Goal: Feedback & Contribution: Contribute content

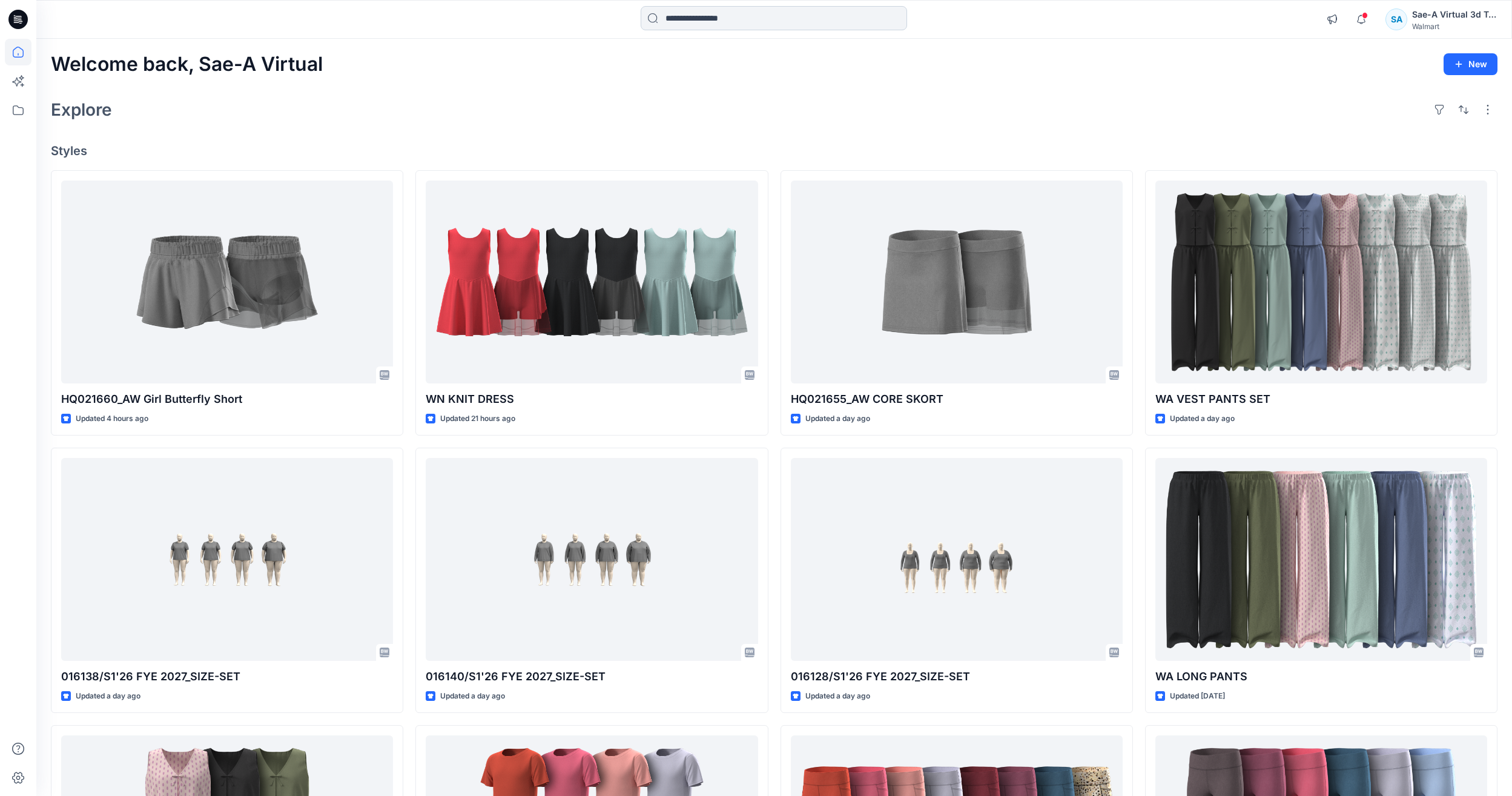
scroll to position [424, 0]
click at [697, 23] on input at bounding box center [773, 18] width 267 height 24
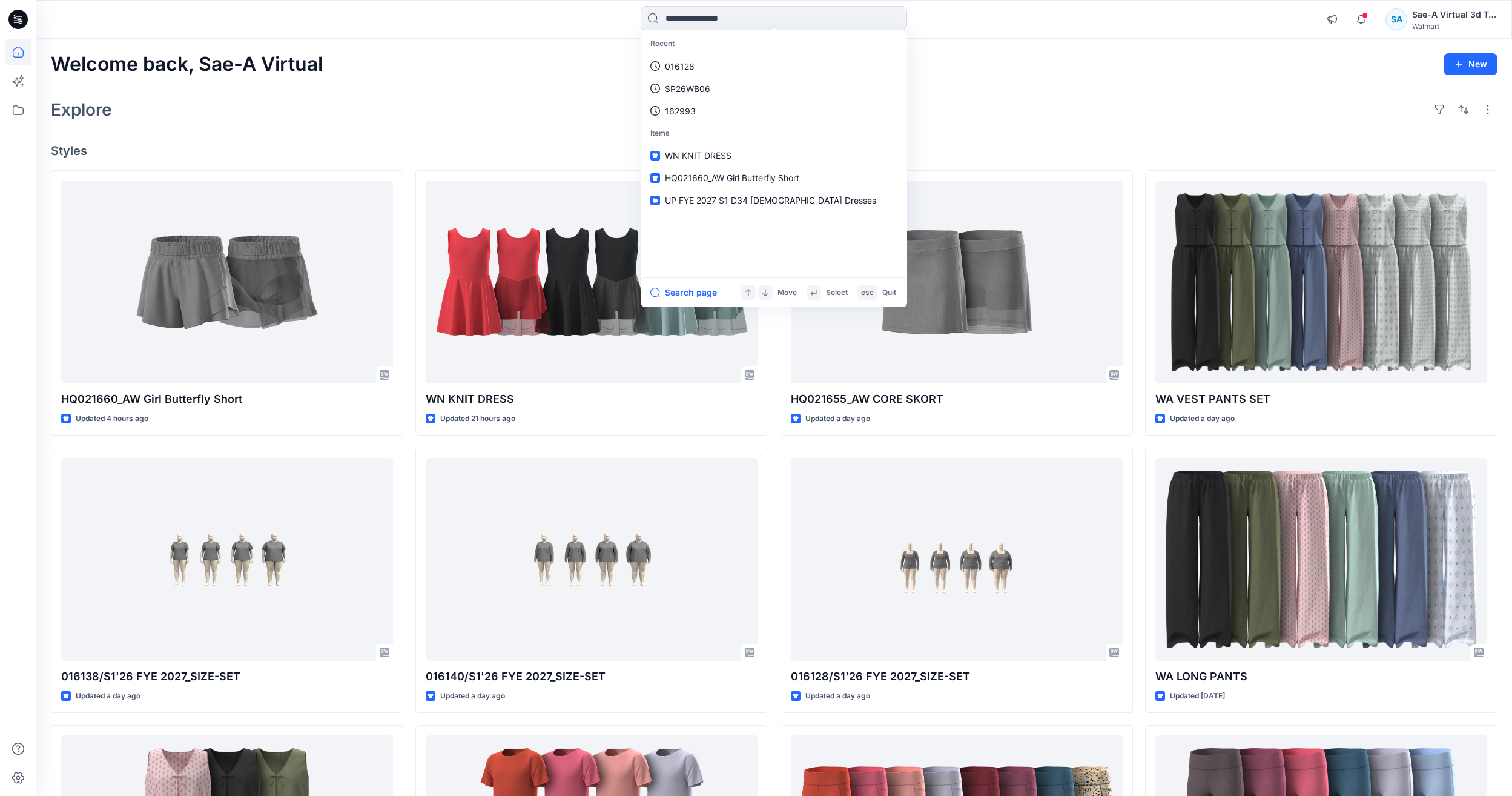
paste input "**********"
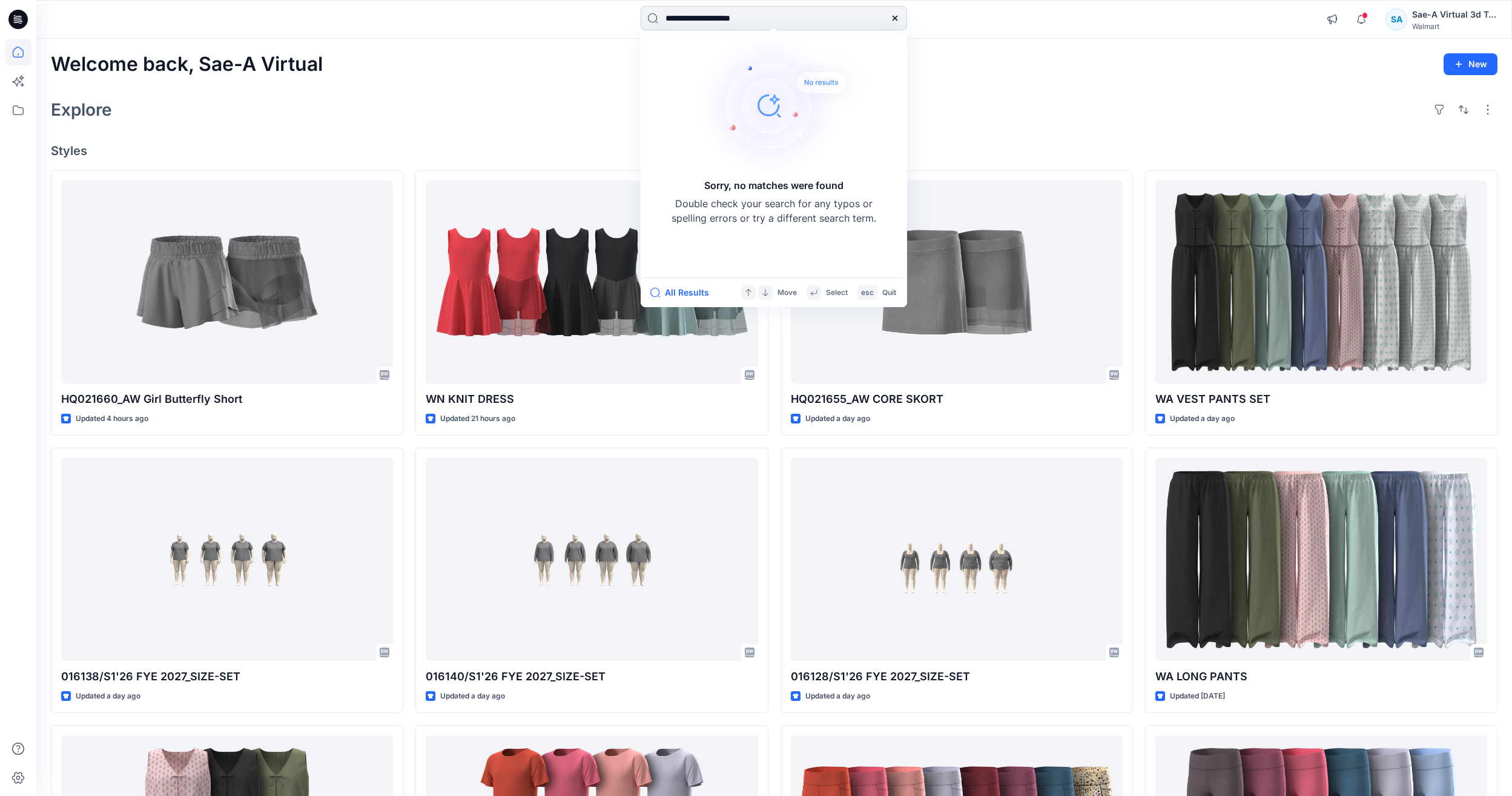
drag, startPoint x: 779, startPoint y: 17, endPoint x: 708, endPoint y: 18, distance: 71.0
click at [708, 18] on input "**********" at bounding box center [773, 18] width 267 height 24
type input "********"
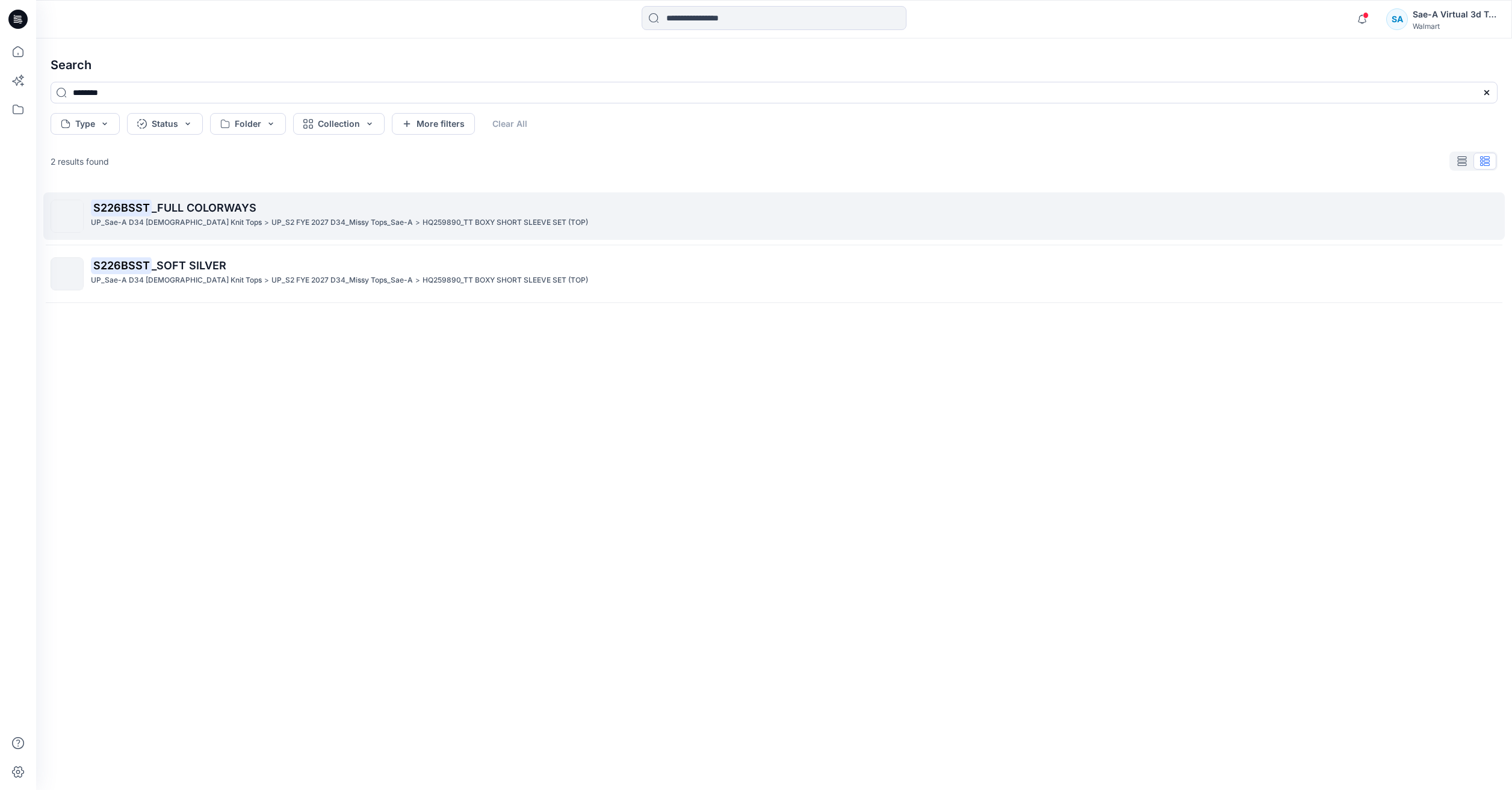
click at [309, 225] on p "UP_S2 FYE 2027 D34_Missy Tops_Sae-A" at bounding box center [342, 222] width 142 height 12
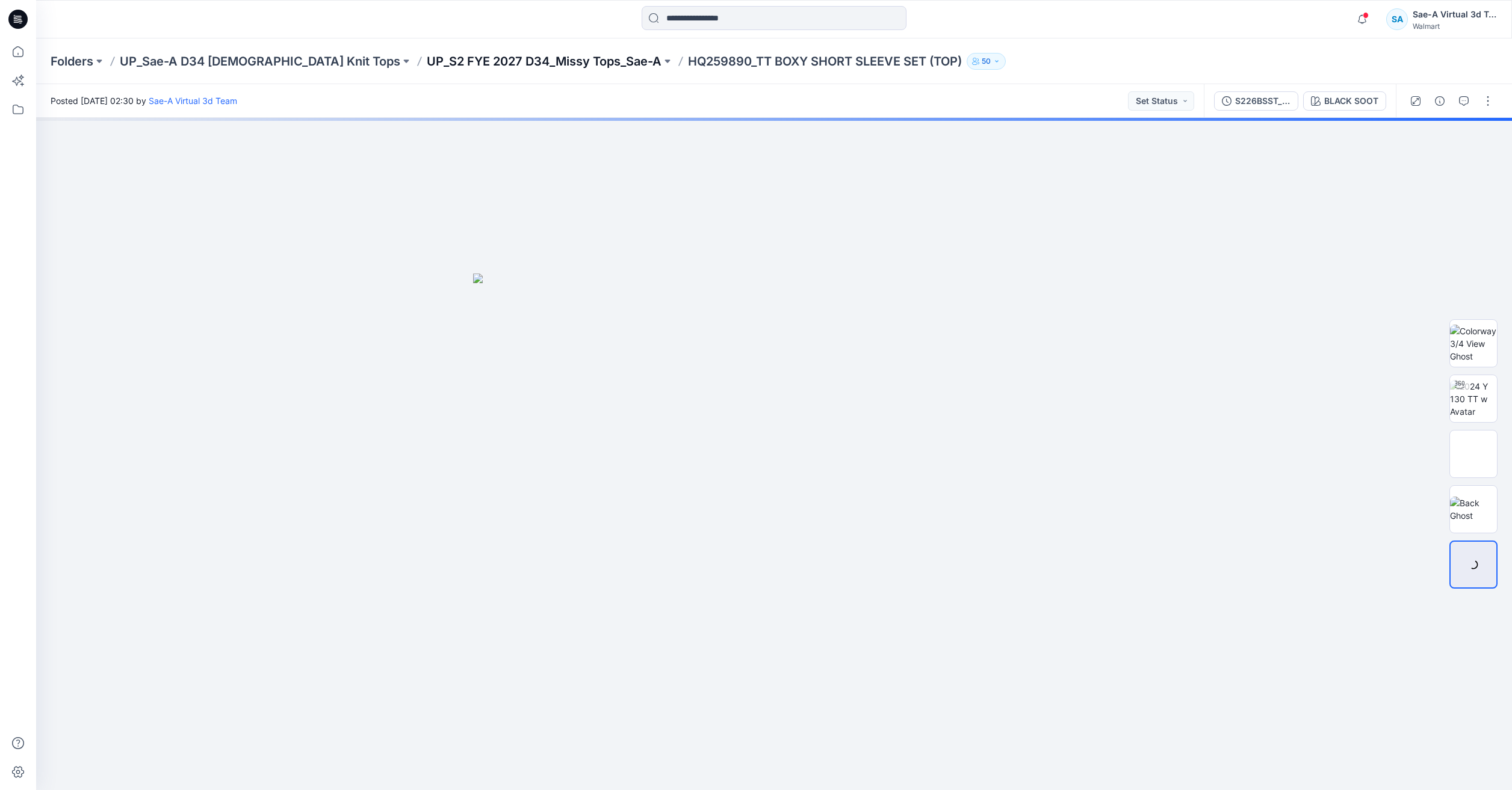
click at [450, 63] on p "UP_S2 FYE 2027 D34_Missy Tops_Sae-A" at bounding box center [544, 61] width 235 height 17
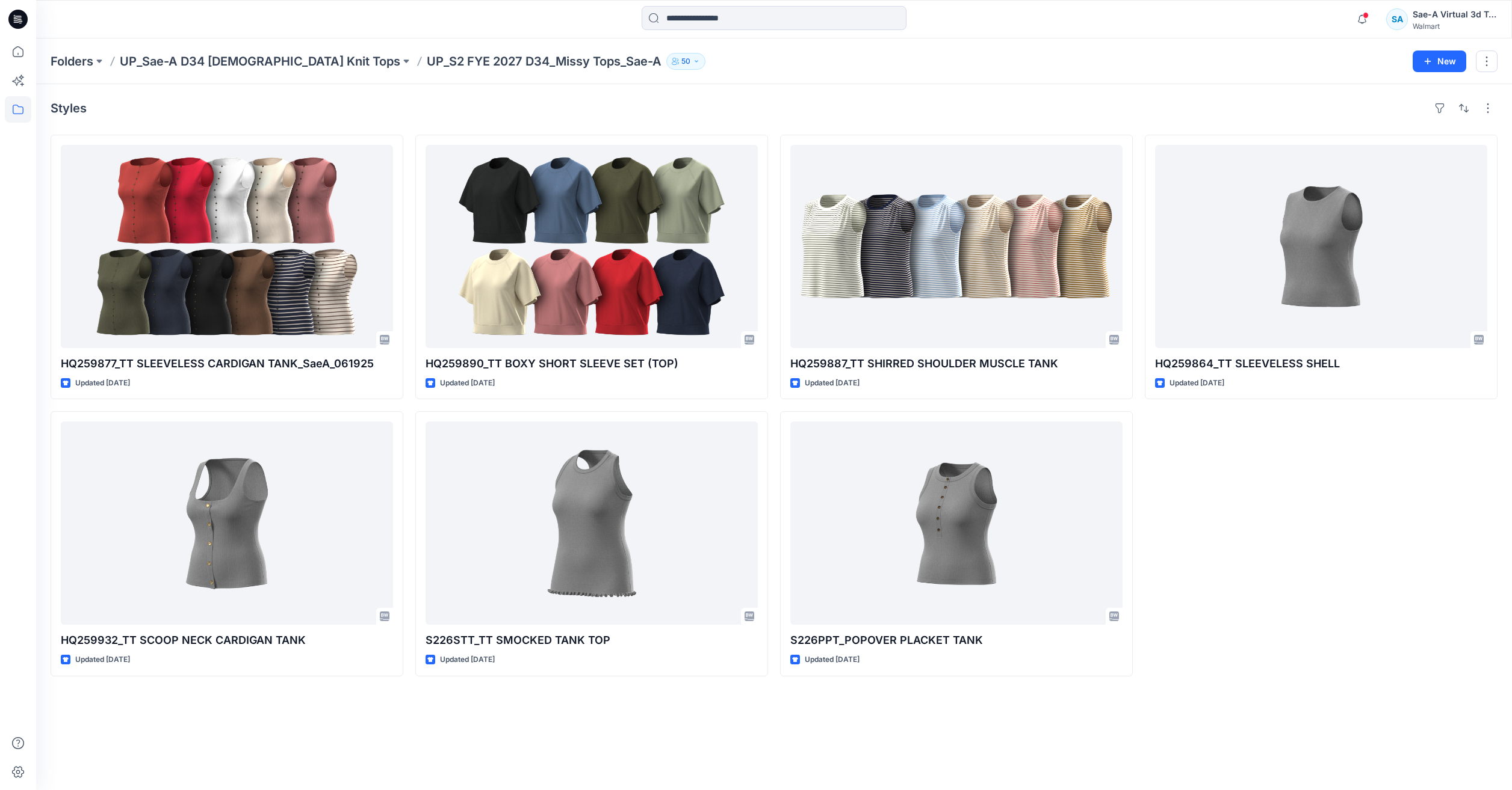
click at [683, 59] on div "Folders UP_Sae-A D34 Ladies Knit Tops UP_S2 FYE 2027 D34_Missy Tops_Sae-A 50" at bounding box center [727, 61] width 1353 height 17
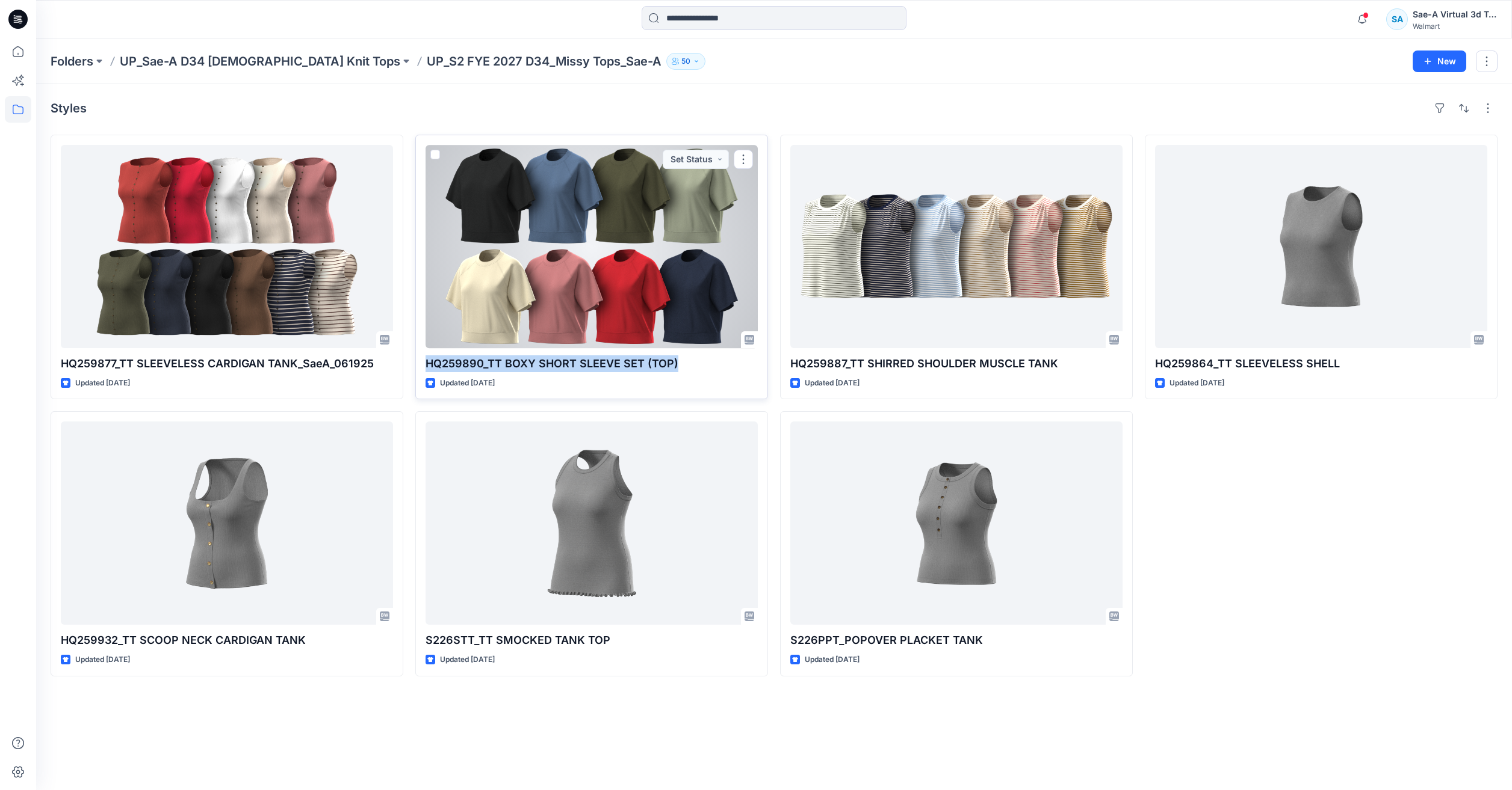
drag, startPoint x: 426, startPoint y: 367, endPoint x: 700, endPoint y: 351, distance: 274.5
click at [700, 351] on div "HQ259890_TT BOXY SHORT SLEEVE SET (TOP) Updated 22 days ago Set Status" at bounding box center [592, 267] width 352 height 265
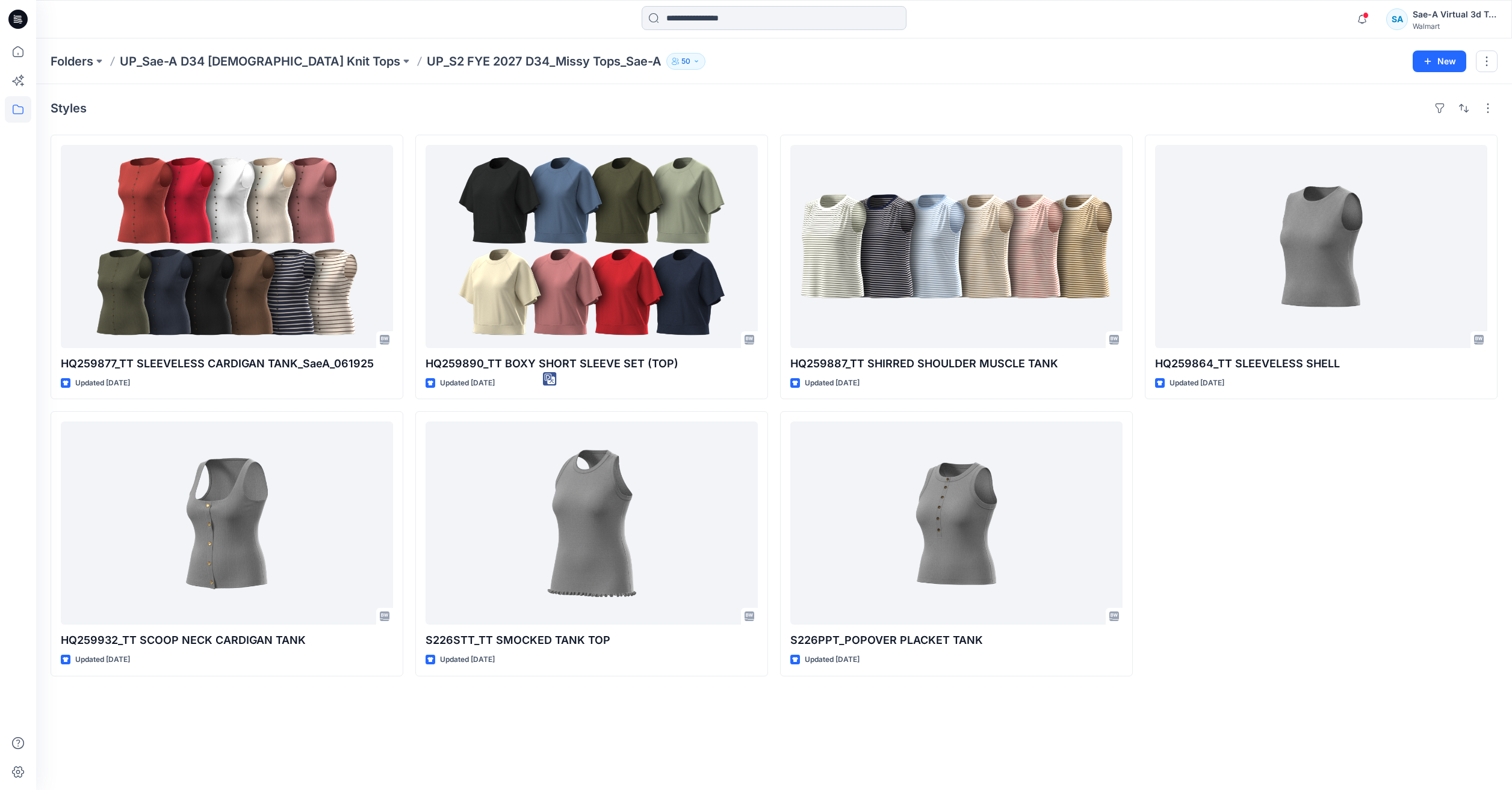
click at [734, 22] on input at bounding box center [774, 18] width 265 height 24
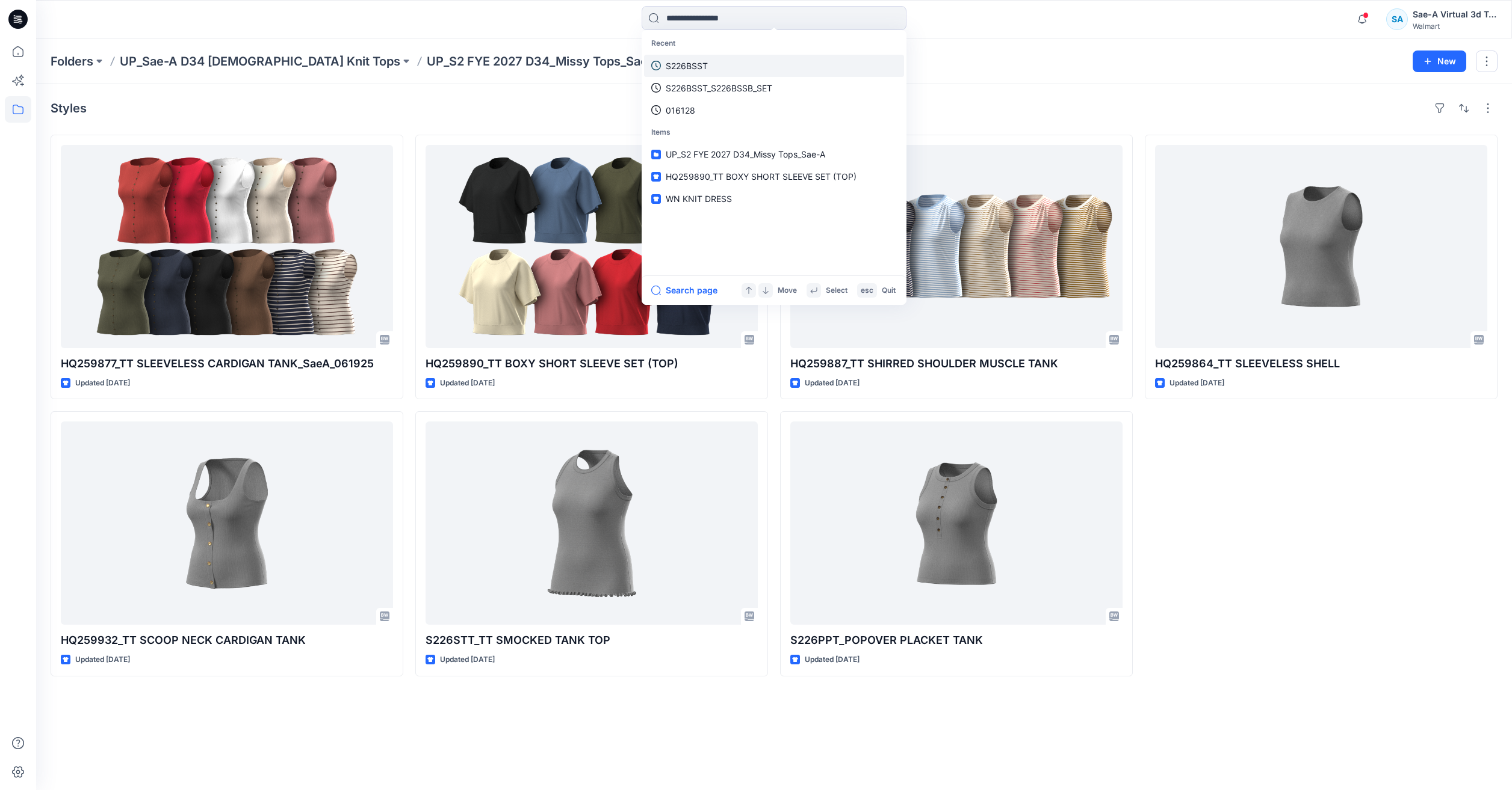
click at [718, 69] on link "S226BSST" at bounding box center [774, 66] width 260 height 22
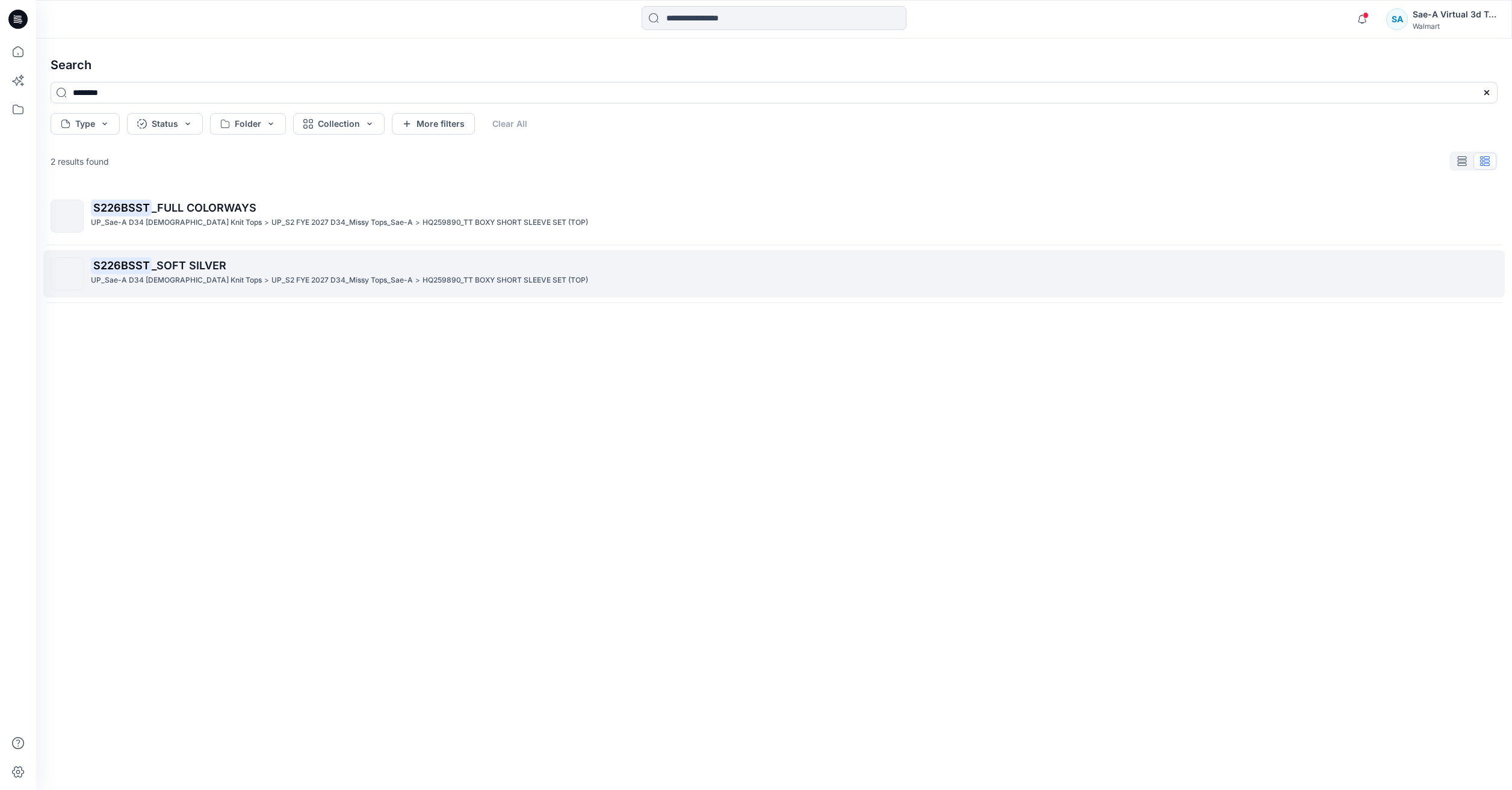
click at [272, 284] on p "UP_S2 FYE 2027 D34_Missy Tops_Sae-A" at bounding box center [342, 280] width 142 height 12
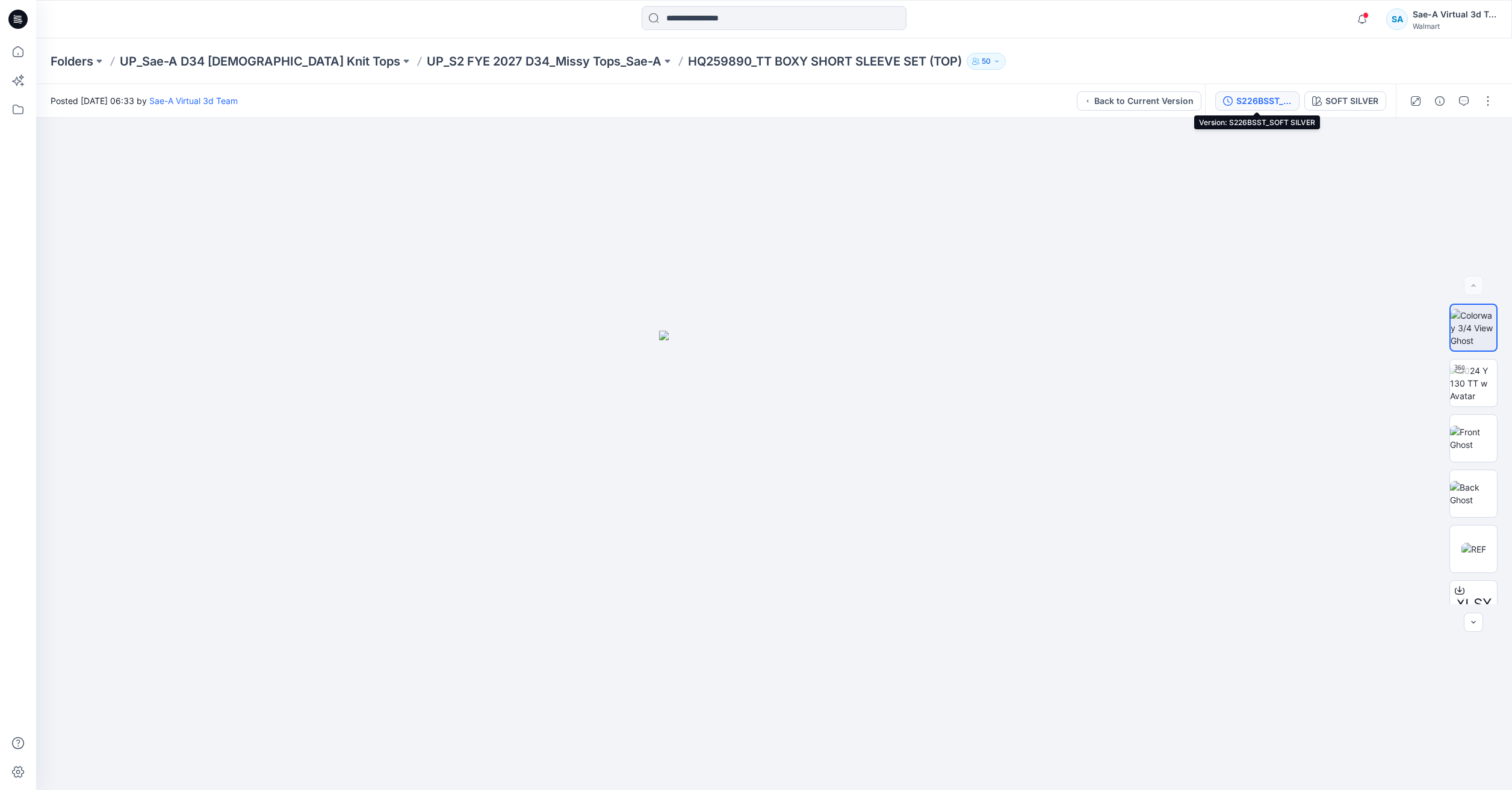
click at [1241, 104] on div "S226BSST_SOFT SILVER" at bounding box center [1263, 101] width 55 height 13
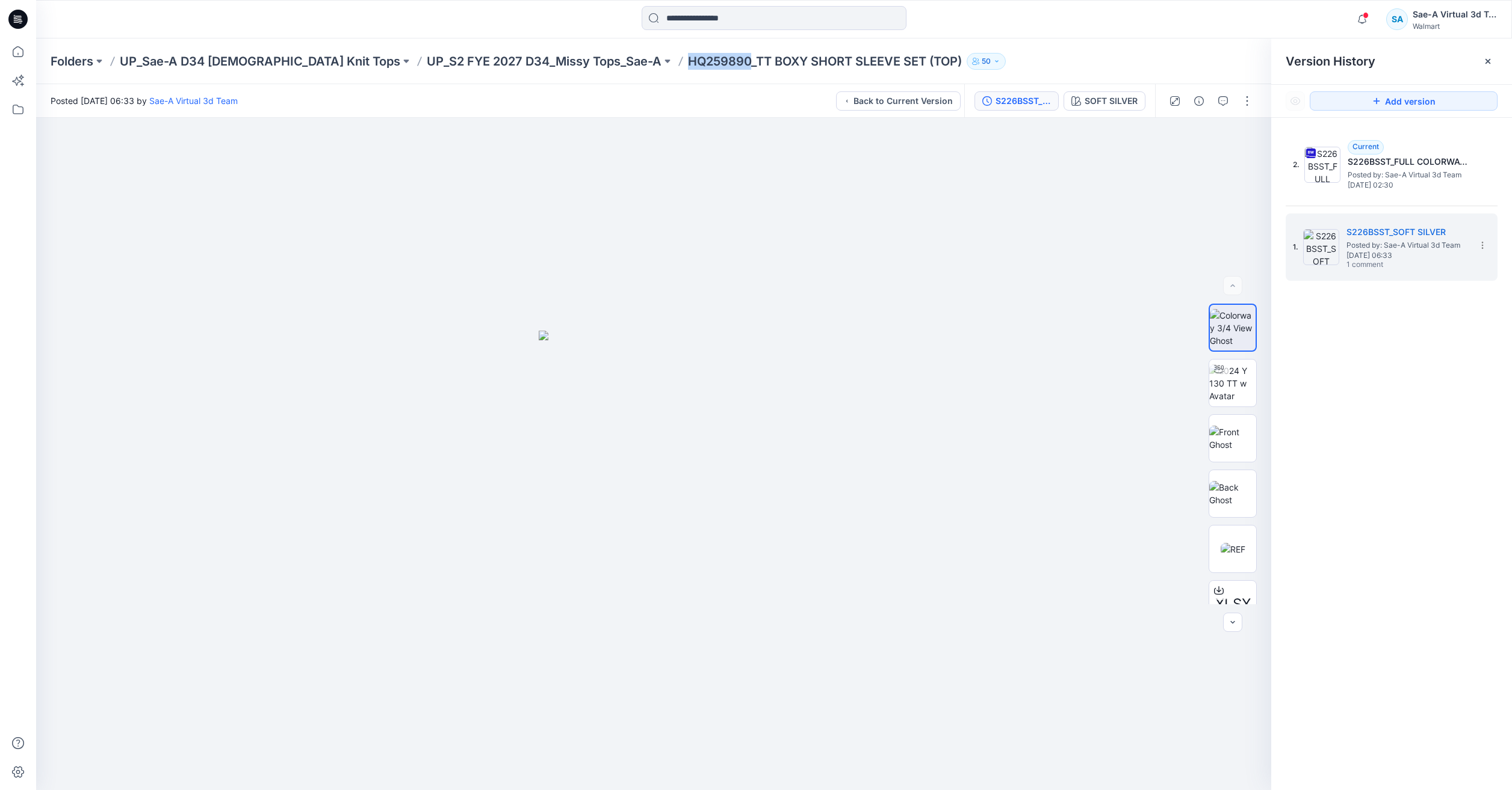
drag, startPoint x: 657, startPoint y: 59, endPoint x: 597, endPoint y: 66, distance: 60.4
click at [688, 66] on p "HQ259890_TT BOXY SHORT SLEEVE SET (TOP)" at bounding box center [824, 61] width 274 height 17
copy p "HQ259890"
click at [694, 10] on input at bounding box center [774, 18] width 265 height 24
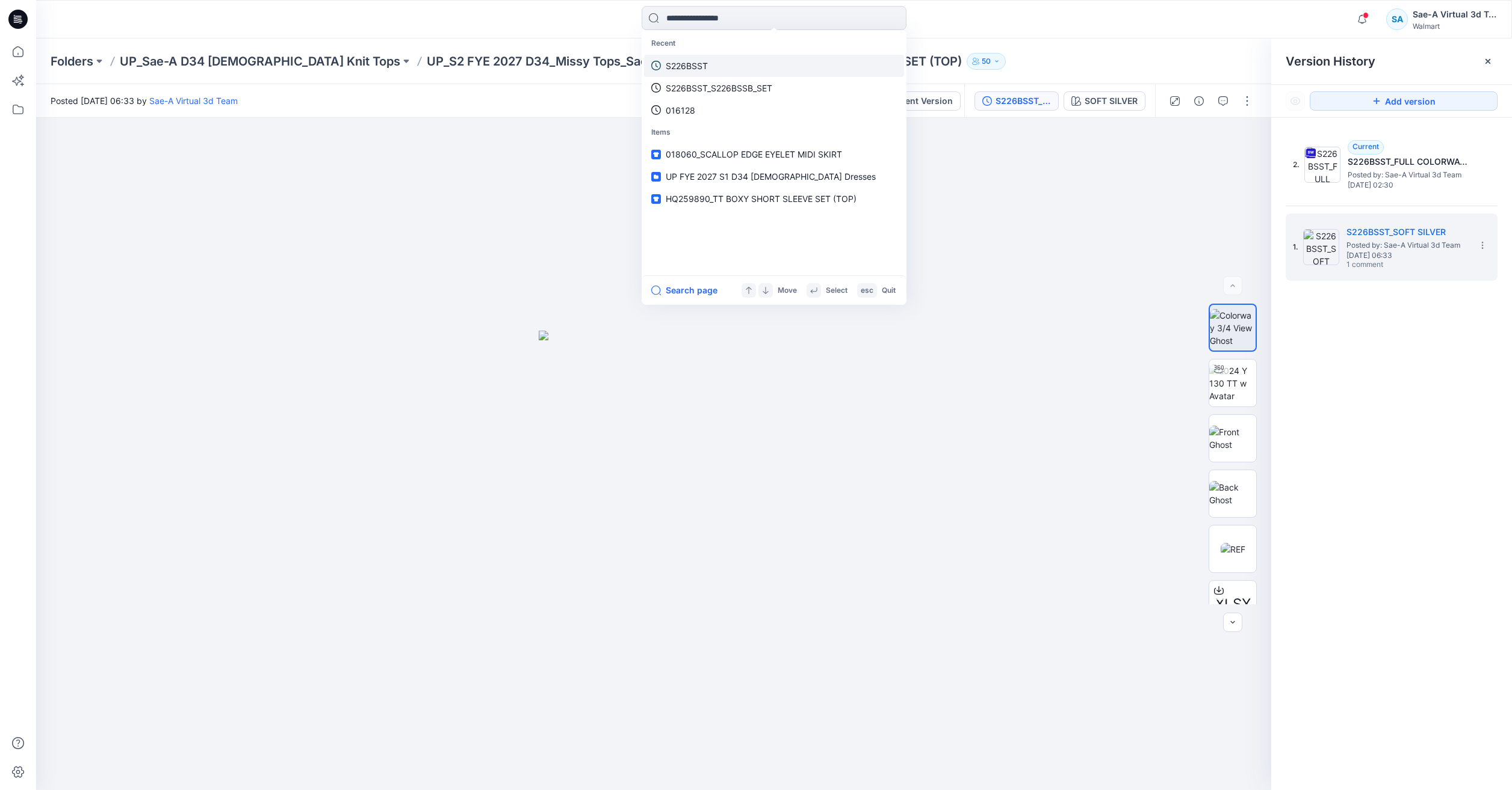
click at [706, 68] on p "S226BSST" at bounding box center [686, 65] width 42 height 12
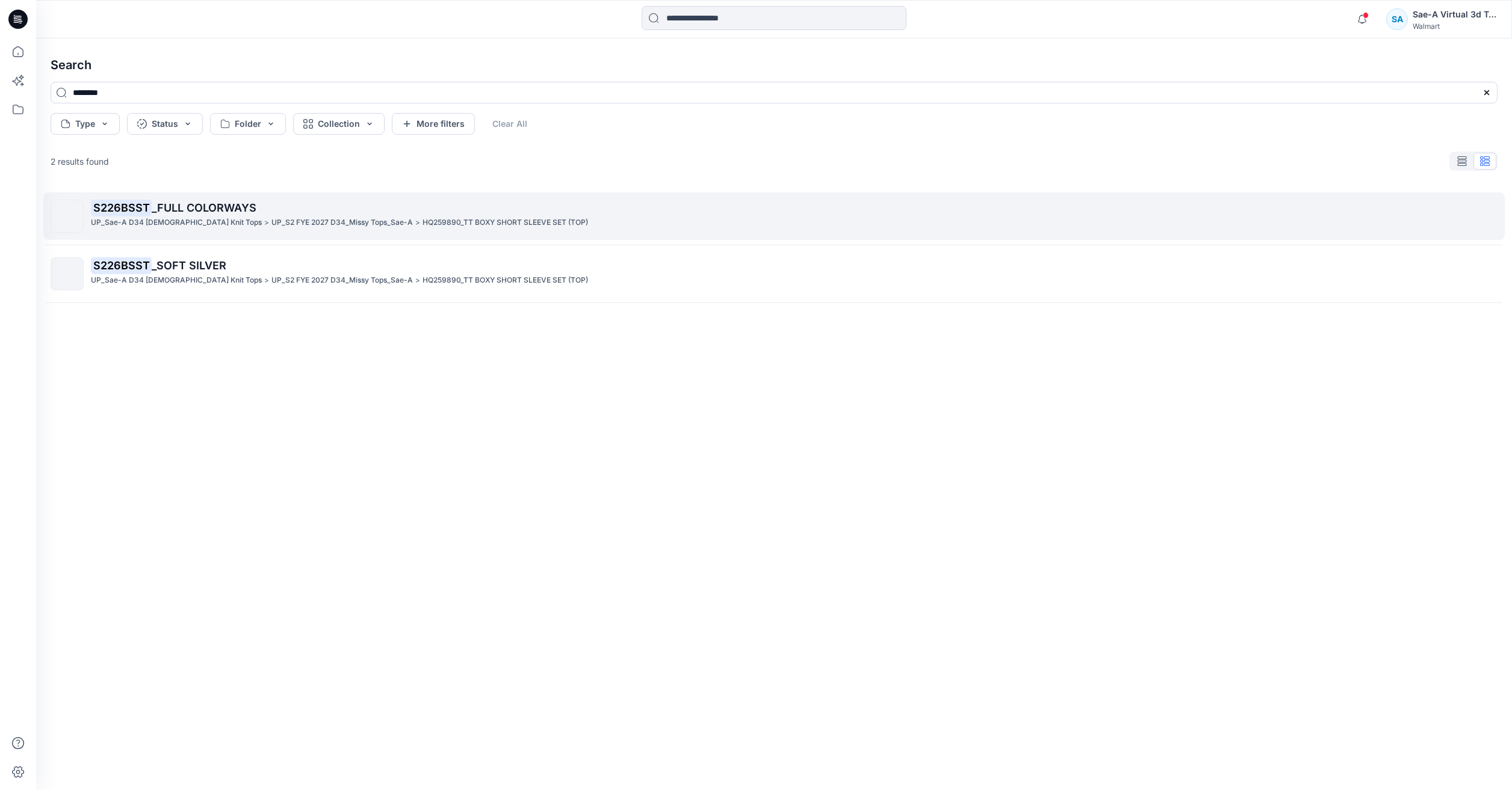
click at [126, 225] on p "UP_Sae-A D34 [DEMOGRAPHIC_DATA] Knit Tops" at bounding box center [176, 222] width 171 height 12
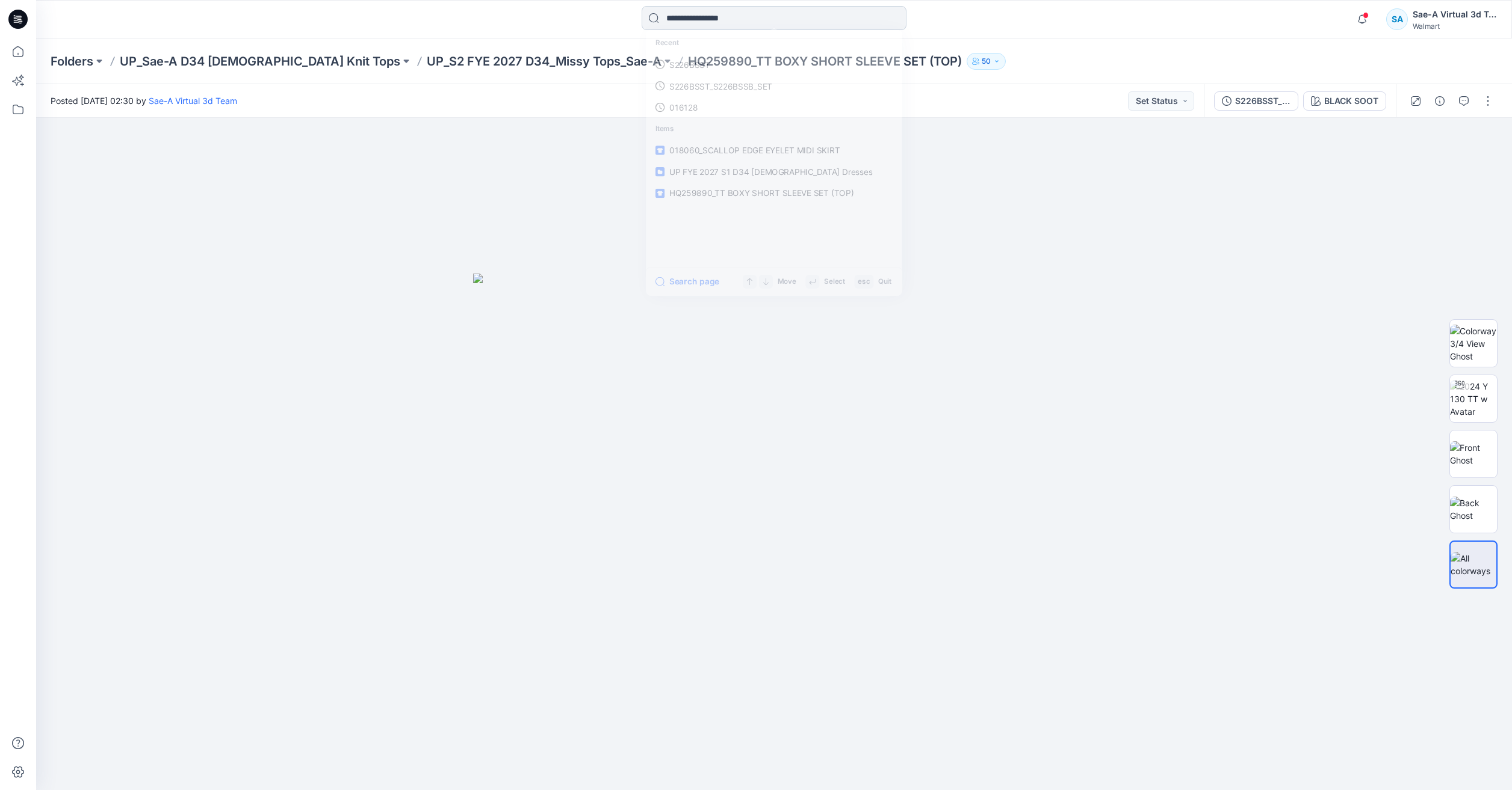
click at [702, 18] on input at bounding box center [774, 18] width 265 height 24
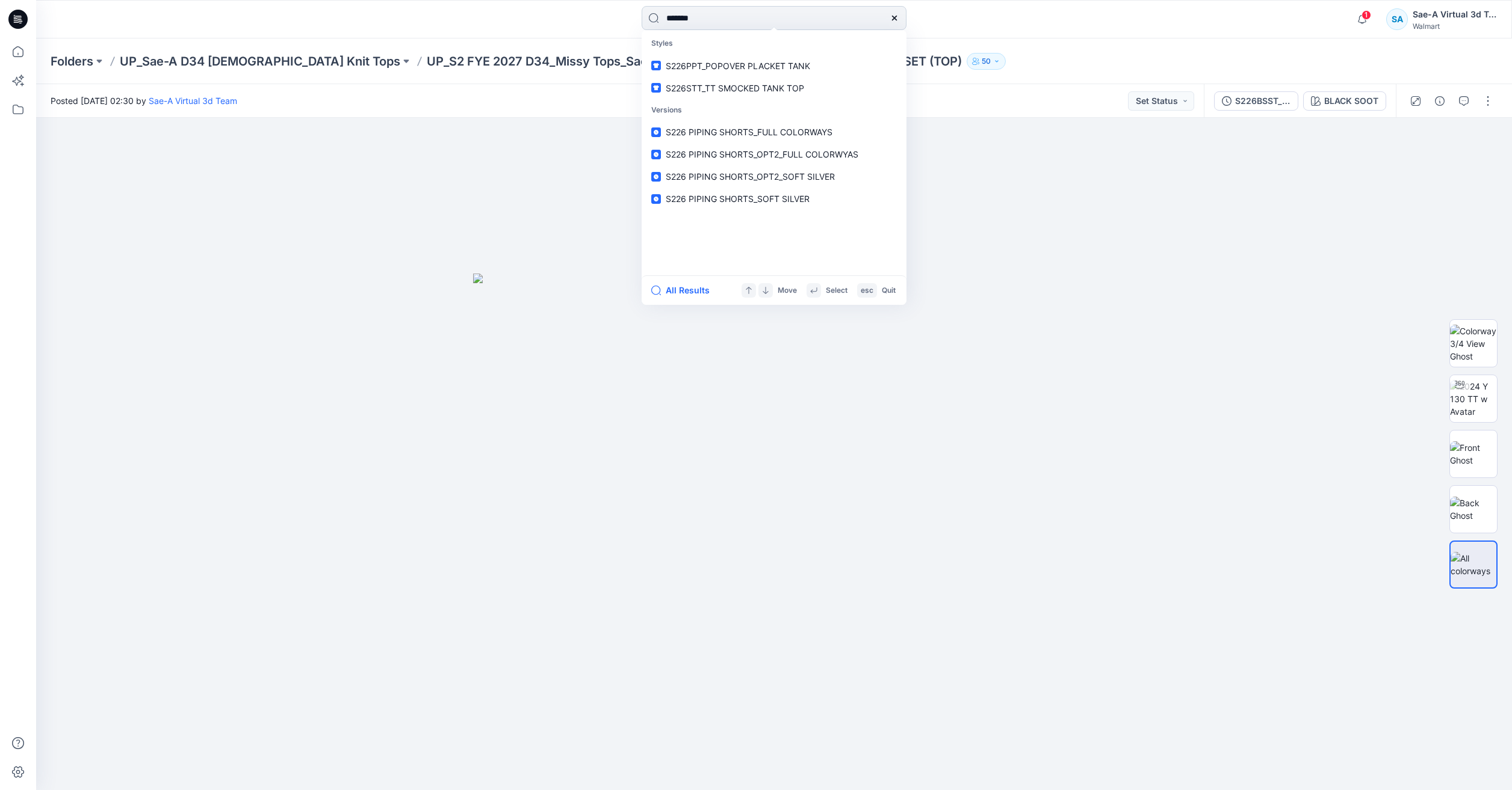
type input "********"
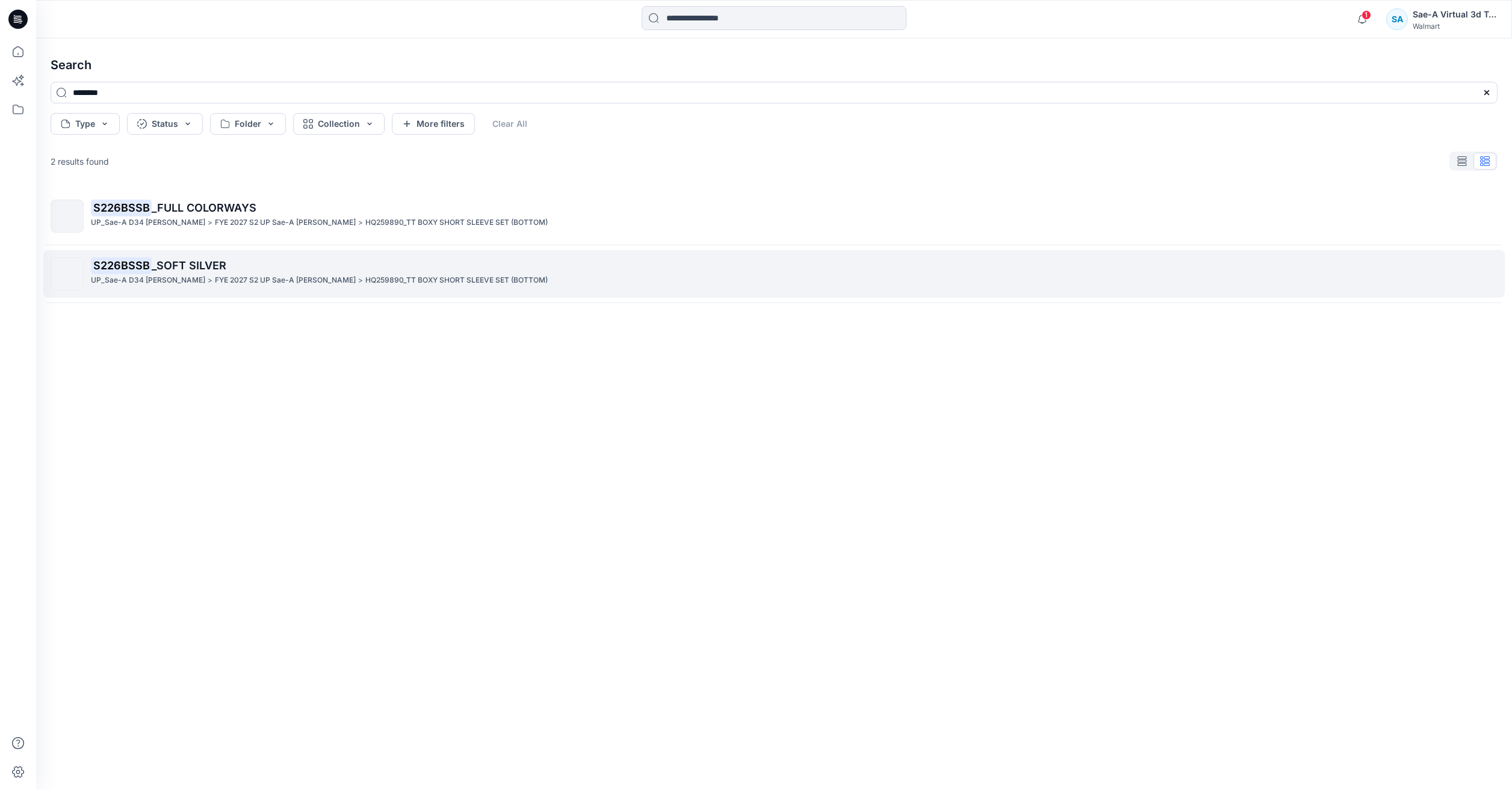
click at [283, 266] on p "S226BSSB _SOFT SILVER" at bounding box center [793, 266] width 1406 height 17
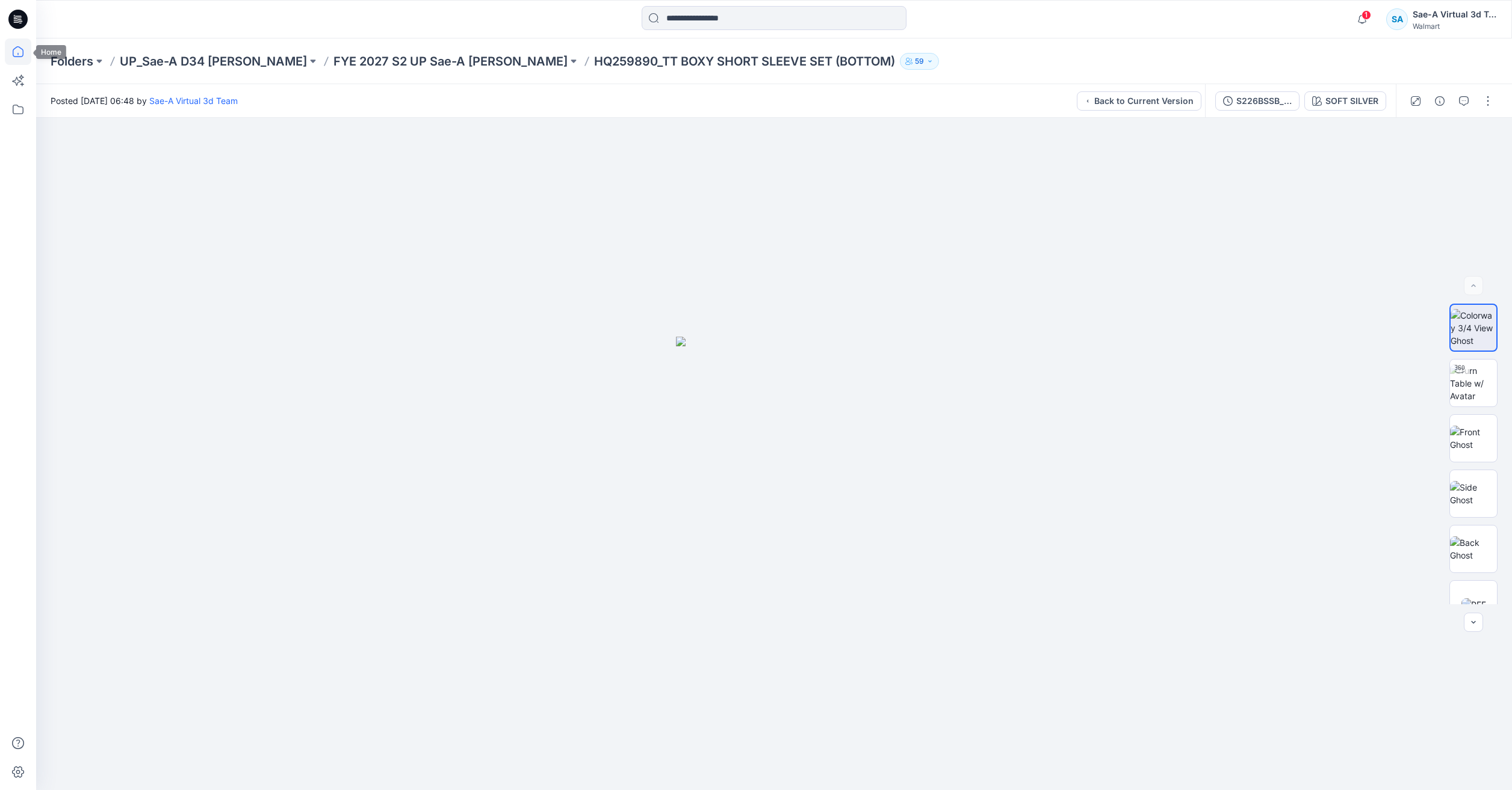
click at [12, 54] on icon at bounding box center [18, 51] width 26 height 26
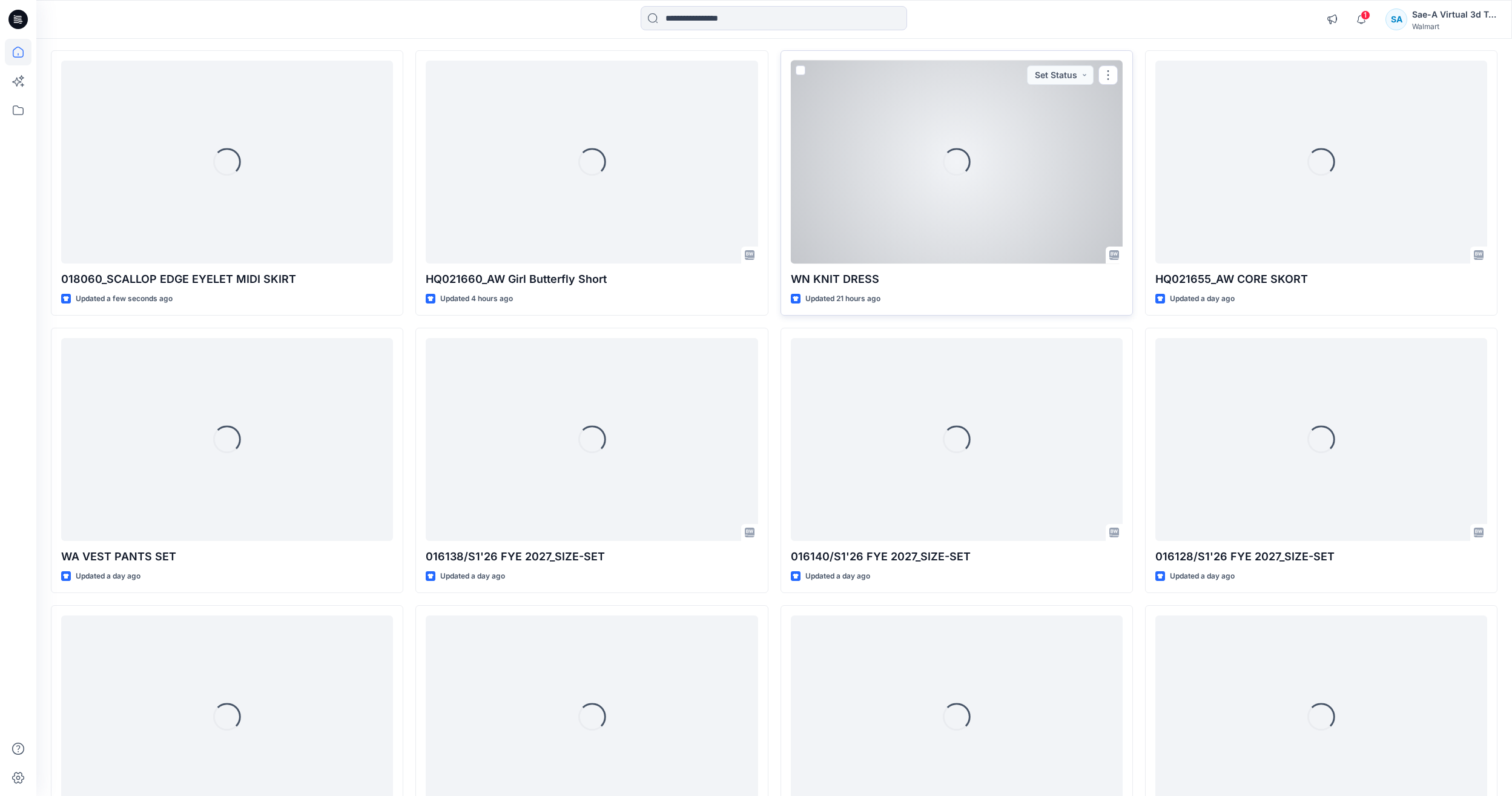
scroll to position [121, 0]
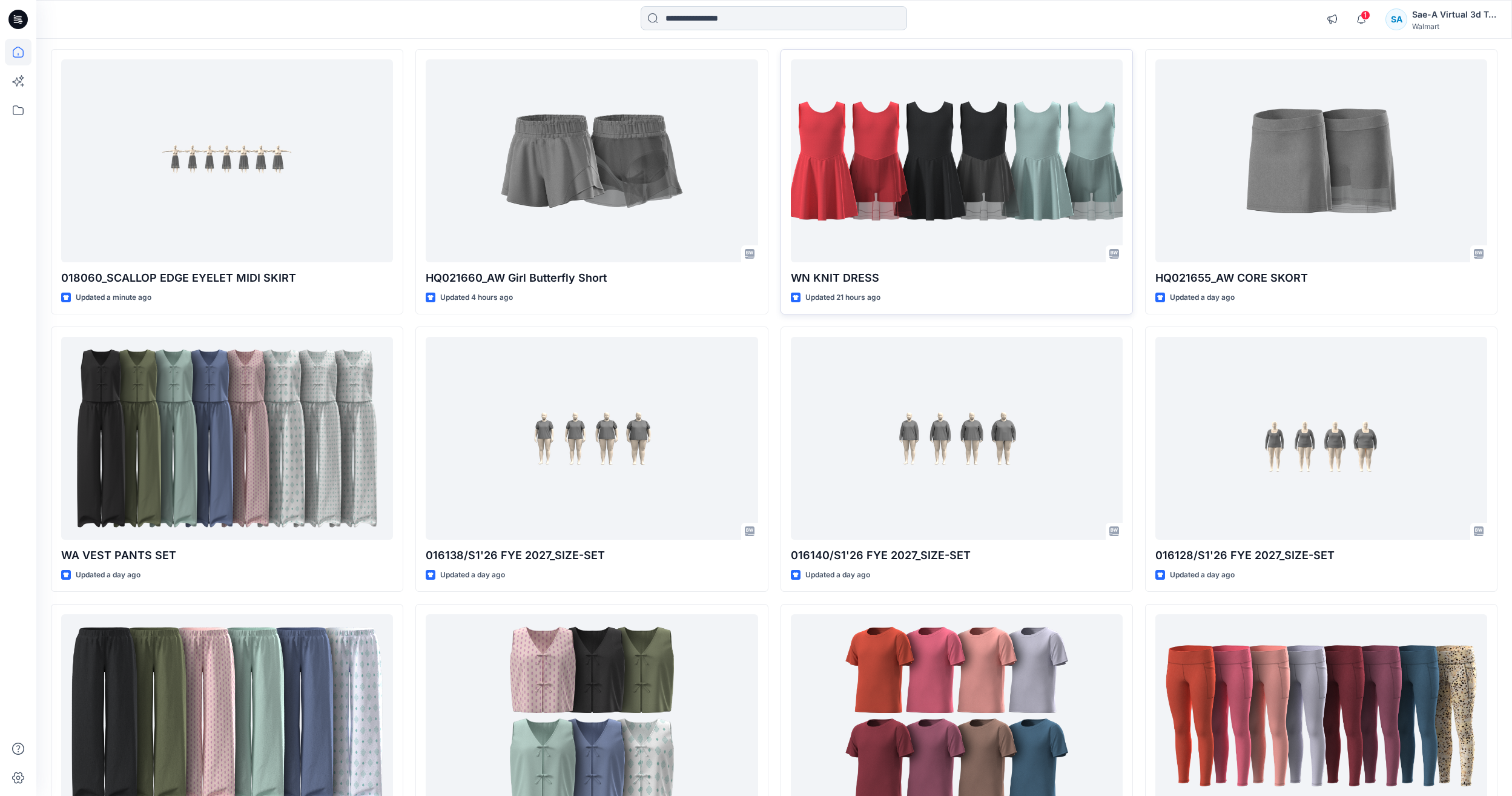
click at [759, 25] on input at bounding box center [773, 18] width 267 height 24
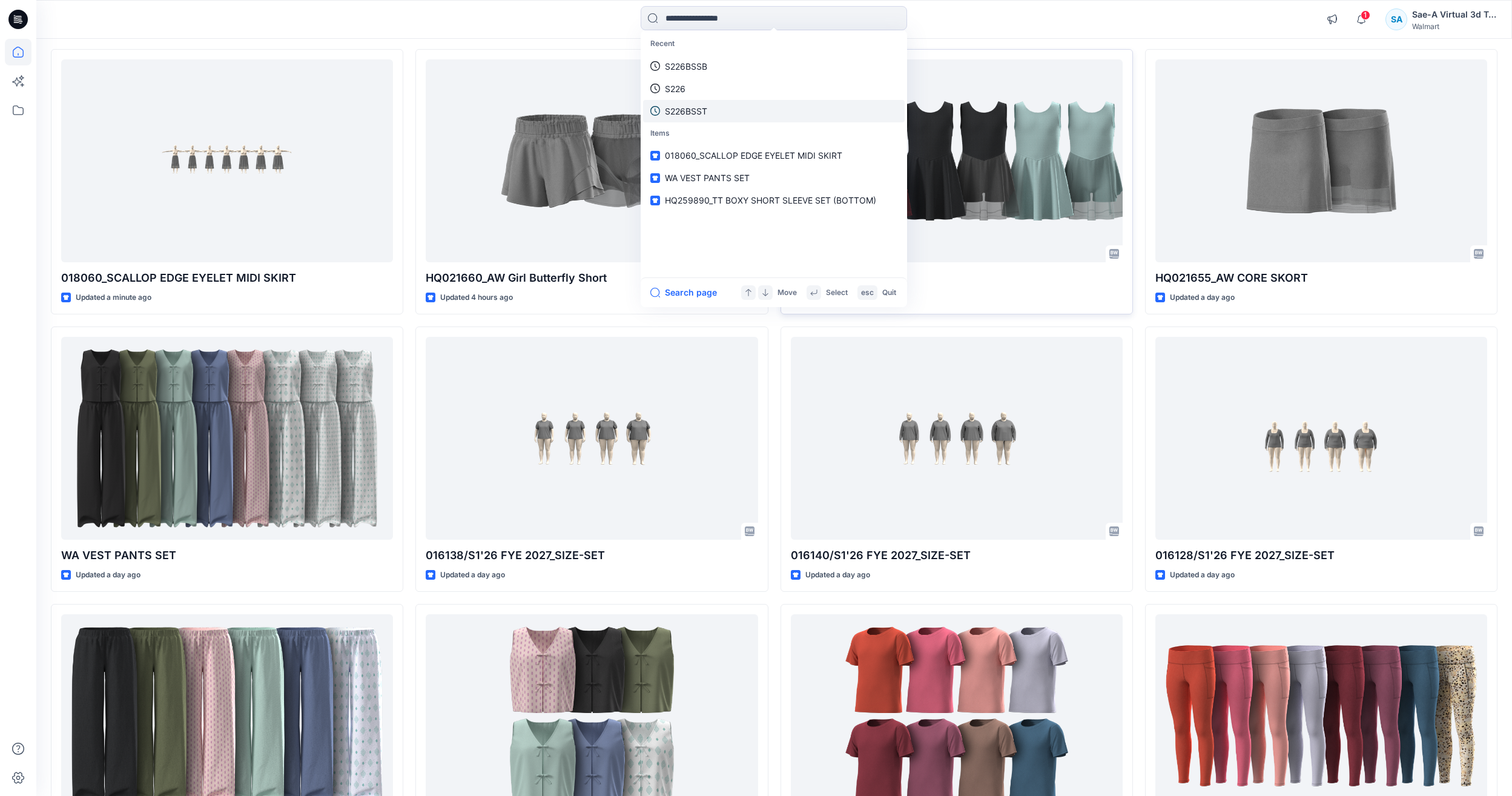
click at [722, 113] on link "S226BSST" at bounding box center [774, 111] width 261 height 22
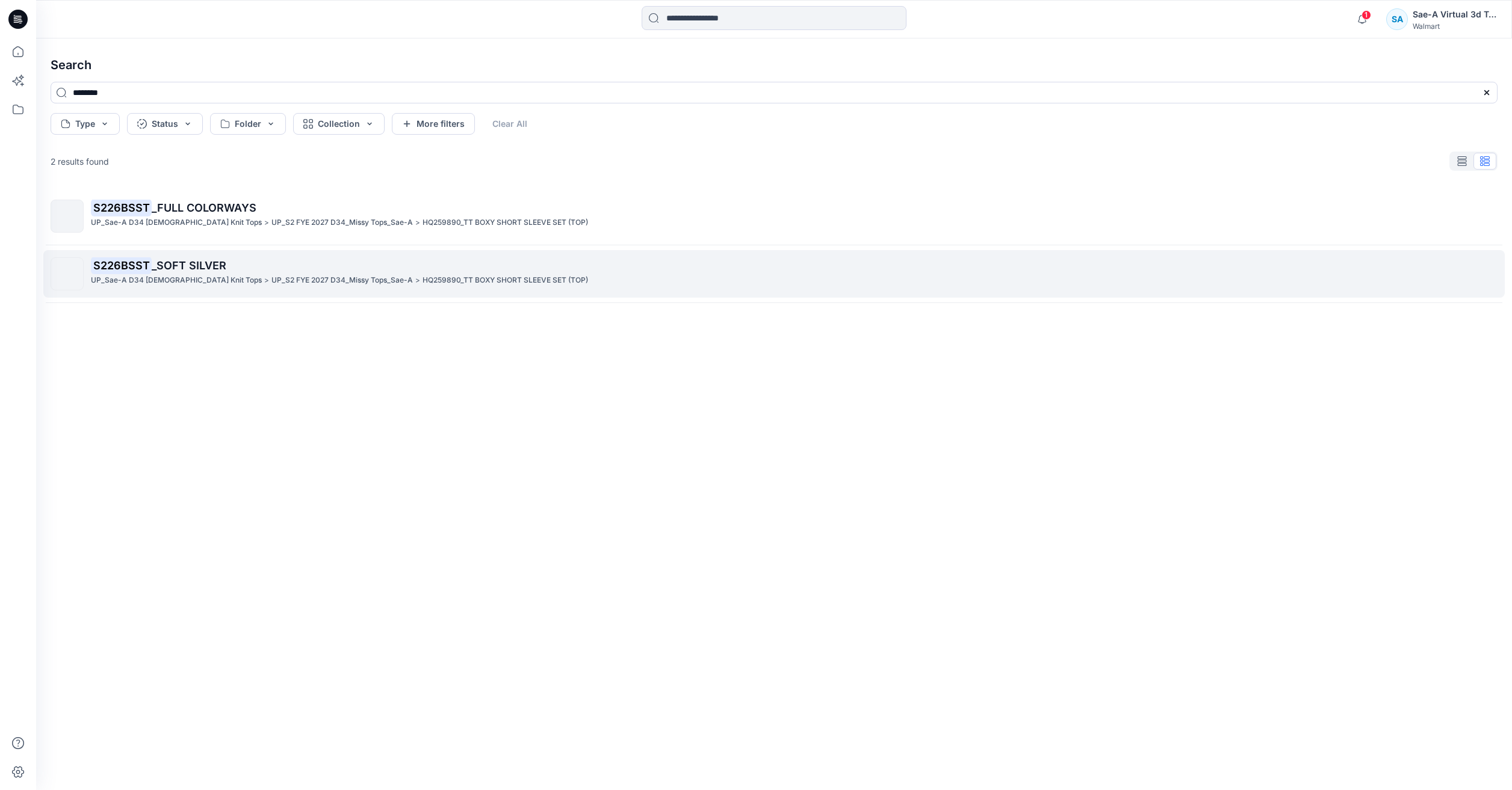
click at [283, 251] on link "S226BSST _SOFT SILVER UP_Sae-A D34 Ladies Knit Tops > UP_S2 FYE 2027 D34_Missy …" at bounding box center [774, 274] width 1461 height 48
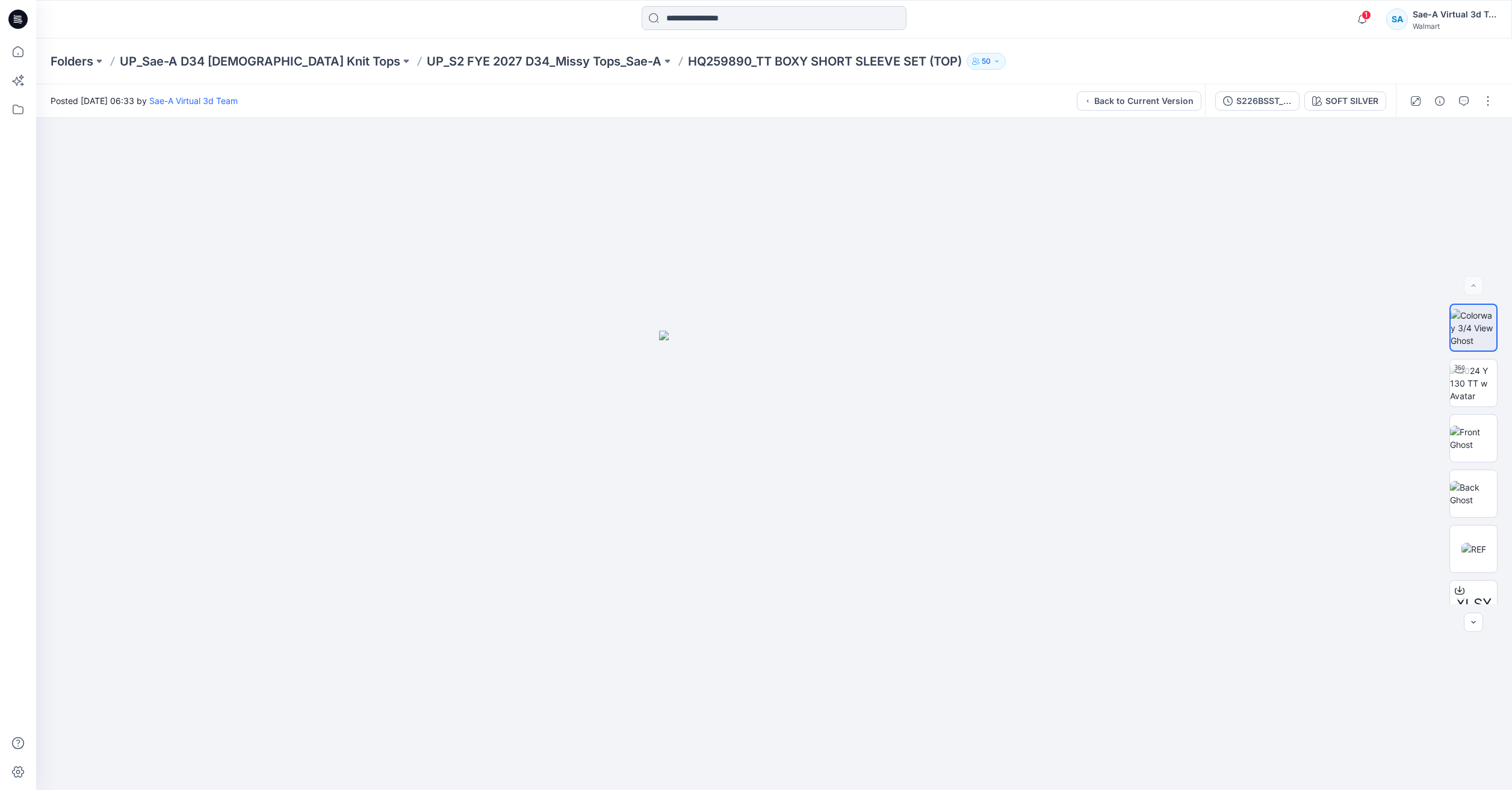
click at [700, 18] on input at bounding box center [774, 18] width 265 height 24
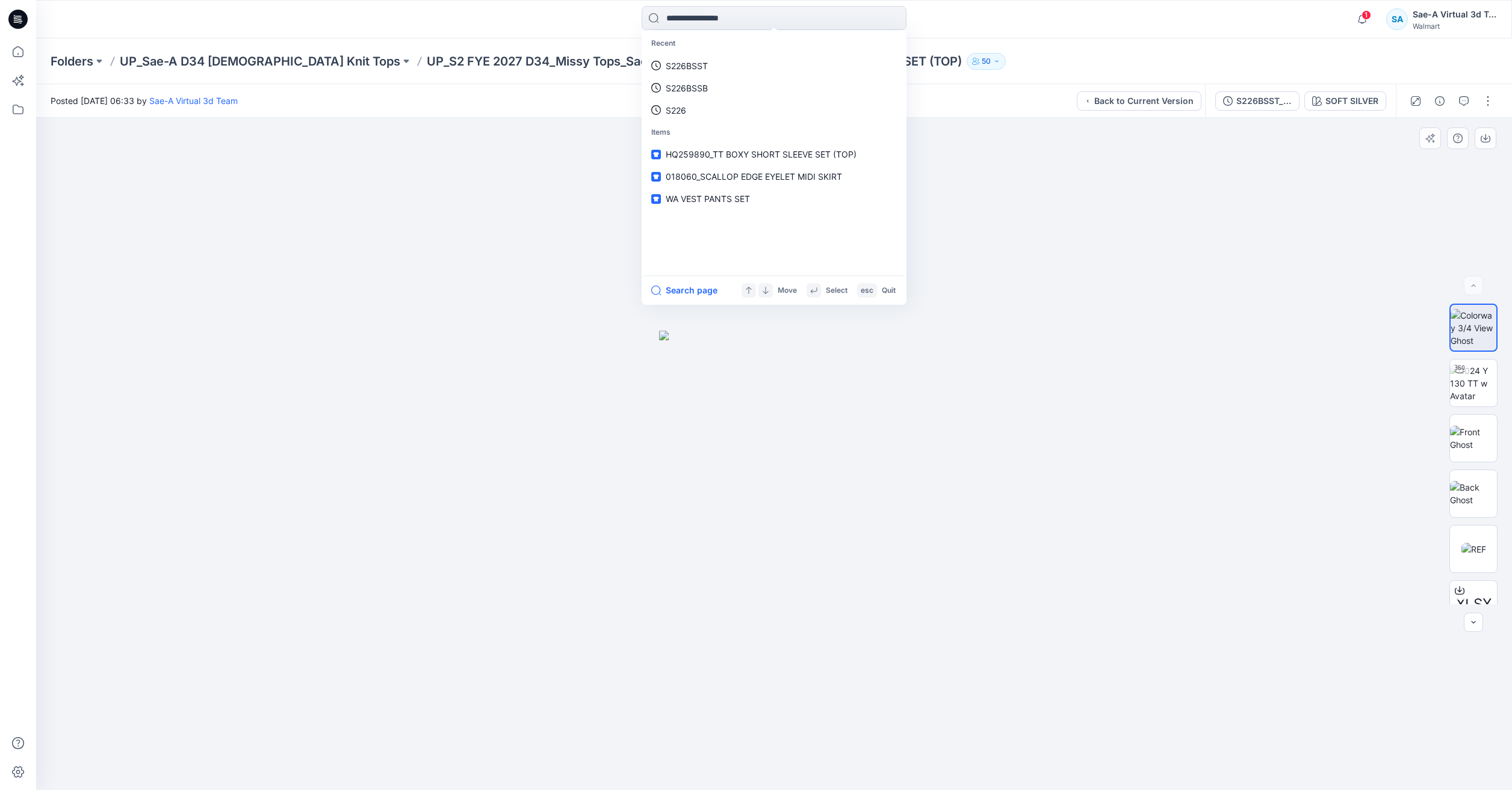
click at [1157, 209] on div at bounding box center [774, 454] width 1475 height 673
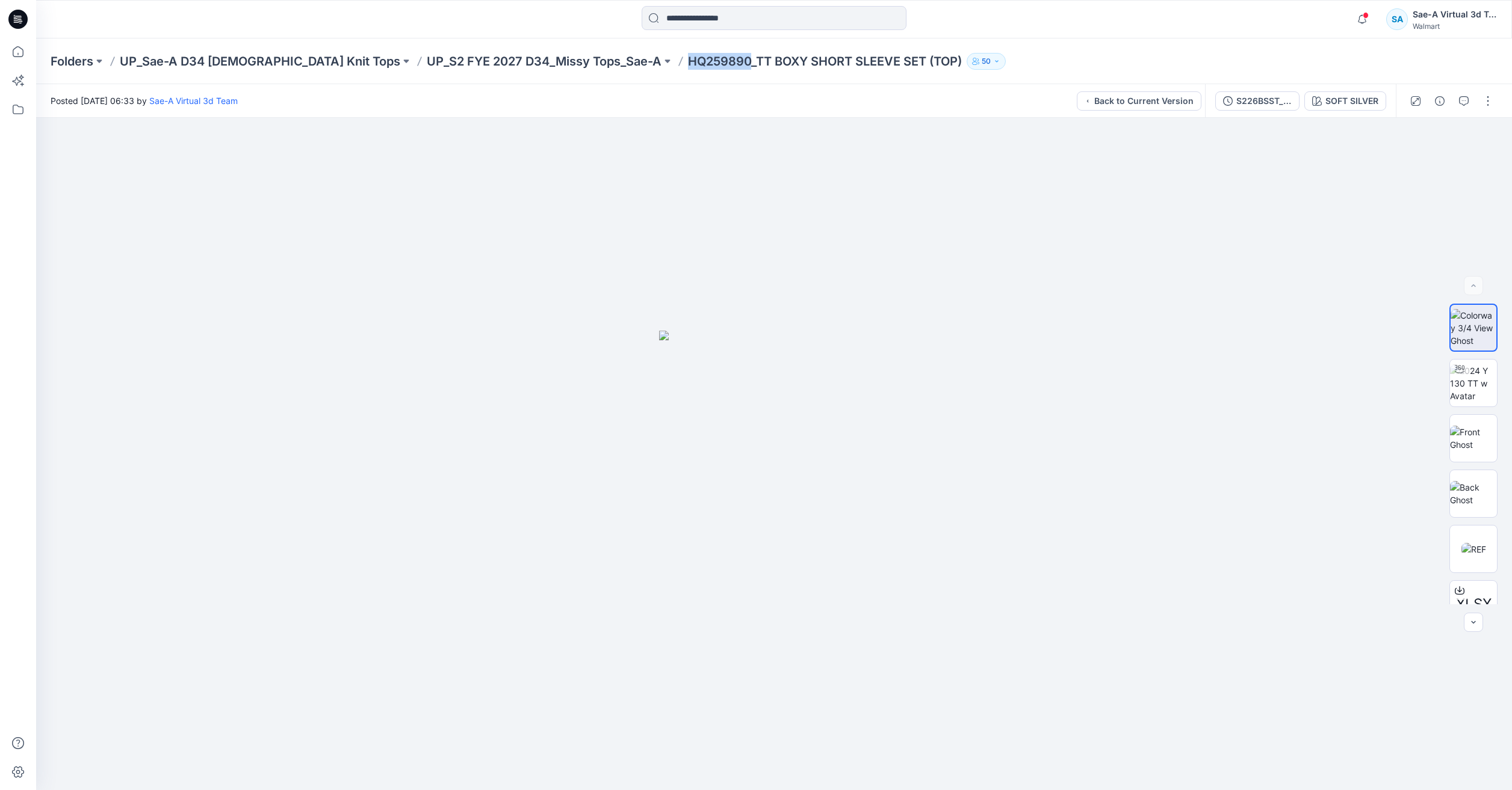
drag, startPoint x: 590, startPoint y: 65, endPoint x: 656, endPoint y: 65, distance: 66.0
click at [658, 63] on div "Folders UP_Sae-A D34 Ladies Knit Tops UP_S2 FYE 2027 D34_Missy Tops_Sae-A HQ259…" at bounding box center [727, 61] width 1353 height 17
copy p "HQ259890"
click at [8, 52] on icon at bounding box center [18, 51] width 26 height 26
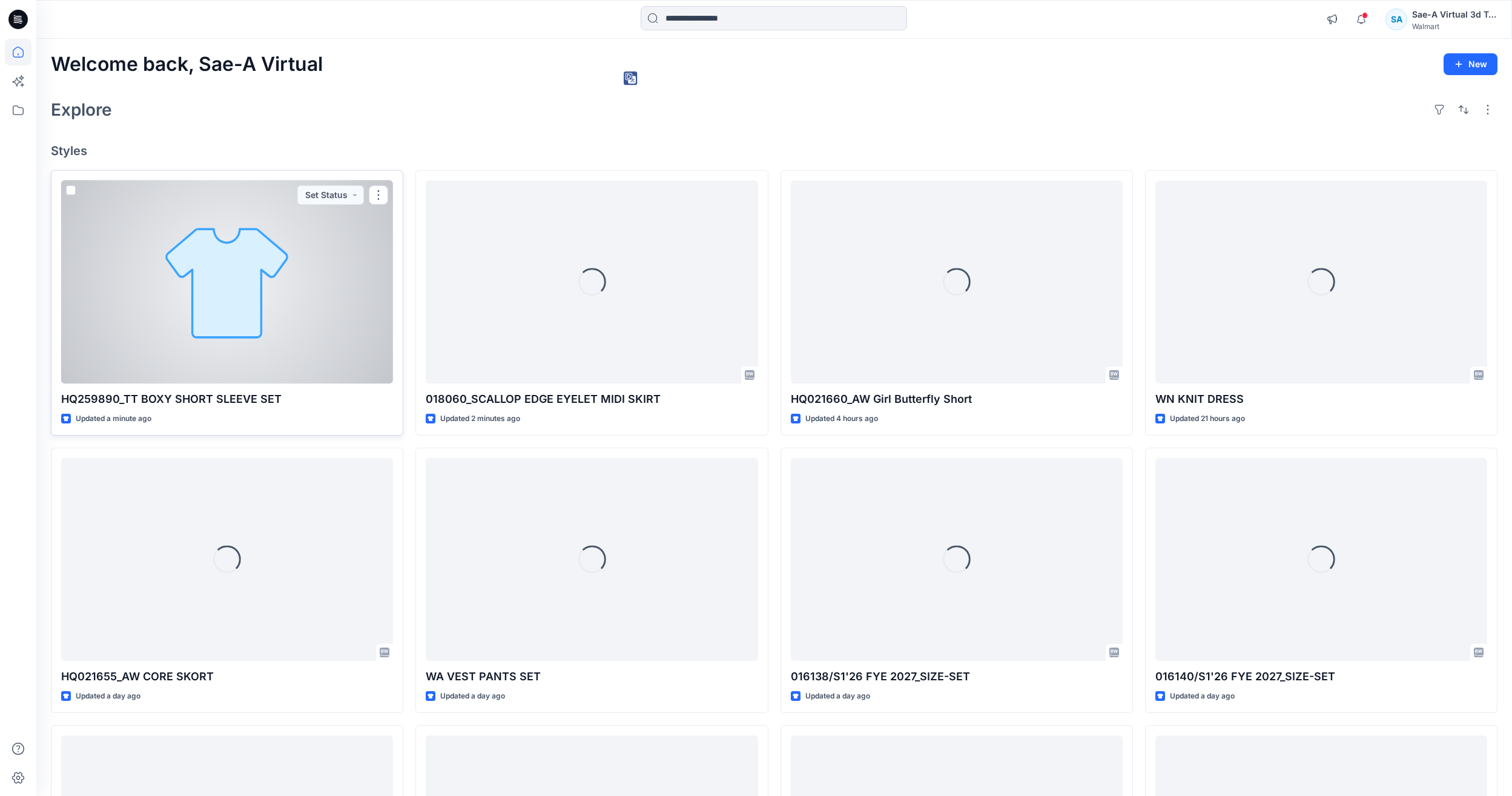
click at [211, 251] on div at bounding box center [227, 282] width 332 height 203
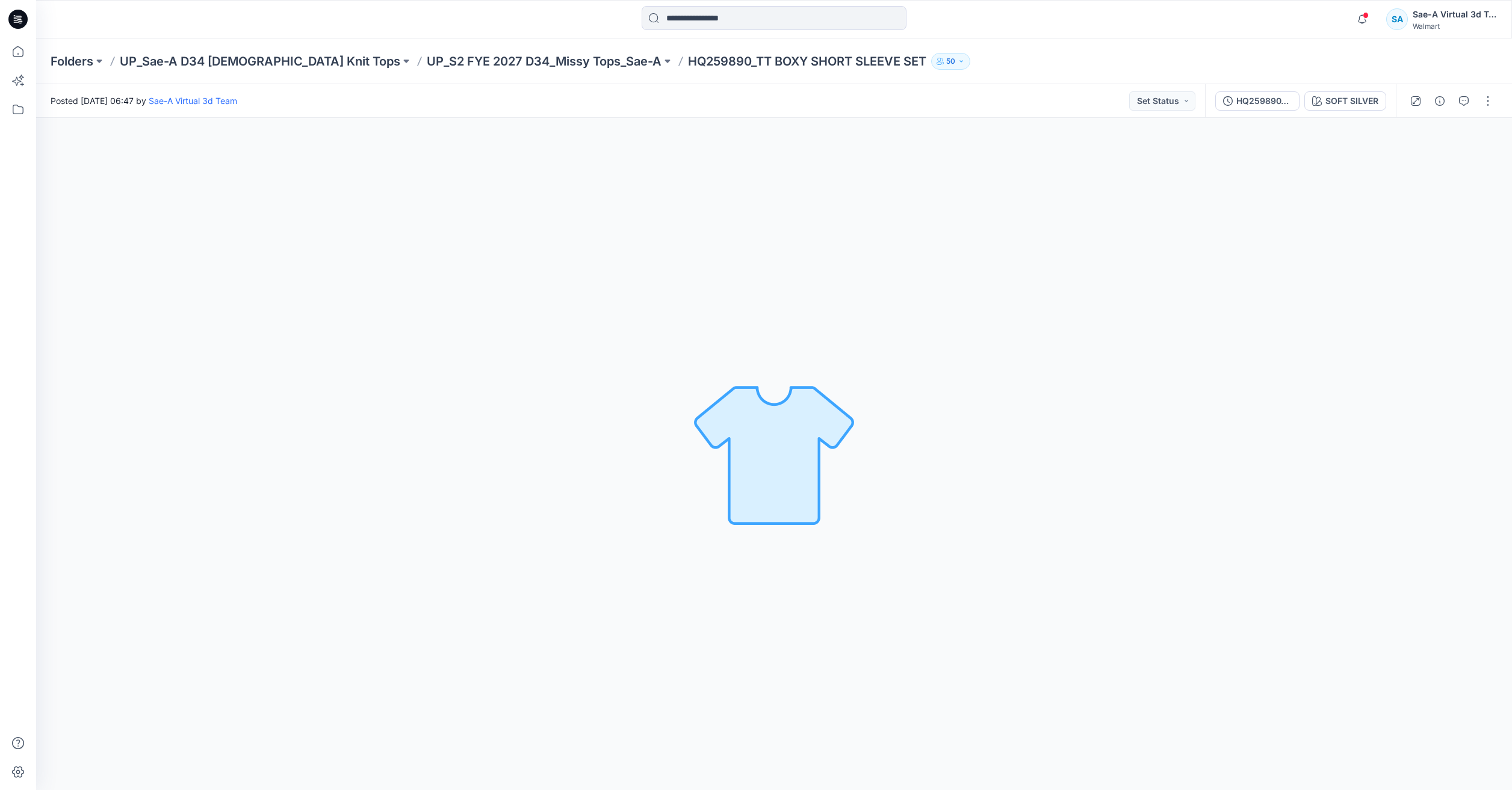
click at [4, 56] on div at bounding box center [18, 395] width 36 height 790
click at [13, 52] on icon at bounding box center [18, 51] width 11 height 11
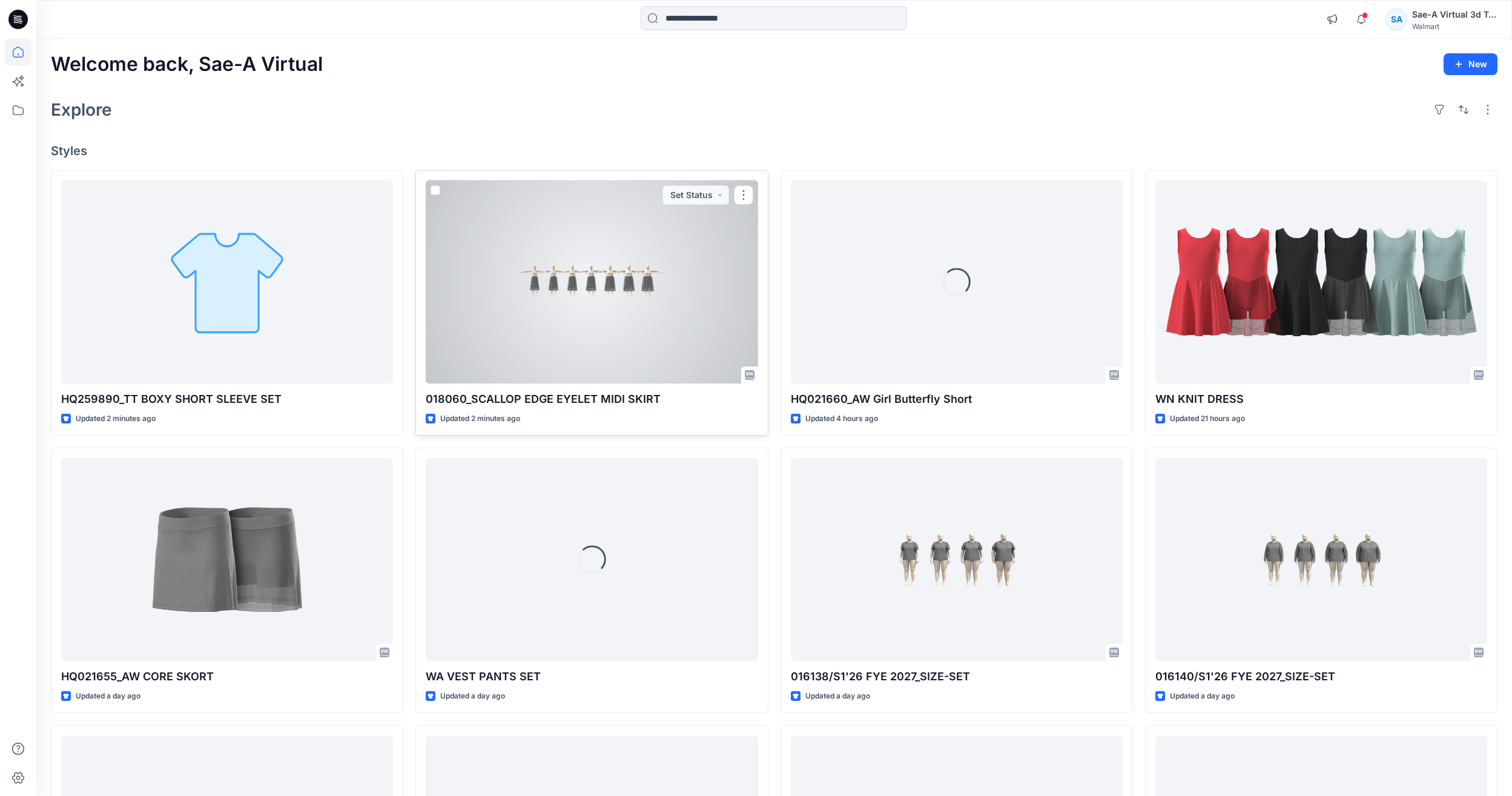
click at [629, 287] on div at bounding box center [591, 282] width 332 height 203
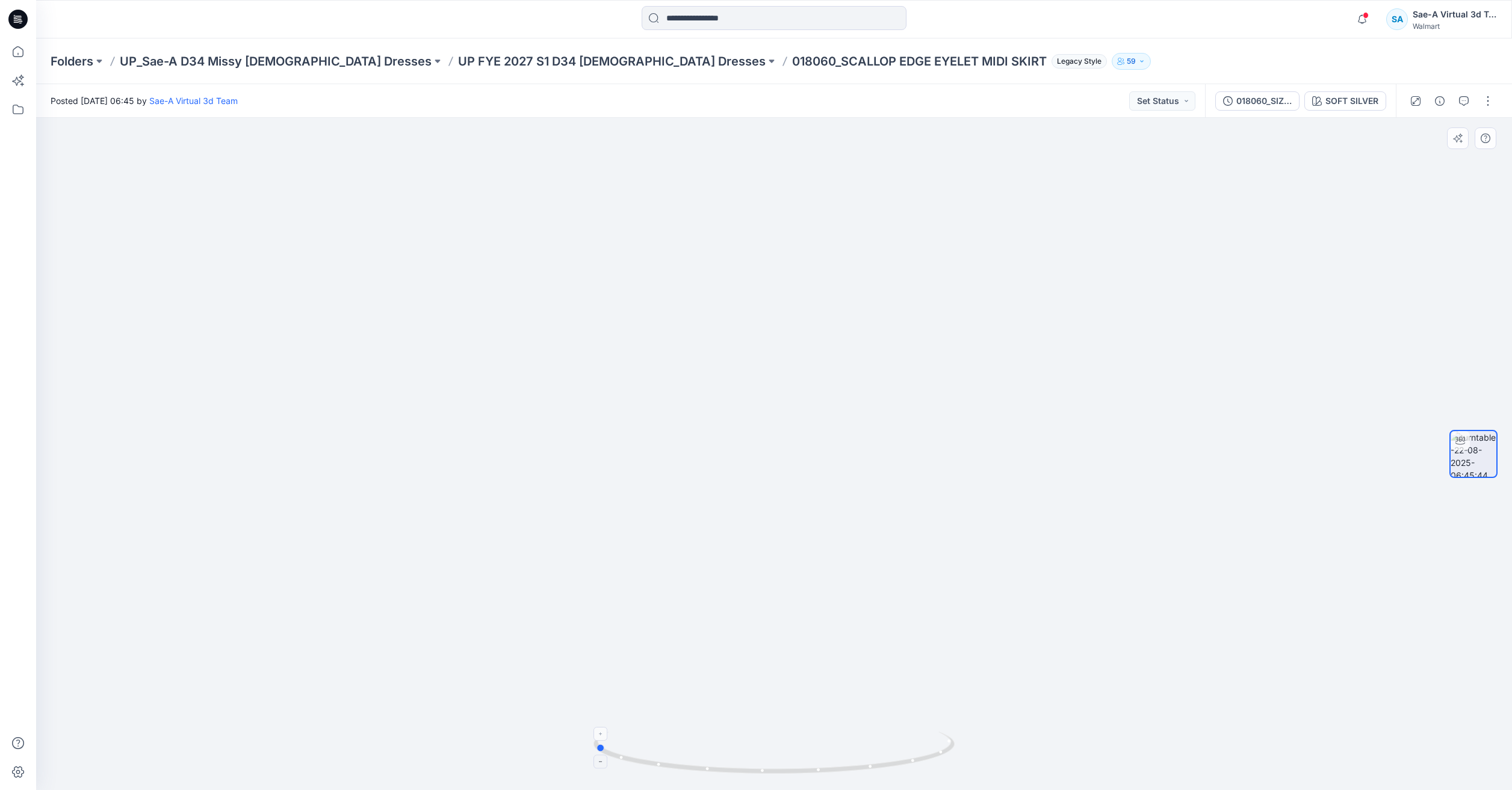
drag, startPoint x: 797, startPoint y: 774, endPoint x: 683, endPoint y: 770, distance: 114.1
click at [683, 770] on icon at bounding box center [775, 754] width 364 height 45
drag, startPoint x: 917, startPoint y: 758, endPoint x: 787, endPoint y: 709, distance: 138.9
click at [787, 709] on div at bounding box center [774, 454] width 1475 height 673
click at [11, 51] on icon at bounding box center [18, 51] width 26 height 26
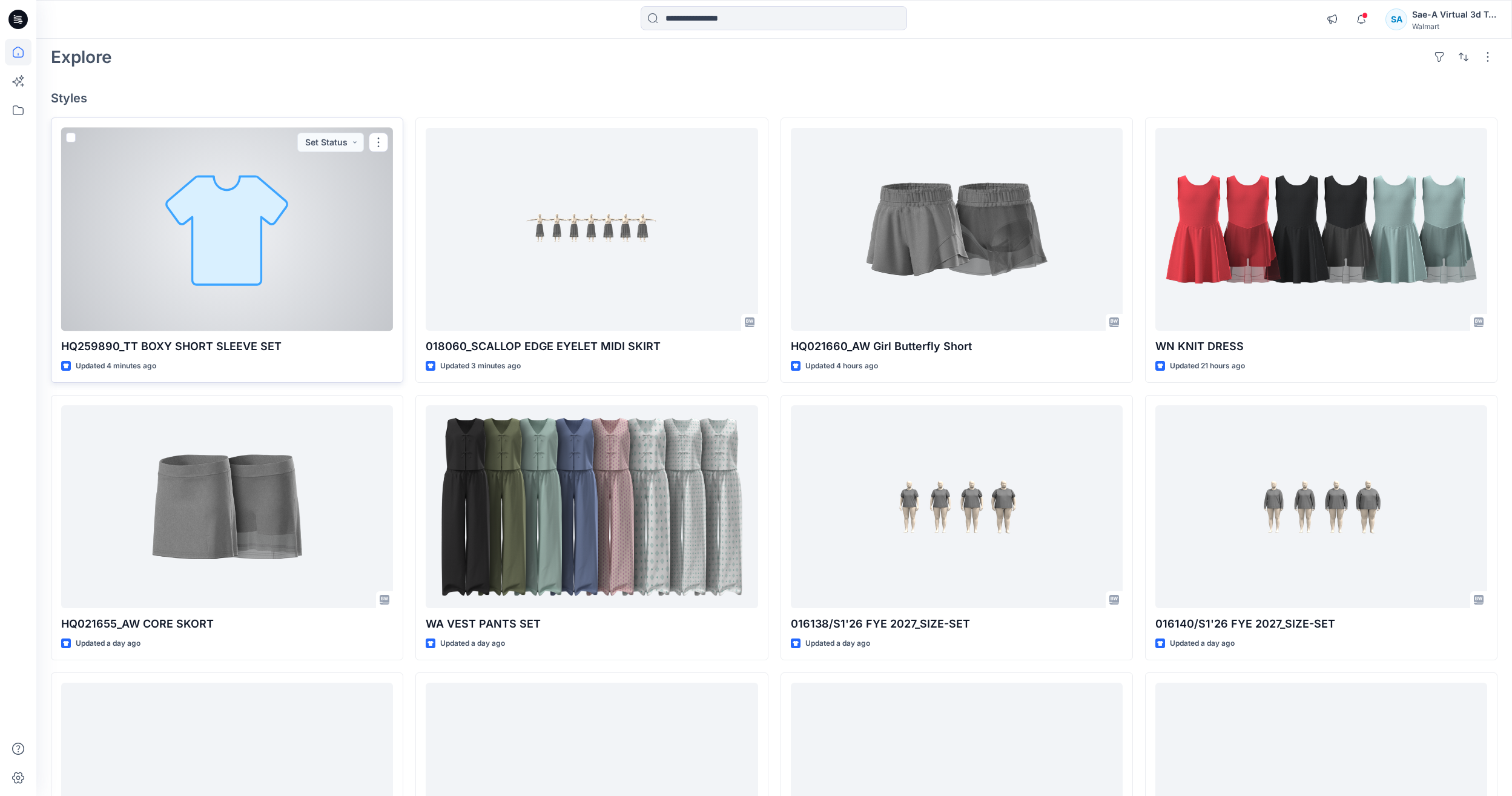
scroll to position [121, 0]
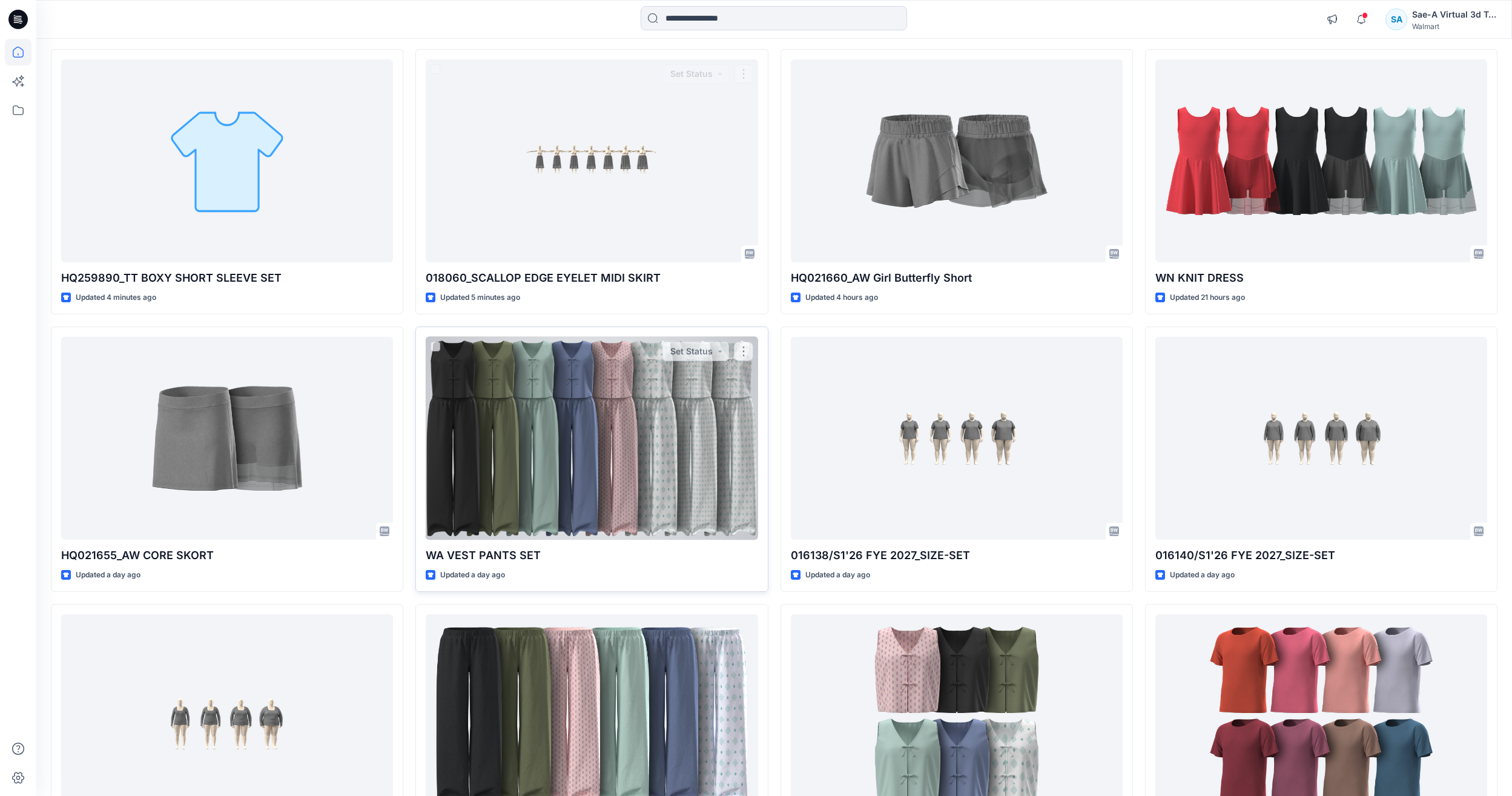
click at [584, 429] on div at bounding box center [591, 438] width 332 height 203
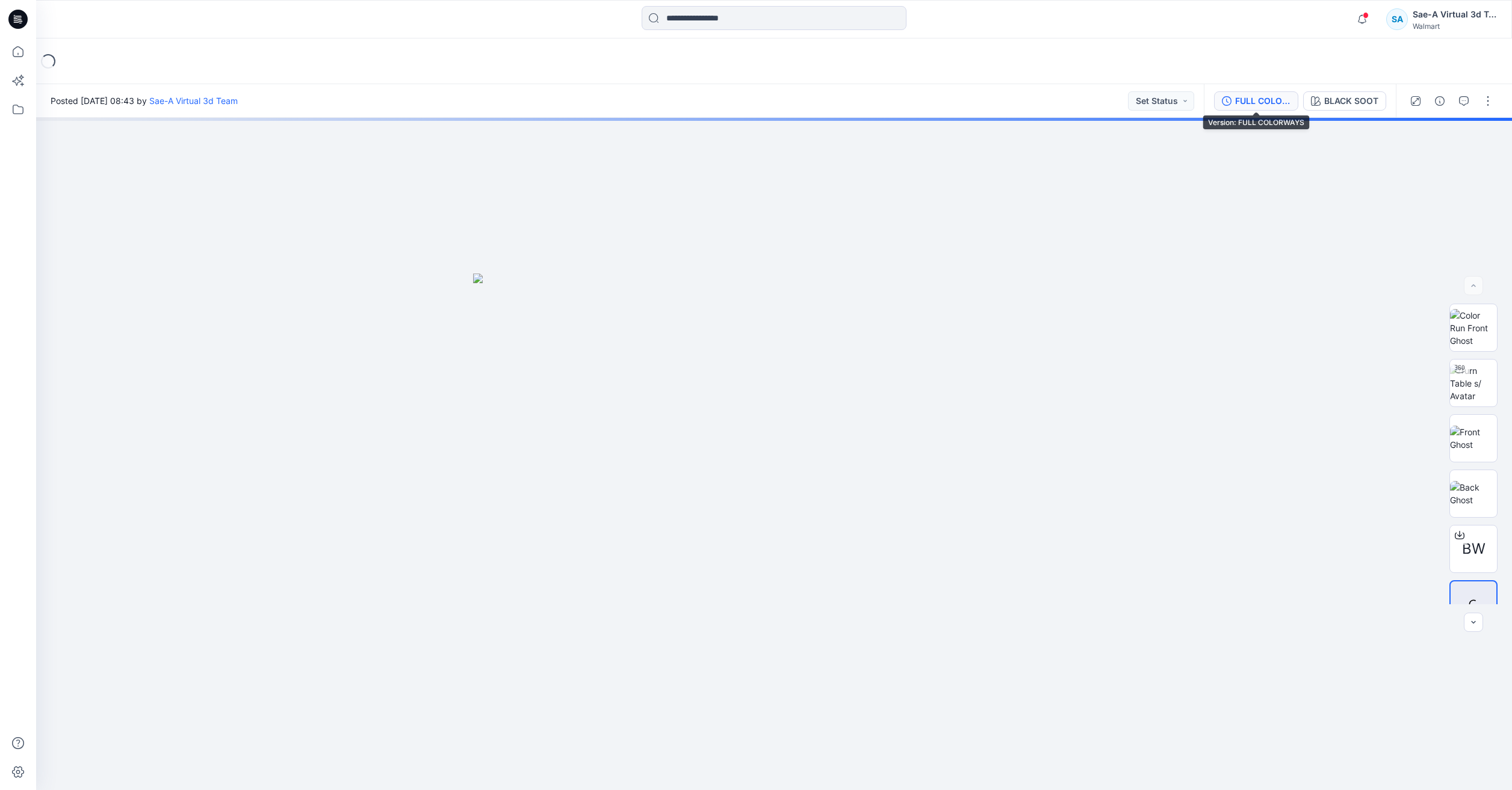
click at [1271, 109] on button "FULL COLORWAYS" at bounding box center [1256, 101] width 84 height 19
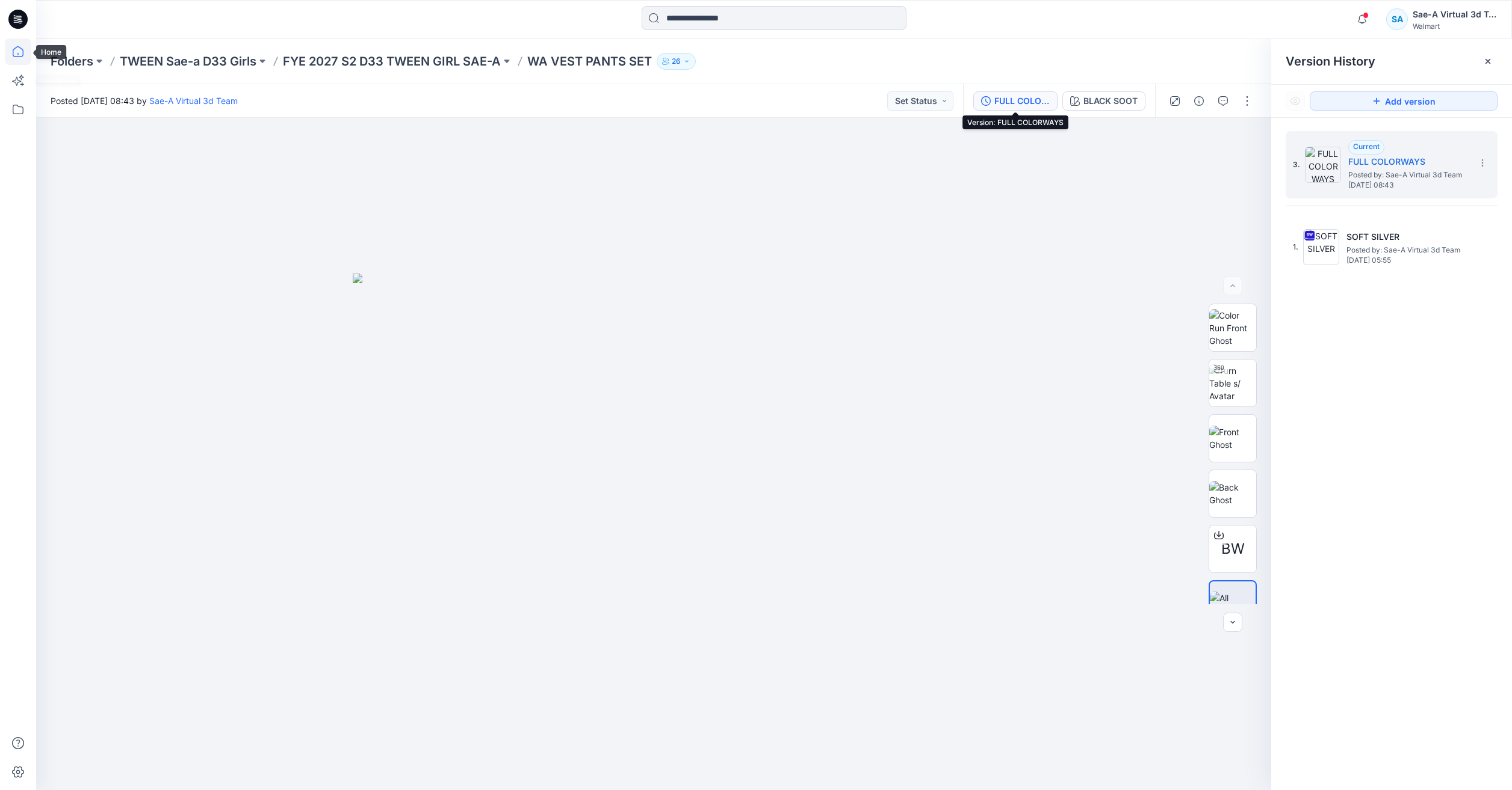
click at [29, 48] on icon at bounding box center [18, 51] width 26 height 26
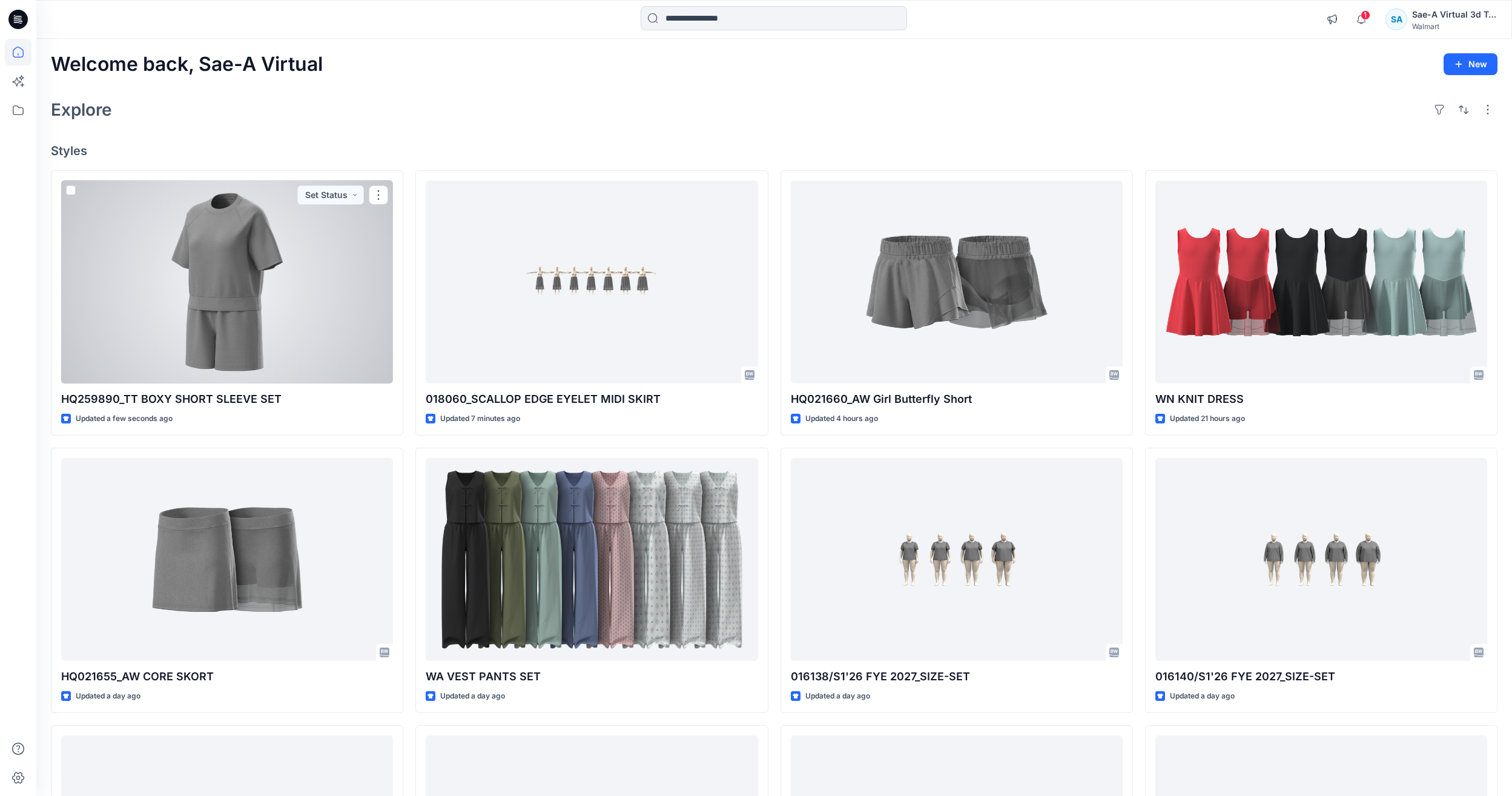
drag, startPoint x: 343, startPoint y: 264, endPoint x: 375, endPoint y: 261, distance: 32.1
click at [343, 264] on div at bounding box center [227, 282] width 332 height 203
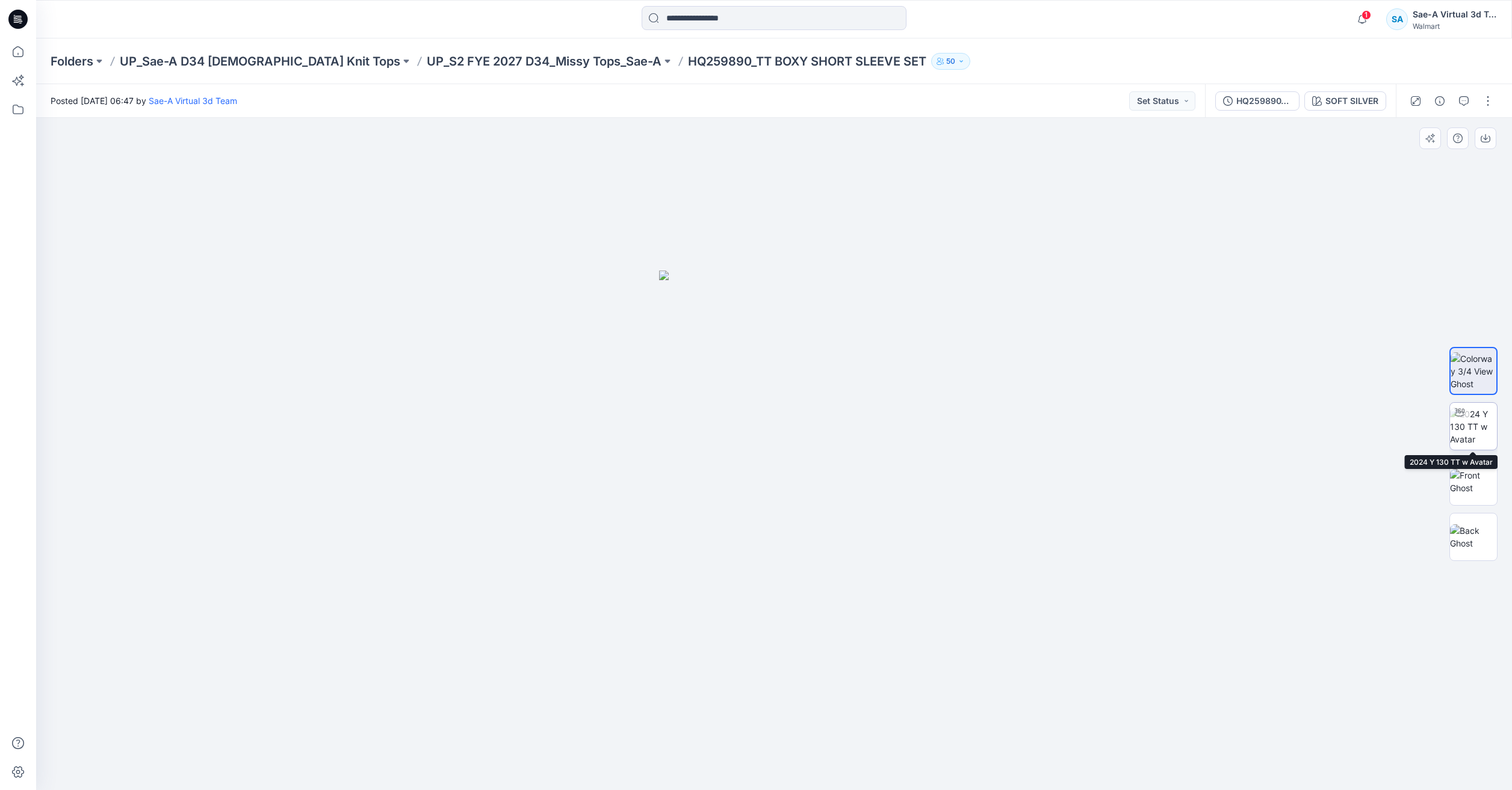
click at [1494, 428] on img at bounding box center [1473, 427] width 47 height 38
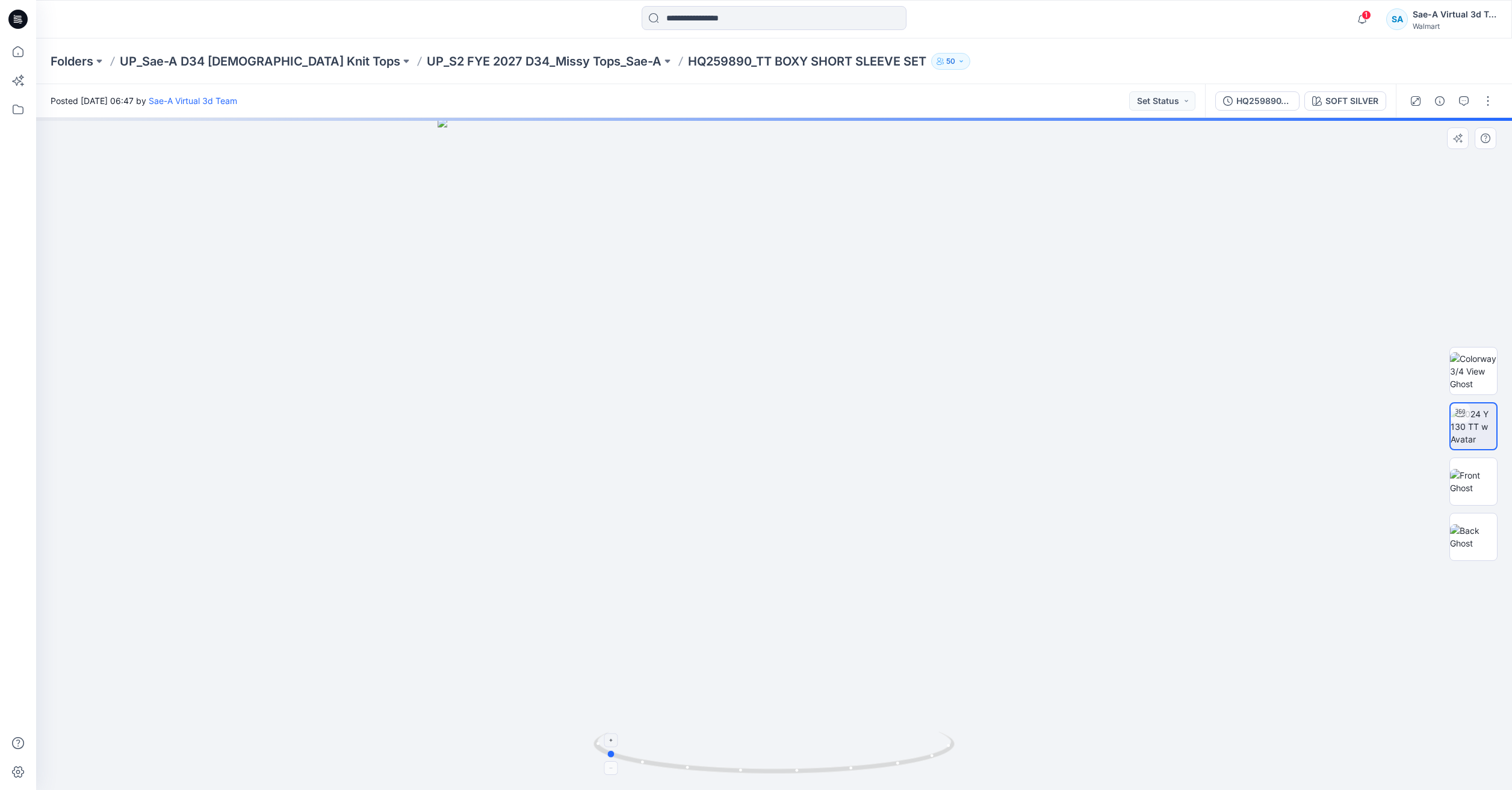
drag, startPoint x: 839, startPoint y: 773, endPoint x: 686, endPoint y: 750, distance: 154.7
click at [686, 750] on icon at bounding box center [775, 754] width 364 height 45
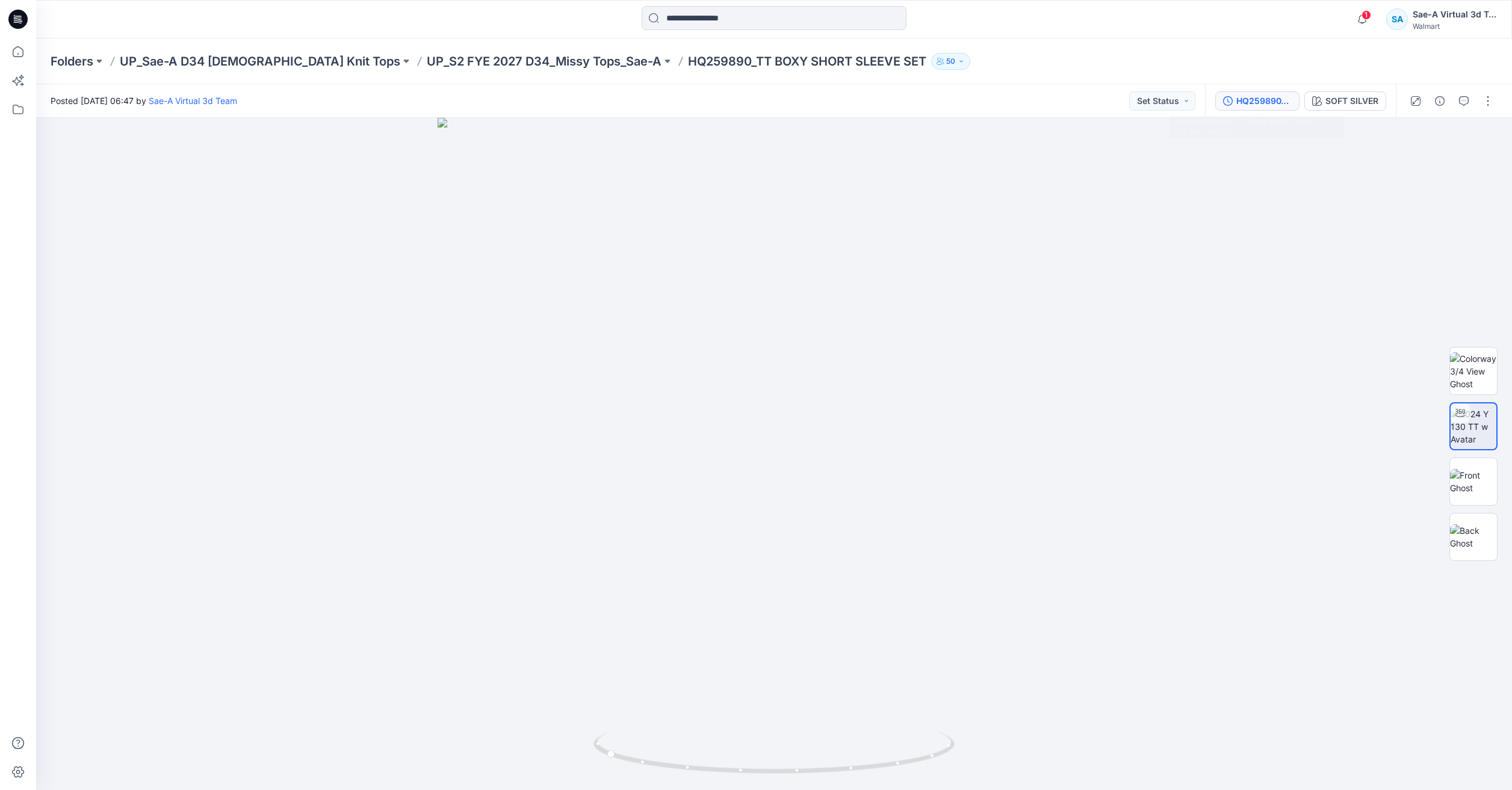
click at [1234, 102] on button "HQ259890_TT BOXY SHORT SLEEVE SET_SOFT SILVER" at bounding box center [1257, 101] width 84 height 19
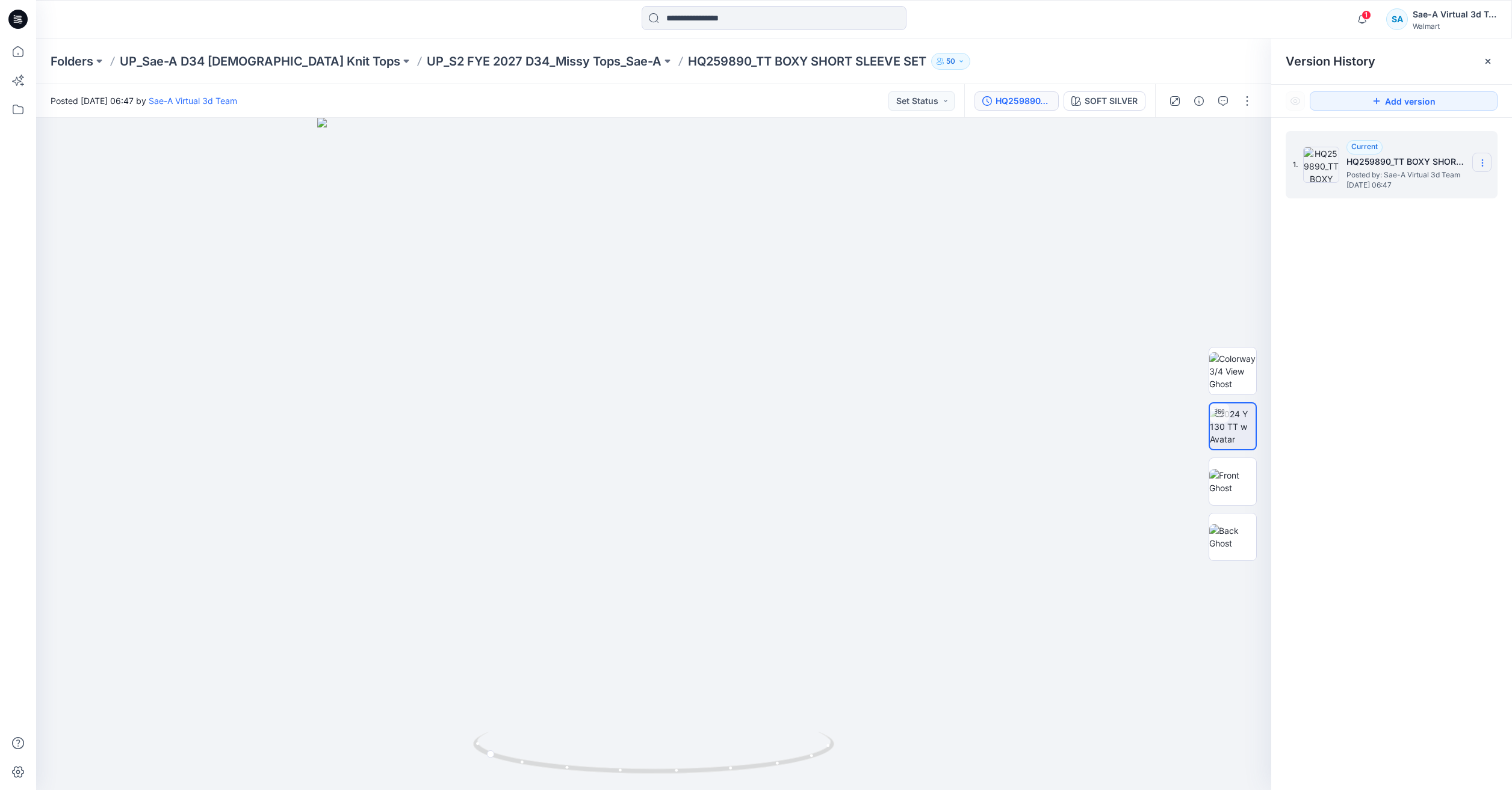
click at [1489, 158] on section at bounding box center [1482, 162] width 19 height 19
click at [1404, 213] on span "Rename Version" at bounding box center [1402, 211] width 62 height 15
click at [1433, 160] on input "**********" at bounding box center [1422, 161] width 132 height 19
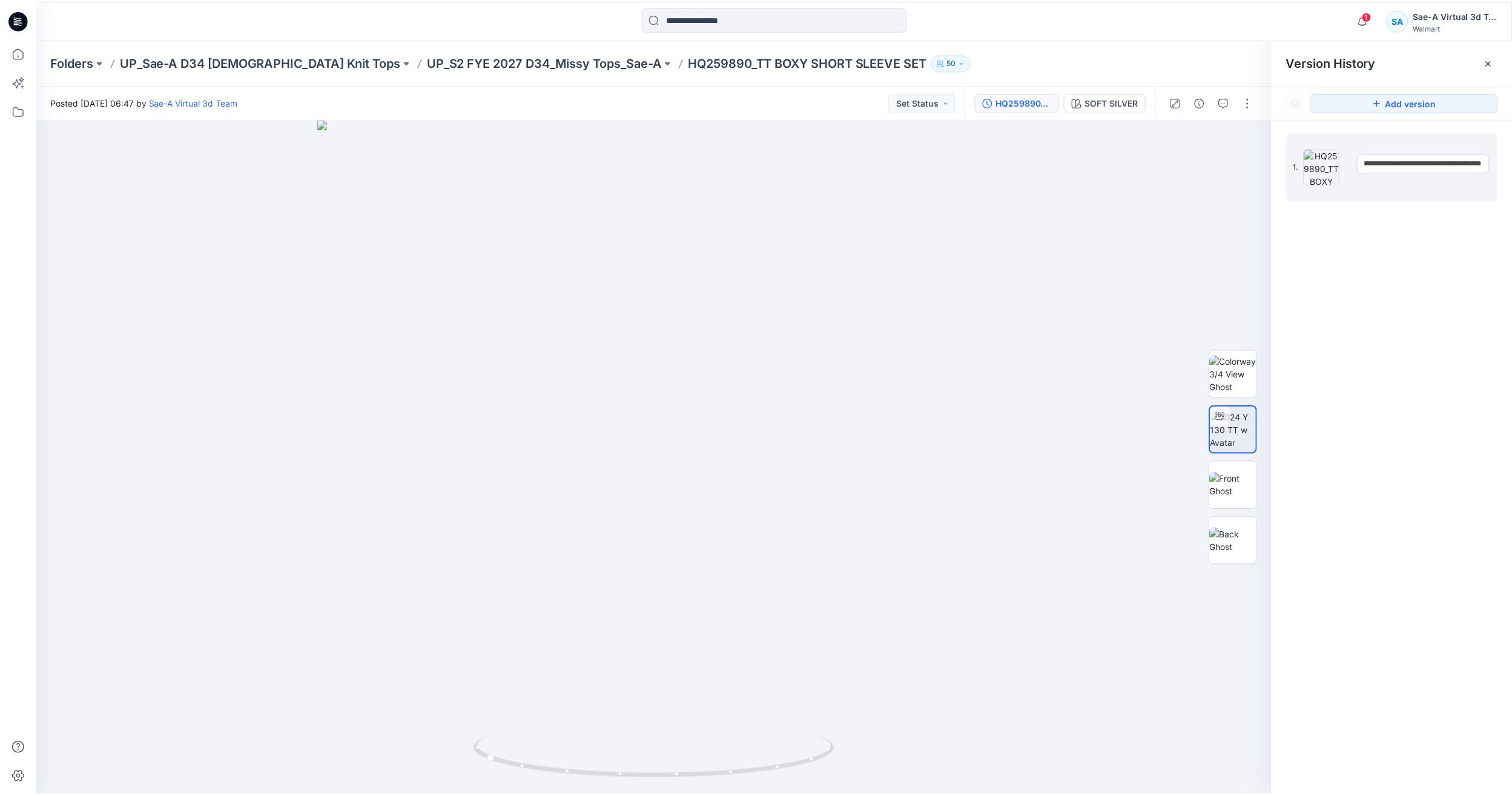
scroll to position [0, 0]
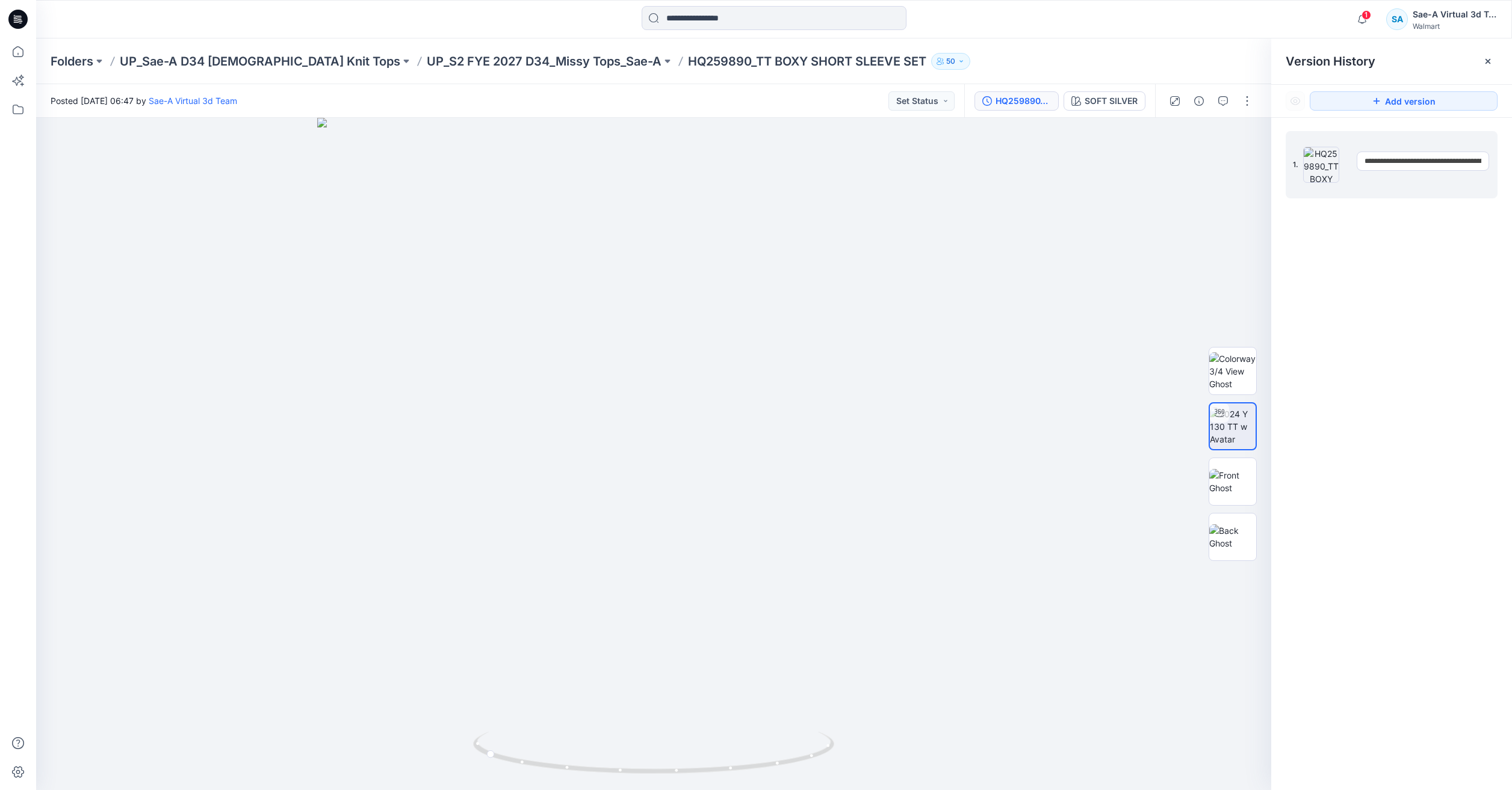
drag, startPoint x: 1433, startPoint y: 160, endPoint x: 1406, endPoint y: 158, distance: 27.1
click at [1406, 158] on input "**********" at bounding box center [1422, 161] width 132 height 19
type input "**********"
click at [1450, 264] on div "1. Current HQ259890_TT BOXY SHORT SLEEVE SET_SOFT SILVER Posted by: Sae-A Virtu…" at bounding box center [1392, 463] width 241 height 690
click at [22, 43] on icon at bounding box center [18, 51] width 26 height 26
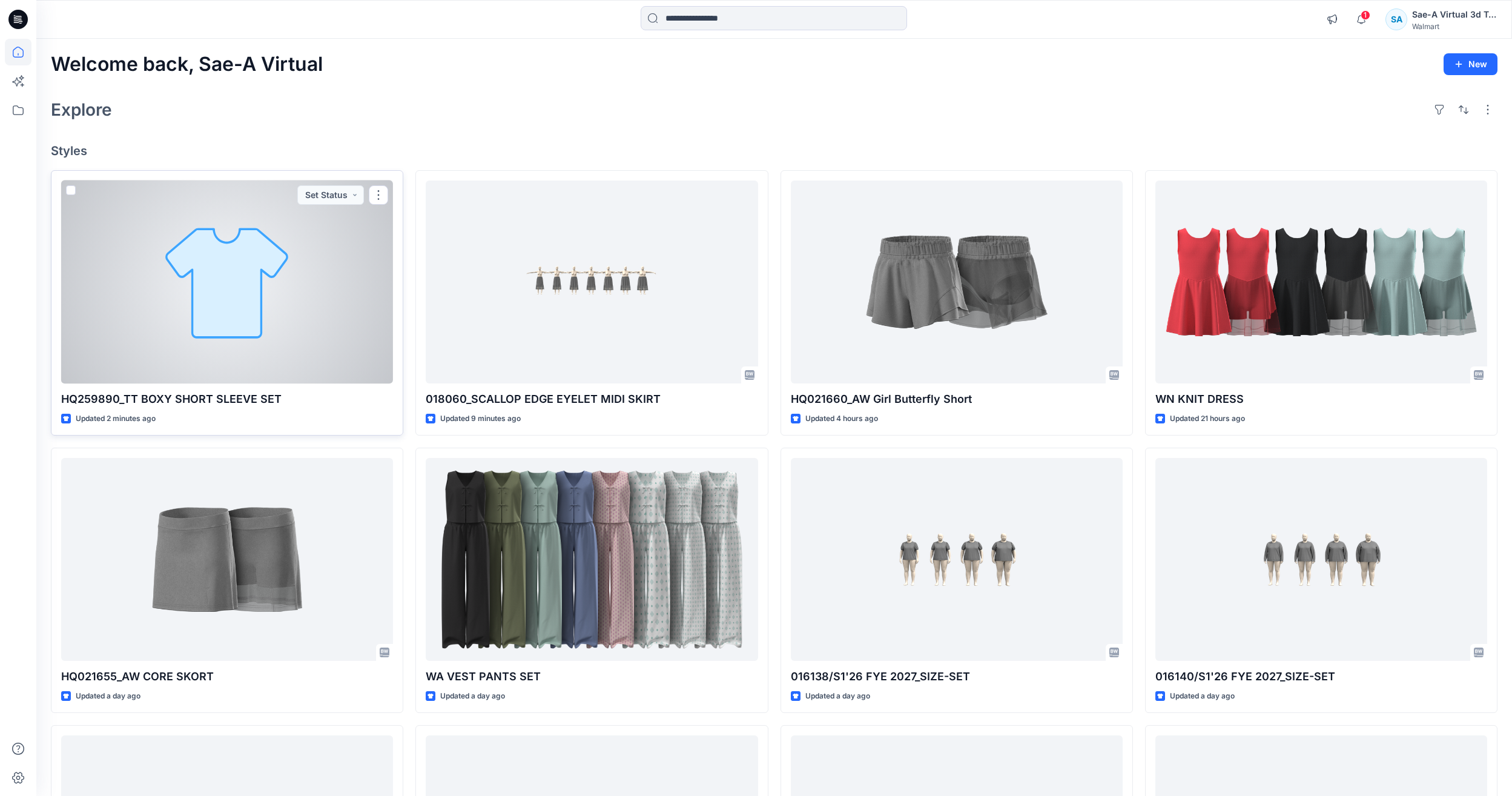
click at [243, 315] on div at bounding box center [227, 282] width 332 height 203
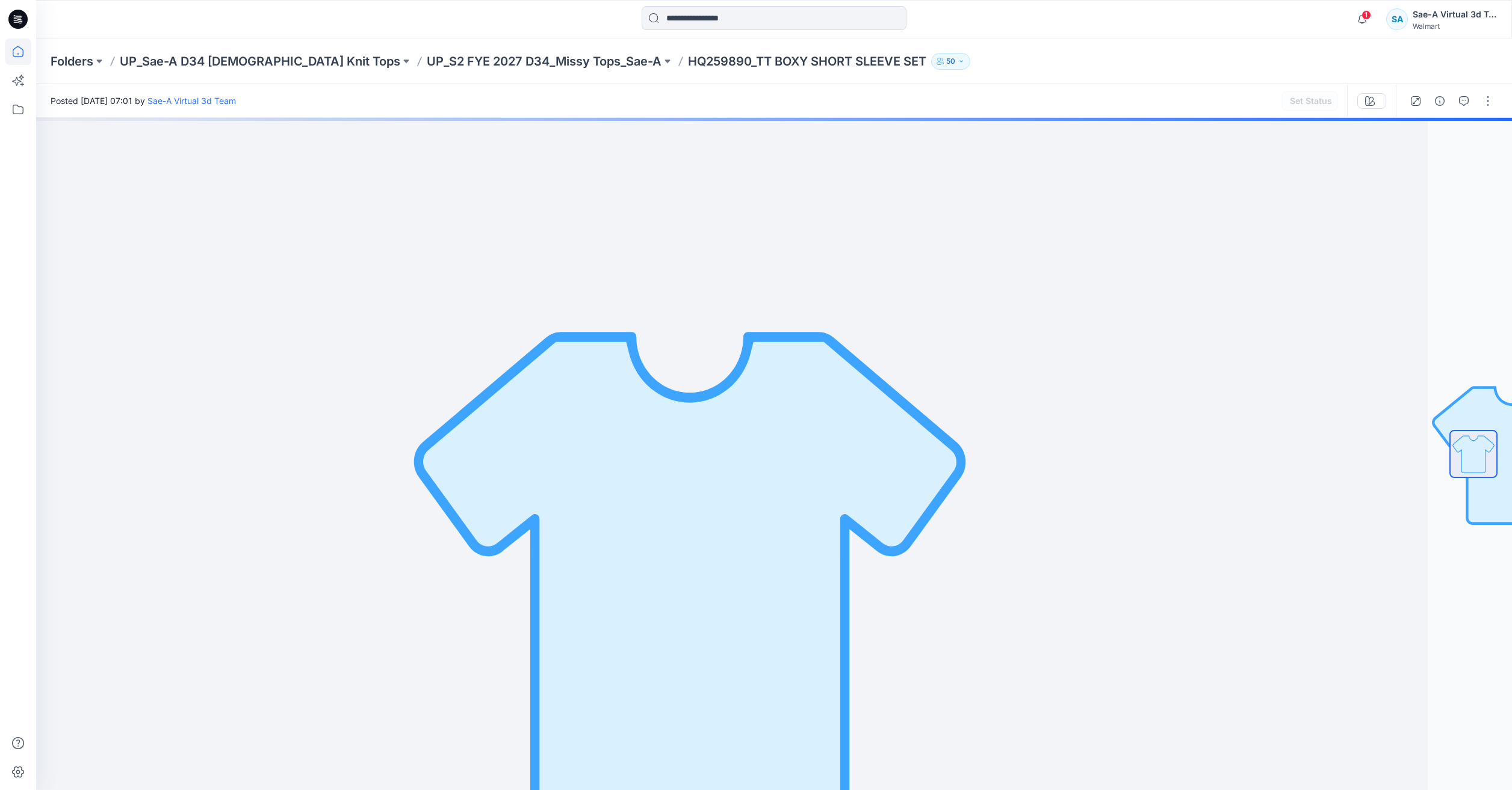
click at [21, 51] on icon at bounding box center [18, 51] width 26 height 26
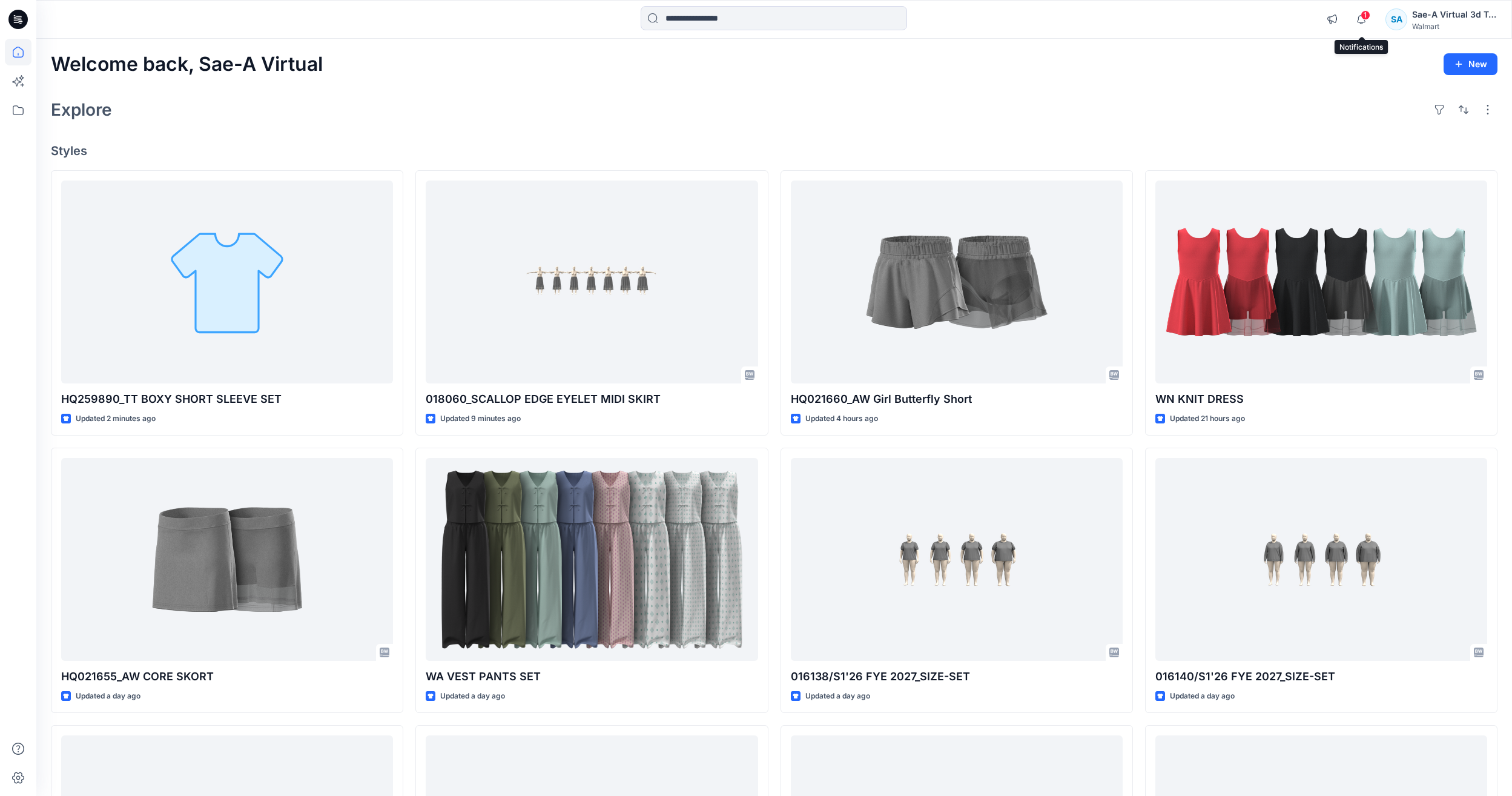
click at [1365, 16] on span "1" at bounding box center [1365, 15] width 10 height 10
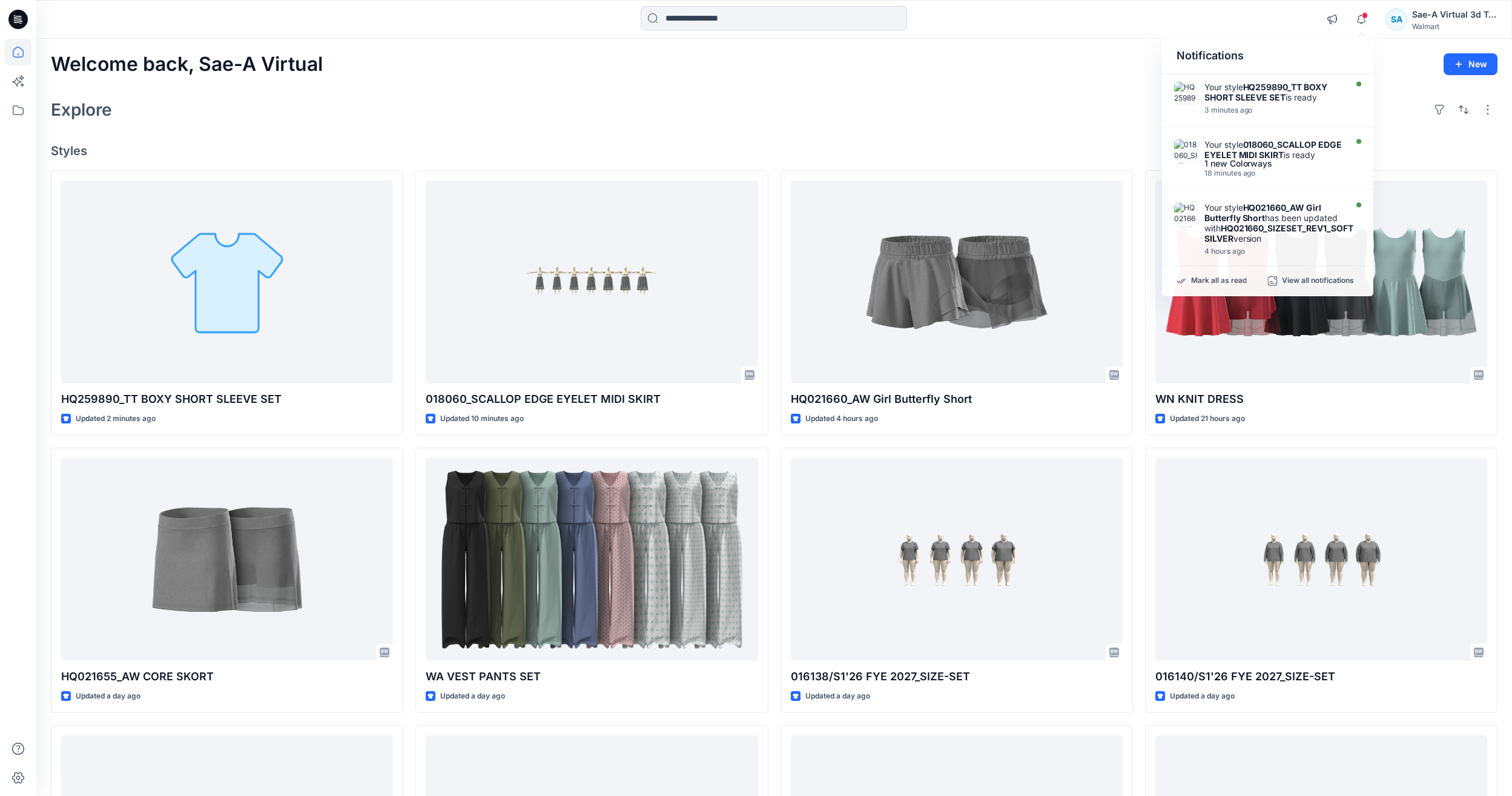
click at [1105, 123] on div "Explore" at bounding box center [774, 109] width 1447 height 29
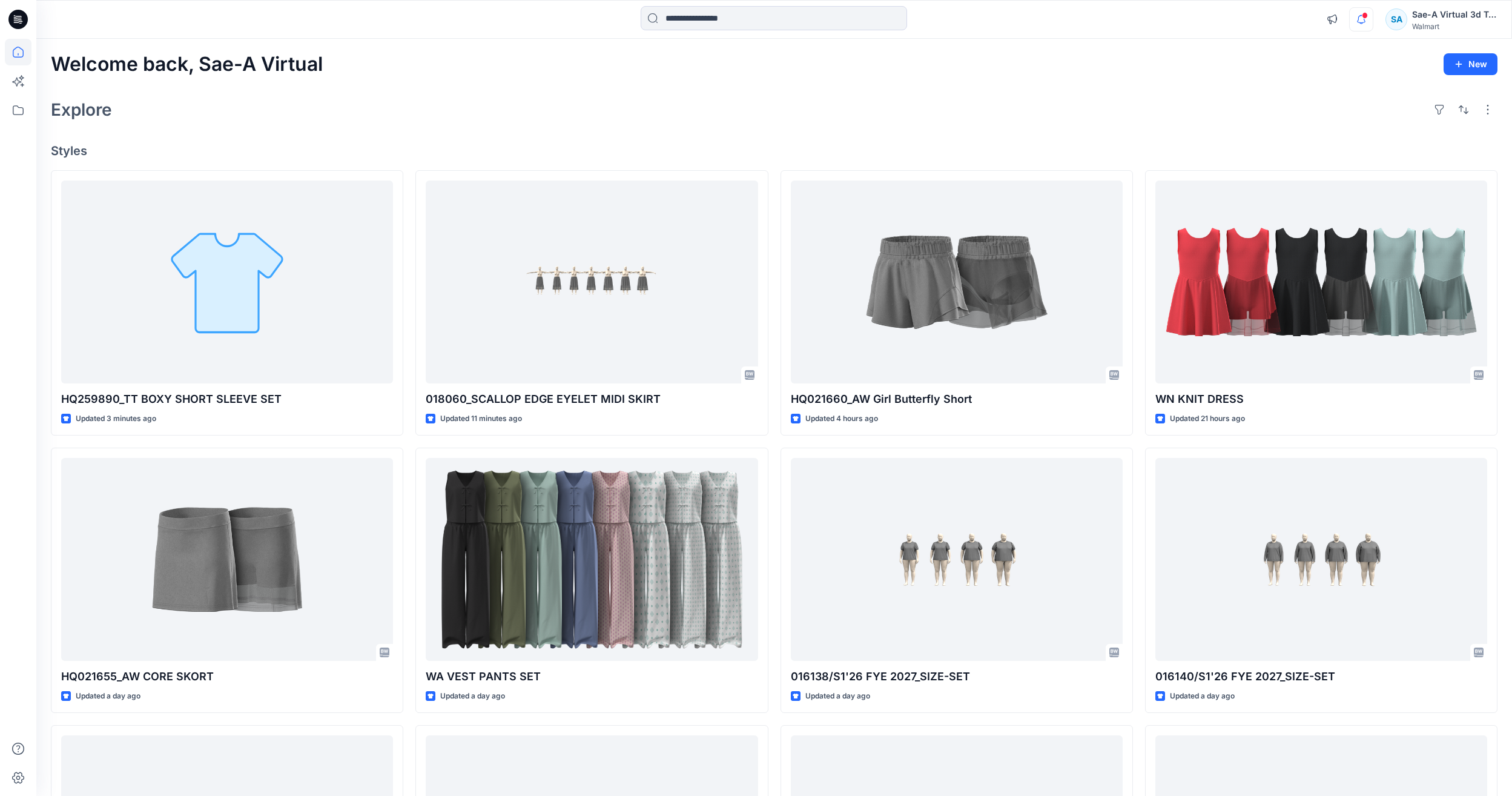
click at [1353, 18] on icon "button" at bounding box center [1361, 19] width 23 height 24
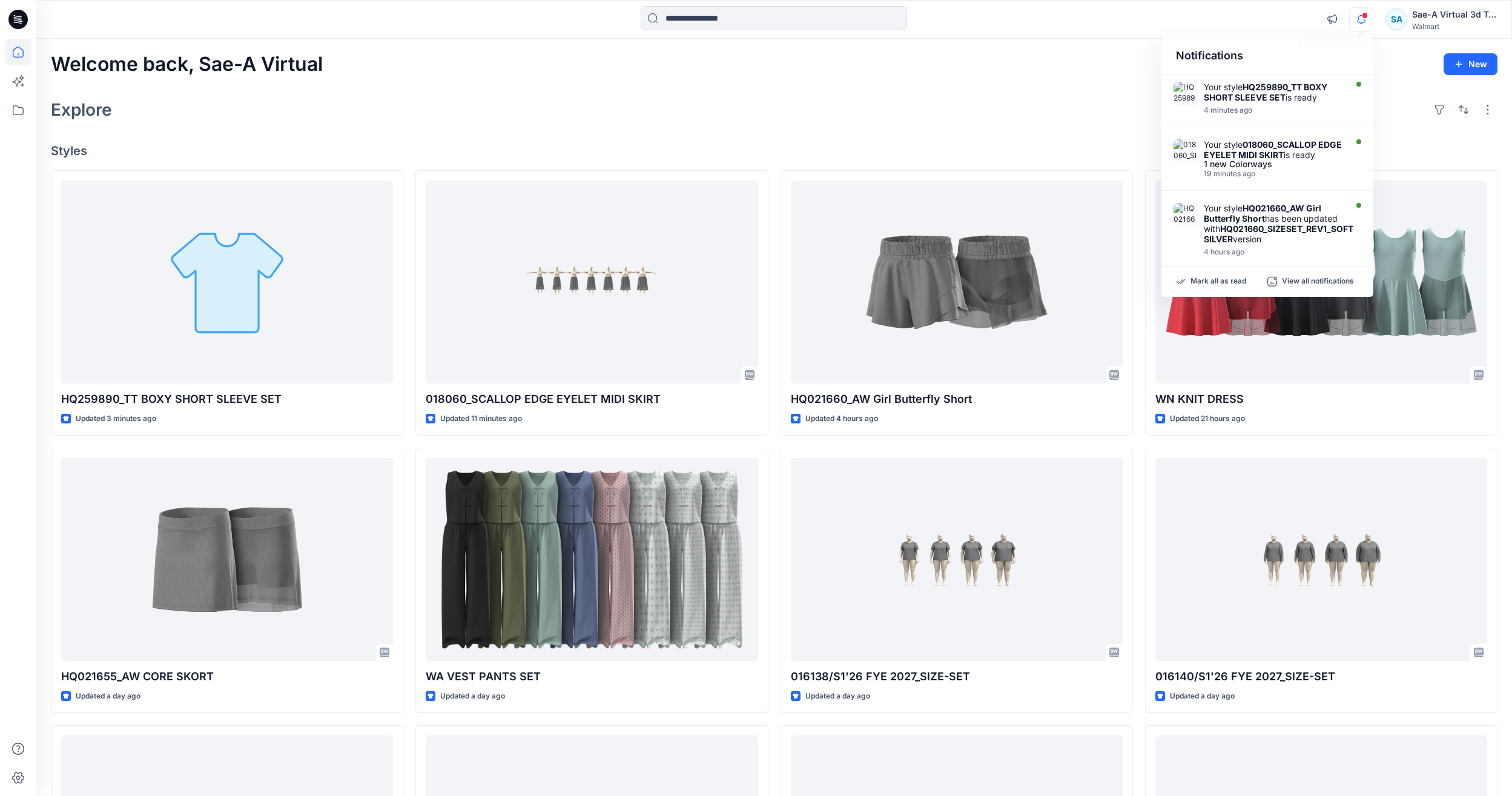
click at [926, 89] on div "Welcome back, Sae-A Virtual New Explore Styles HQ259890_TT BOXY SHORT SLEEVE SE…" at bounding box center [774, 543] width 1476 height 1010
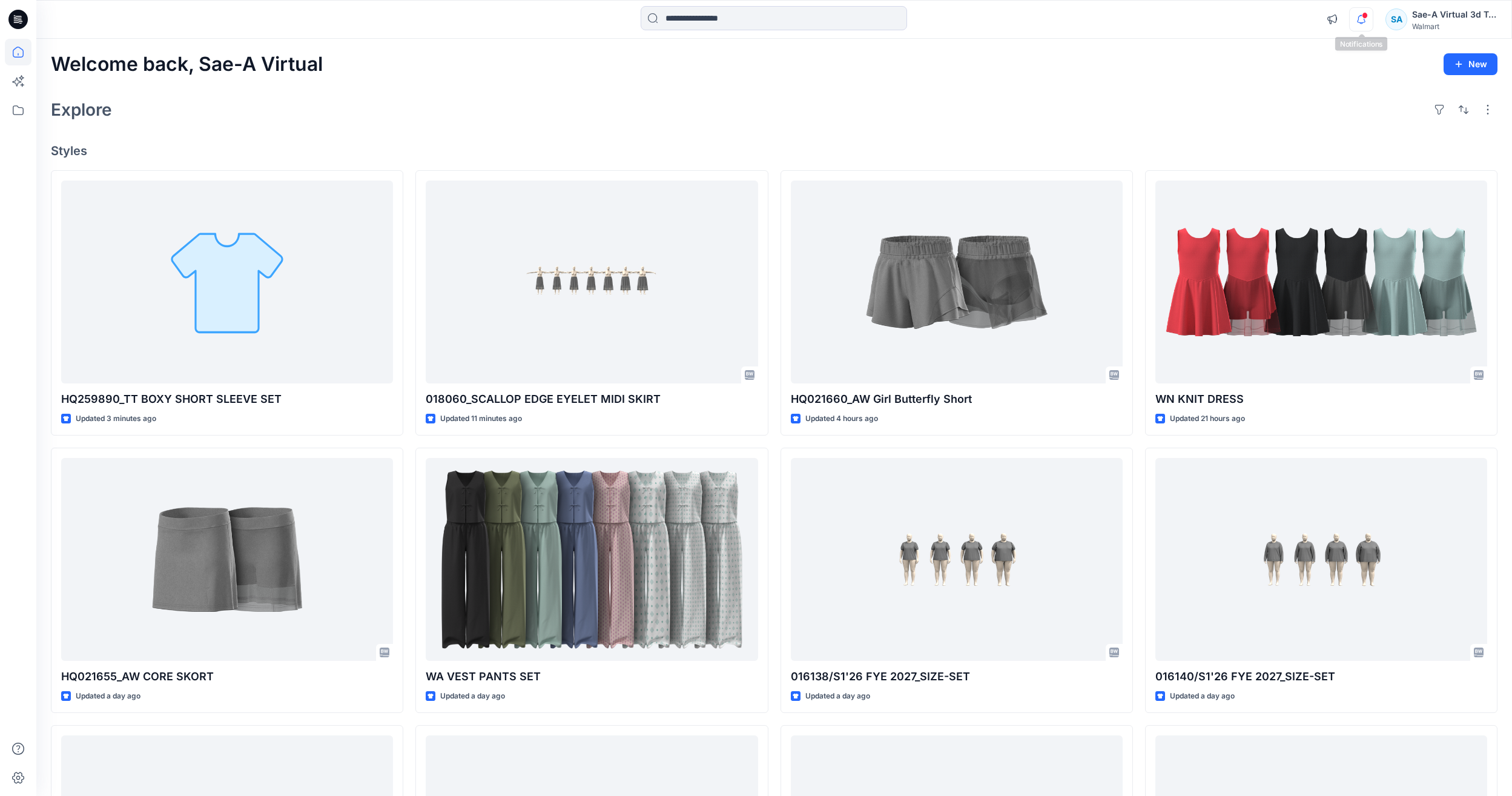
click at [1361, 14] on icon "button" at bounding box center [1361, 19] width 23 height 24
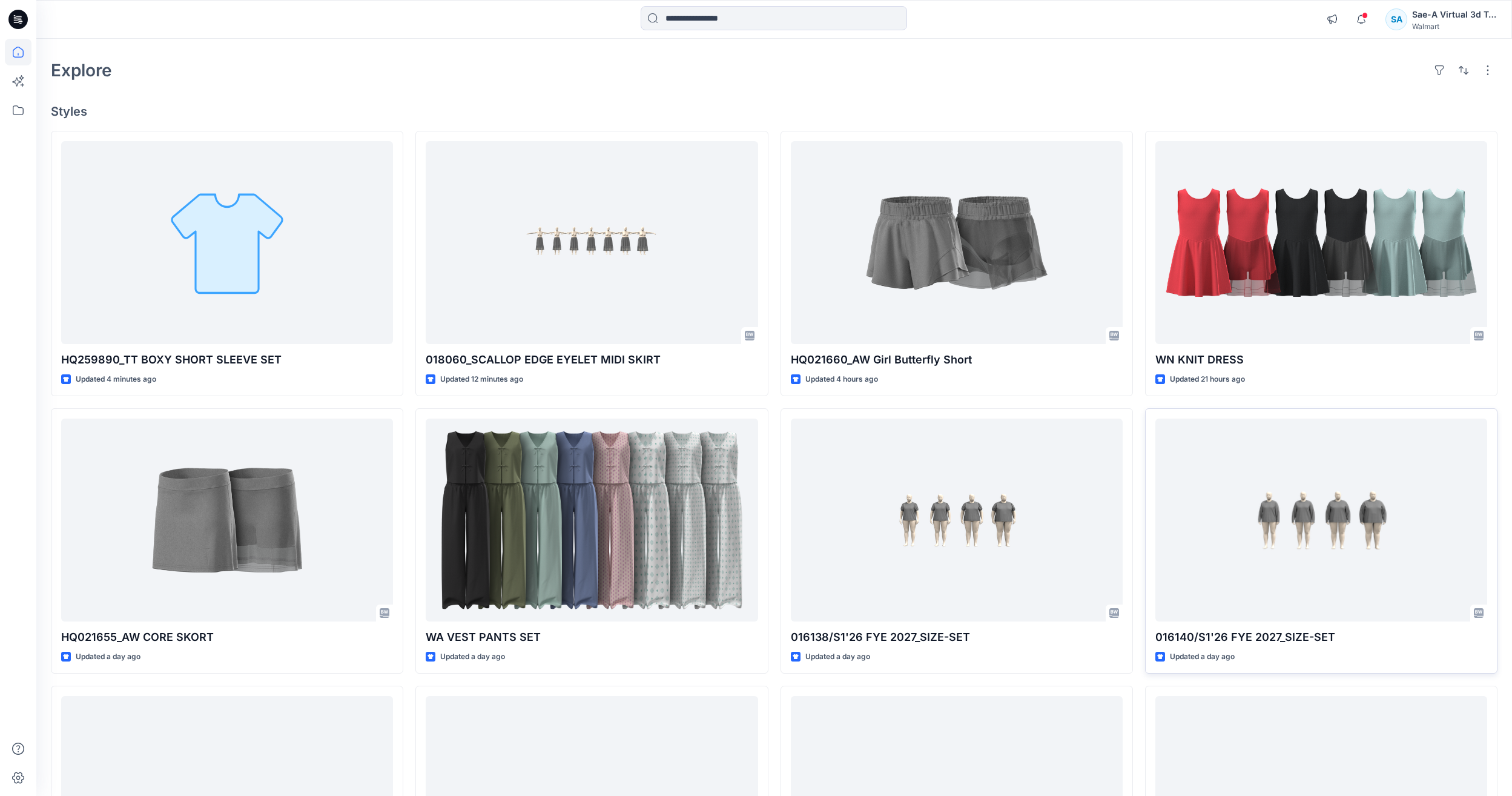
scroll to position [61, 0]
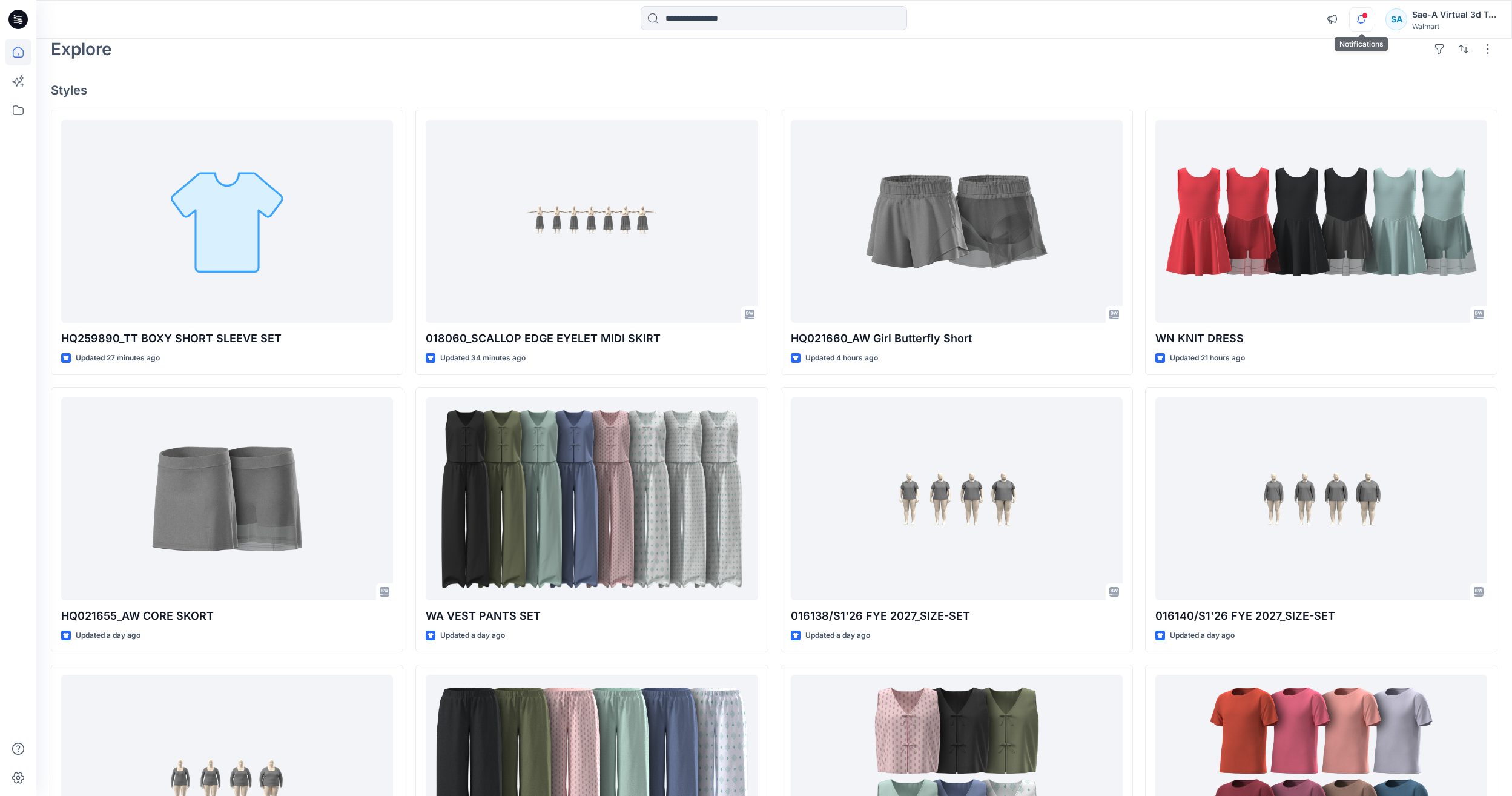
click at [1360, 27] on icon "button" at bounding box center [1361, 19] width 23 height 24
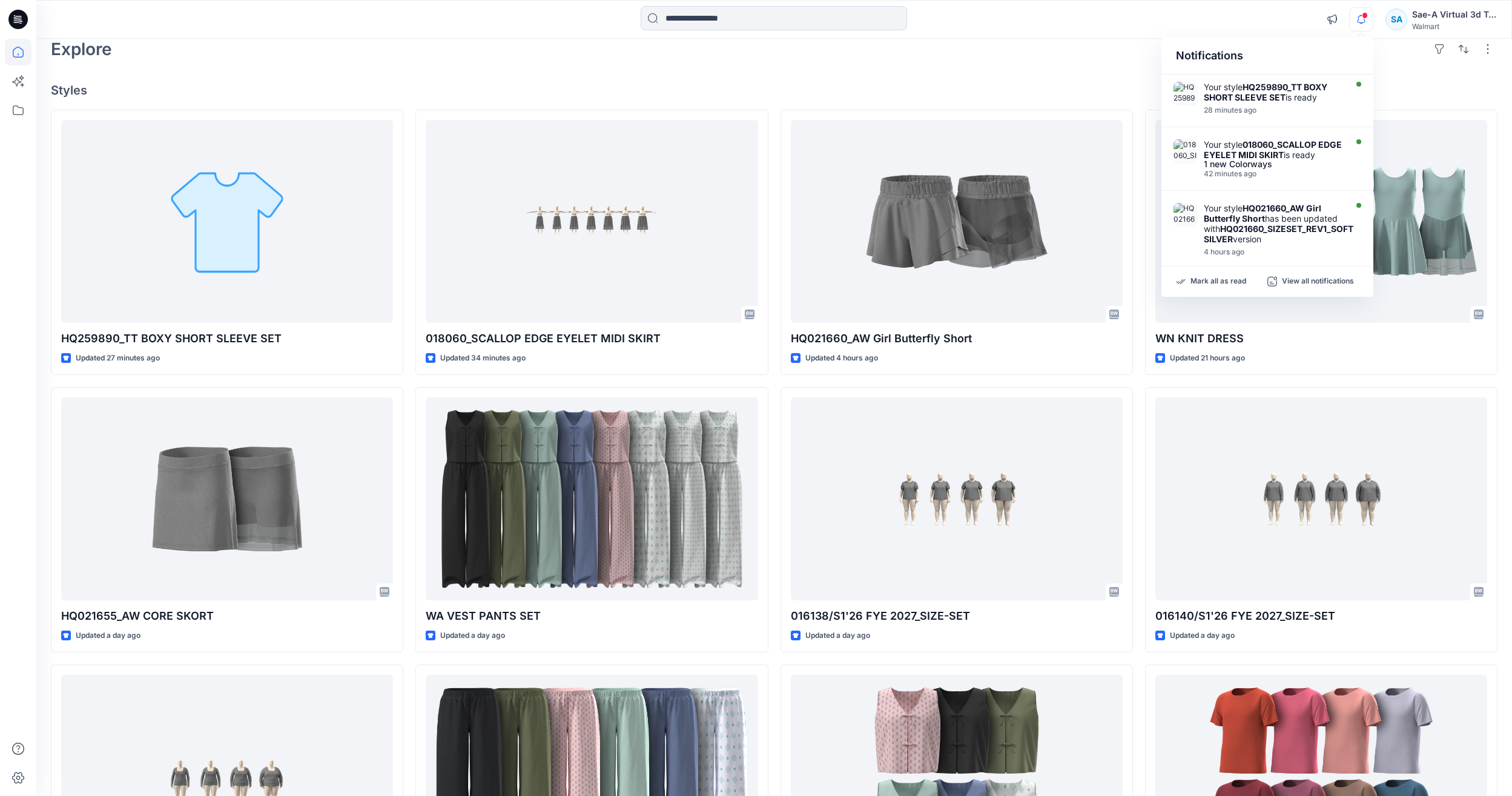
click at [1363, 17] on span at bounding box center [1365, 15] width 6 height 7
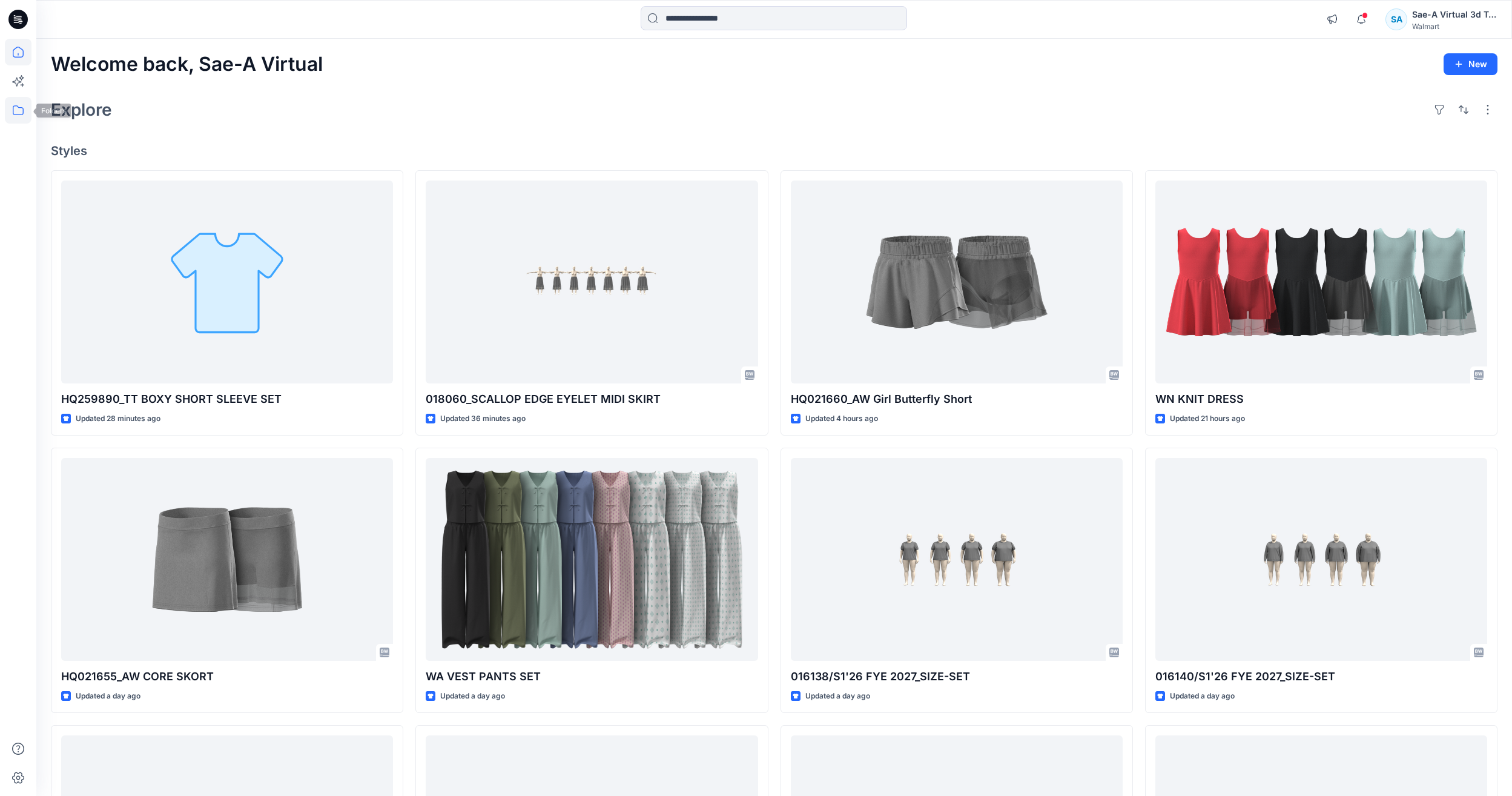
click at [16, 110] on icon at bounding box center [18, 110] width 27 height 27
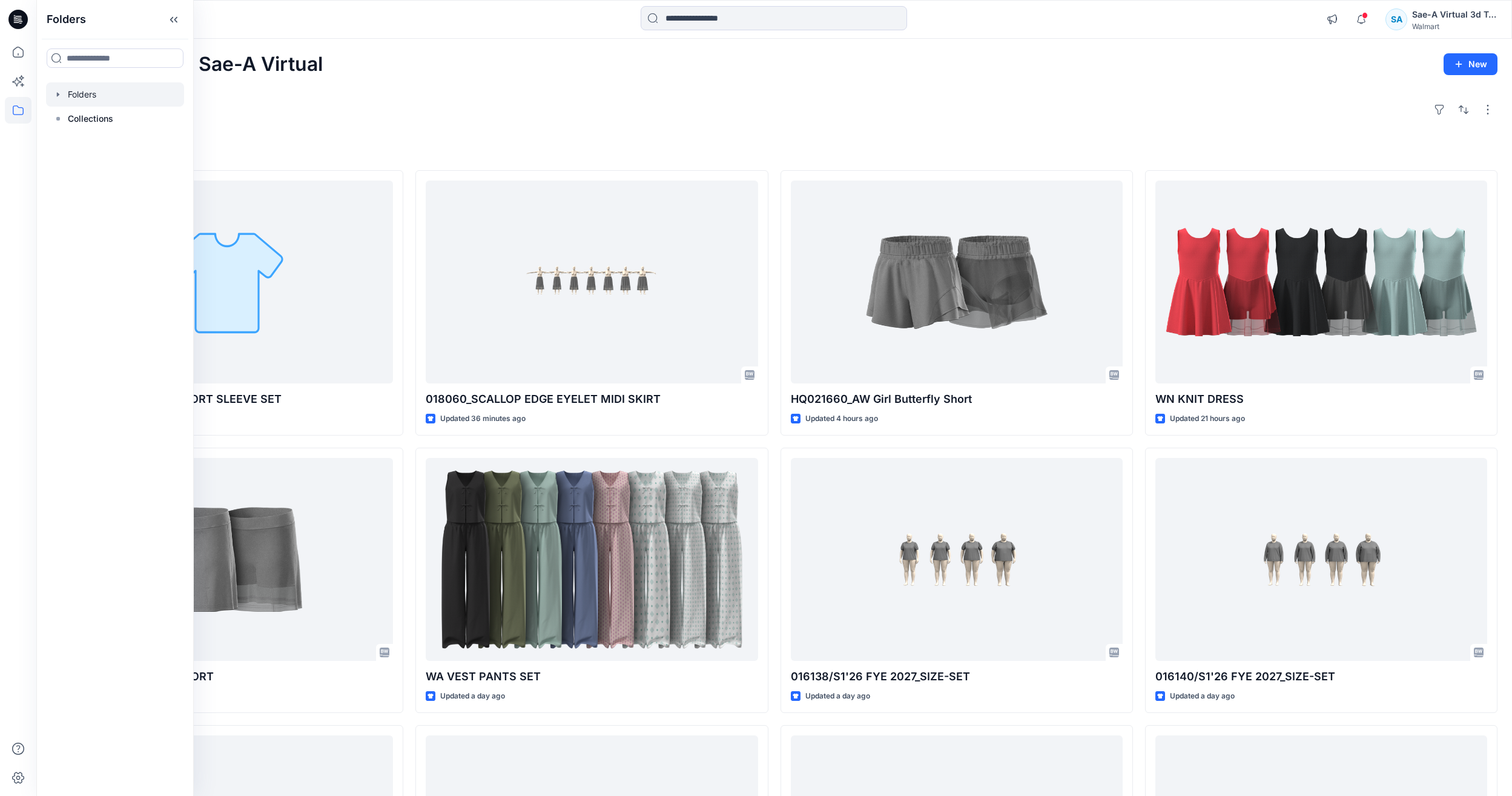
click at [92, 100] on div at bounding box center [114, 95] width 138 height 24
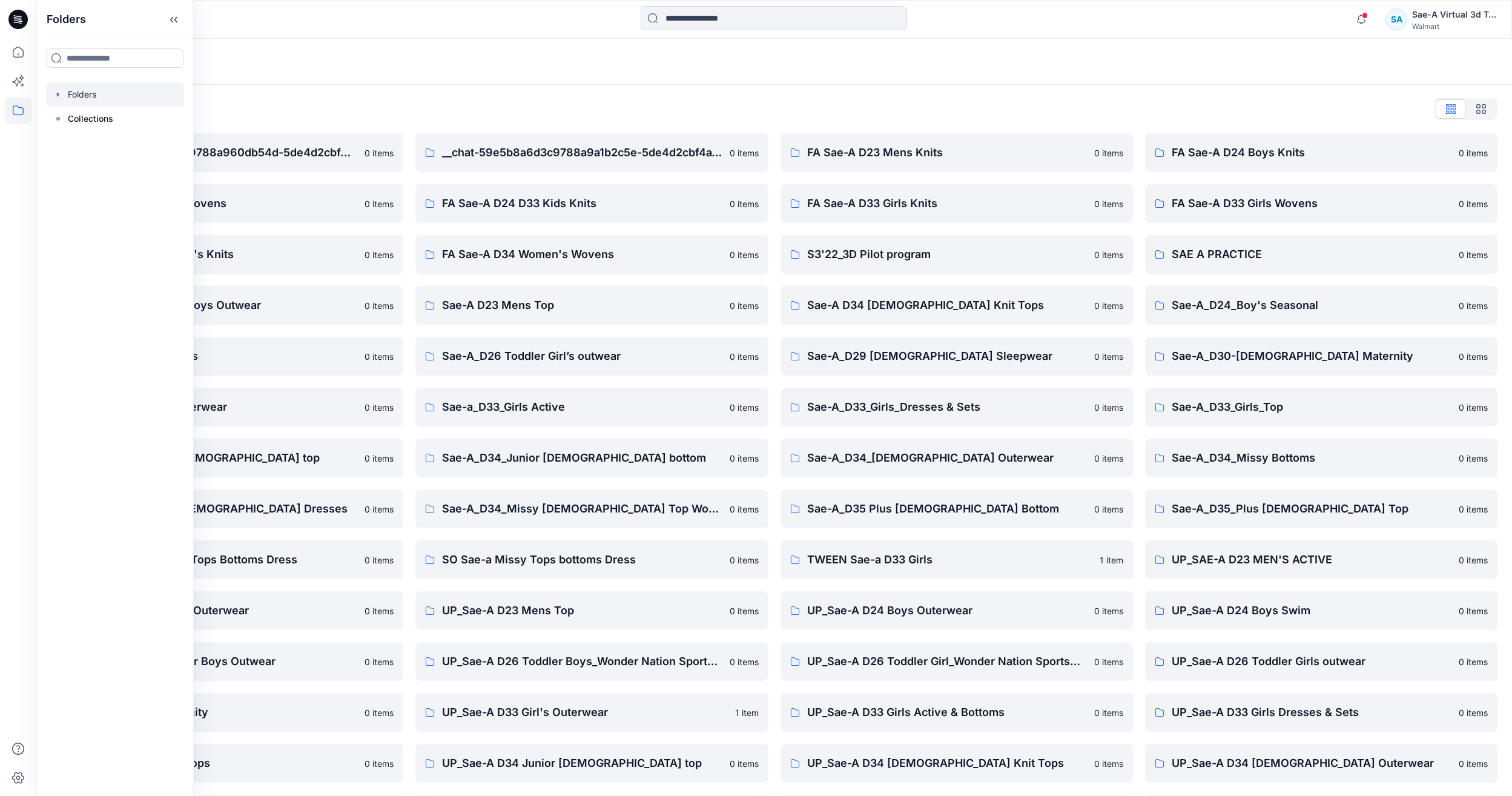
click at [383, 53] on div "Folders" at bounding box center [727, 61] width 1352 height 17
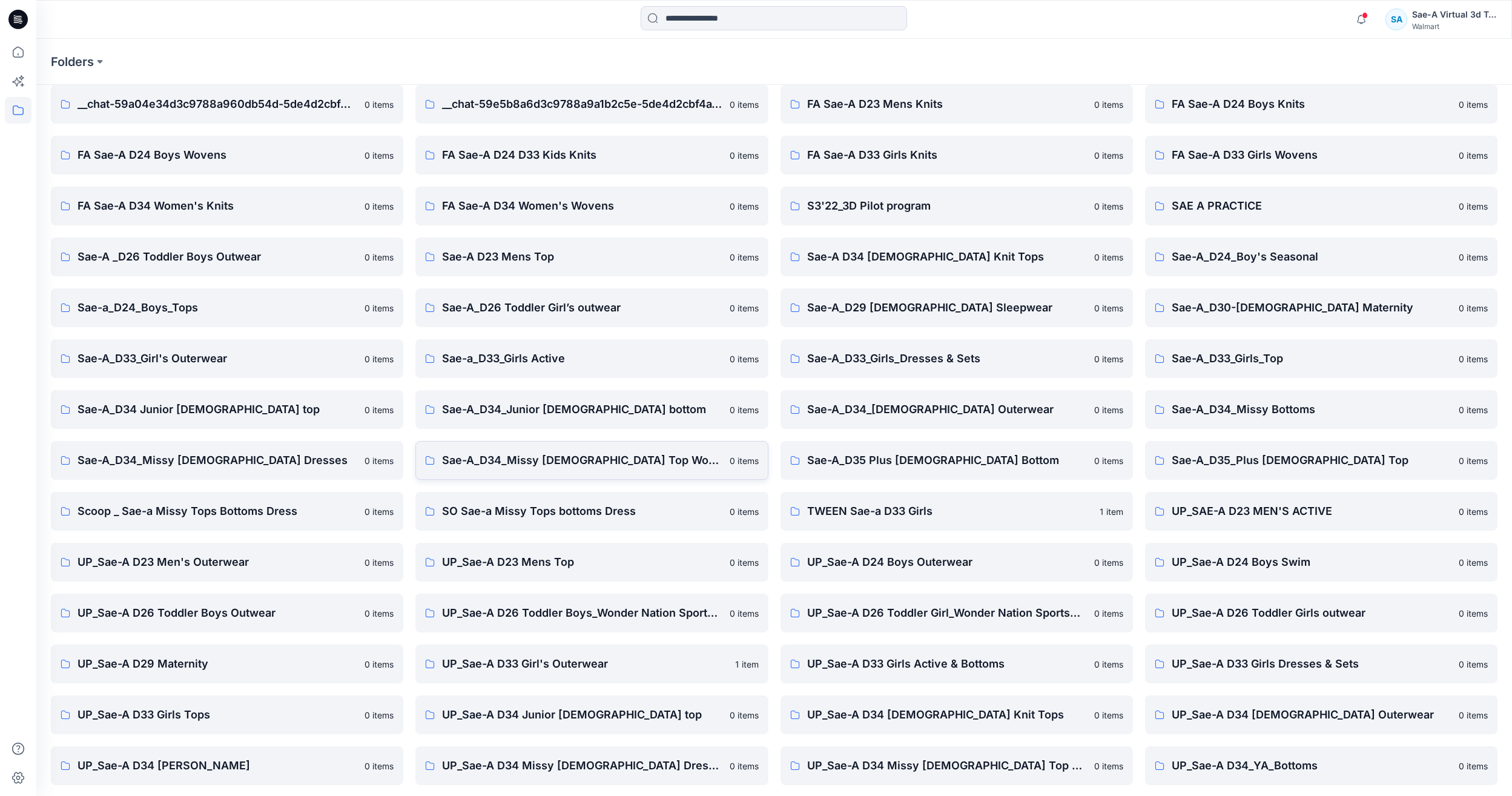
scroll to position [103, 0]
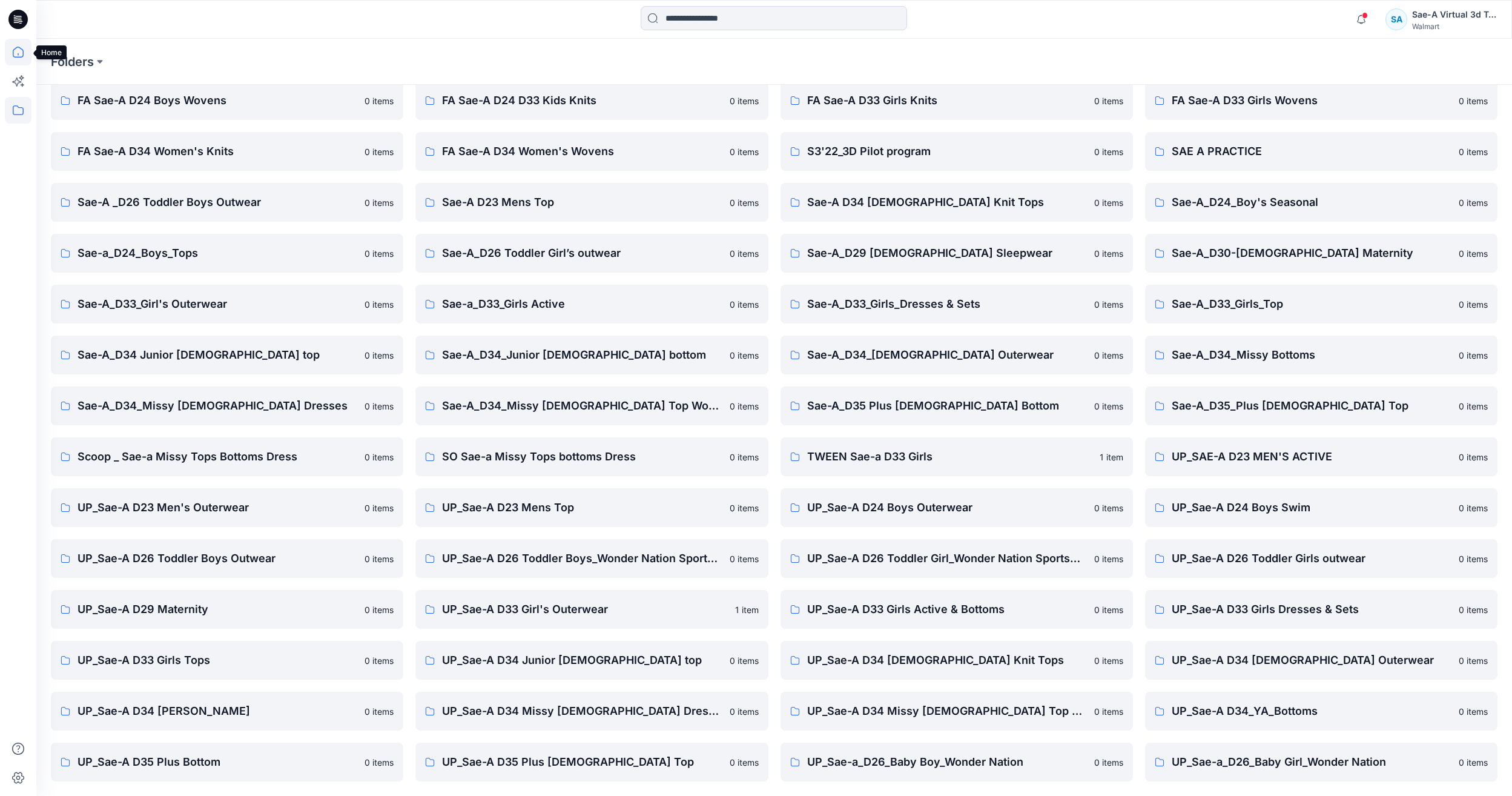
click at [18, 55] on icon at bounding box center [18, 52] width 27 height 27
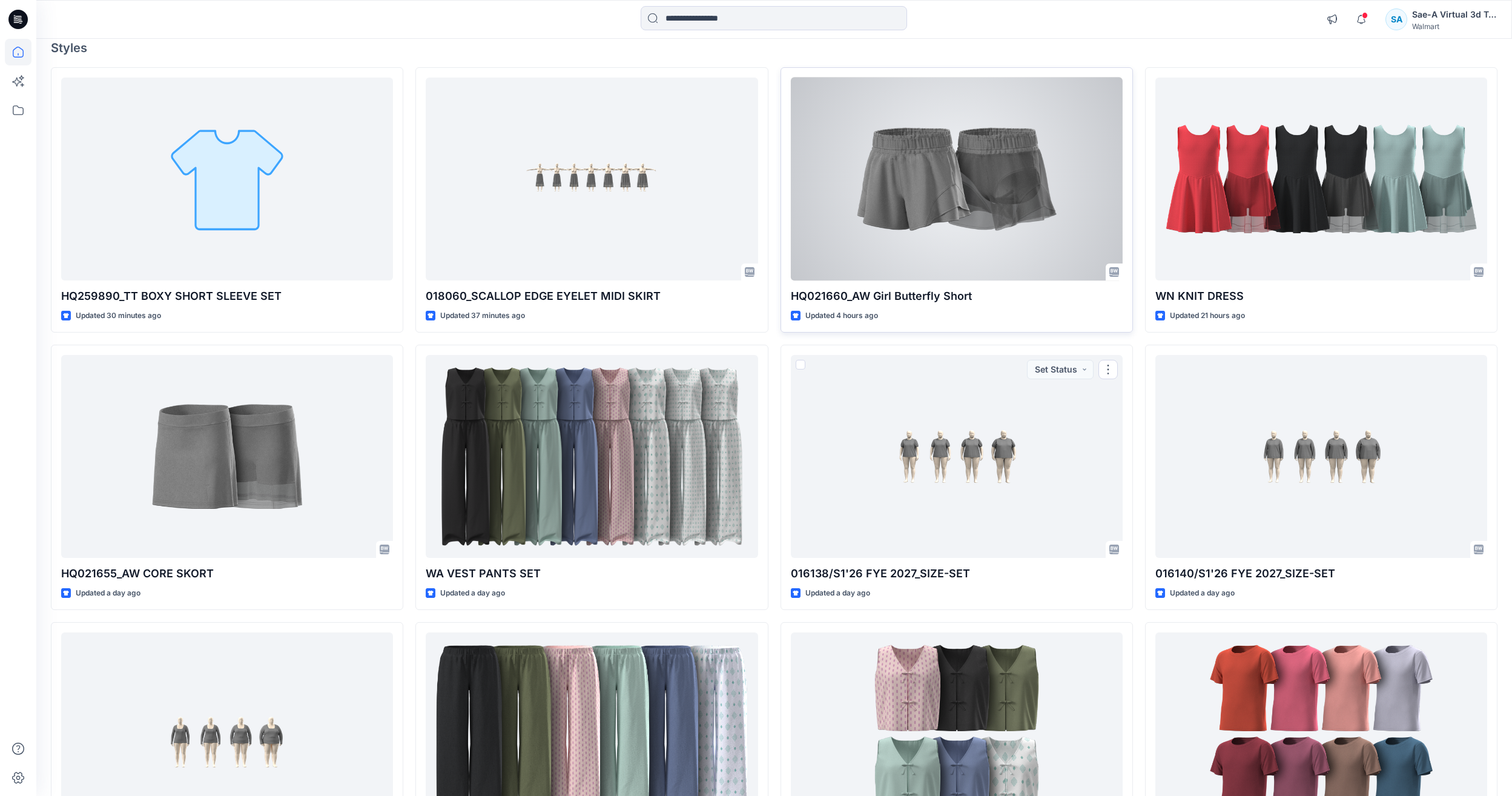
click at [1019, 205] on div at bounding box center [957, 179] width 332 height 203
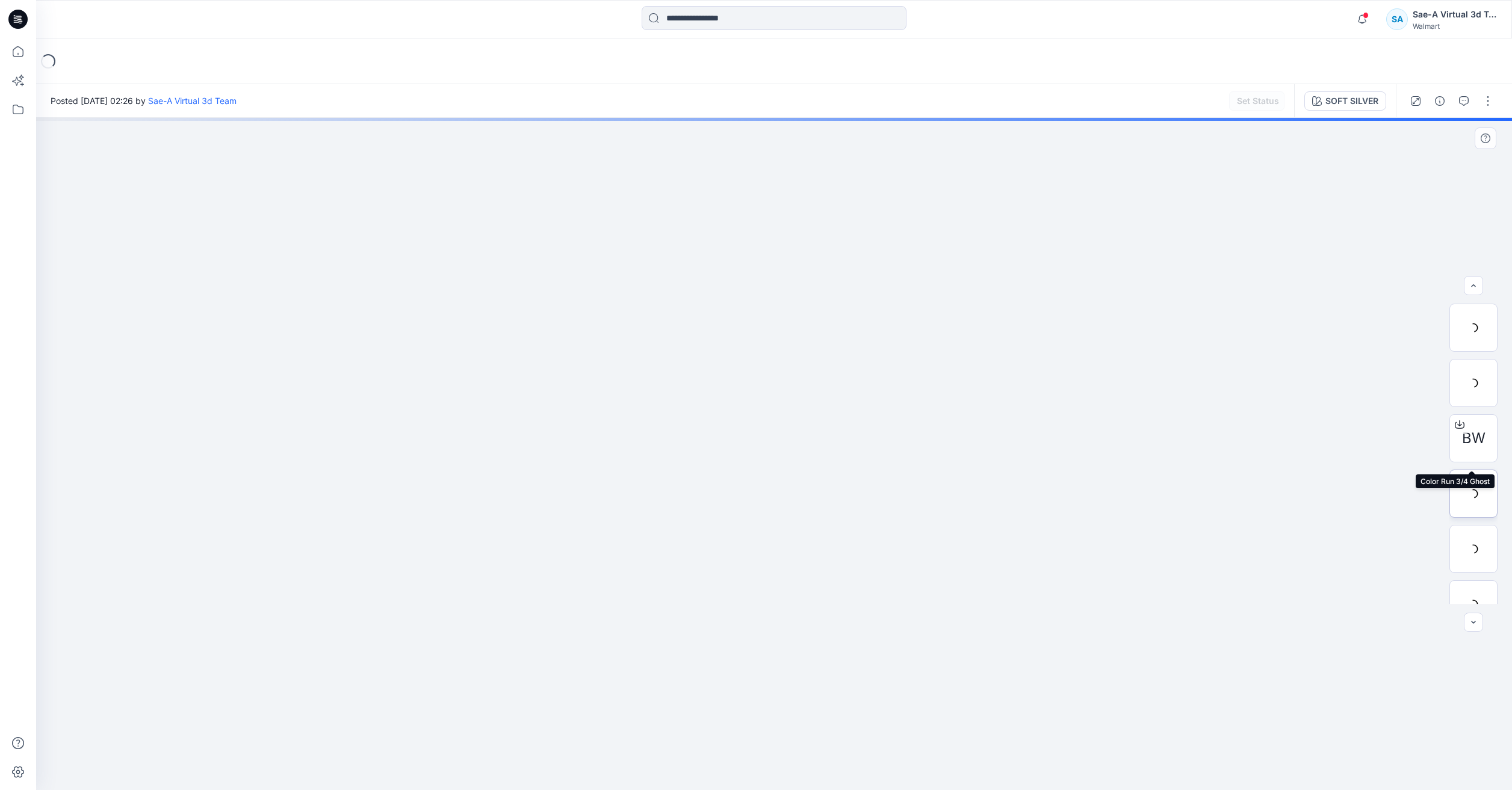
scroll to position [60, 0]
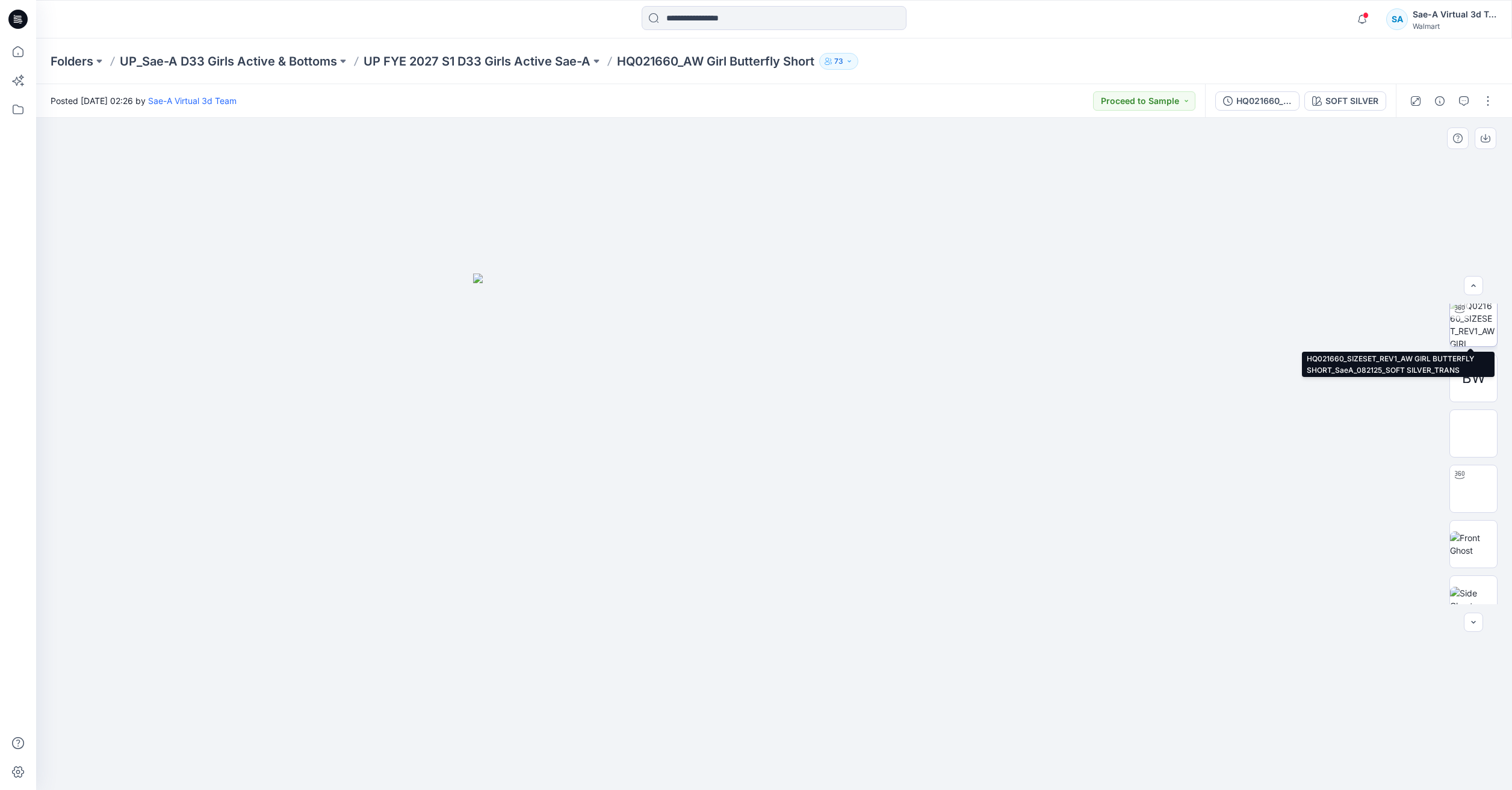
click at [1475, 322] on img at bounding box center [1473, 323] width 47 height 47
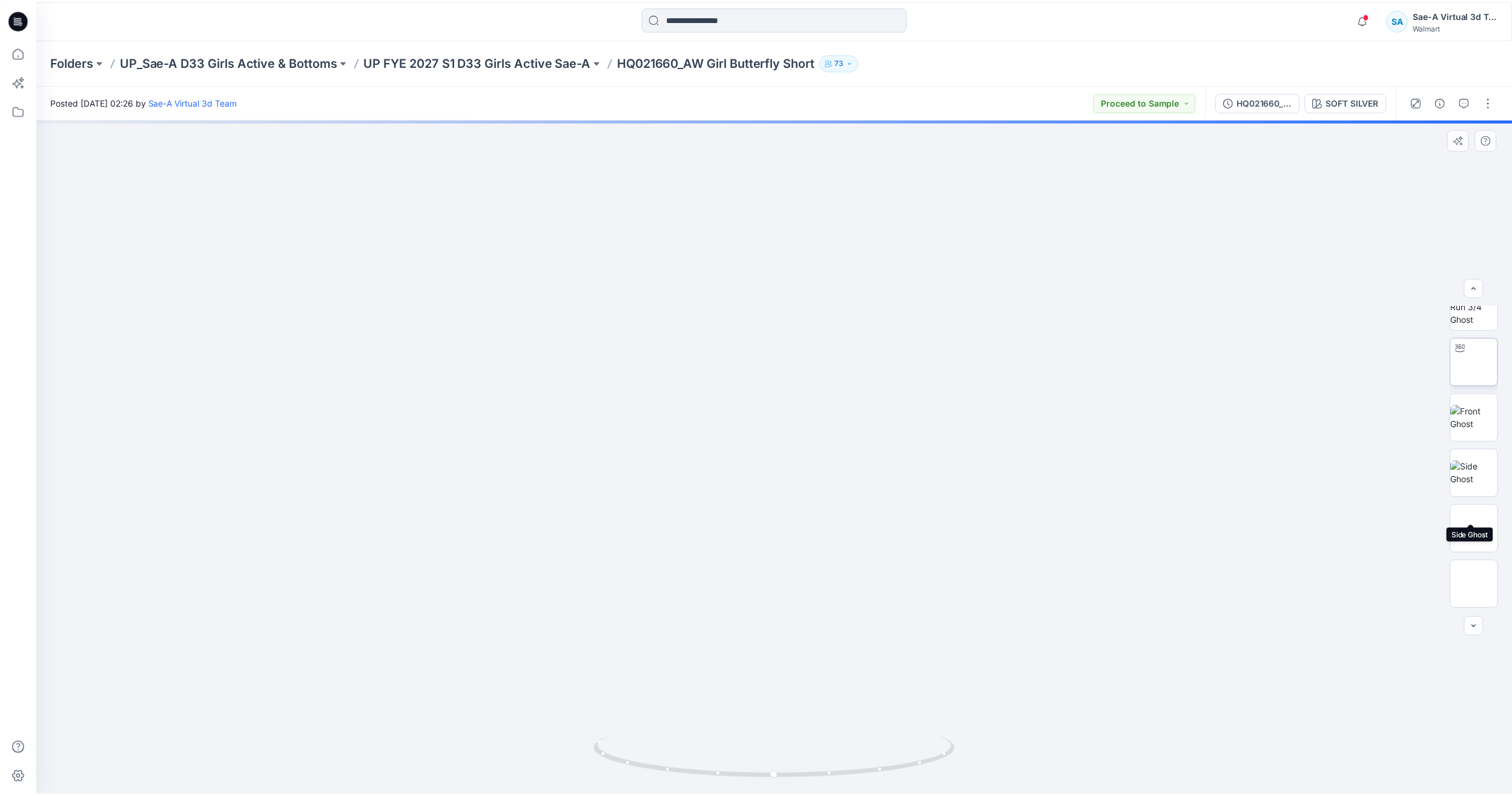
scroll to position [0, 0]
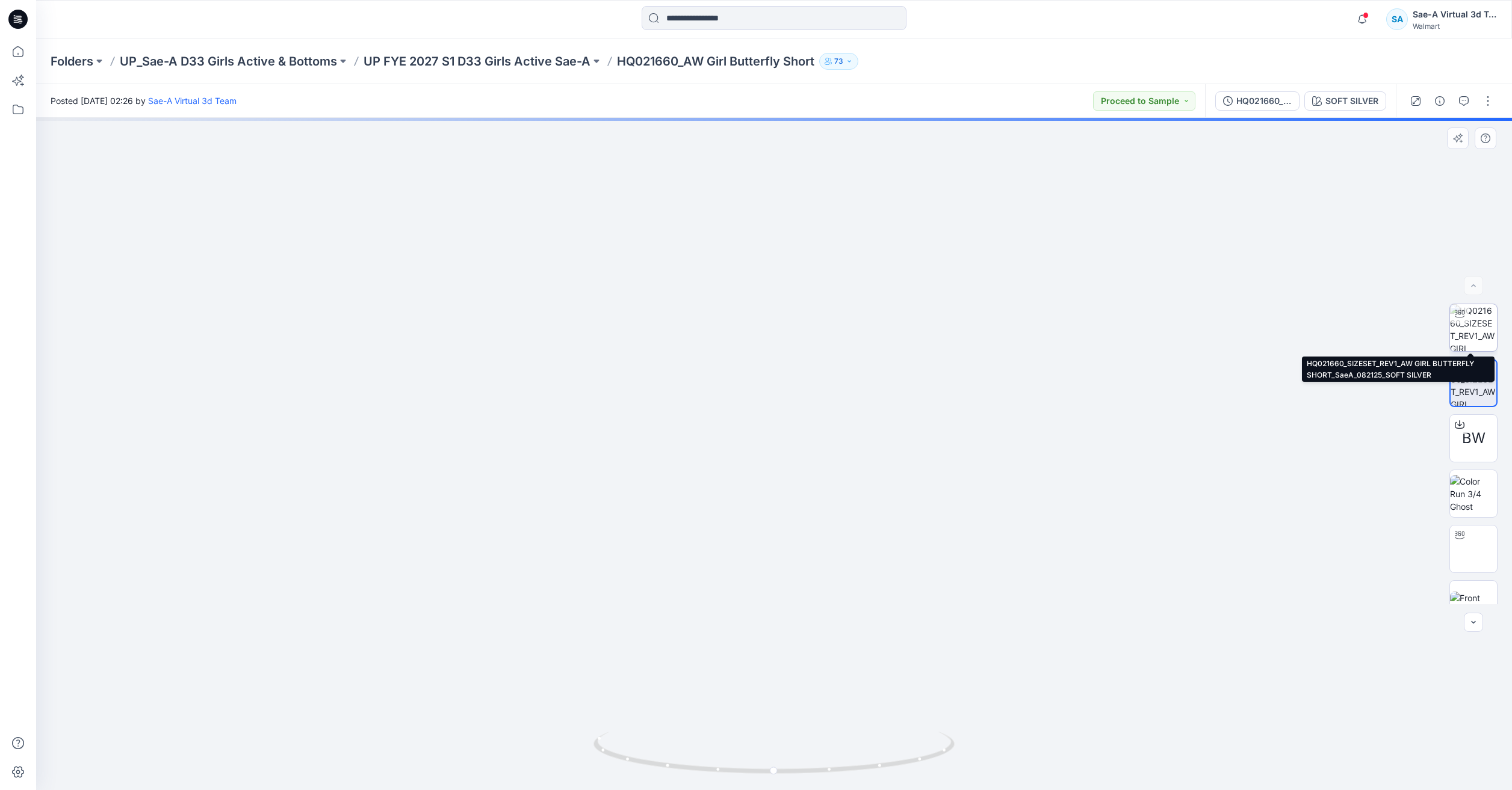
click at [1472, 326] on img at bounding box center [1473, 328] width 47 height 47
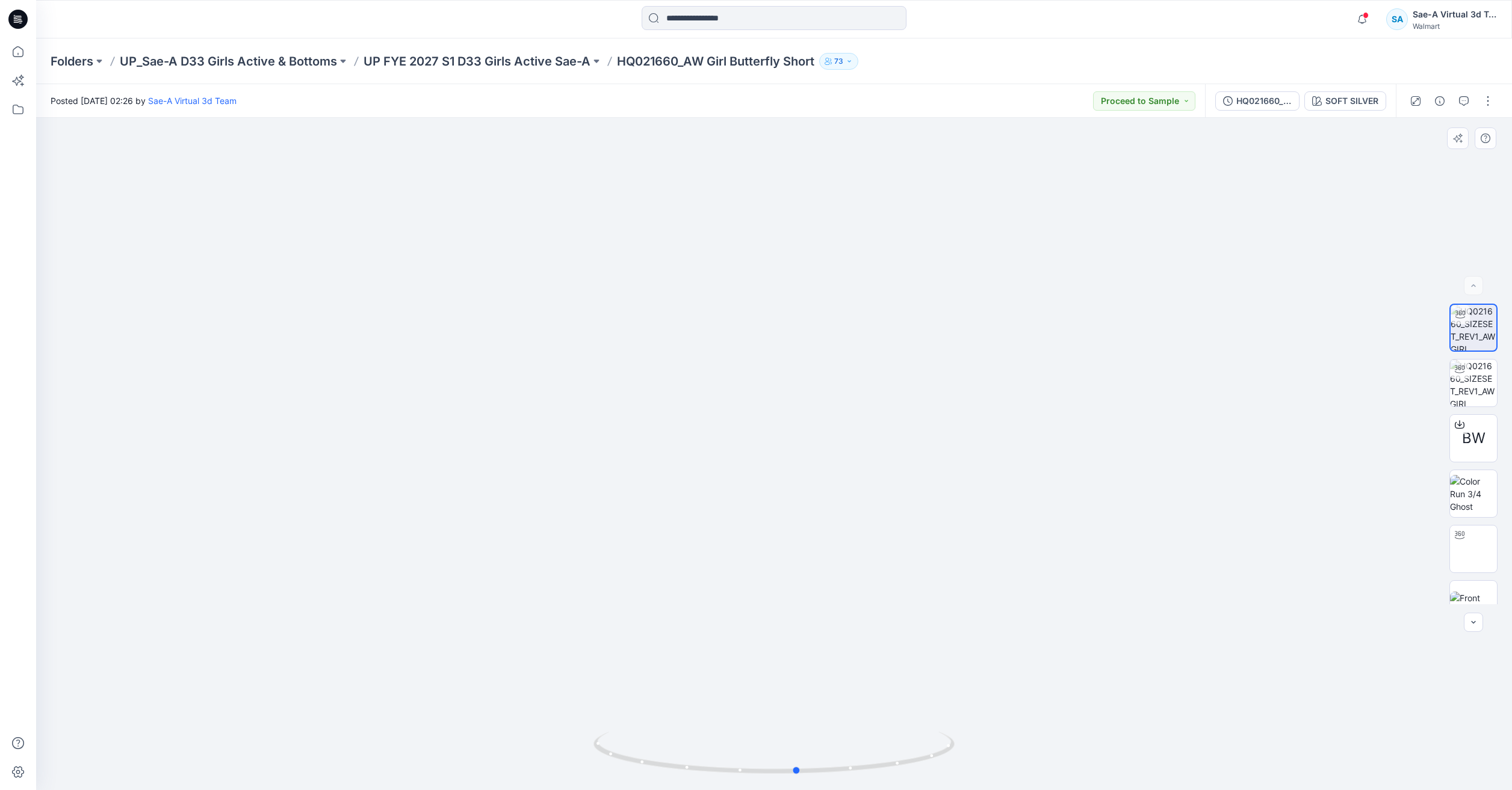
drag, startPoint x: 928, startPoint y: 761, endPoint x: 590, endPoint y: 731, distance: 339.3
click at [590, 731] on div at bounding box center [774, 454] width 1475 height 673
drag, startPoint x: 895, startPoint y: 757, endPoint x: 840, endPoint y: 754, distance: 55.1
click at [840, 754] on icon at bounding box center [775, 754] width 364 height 45
click at [27, 55] on icon at bounding box center [18, 51] width 26 height 26
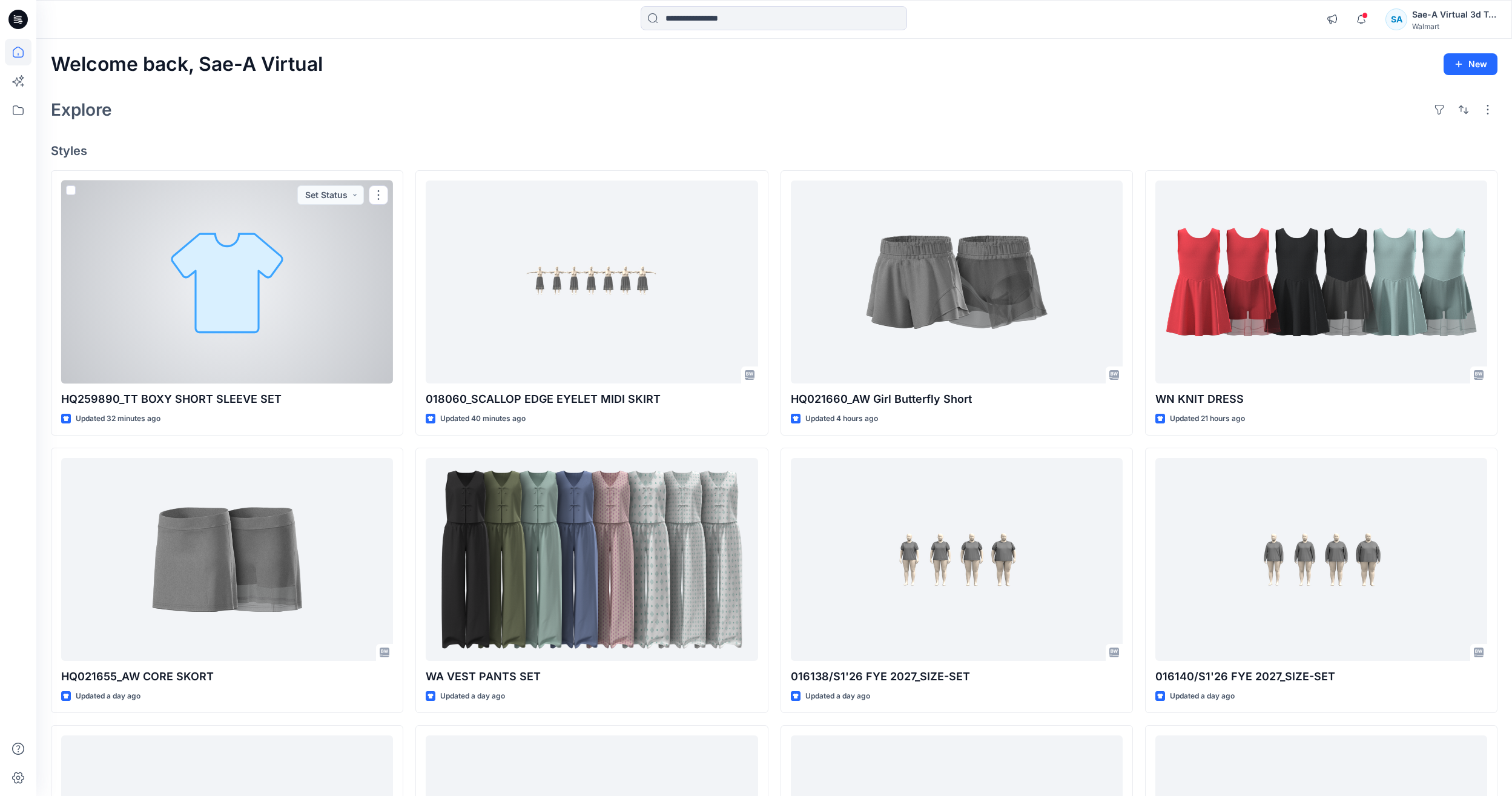
click at [314, 269] on div at bounding box center [227, 282] width 332 height 203
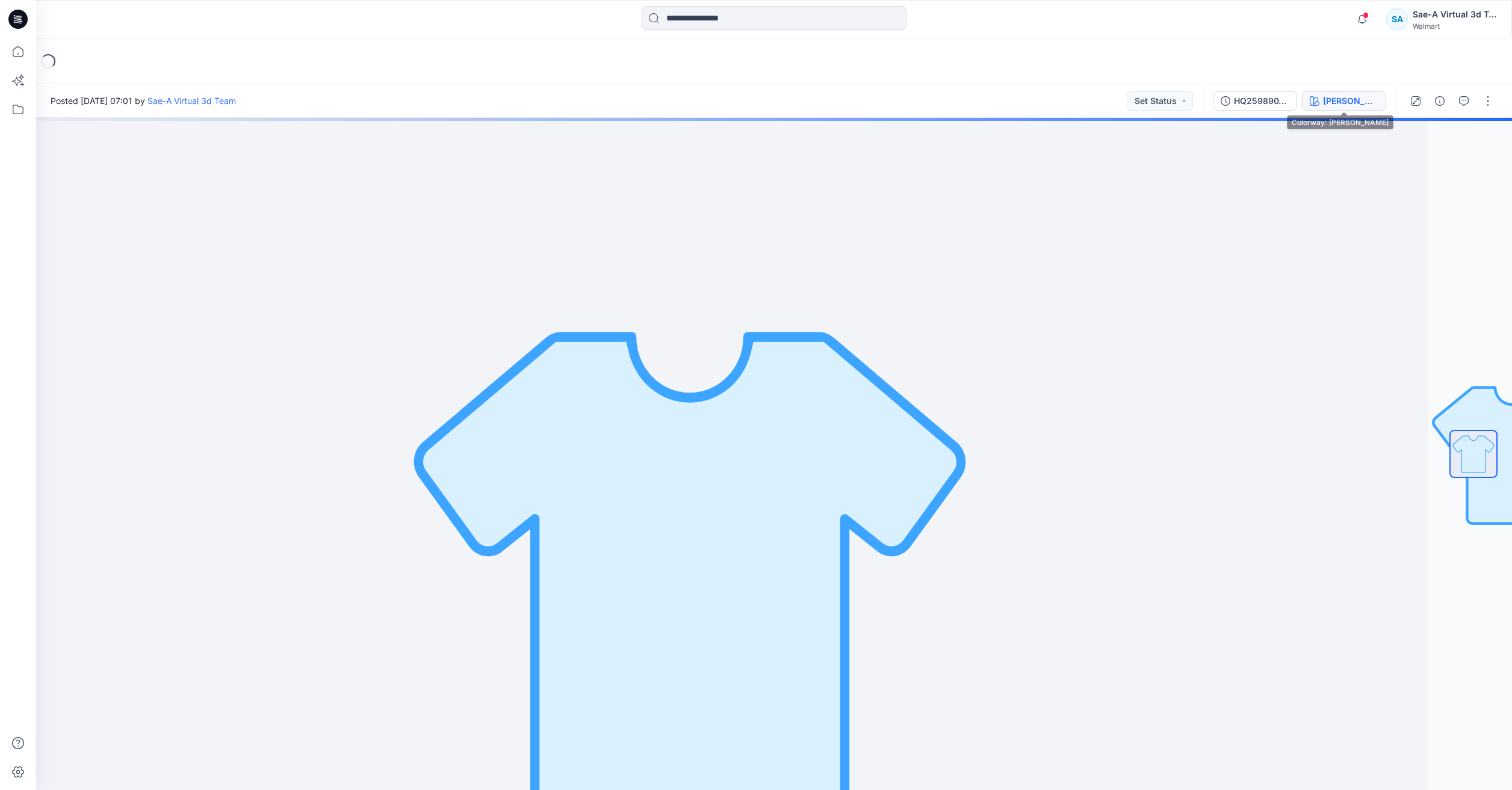
click at [1336, 102] on div "[PERSON_NAME]" at bounding box center [1350, 101] width 55 height 13
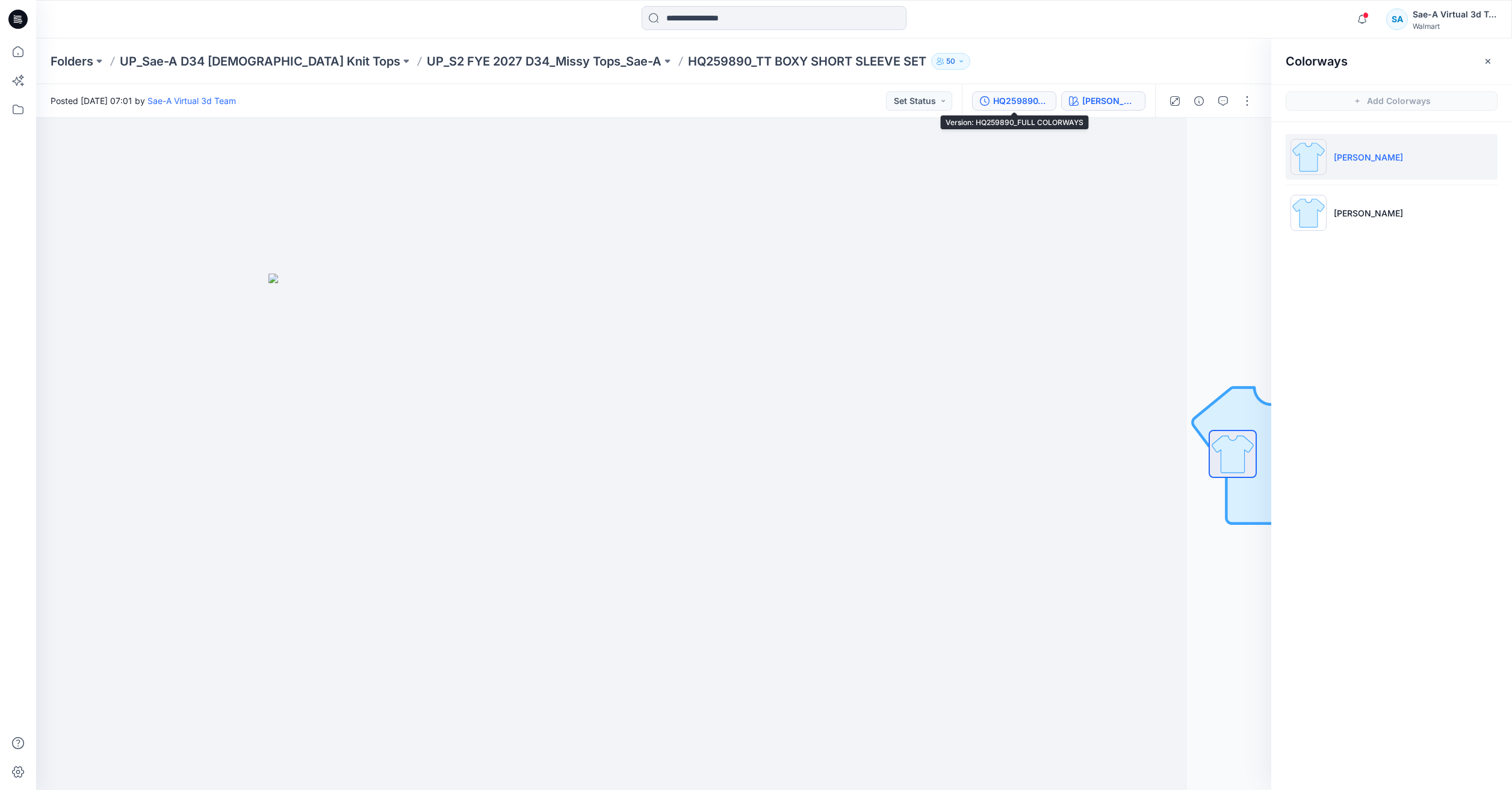
click at [991, 102] on button "HQ259890_FULL COLORWAYS" at bounding box center [1014, 101] width 84 height 19
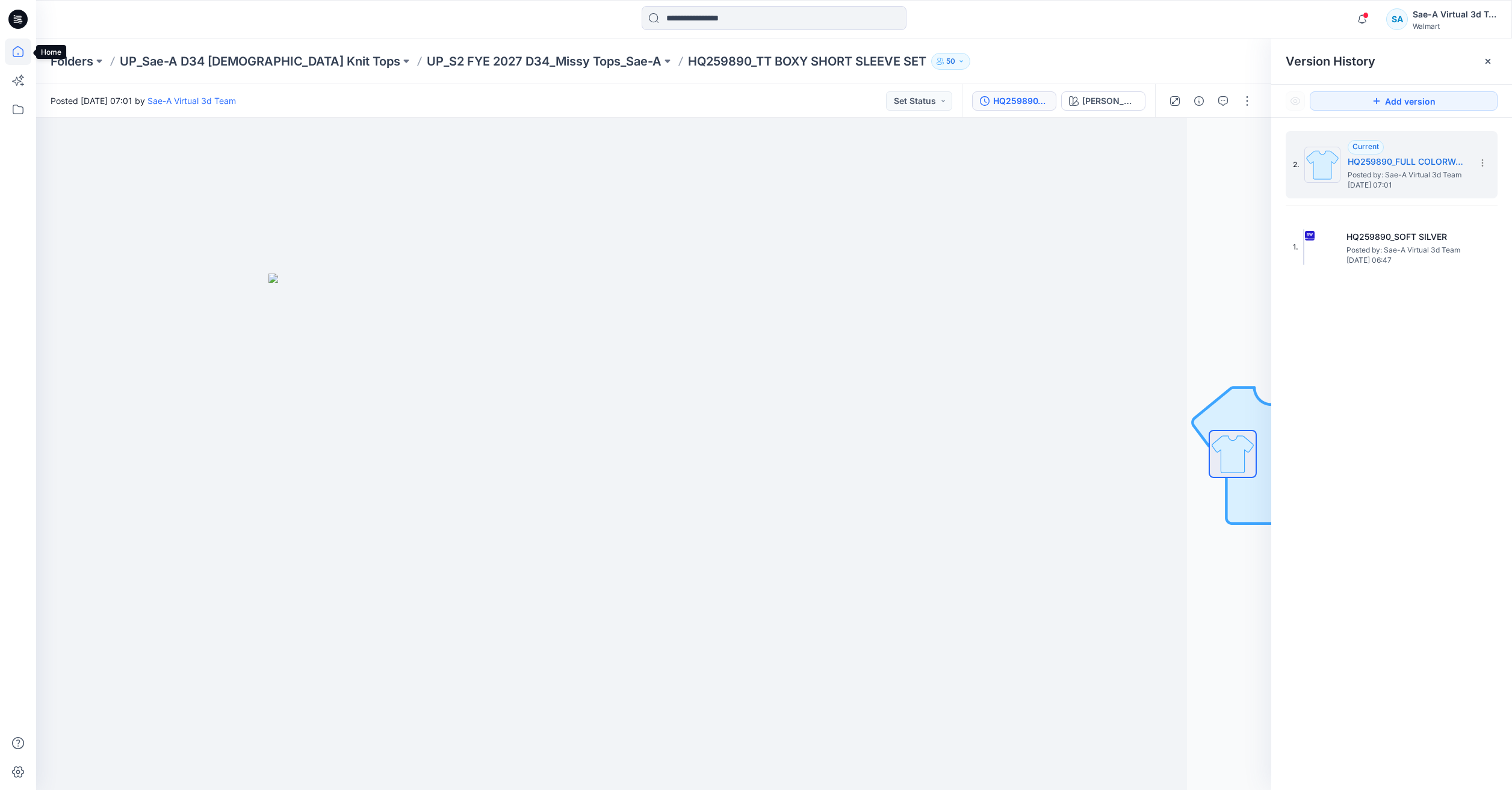
click at [21, 59] on icon at bounding box center [18, 51] width 26 height 26
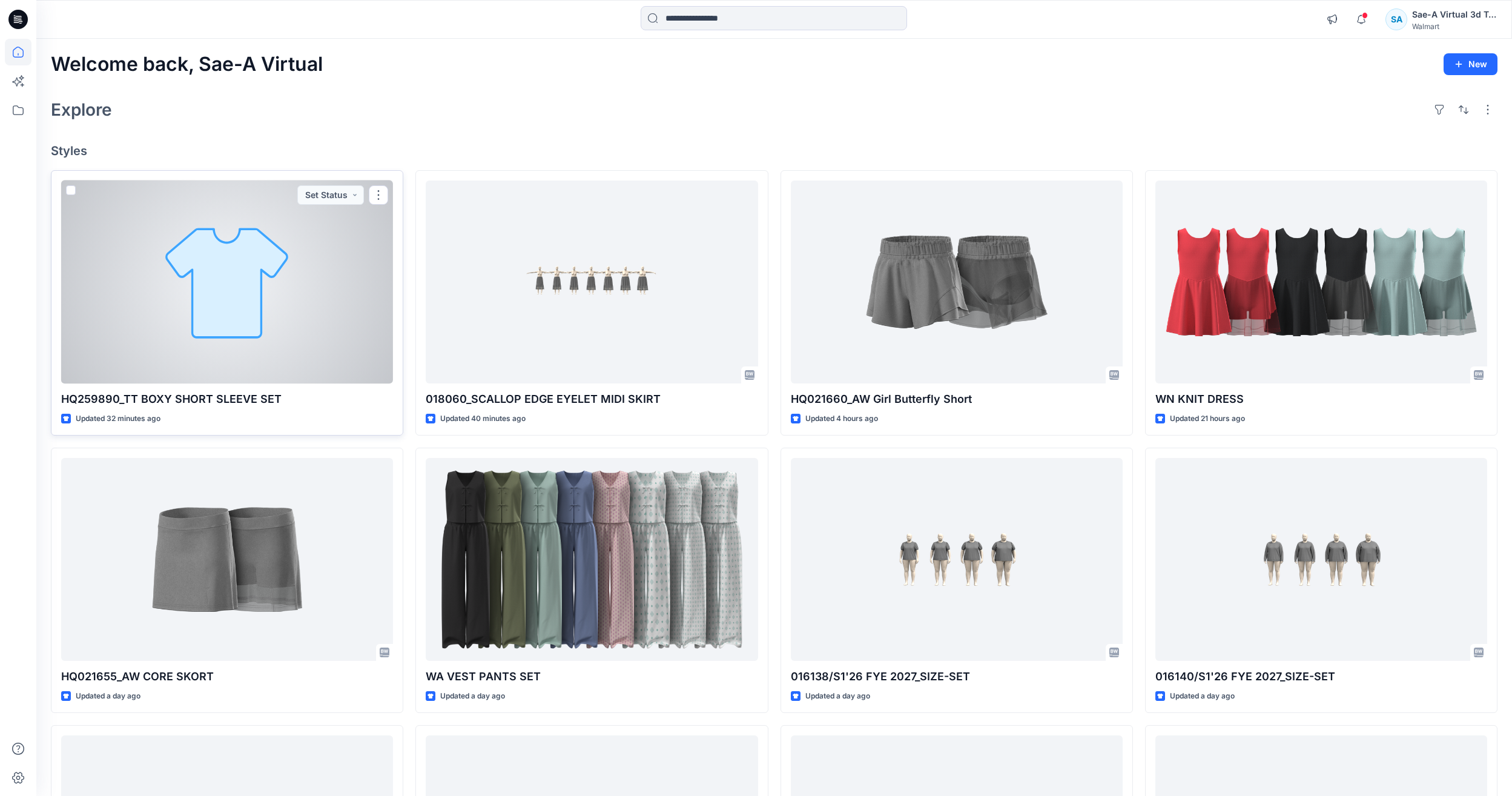
click at [293, 316] on div at bounding box center [227, 282] width 332 height 203
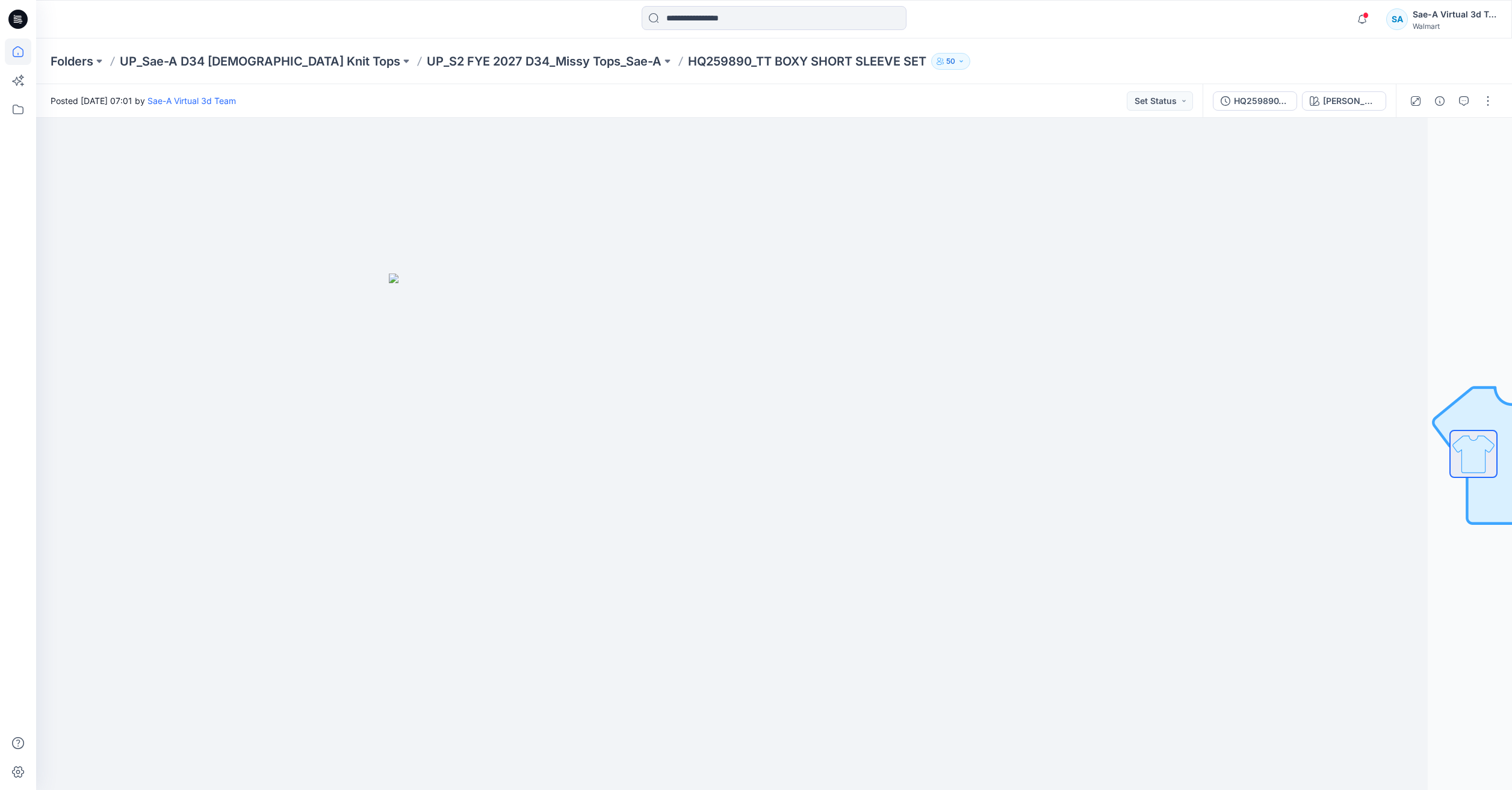
click at [12, 53] on icon at bounding box center [18, 51] width 26 height 26
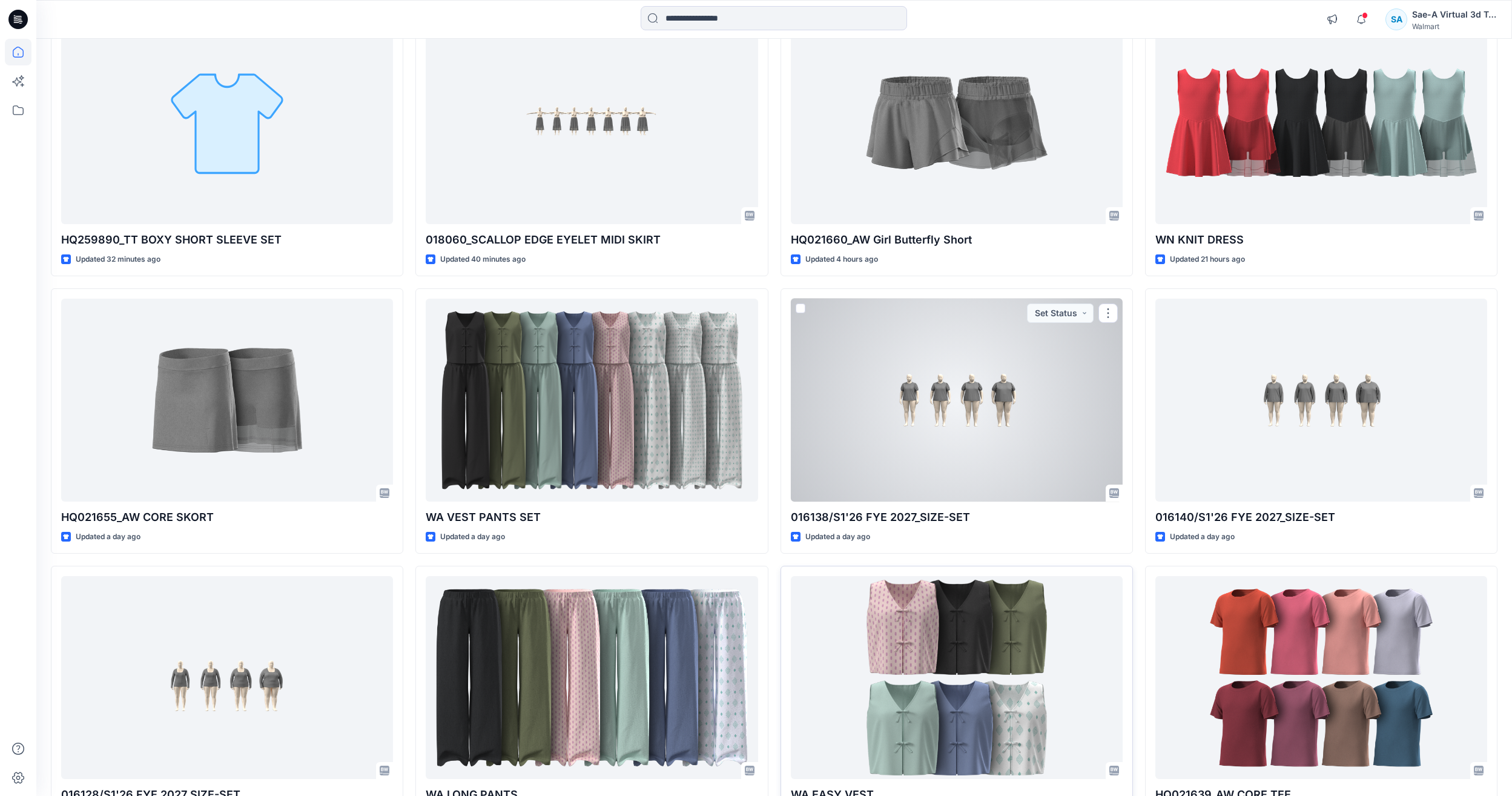
scroll to position [242, 0]
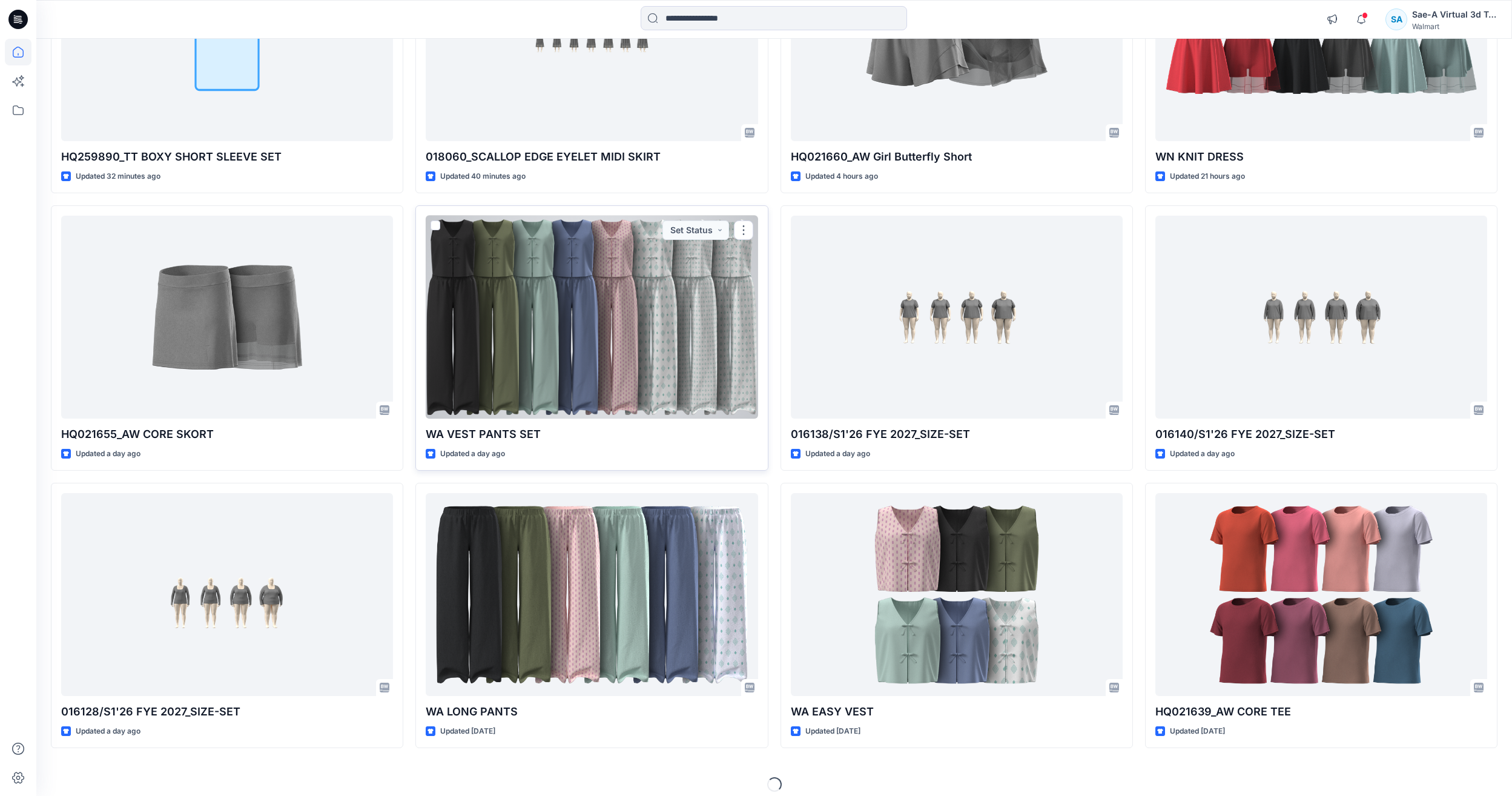
click at [677, 363] on div at bounding box center [591, 317] width 332 height 203
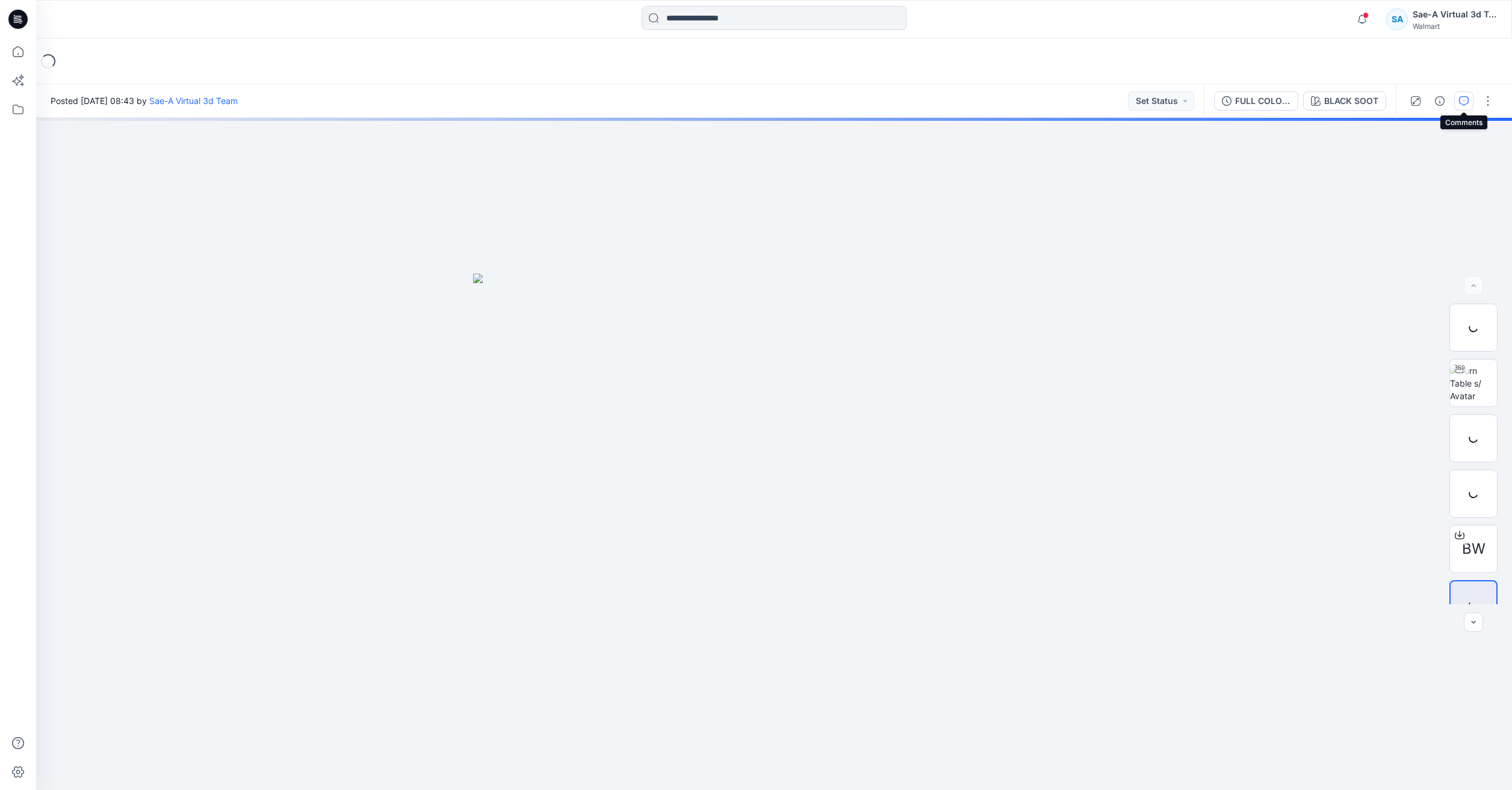
click at [1458, 102] on icon "button" at bounding box center [1463, 100] width 10 height 10
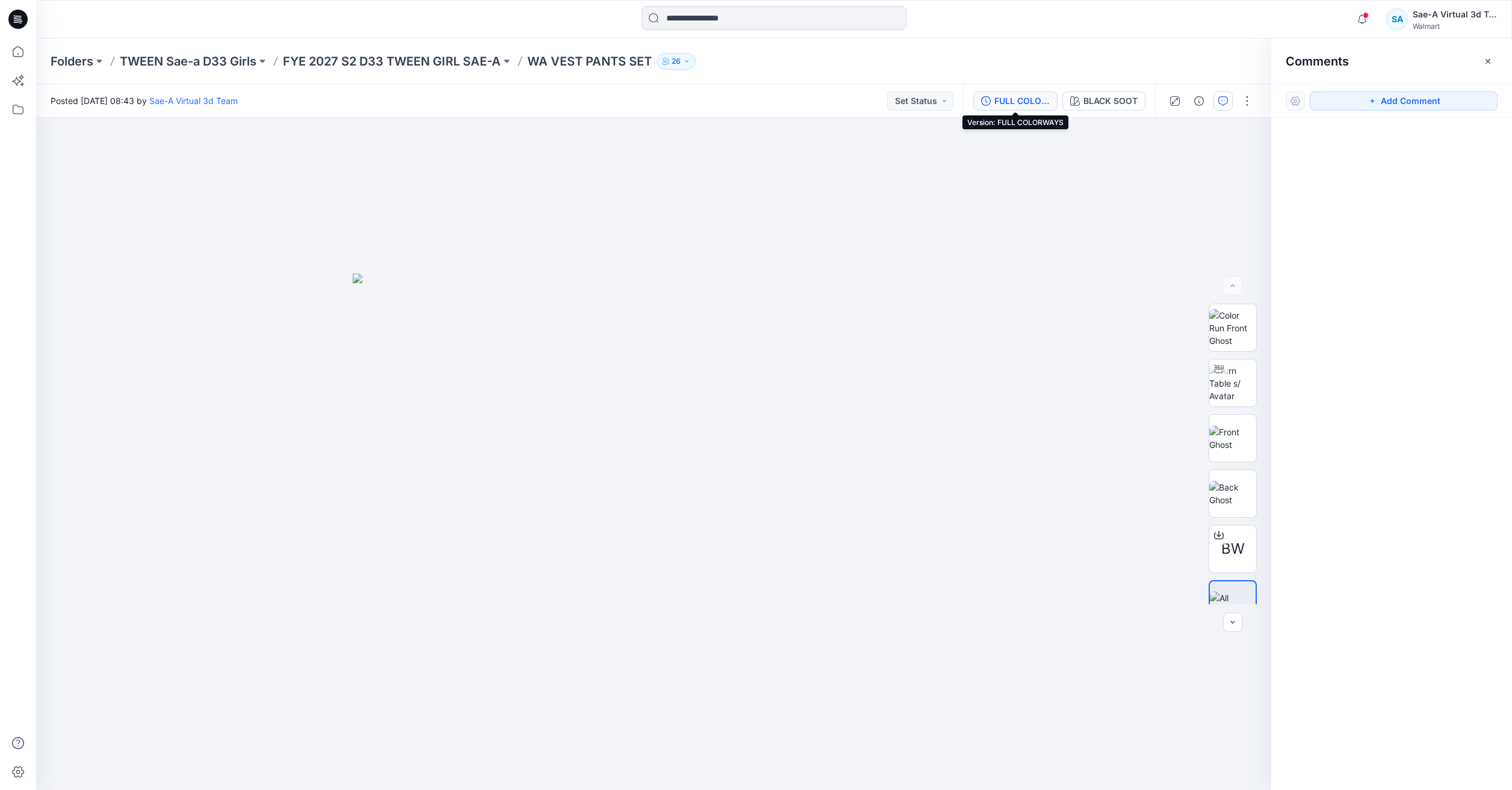
click at [1017, 98] on div "FULL COLORWAYS" at bounding box center [1022, 101] width 55 height 13
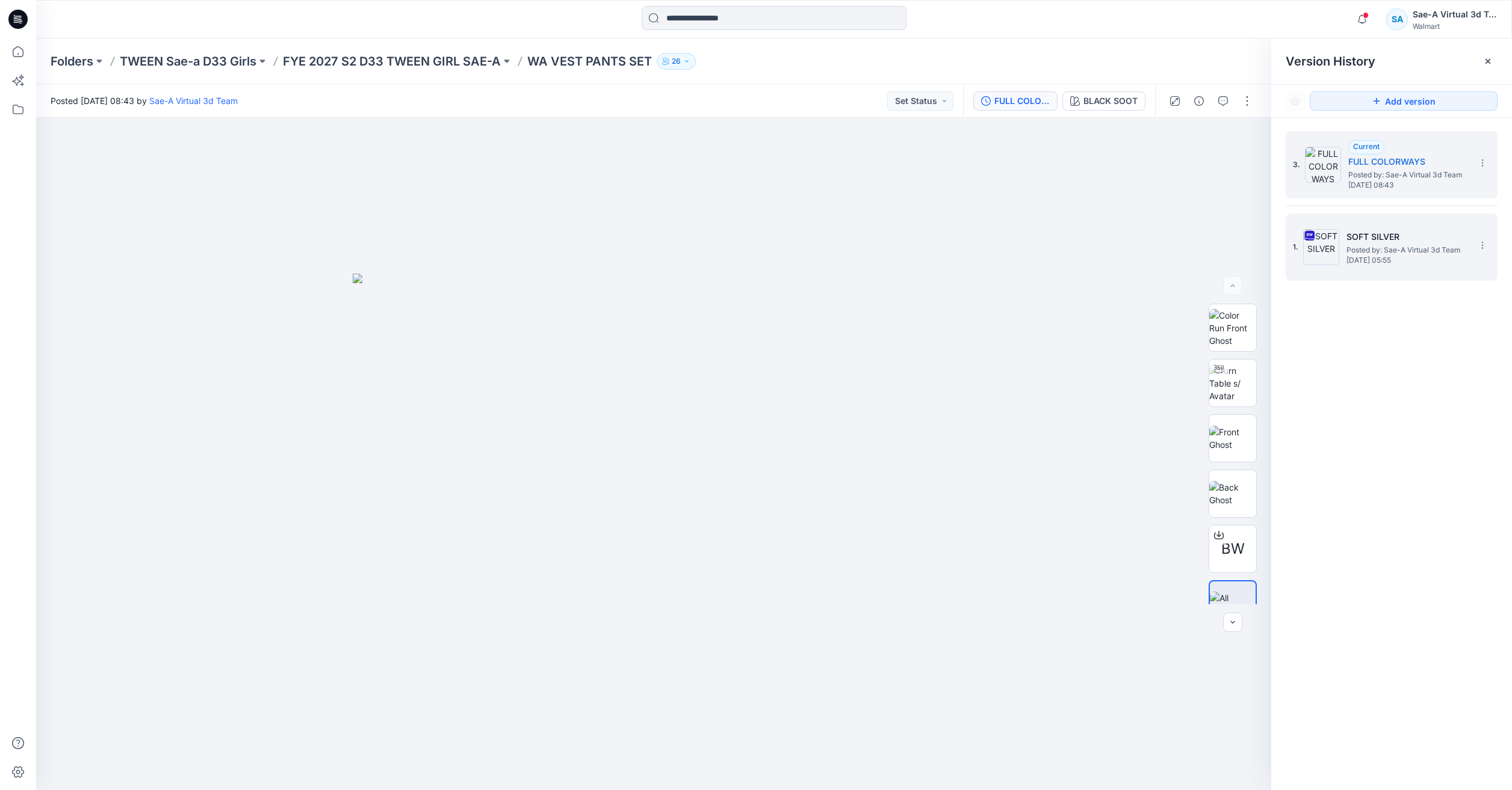
click at [1399, 255] on span "Posted by: Sae-A Virtual 3d Team" at bounding box center [1406, 250] width 120 height 12
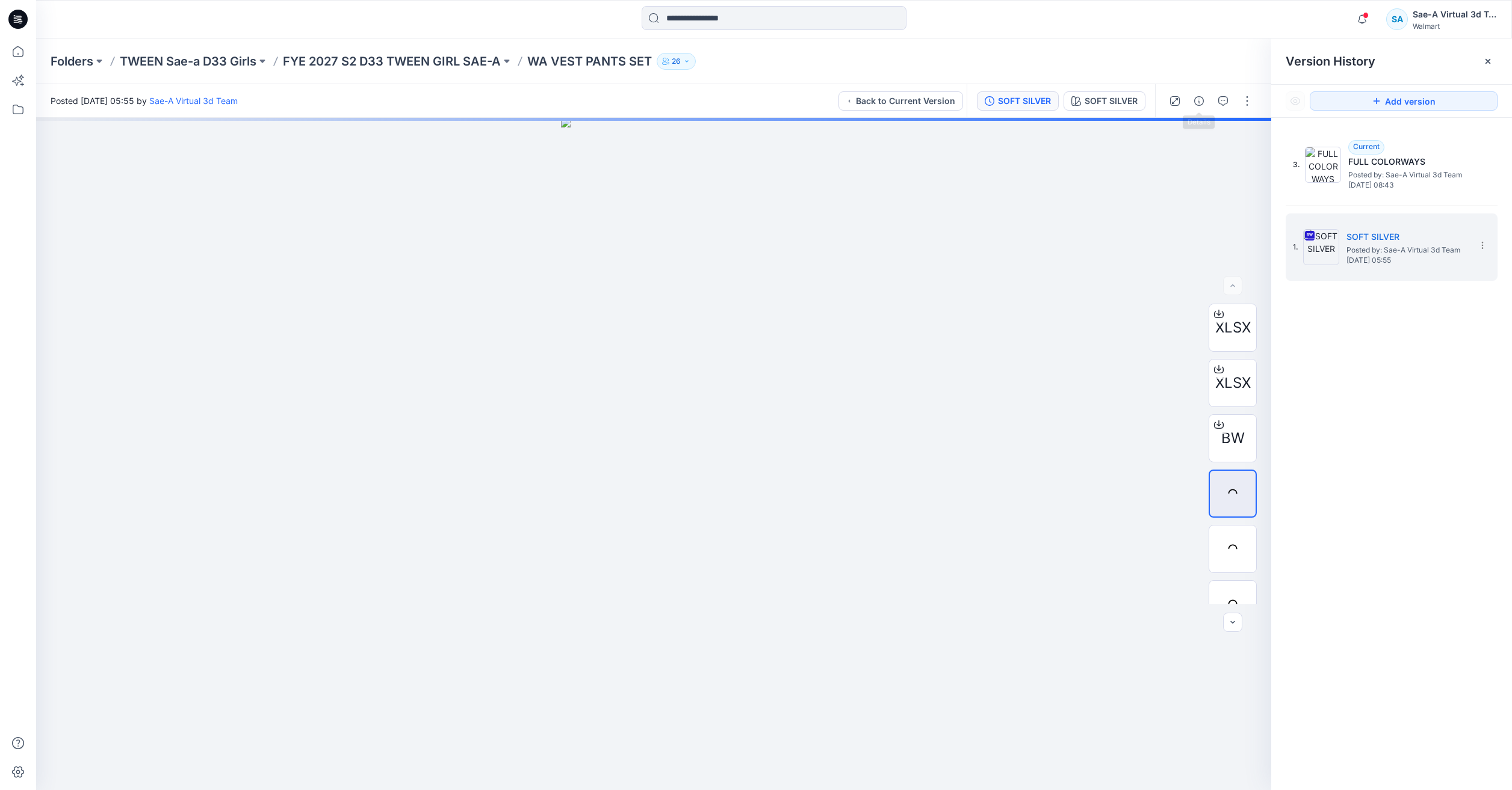
click at [1208, 98] on div at bounding box center [1210, 101] width 112 height 34
click at [1225, 103] on icon "button" at bounding box center [1223, 100] width 10 height 10
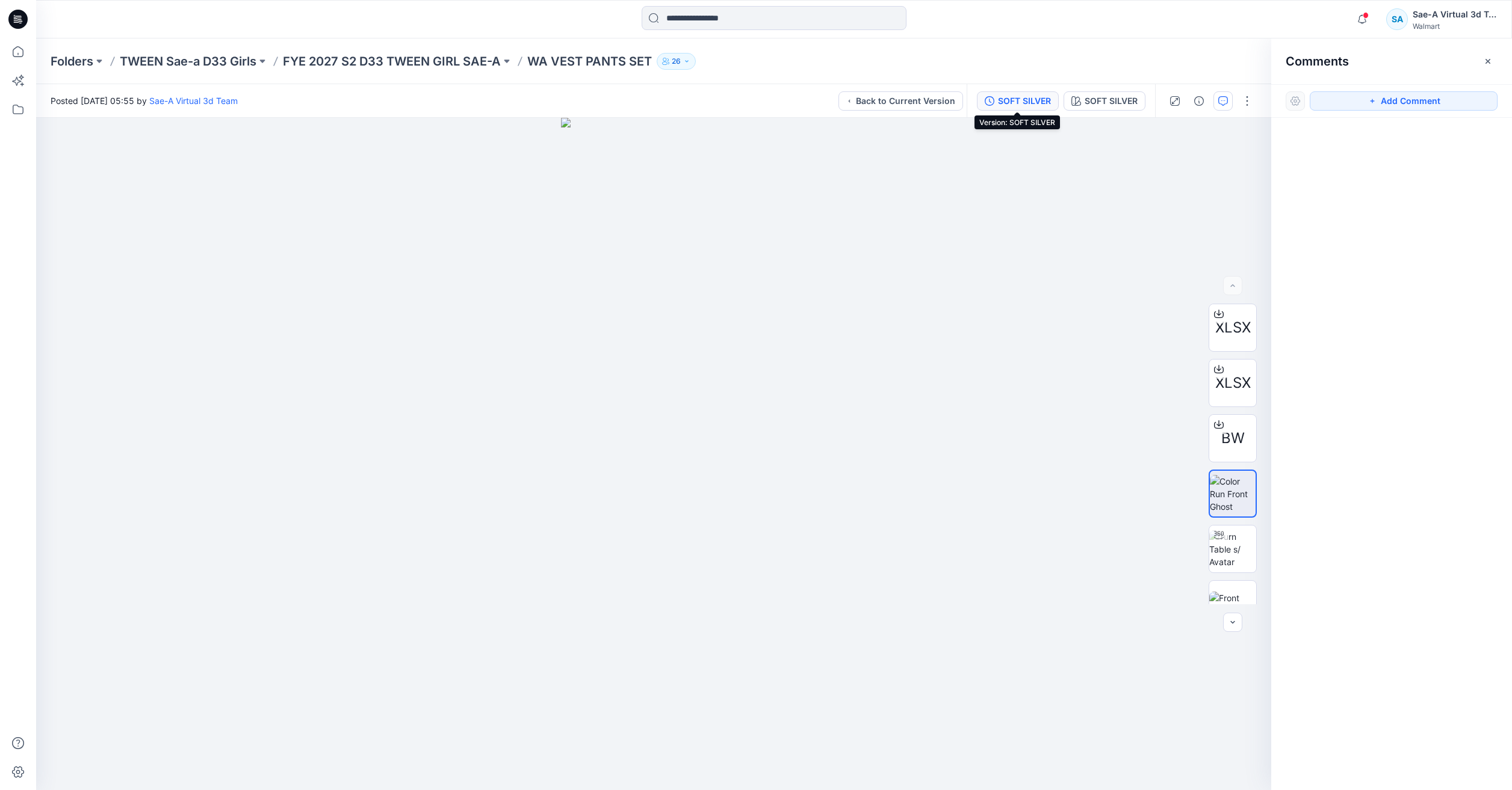
click at [1022, 100] on div "SOFT SILVER" at bounding box center [1024, 101] width 53 height 13
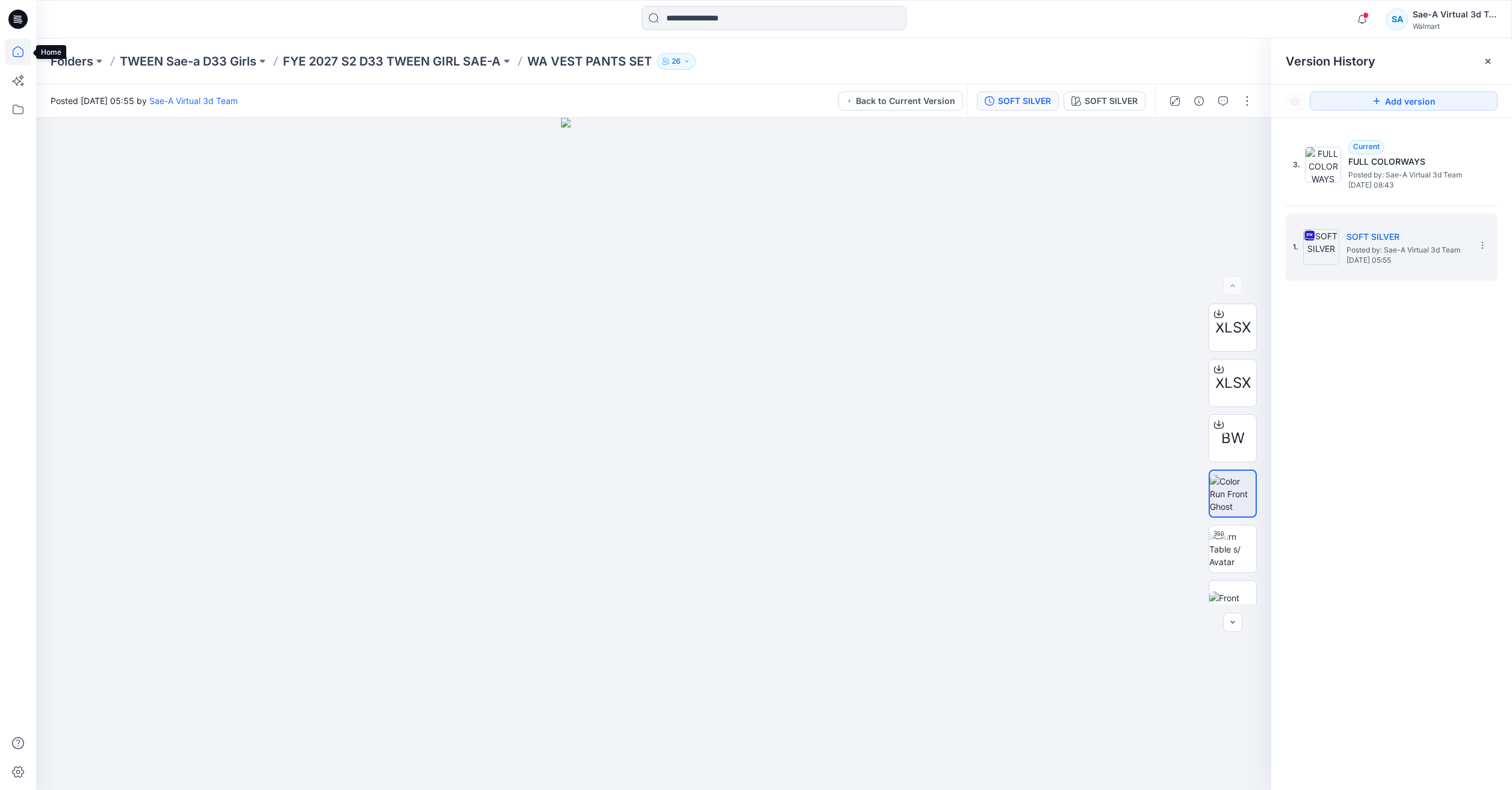
click at [16, 55] on icon at bounding box center [18, 51] width 26 height 26
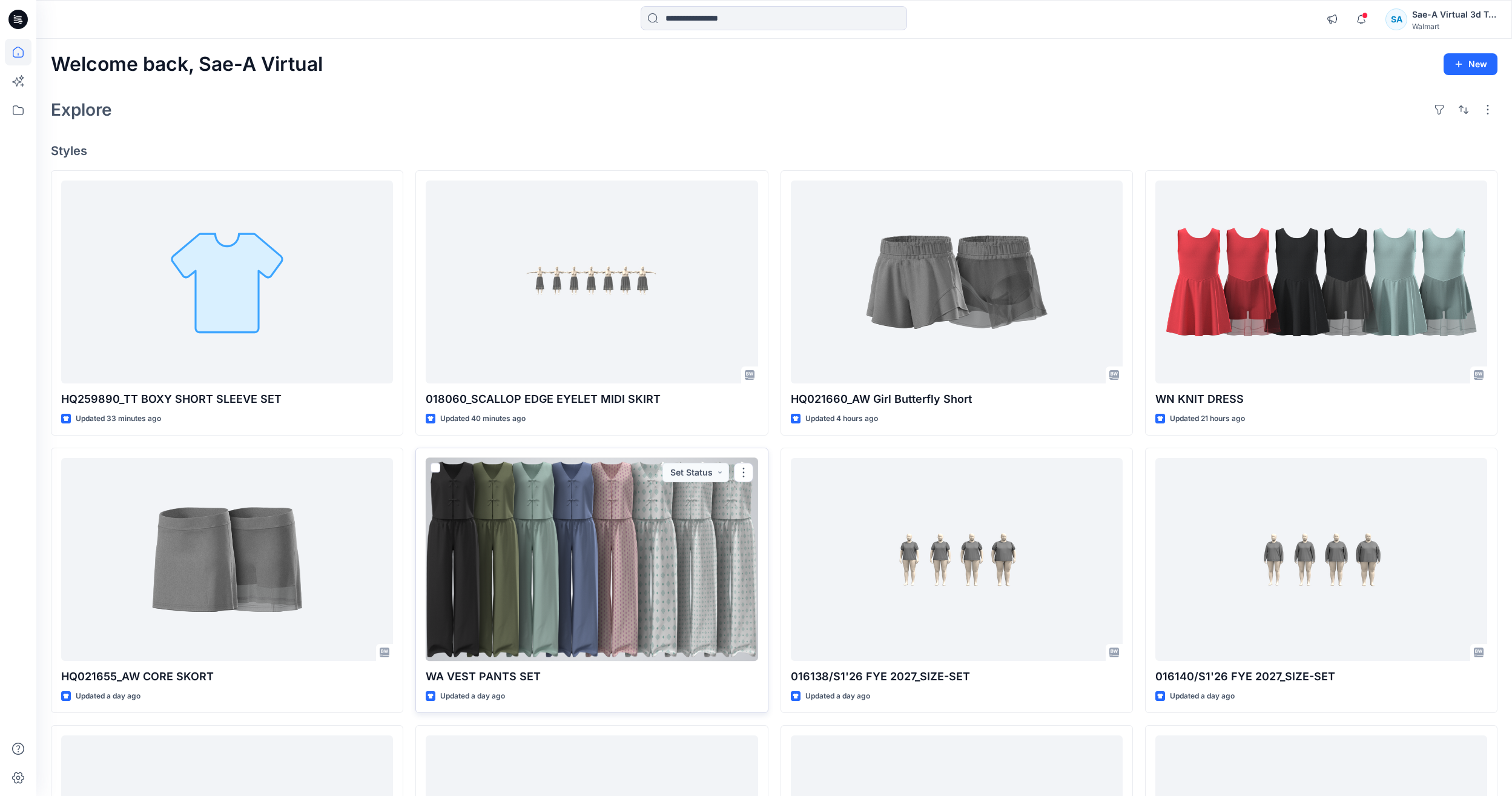
click at [578, 577] on div at bounding box center [591, 559] width 332 height 203
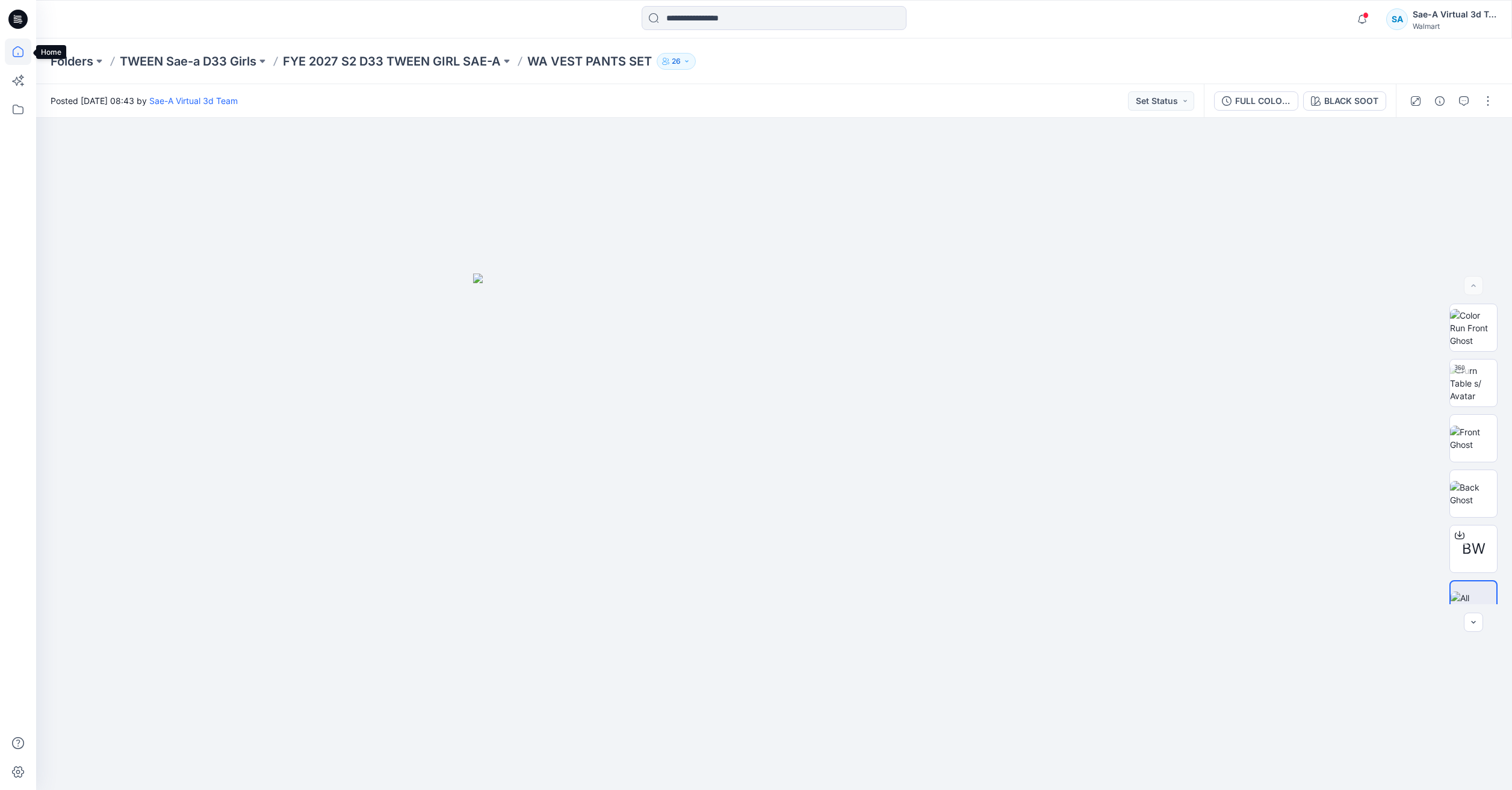
click at [5, 53] on icon at bounding box center [18, 51] width 26 height 26
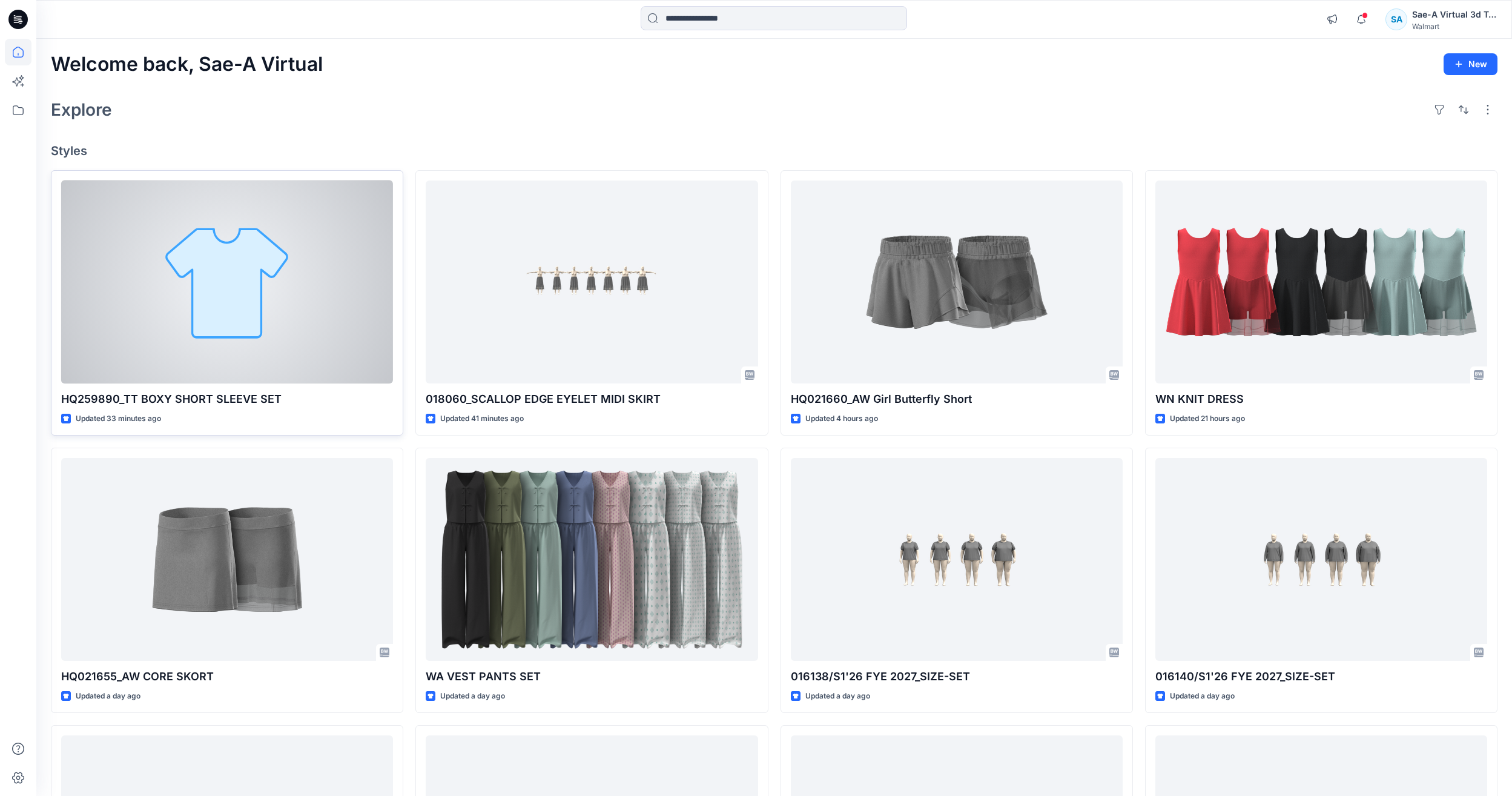
click at [164, 390] on div "HQ259890_TT BOXY SHORT SLEEVE SET Updated 33 minutes ago Set Status" at bounding box center [227, 302] width 352 height 265
click at [295, 308] on div at bounding box center [227, 282] width 332 height 203
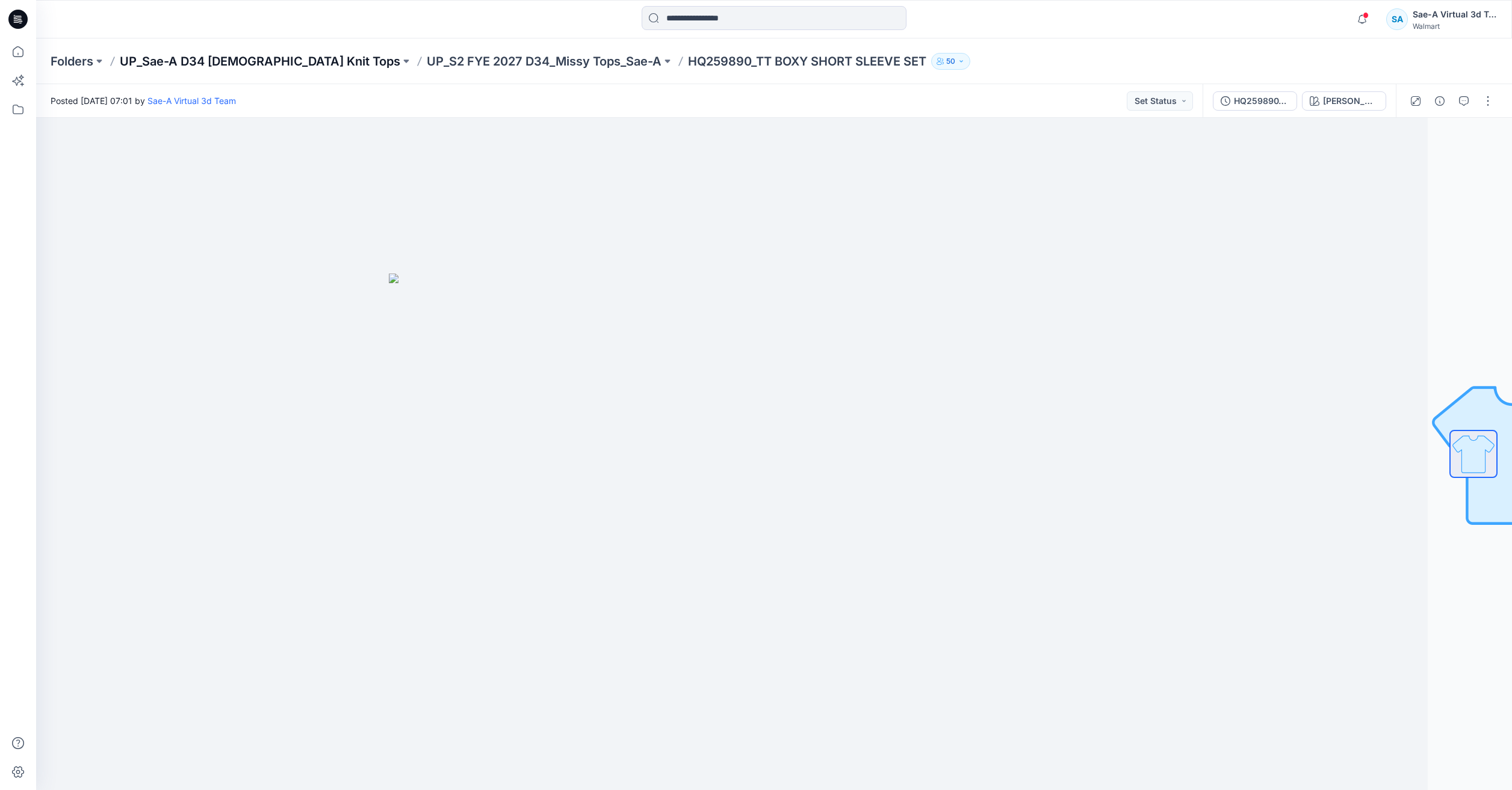
click at [223, 53] on p "UP_Sae-A D34 [DEMOGRAPHIC_DATA] Knit Tops" at bounding box center [260, 61] width 280 height 17
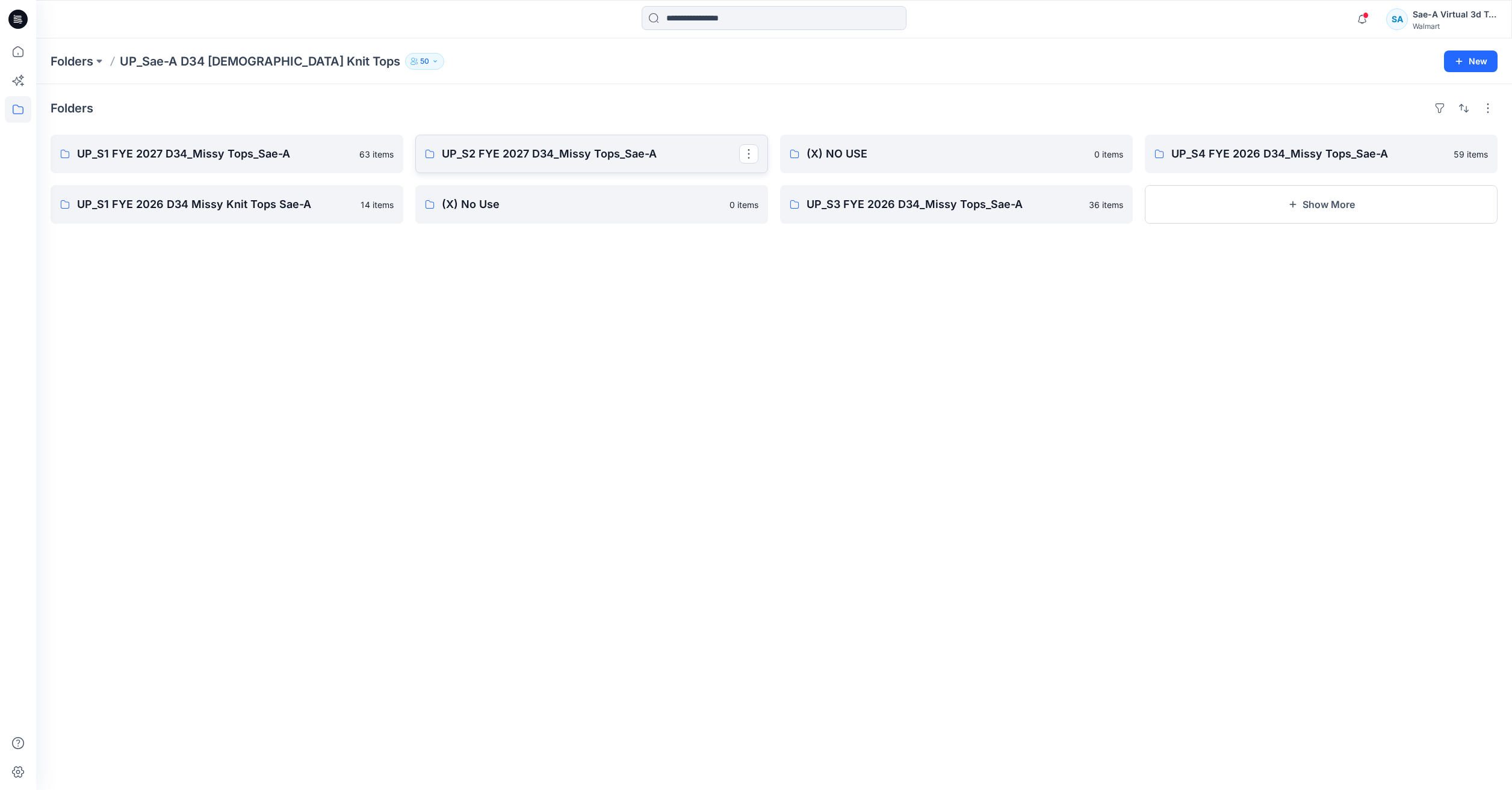
click at [508, 165] on link "UP_S2 FYE 2027 D34_Missy Tops_Sae-A" at bounding box center [592, 154] width 352 height 38
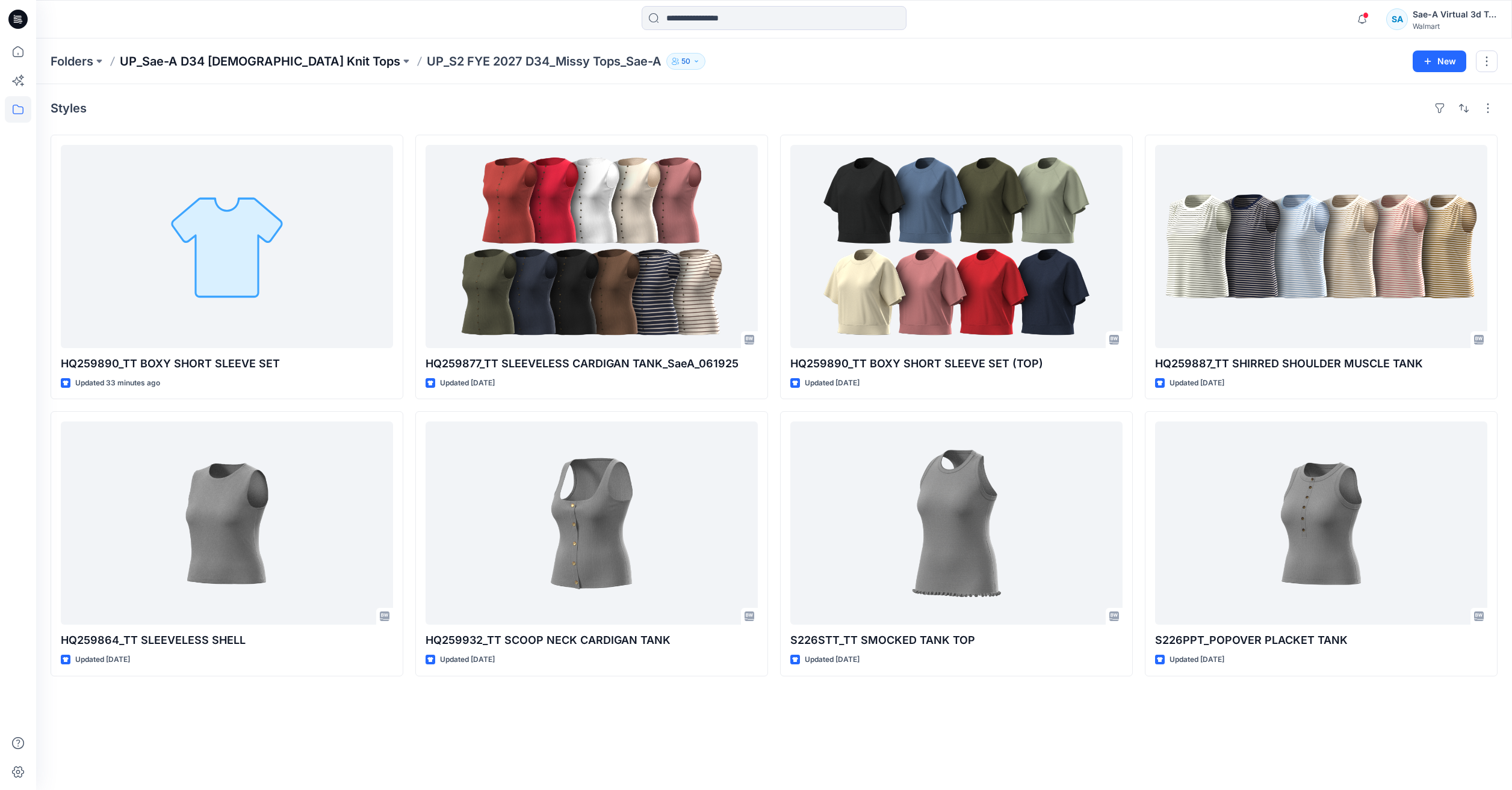
click at [277, 63] on p "UP_Sae-A D34 [DEMOGRAPHIC_DATA] Knit Tops" at bounding box center [260, 61] width 280 height 17
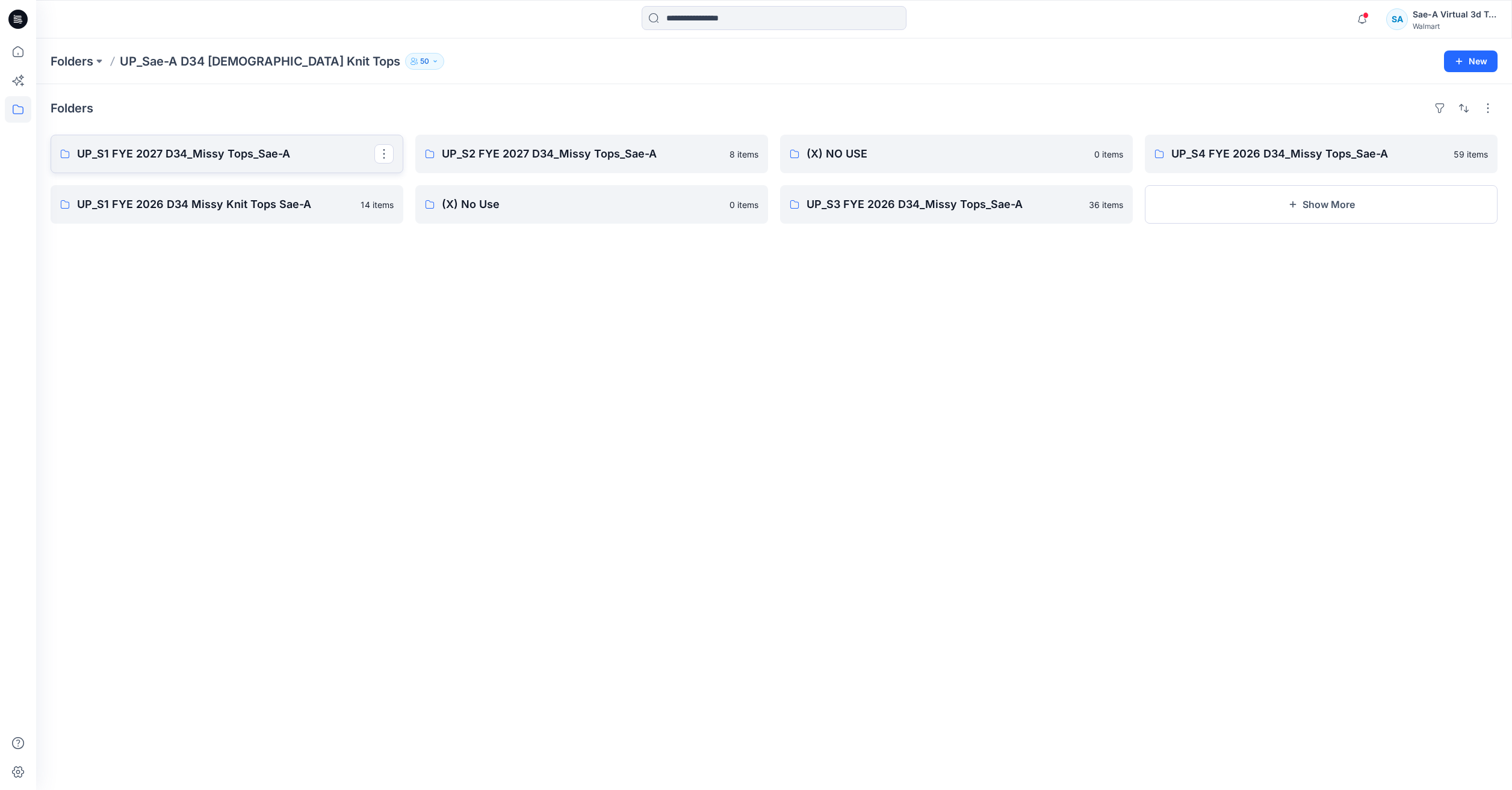
click at [311, 153] on p "UP_S1 FYE 2027 D34_Missy Tops_Sae-A" at bounding box center [225, 153] width 297 height 17
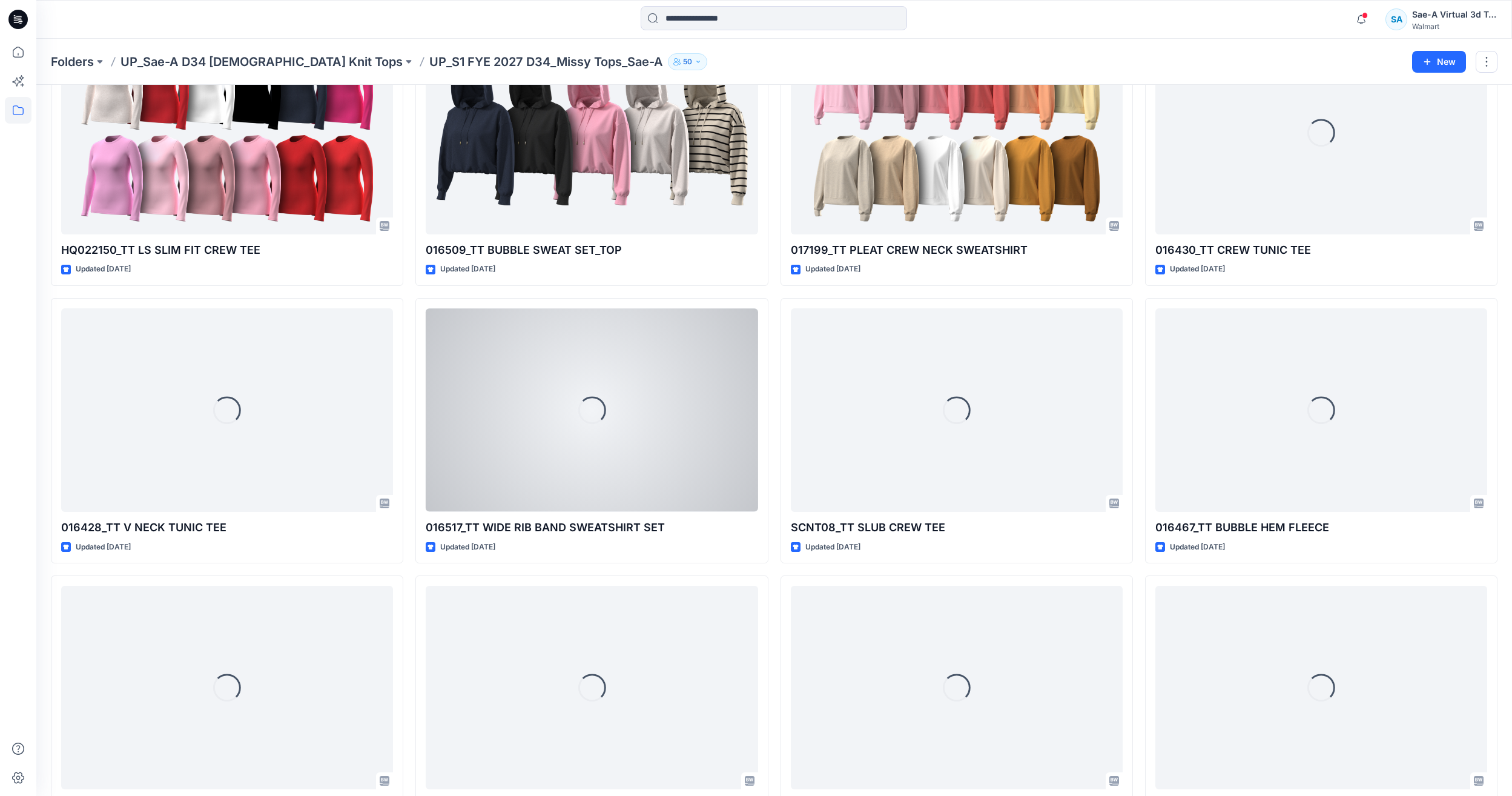
scroll to position [727, 0]
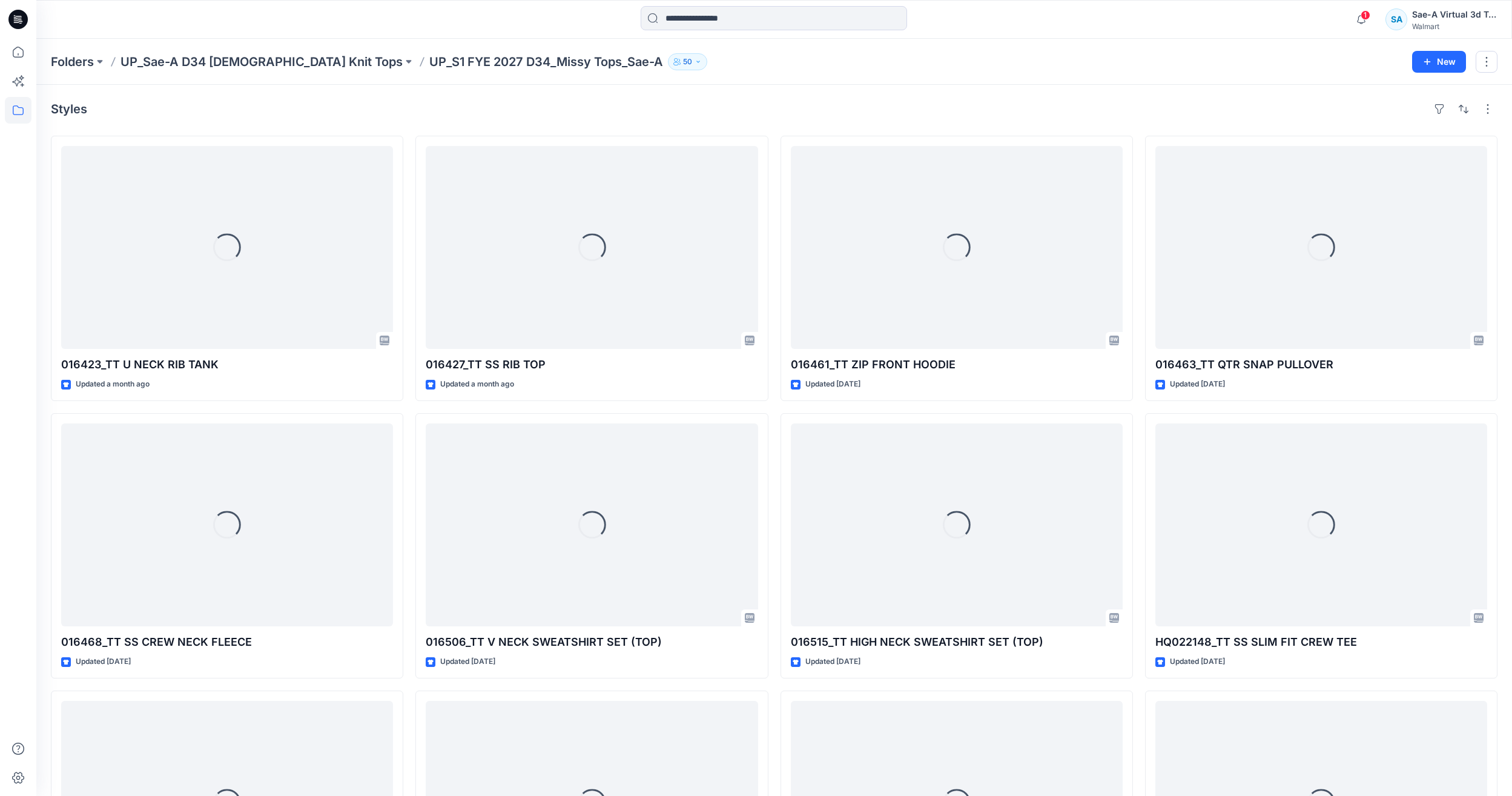
click at [964, 411] on div "Loading... 016461_TT ZIP FRONT HOODIE Updated 2 months ago Loading... 016515_TT…" at bounding box center [957, 546] width 352 height 820
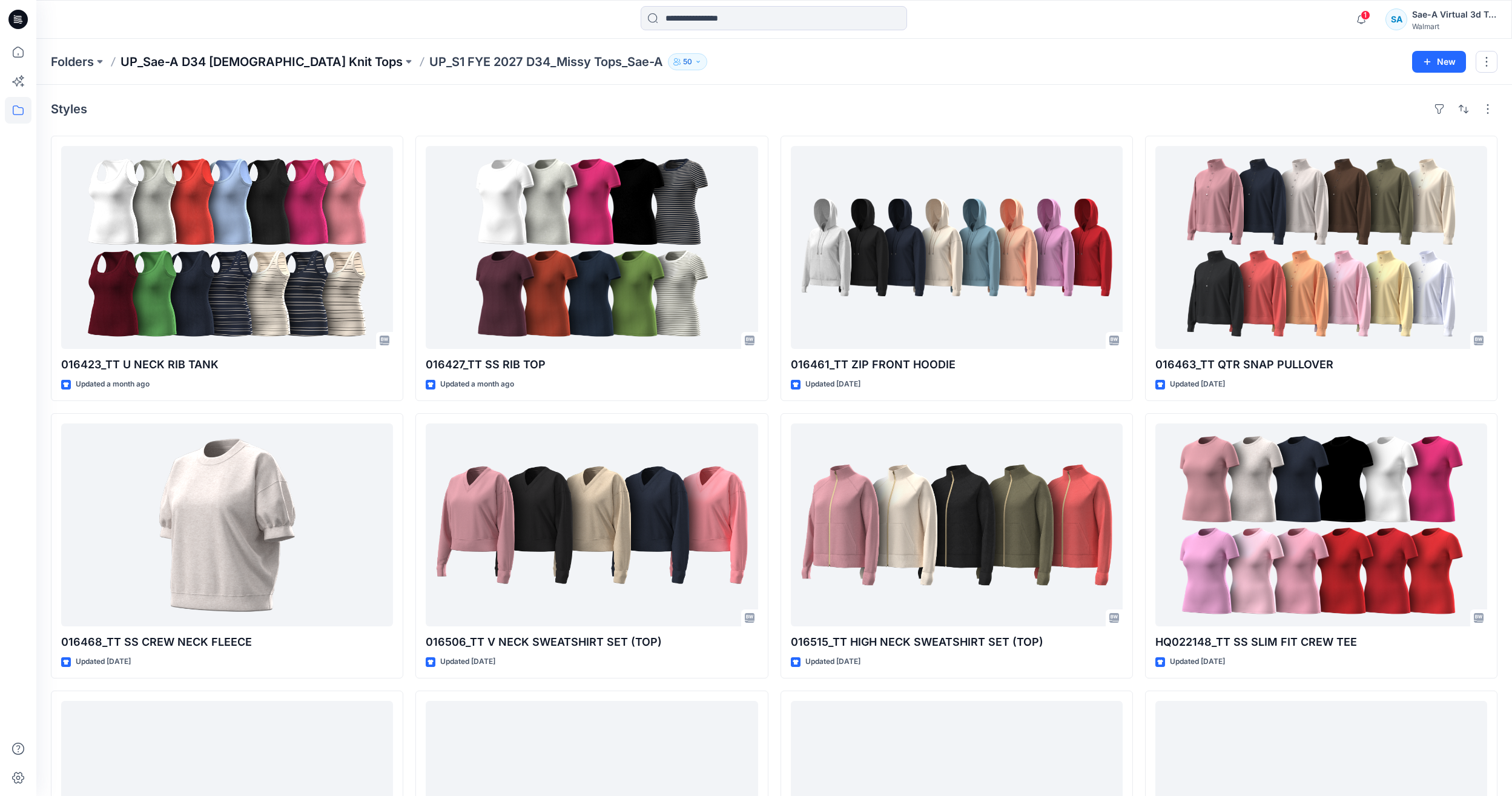
click at [237, 62] on p "UP_Sae-A D34 [DEMOGRAPHIC_DATA] Knit Tops" at bounding box center [261, 61] width 282 height 17
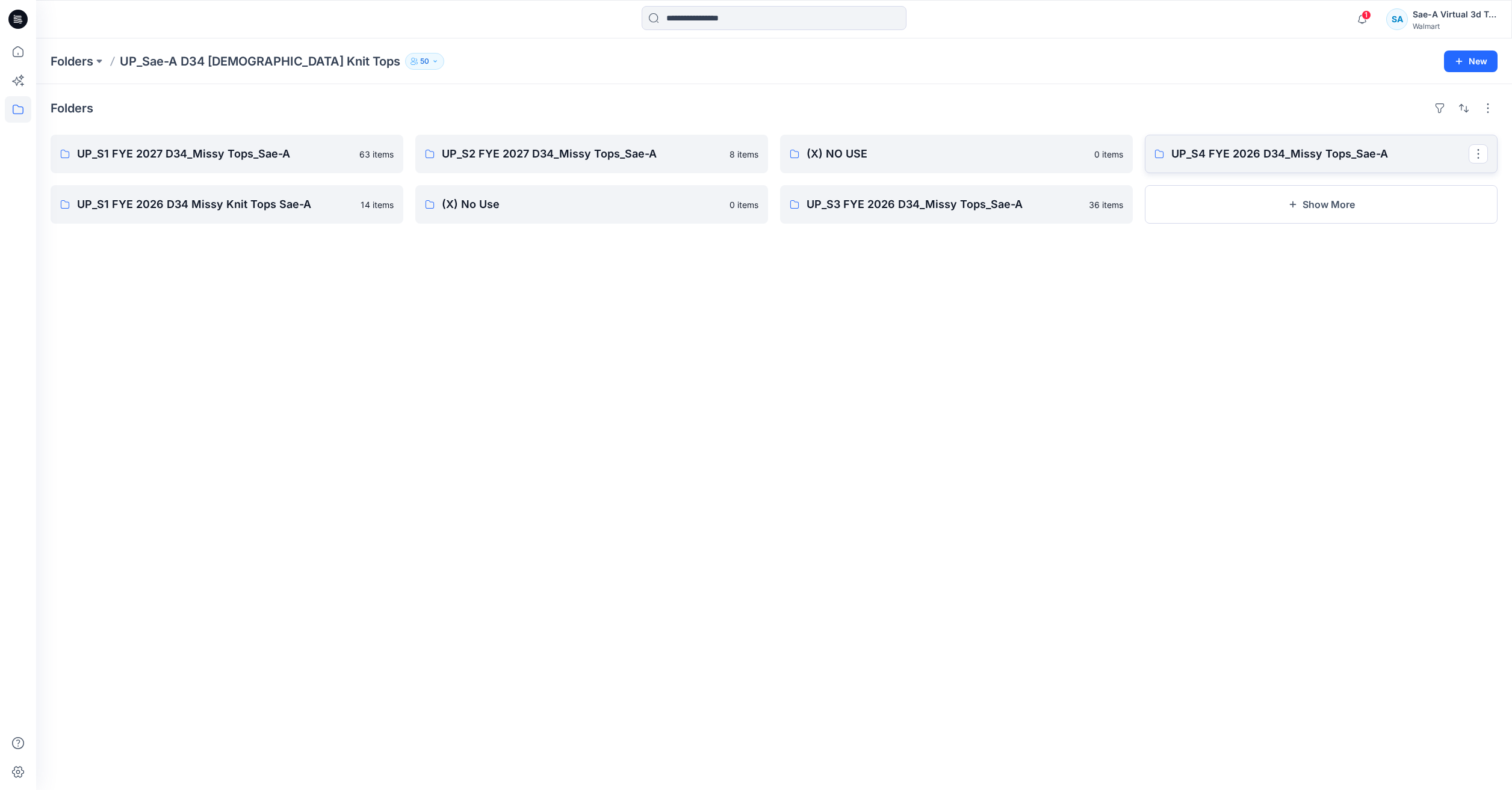
click at [1252, 162] on p "UP_S4 FYE 2026 D34_Missy Tops_Sae-A" at bounding box center [1320, 153] width 297 height 17
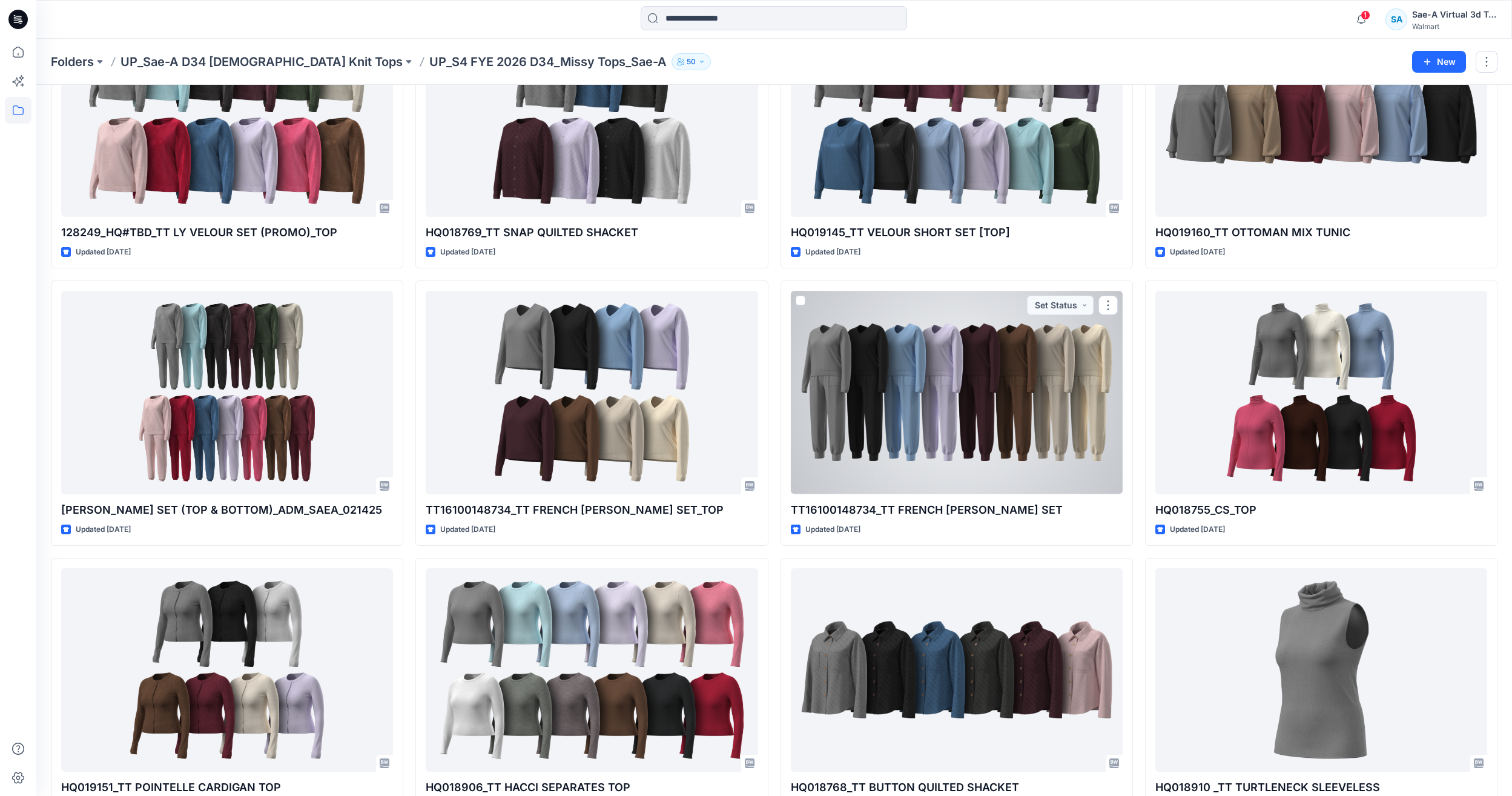
scroll to position [970, 0]
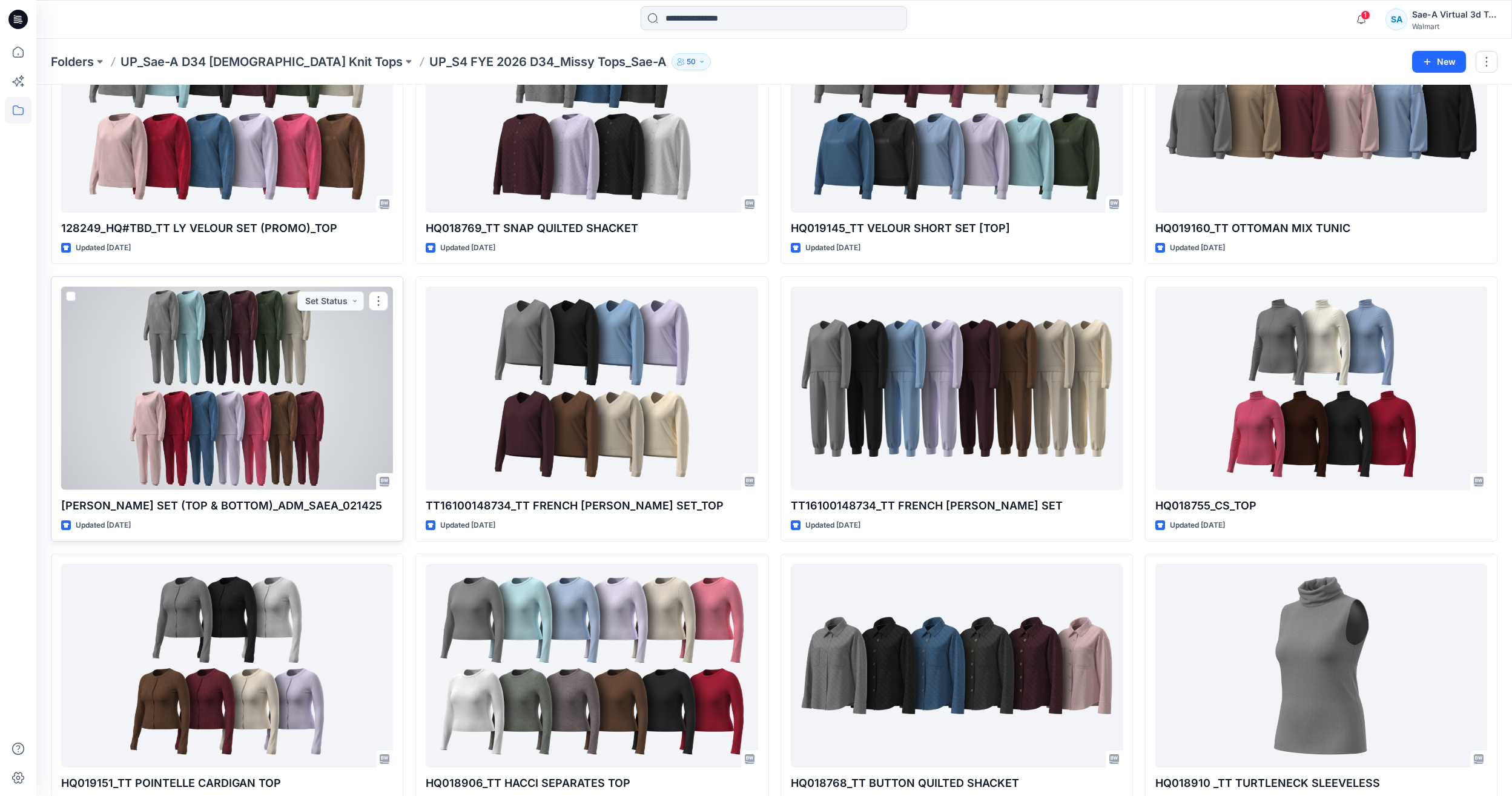
click at [286, 371] on div at bounding box center [227, 388] width 332 height 203
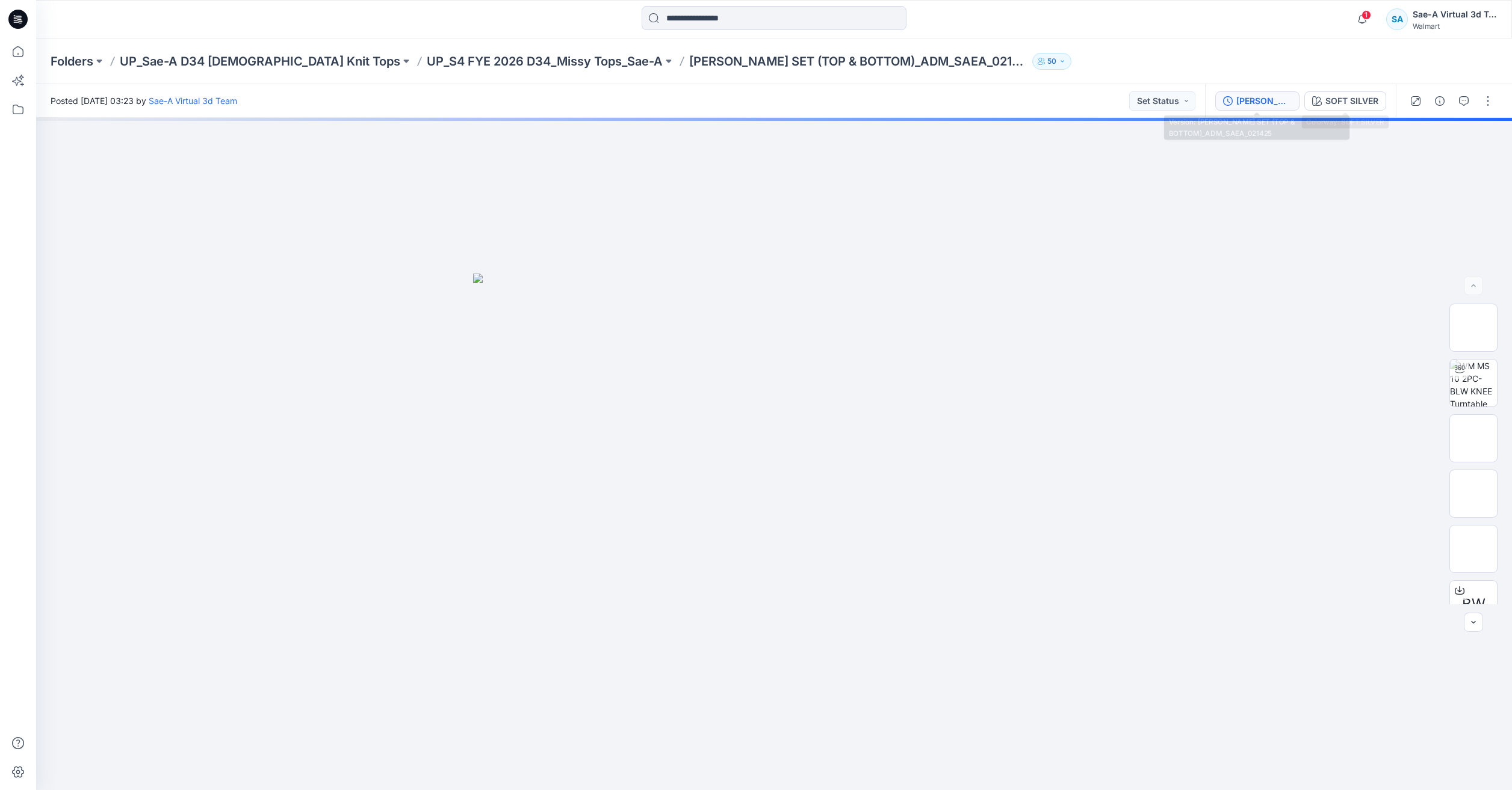
click at [1264, 93] on button "LY VELOUR SET (TOP & BOTTOM)_ADM_SAEA_021425" at bounding box center [1257, 101] width 84 height 19
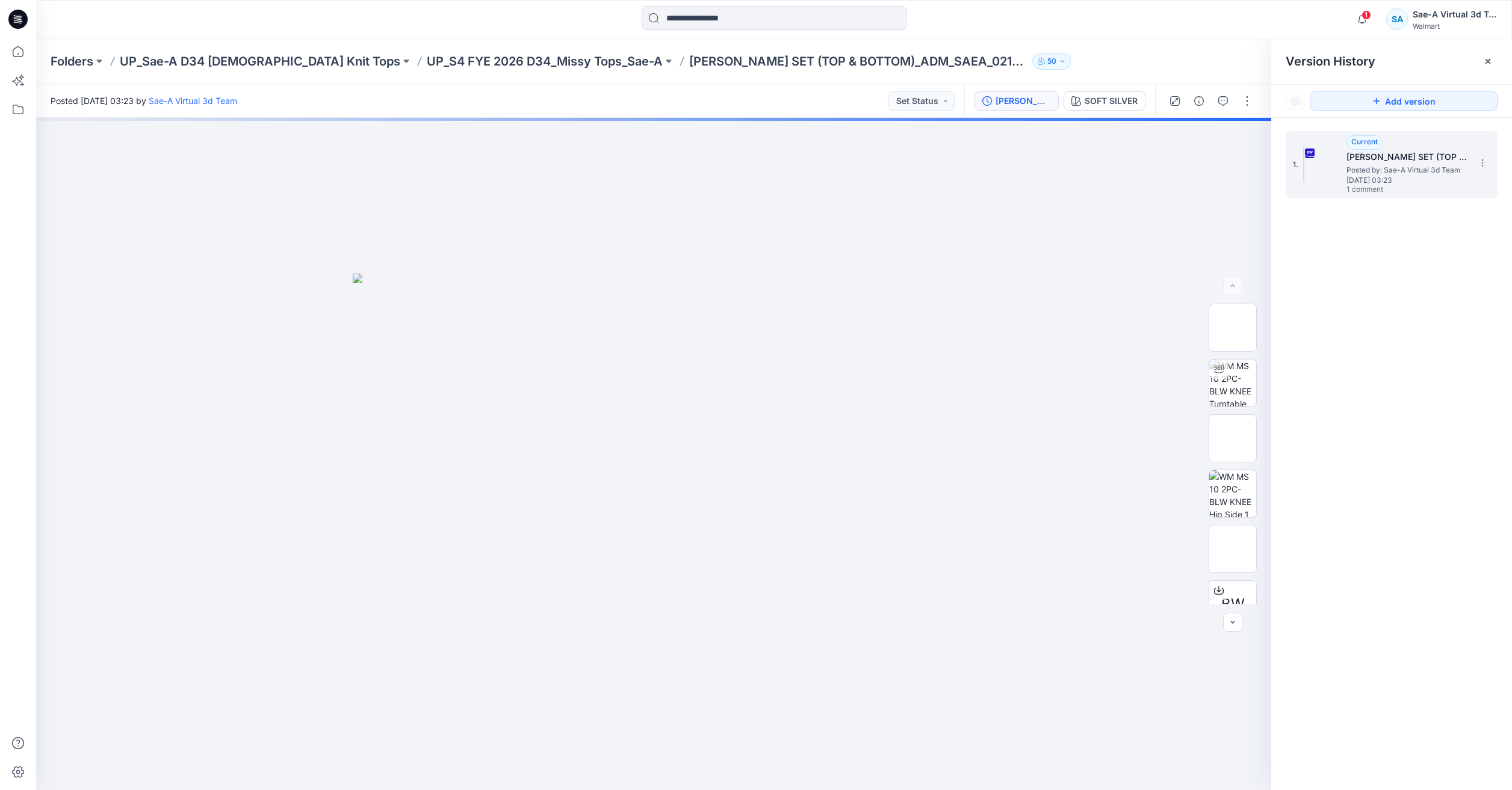
click at [1432, 177] on span "Friday, February 14, 2025 03:23" at bounding box center [1406, 180] width 120 height 8
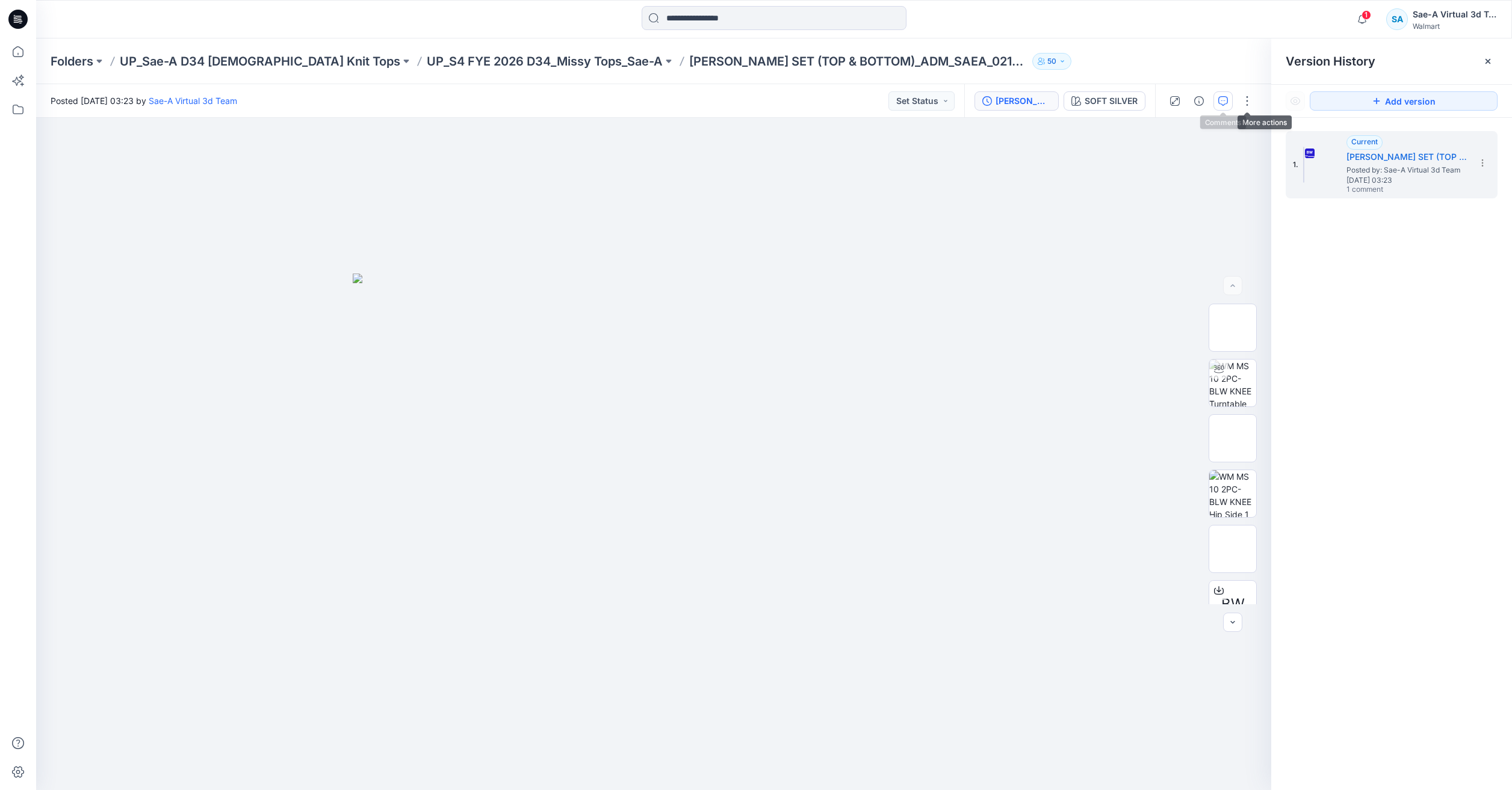
click at [1225, 99] on icon "button" at bounding box center [1223, 100] width 10 height 10
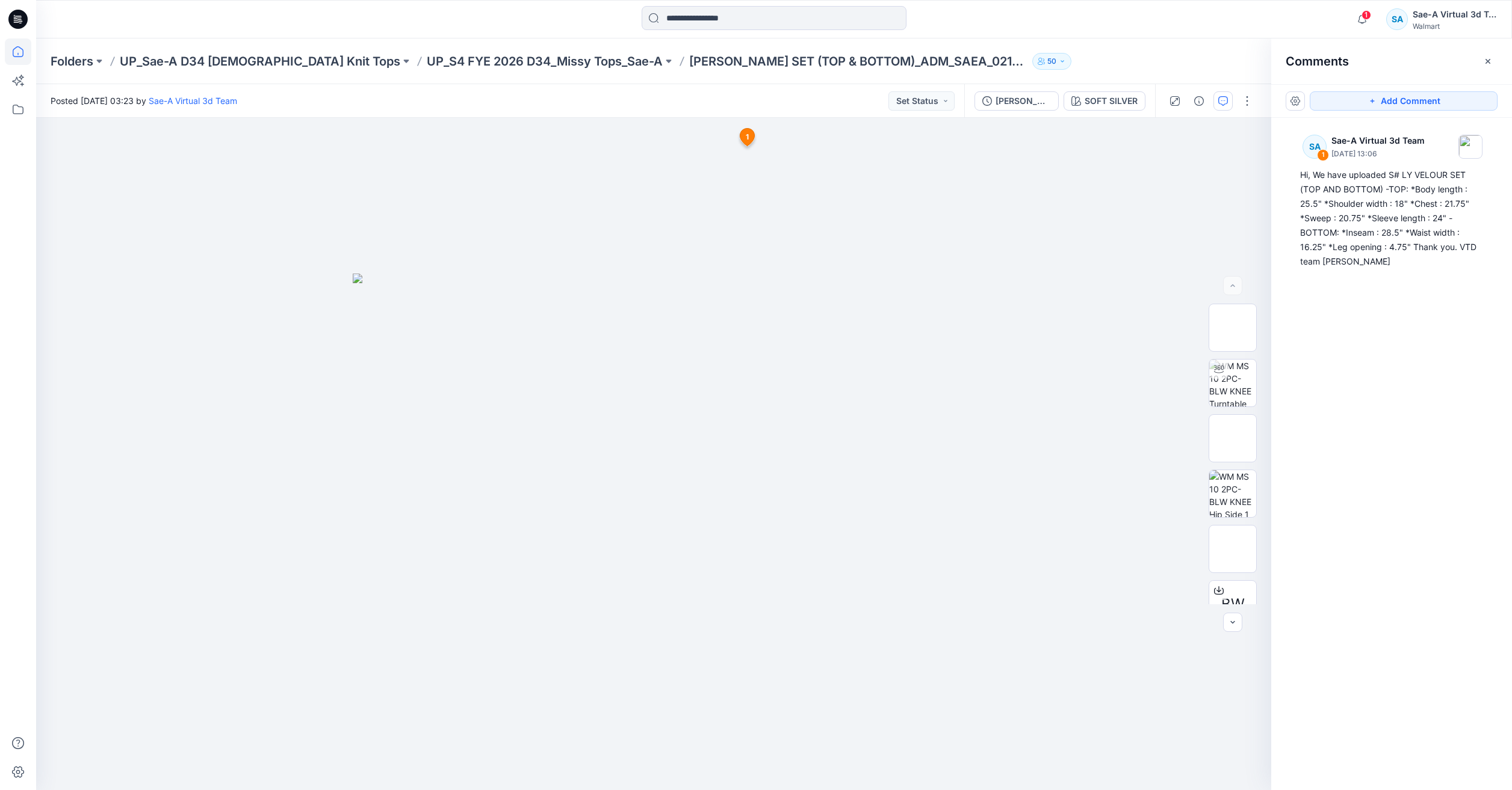
click at [16, 56] on icon at bounding box center [18, 51] width 11 height 11
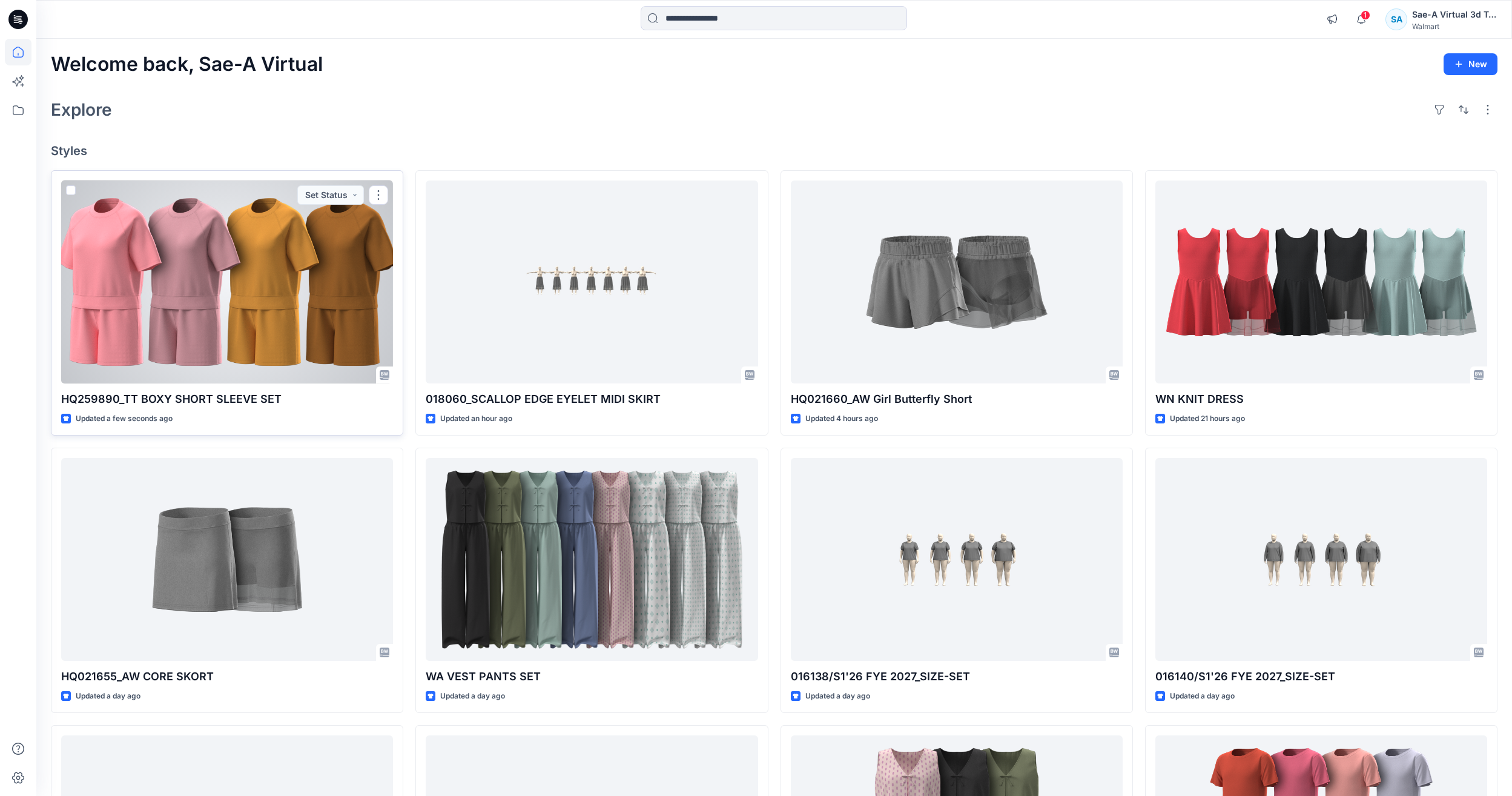
click at [226, 266] on div at bounding box center [227, 282] width 332 height 203
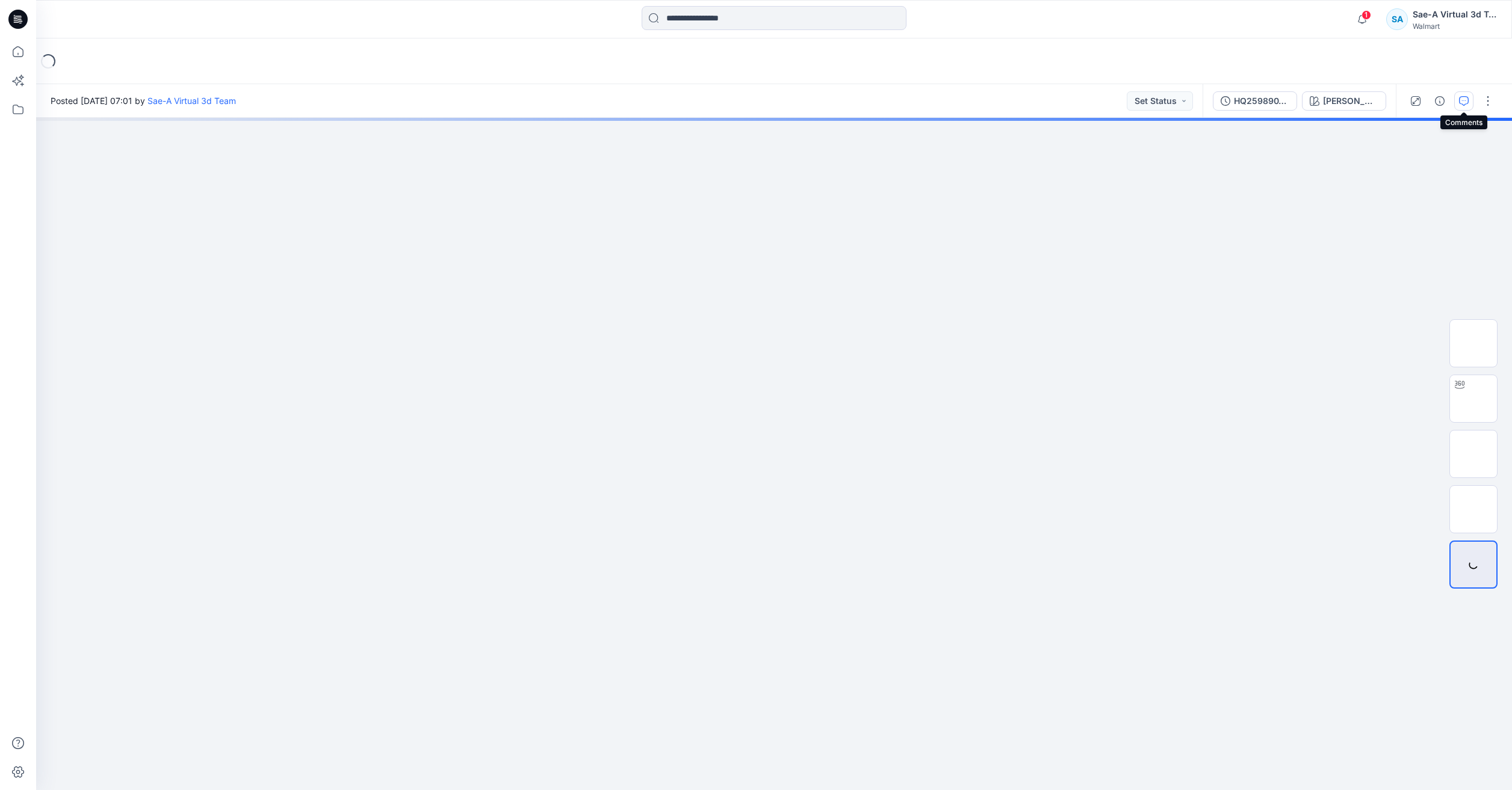
click at [1461, 93] on button "button" at bounding box center [1464, 101] width 19 height 19
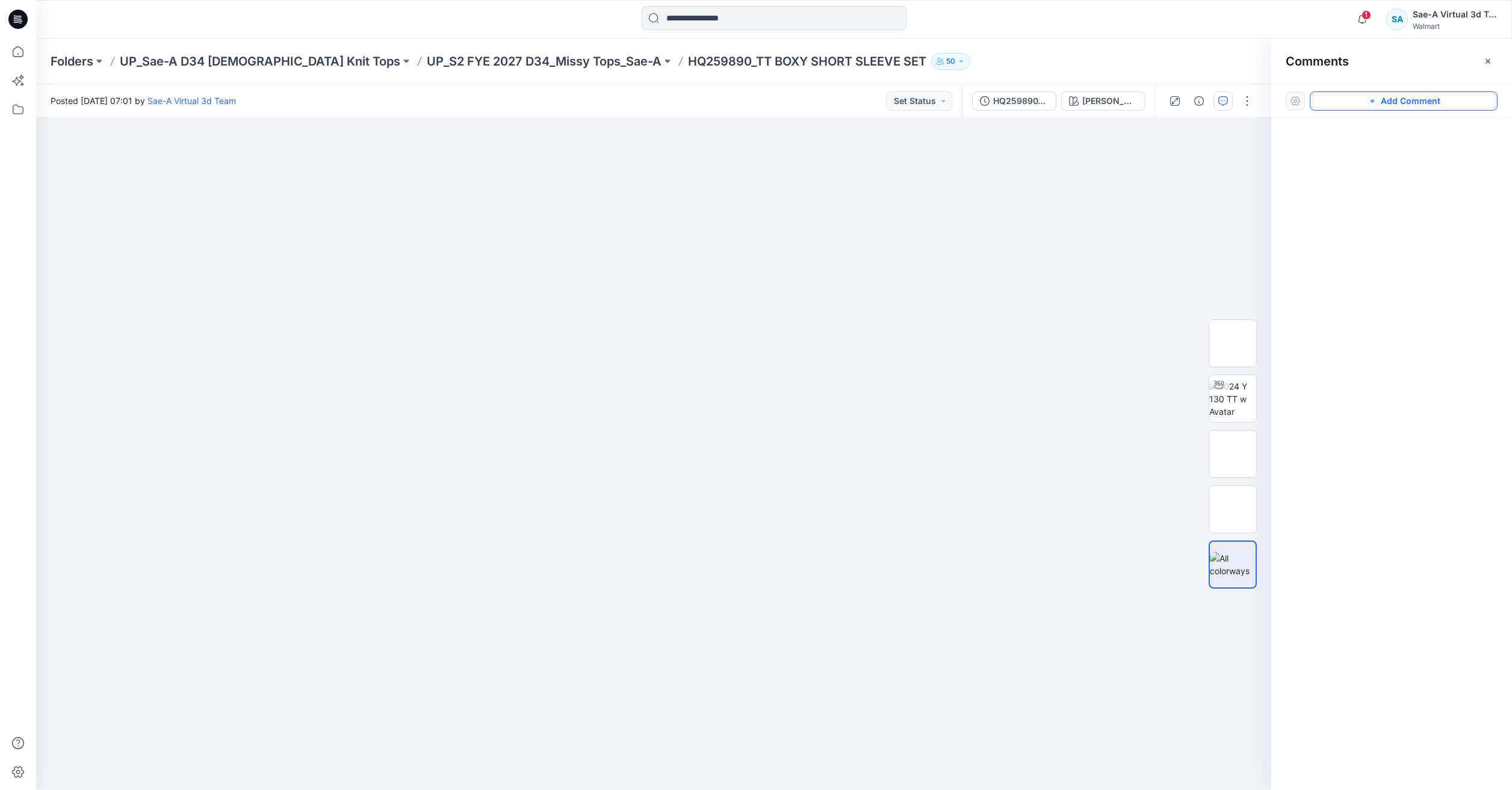
click at [1383, 107] on button "Add Comment" at bounding box center [1403, 101] width 188 height 19
click at [660, 190] on div "1" at bounding box center [653, 454] width 1235 height 673
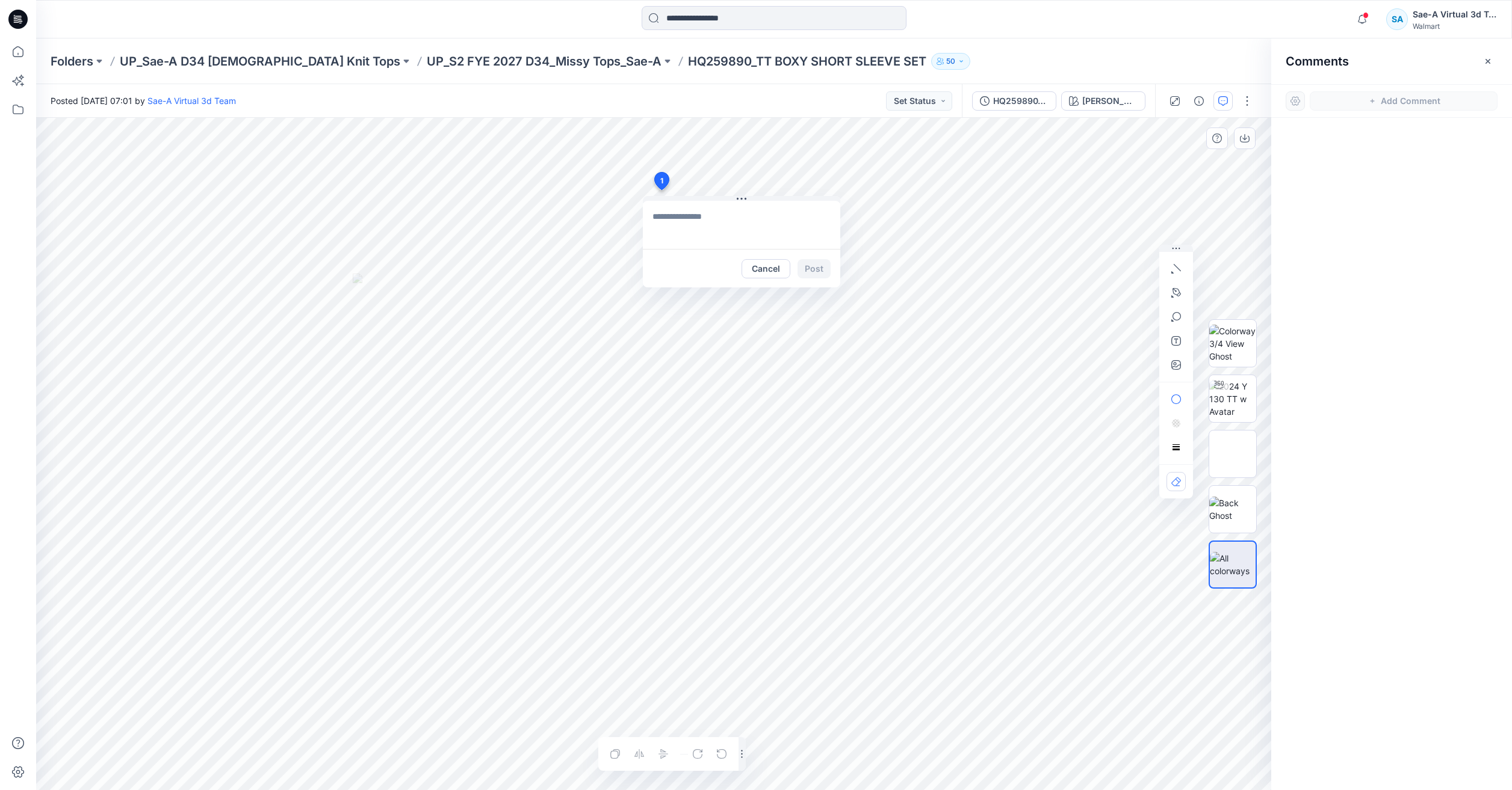
paste textarea "**********"
click at [666, 219] on textarea "**********" at bounding box center [741, 225] width 197 height 48
click at [787, 229] on textarea "**********" at bounding box center [741, 225] width 197 height 48
click at [737, 242] on textarea "**********" at bounding box center [741, 225] width 197 height 48
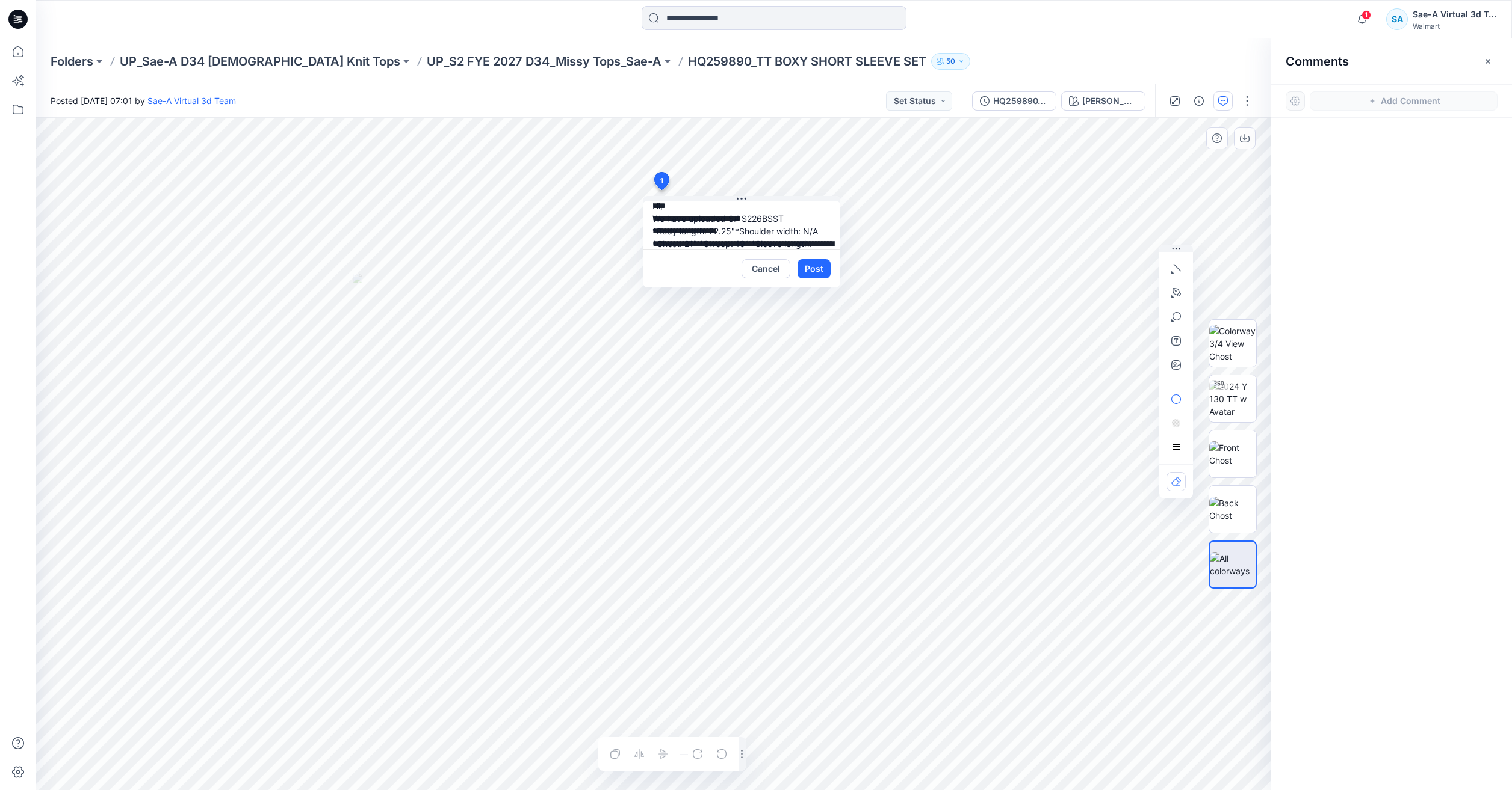
drag, startPoint x: 739, startPoint y: 240, endPoint x: 763, endPoint y: 242, distance: 24.1
click at [742, 240] on textarea "**********" at bounding box center [741, 225] width 197 height 48
click at [737, 233] on textarea "**********" at bounding box center [741, 225] width 197 height 48
click at [752, 239] on textarea "**********" at bounding box center [741, 225] width 197 height 48
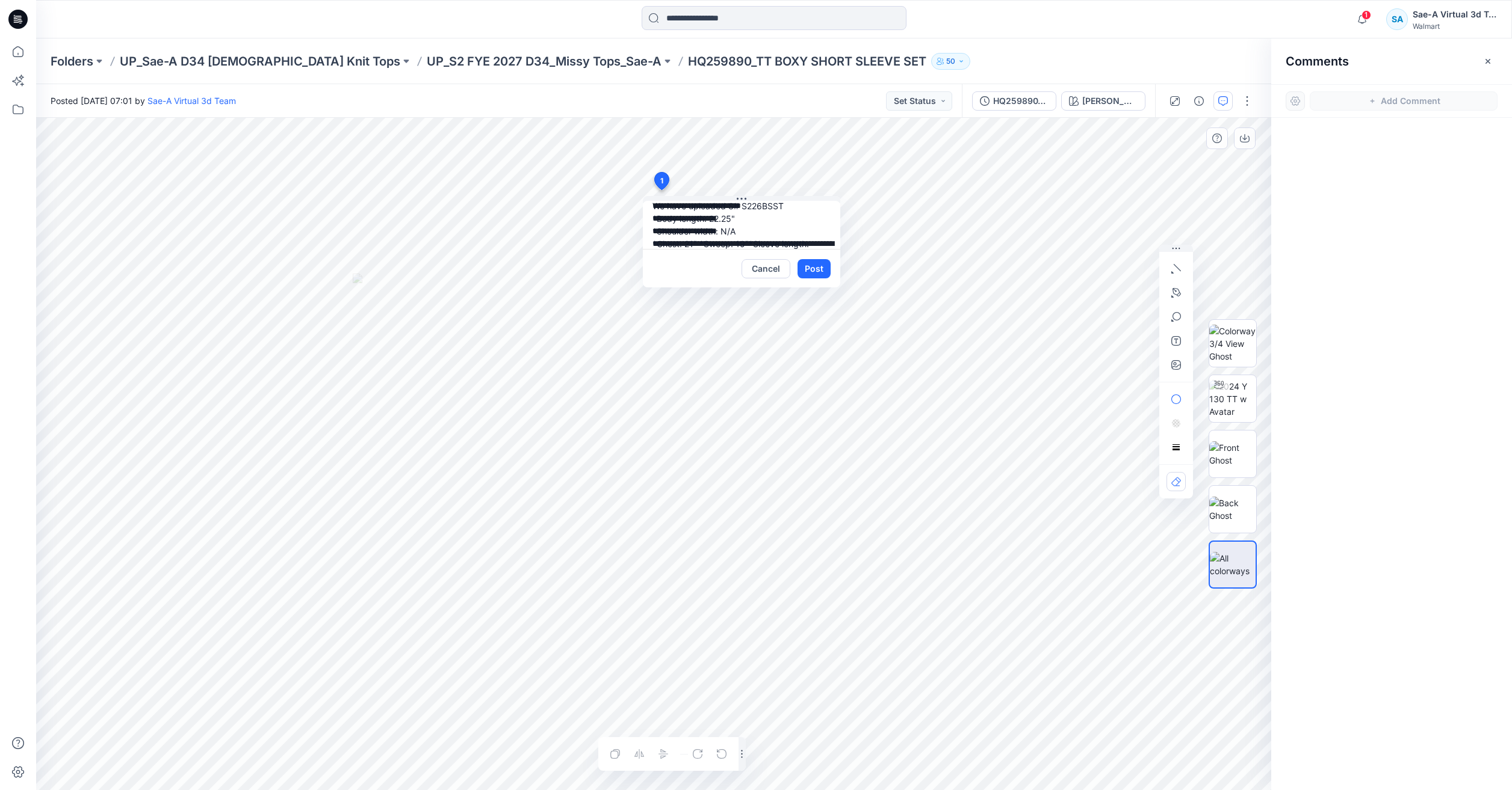
click at [700, 239] on textarea "**********" at bounding box center [741, 225] width 197 height 48
click at [702, 244] on textarea "**********" at bounding box center [741, 225] width 197 height 48
click at [748, 242] on textarea "**********" at bounding box center [741, 225] width 197 height 48
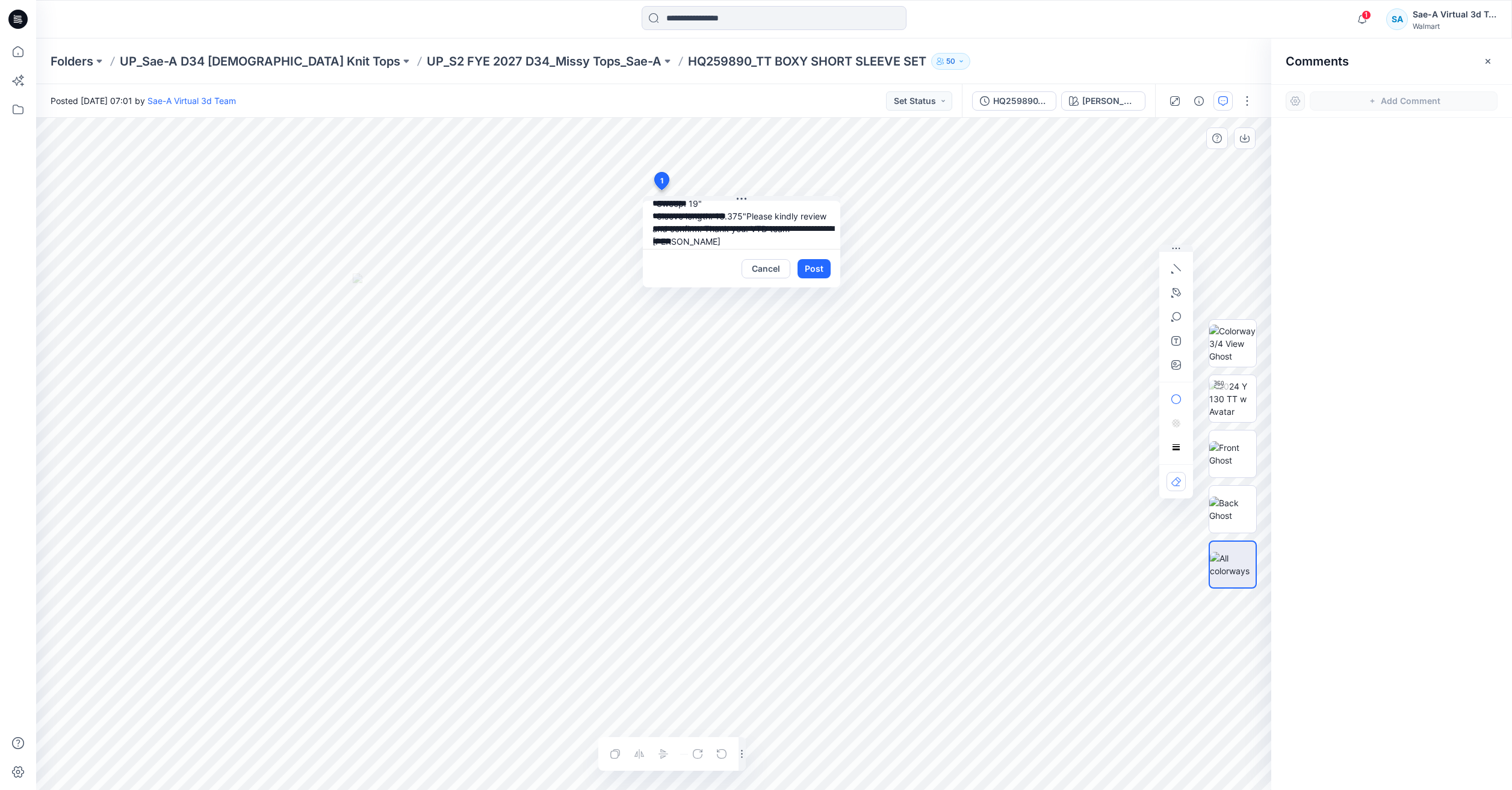
scroll to position [85, 0]
click at [787, 222] on textarea "**********" at bounding box center [741, 225] width 197 height 48
click at [754, 210] on textarea "**********" at bounding box center [741, 225] width 197 height 48
paste textarea "**********"
click at [750, 209] on textarea "**********" at bounding box center [741, 225] width 197 height 48
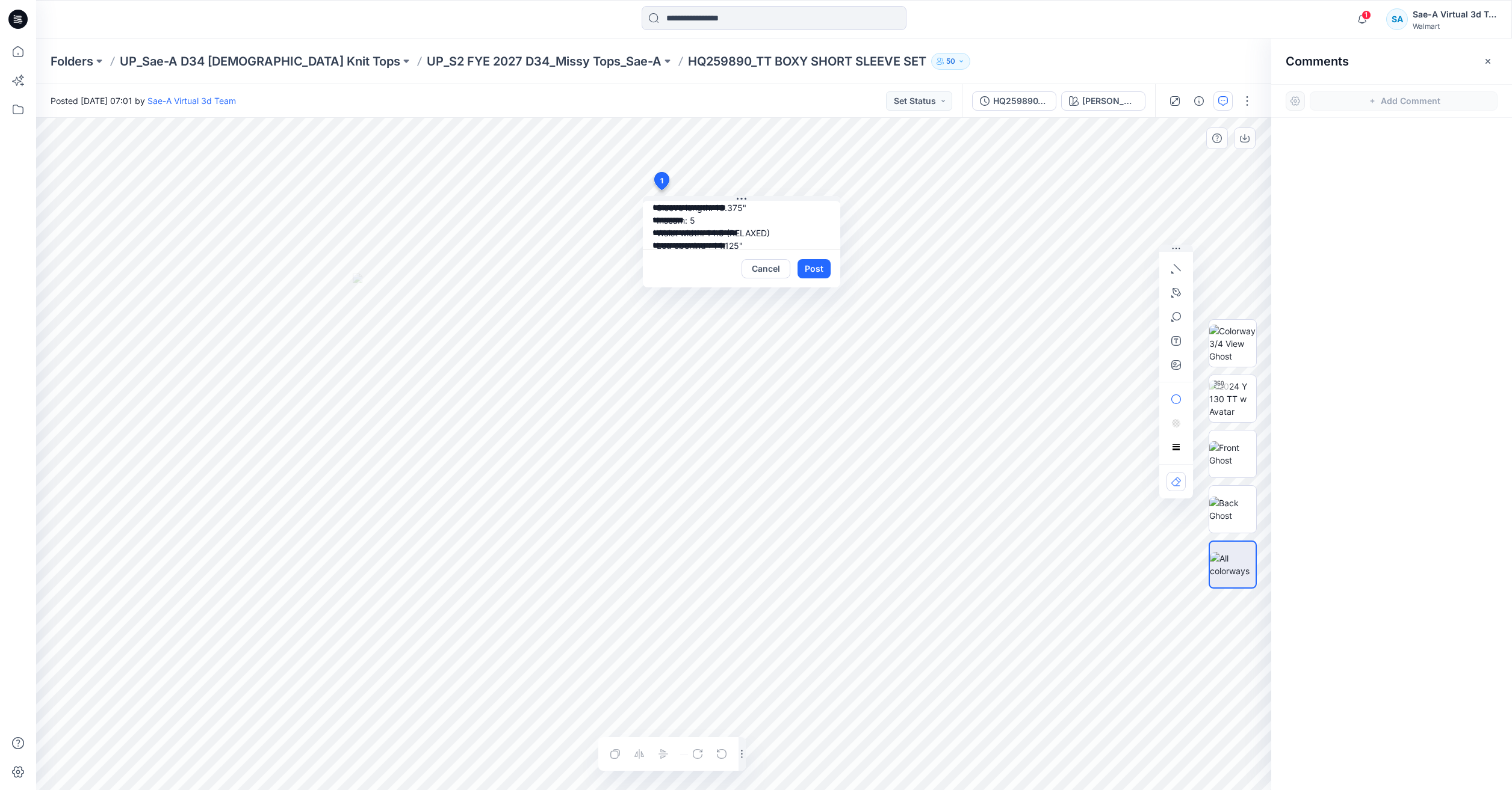
scroll to position [87, 0]
click at [750, 240] on textarea "**********" at bounding box center [741, 225] width 197 height 48
click at [675, 240] on textarea "**********" at bounding box center [741, 225] width 197 height 48
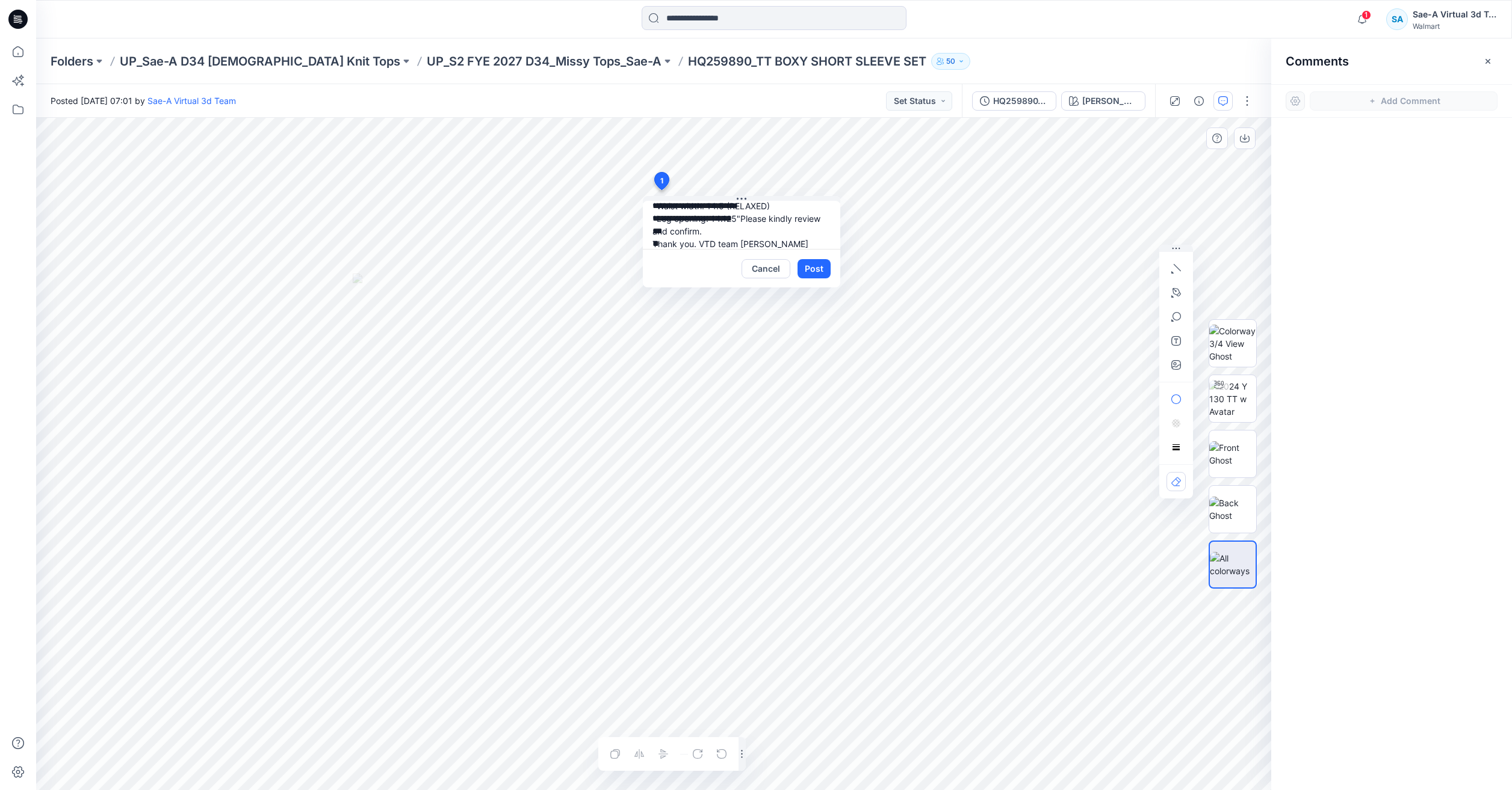
click at [675, 240] on textarea "**********" at bounding box center [741, 225] width 197 height 48
drag, startPoint x: 678, startPoint y: 228, endPoint x: 661, endPoint y: 230, distance: 17.1
click at [661, 230] on textarea "**********" at bounding box center [741, 225] width 197 height 48
click at [650, 232] on textarea "**********" at bounding box center [741, 225] width 197 height 48
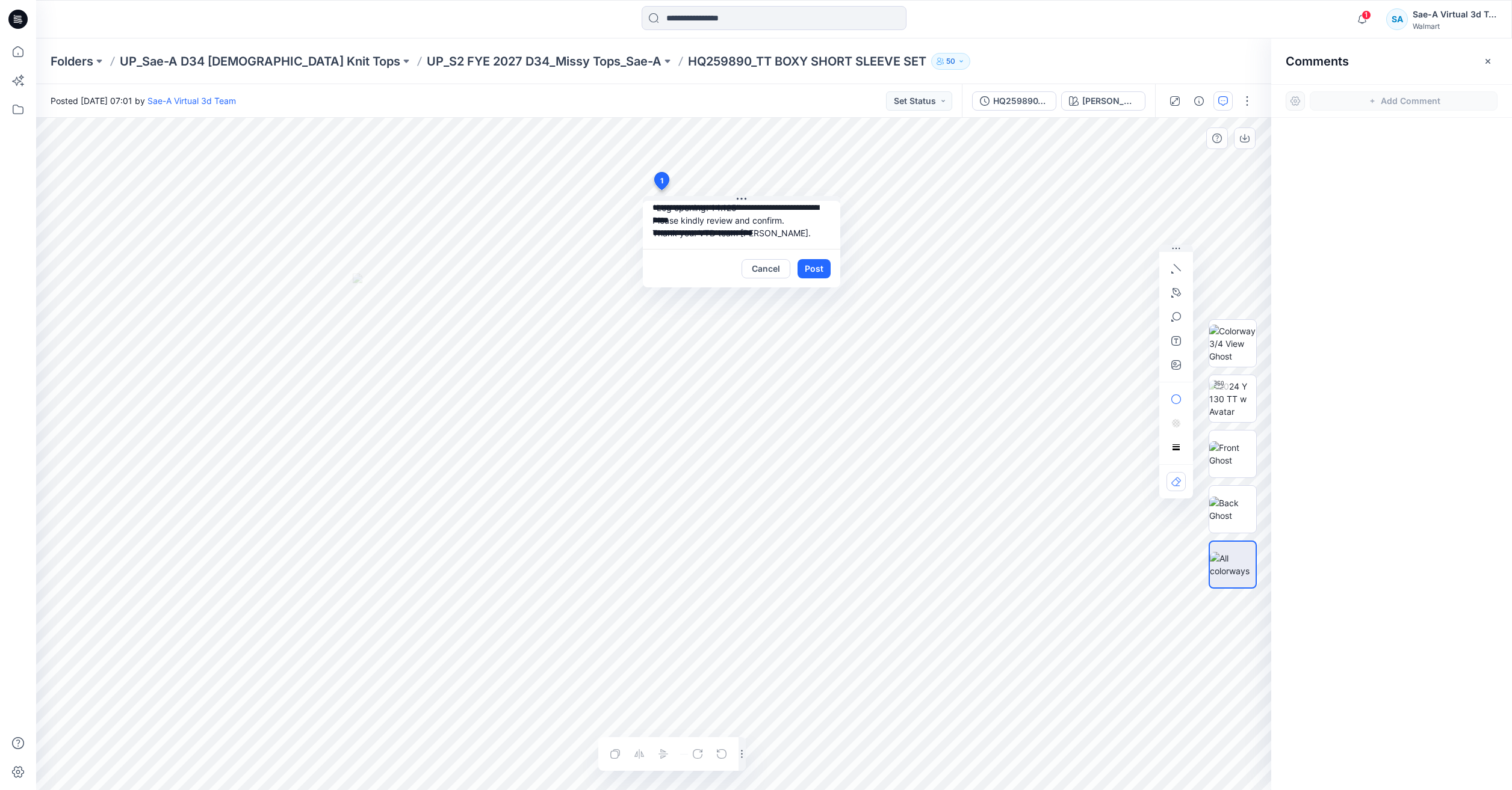
type textarea "**********"
click at [804, 264] on button "Post" at bounding box center [813, 268] width 33 height 19
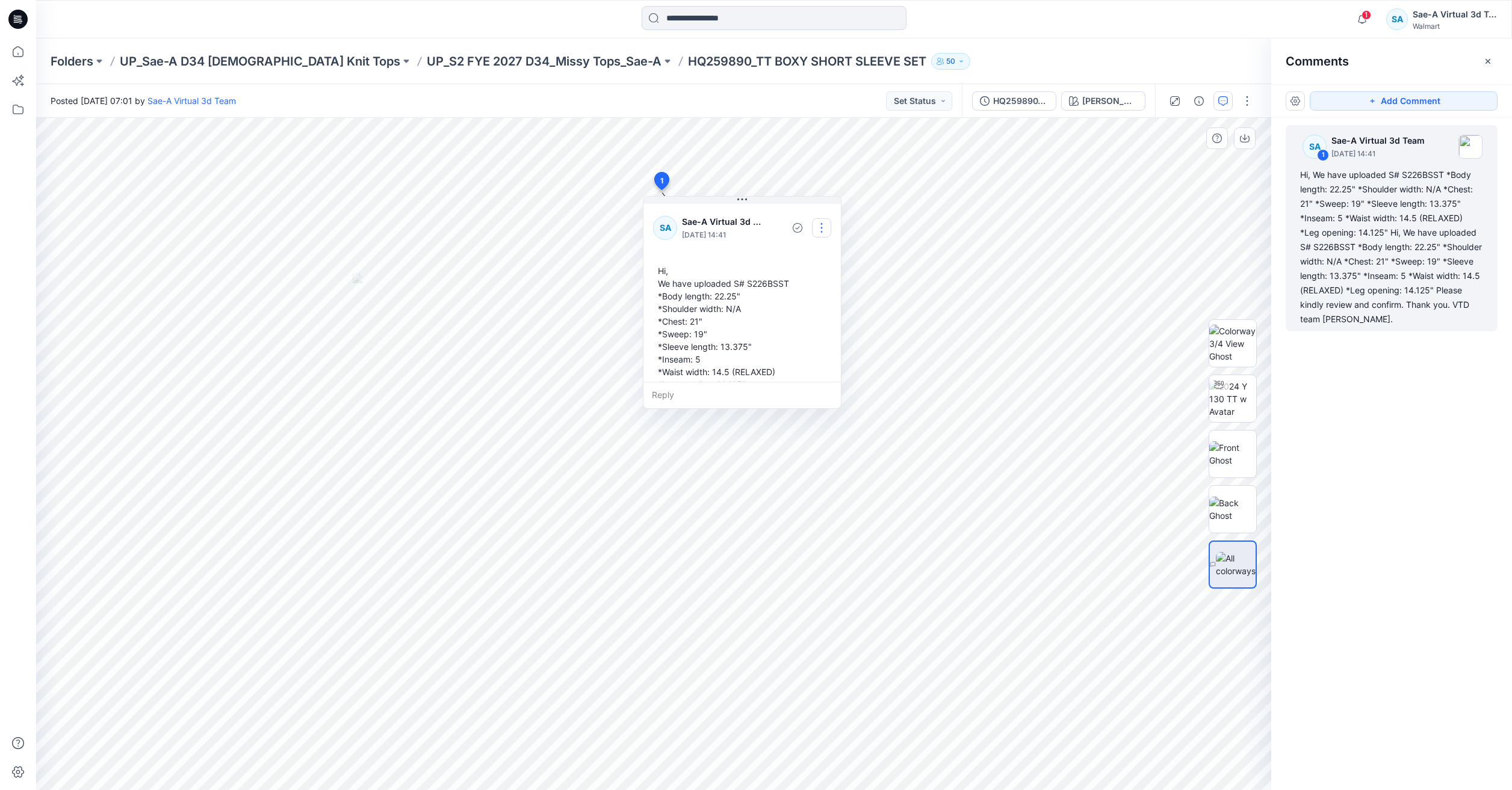
click at [818, 221] on button "button" at bounding box center [821, 228] width 19 height 19
click at [815, 259] on p "Edit comment" at bounding box center [824, 255] width 54 height 12
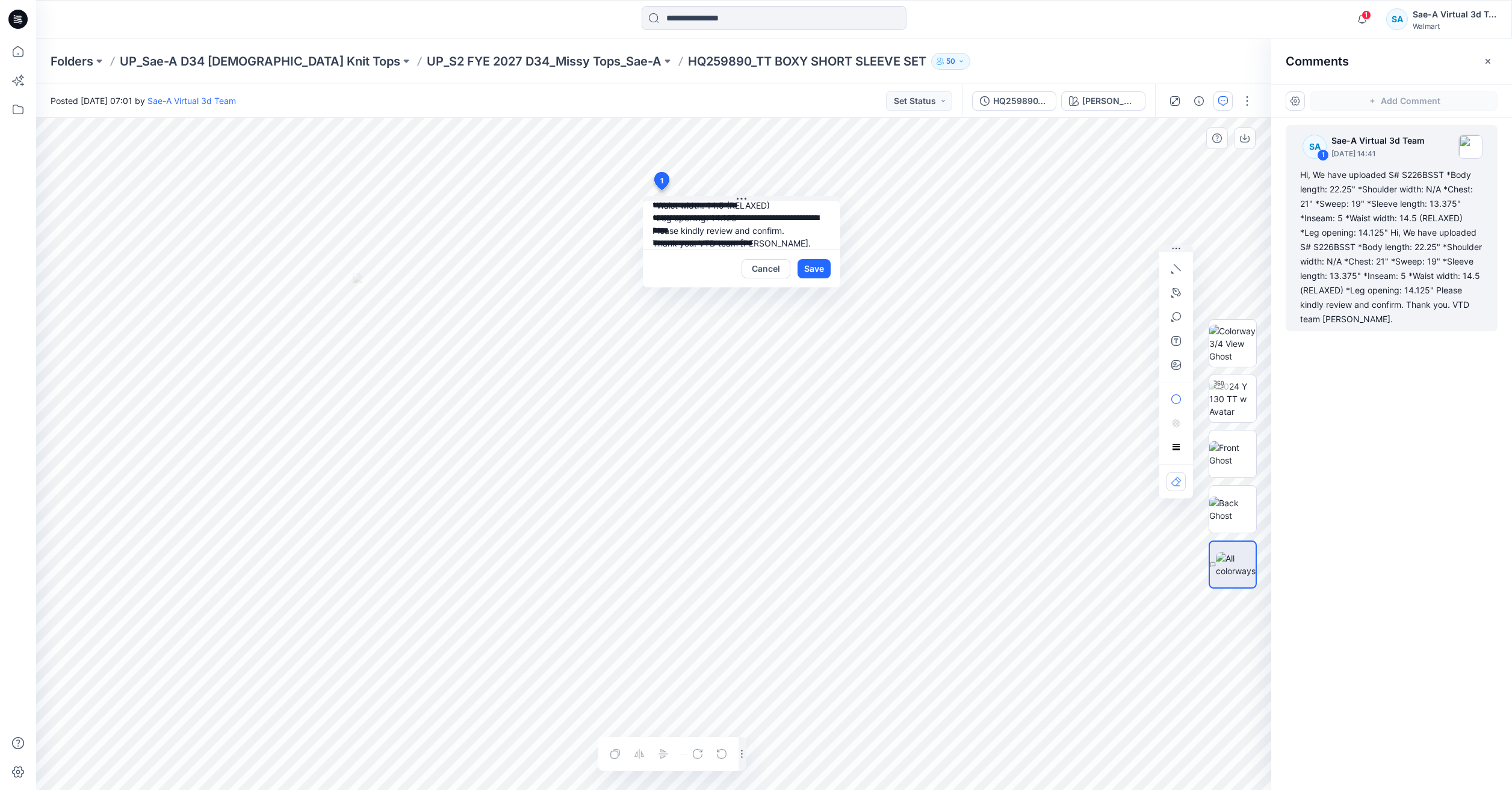
drag, startPoint x: 659, startPoint y: 223, endPoint x: 653, endPoint y: 220, distance: 6.7
click at [655, 212] on textarea "**********" at bounding box center [741, 225] width 197 height 48
drag, startPoint x: 664, startPoint y: 223, endPoint x: 739, endPoint y: 230, distance: 75.3
click at [739, 230] on textarea "**********" at bounding box center [741, 225] width 197 height 48
drag, startPoint x: 784, startPoint y: 233, endPoint x: 647, endPoint y: 228, distance: 137.1
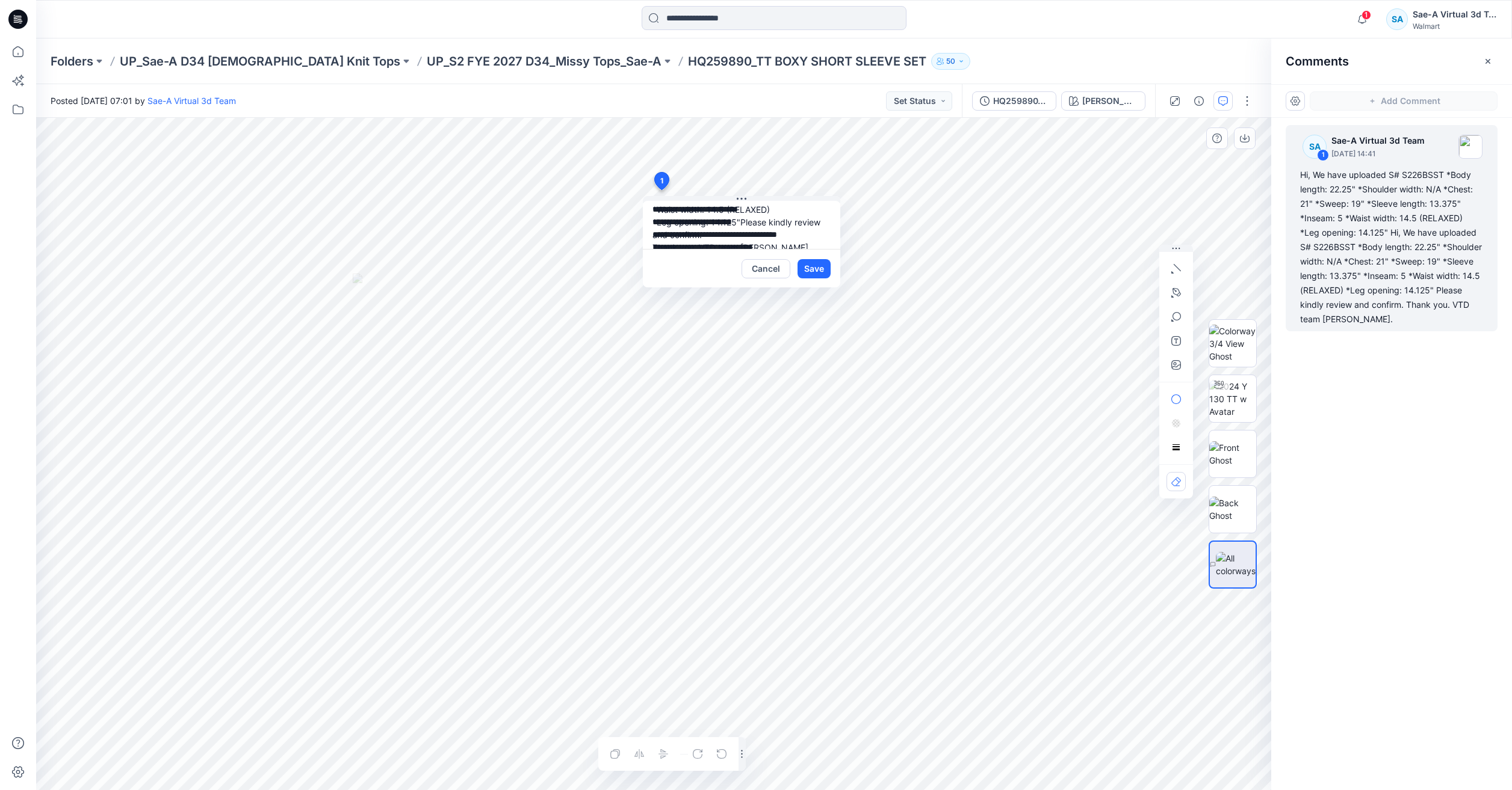
click at [647, 228] on textarea "**********" at bounding box center [741, 225] width 197 height 48
click at [757, 227] on textarea "**********" at bounding box center [741, 225] width 197 height 48
drag, startPoint x: 786, startPoint y: 235, endPoint x: 657, endPoint y: 236, distance: 129.0
click at [657, 236] on textarea "**********" at bounding box center [741, 225] width 197 height 48
type textarea "**********"
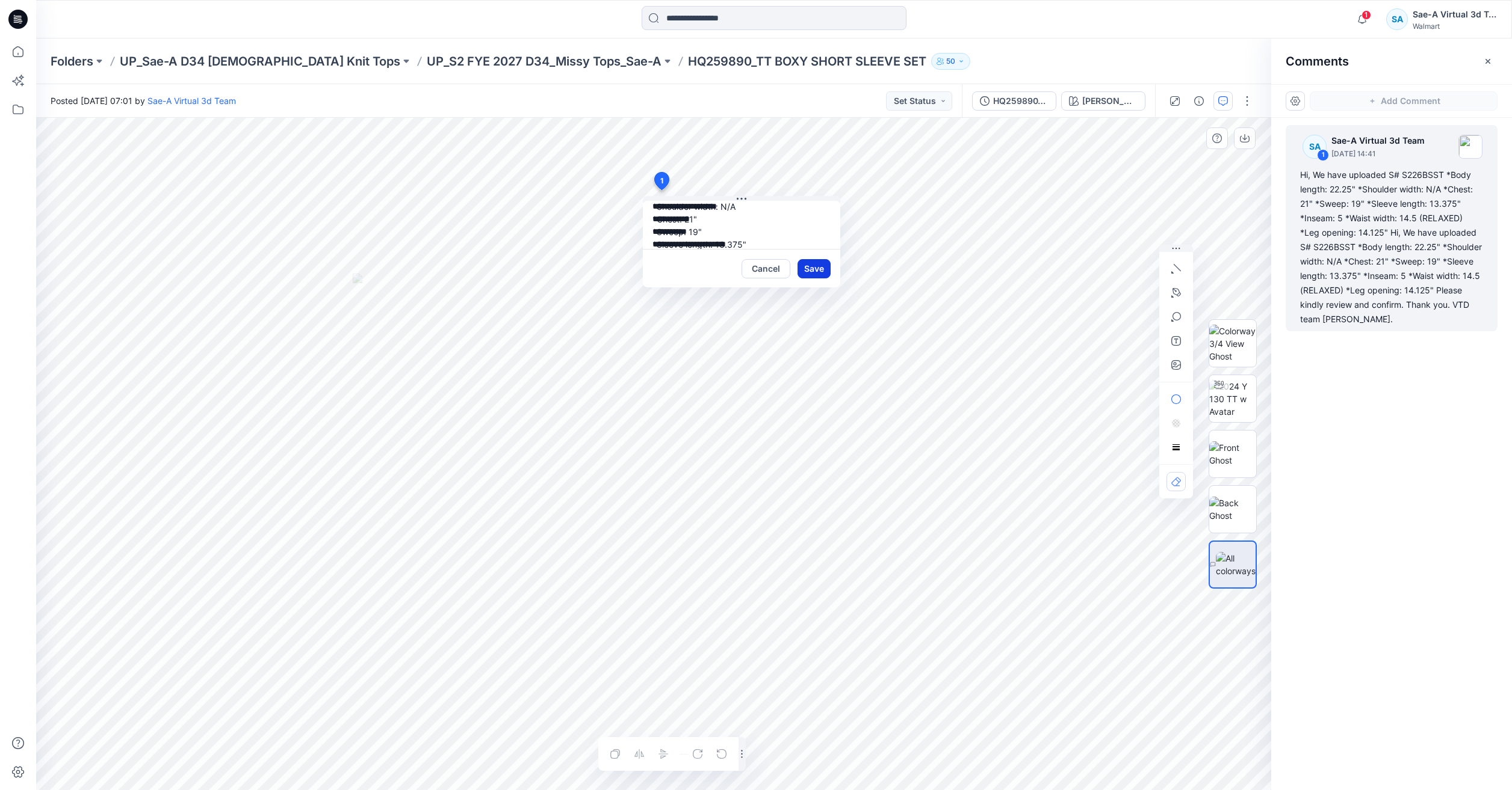
click at [807, 271] on button "Save" at bounding box center [813, 268] width 33 height 19
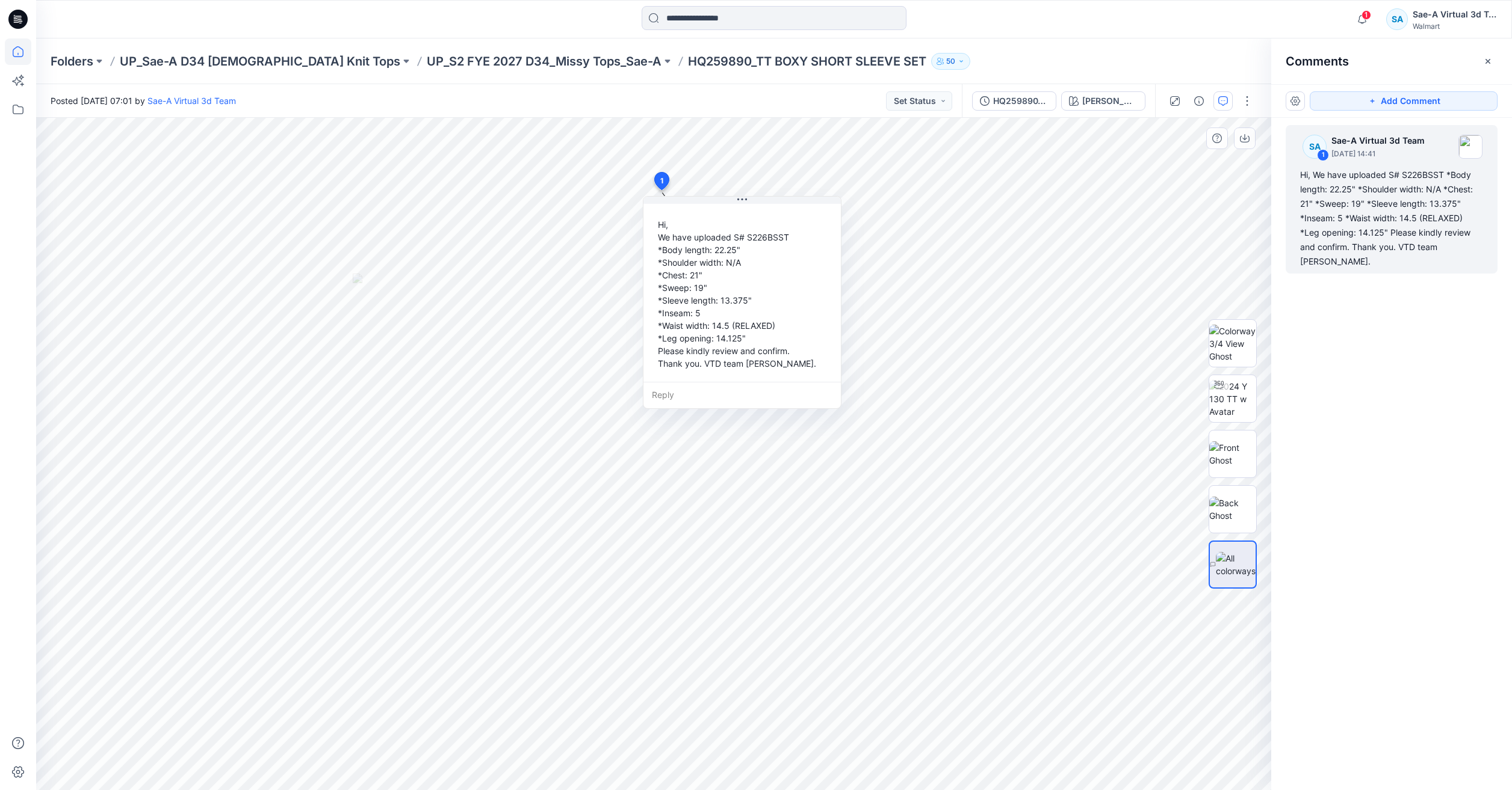
click at [10, 45] on icon at bounding box center [18, 51] width 26 height 26
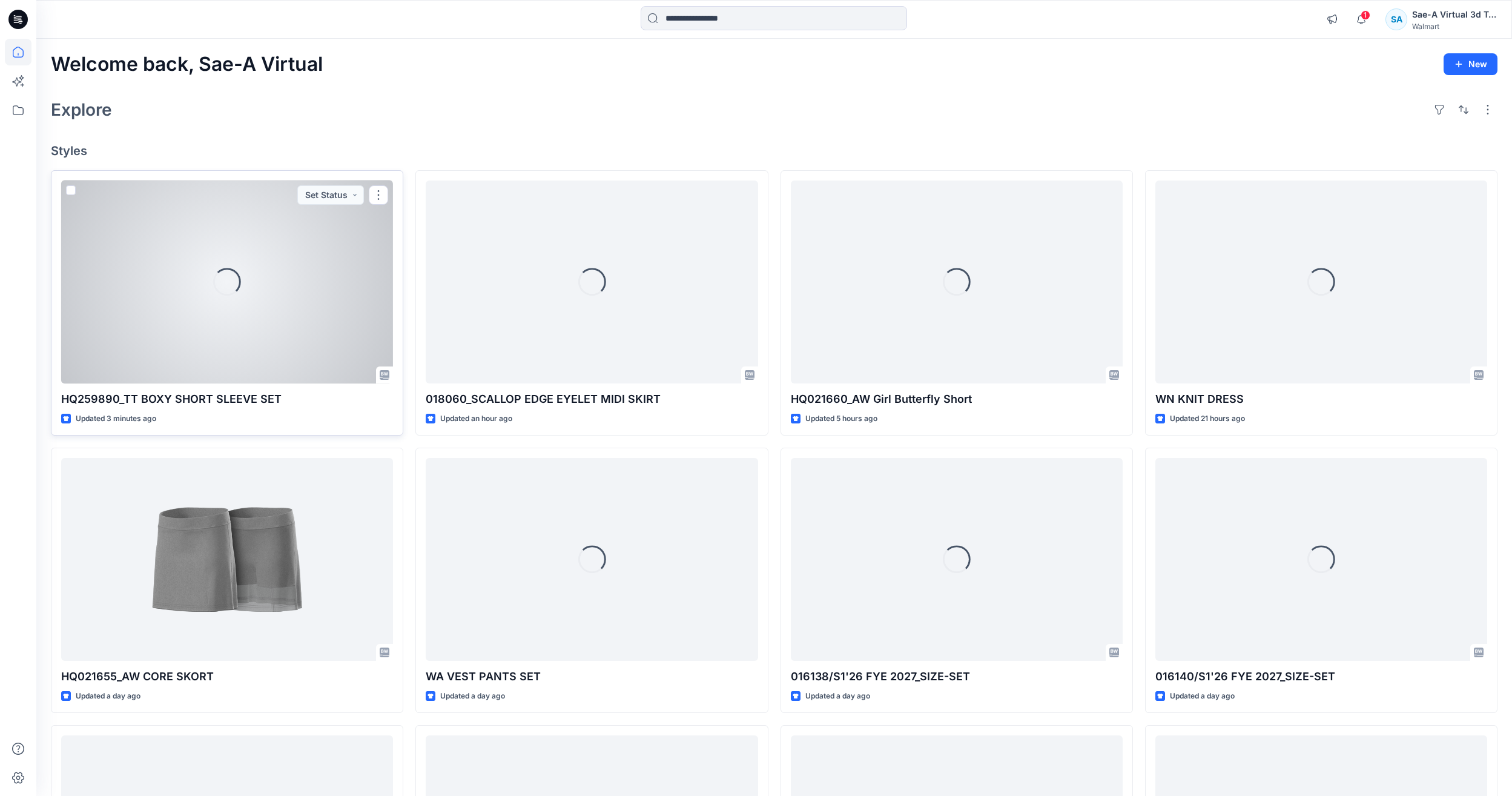
click at [238, 275] on div "Loading..." at bounding box center [228, 282] width 28 height 28
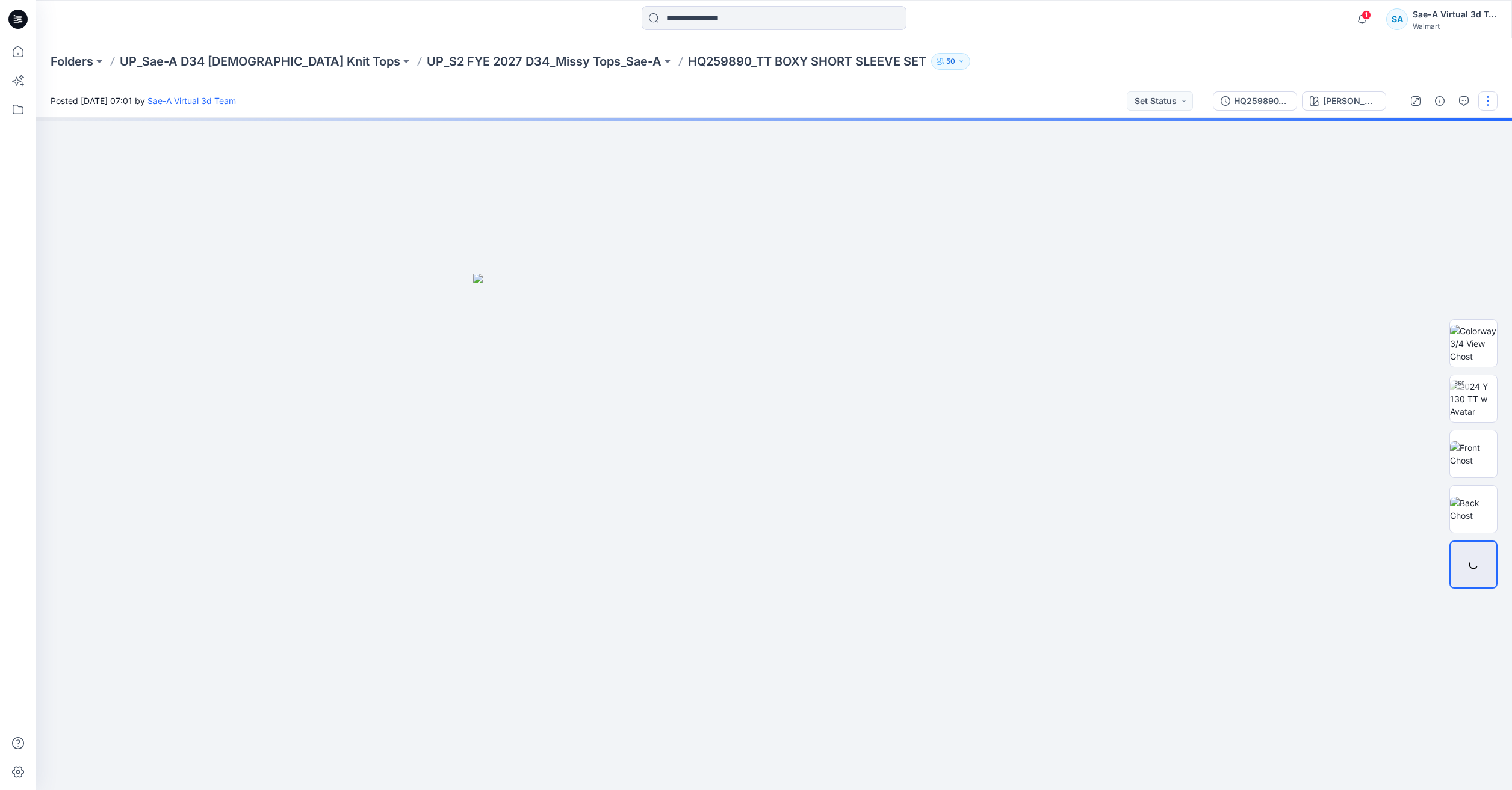
click at [1491, 101] on button "button" at bounding box center [1488, 101] width 19 height 19
click at [1453, 164] on button "Edit" at bounding box center [1437, 163] width 111 height 22
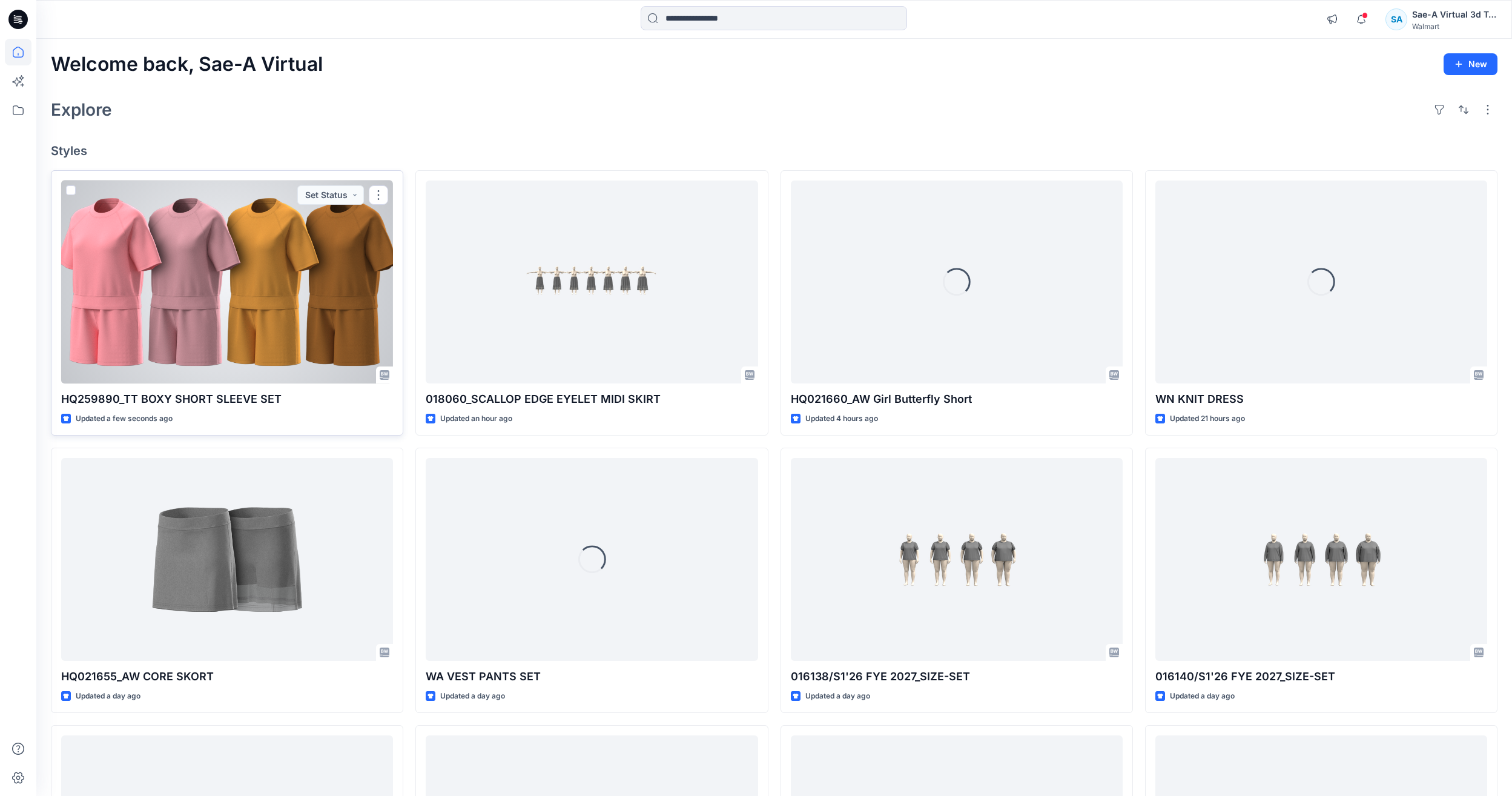
click at [284, 299] on div at bounding box center [227, 282] width 332 height 203
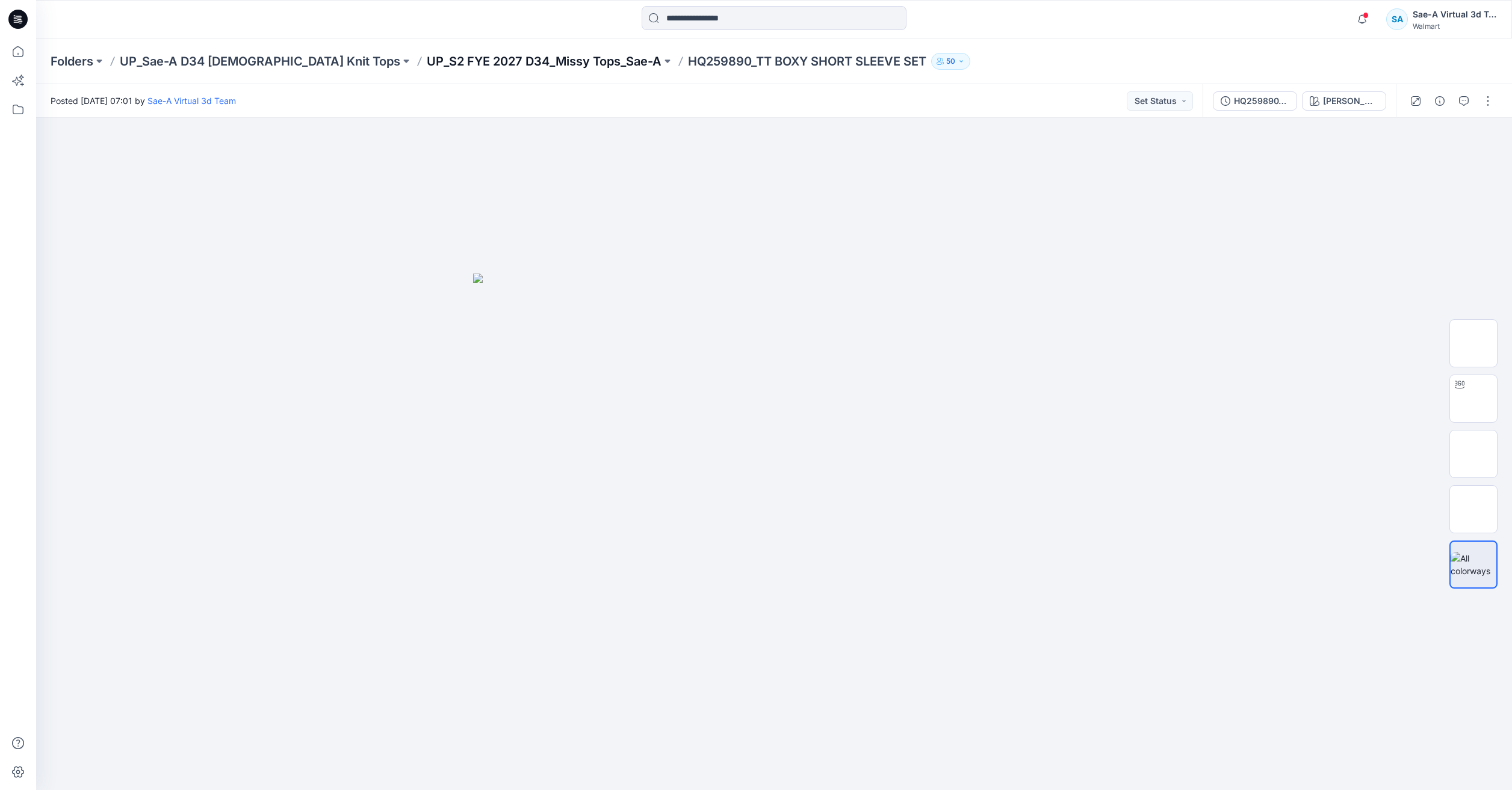
click at [429, 56] on p "UP_S2 FYE 2027 D34_Missy Tops_Sae-A" at bounding box center [544, 61] width 235 height 17
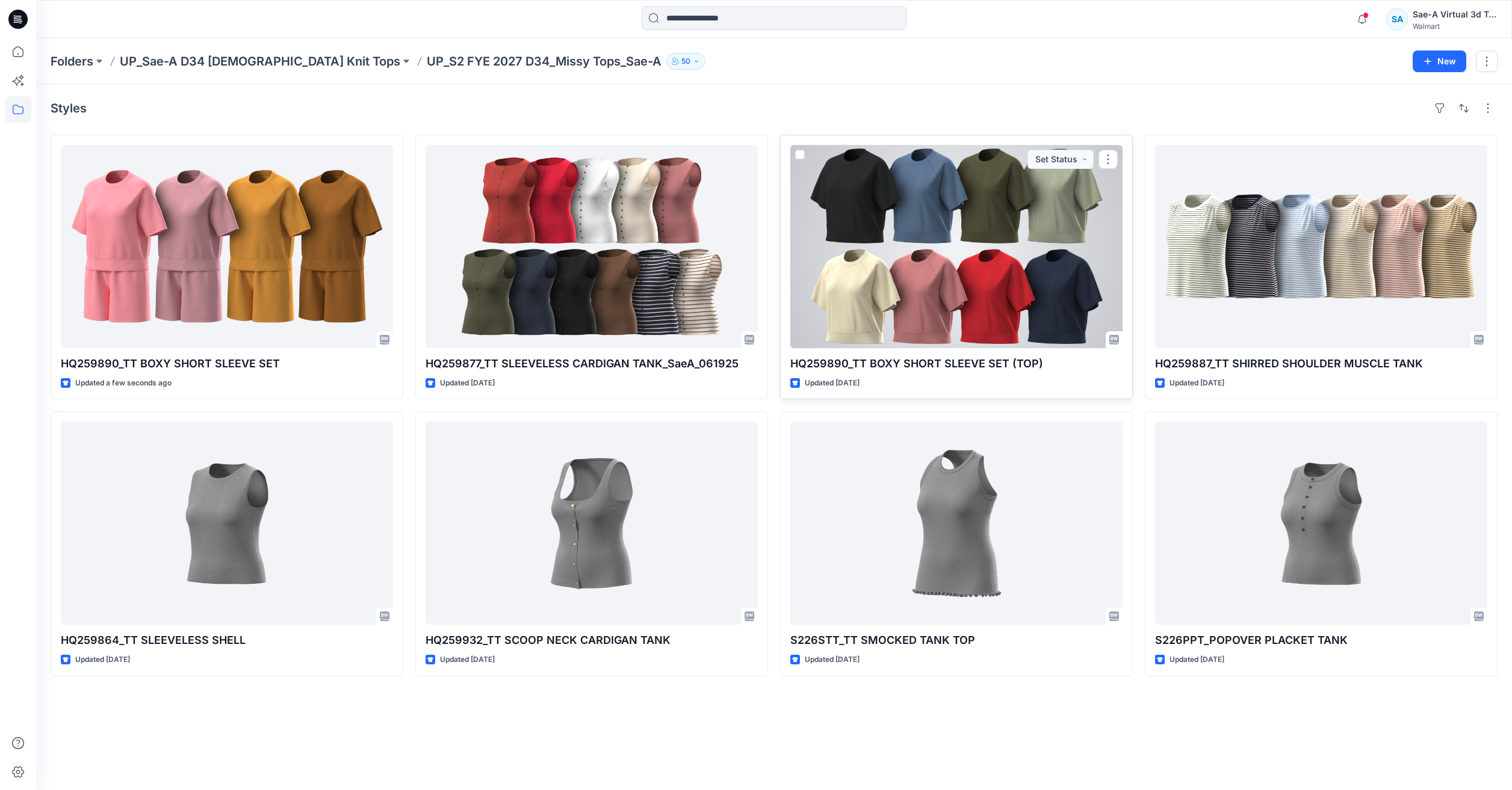
click at [959, 286] on div at bounding box center [956, 246] width 332 height 203
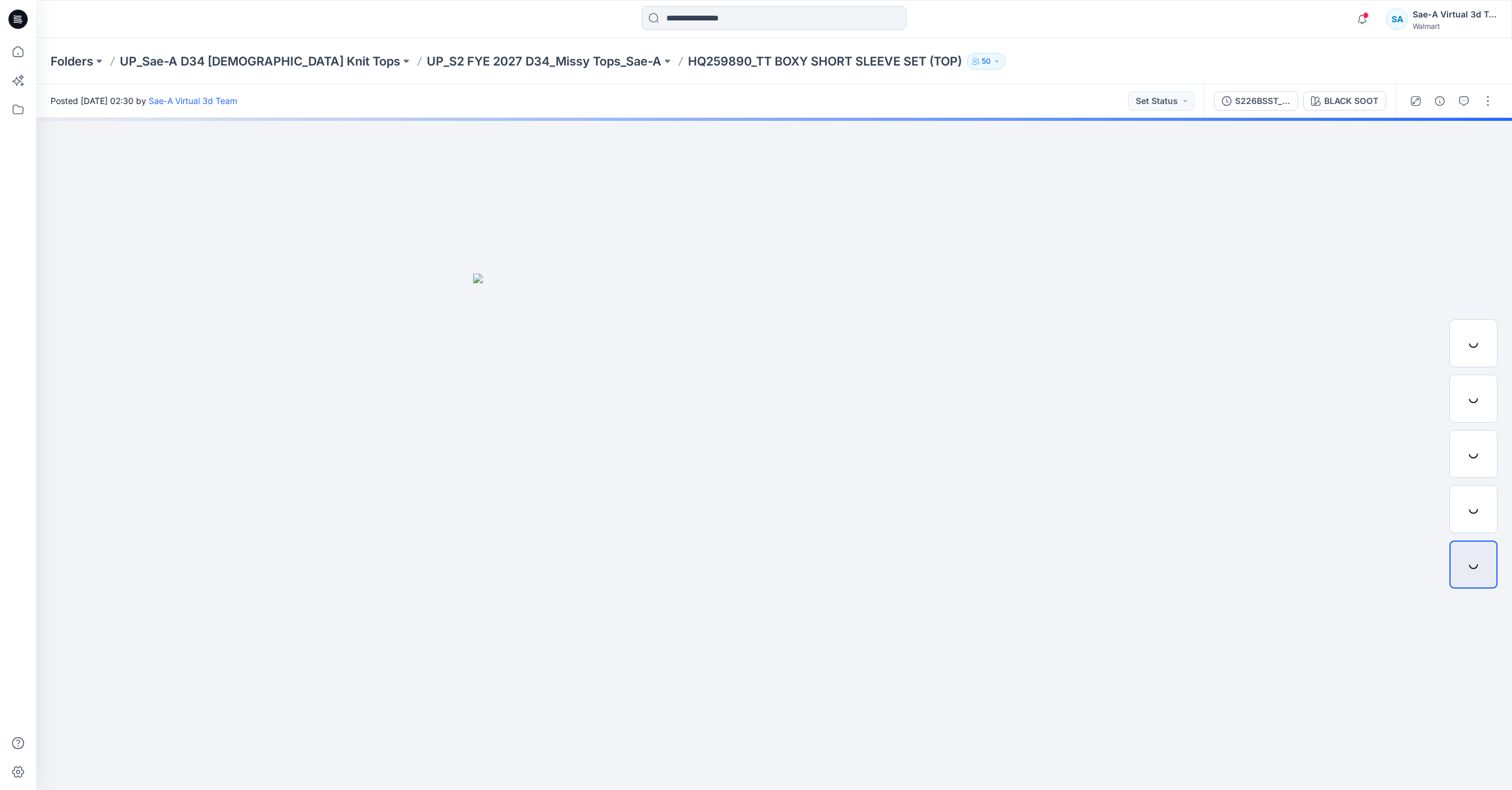
click at [1467, 98] on icon "button" at bounding box center [1463, 100] width 10 height 10
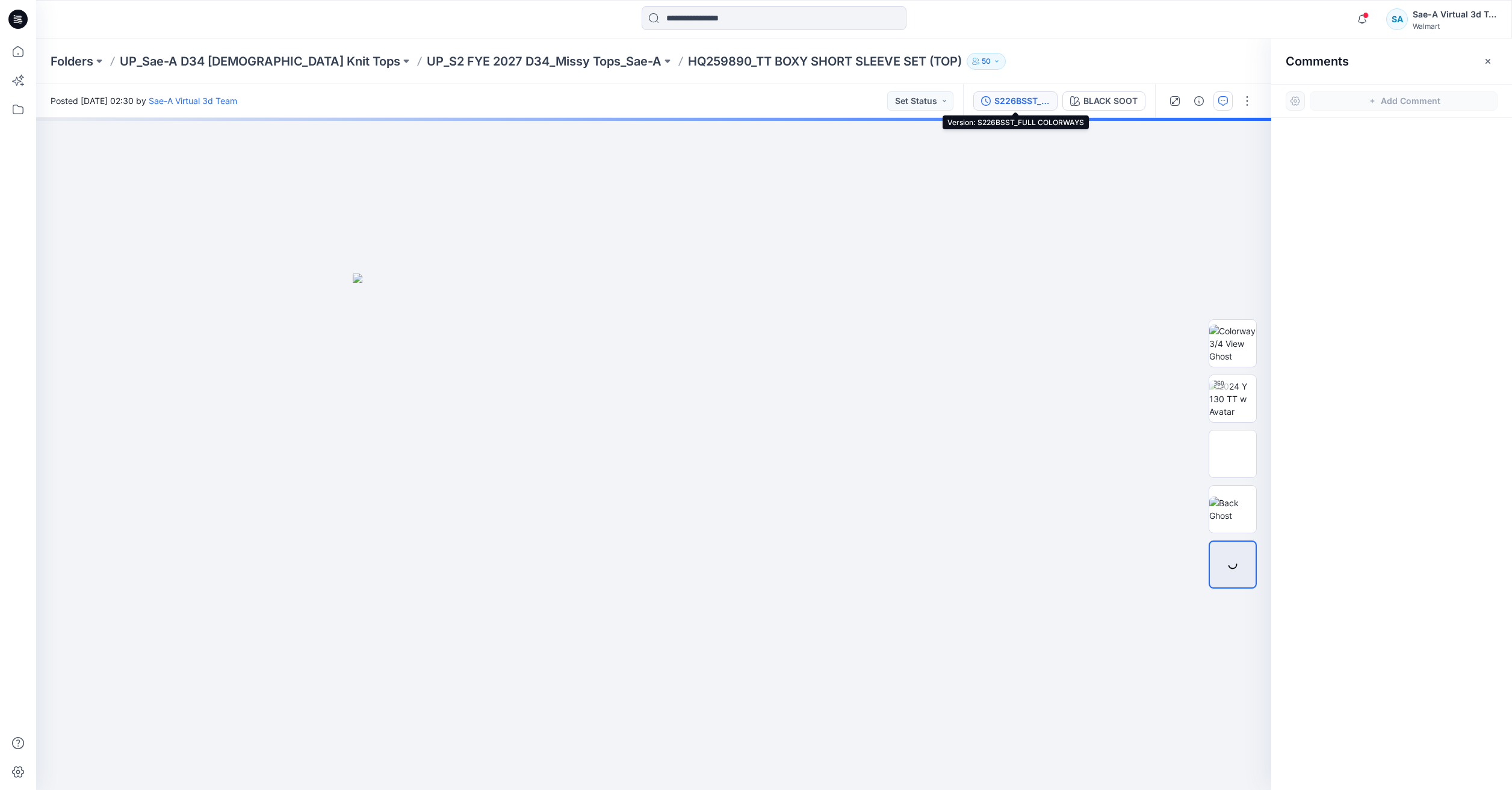
click at [1012, 103] on div "S226BSST_FULL COLORWAYS" at bounding box center [1022, 101] width 55 height 13
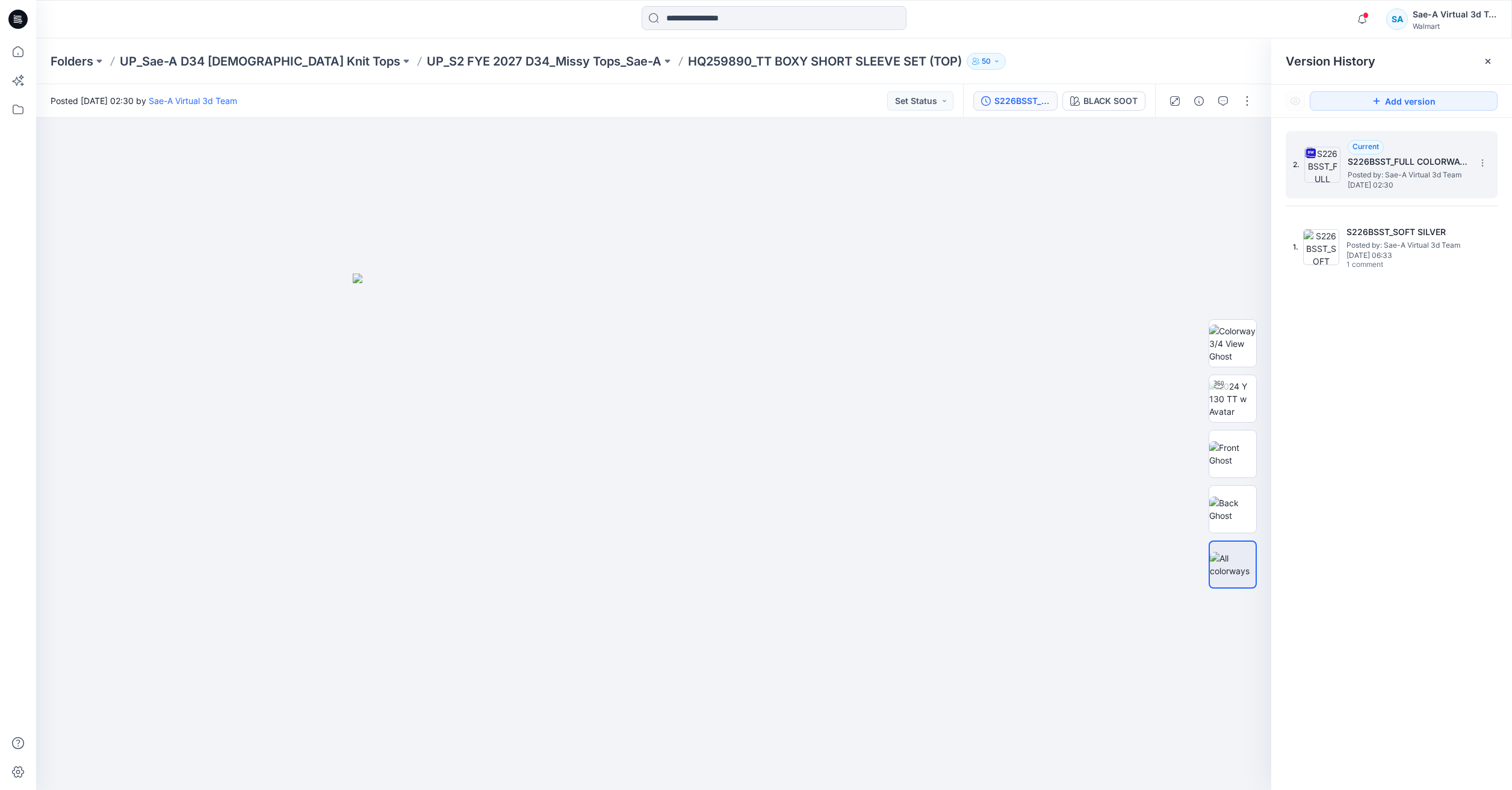
click at [1401, 179] on span "Posted by: Sae-A Virtual 3d Team" at bounding box center [1408, 175] width 120 height 12
click at [1225, 89] on div at bounding box center [1210, 101] width 112 height 34
click at [1218, 99] on icon "button" at bounding box center [1223, 100] width 10 height 10
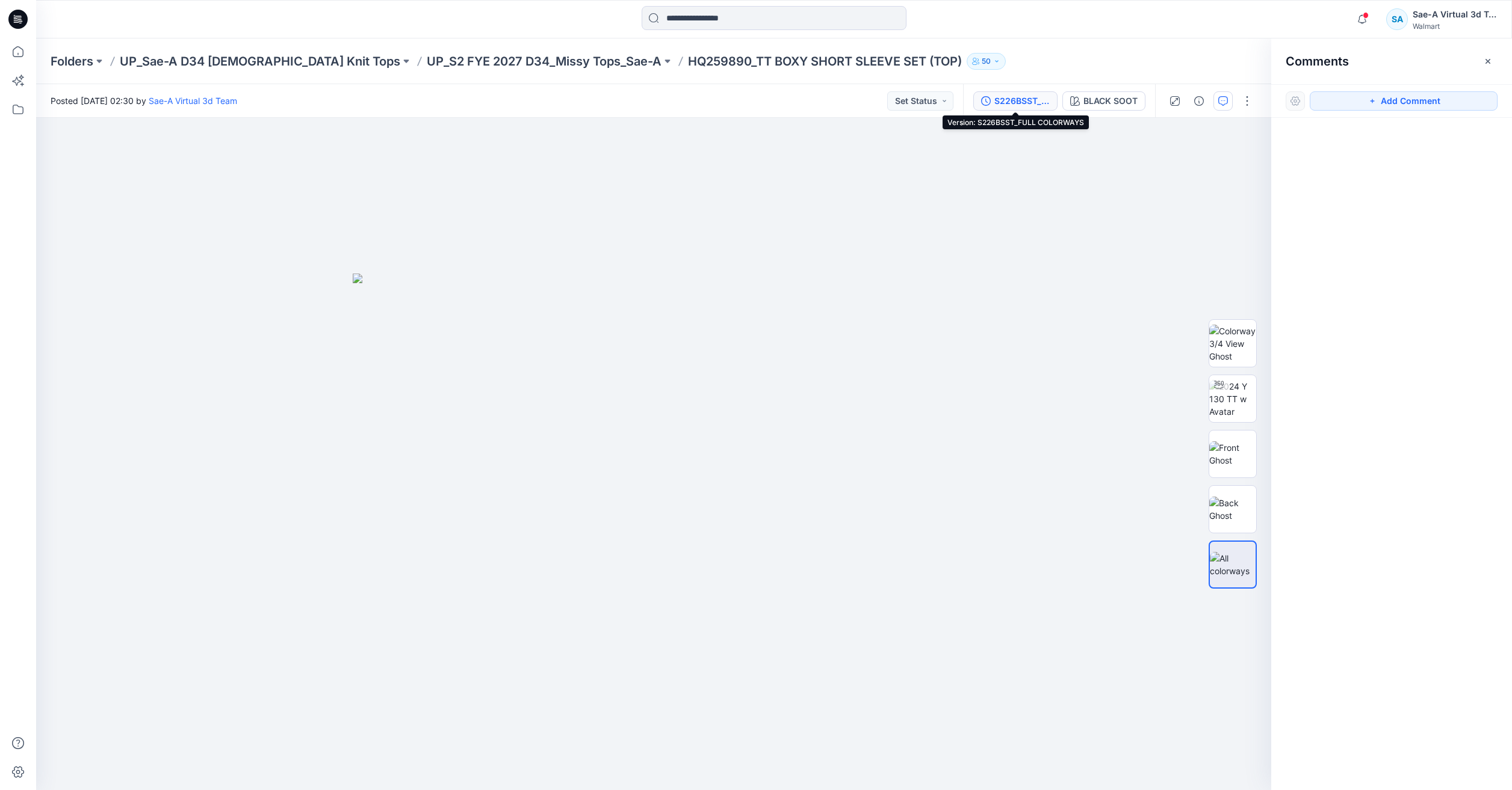
click at [1019, 103] on div "S226BSST_FULL COLORWAYS" at bounding box center [1022, 101] width 55 height 13
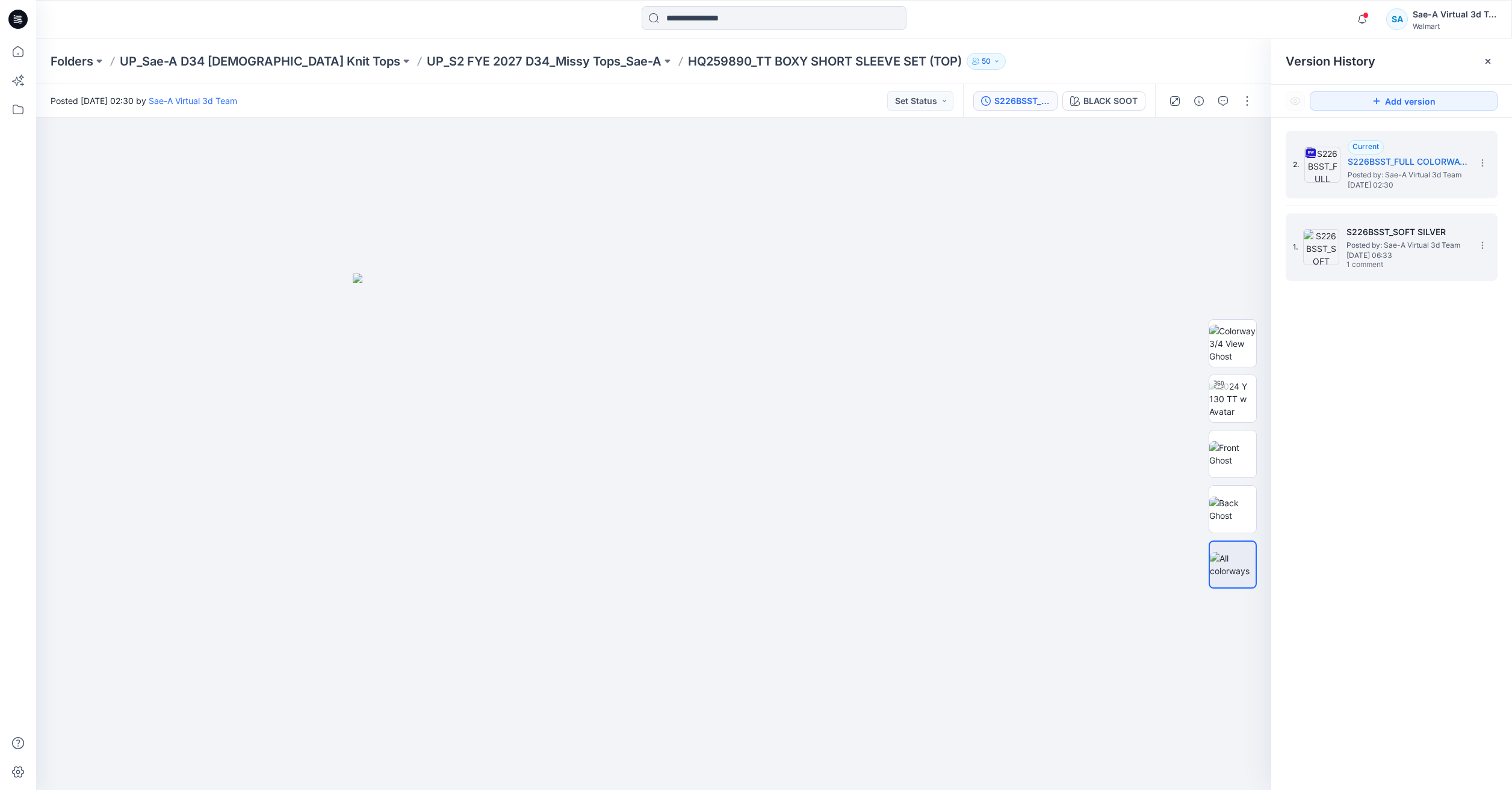
click at [1358, 252] on span "[DATE] 06:33" at bounding box center [1406, 255] width 120 height 8
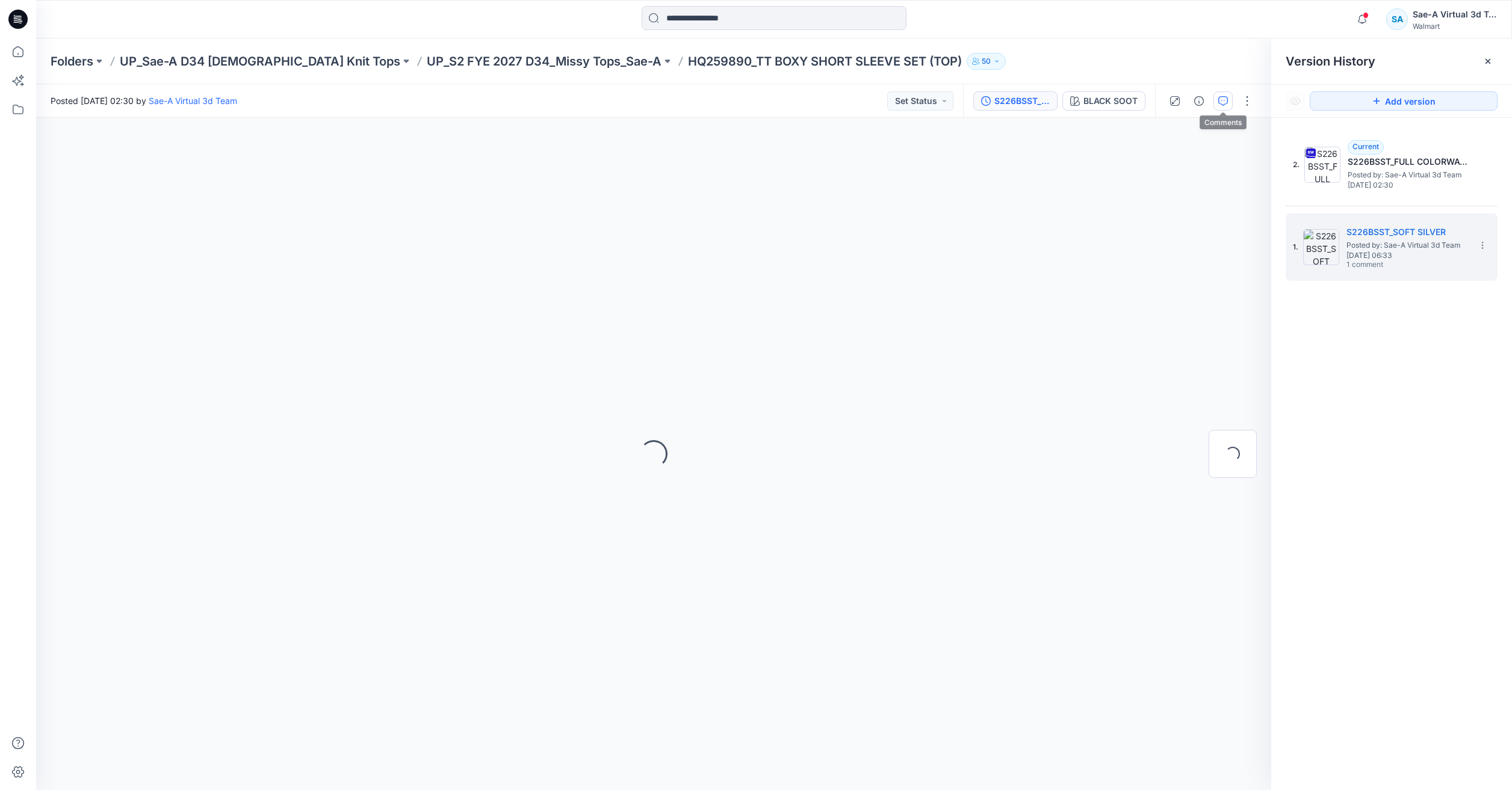
click at [1217, 95] on button "button" at bounding box center [1223, 101] width 19 height 19
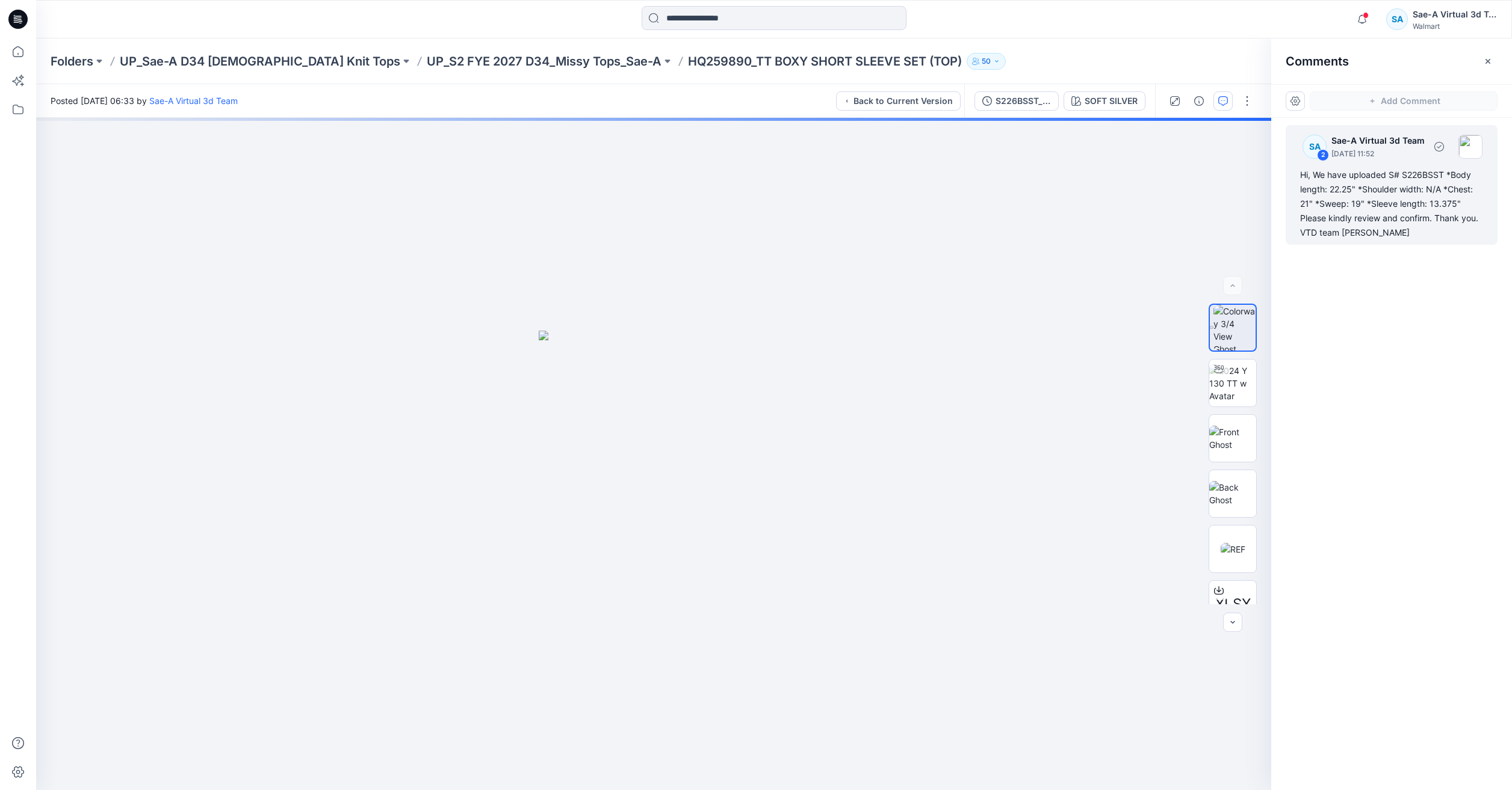
click at [1386, 207] on div "Hi, We have uploaded S# S226BSST *Body length: 22.25" *Shoulder width: N/A *Che…" at bounding box center [1391, 204] width 183 height 72
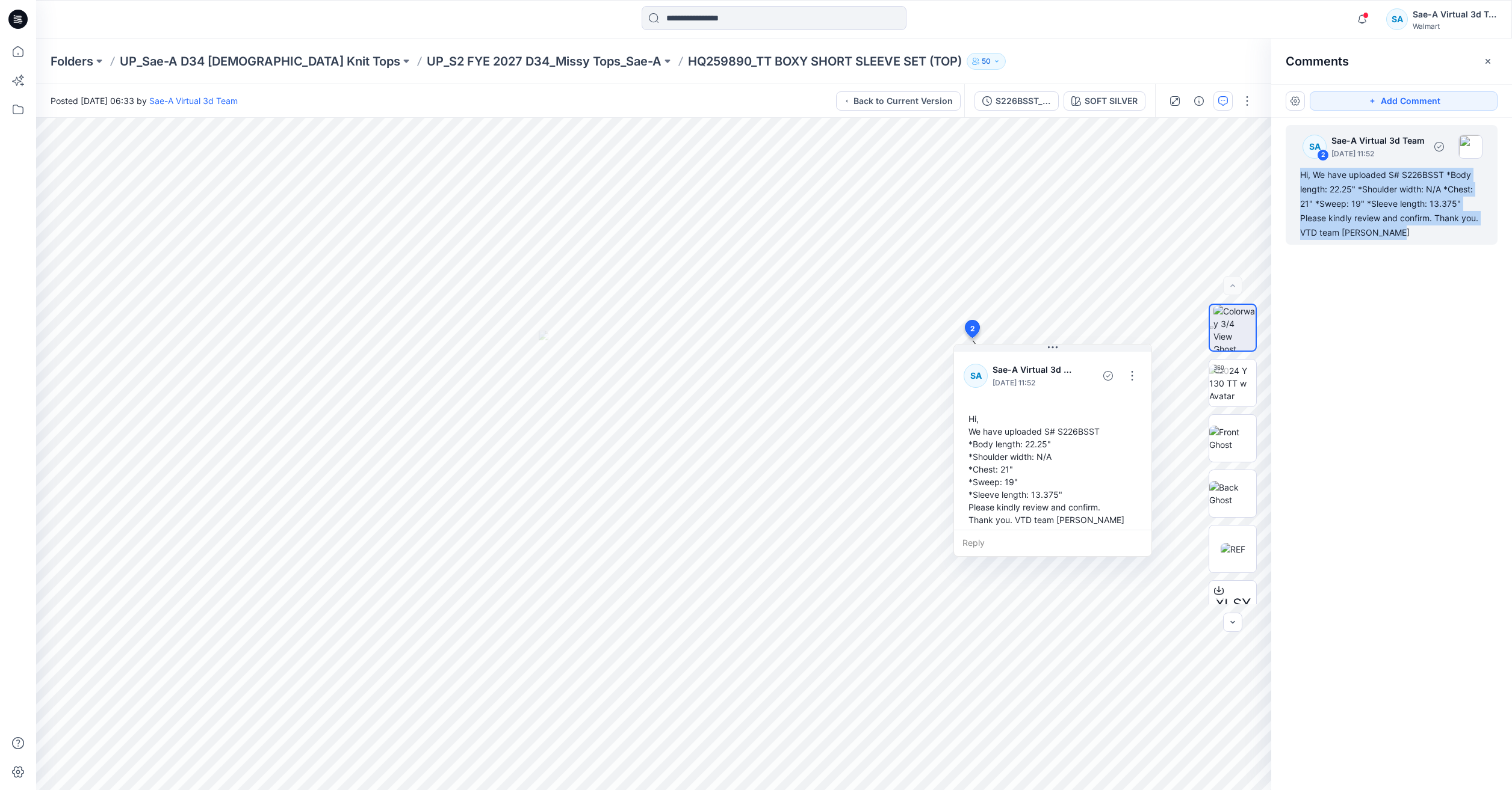
drag, startPoint x: 1429, startPoint y: 230, endPoint x: 1290, endPoint y: 175, distance: 149.5
click at [1290, 175] on div "SA 2 Sae-A Virtual 3d Team [DATE] 11:52 Hi, We have uploaded S# S226BSST *Body …" at bounding box center [1391, 185] width 212 height 120
copy div "Hi, We have uploaded S# S226BSST *Body length: 22.25" *Shoulder width: N/A *Che…"
drag, startPoint x: 19, startPoint y: 44, endPoint x: 32, endPoint y: 35, distance: 15.8
click at [19, 44] on icon at bounding box center [18, 51] width 26 height 26
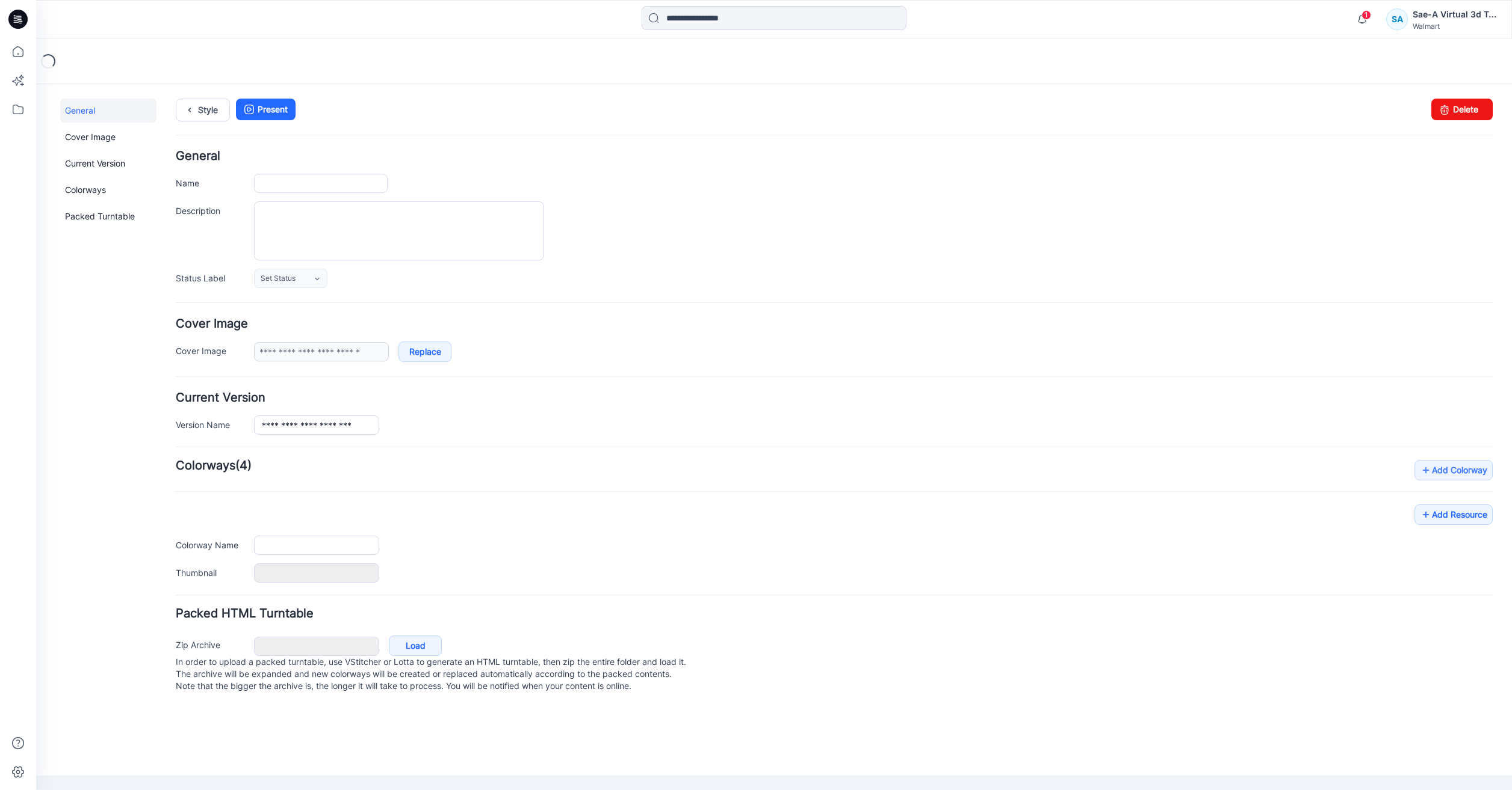
type input "**********"
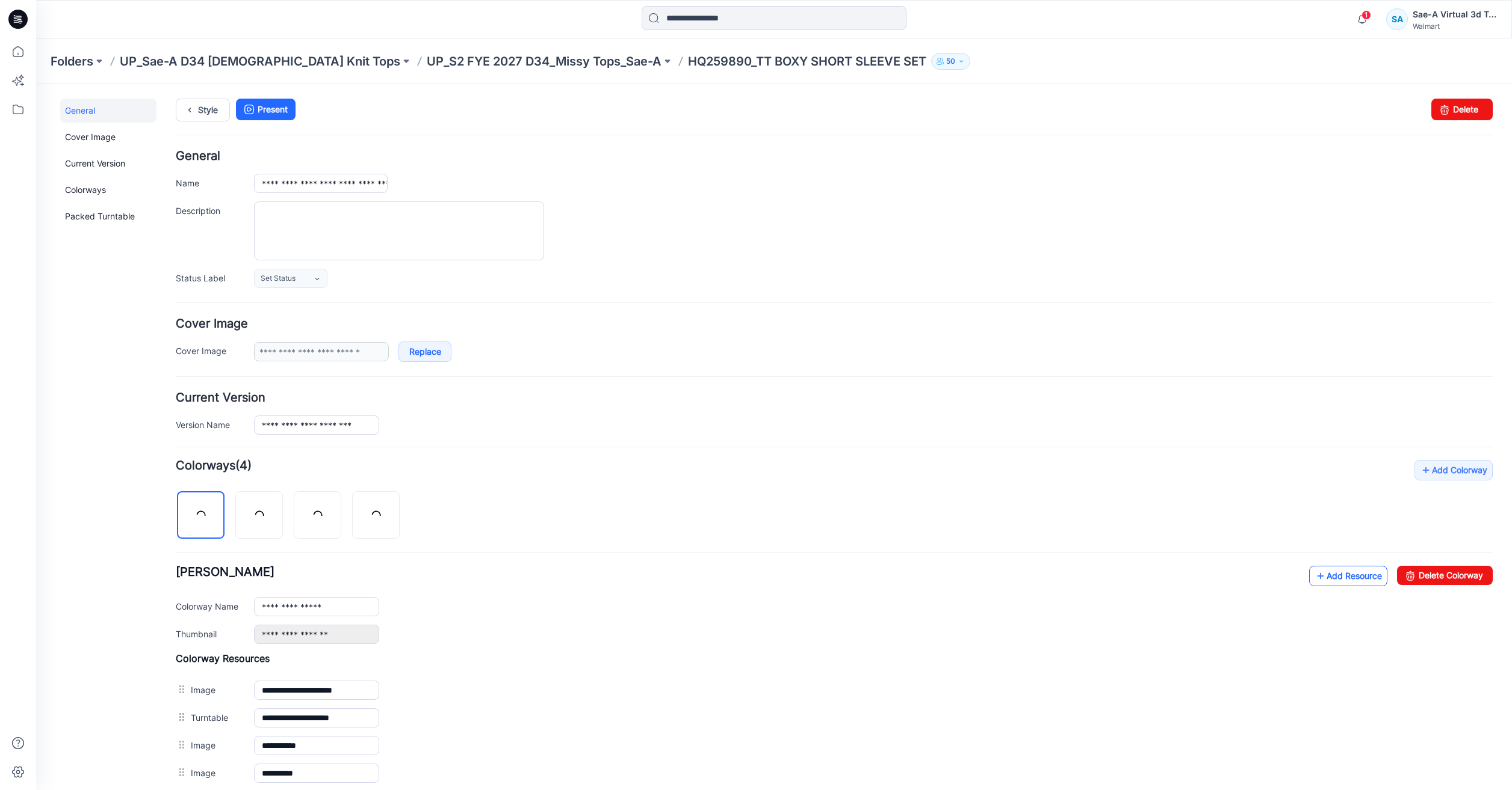
click at [1343, 579] on link "Add Resource" at bounding box center [1348, 577] width 79 height 21
click at [14, 52] on icon at bounding box center [18, 51] width 26 height 26
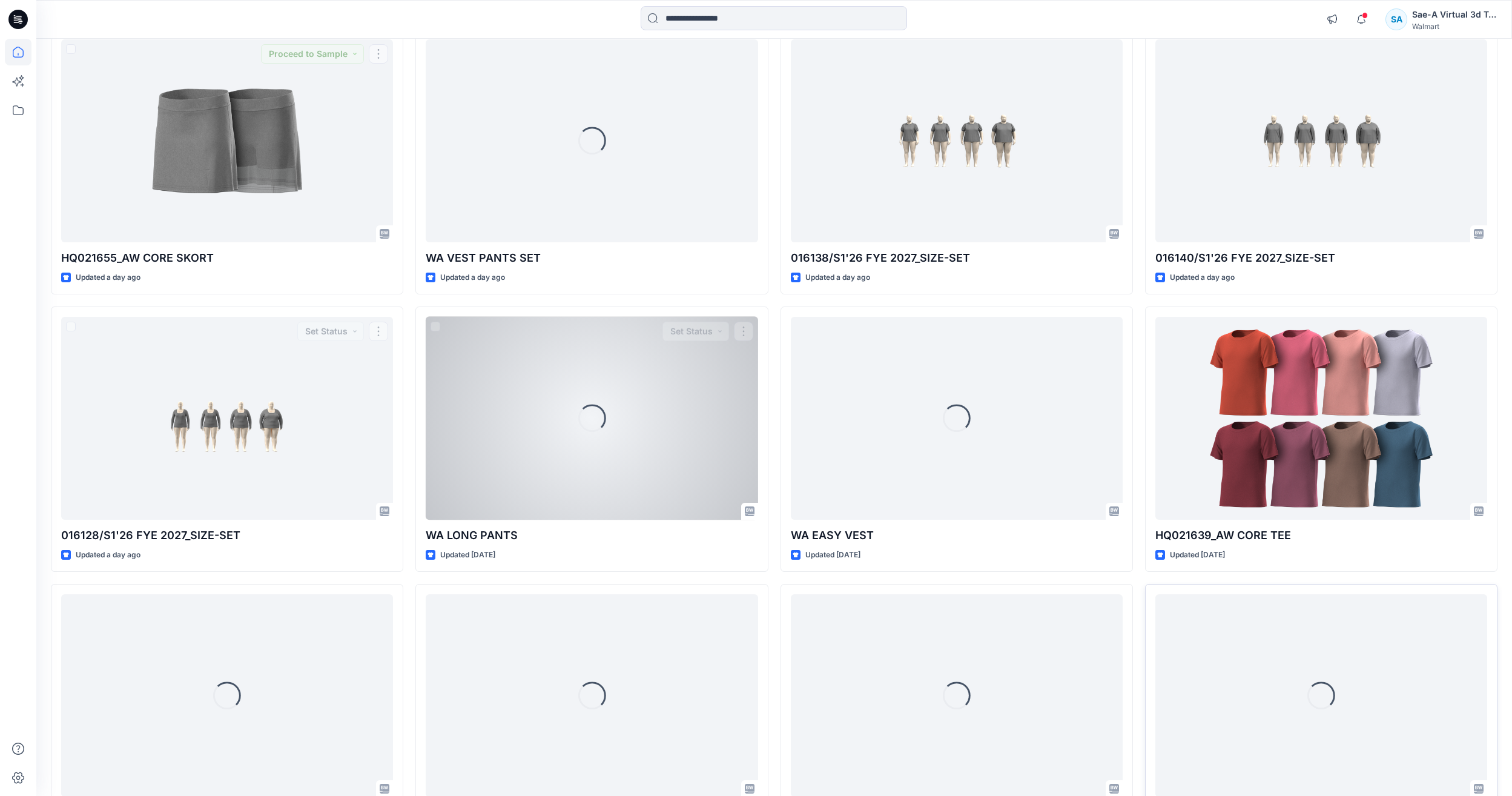
scroll to position [435, 0]
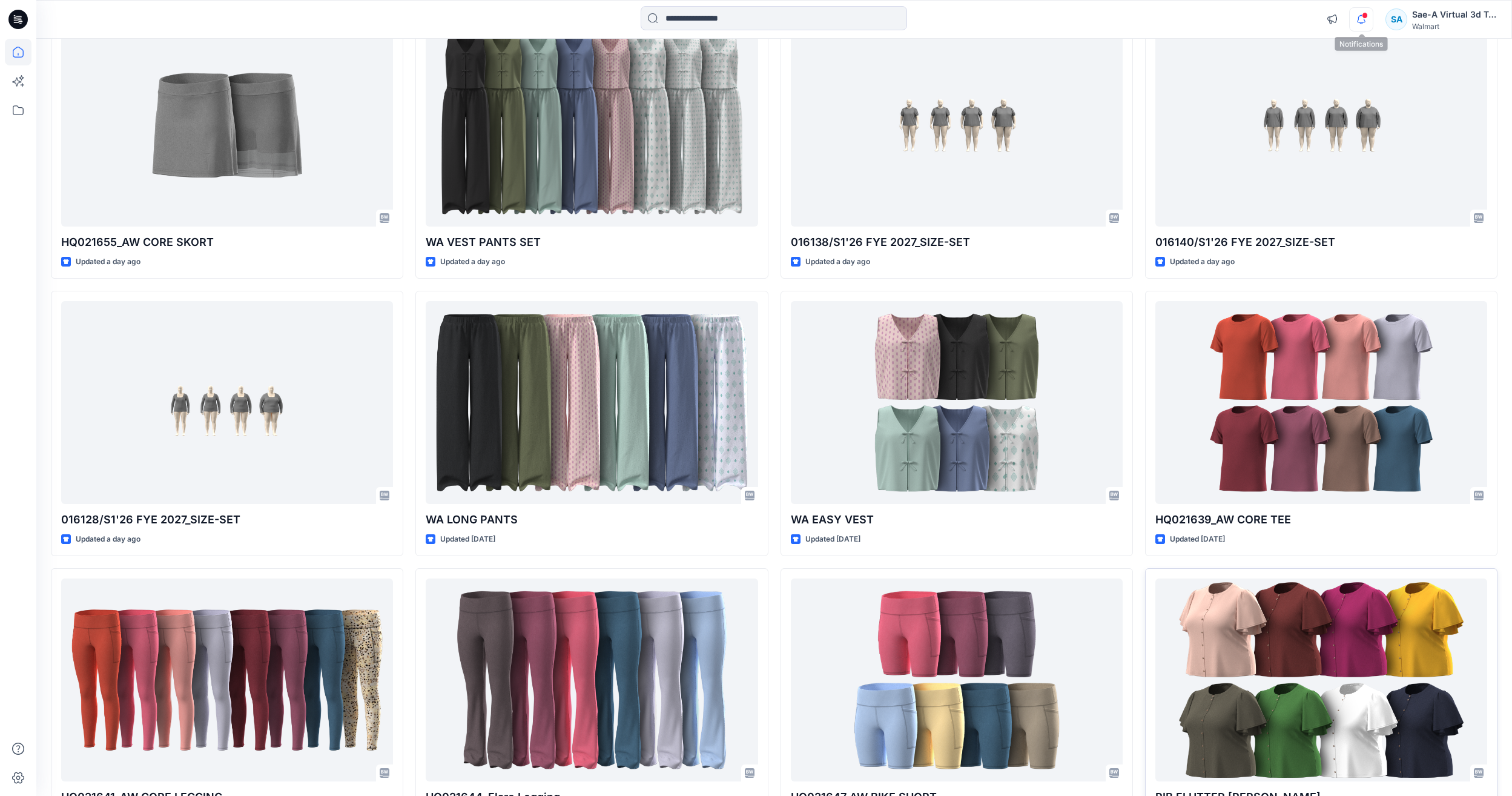
click at [1359, 15] on icon "button" at bounding box center [1361, 19] width 23 height 24
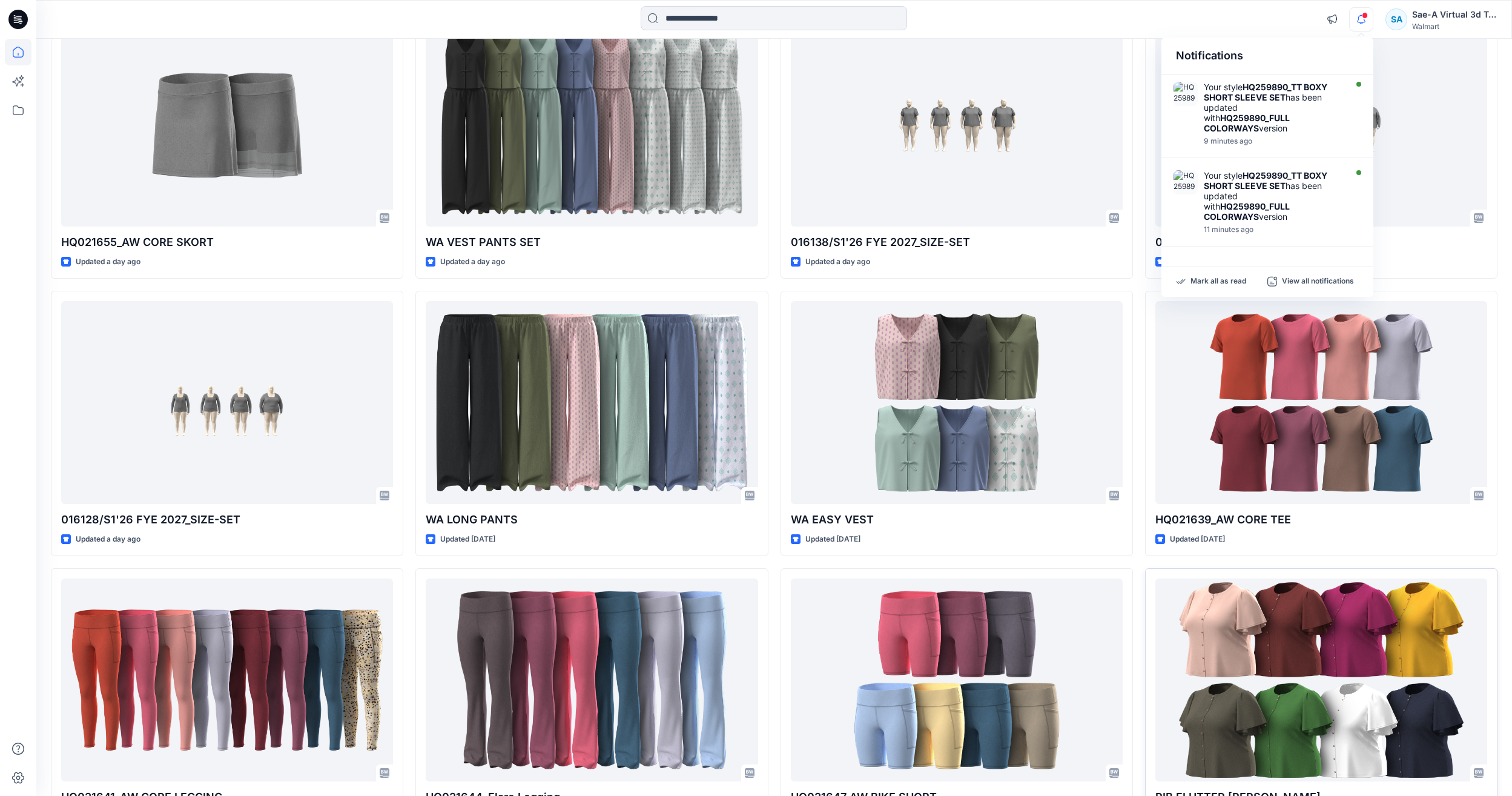
click at [1359, 15] on icon "button" at bounding box center [1361, 19] width 23 height 24
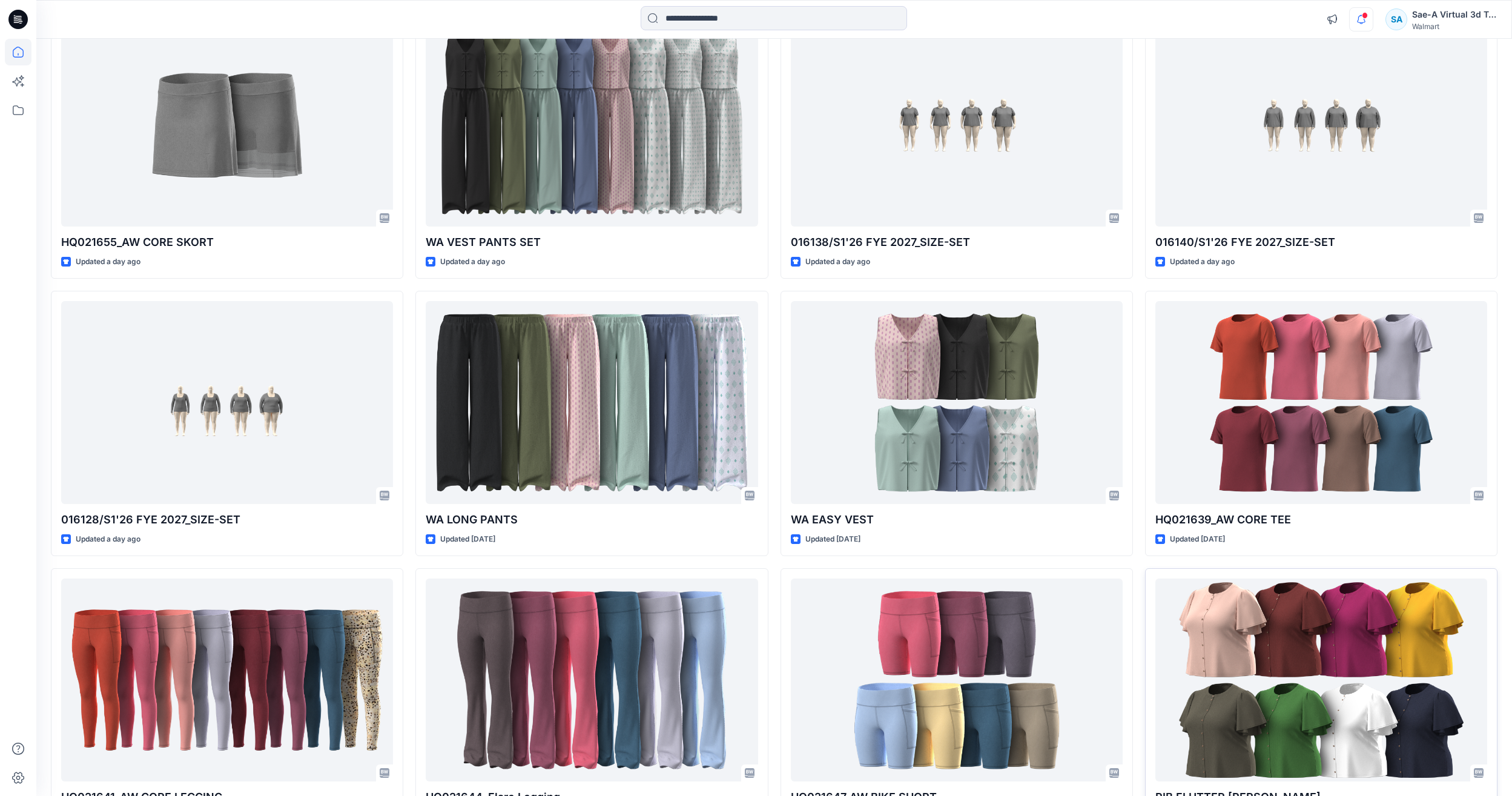
click at [1359, 15] on icon "button" at bounding box center [1361, 19] width 23 height 24
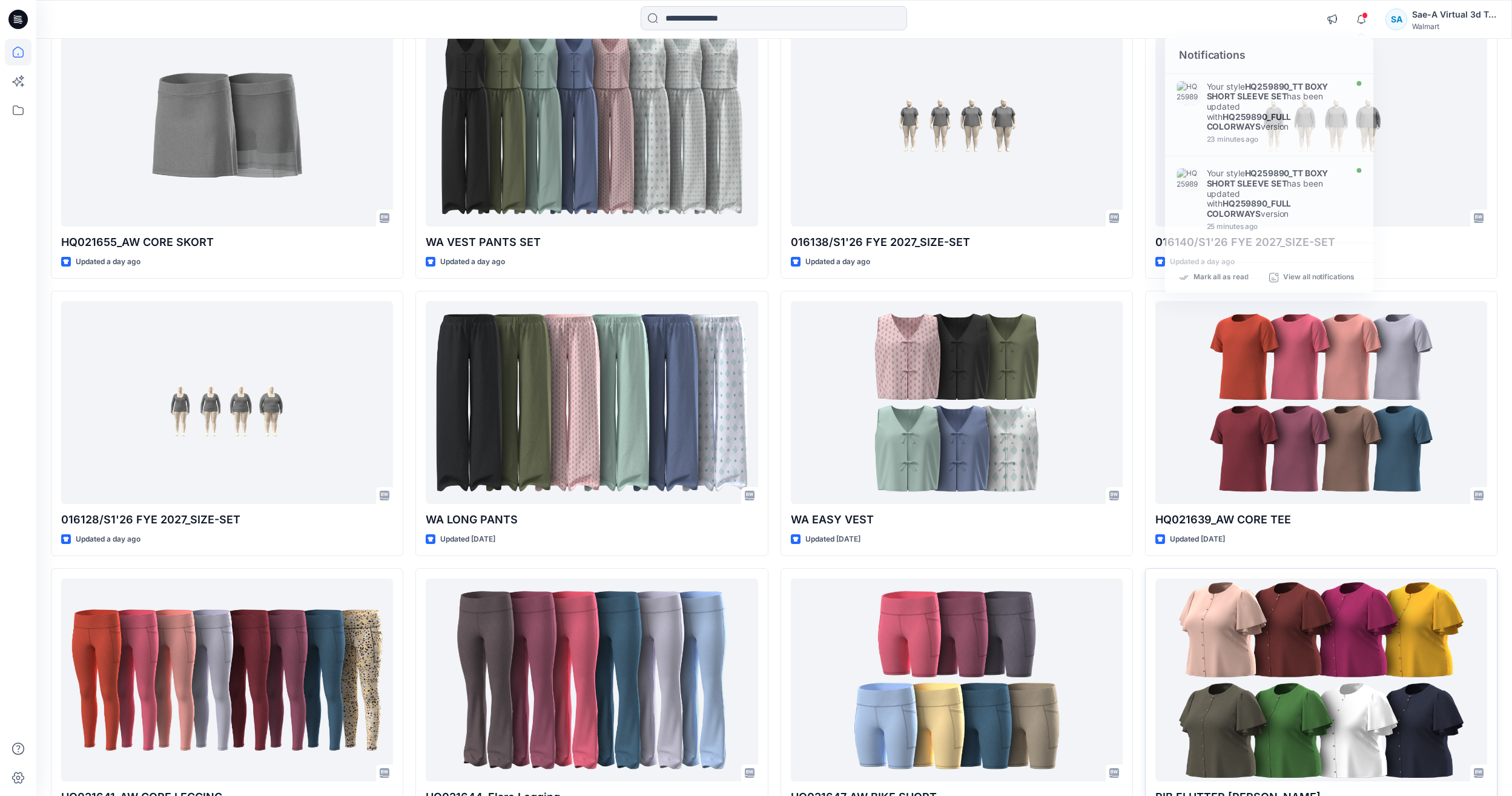
scroll to position [0, 0]
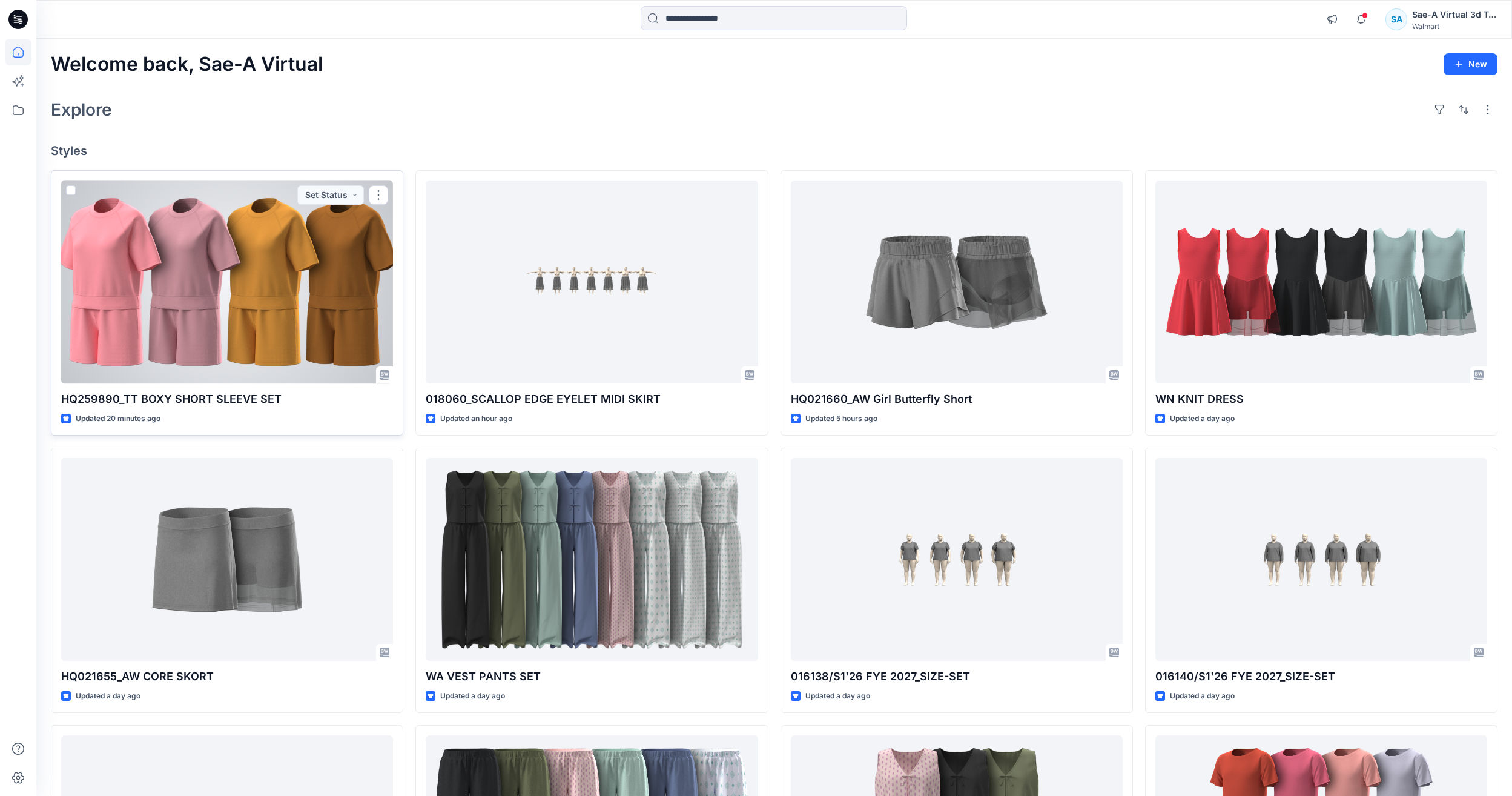
click at [288, 256] on div at bounding box center [227, 282] width 332 height 203
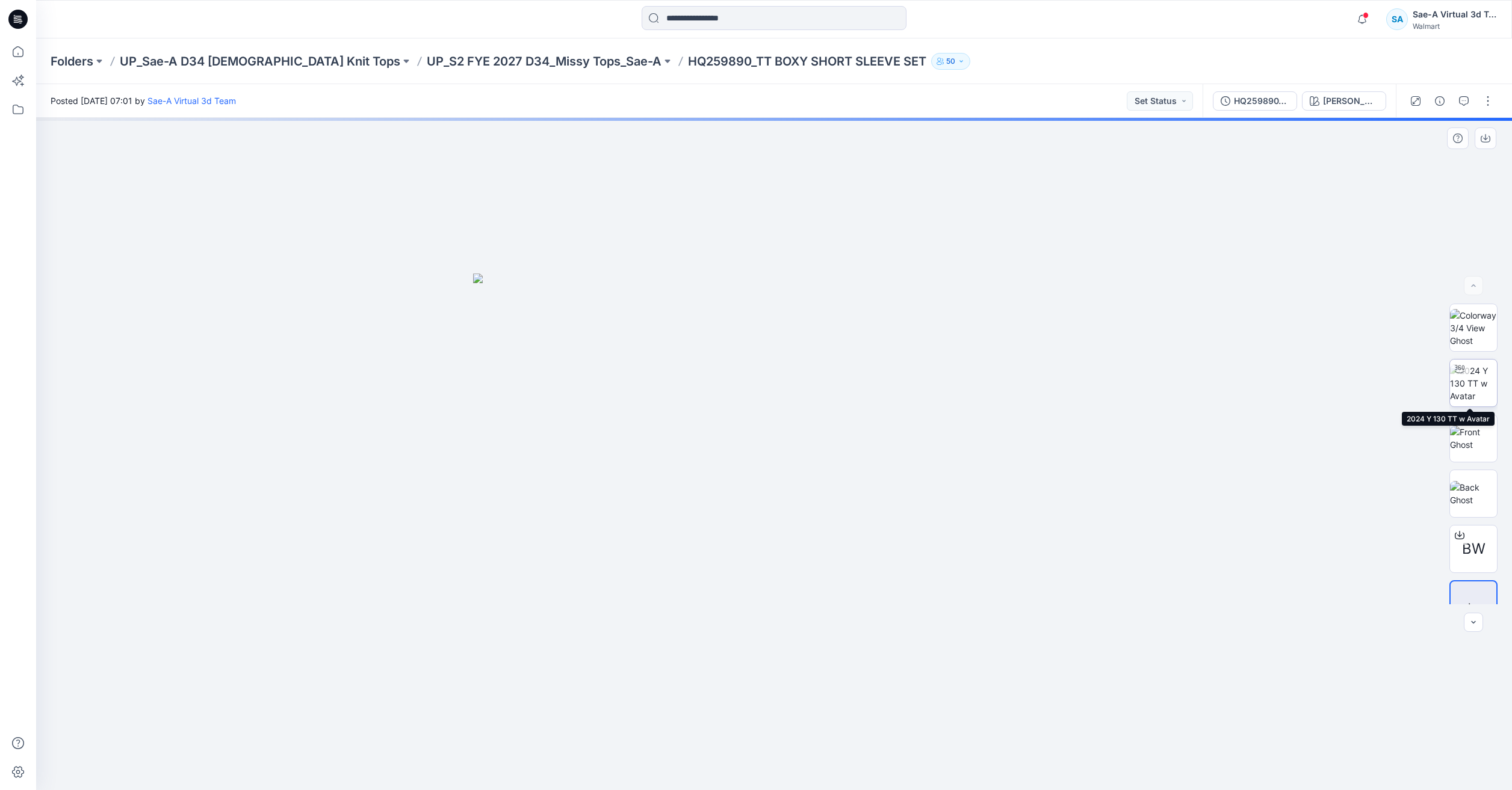
click at [1469, 379] on img at bounding box center [1473, 384] width 47 height 38
drag, startPoint x: 957, startPoint y: 391, endPoint x: 965, endPoint y: 329, distance: 62.5
drag, startPoint x: 934, startPoint y: 759, endPoint x: 620, endPoint y: 695, distance: 320.5
click at [620, 695] on div at bounding box center [774, 454] width 1475 height 673
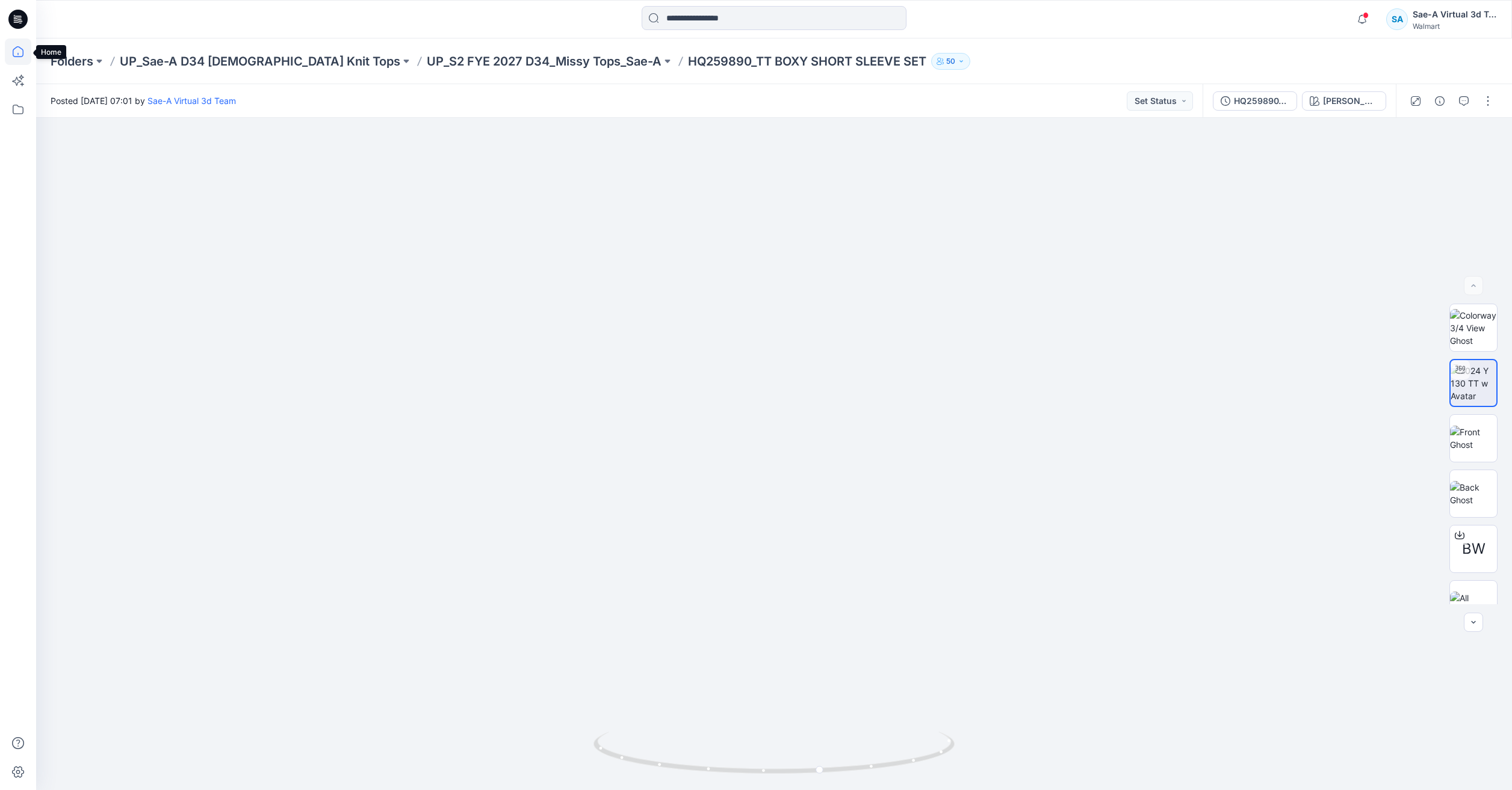
click at [9, 48] on icon at bounding box center [18, 51] width 26 height 26
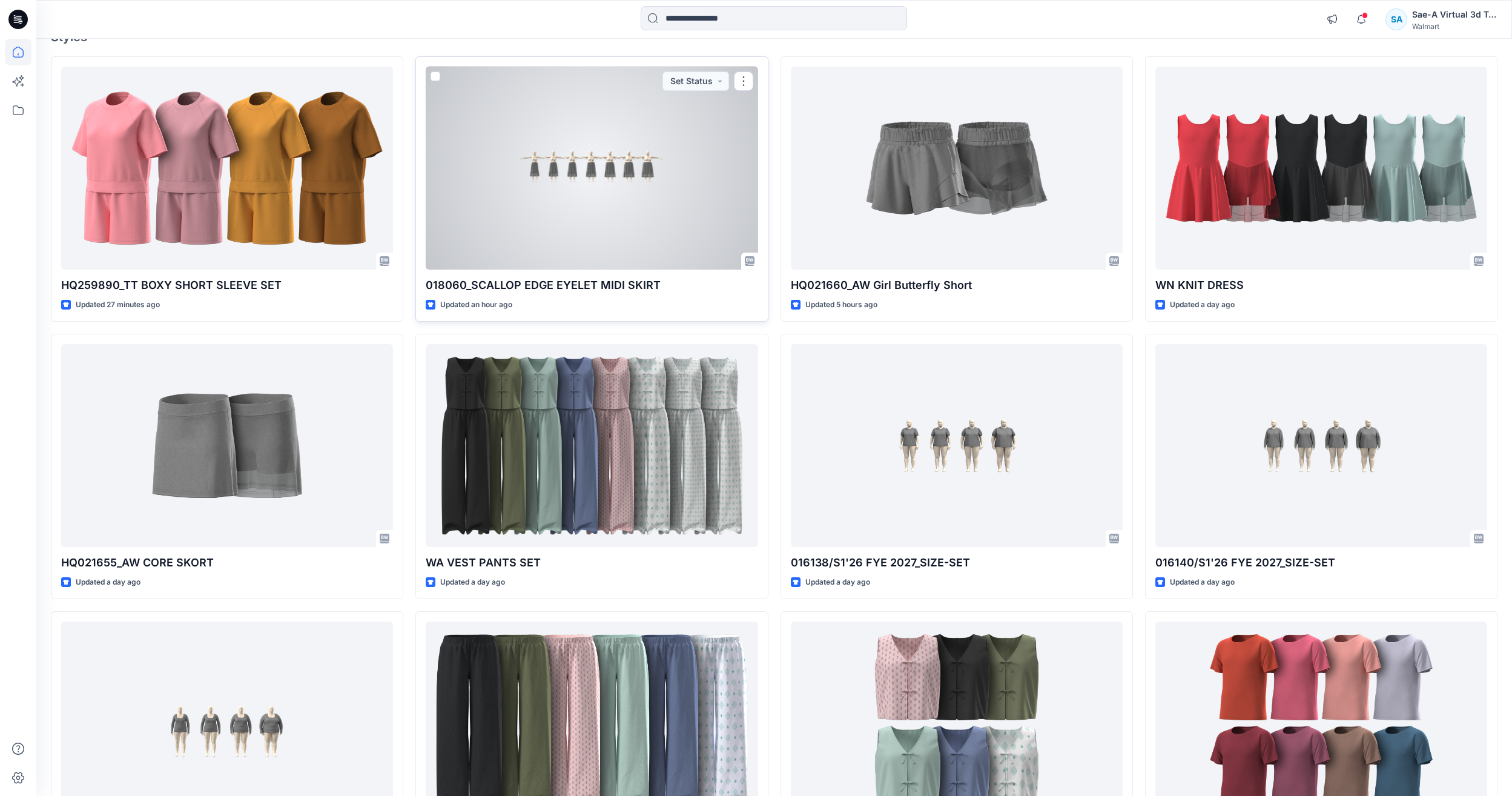
scroll to position [121, 0]
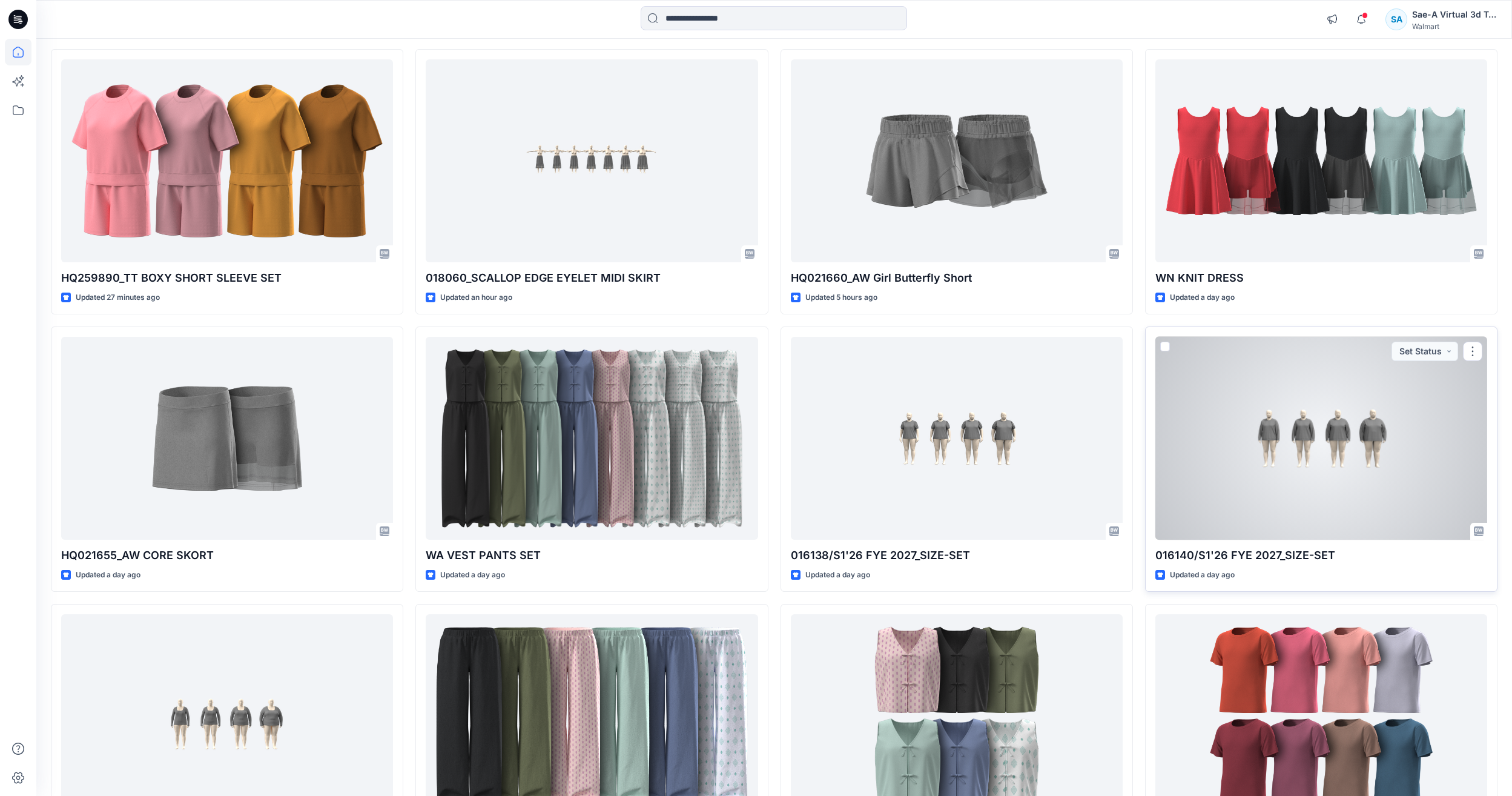
click at [1328, 402] on div at bounding box center [1321, 438] width 332 height 203
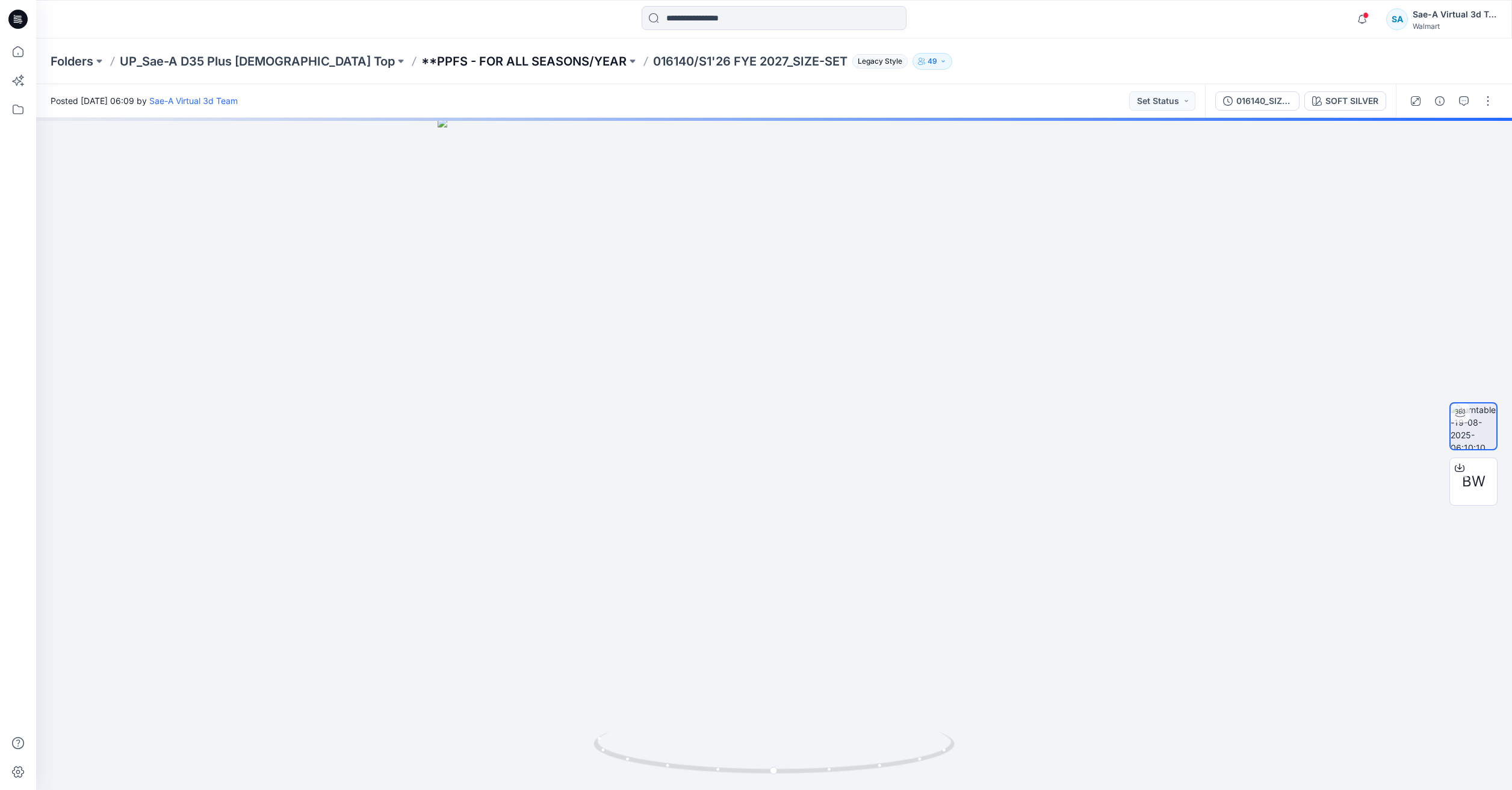
click at [437, 64] on p "**PPFS - FOR ALL SEASONS/YEAR" at bounding box center [524, 61] width 206 height 17
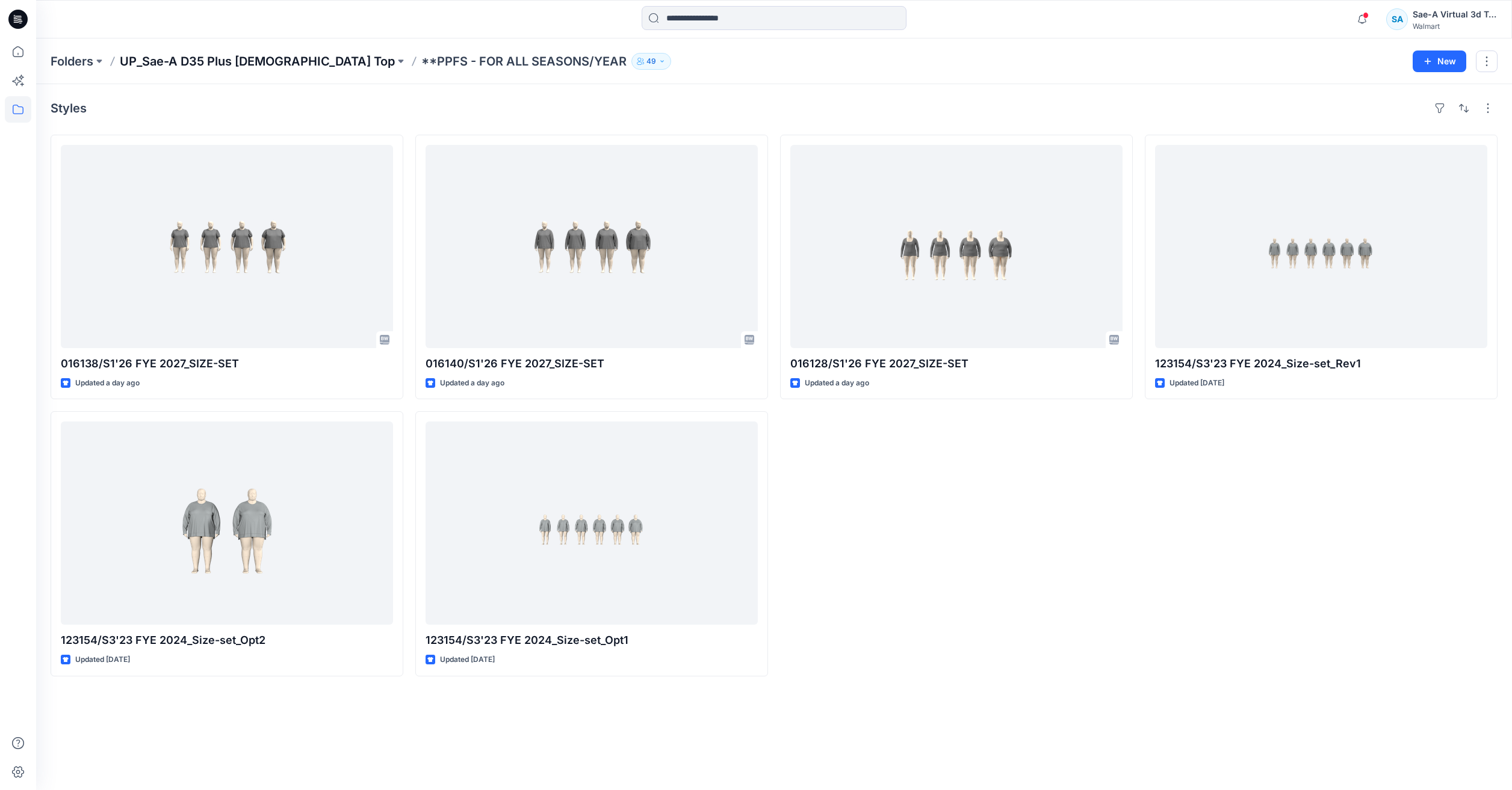
click at [238, 60] on p "UP_Sae-A D35 Plus [DEMOGRAPHIC_DATA] Top" at bounding box center [257, 61] width 275 height 17
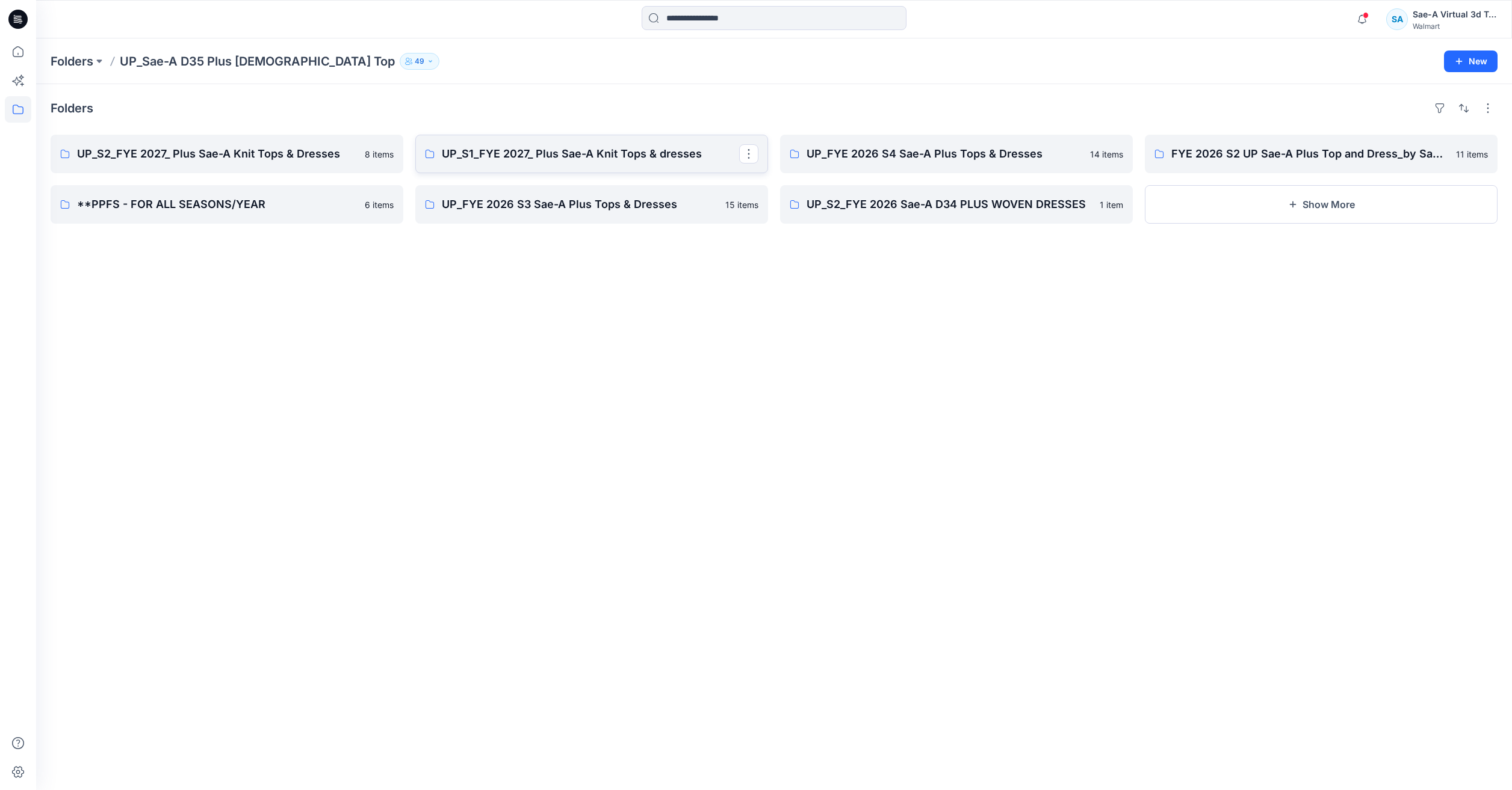
click at [484, 161] on p "UP_S1_FYE 2027_ Plus Sae-A Knit Tops & dresses" at bounding box center [590, 153] width 297 height 17
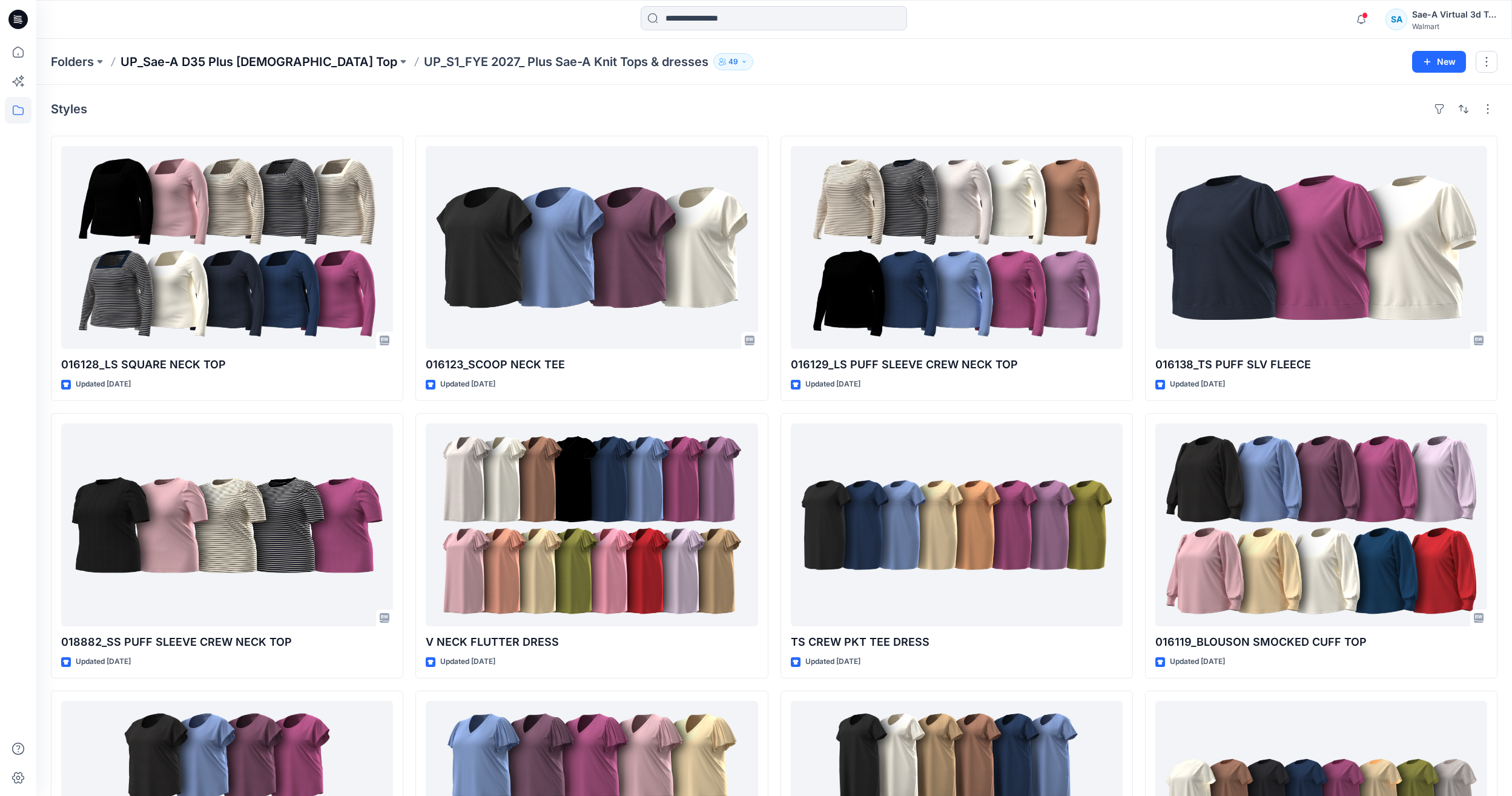
click at [264, 64] on p "UP_Sae-A D35 Plus [DEMOGRAPHIC_DATA] Top" at bounding box center [259, 61] width 277 height 17
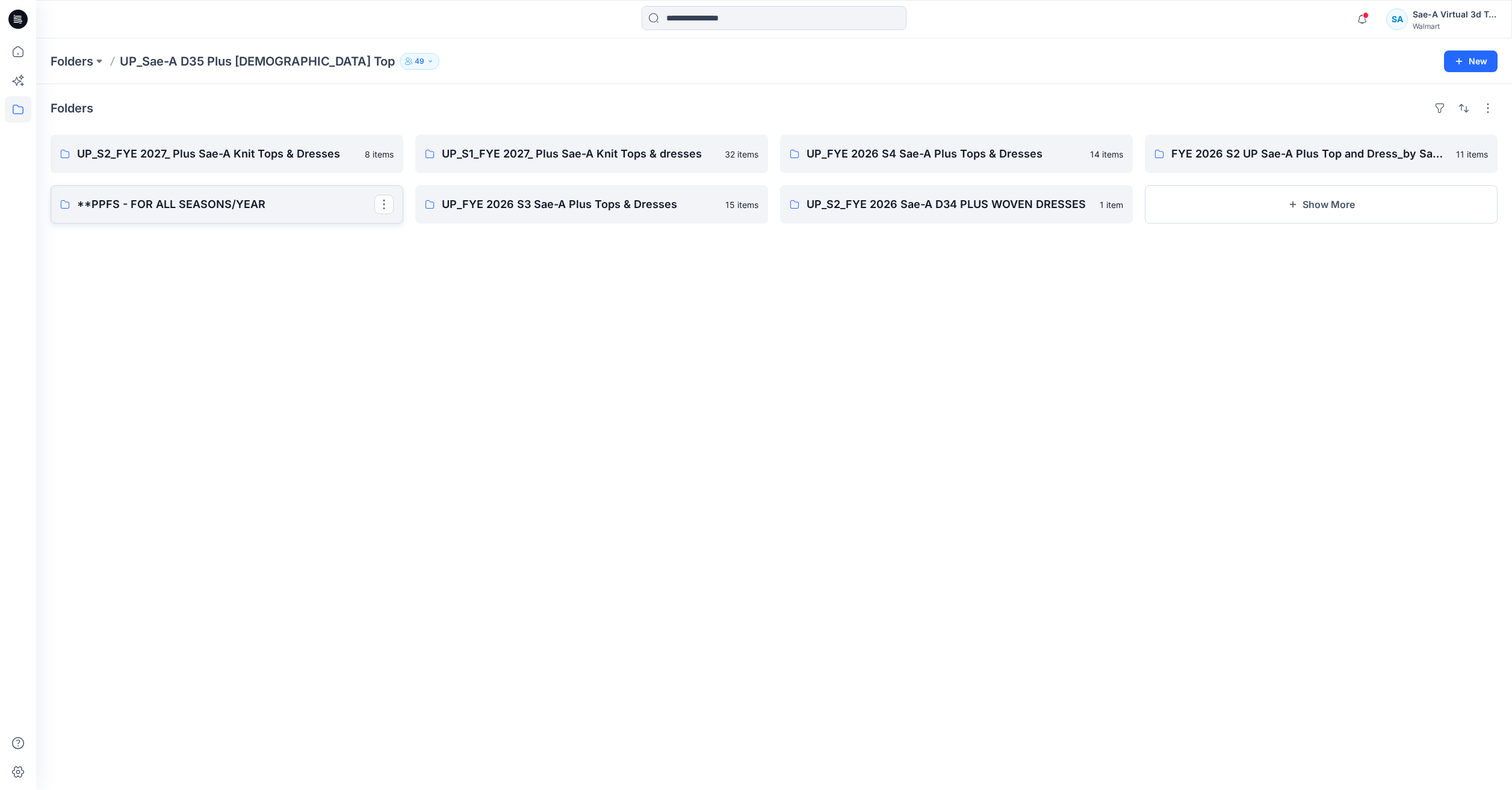
click at [259, 200] on p "**PPFS - FOR ALL SEASONS/YEAR" at bounding box center [225, 204] width 297 height 17
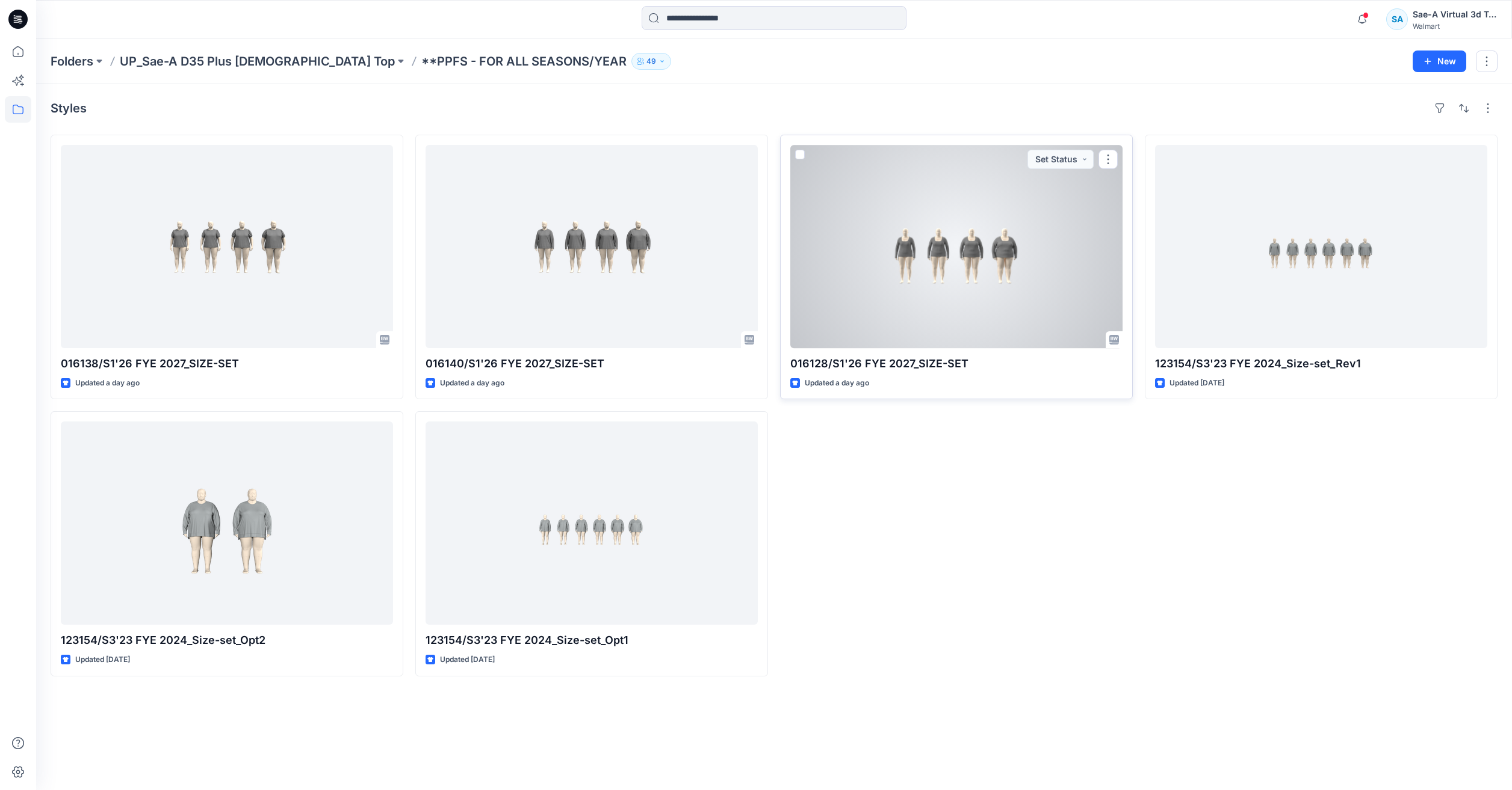
click at [1069, 282] on div at bounding box center [956, 246] width 332 height 203
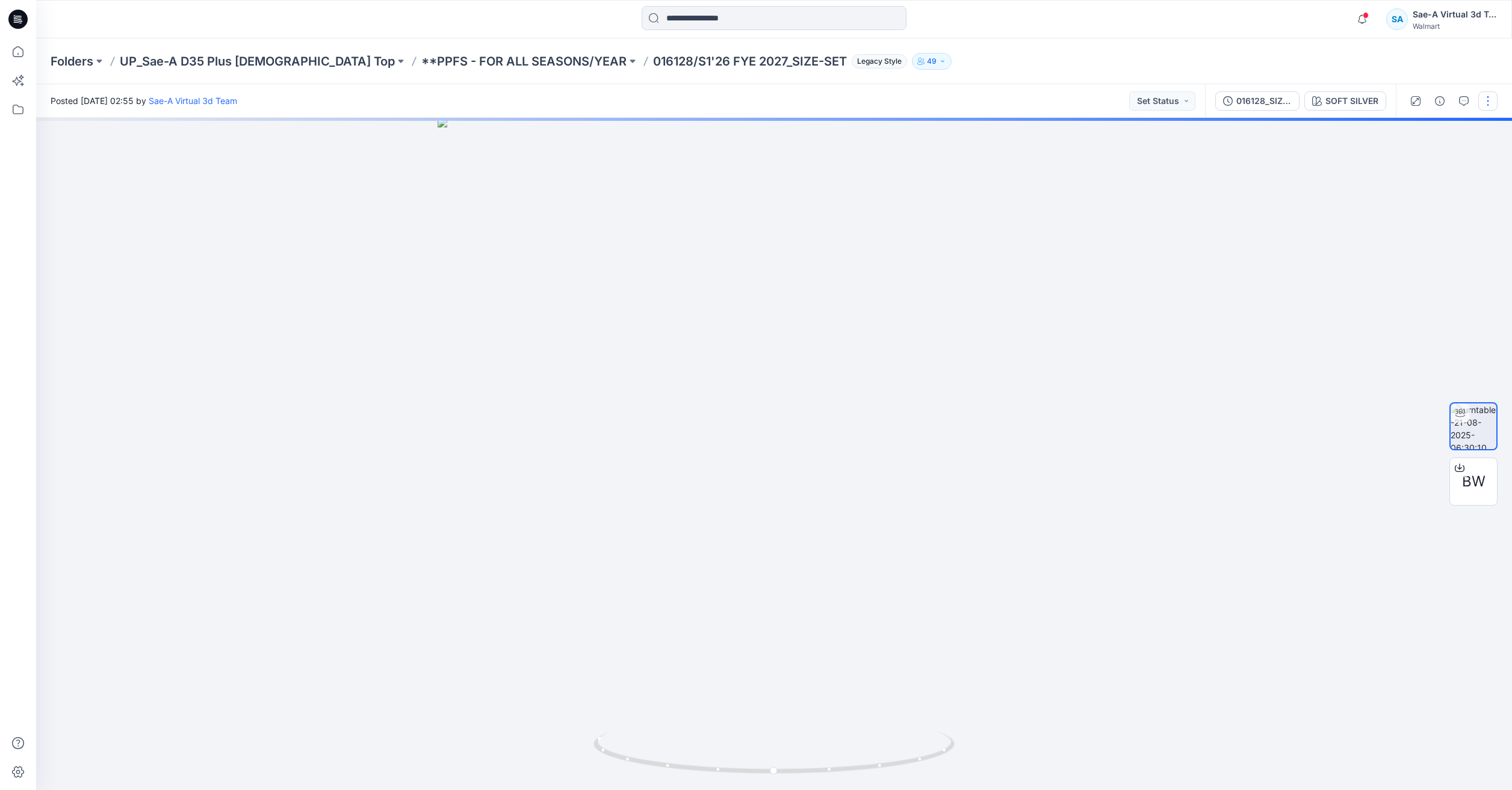
click at [1489, 106] on button "button" at bounding box center [1488, 101] width 19 height 19
click at [1439, 199] on p "Duplicate to..." at bounding box center [1431, 195] width 55 height 12
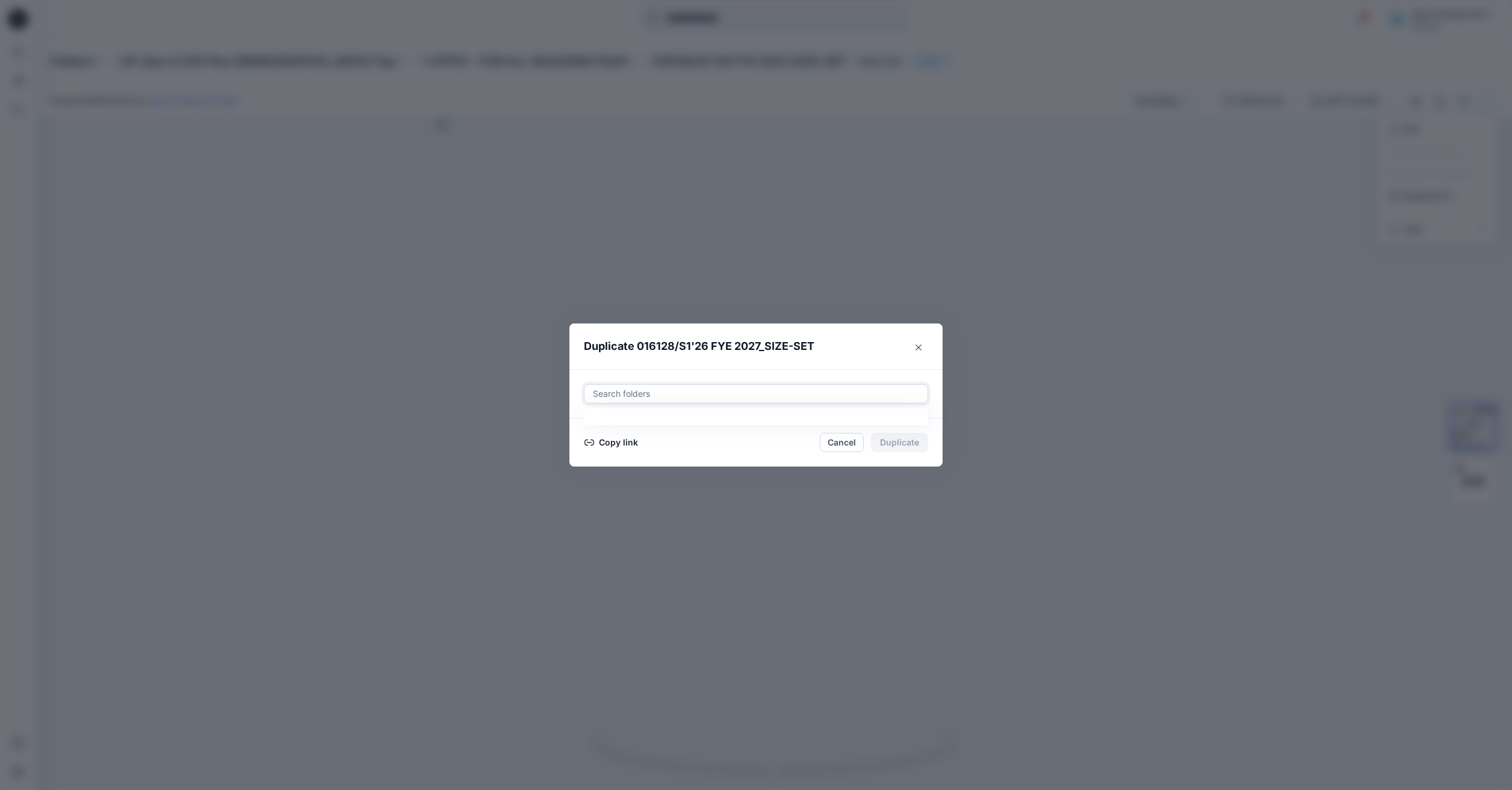
click at [728, 397] on div at bounding box center [756, 394] width 329 height 15
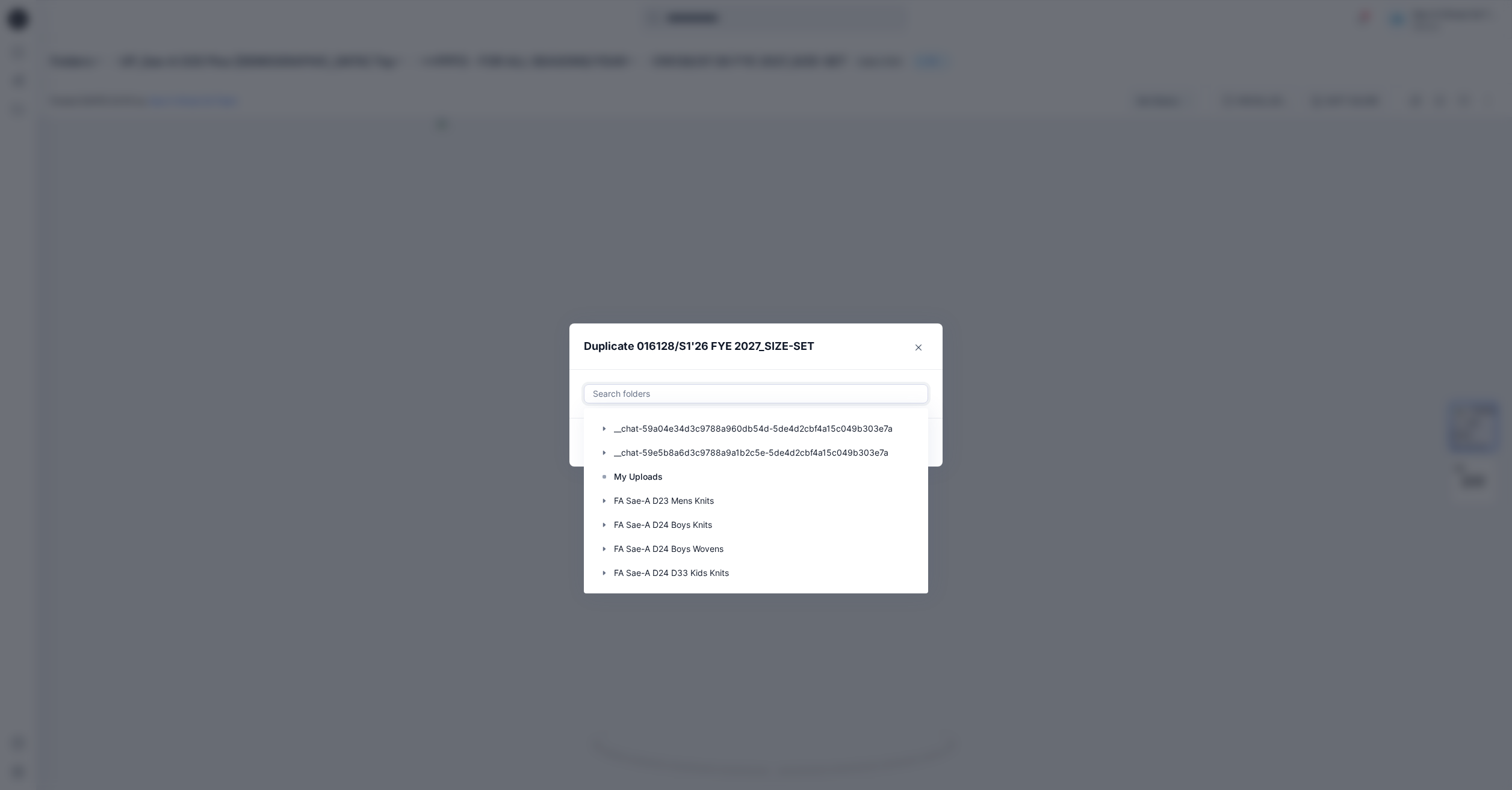
click at [735, 250] on div "Duplicate 016128/S1'26 FYE 2027_SIZE-SET Use Up and Down to choose options, pre…" at bounding box center [756, 395] width 1512 height 790
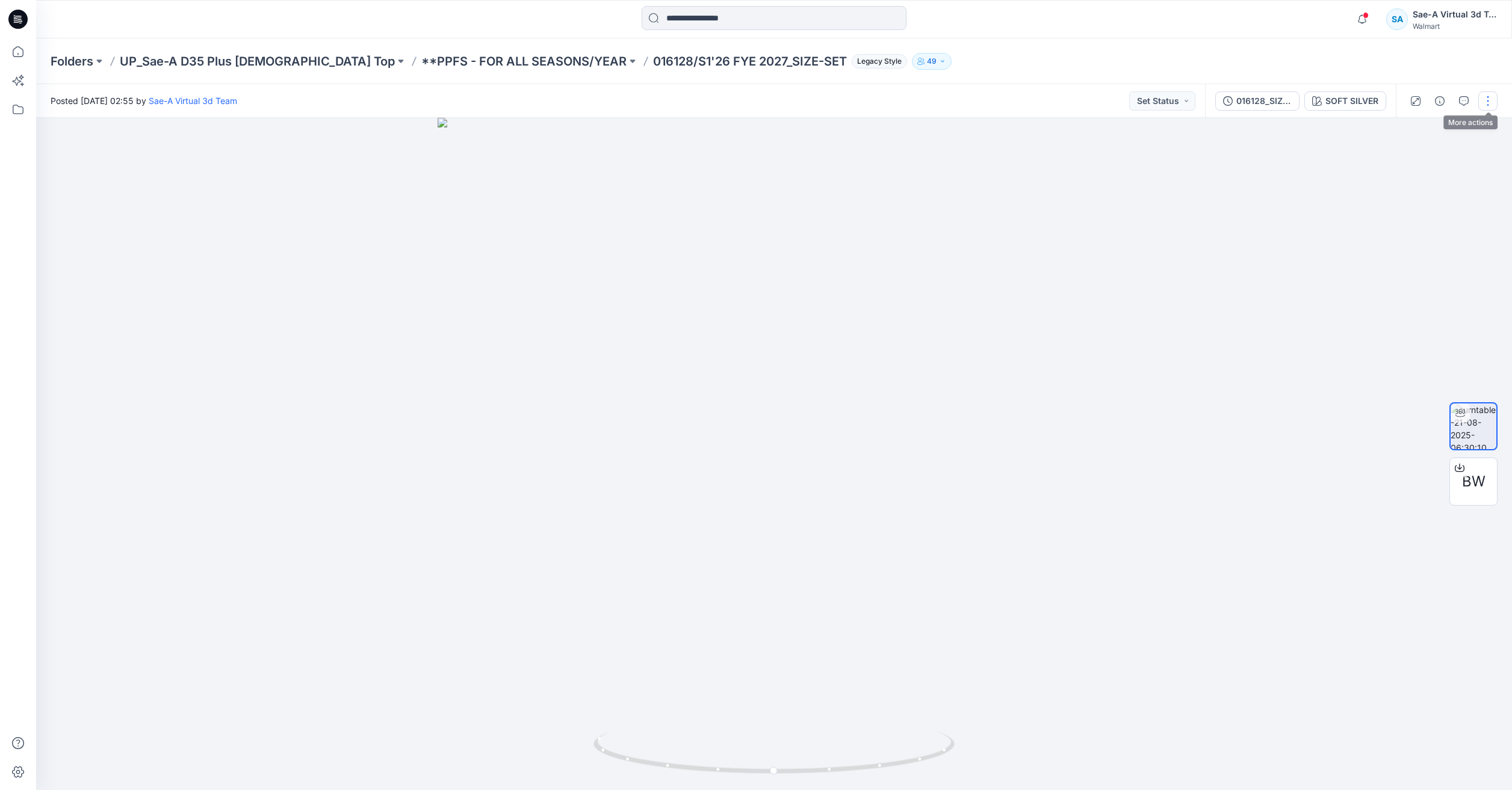
click at [1491, 103] on button "button" at bounding box center [1488, 101] width 19 height 19
click at [1448, 202] on button "Duplicate to..." at bounding box center [1437, 196] width 111 height 22
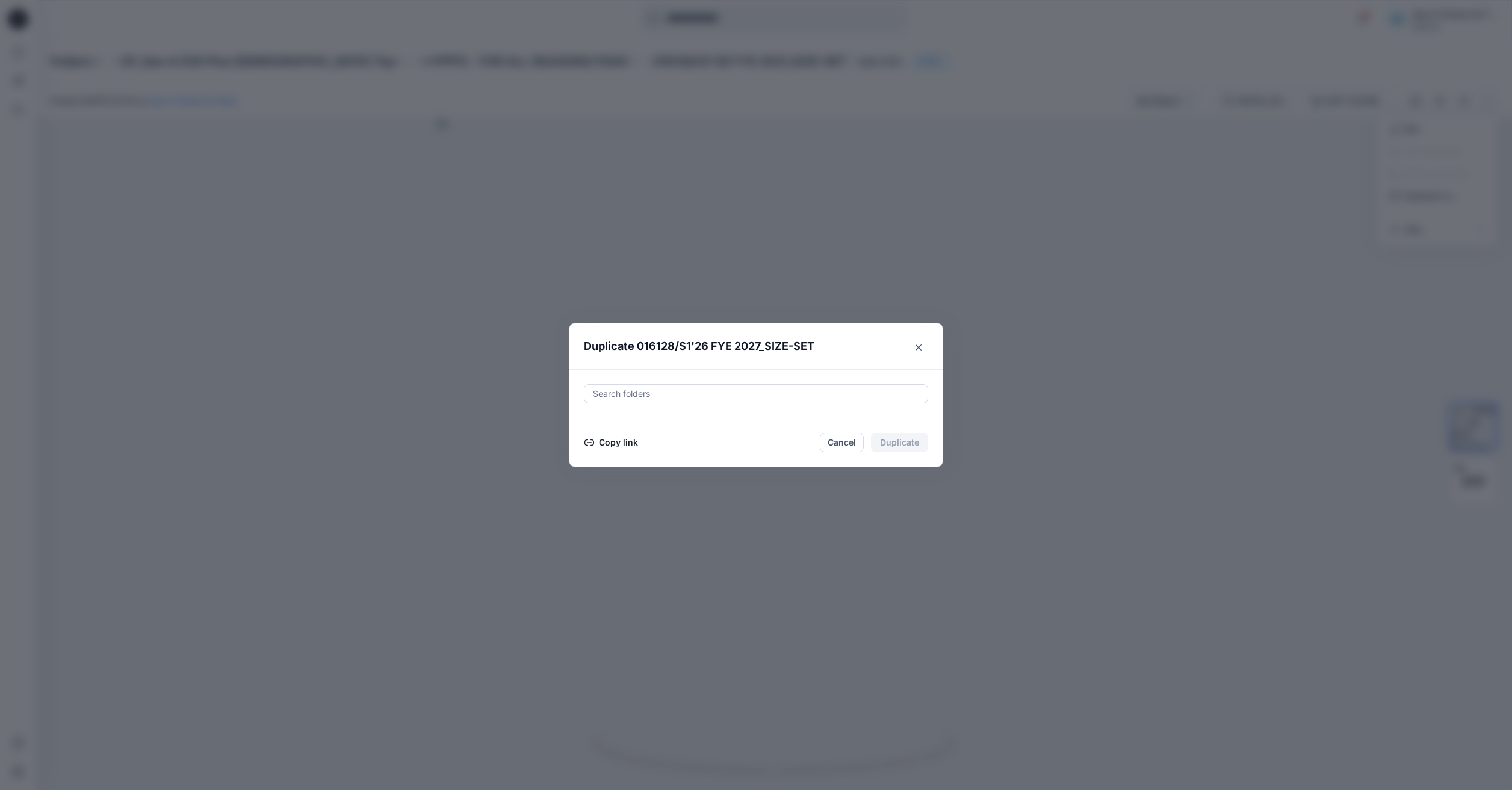
click at [1270, 399] on div "Duplicate 016128/S1'26 FYE 2027_SIZE-SET Search folders Copy link Cancel Duplic…" at bounding box center [756, 395] width 1512 height 790
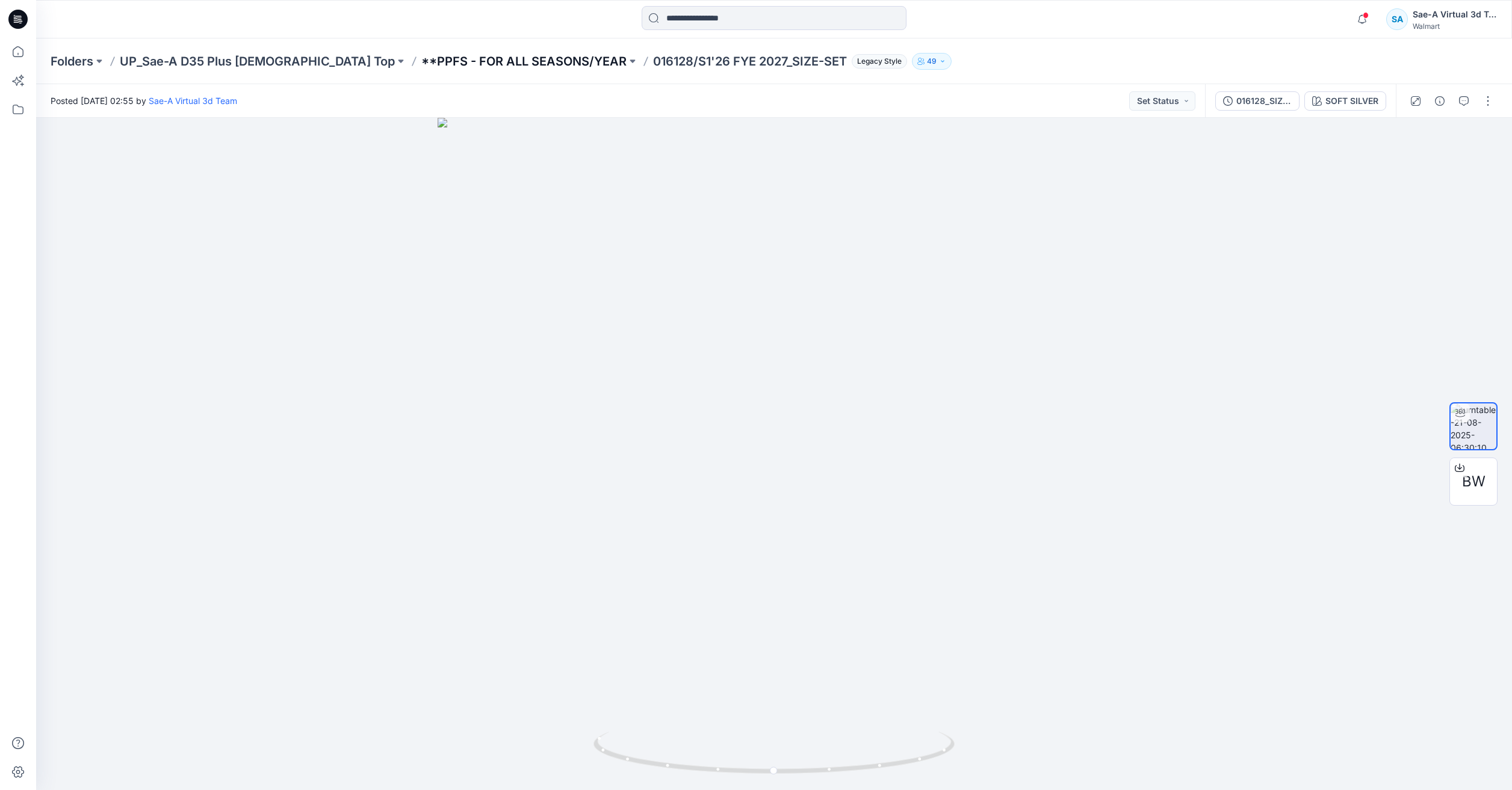
click at [465, 61] on p "**PPFS - FOR ALL SEASONS/YEAR" at bounding box center [524, 61] width 206 height 17
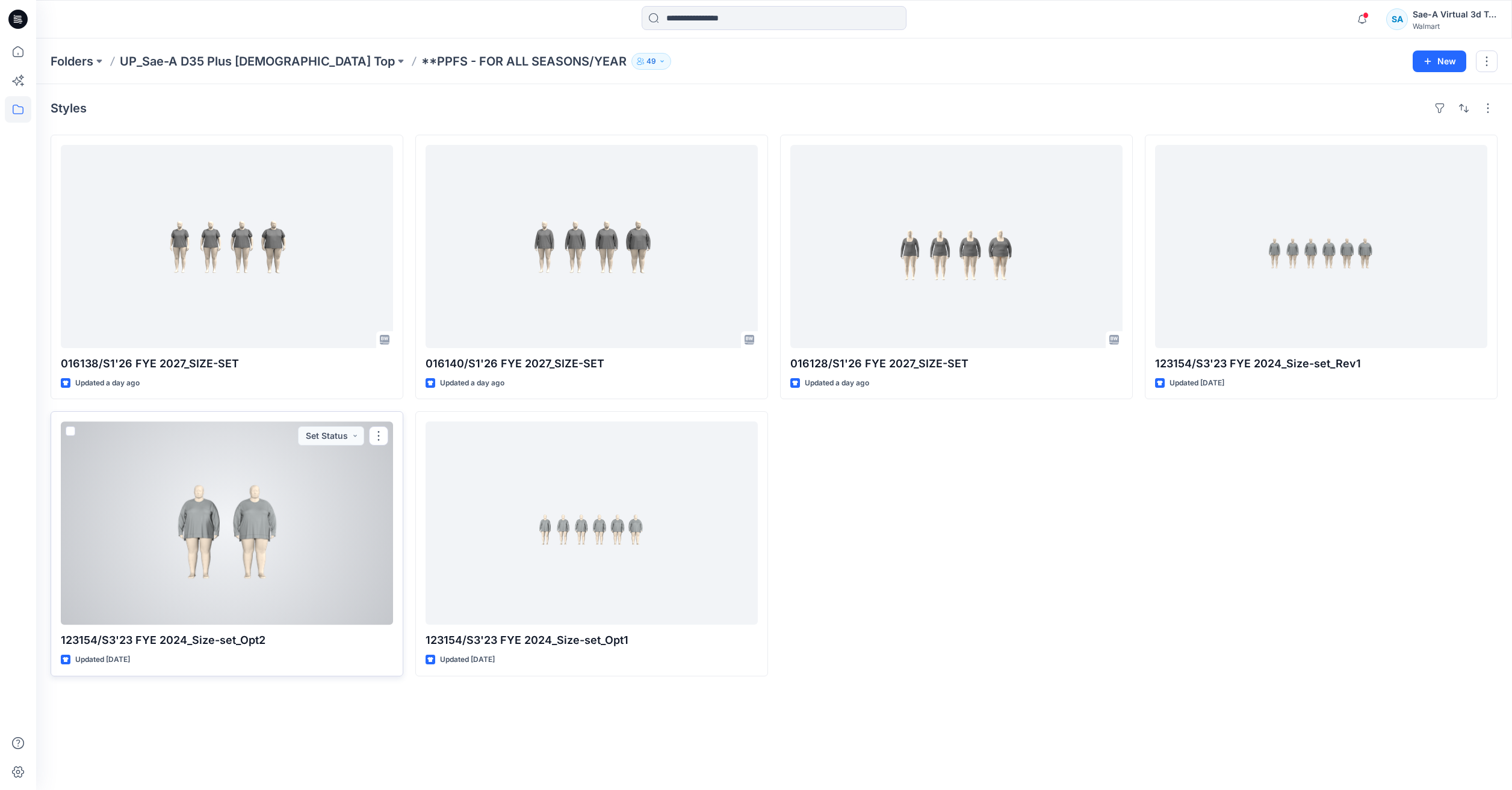
click at [319, 518] on div at bounding box center [227, 523] width 332 height 203
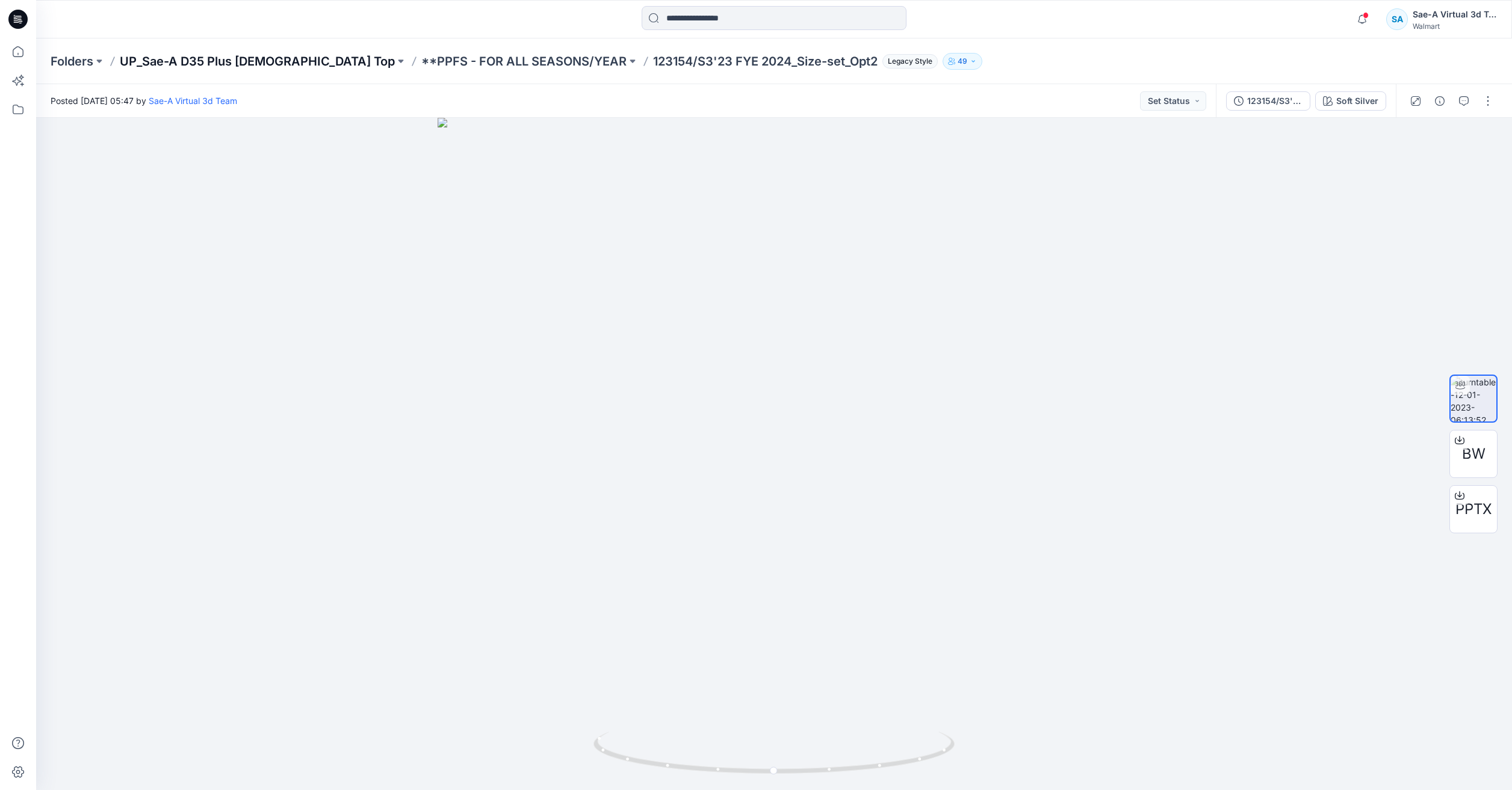
click at [220, 63] on p "UP_Sae-A D35 Plus [DEMOGRAPHIC_DATA] Top" at bounding box center [257, 61] width 275 height 17
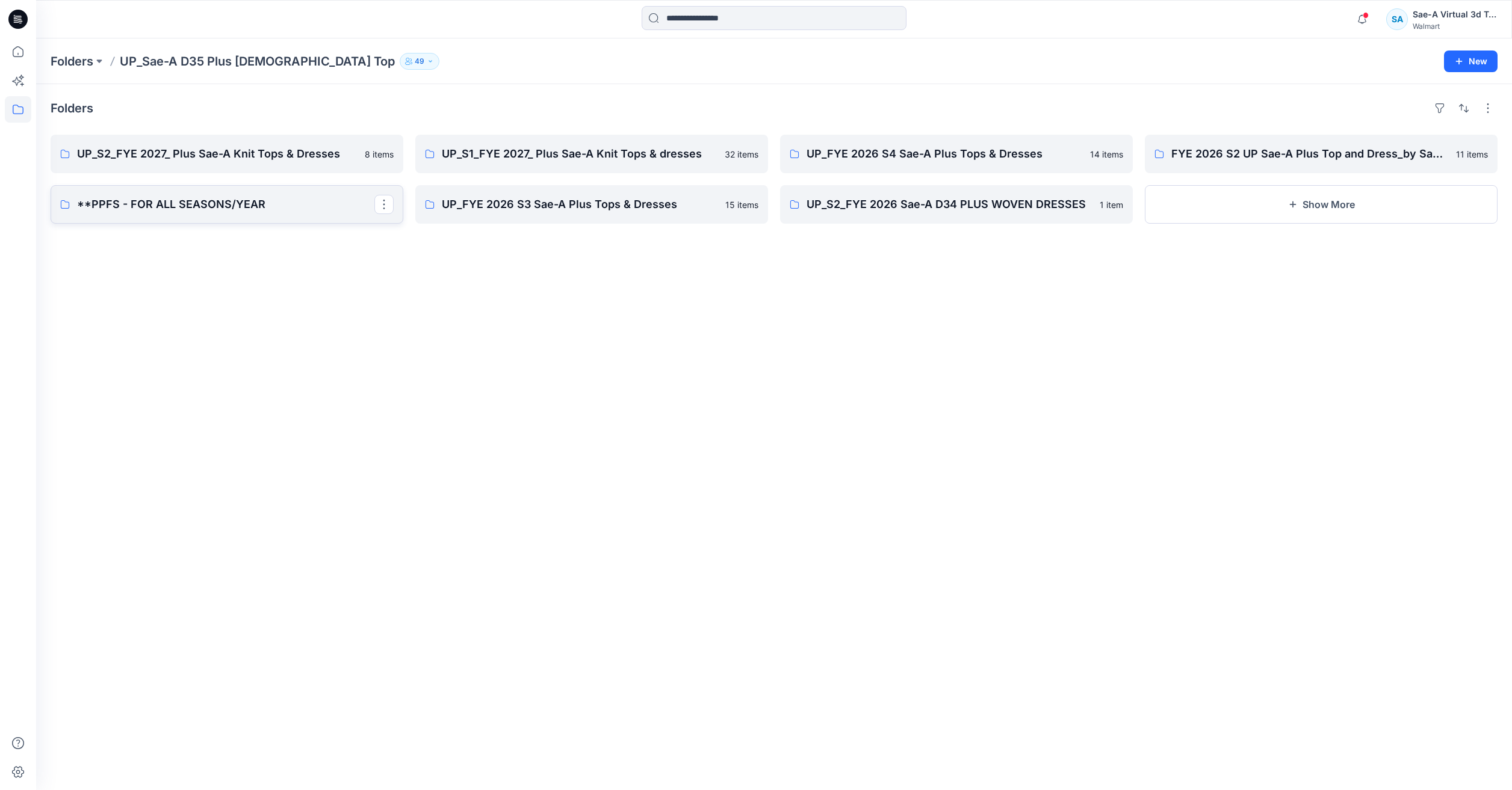
click at [195, 216] on link "**PPFS - FOR ALL SEASONS/YEAR" at bounding box center [227, 205] width 352 height 38
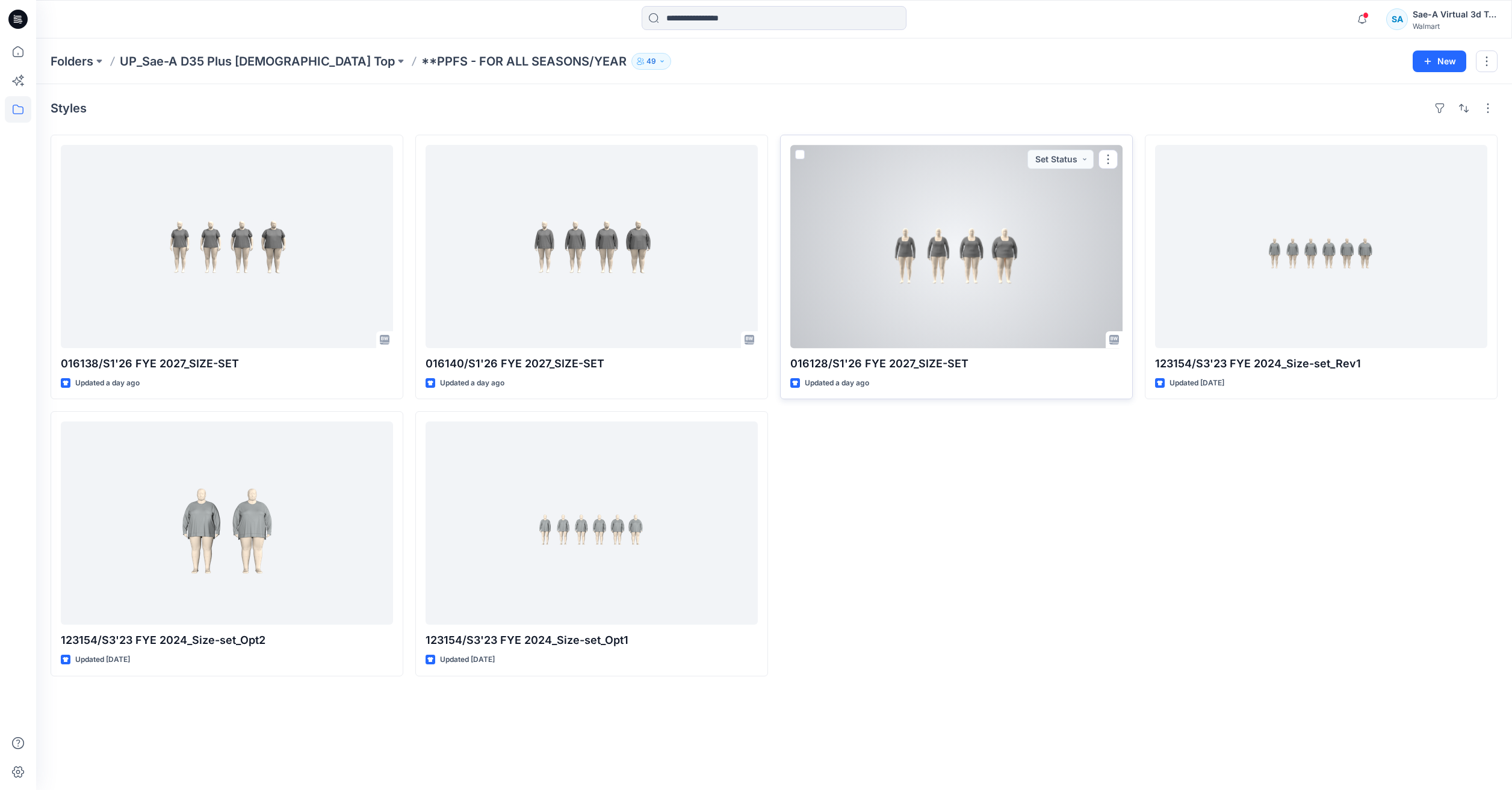
click at [1128, 285] on div "016128/S1'26 FYE 2027_SIZE-SET Updated a day ago Set Status" at bounding box center [956, 267] width 352 height 265
click at [1023, 267] on div at bounding box center [956, 246] width 332 height 203
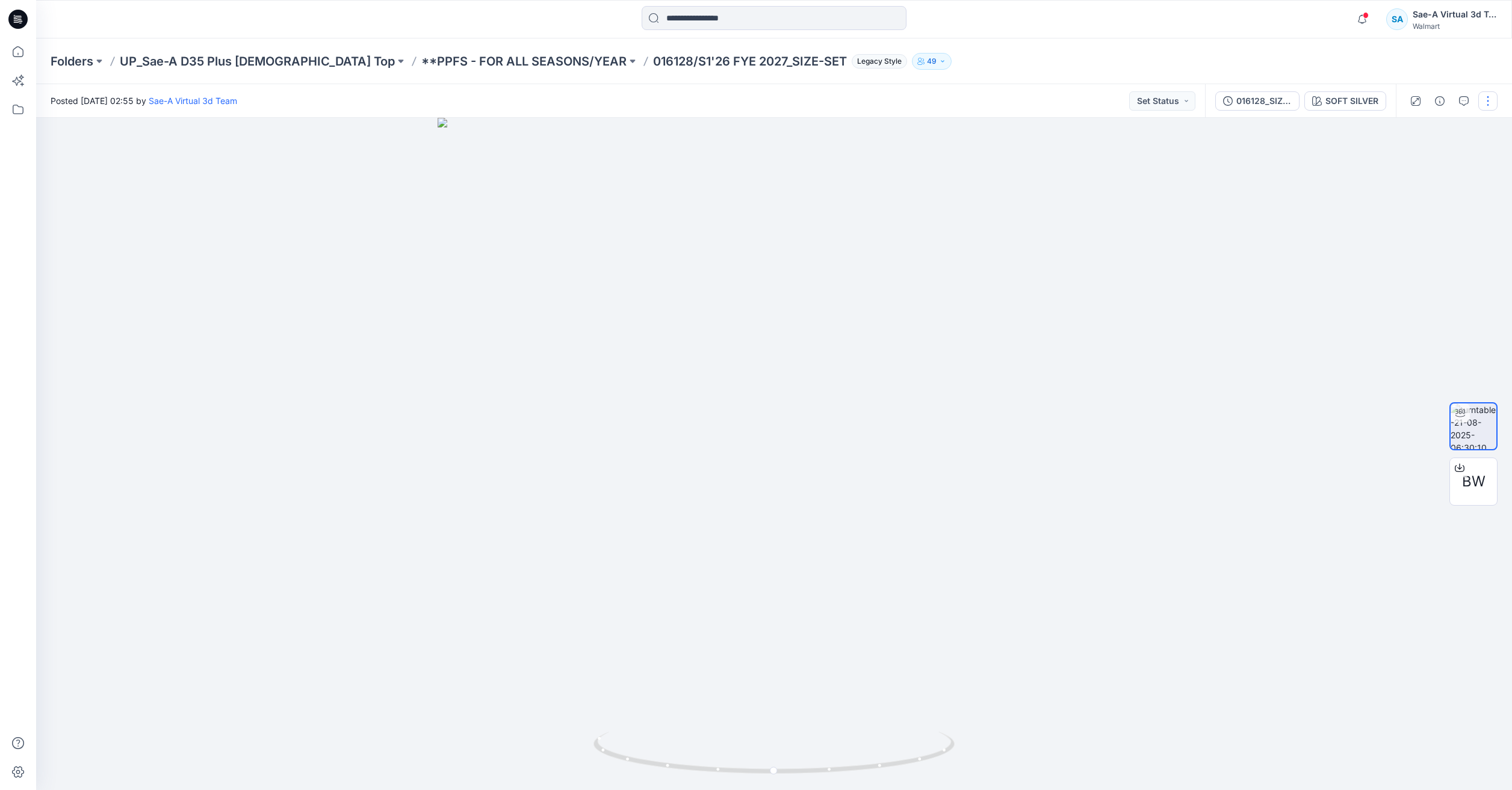
click at [1489, 107] on button "button" at bounding box center [1488, 101] width 19 height 19
click at [1429, 191] on p "Duplicate to..." at bounding box center [1431, 195] width 55 height 12
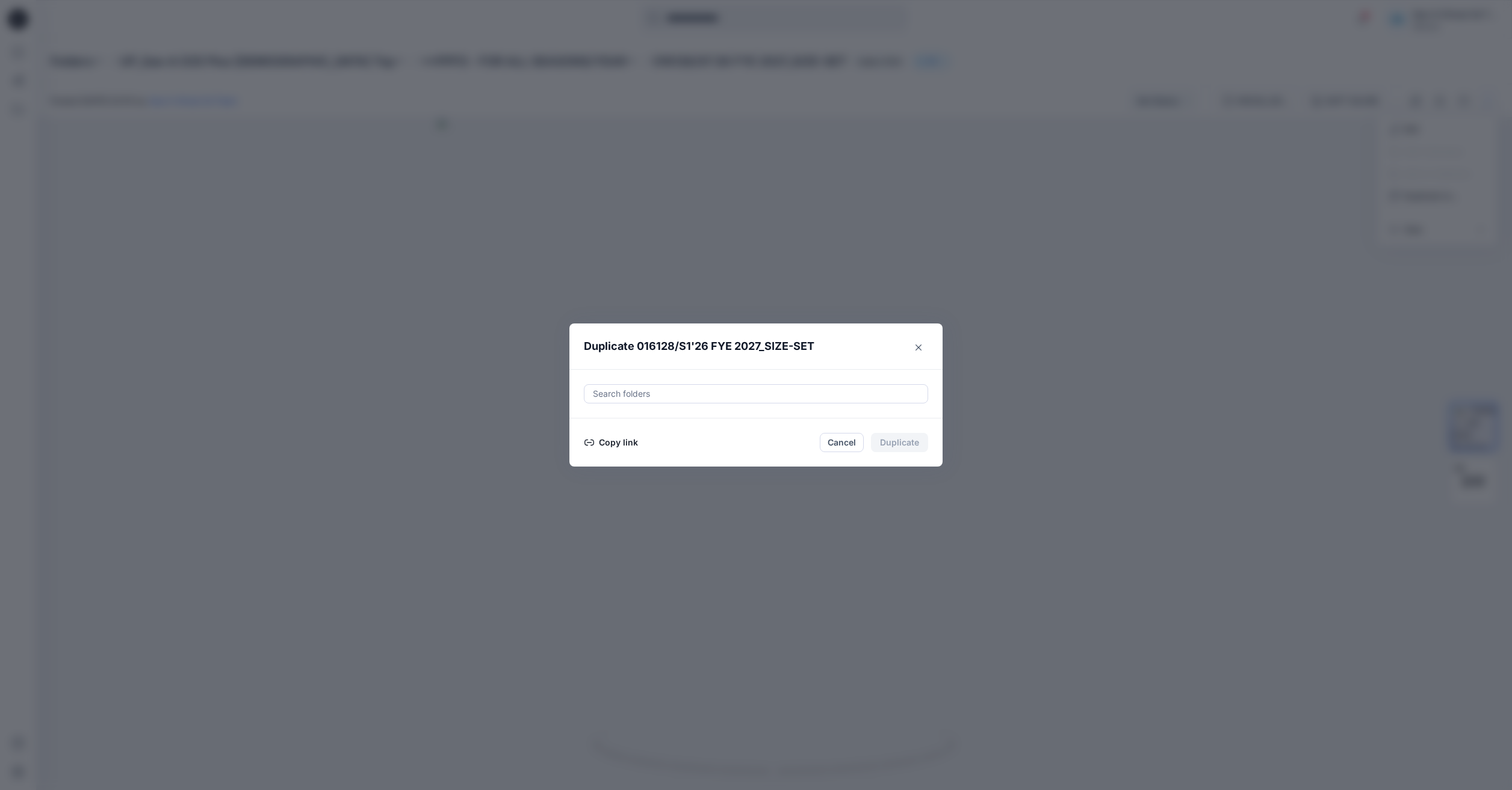
click at [655, 387] on div at bounding box center [756, 394] width 329 height 15
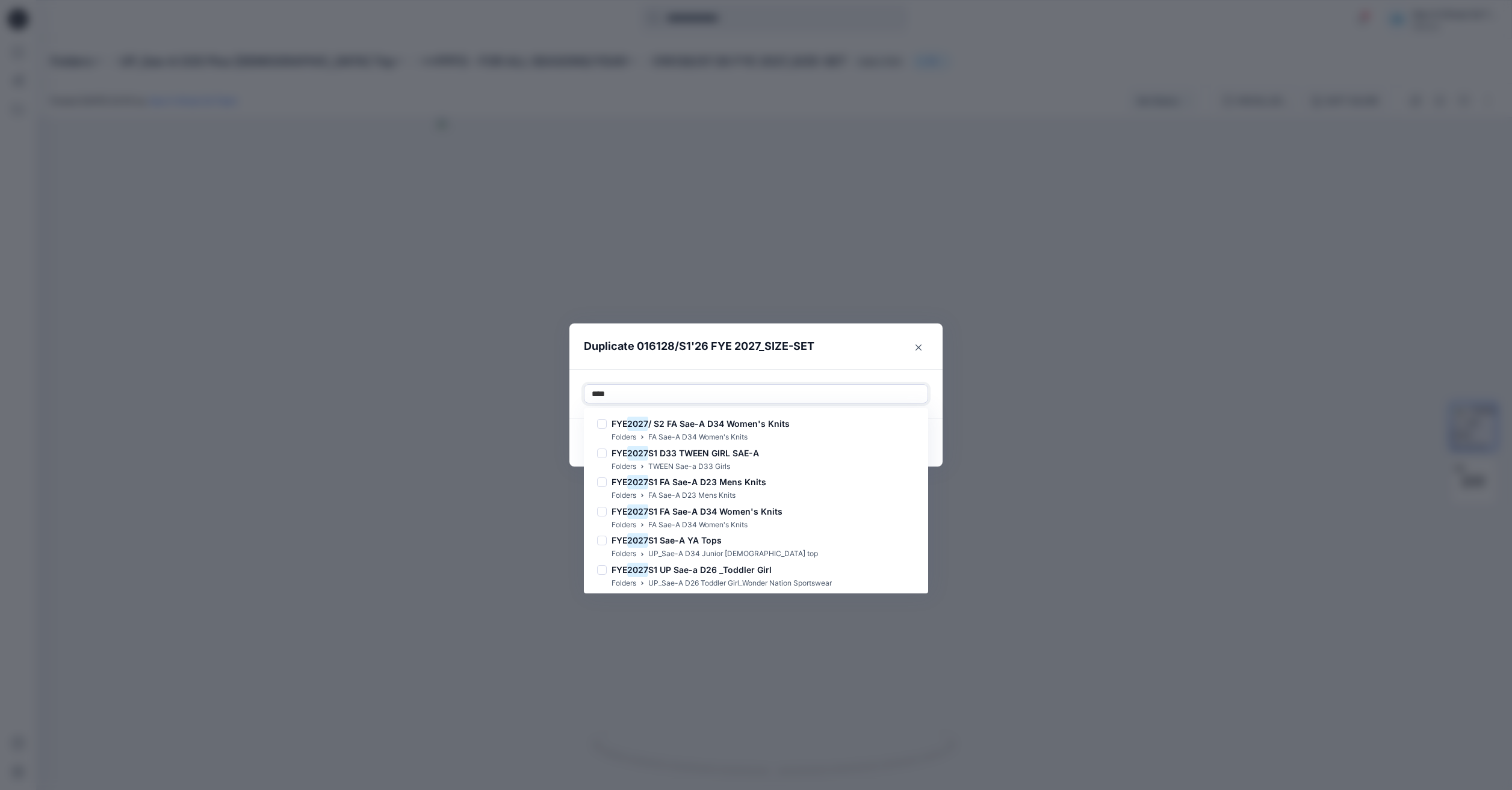
type input "****"
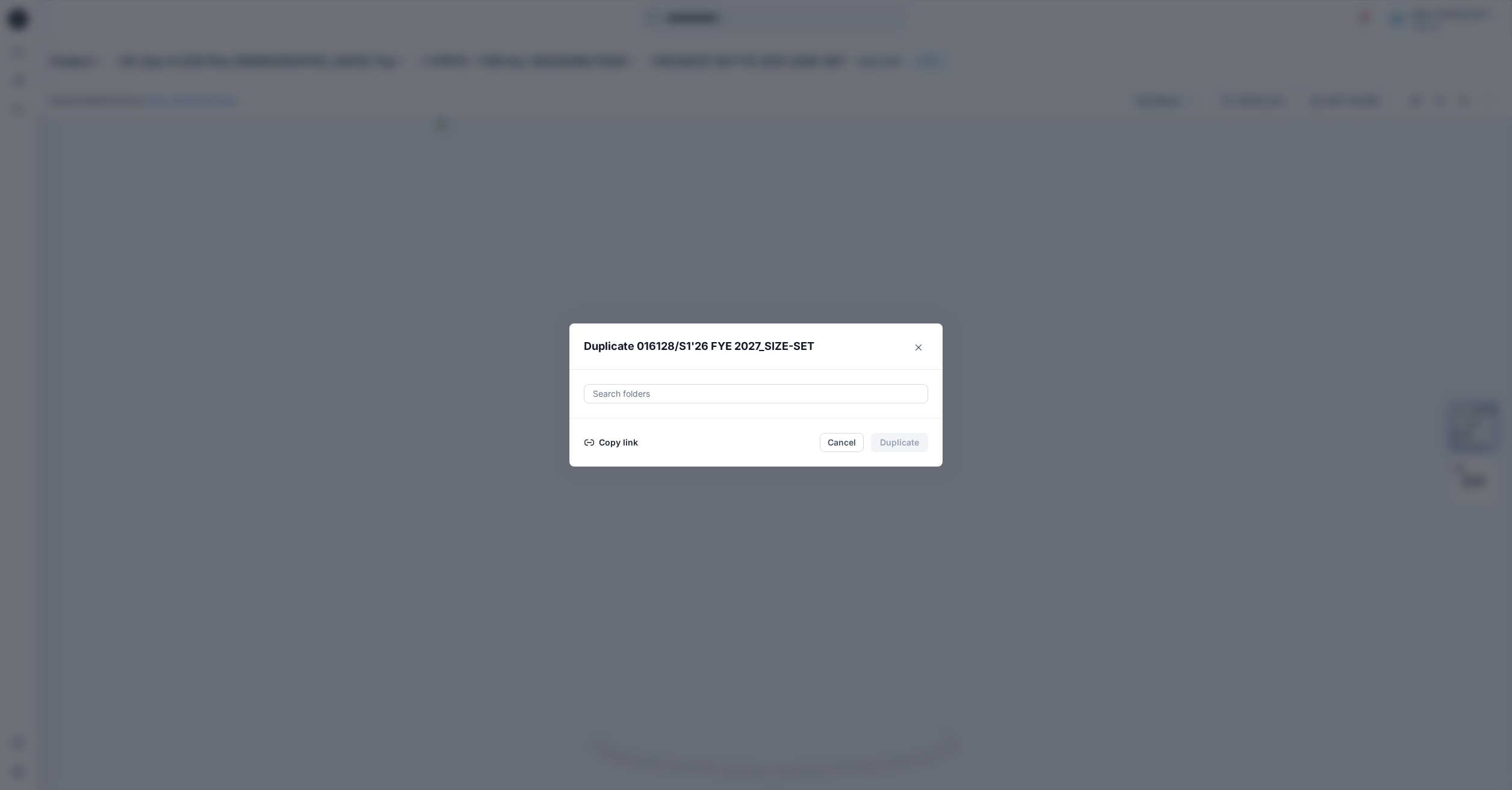
click at [1224, 266] on div "Duplicate 016128/S1'26 FYE 2027_SIZE-SET Search folders Copy link Cancel Duplic…" at bounding box center [756, 395] width 1512 height 790
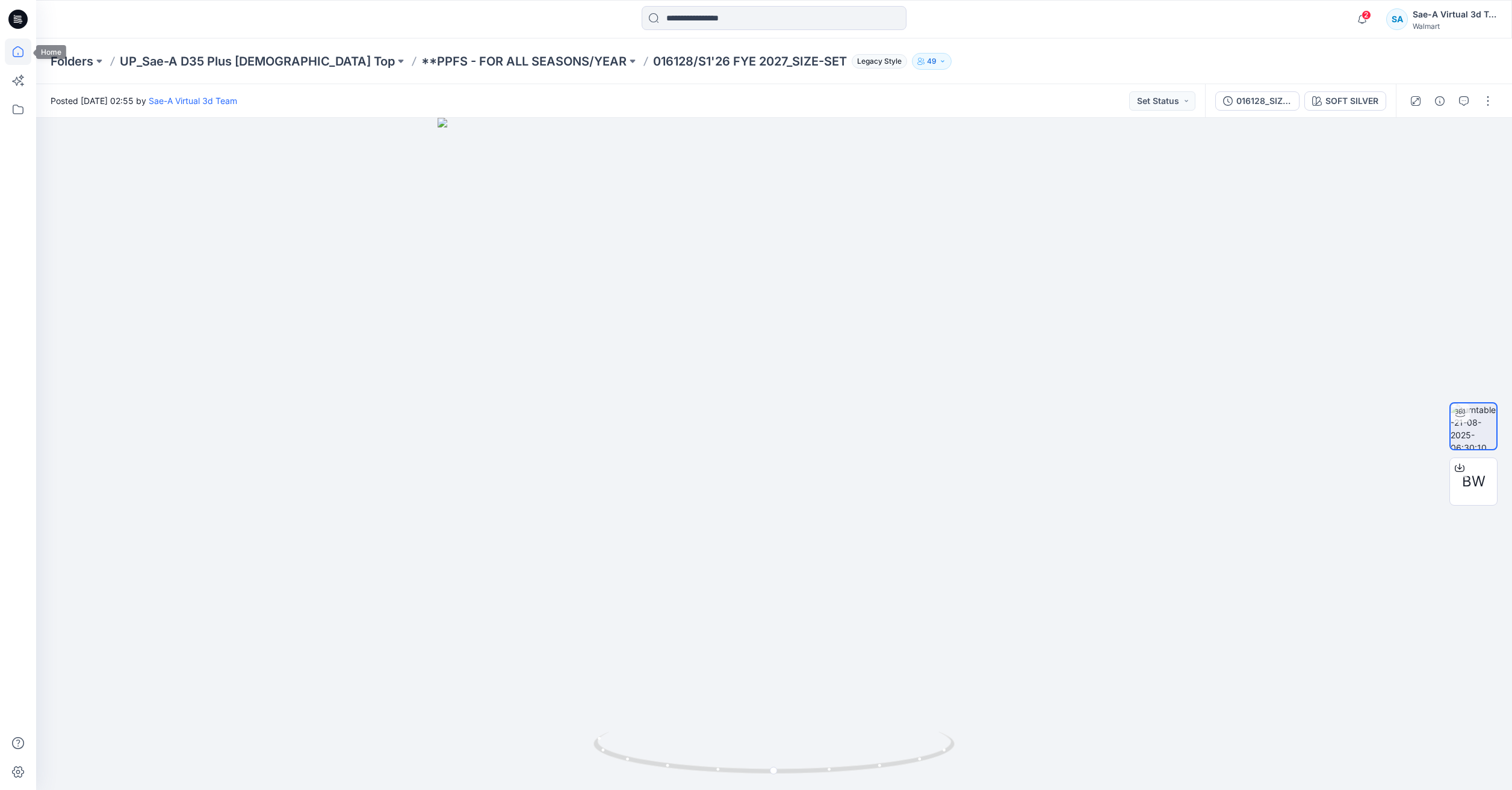
click at [10, 51] on icon at bounding box center [18, 51] width 26 height 26
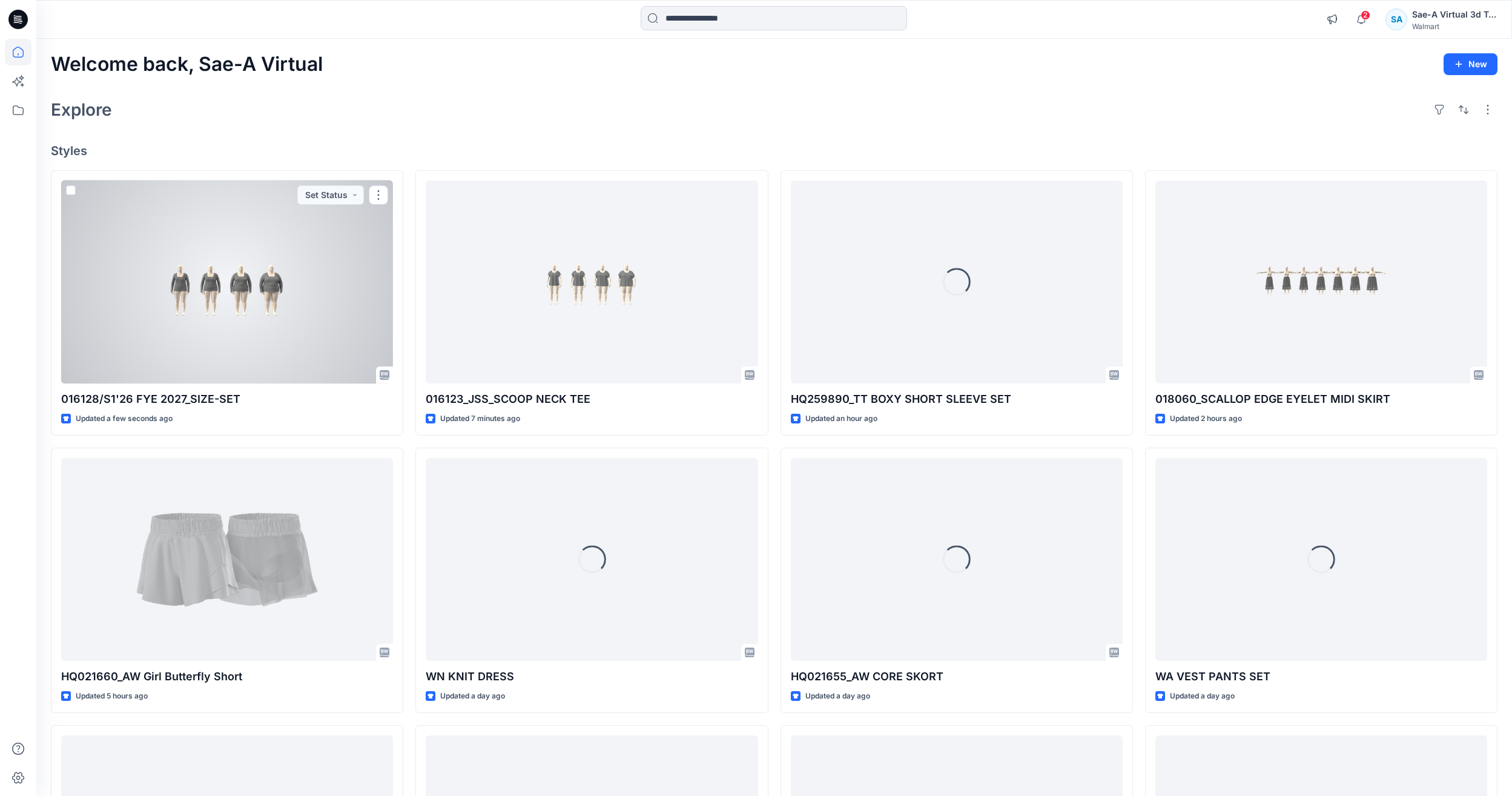
click at [209, 255] on div at bounding box center [227, 282] width 332 height 203
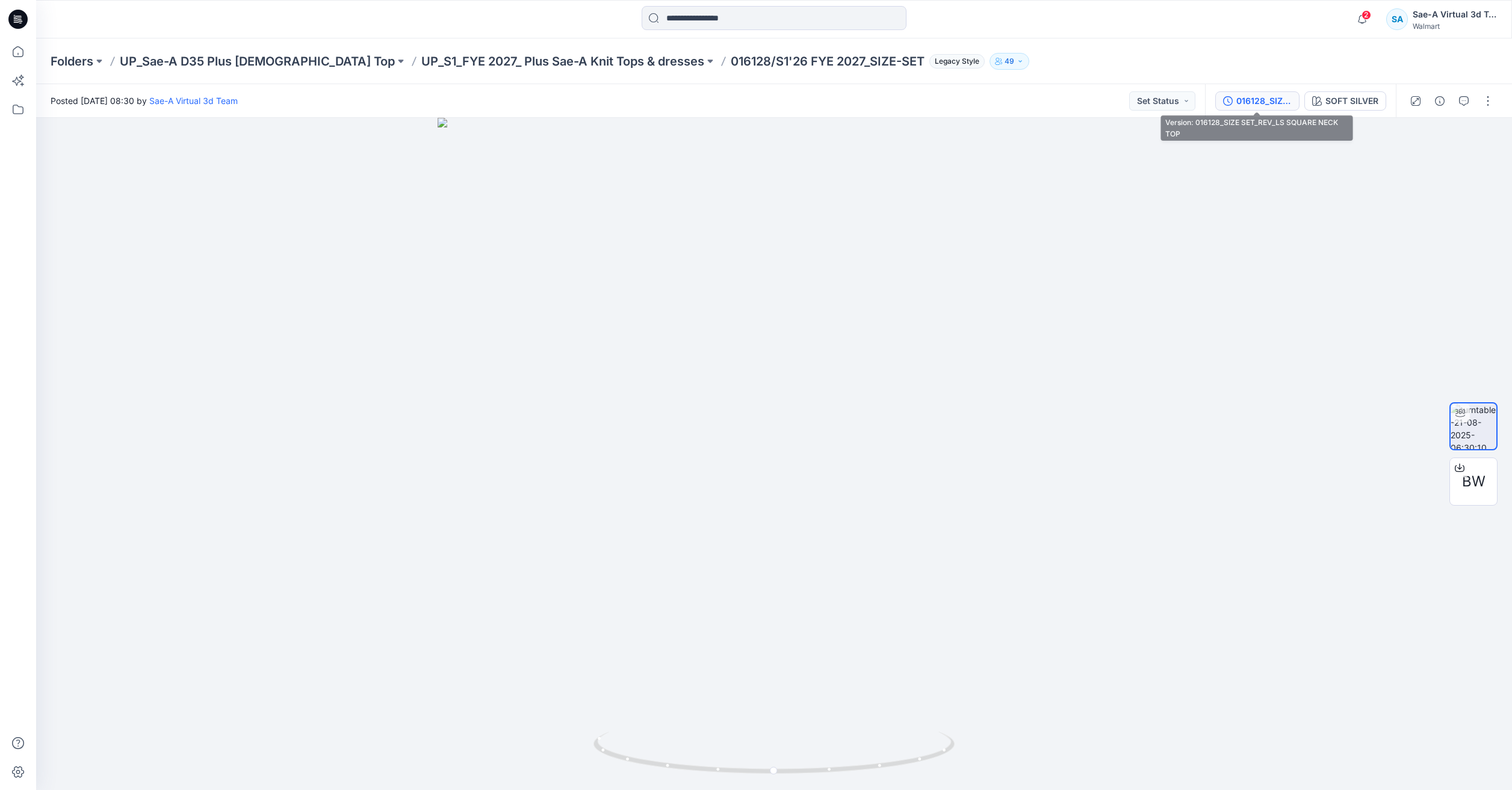
click at [1268, 92] on button "016128_SIZE SET_REV_LS SQUARE NECK TOP" at bounding box center [1257, 101] width 84 height 19
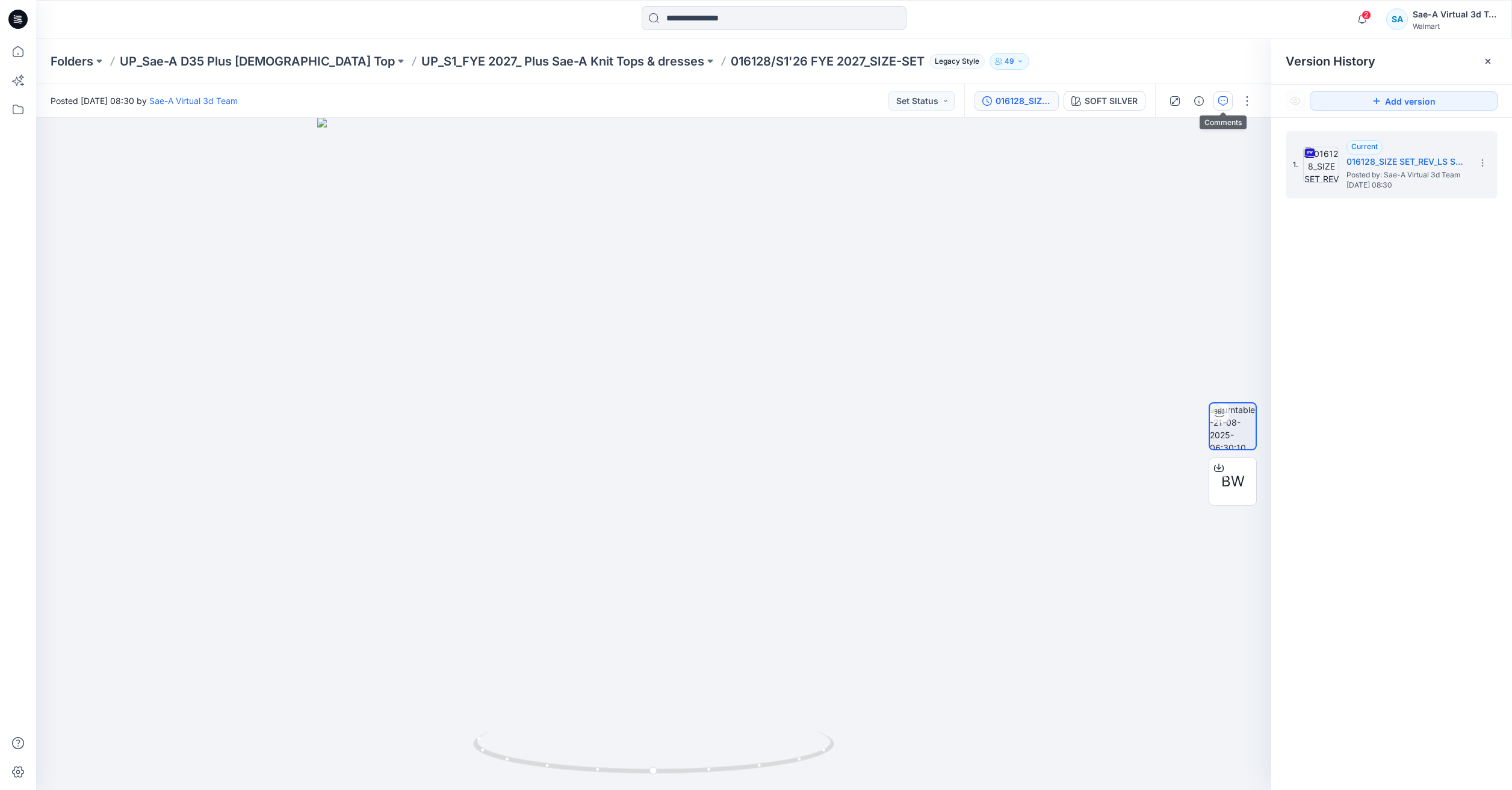
click at [1214, 106] on button "button" at bounding box center [1223, 101] width 19 height 19
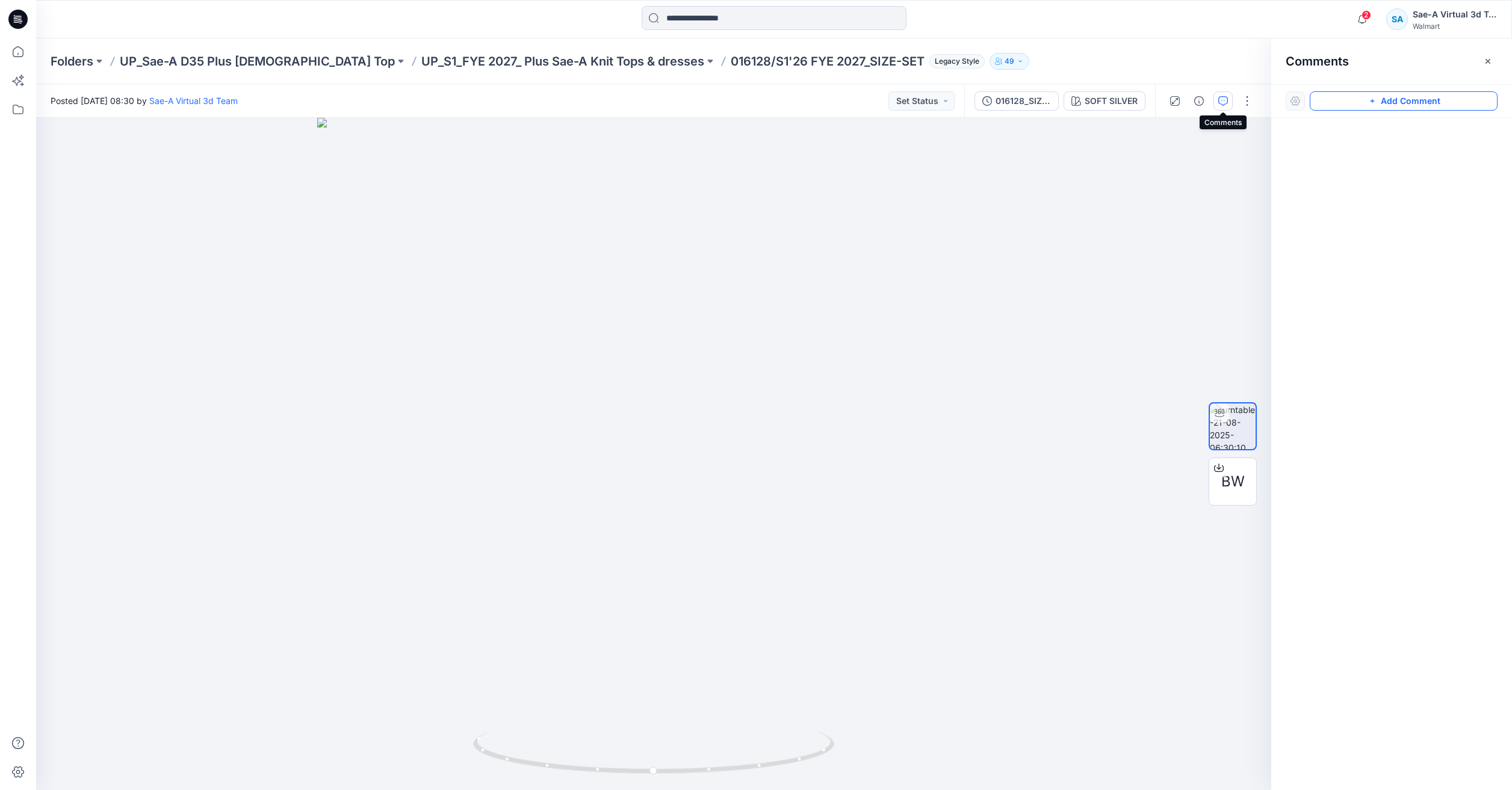
click at [1369, 103] on icon "button" at bounding box center [1372, 100] width 10 height 10
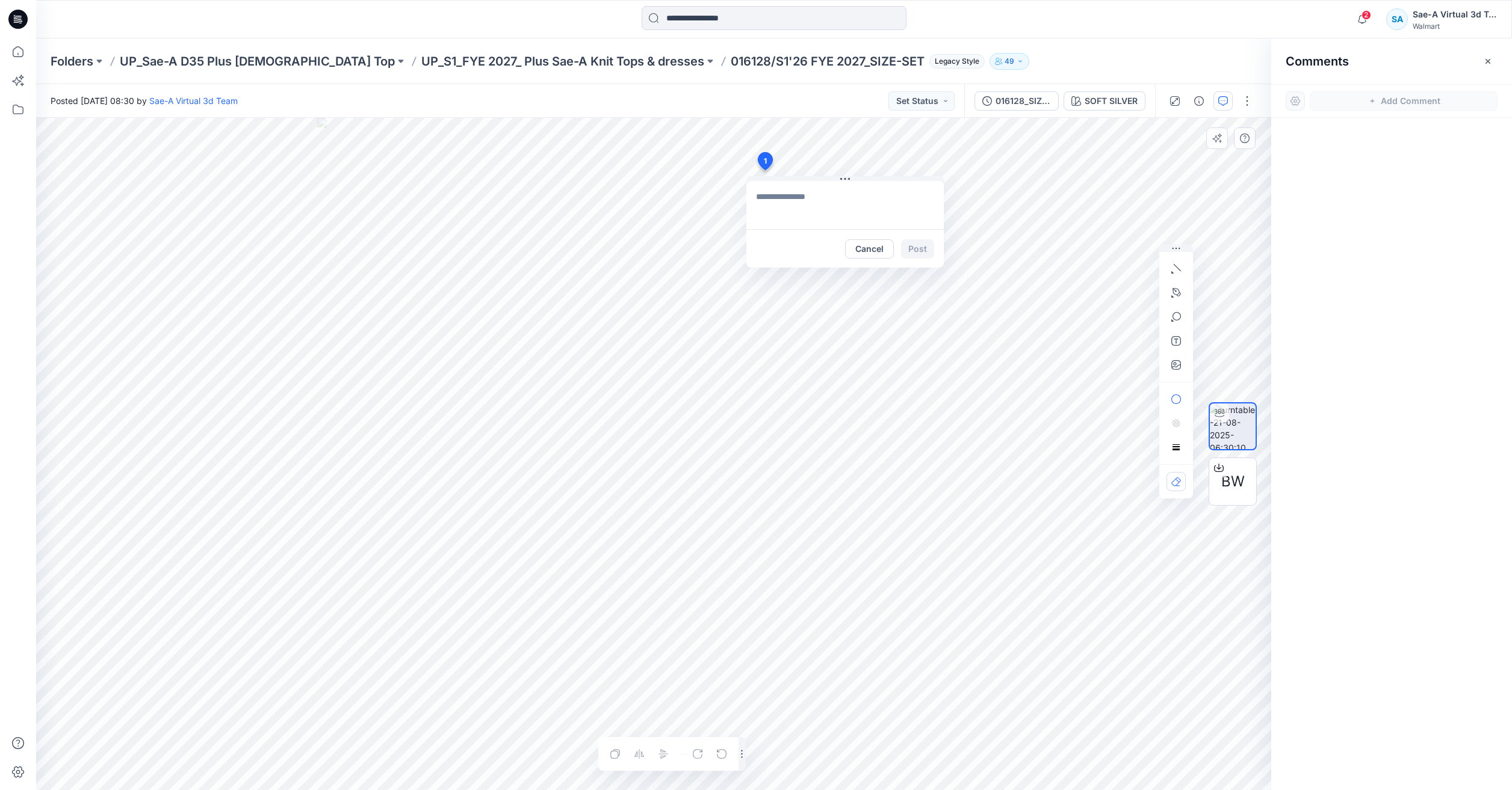
click at [764, 170] on div "1 Cancel Post Layer 1" at bounding box center [653, 454] width 1235 height 673
click at [767, 200] on textarea "**********" at bounding box center [845, 205] width 197 height 48
click at [818, 219] on textarea "**********" at bounding box center [845, 205] width 197 height 48
type textarea "**********"
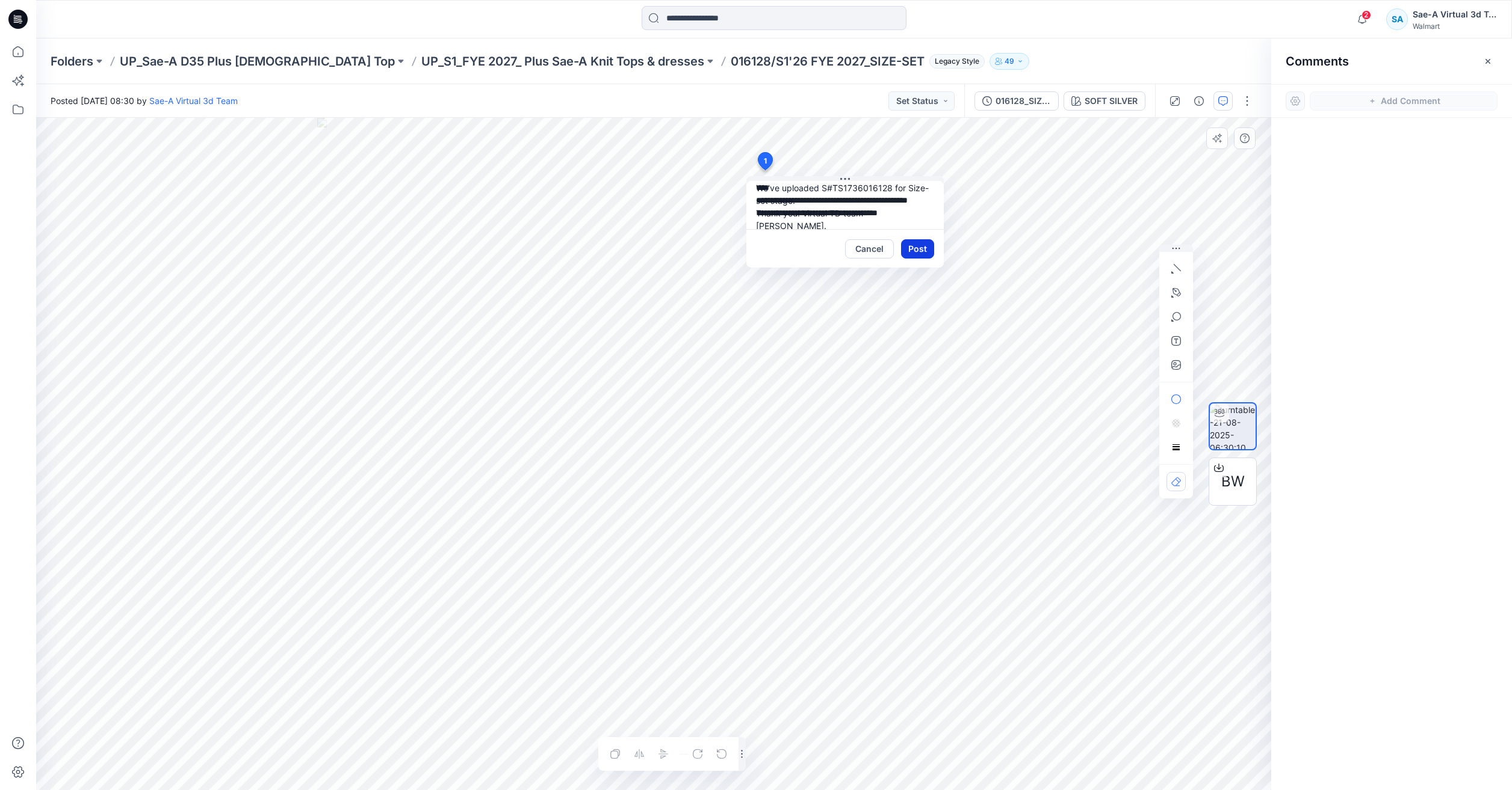
click at [918, 251] on button "Post" at bounding box center [917, 249] width 33 height 19
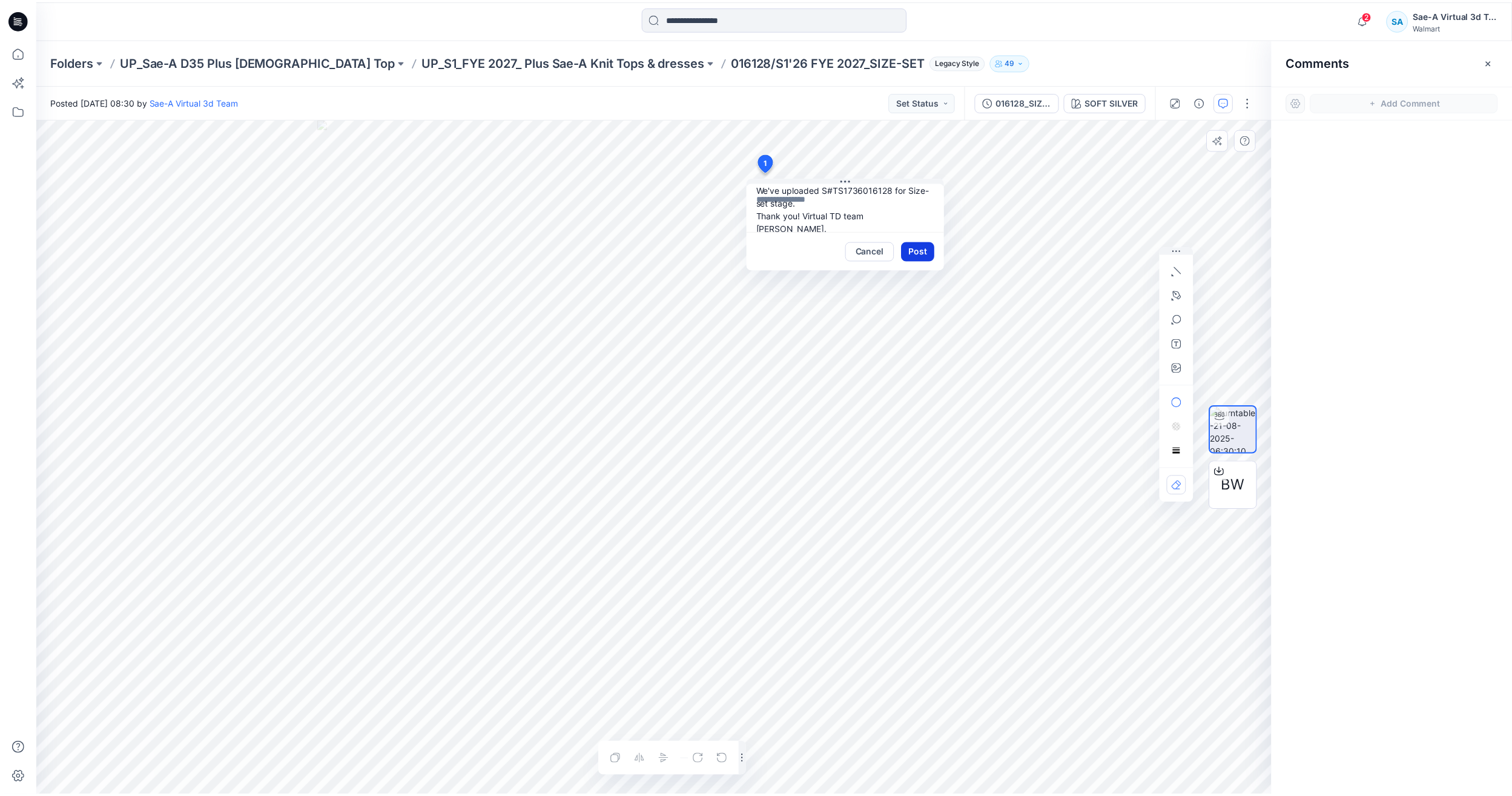
scroll to position [0, 0]
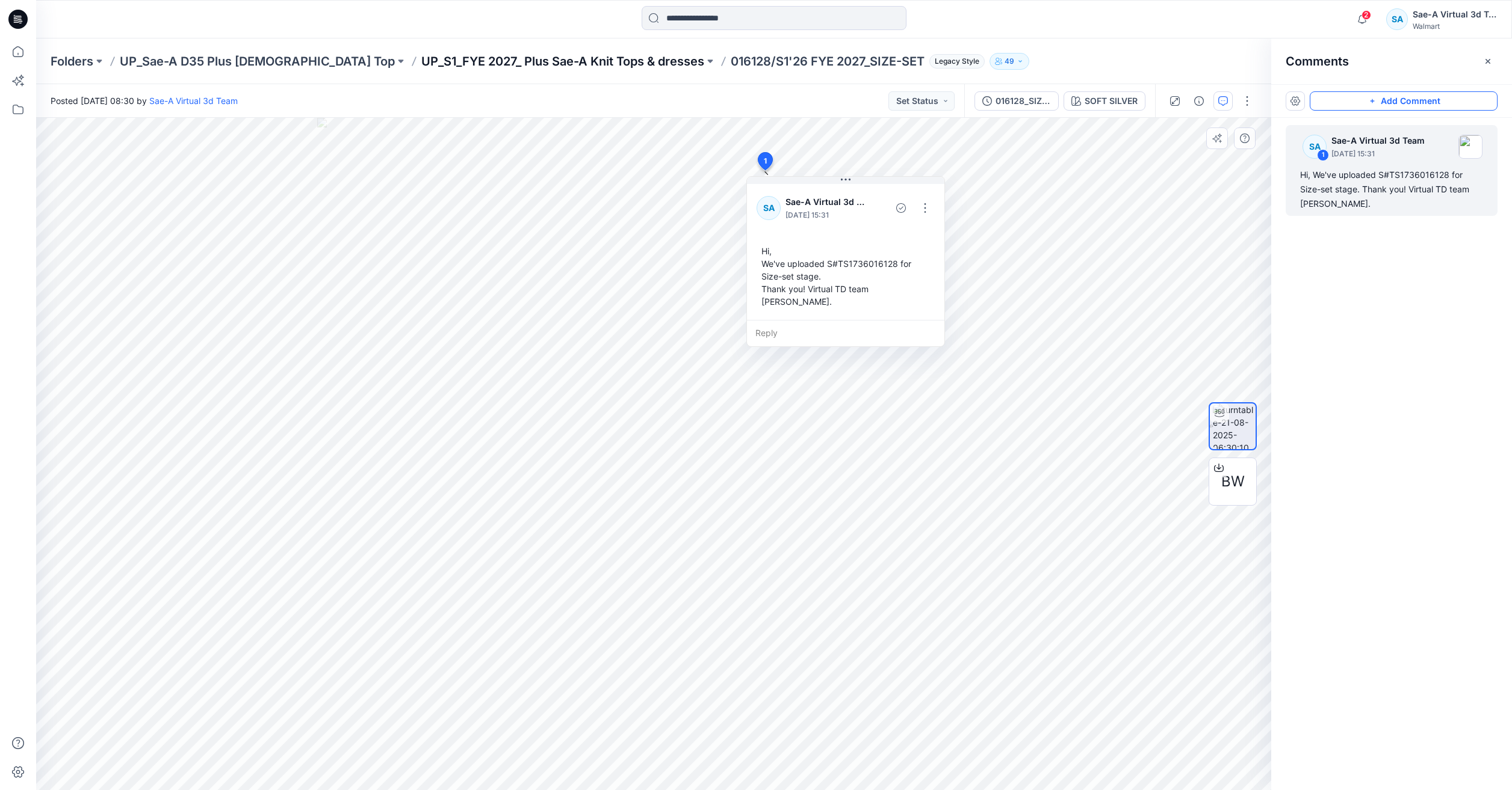
click at [459, 59] on p "UP_S1_FYE 2027_ Plus Sae-A Knit Tops & dresses" at bounding box center [562, 61] width 283 height 17
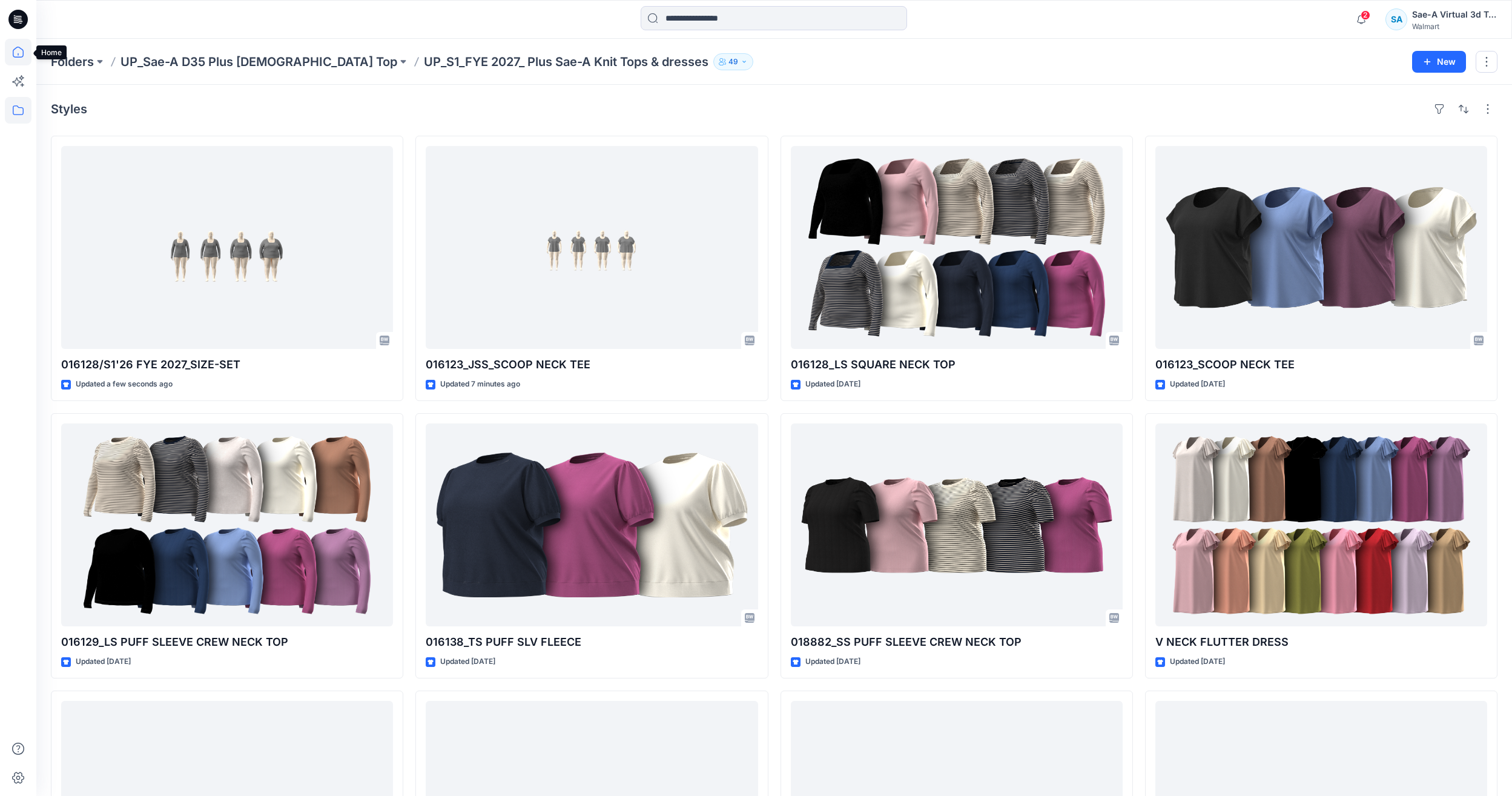
click at [26, 47] on icon at bounding box center [18, 52] width 27 height 27
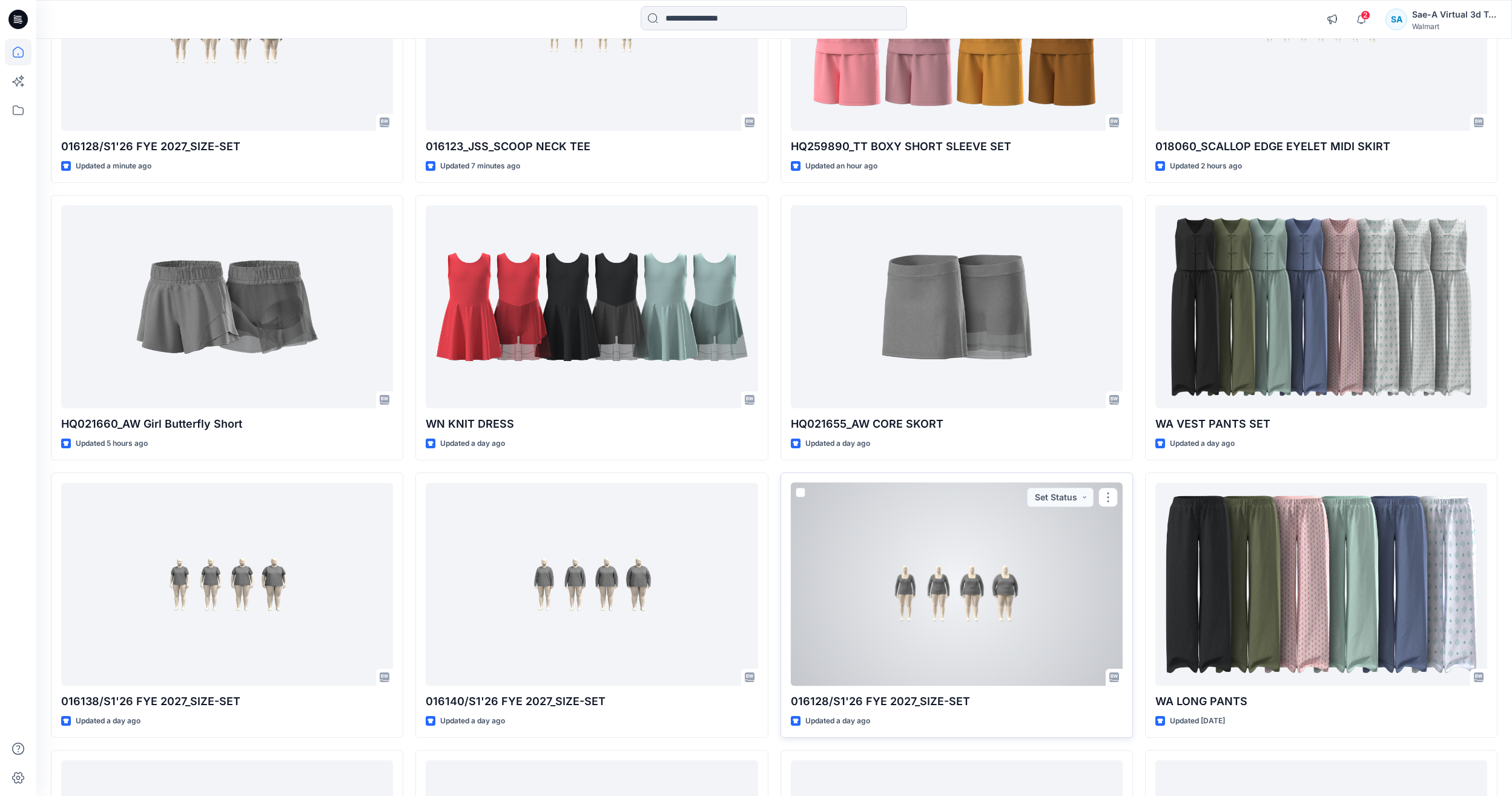
scroll to position [313, 0]
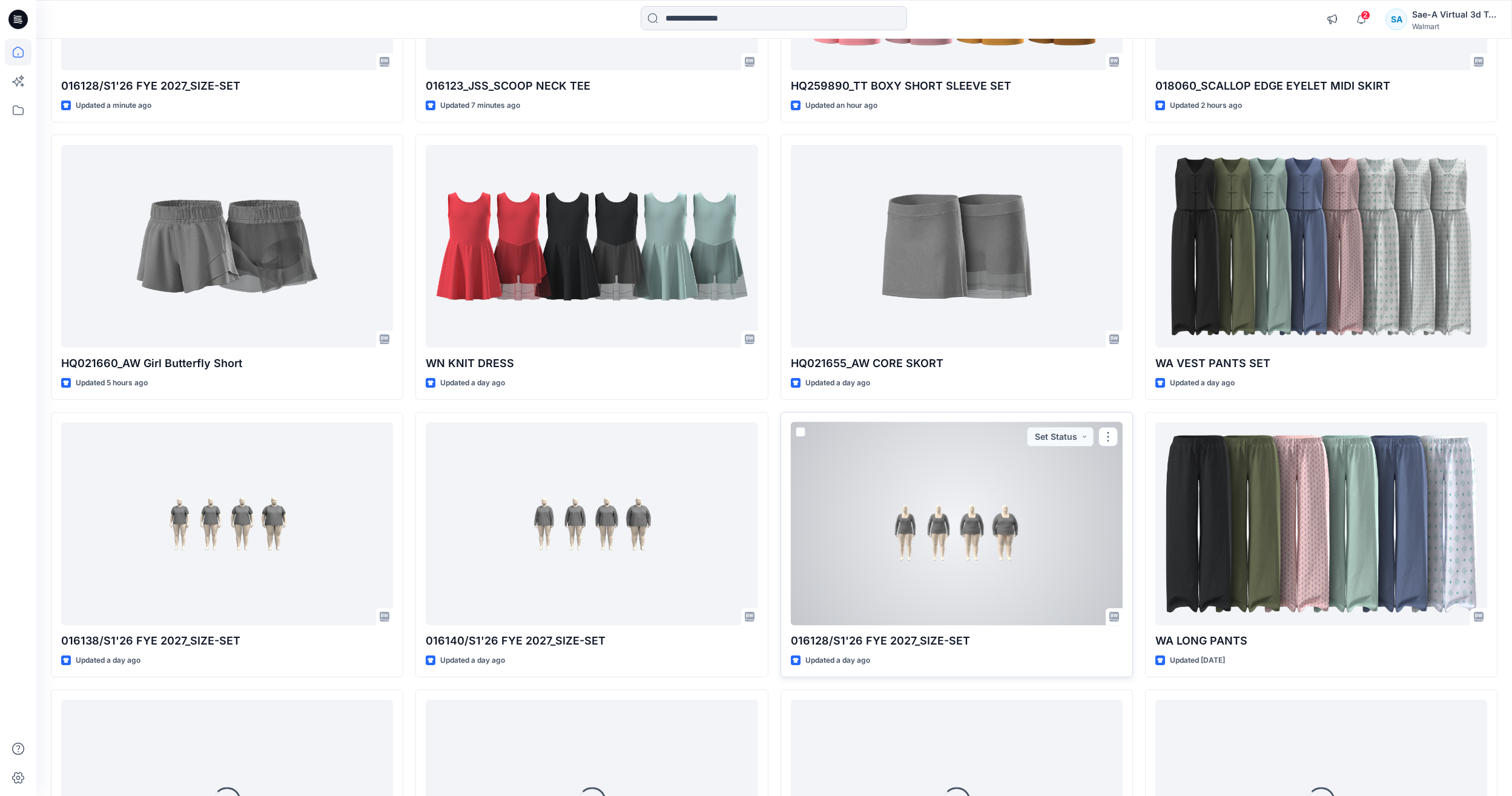
click at [991, 573] on div at bounding box center [957, 523] width 332 height 203
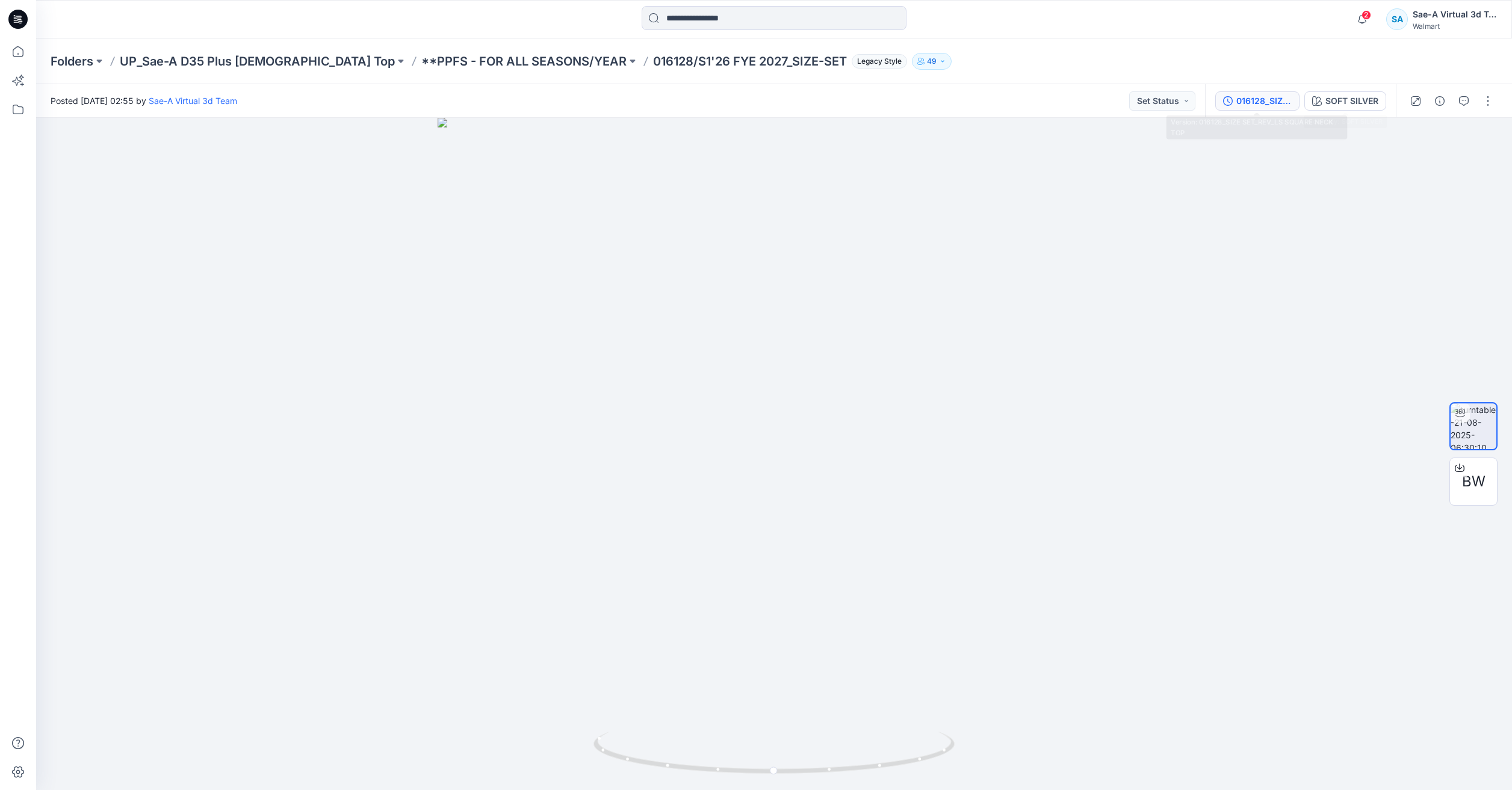
click at [1254, 103] on div "016128_SIZE SET_REV_LS SQUARE NECK TOP" at bounding box center [1263, 101] width 55 height 13
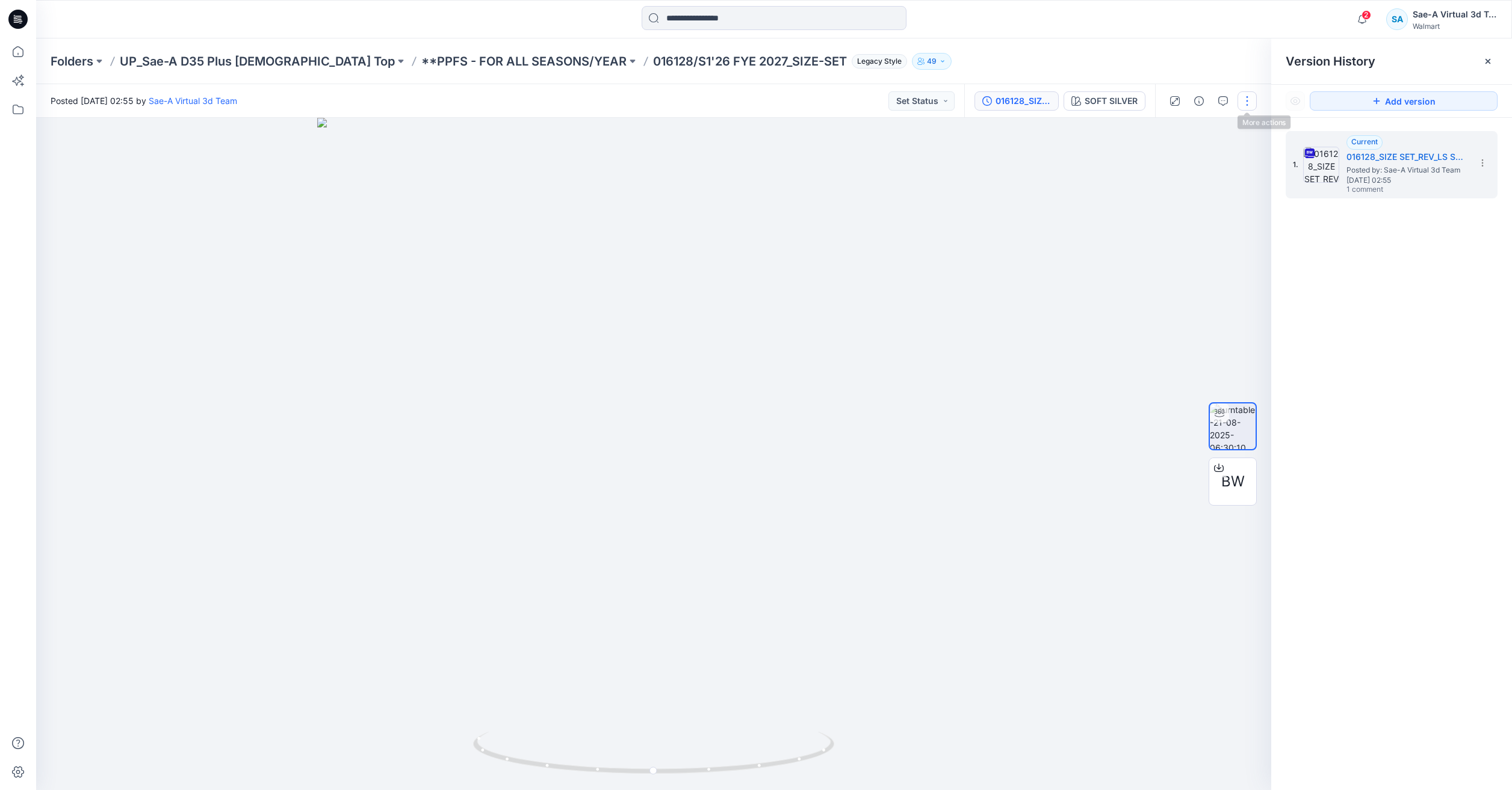
click at [1245, 96] on button "button" at bounding box center [1247, 101] width 19 height 19
click at [1192, 129] on button "Edit" at bounding box center [1196, 129] width 111 height 22
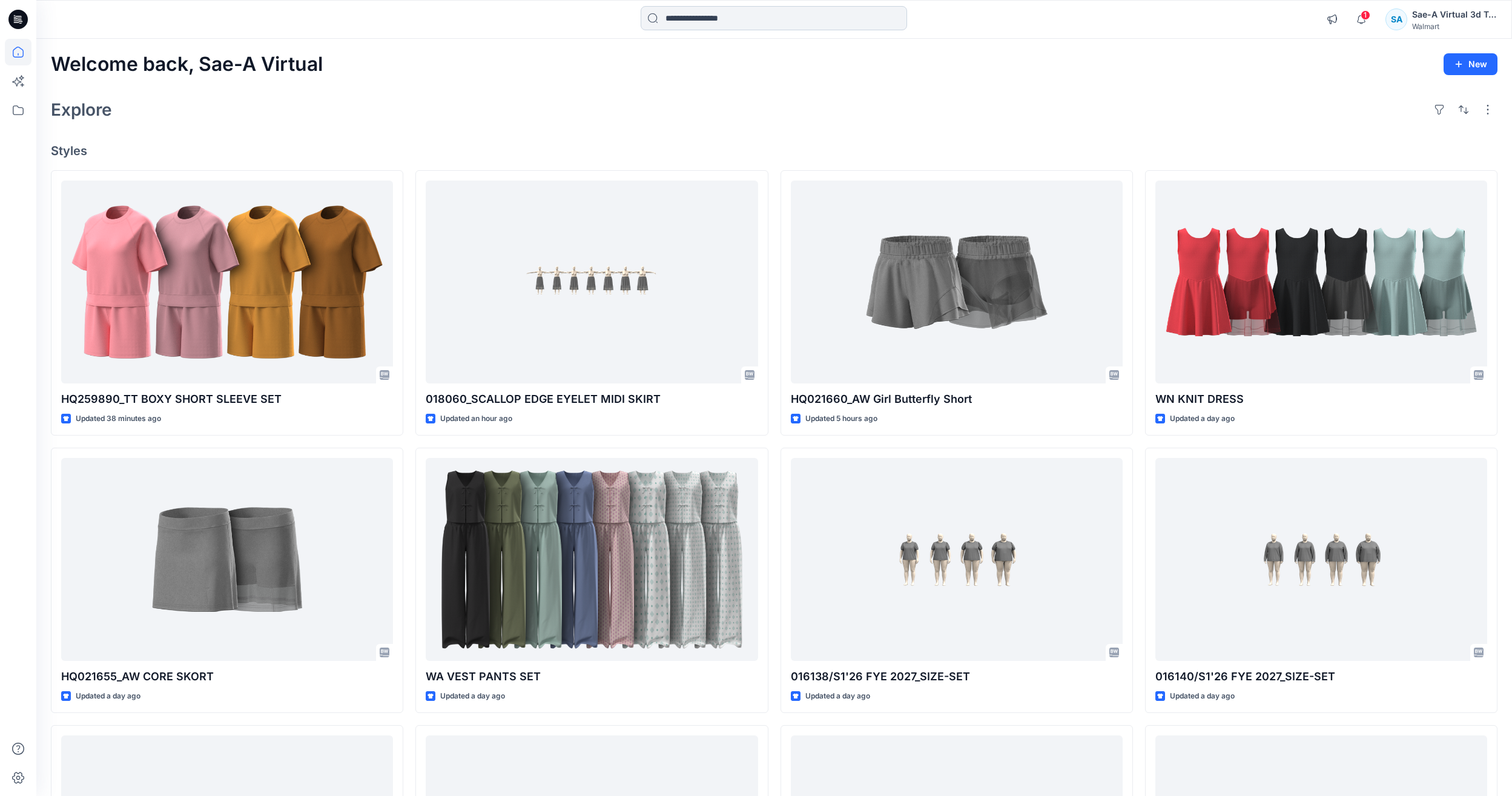
click at [742, 24] on input at bounding box center [773, 18] width 267 height 24
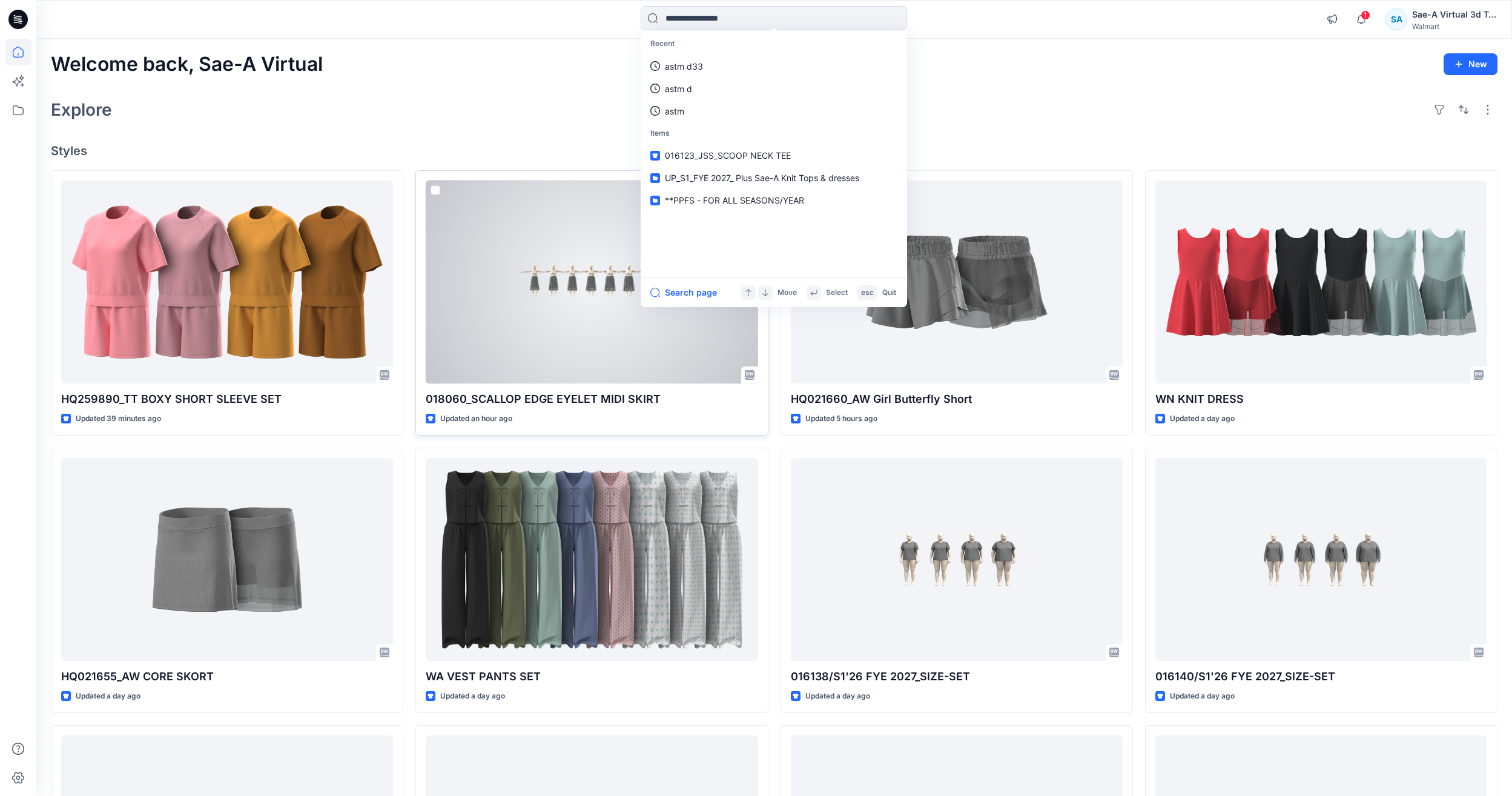
click at [562, 335] on div at bounding box center [591, 282] width 332 height 203
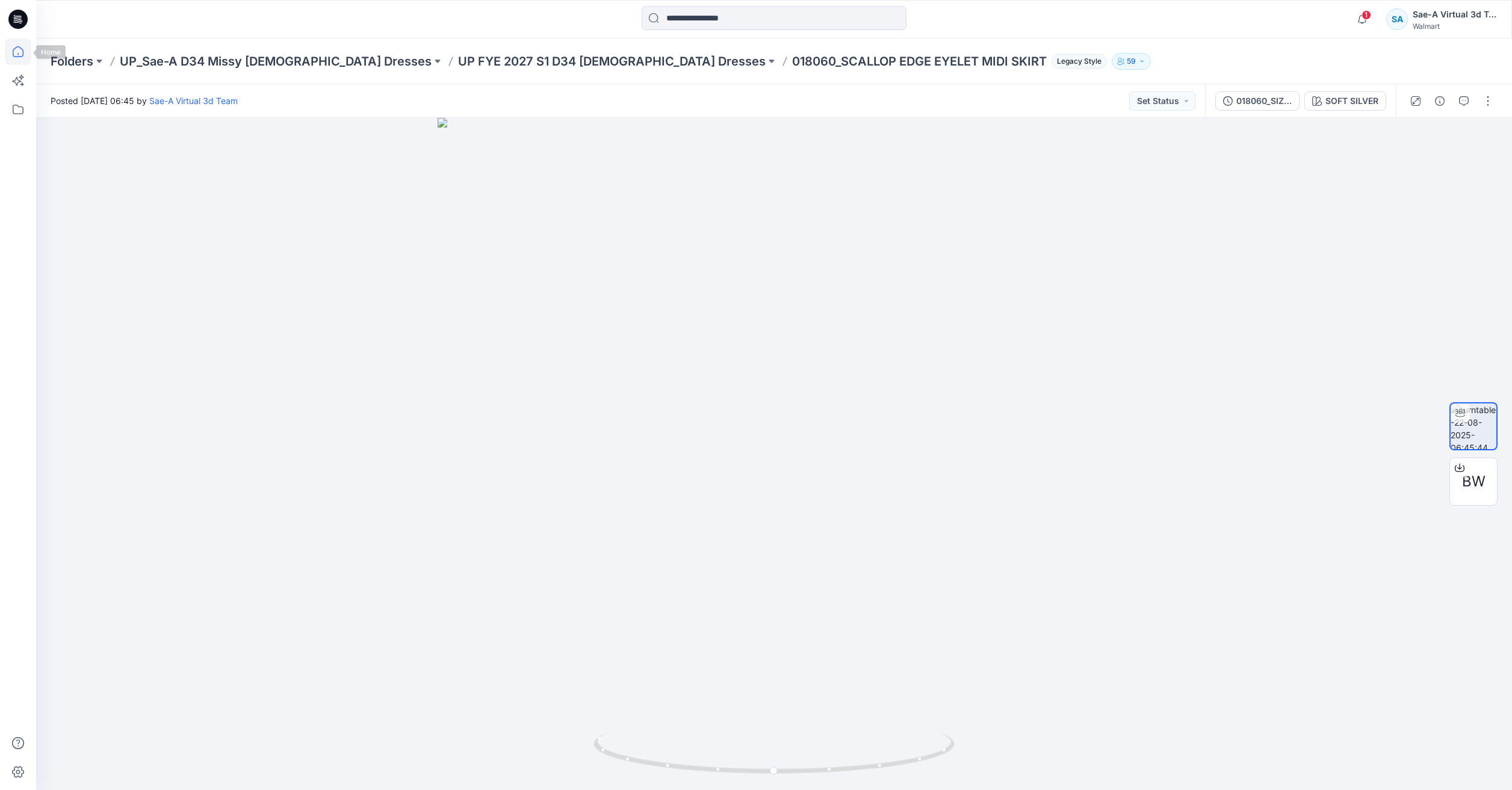
click at [15, 54] on icon at bounding box center [18, 51] width 26 height 26
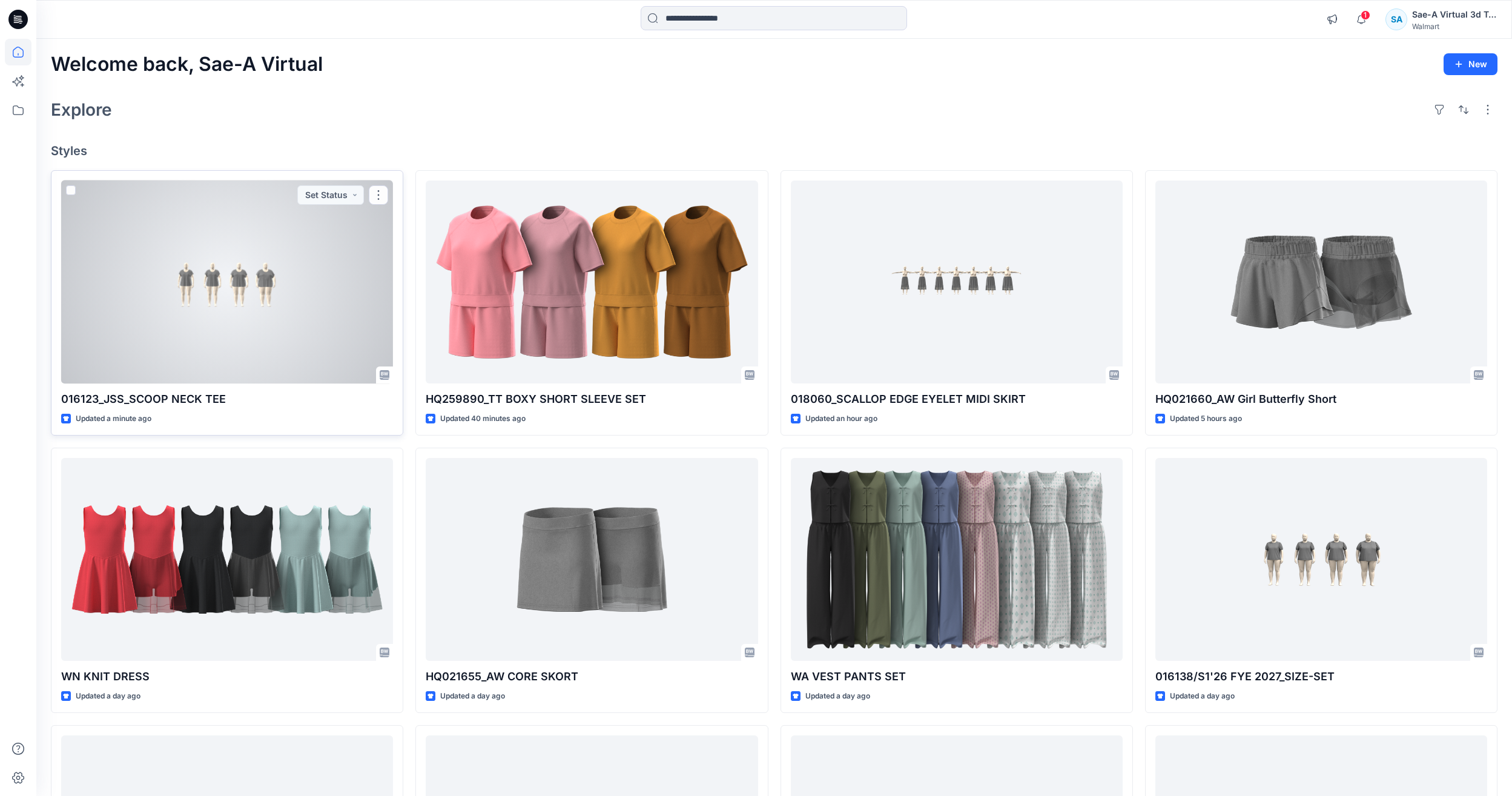
click at [278, 333] on div at bounding box center [227, 282] width 332 height 203
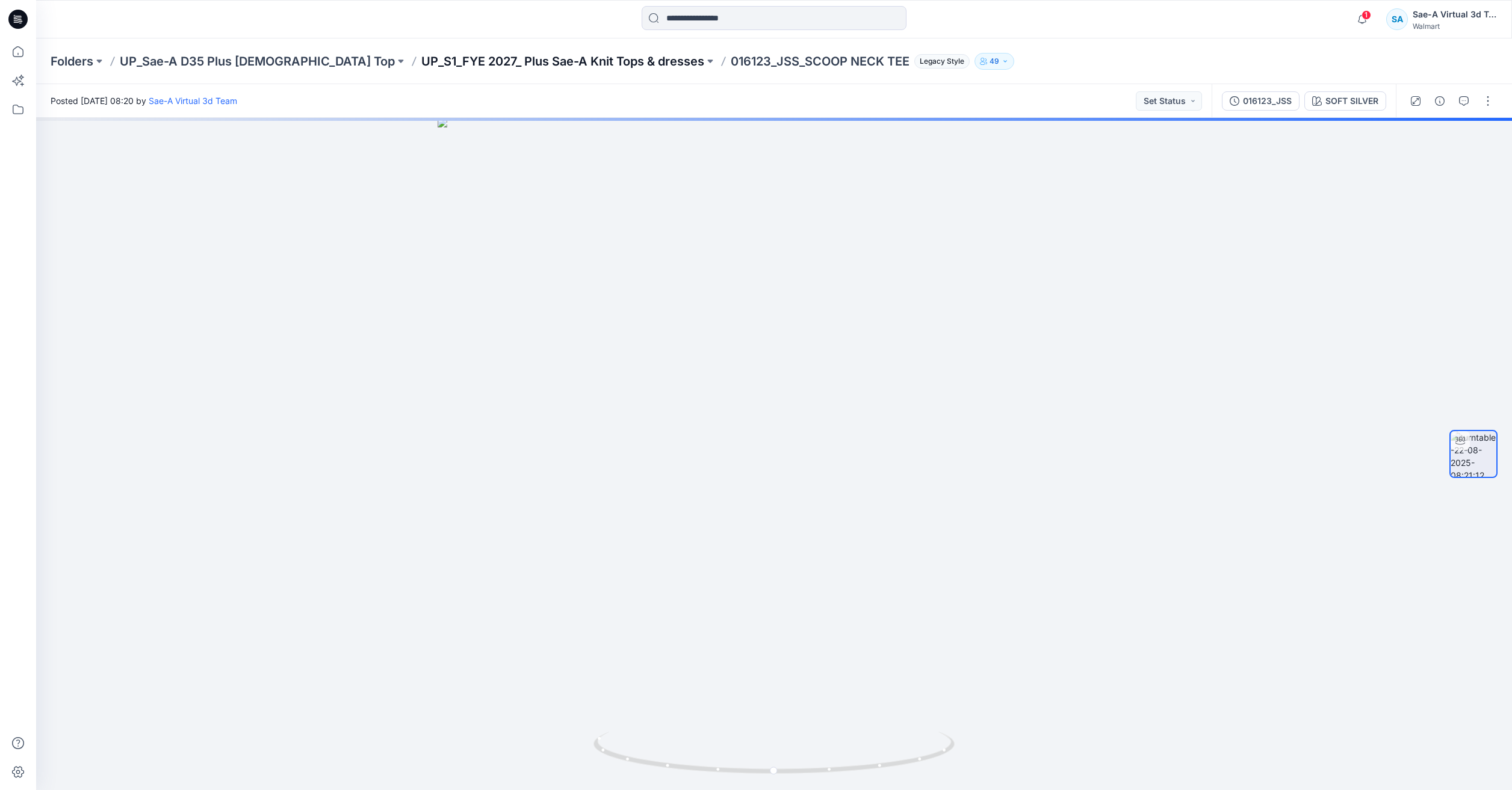
click at [561, 68] on p "UP_S1_FYE 2027_ Plus Sae-A Knit Tops & dresses" at bounding box center [562, 61] width 283 height 17
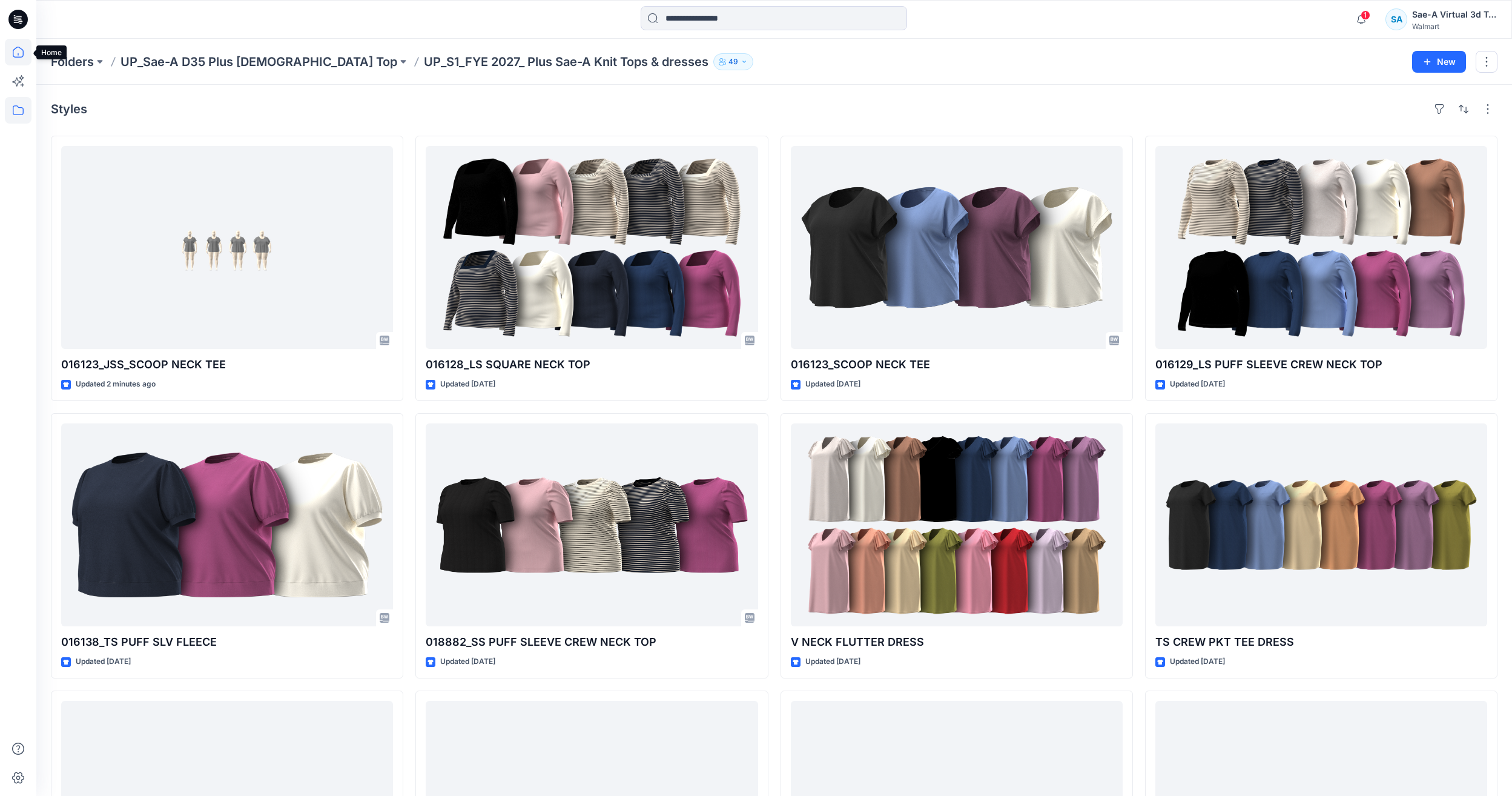
click at [8, 50] on icon at bounding box center [18, 52] width 27 height 27
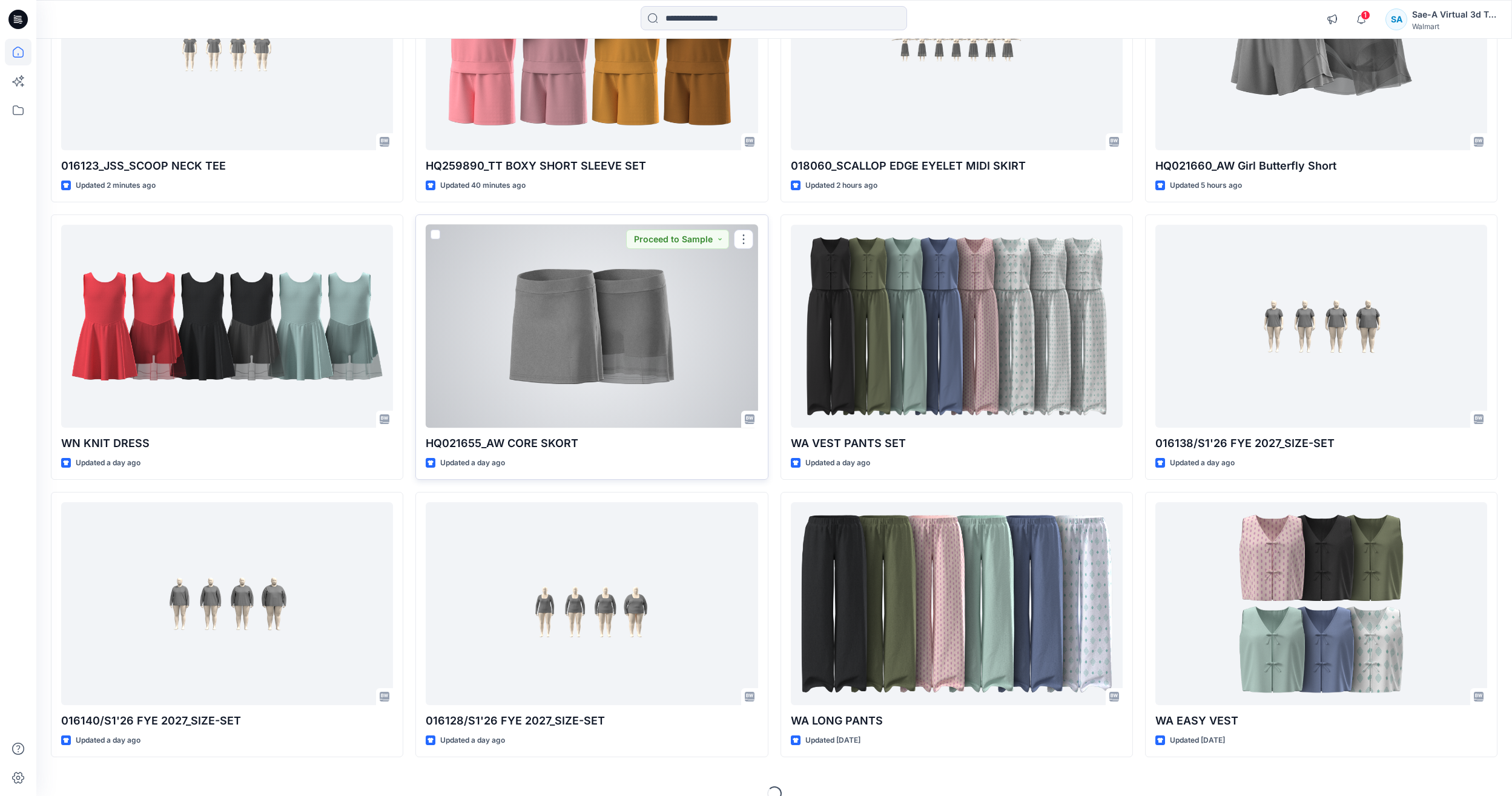
scroll to position [253, 0]
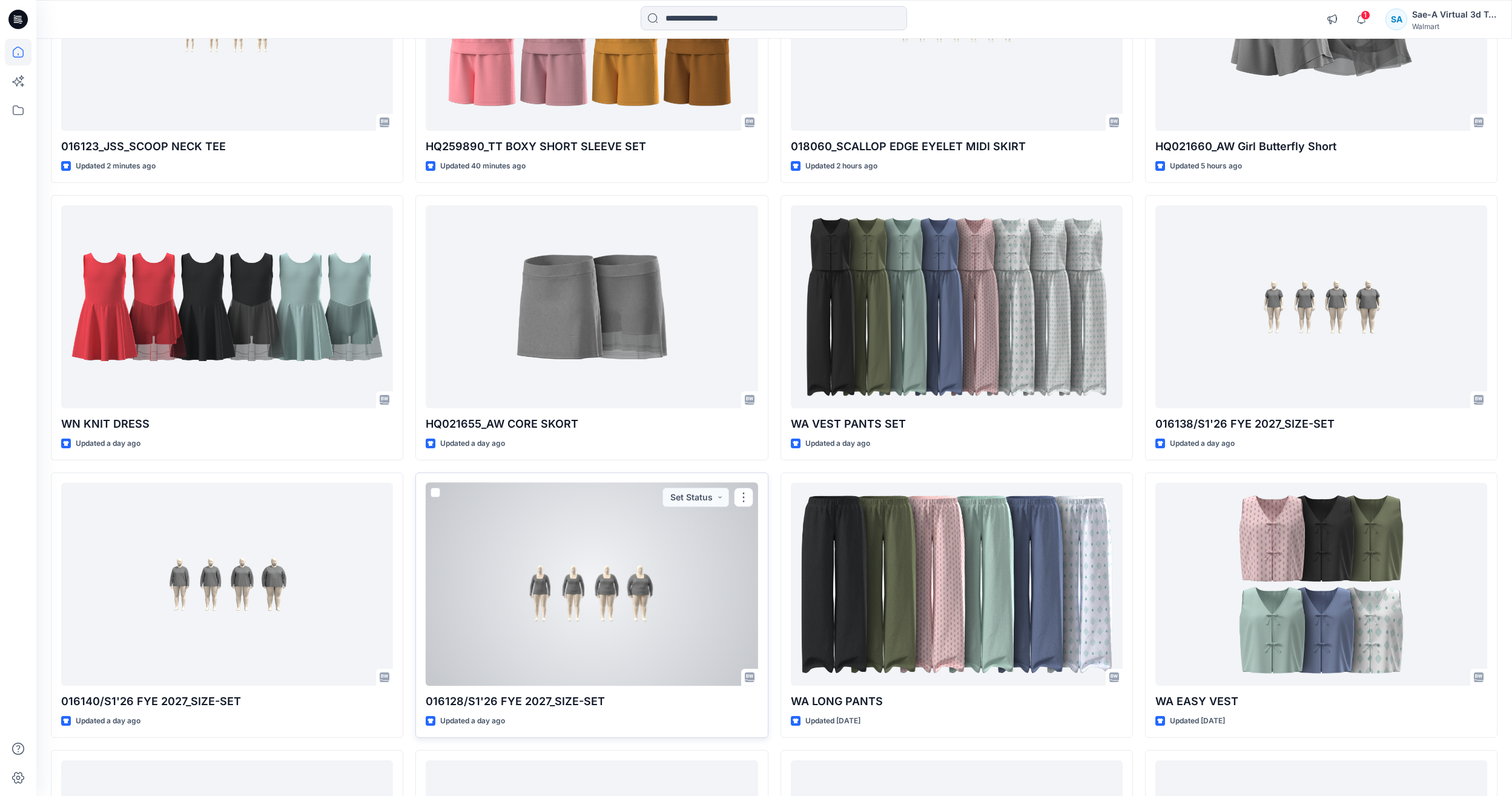
click at [496, 594] on div at bounding box center [591, 584] width 332 height 203
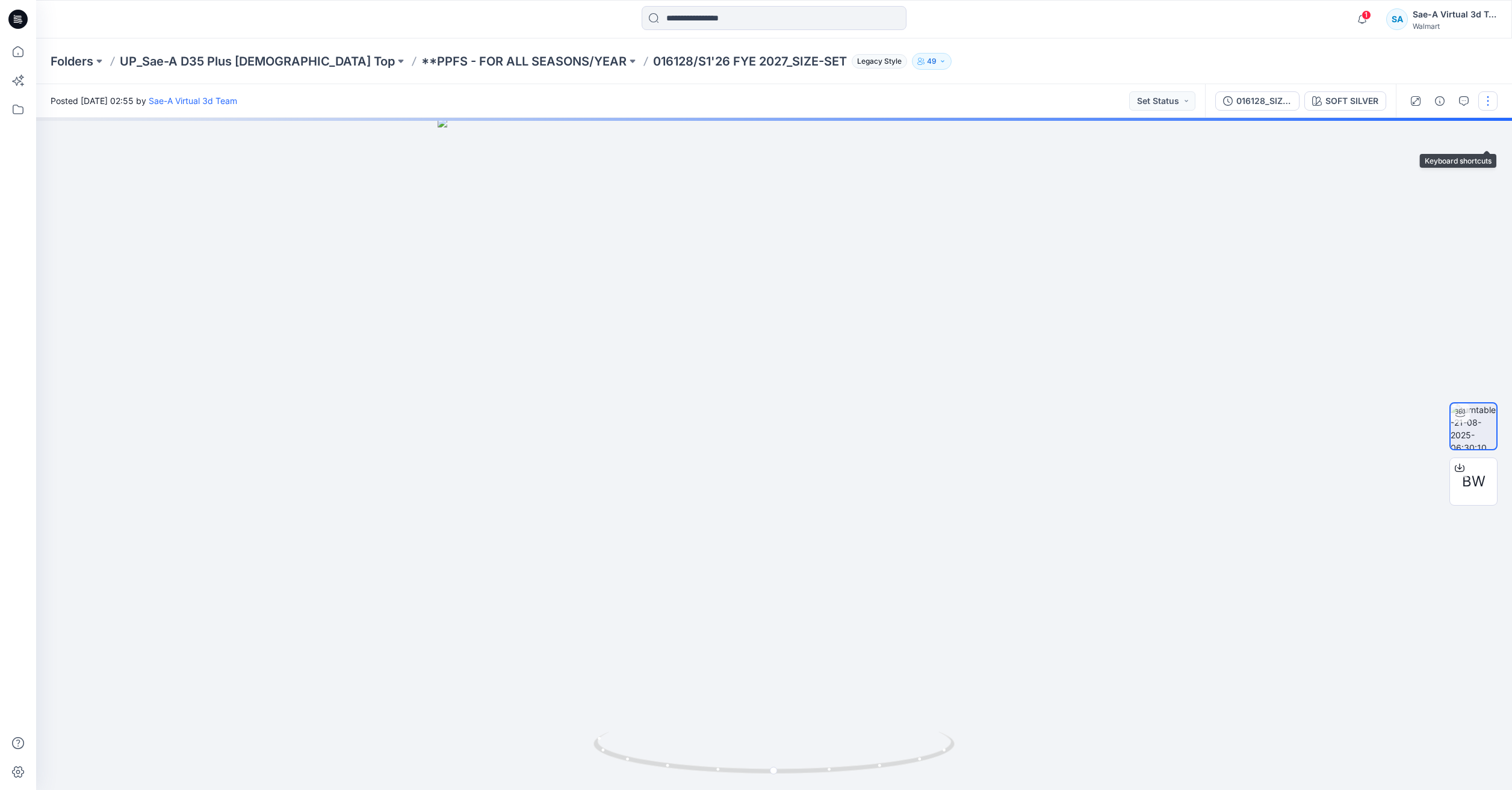
click at [1486, 102] on button "button" at bounding box center [1488, 101] width 19 height 19
click at [1395, 194] on icon "button" at bounding box center [1393, 196] width 10 height 10
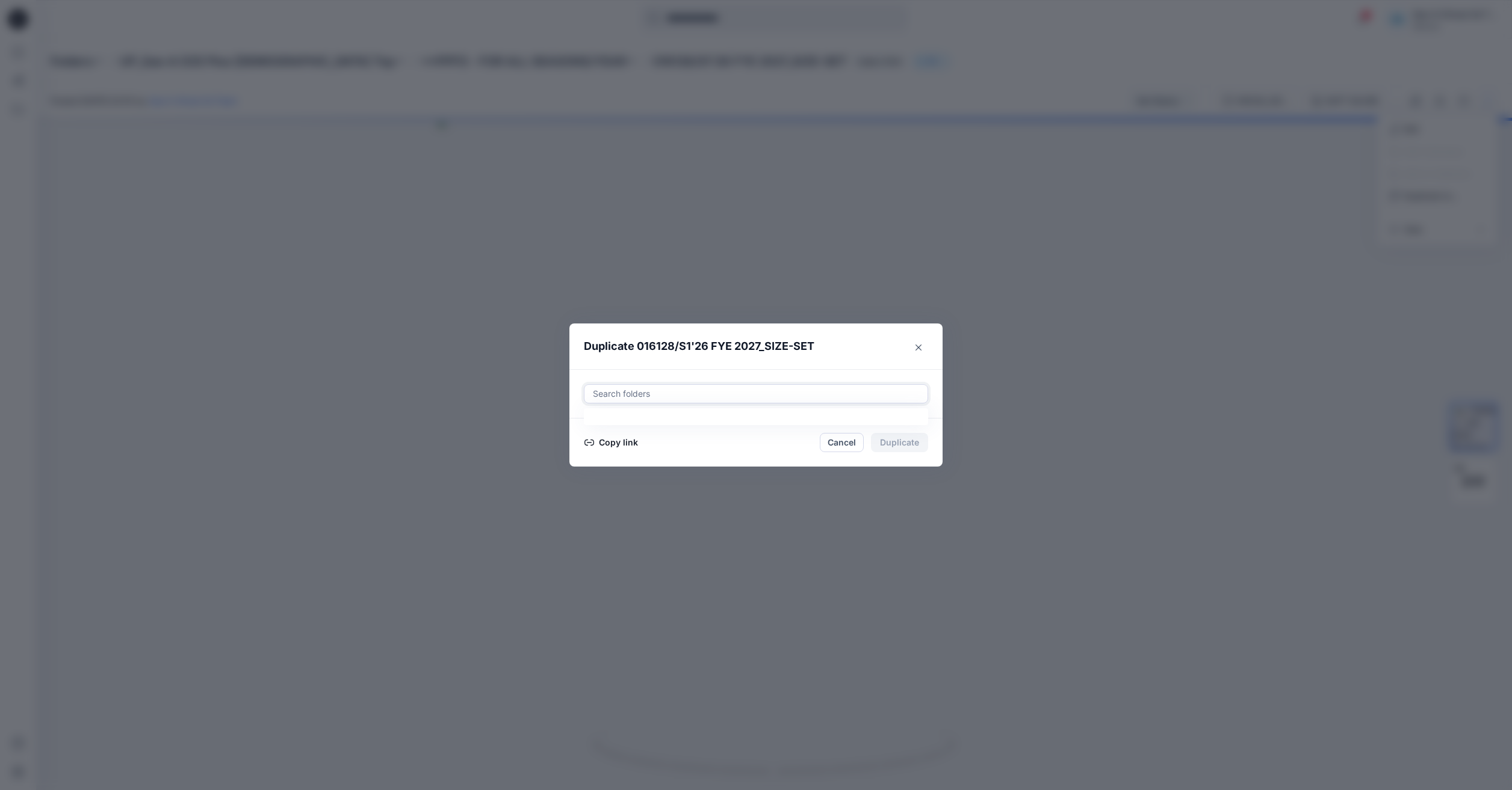
click at [717, 390] on div at bounding box center [756, 394] width 329 height 15
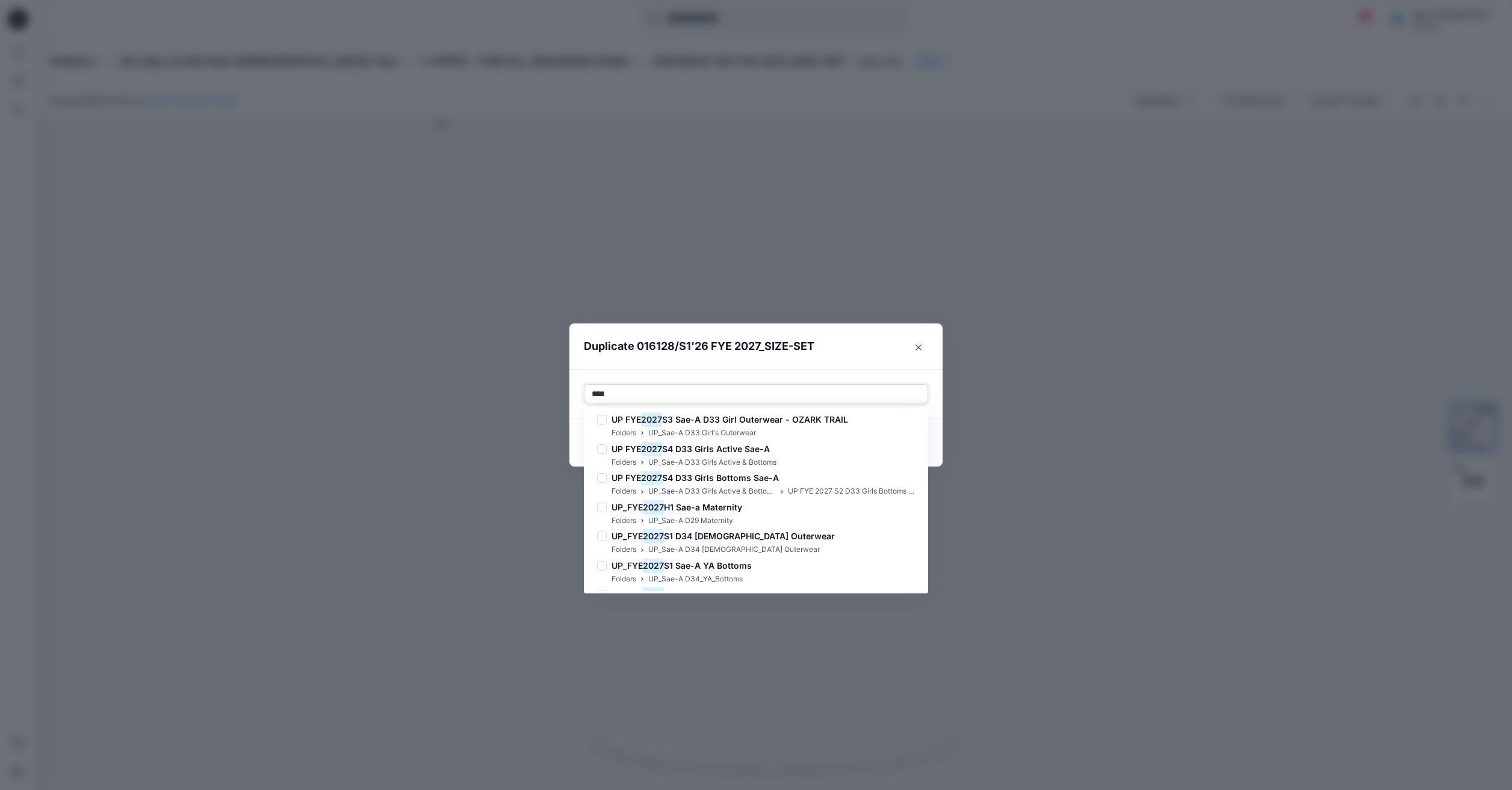
scroll to position [1019, 0]
type input "****"
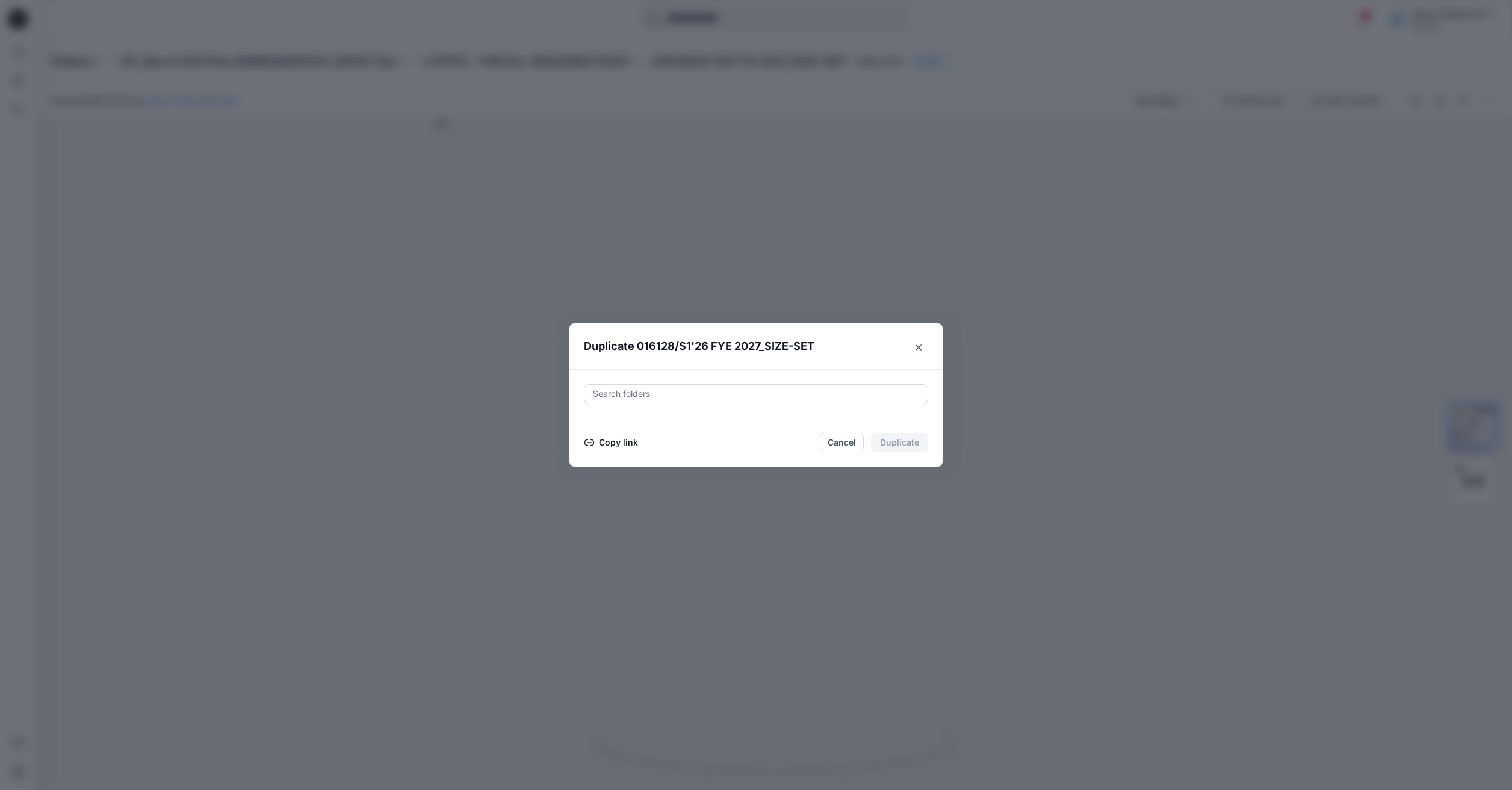
click at [666, 394] on div at bounding box center [756, 394] width 329 height 15
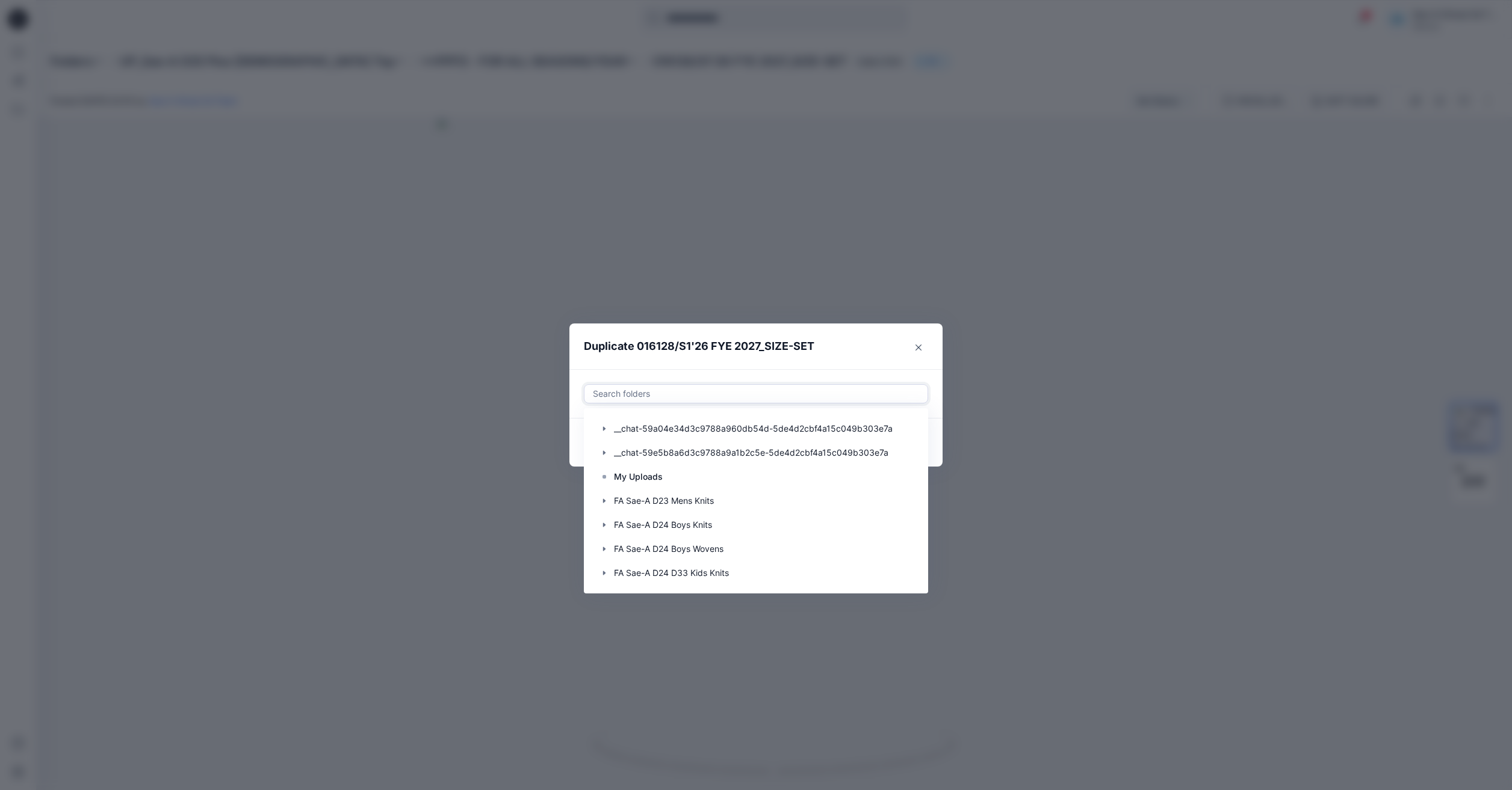
click at [737, 387] on div at bounding box center [756, 394] width 329 height 15
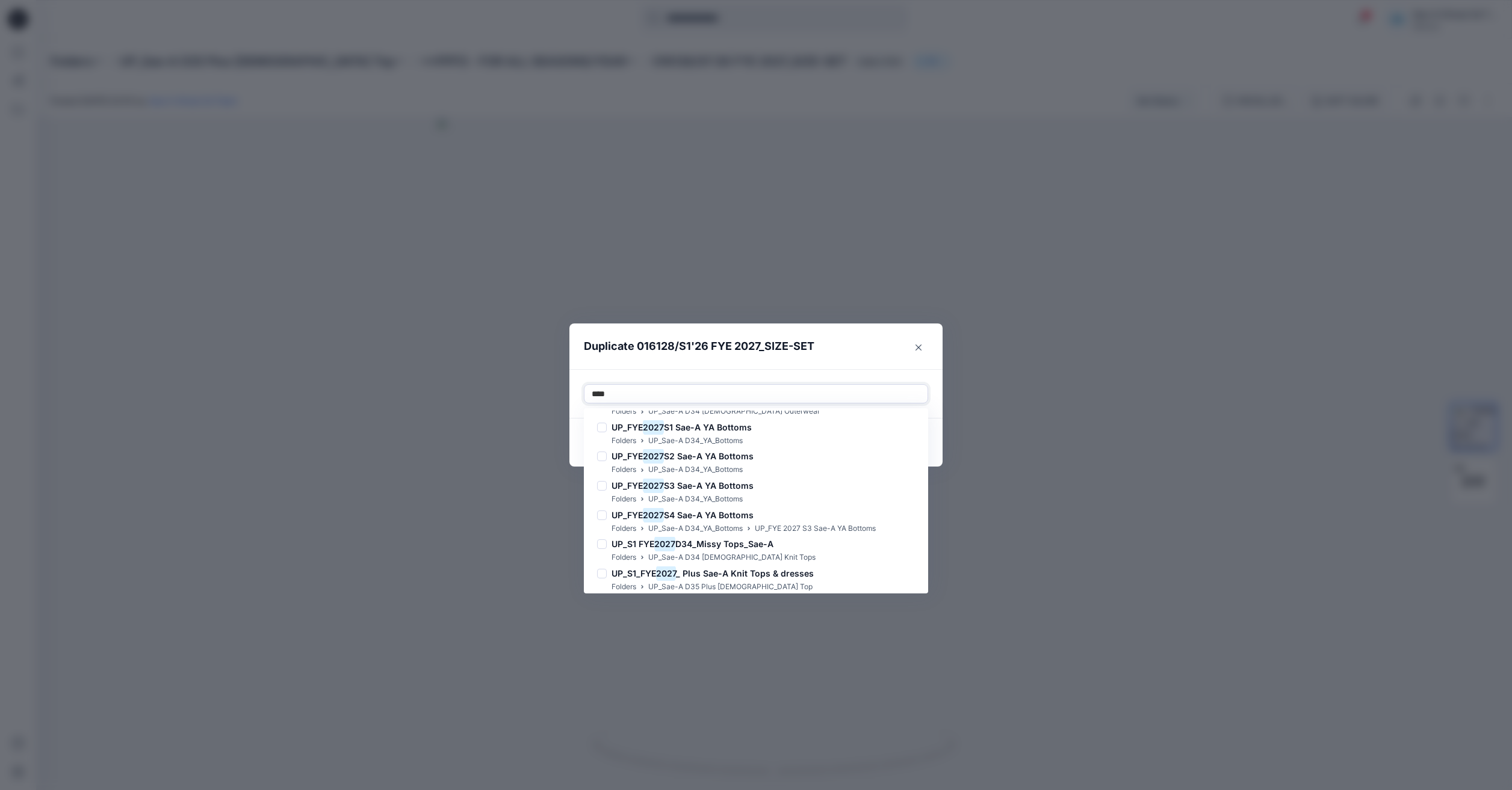
scroll to position [1202, 0]
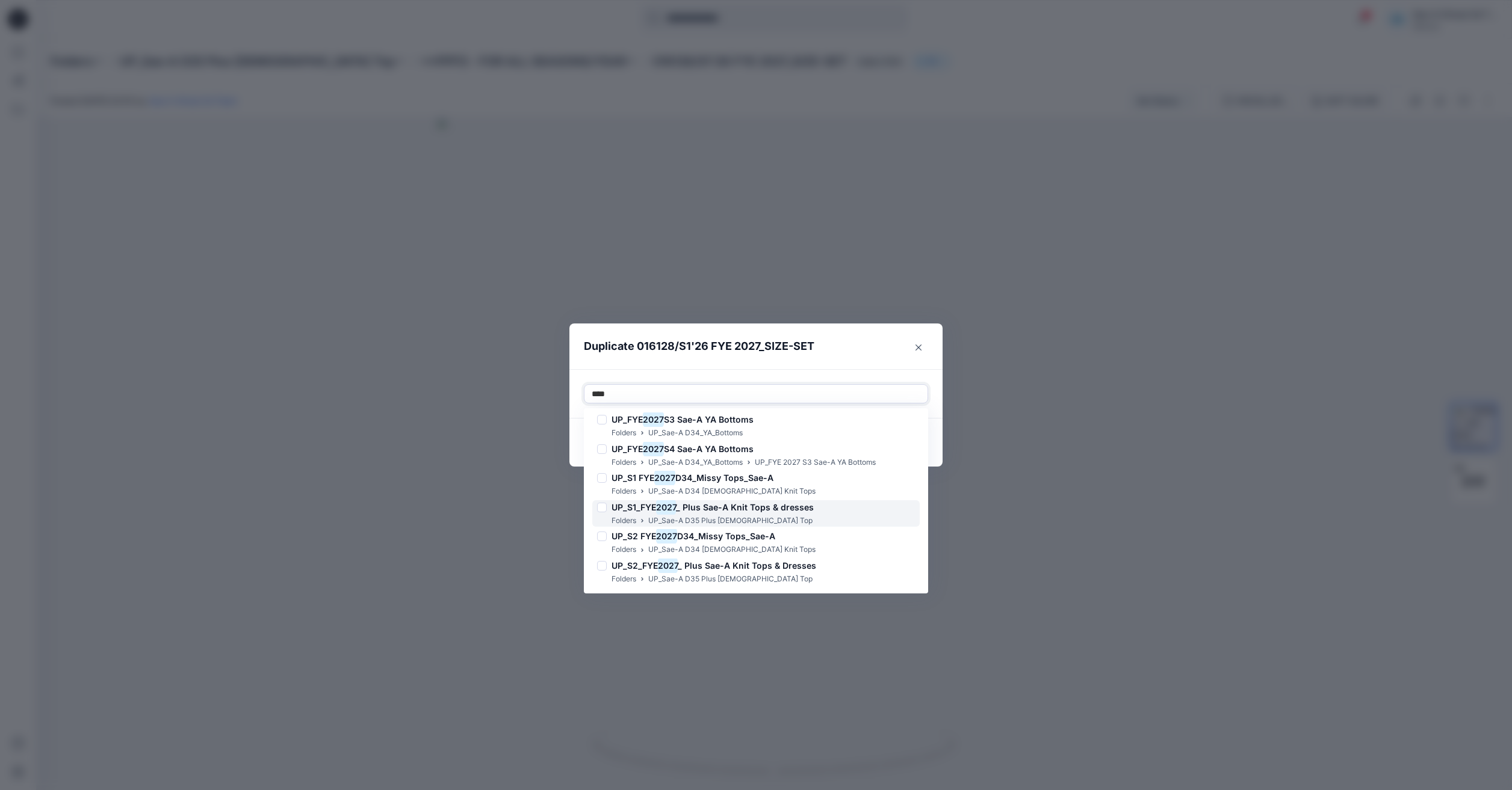
click at [741, 521] on p "UP_Sae-A D35 Plus Ladies Top" at bounding box center [730, 521] width 164 height 12
type input "*"
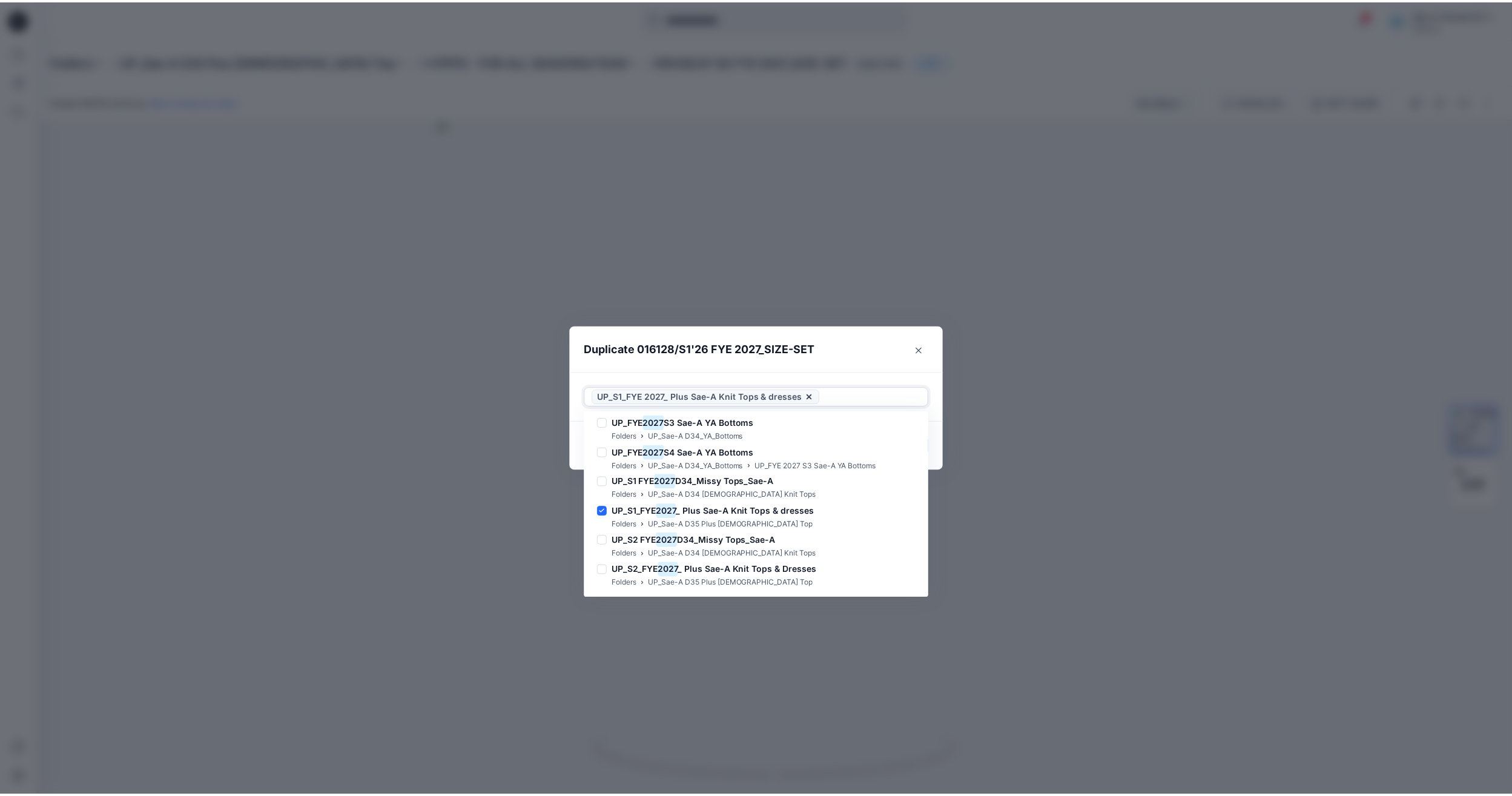
scroll to position [0, 0]
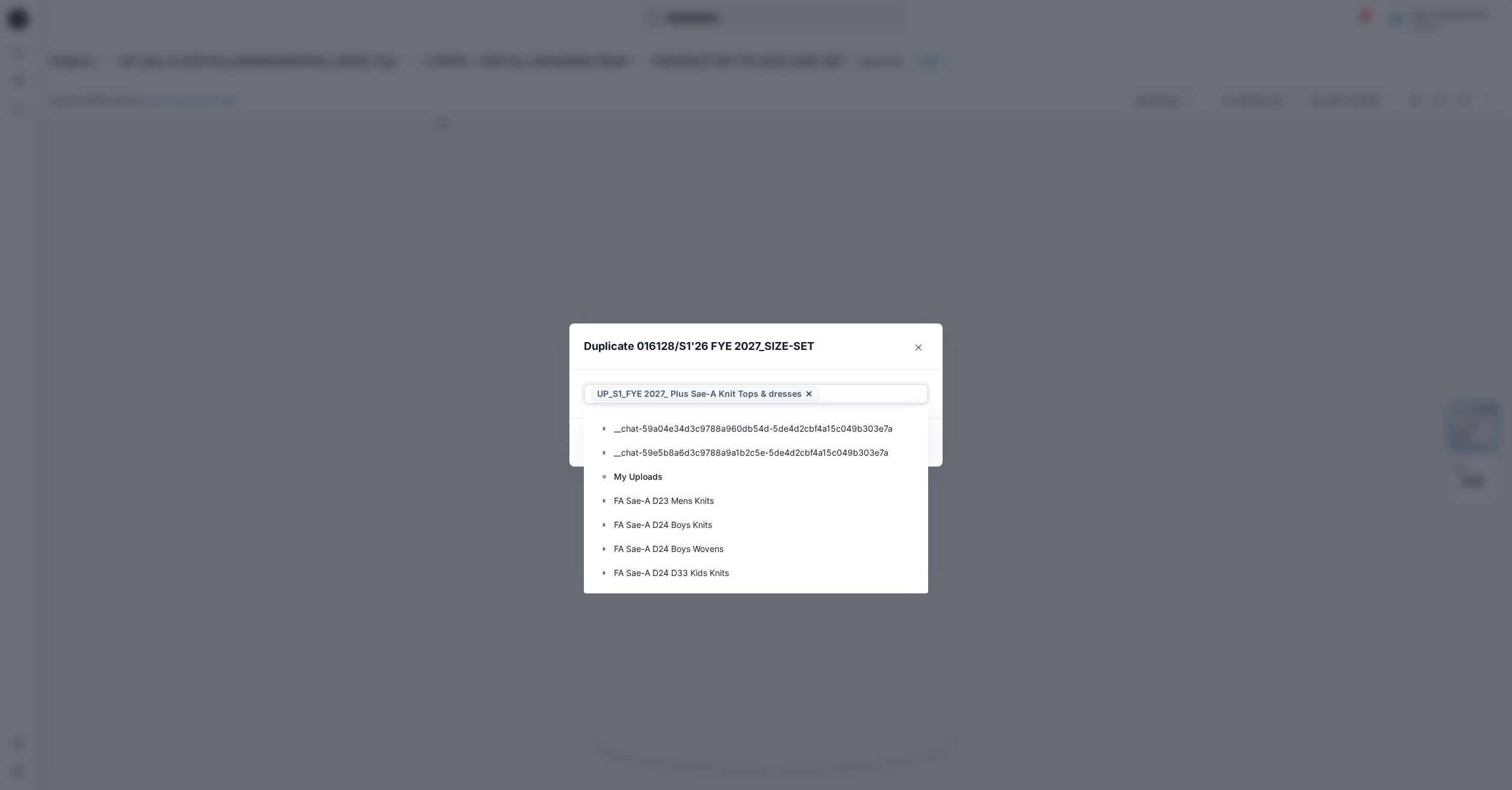
click at [837, 370] on div "Use Up and Down to choose options, press Enter to select the currently focused …" at bounding box center [756, 393] width 373 height 49
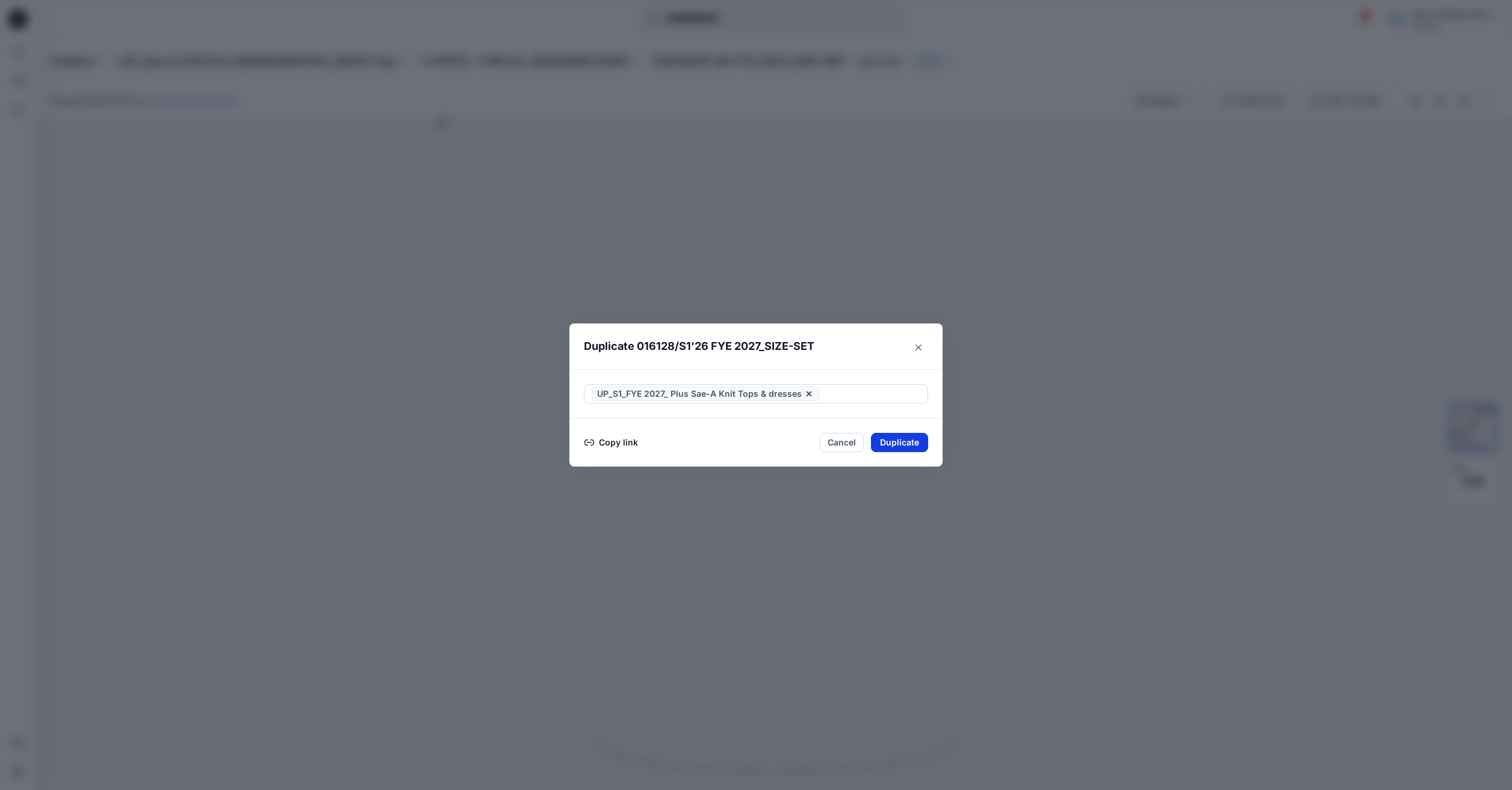
click at [908, 447] on button "Duplicate" at bounding box center [899, 442] width 57 height 19
click at [877, 255] on div "Duplicate 016128/S1'26 FYE 2027_SIZE-SET Your styles were duplicated successful…" at bounding box center [756, 395] width 1512 height 790
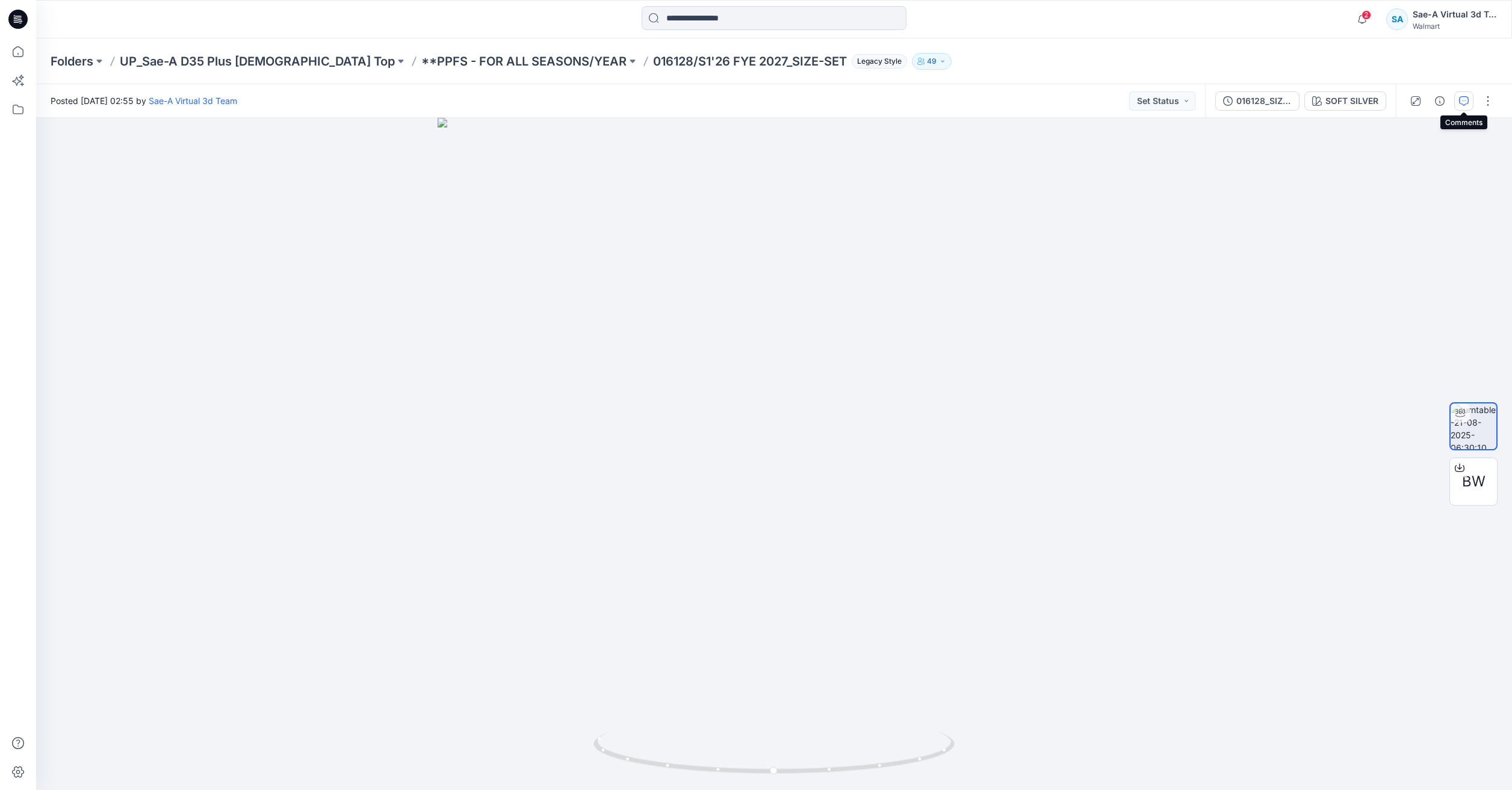
click at [1462, 100] on icon "button" at bounding box center [1463, 100] width 10 height 10
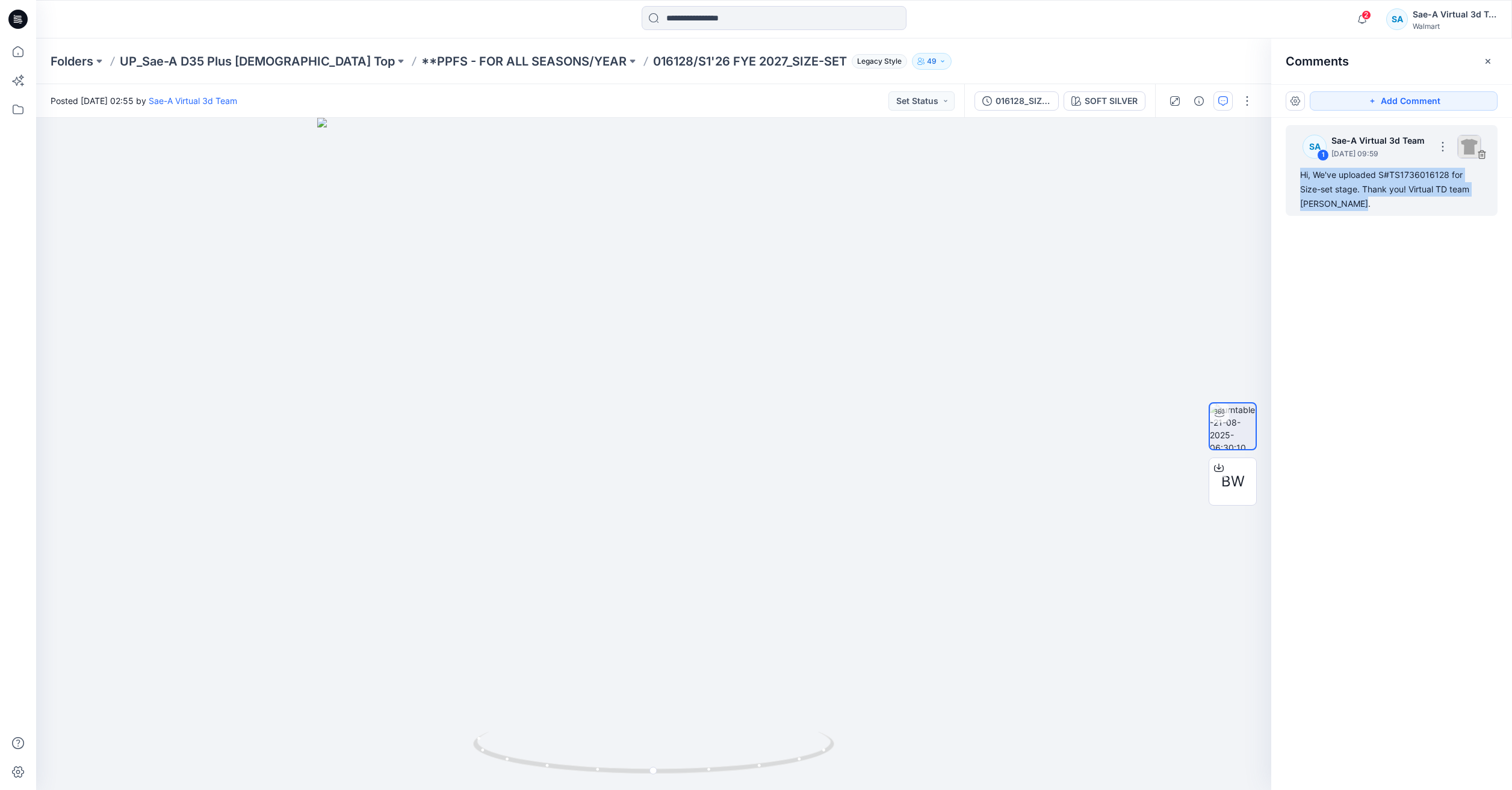
drag, startPoint x: 1356, startPoint y: 205, endPoint x: 1292, endPoint y: 177, distance: 69.9
click at [1292, 177] on div "SA 1 Sae-A Virtual 3d Team August 20, 2025 09:59 Hi, We've uploaded S#TS1736016…" at bounding box center [1391, 171] width 212 height 91
copy div "Hi, We've uploaded S#TS1736016128 for Size-set stage. Thank you! Virtual TD tea…"
click at [236, 56] on p "UP_Sae-A D35 Plus Ladies Top" at bounding box center [257, 61] width 275 height 17
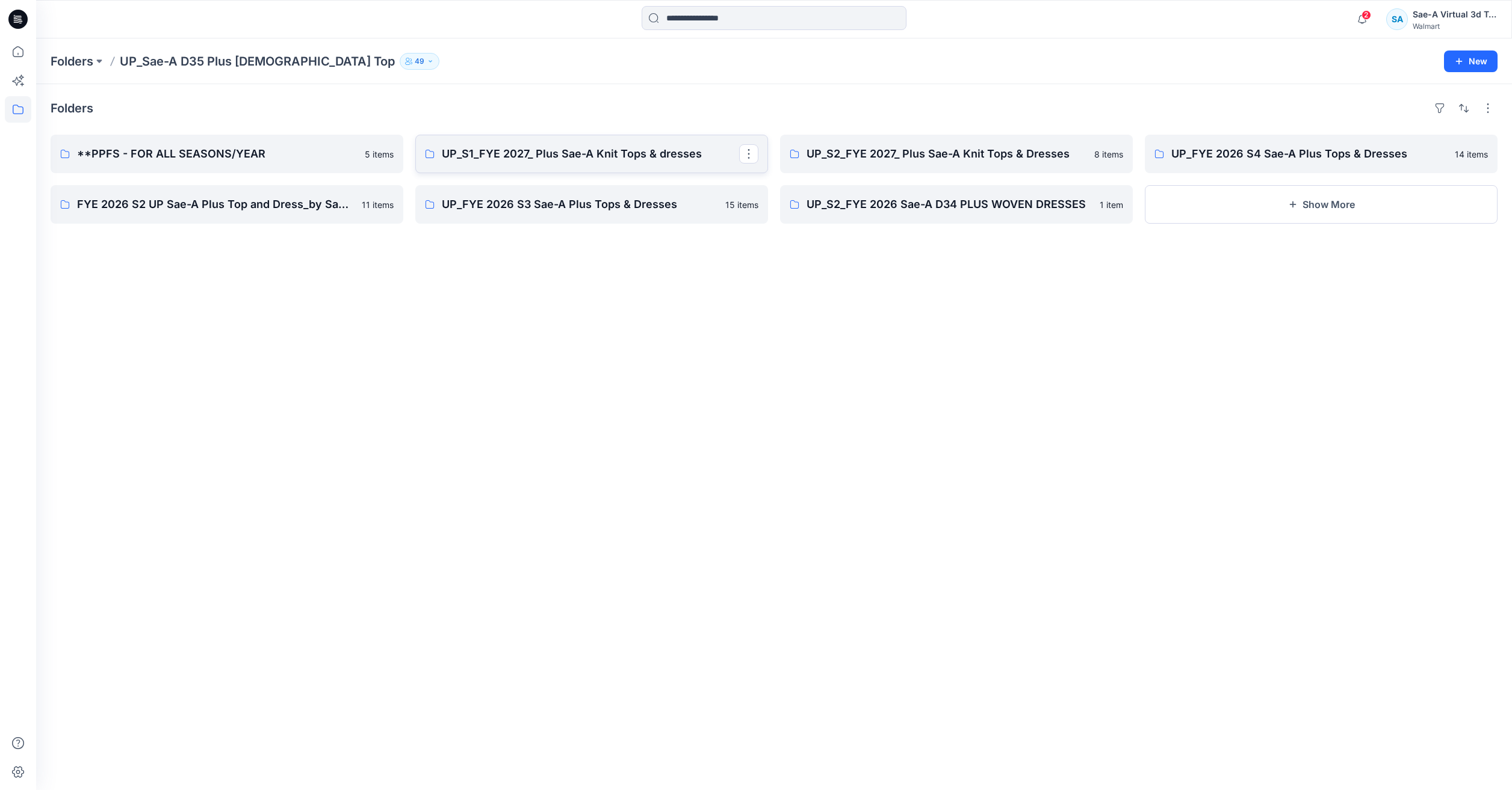
click at [598, 145] on link "UP_S1_FYE 2027_ Plus Sae-A Knit Tops & dresses" at bounding box center [592, 154] width 352 height 38
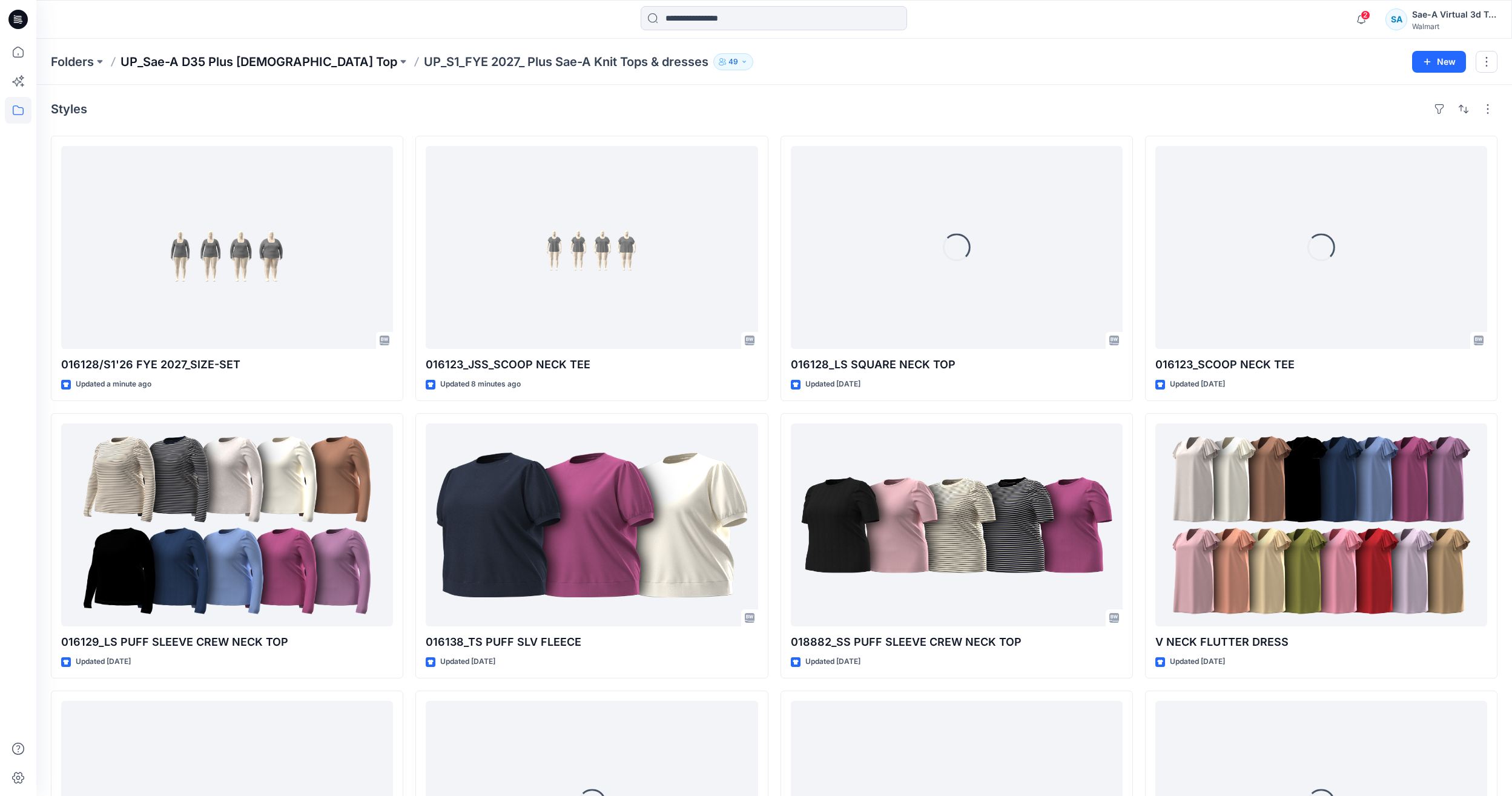
click at [232, 65] on p "UP_Sae-A D35 Plus Ladies Top" at bounding box center [259, 61] width 277 height 17
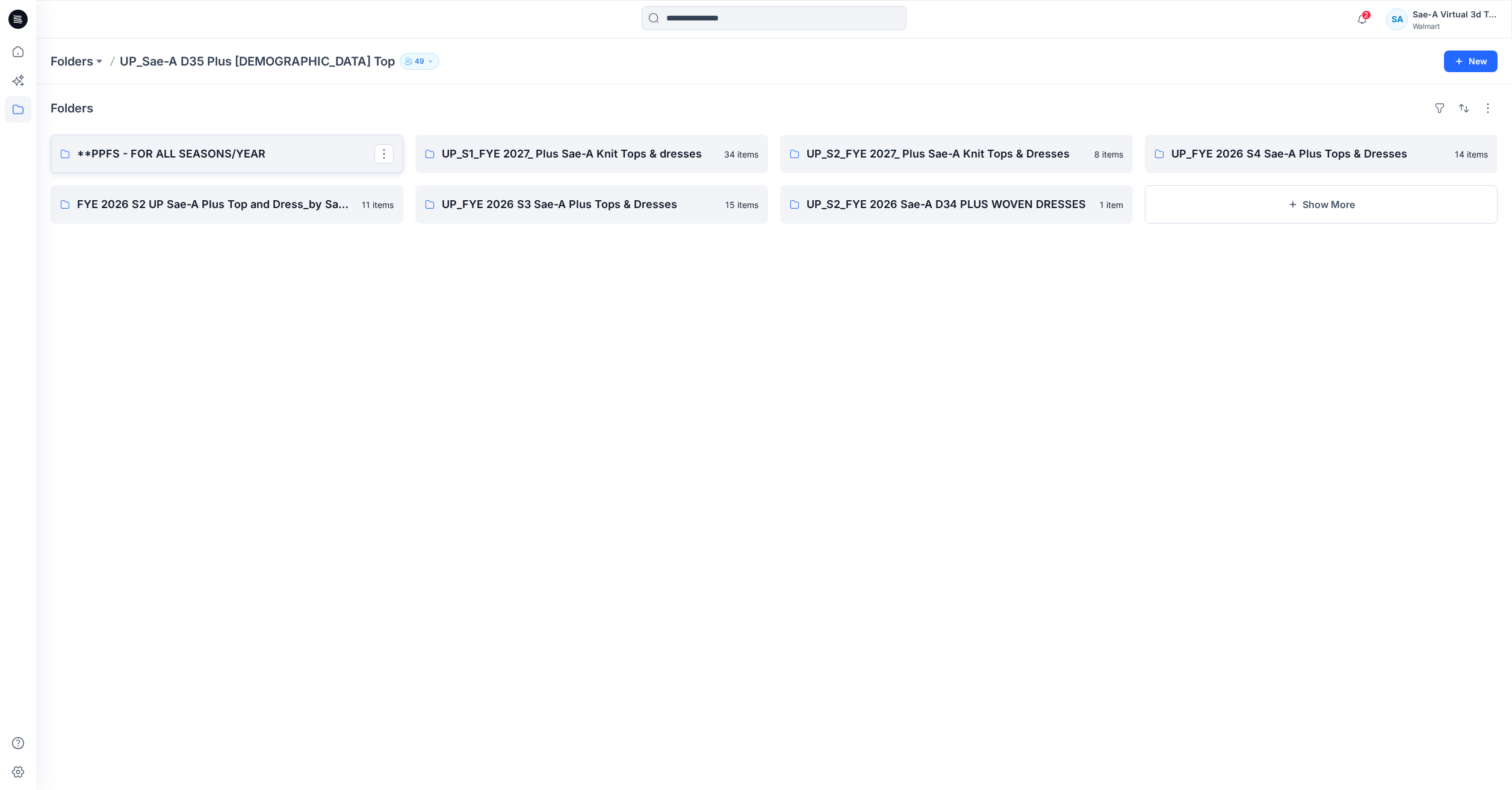
click at [170, 169] on link "**PPFS - FOR ALL SEASONS/YEAR" at bounding box center [227, 154] width 352 height 38
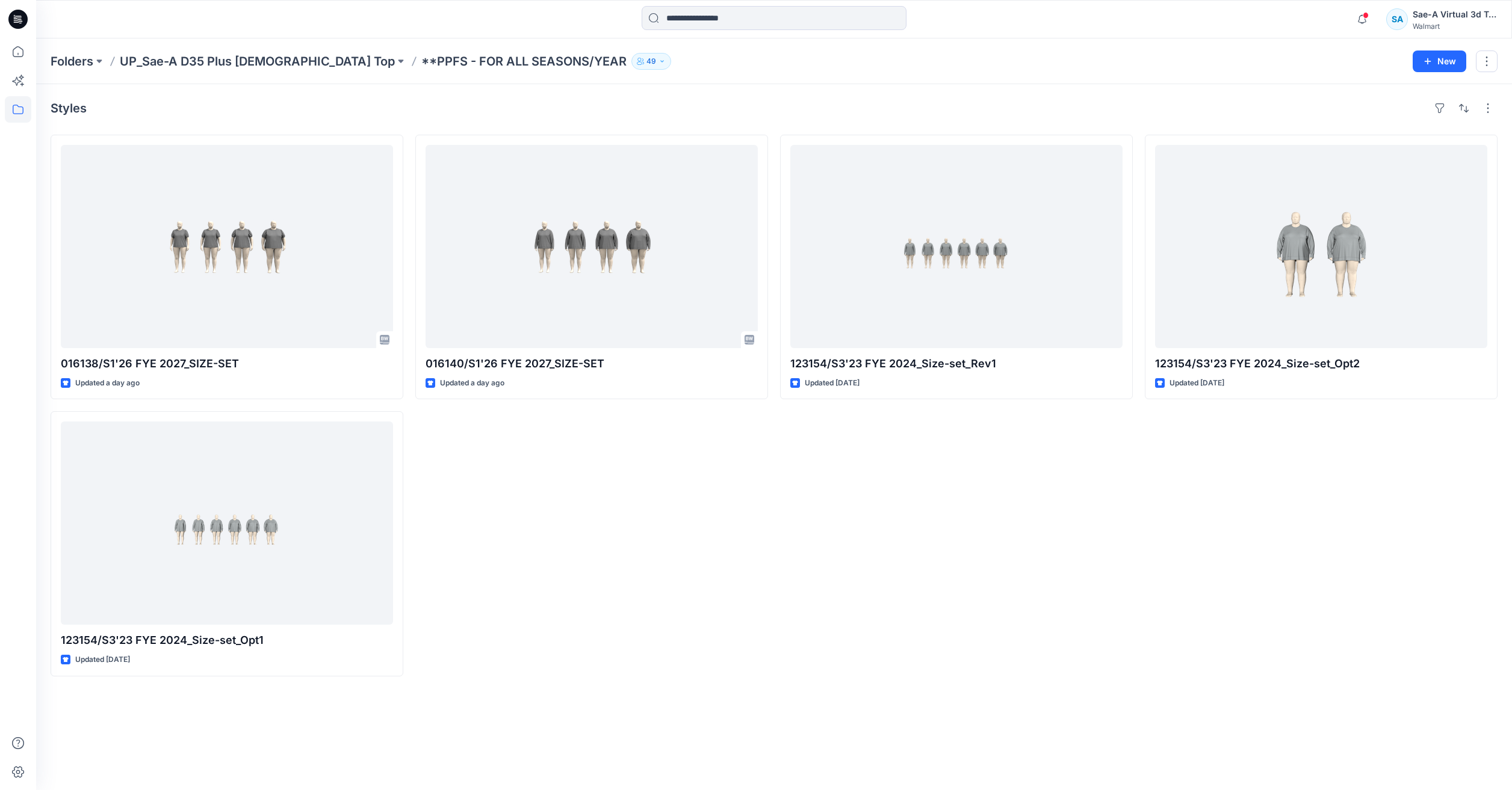
click at [531, 502] on div "016140/S1'26 FYE 2027_SIZE-SET Updated a day ago" at bounding box center [592, 406] width 352 height 542
click at [15, 58] on icon at bounding box center [18, 51] width 26 height 26
click at [12, 51] on icon at bounding box center [18, 51] width 26 height 26
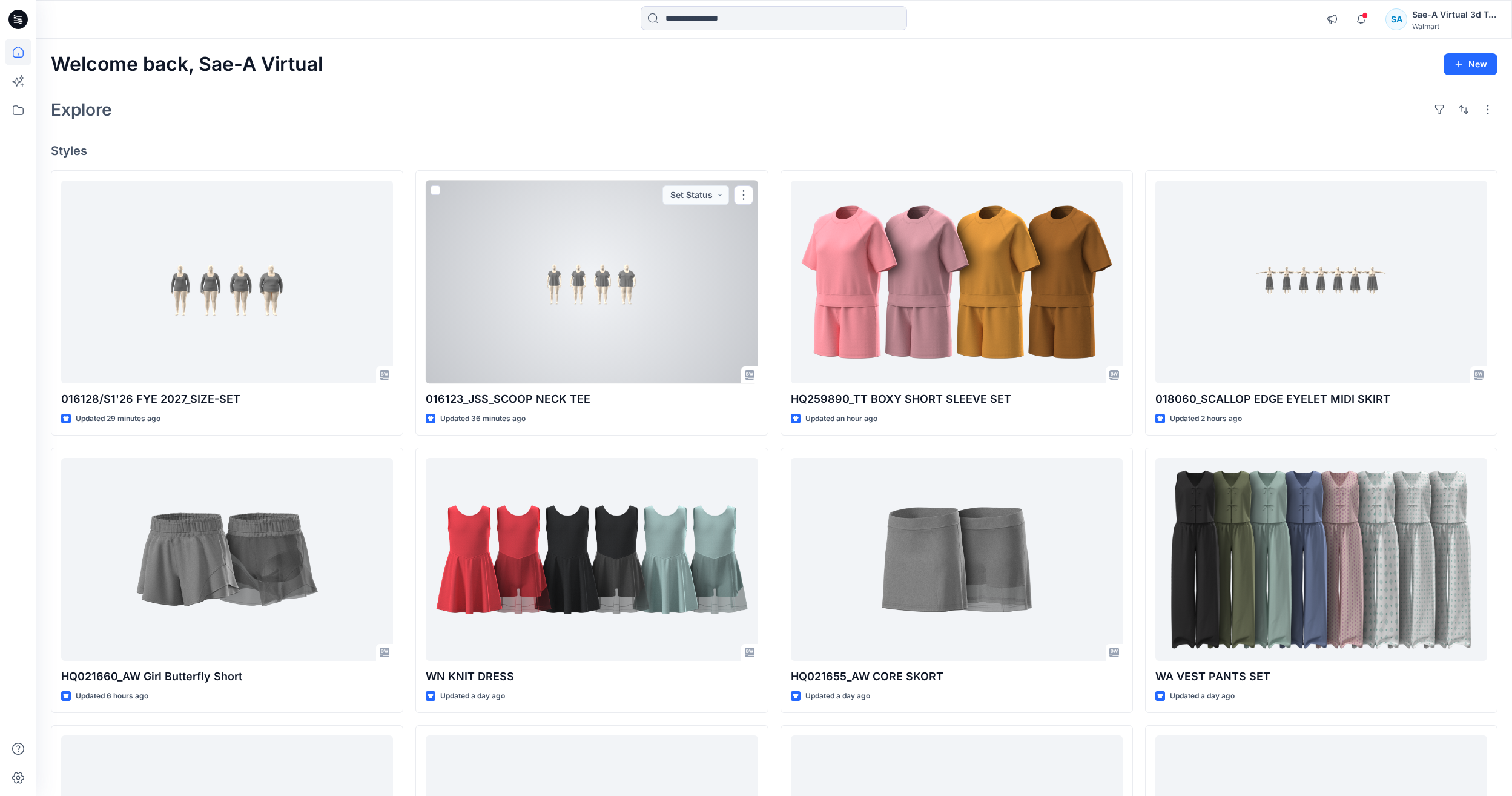
drag, startPoint x: 568, startPoint y: 324, endPoint x: 546, endPoint y: 270, distance: 58.3
click at [546, 270] on div at bounding box center [591, 282] width 332 height 203
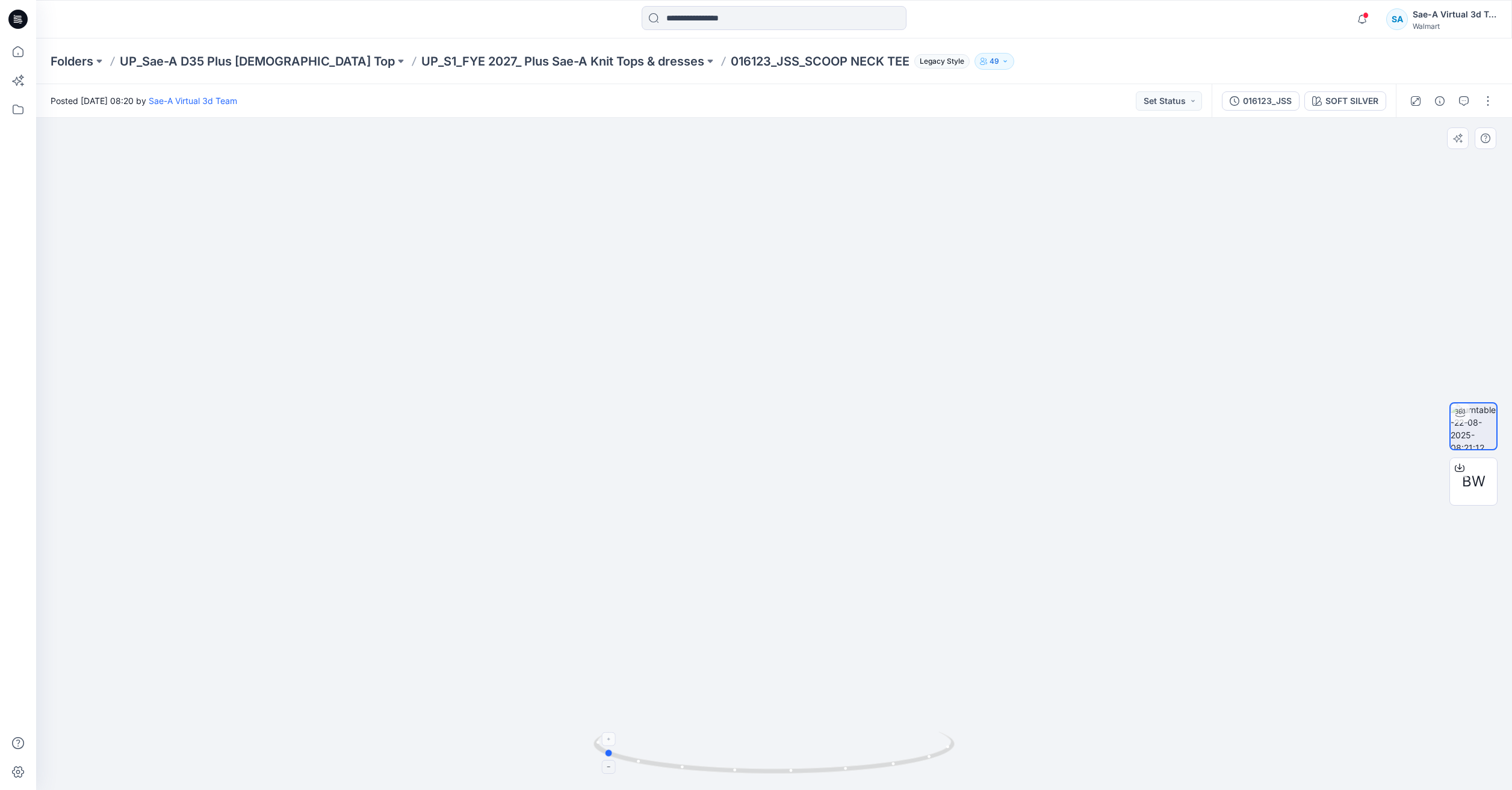
drag, startPoint x: 816, startPoint y: 775, endPoint x: 645, endPoint y: 756, distance: 172.1
click at [645, 756] on icon at bounding box center [775, 754] width 364 height 45
click at [13, 54] on icon at bounding box center [18, 51] width 11 height 11
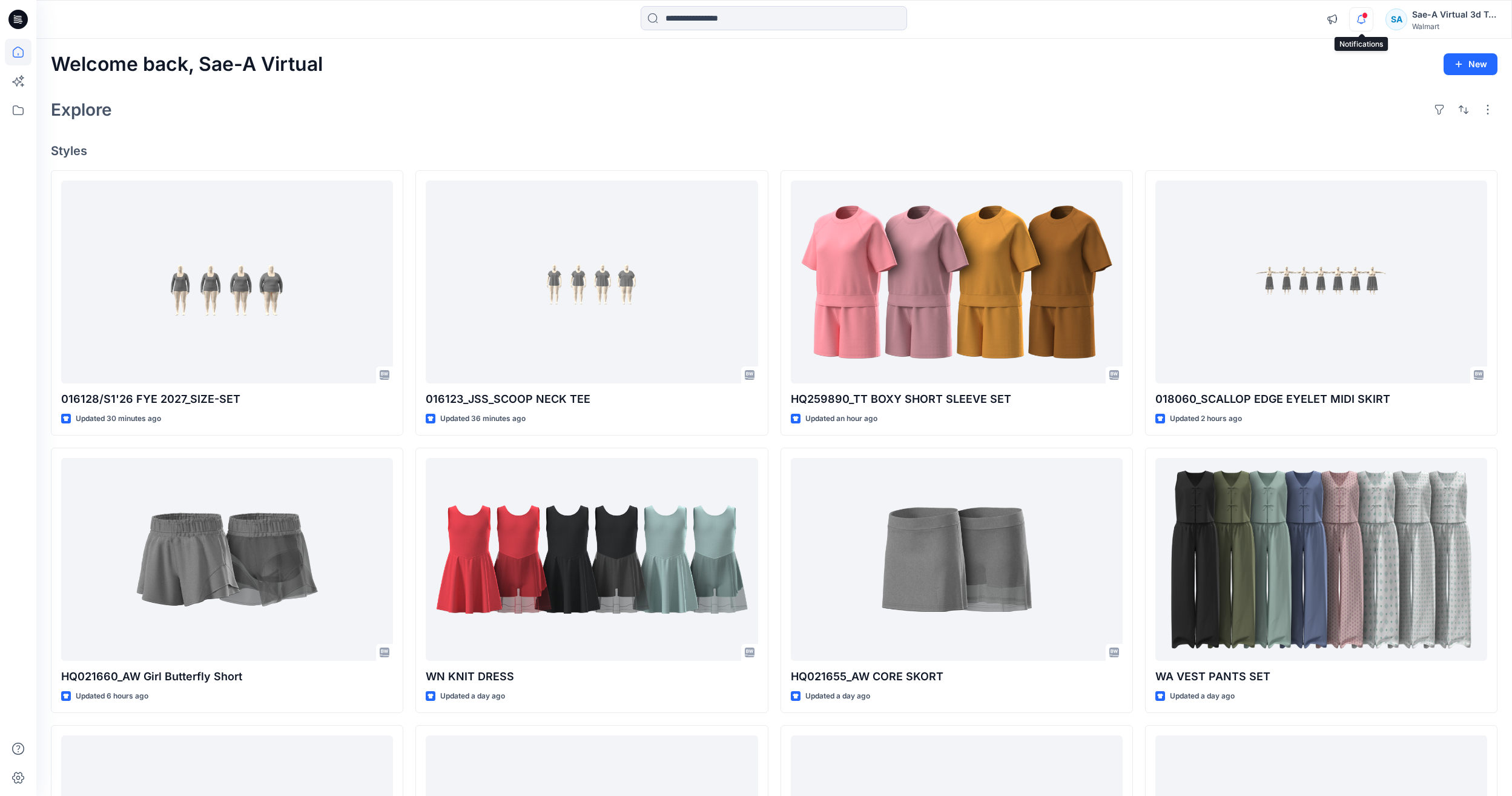
click at [1359, 18] on icon "button" at bounding box center [1361, 19] width 23 height 24
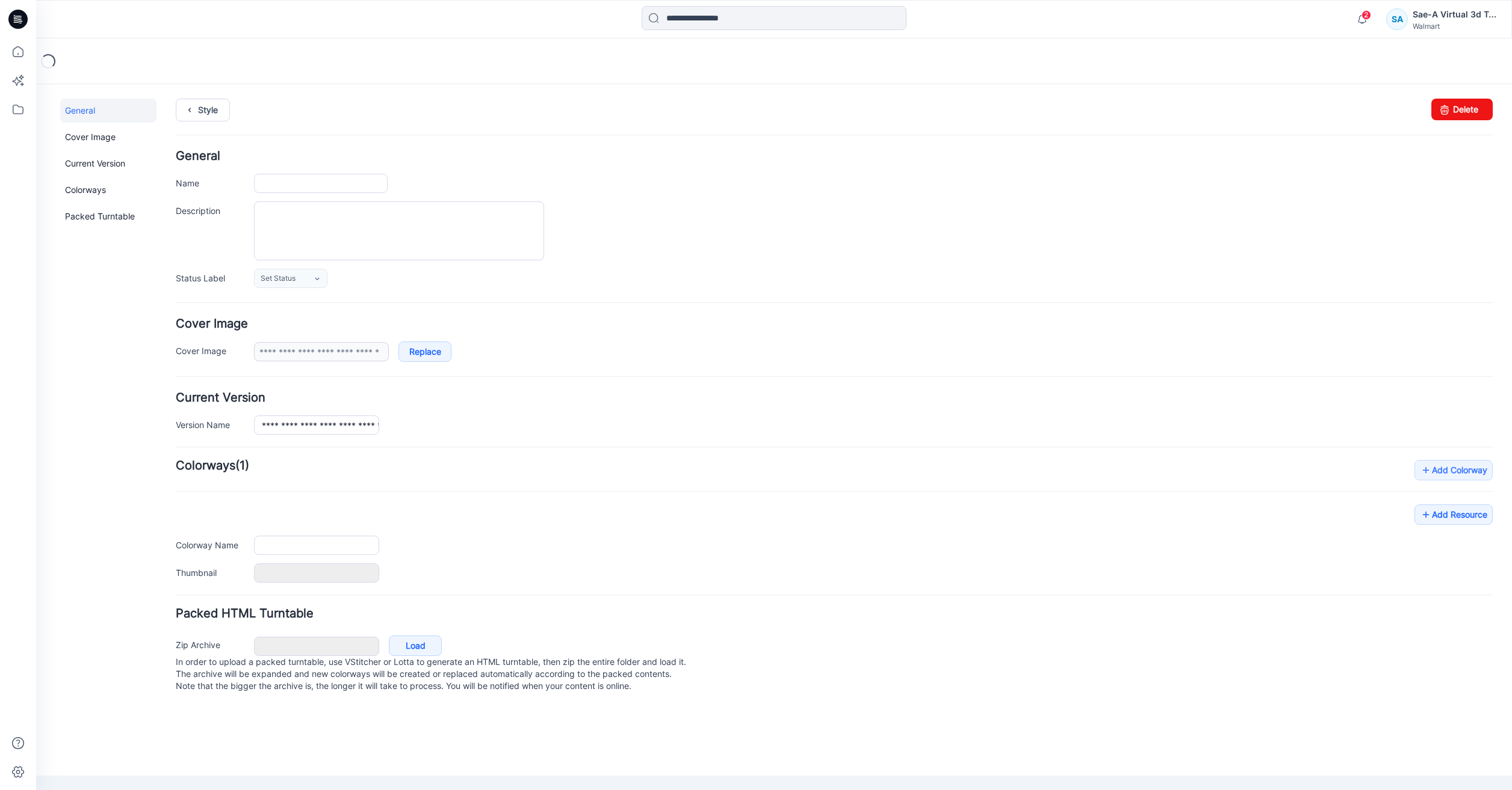
type input "**********"
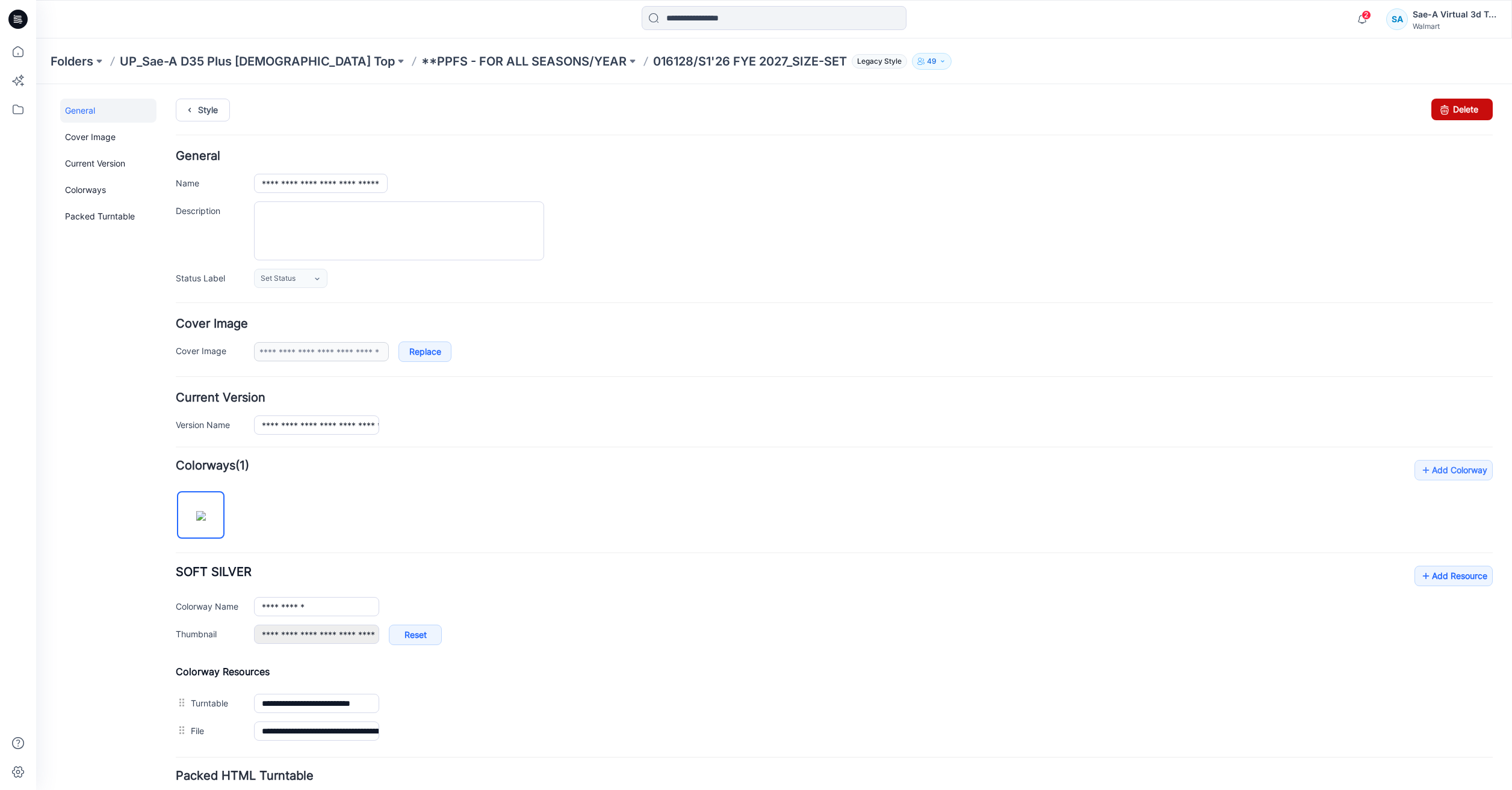
click at [1453, 106] on link "Delete" at bounding box center [1462, 109] width 62 height 22
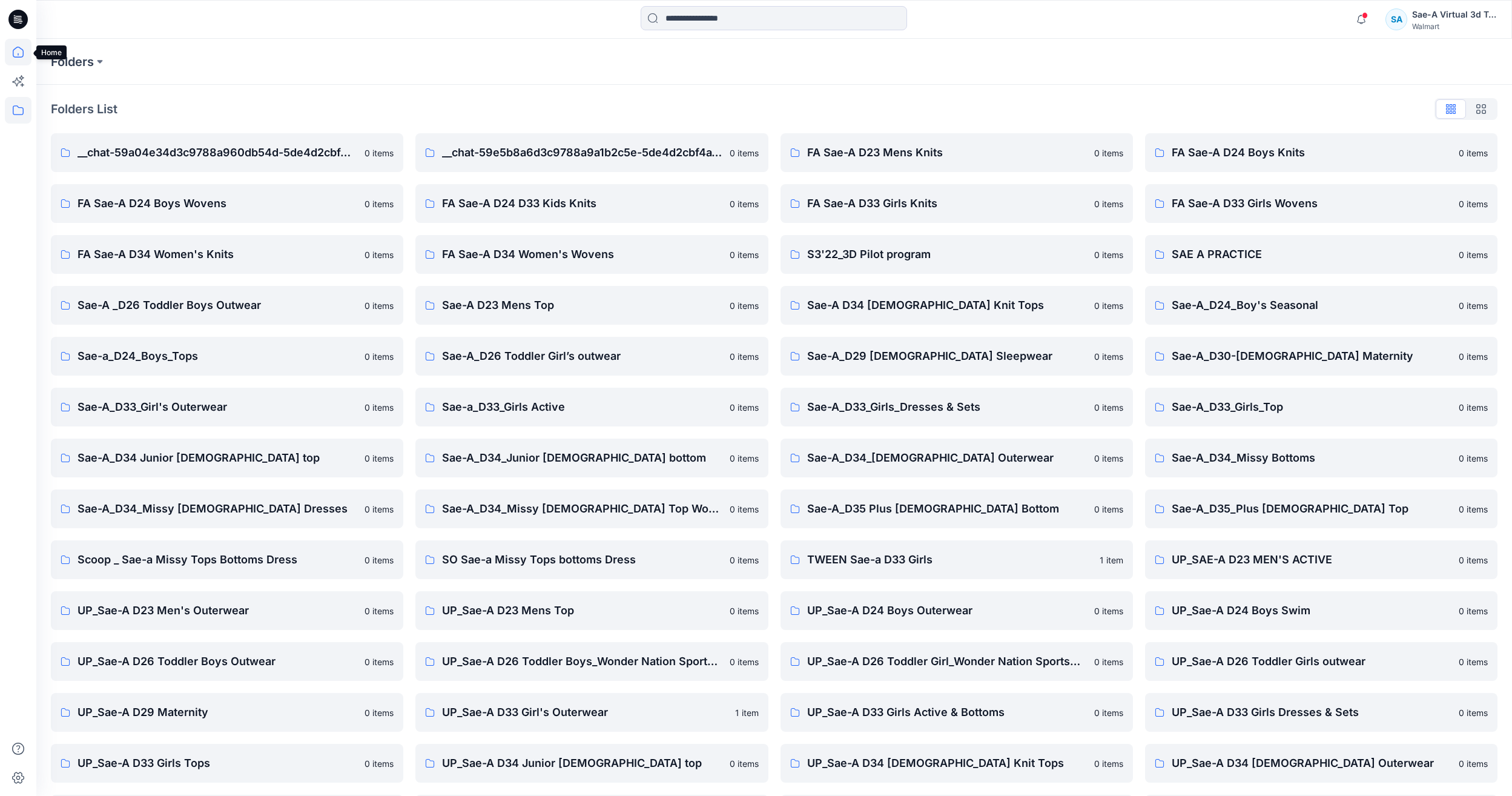
click at [18, 55] on icon at bounding box center [18, 52] width 27 height 27
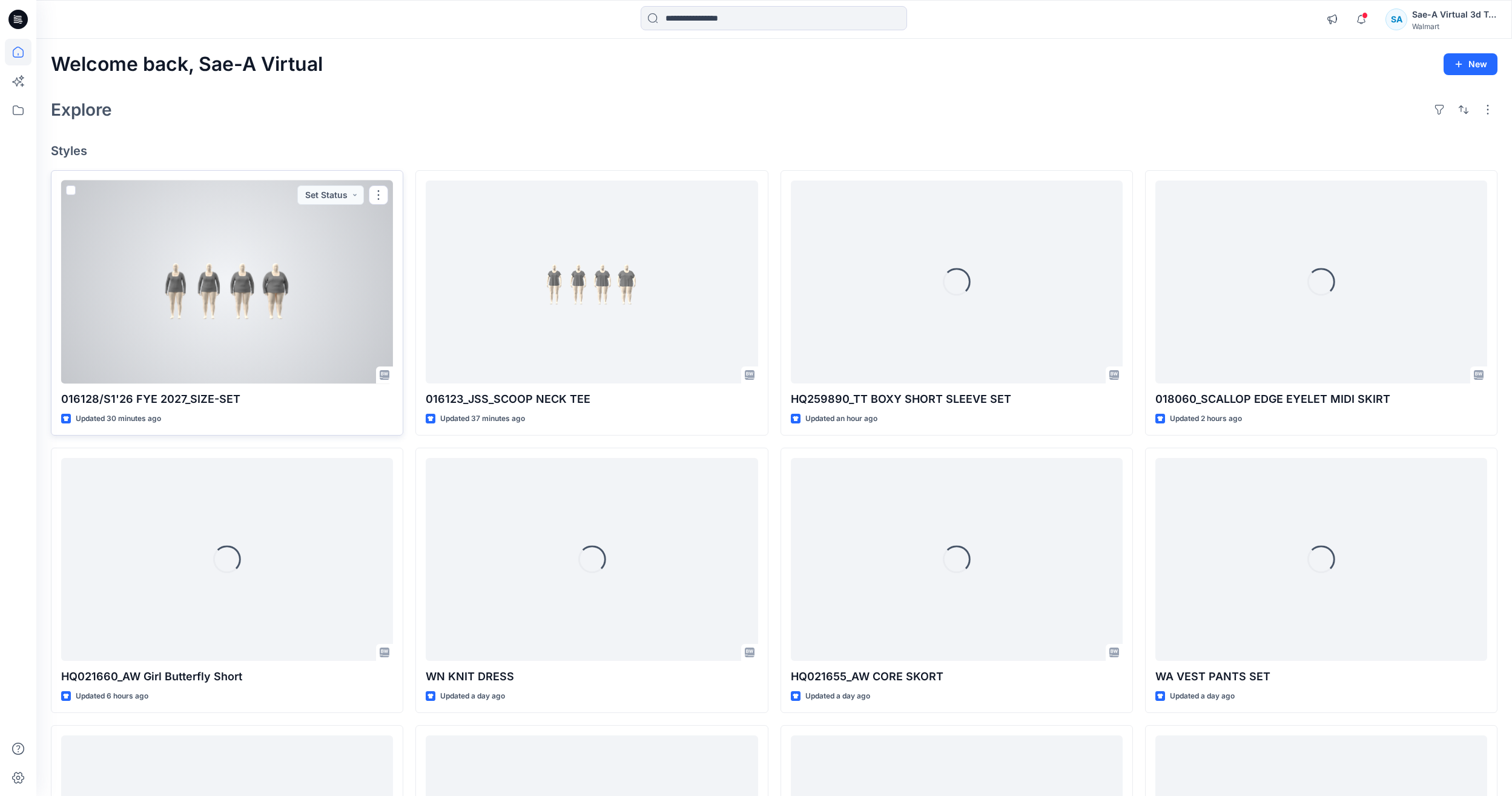
click at [273, 301] on div at bounding box center [227, 282] width 332 height 203
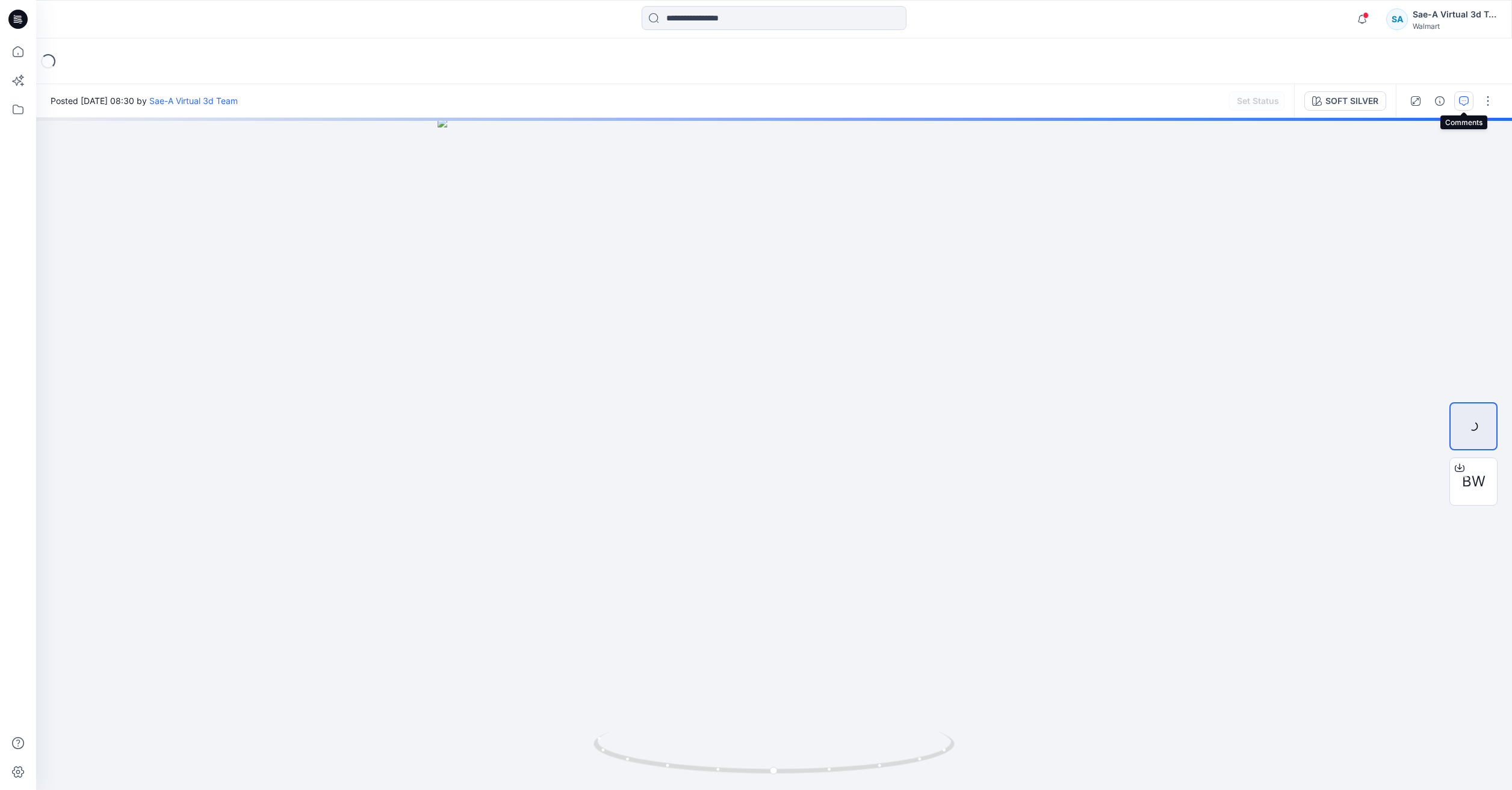
click at [1466, 94] on button "button" at bounding box center [1464, 101] width 19 height 19
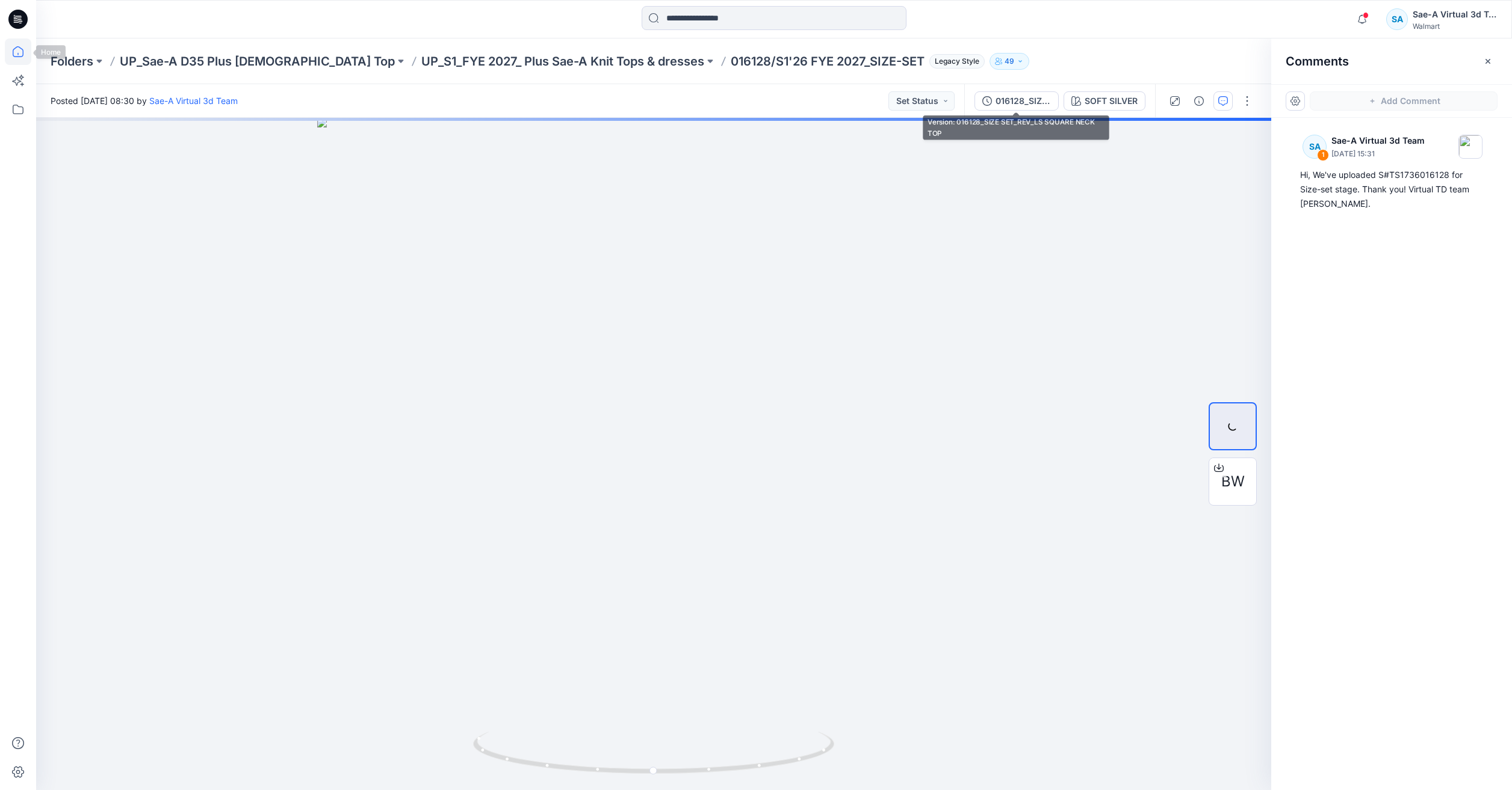
drag, startPoint x: 1017, startPoint y: 109, endPoint x: 18, endPoint y: 57, distance: 1000.4
click at [18, 57] on icon at bounding box center [18, 51] width 11 height 11
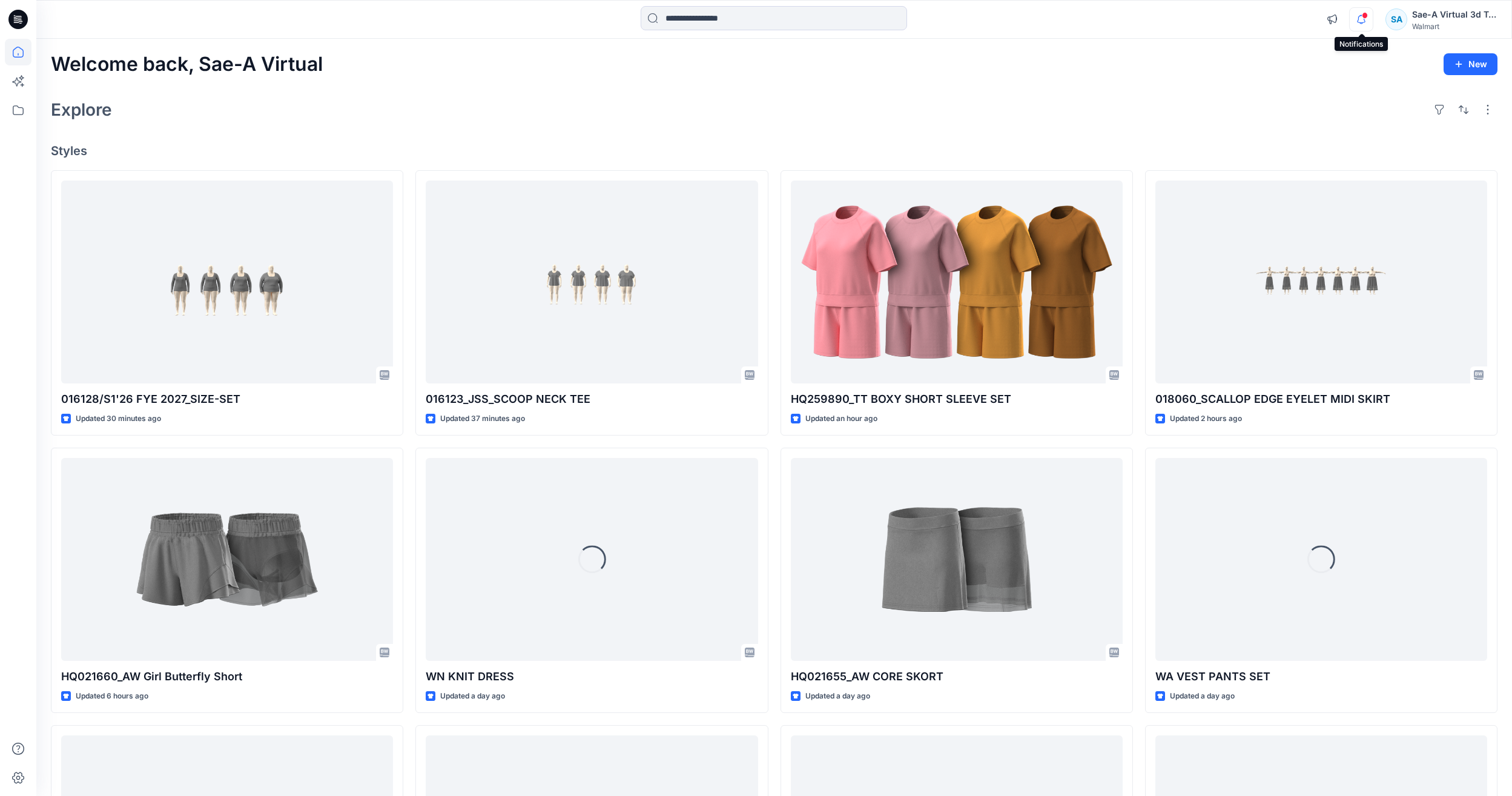
click at [1355, 15] on icon "button" at bounding box center [1361, 19] width 23 height 24
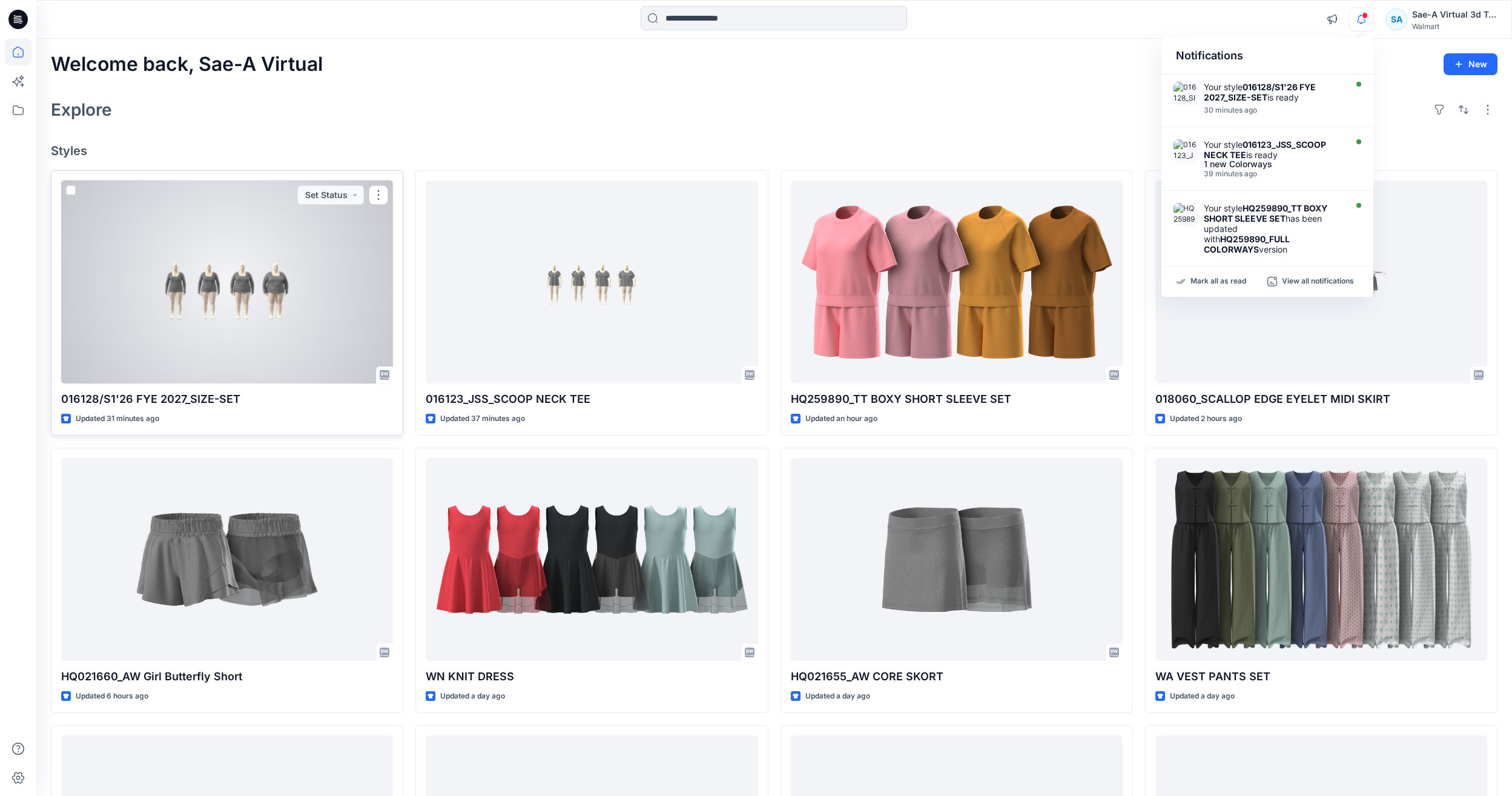
click at [140, 248] on div at bounding box center [227, 282] width 332 height 203
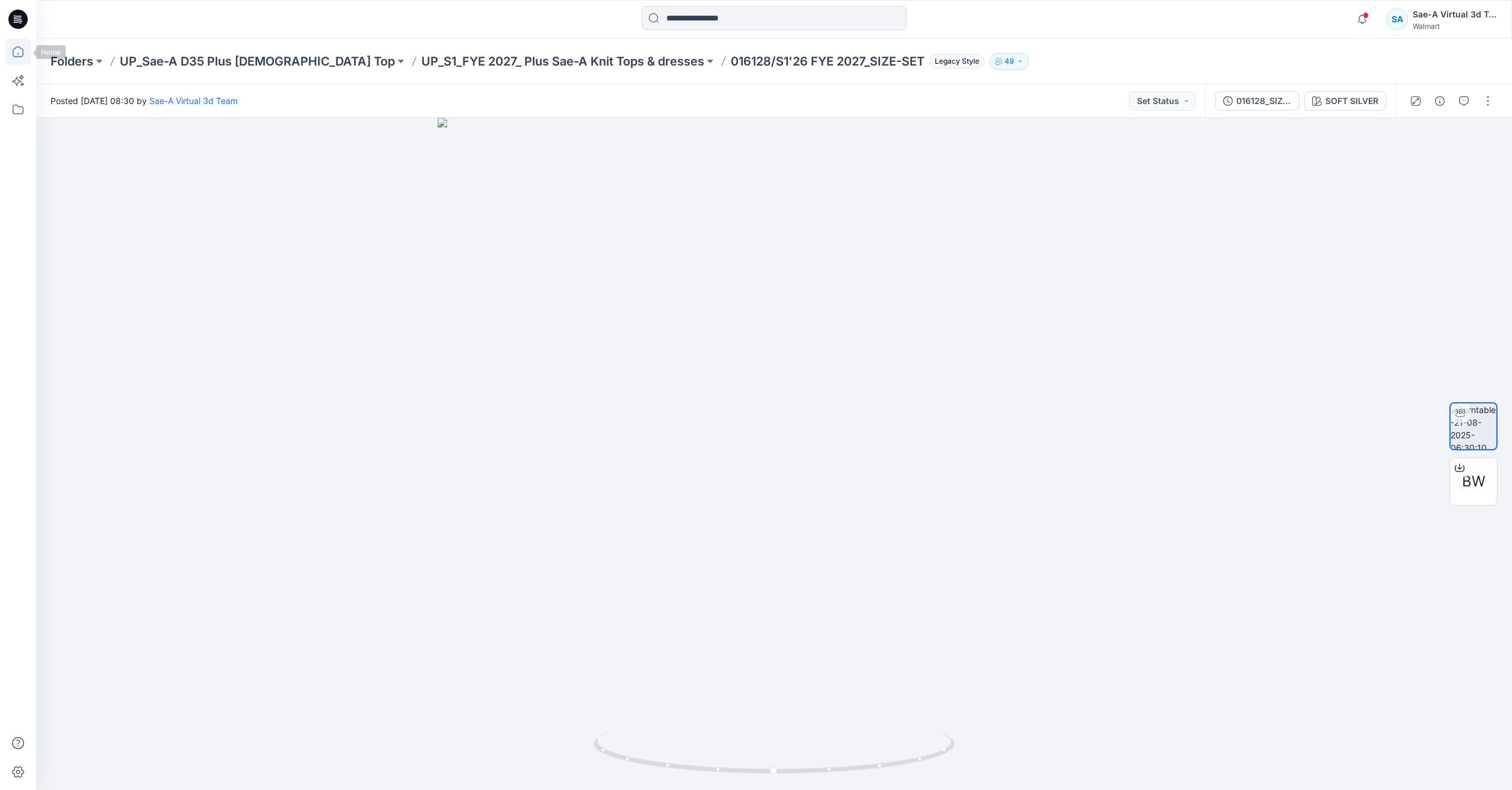
click at [6, 45] on icon at bounding box center [18, 51] width 26 height 26
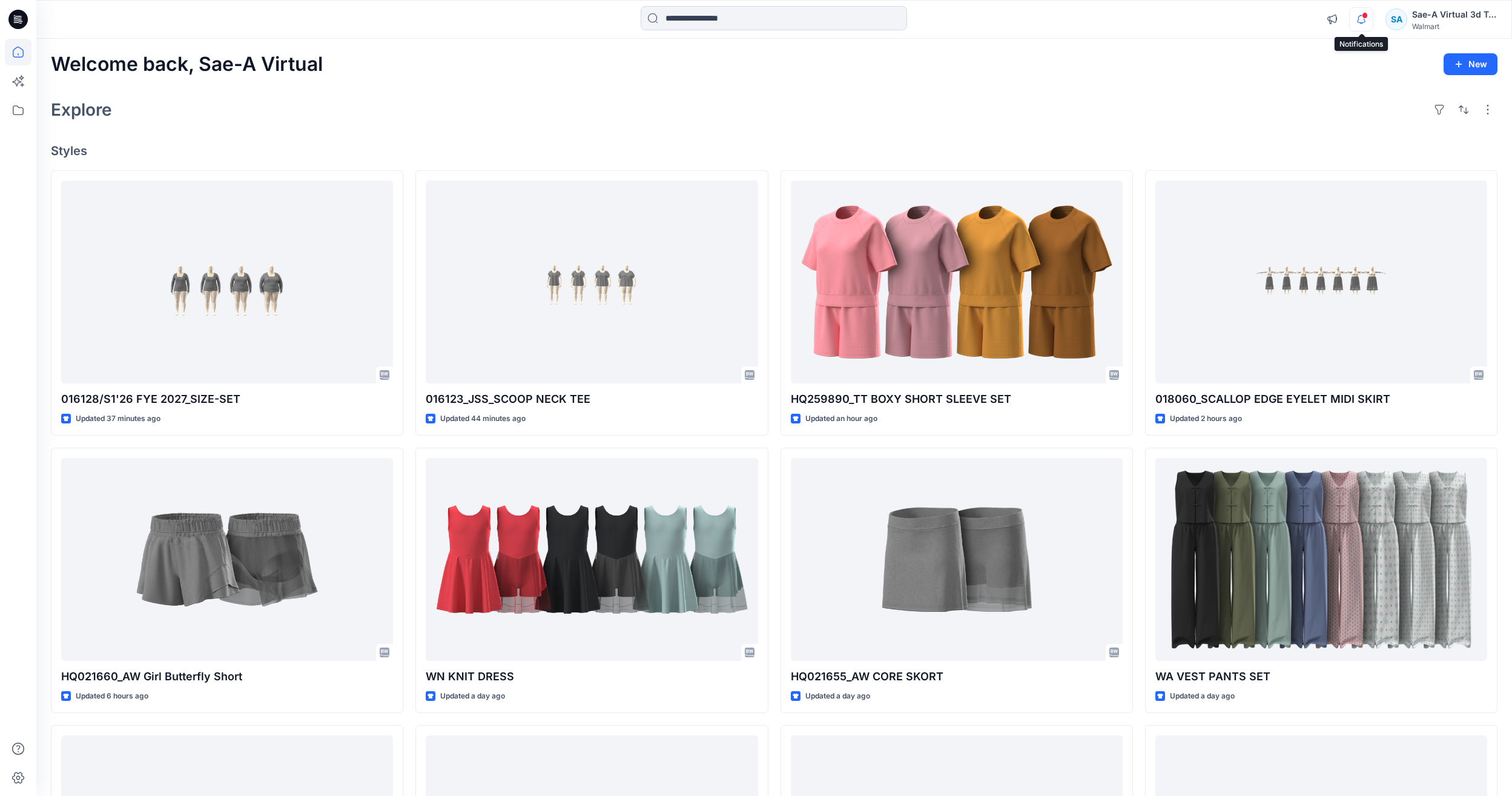
click at [1361, 18] on icon "button" at bounding box center [1361, 19] width 23 height 24
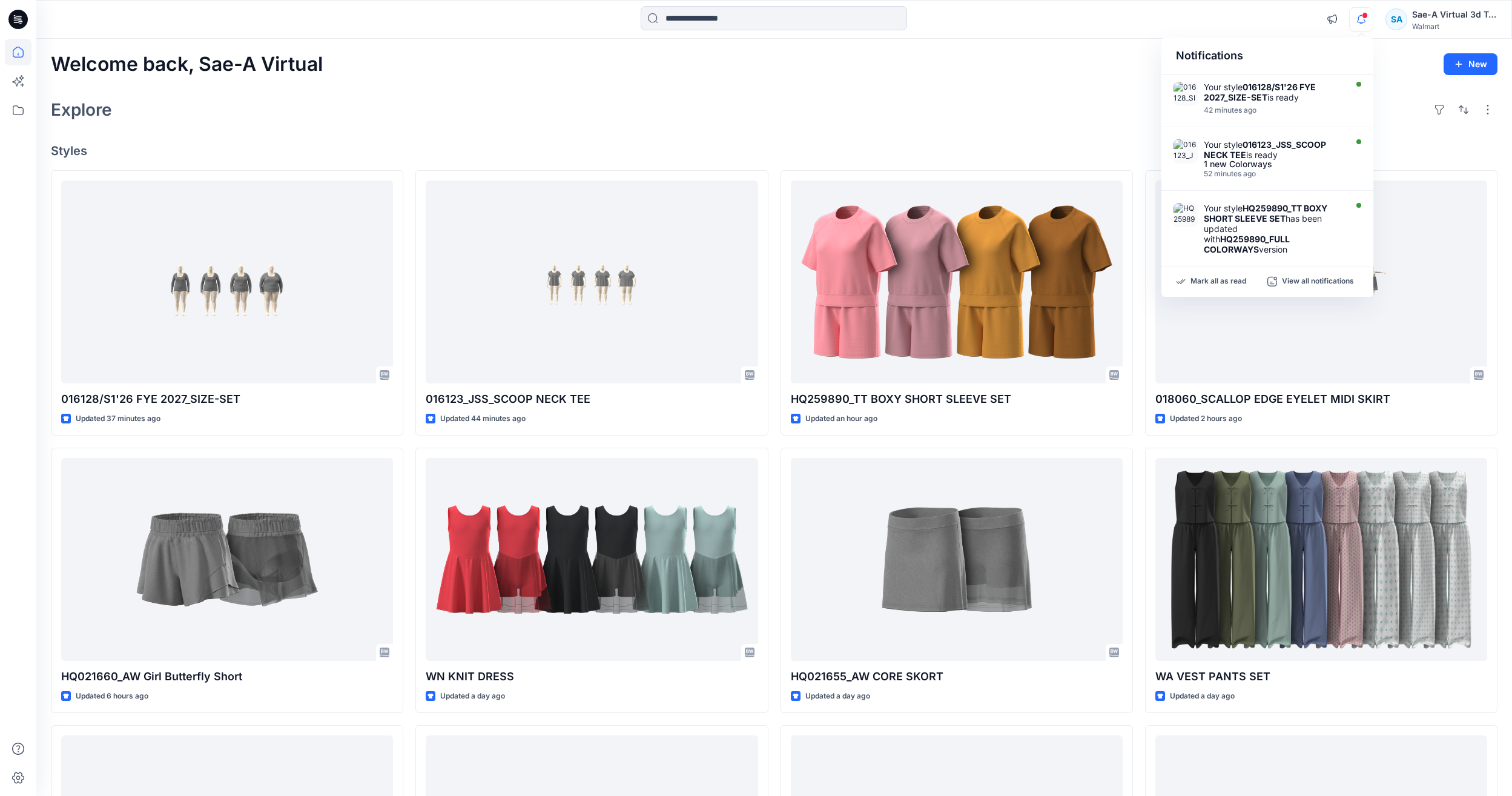
click at [896, 119] on div "Explore" at bounding box center [774, 109] width 1447 height 29
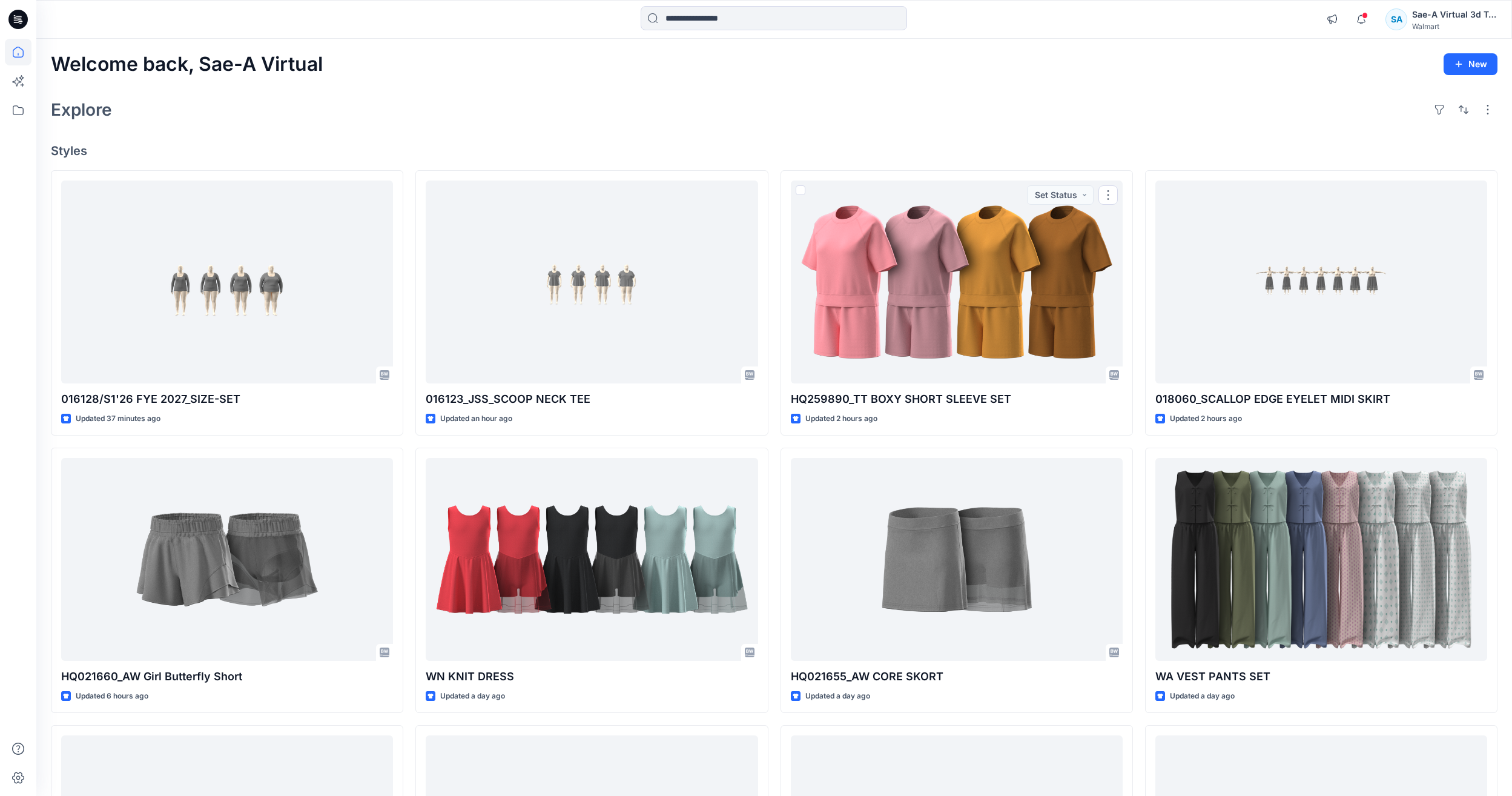
click at [772, 276] on div "016128/S1'26 FYE 2027_SIZE-SET Updated 37 minutes ago HQ021660_AW Girl Butterfl…" at bounding box center [774, 580] width 1447 height 820
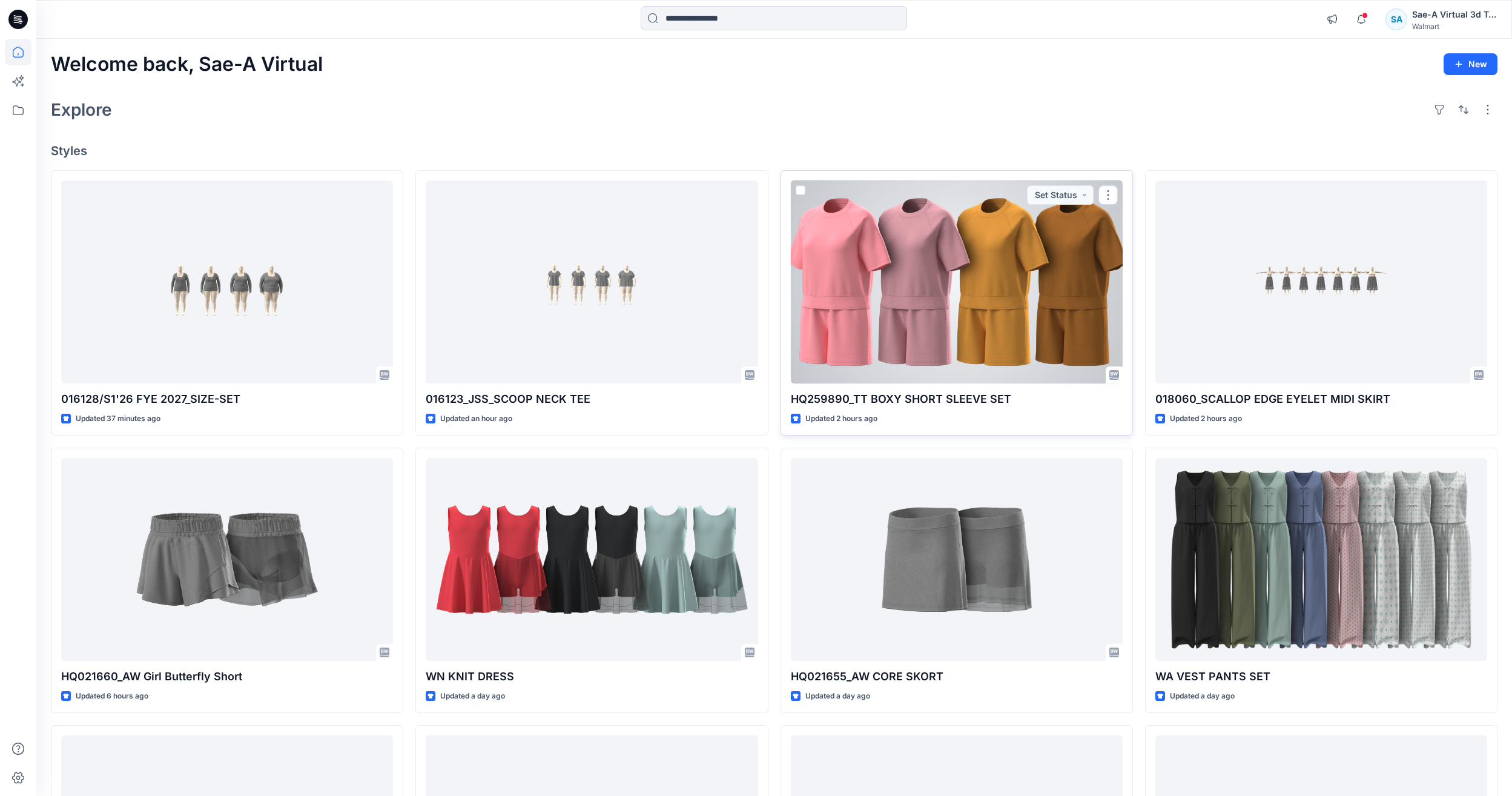
click at [872, 253] on div at bounding box center [957, 282] width 332 height 203
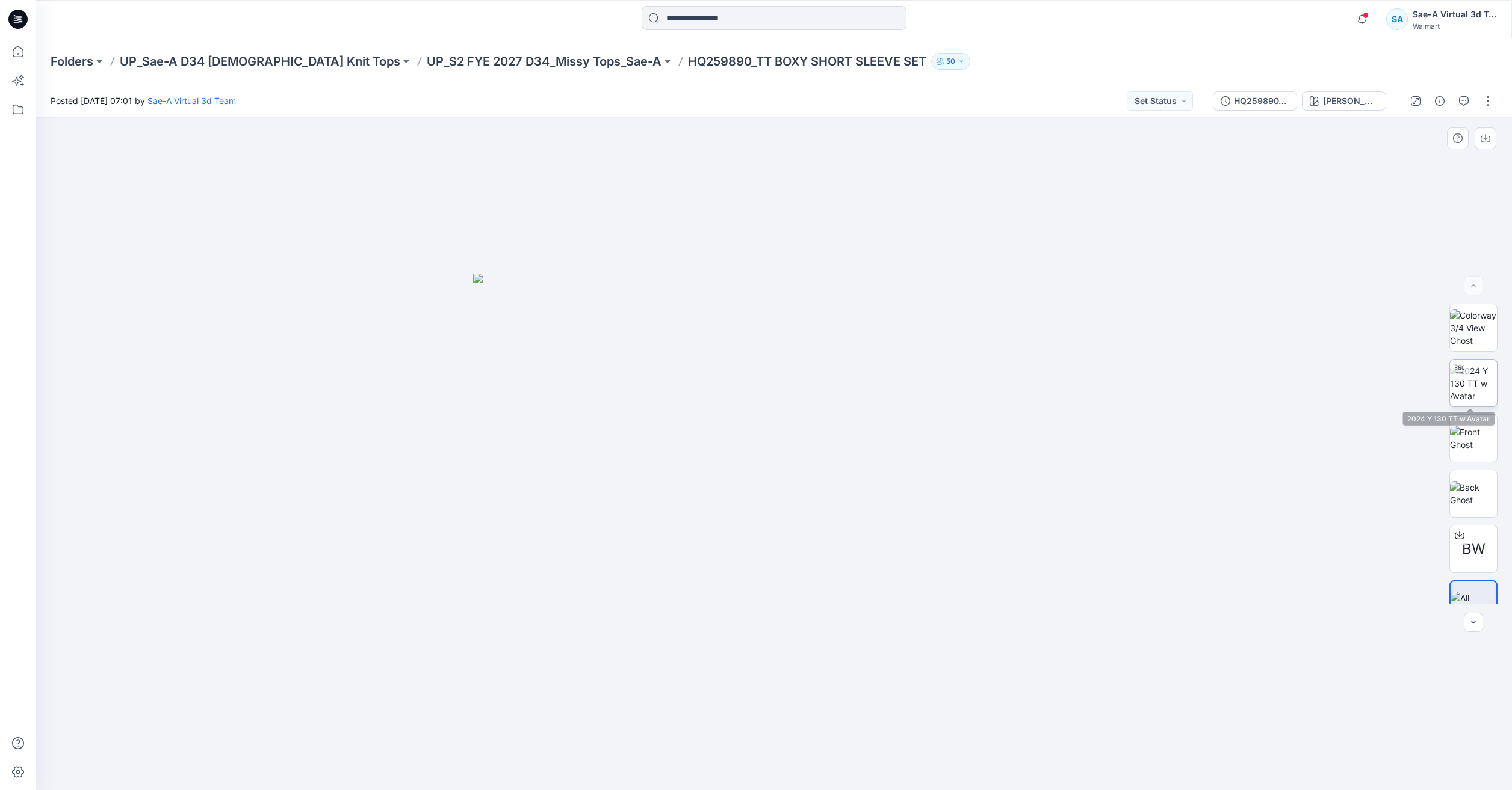
click at [1457, 396] on img at bounding box center [1473, 384] width 47 height 38
drag, startPoint x: 805, startPoint y: 681, endPoint x: 835, endPoint y: 557, distance: 127.6
drag, startPoint x: 884, startPoint y: 524, endPoint x: 888, endPoint y: 562, distance: 38.2
drag, startPoint x: 920, startPoint y: 656, endPoint x: 919, endPoint y: 668, distance: 12.0
drag, startPoint x: 928, startPoint y: 761, endPoint x: 759, endPoint y: 760, distance: 169.0
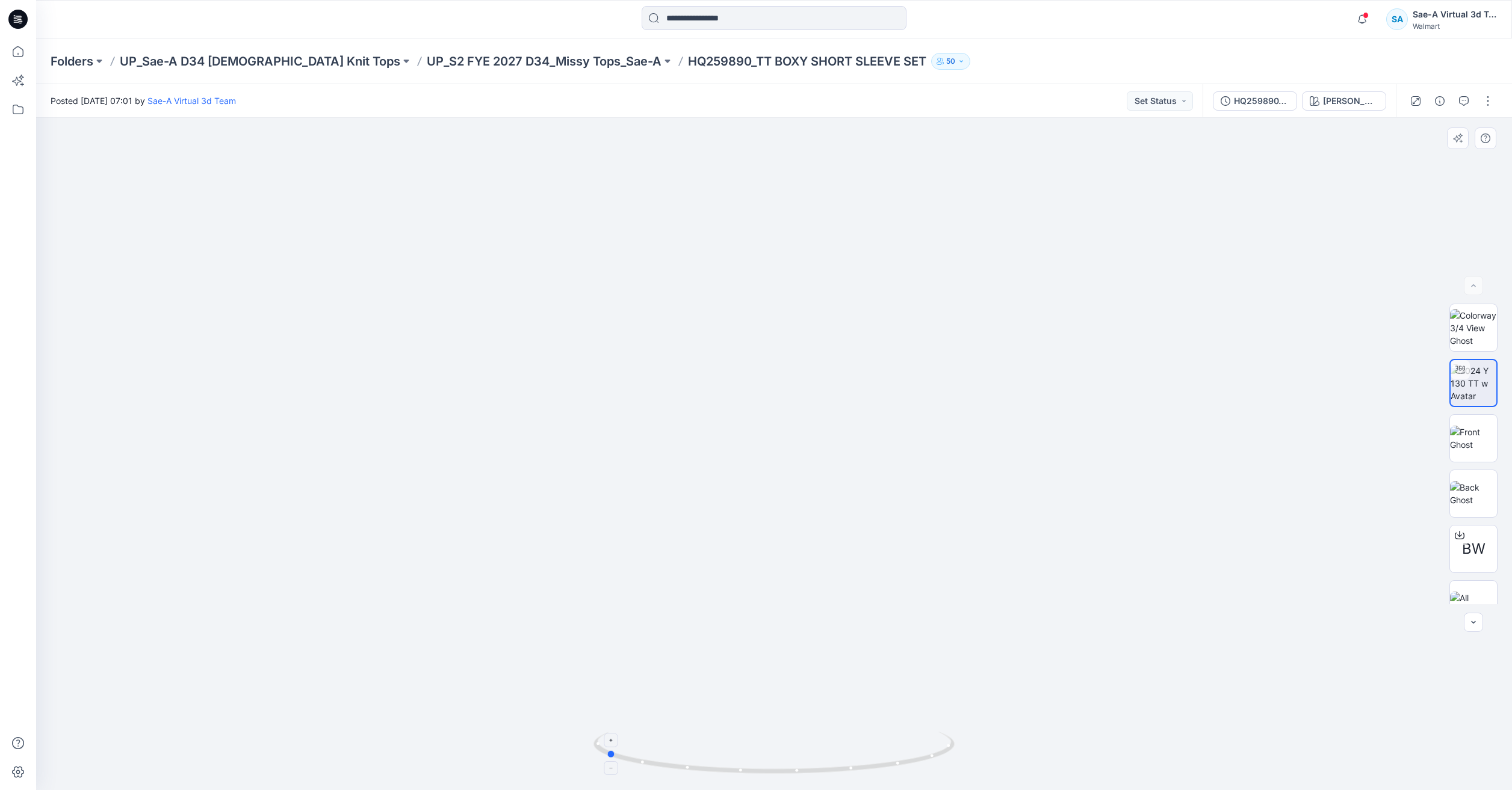
click at [759, 760] on icon at bounding box center [775, 754] width 364 height 45
click at [12, 45] on icon at bounding box center [18, 51] width 26 height 26
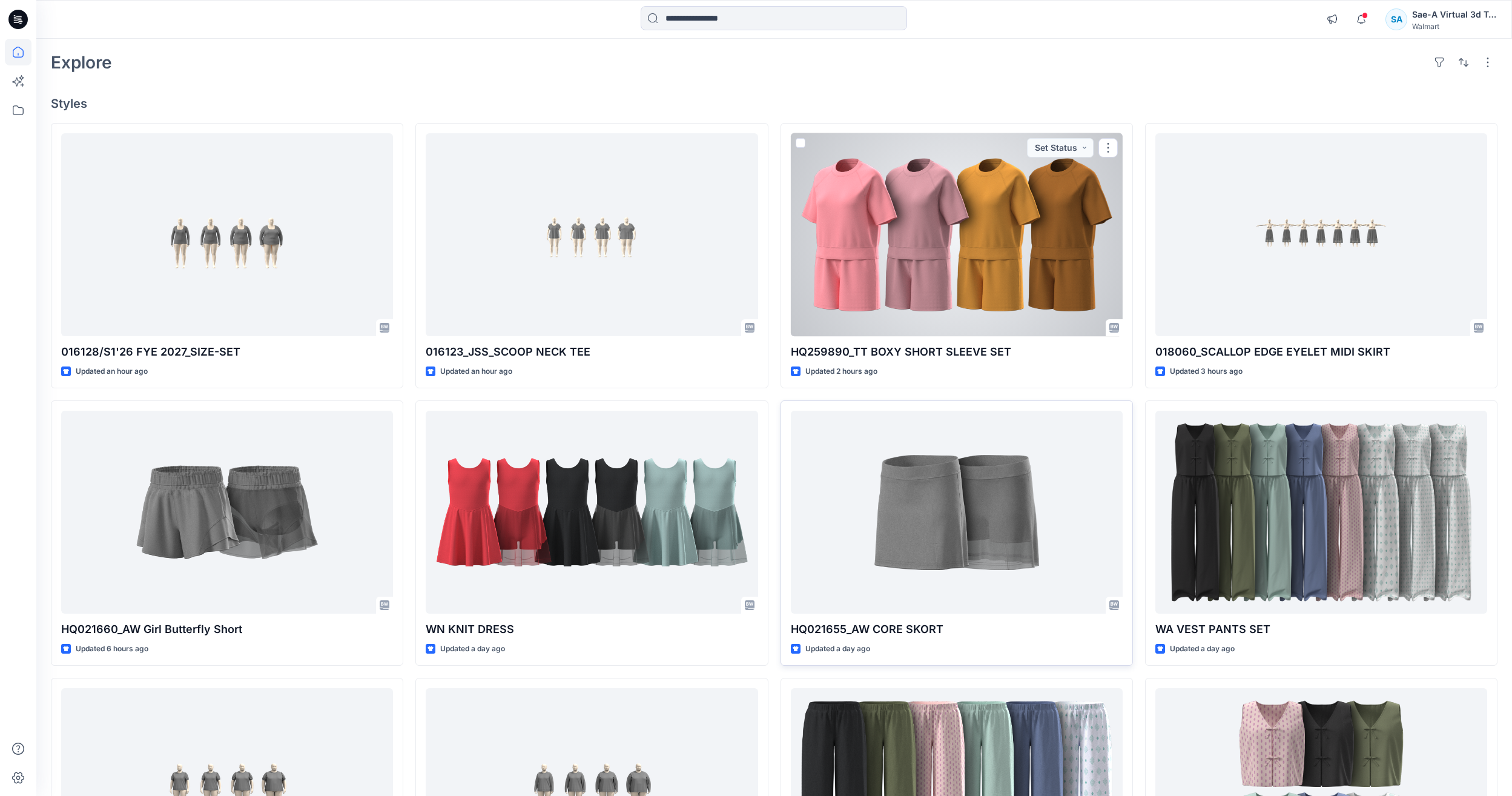
scroll to position [121, 0]
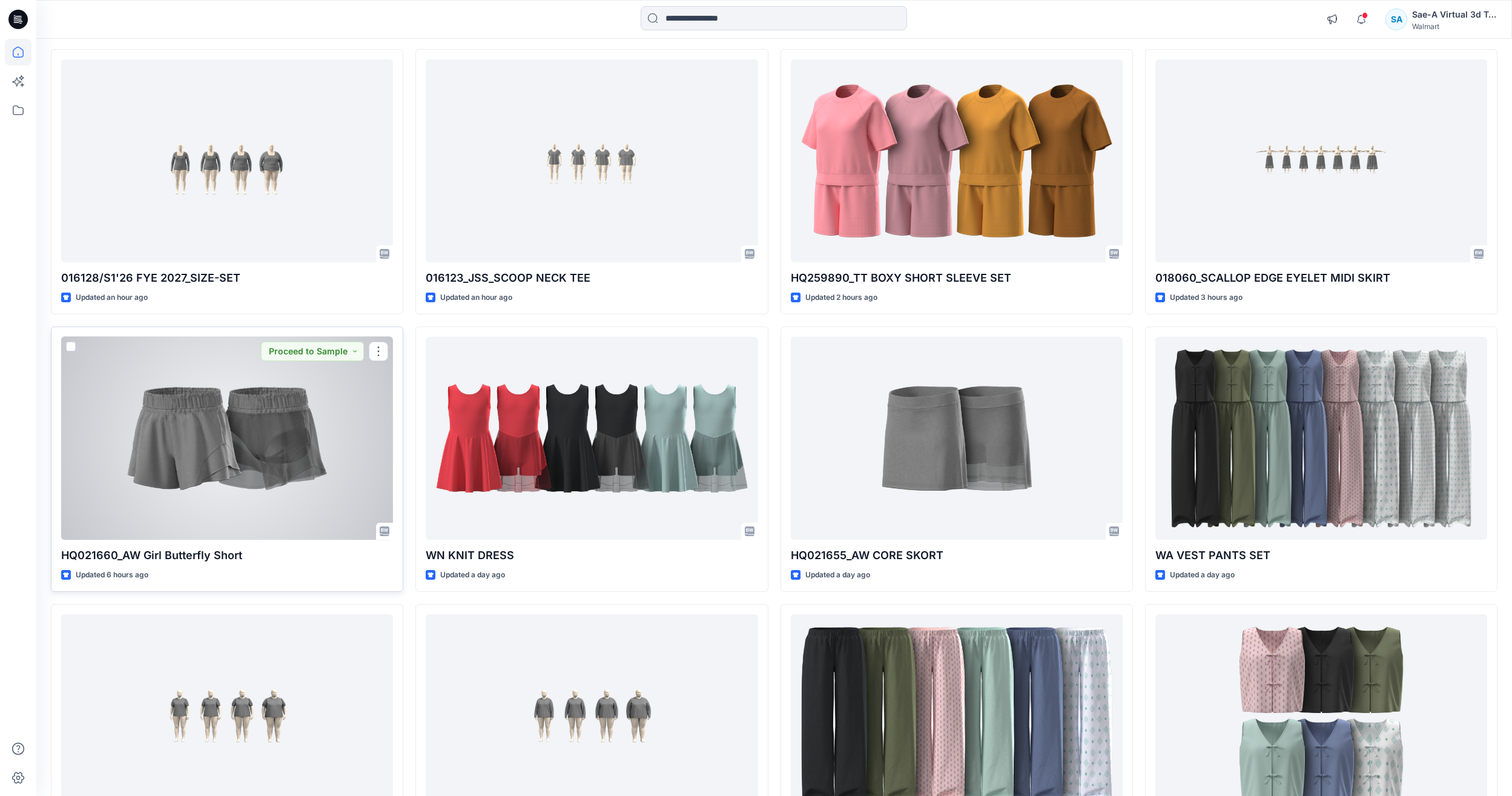
click at [208, 450] on div at bounding box center [227, 438] width 332 height 203
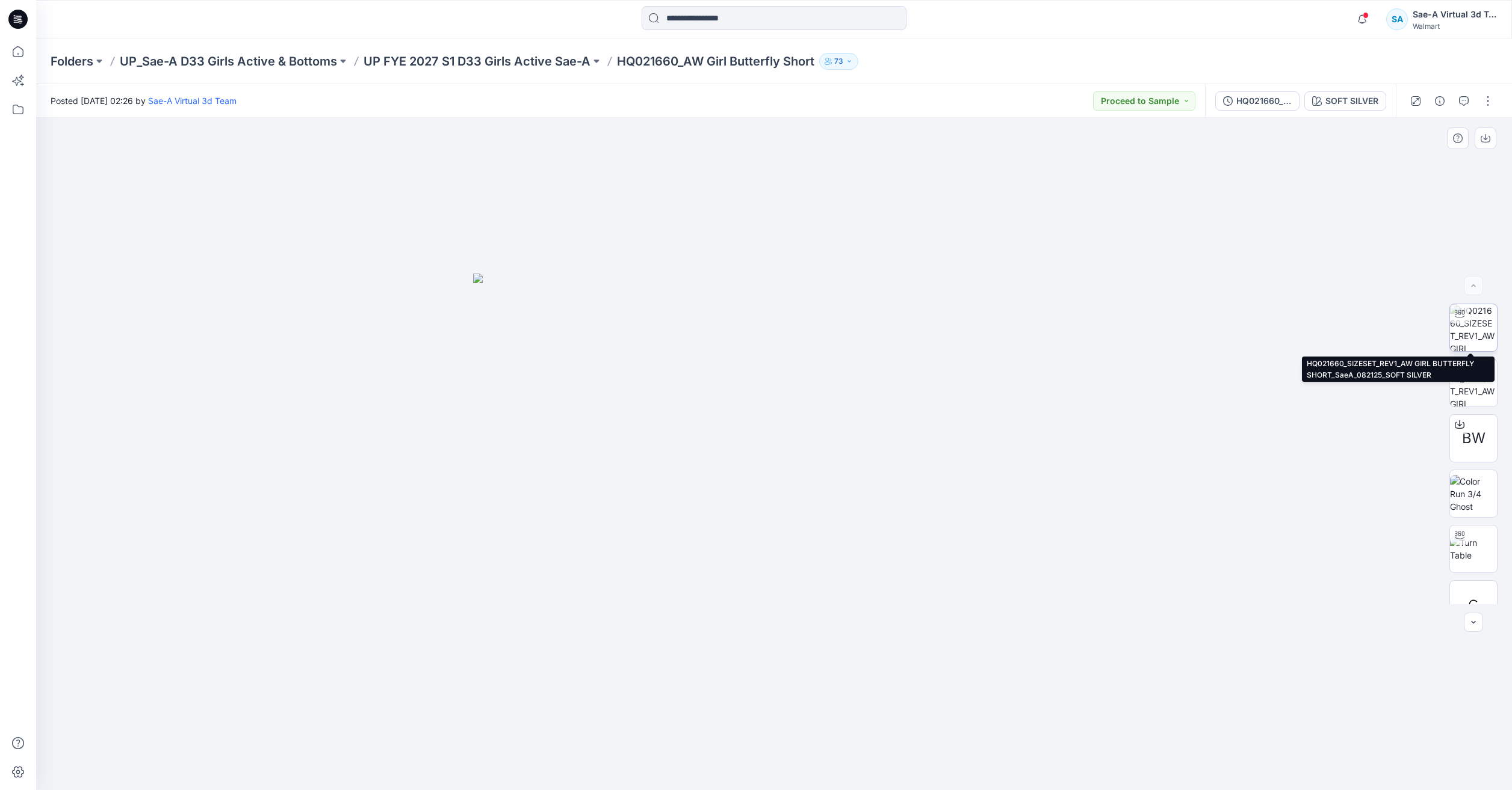
click at [1478, 343] on img at bounding box center [1473, 328] width 47 height 47
drag, startPoint x: 945, startPoint y: 765, endPoint x: 801, endPoint y: 775, distance: 144.3
click at [801, 775] on icon at bounding box center [775, 754] width 364 height 45
click at [9, 43] on icon at bounding box center [18, 51] width 26 height 26
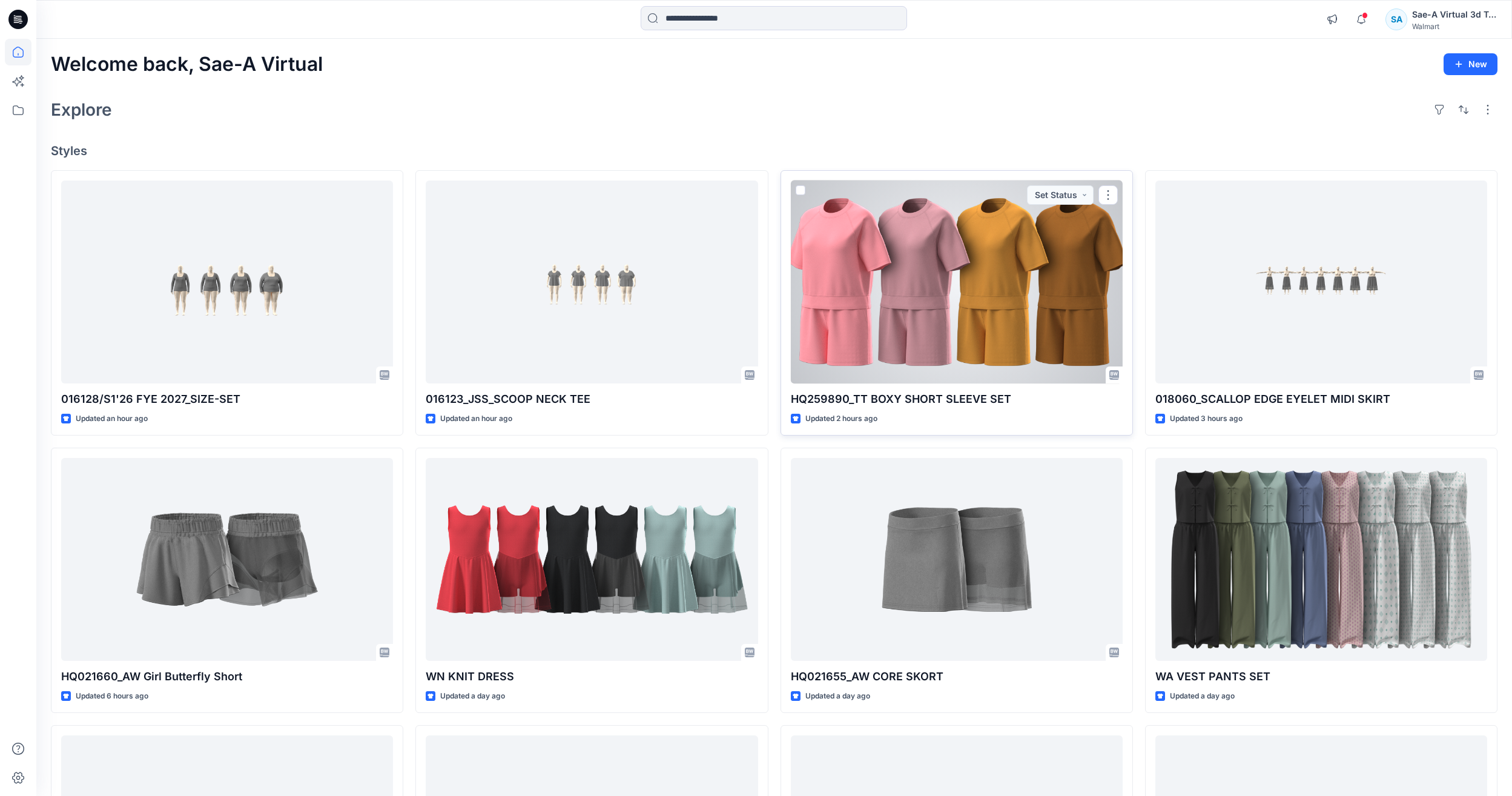
click at [965, 317] on div at bounding box center [957, 282] width 332 height 203
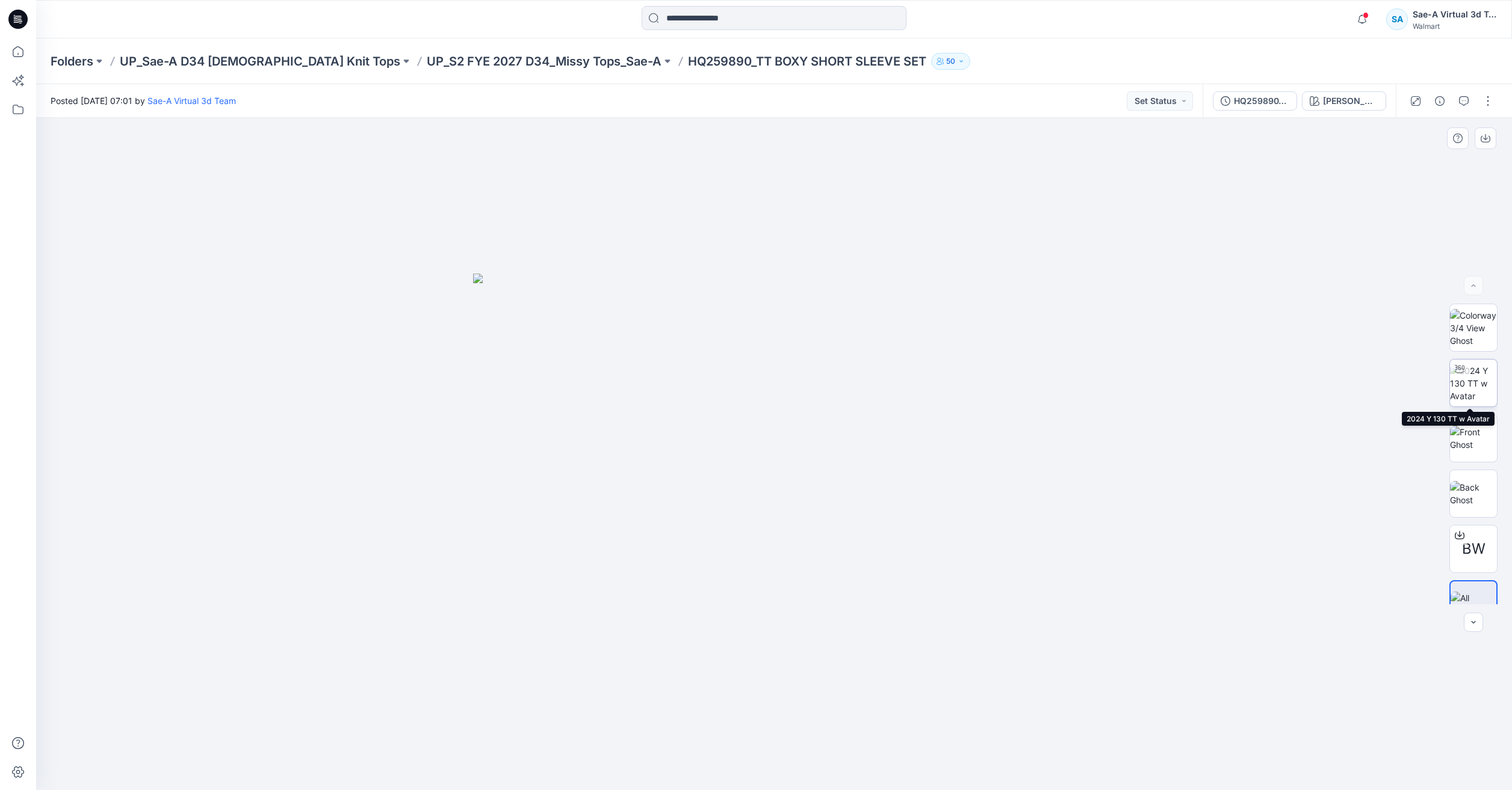
click at [1466, 386] on img at bounding box center [1473, 384] width 47 height 38
click at [1467, 430] on img at bounding box center [1473, 439] width 47 height 25
click at [32, 52] on div at bounding box center [18, 395] width 36 height 790
click at [24, 52] on icon at bounding box center [18, 51] width 26 height 26
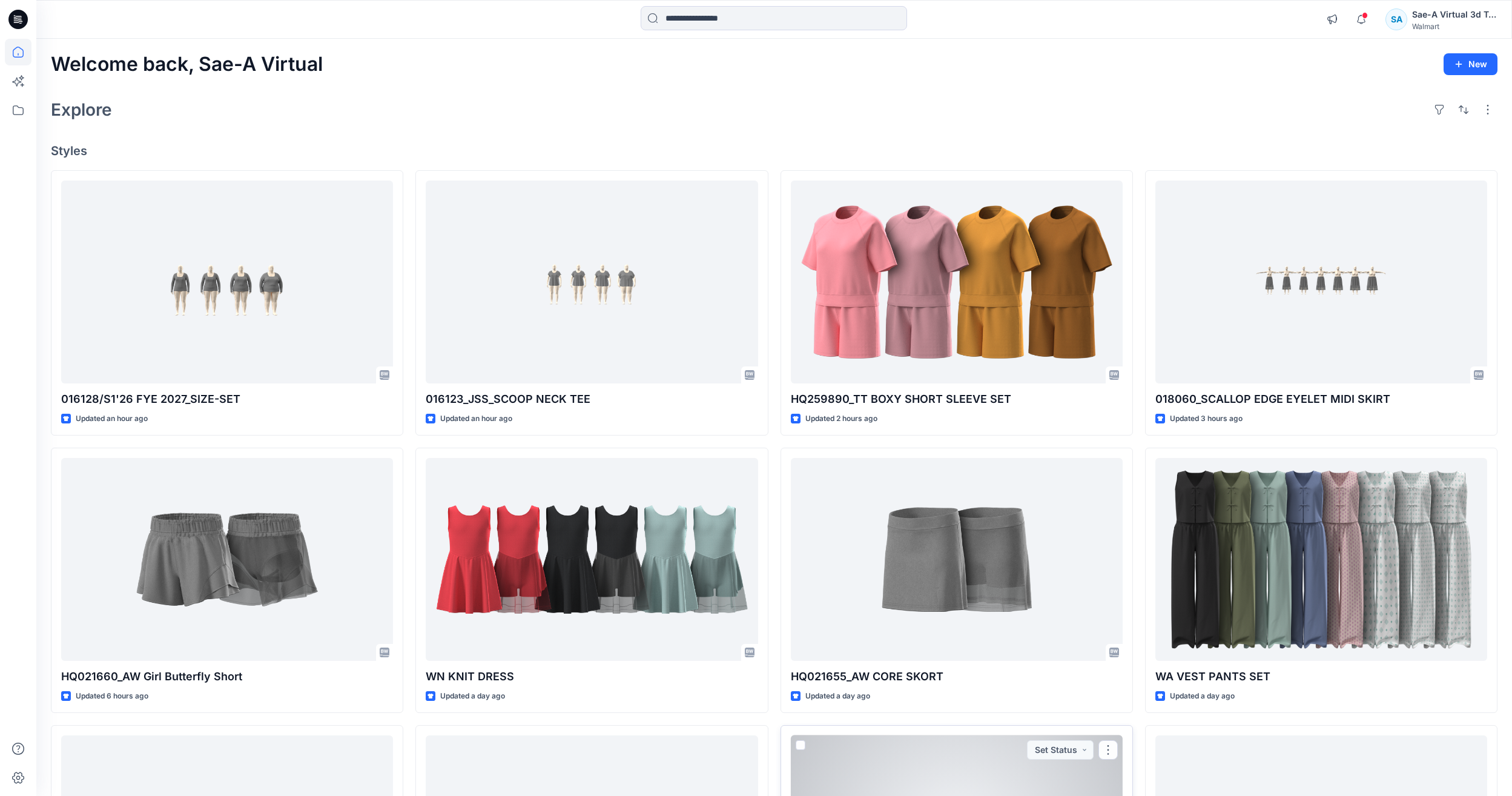
click at [829, 796] on html "Notifications Your style 016128/S1'26 FYE 2027_SIZE-SET is ready 42 minutes ago…" at bounding box center [756, 524] width 1512 height 1049
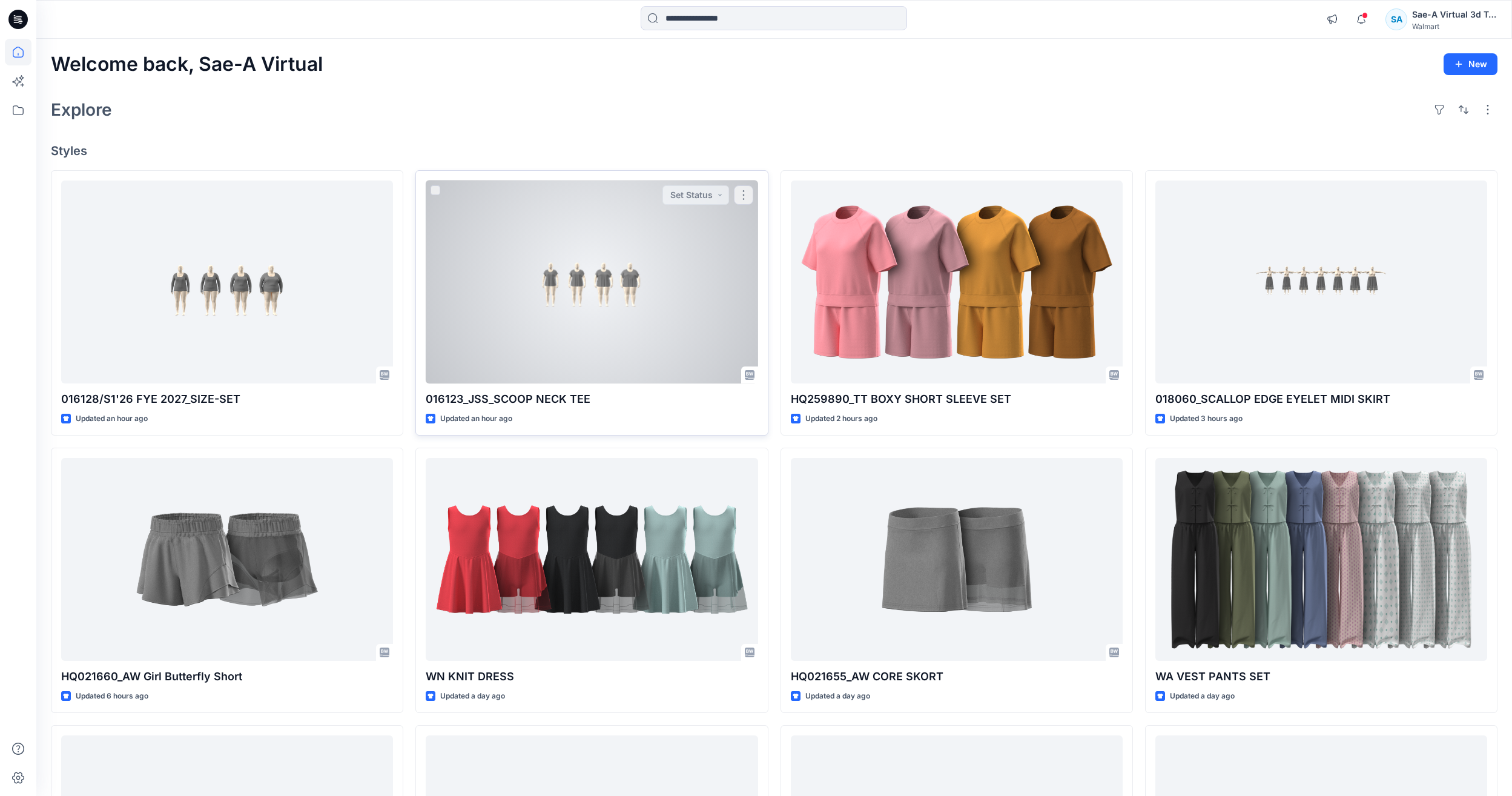
click at [547, 291] on div at bounding box center [591, 282] width 332 height 203
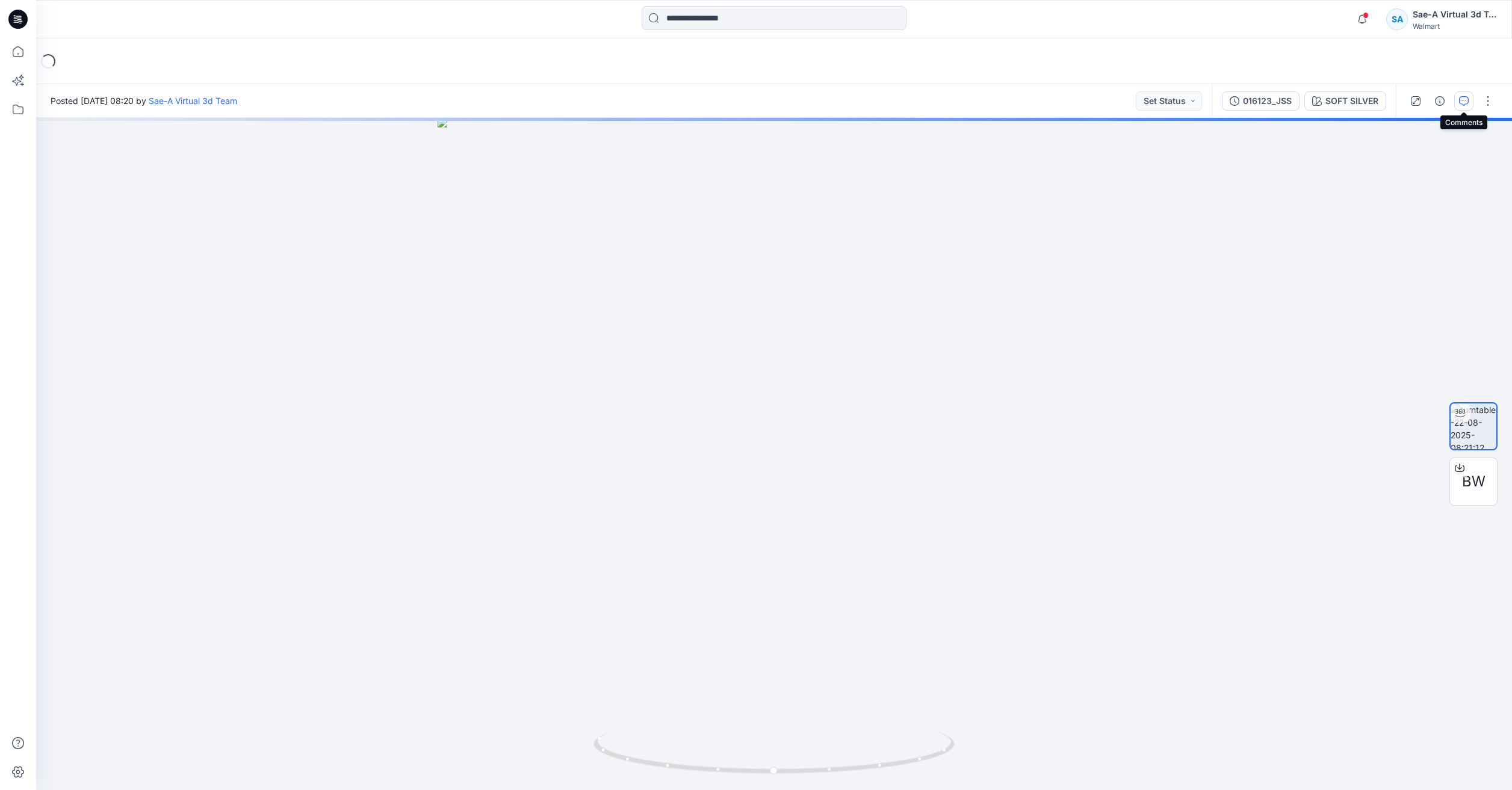
click at [1468, 104] on icon "button" at bounding box center [1463, 100] width 10 height 10
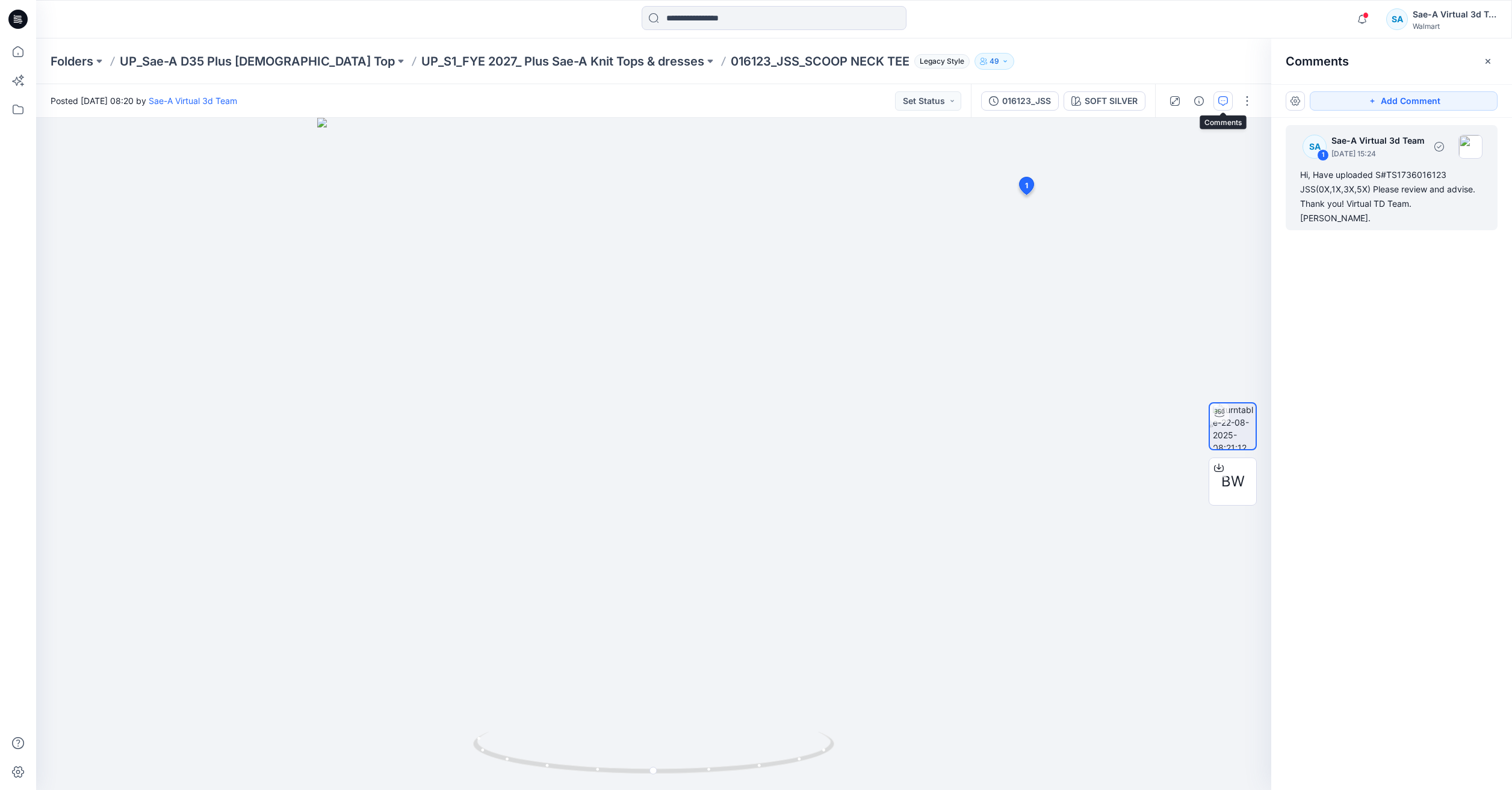
click at [1380, 191] on div "Hi, Have uploaded S#TS1736016123 JSS(0X,1X,3X,5X) Please review and advise. Tha…" at bounding box center [1391, 197] width 183 height 58
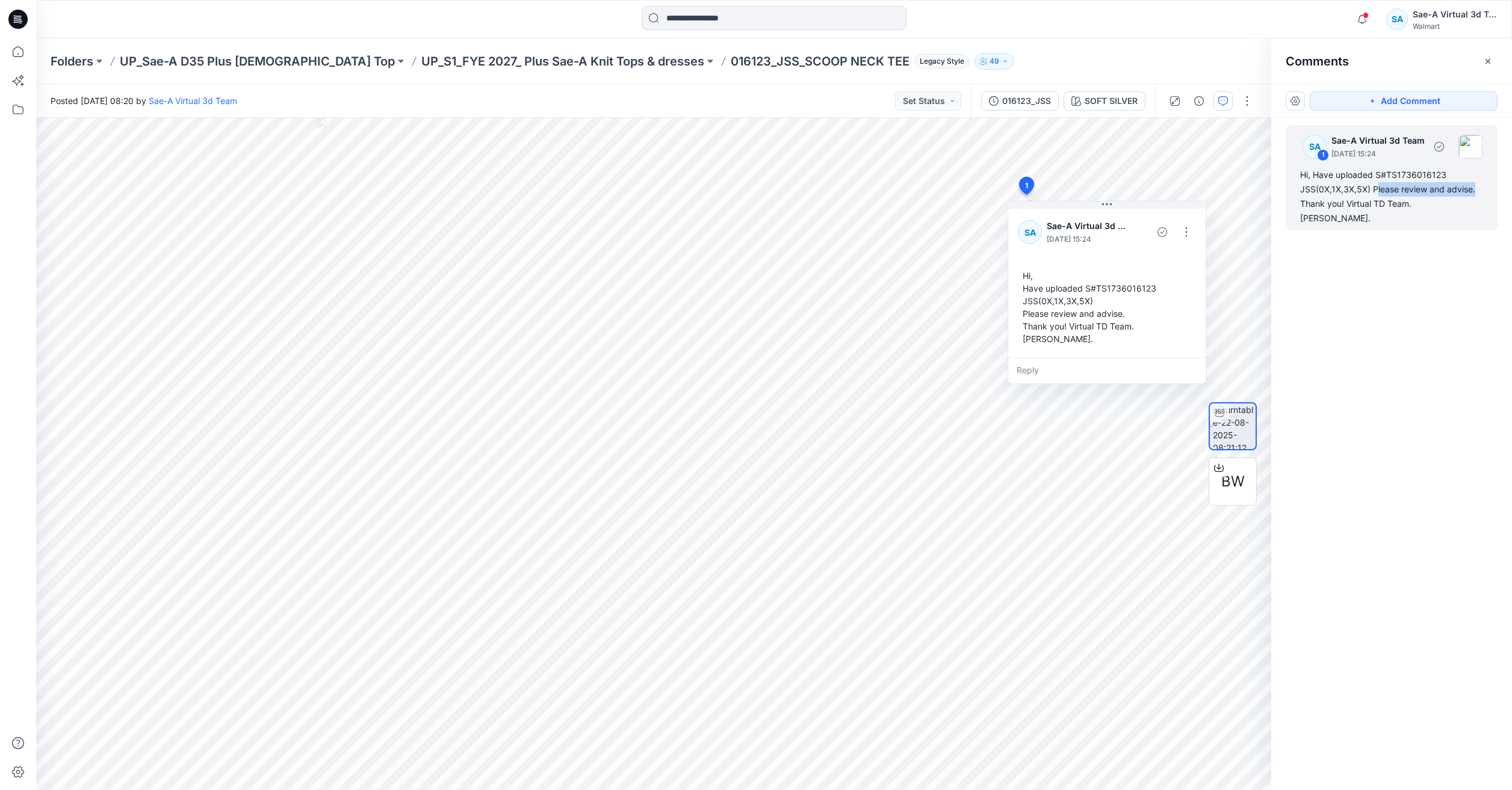
drag, startPoint x: 1374, startPoint y: 190, endPoint x: 1488, endPoint y: 191, distance: 114.0
click at [1488, 191] on div "SA 1 Sae-A Virtual 3d Team [DATE] 15:24 Hi, Have uploaded S#TS1736016123 JSS(0X…" at bounding box center [1391, 178] width 212 height 105
drag, startPoint x: 1369, startPoint y: 189, endPoint x: 1505, endPoint y: 192, distance: 136.0
click at [1505, 192] on div "SA 1 Sae-A Virtual 3d Team [DATE] 15:24 Hi, Have uploaded S#TS1736016123 JSS(0X…" at bounding box center [1392, 432] width 241 height 628
copy div "Please review and advise."
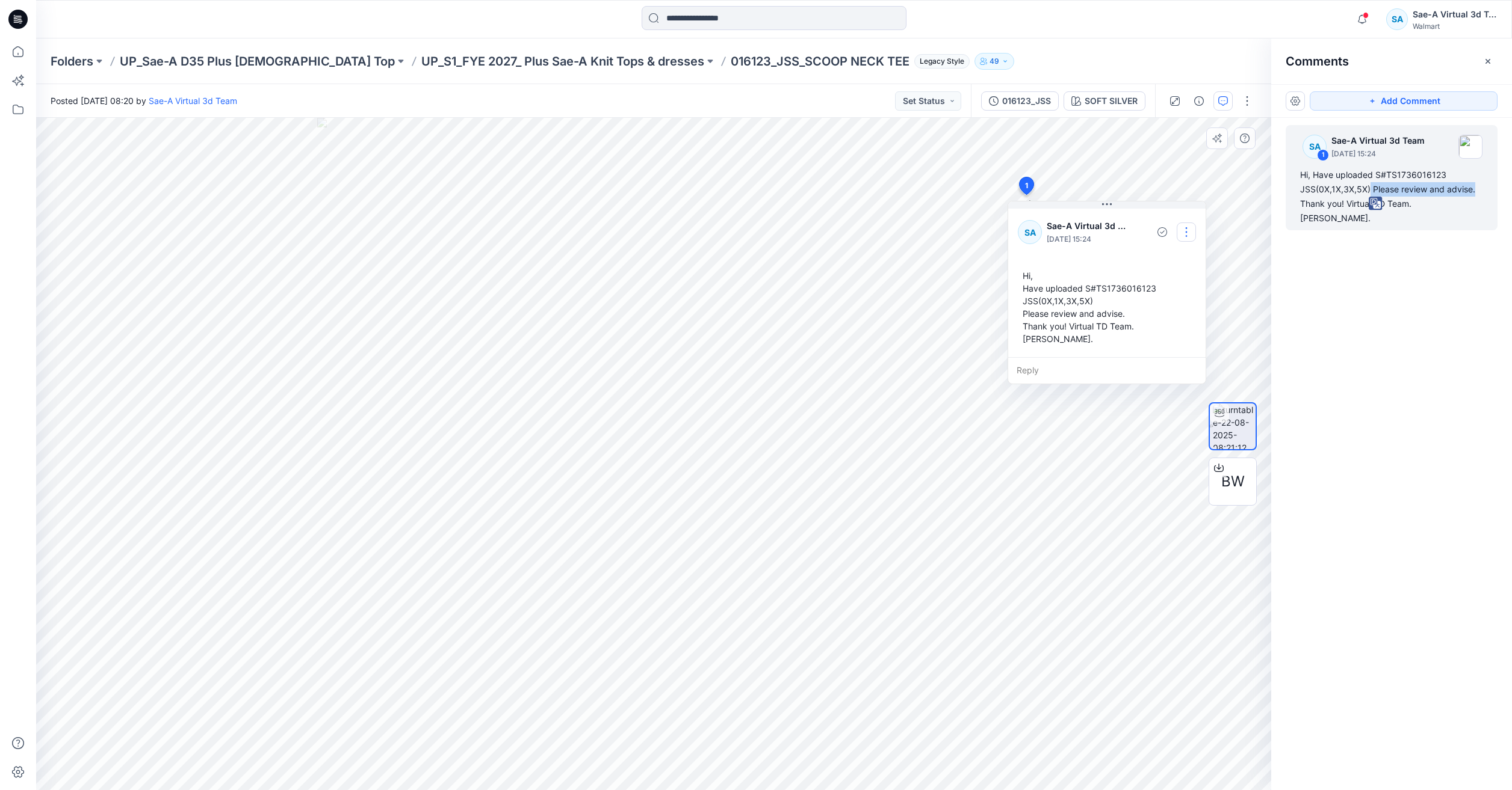
click at [1182, 223] on button "button" at bounding box center [1186, 232] width 19 height 19
click at [1174, 272] on div "Edit comment Delete thread" at bounding box center [1185, 277] width 96 height 59
click at [1174, 269] on button "Edit comment" at bounding box center [1186, 260] width 92 height 22
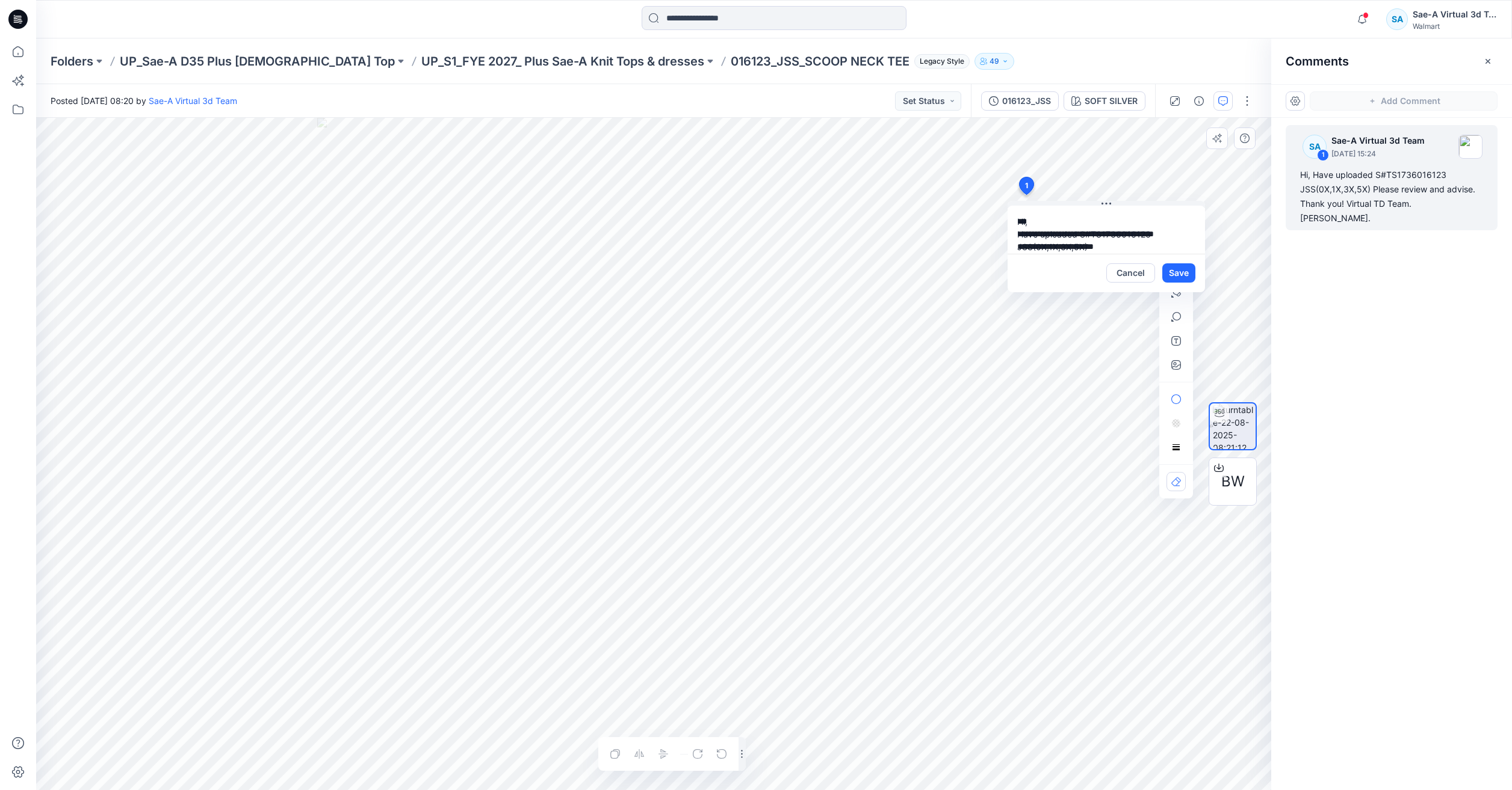
scroll to position [47, 0]
click at [1132, 217] on textarea "**********" at bounding box center [1106, 230] width 197 height 48
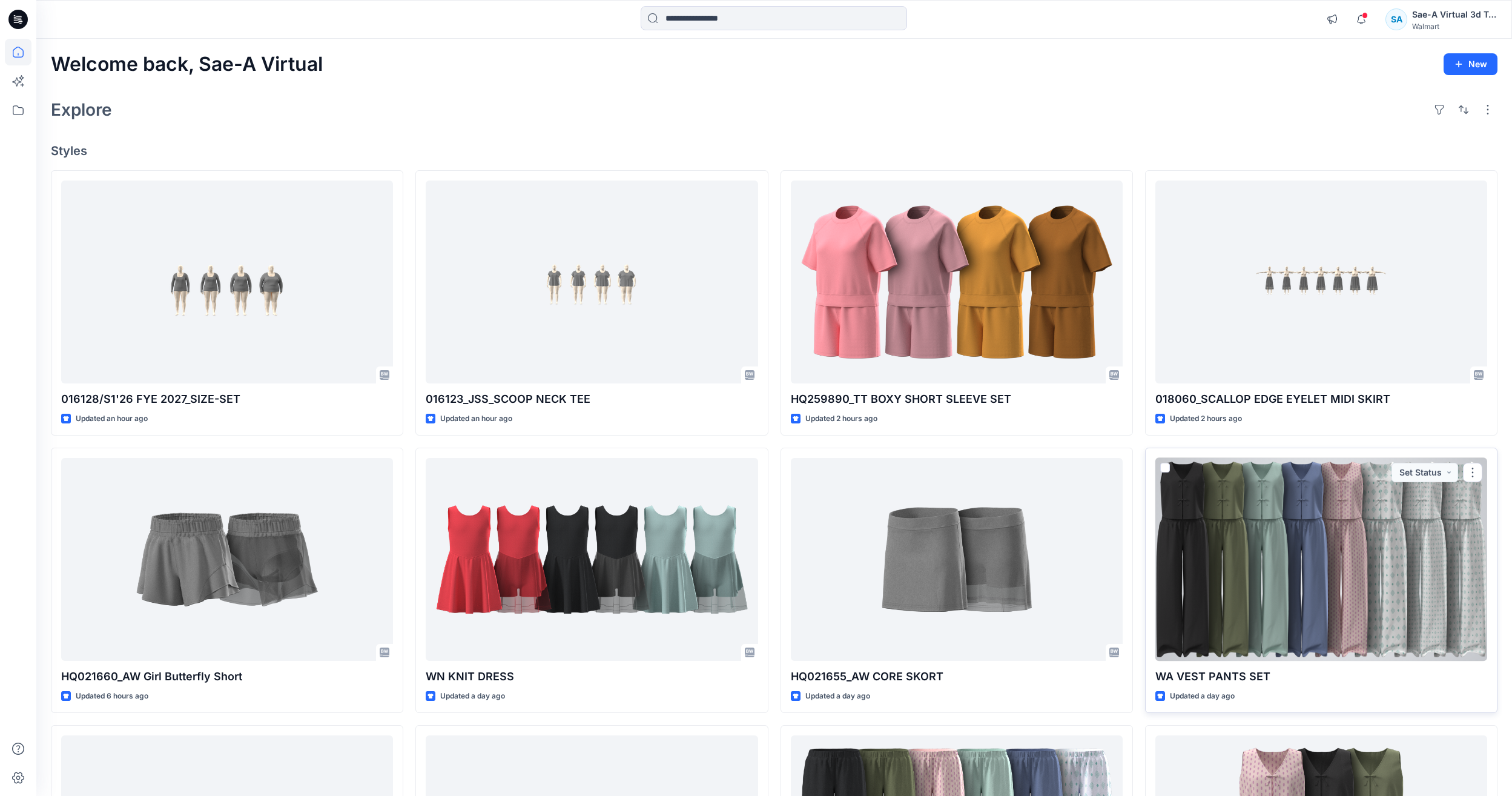
click at [1342, 619] on div at bounding box center [1321, 559] width 332 height 203
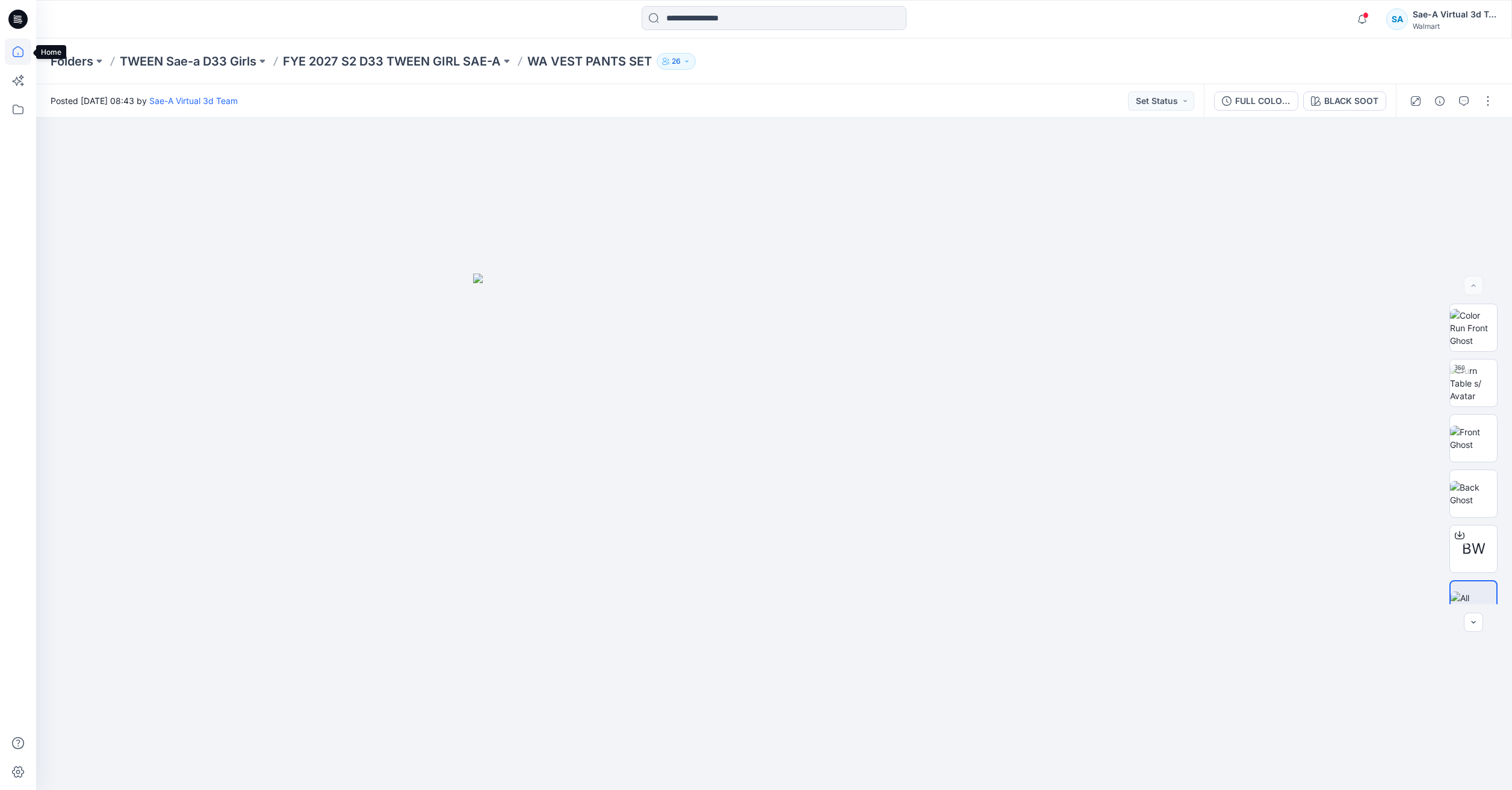
click at [15, 54] on icon at bounding box center [18, 51] width 26 height 26
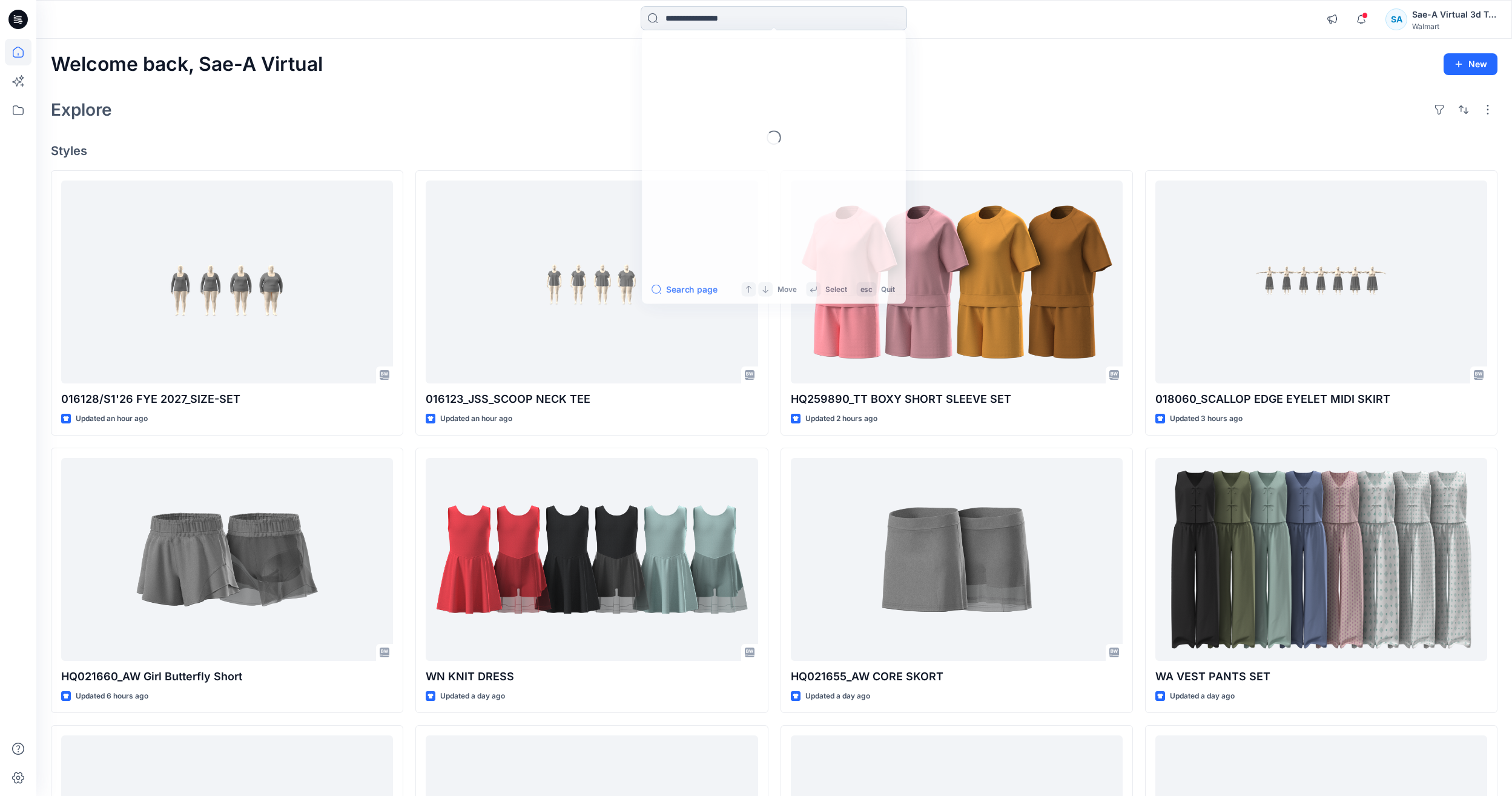
click at [723, 15] on input at bounding box center [773, 18] width 267 height 24
paste input "********"
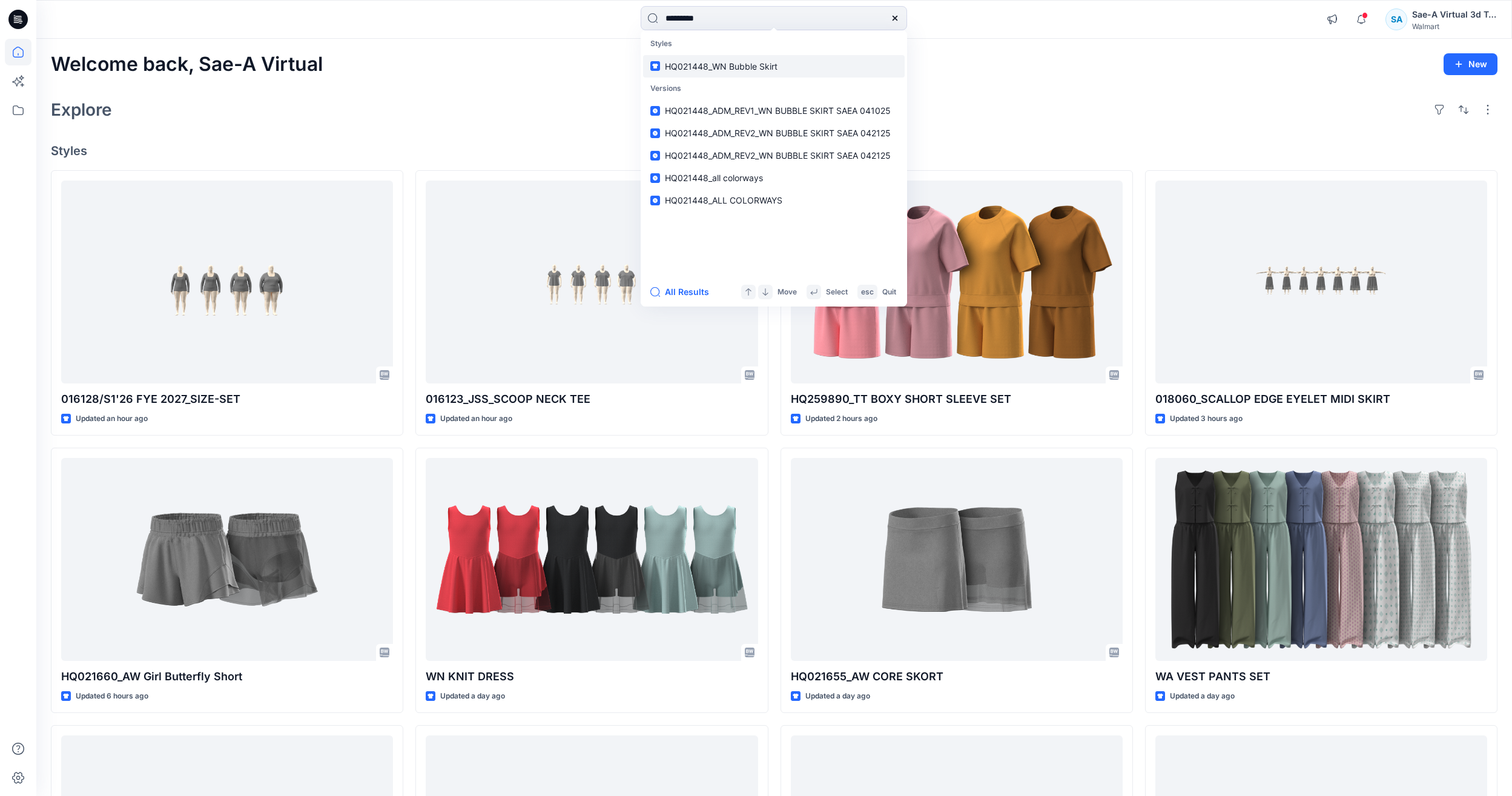
type input "********"
click at [711, 70] on span "HQ021448_WN Bubble Skirt" at bounding box center [721, 67] width 113 height 10
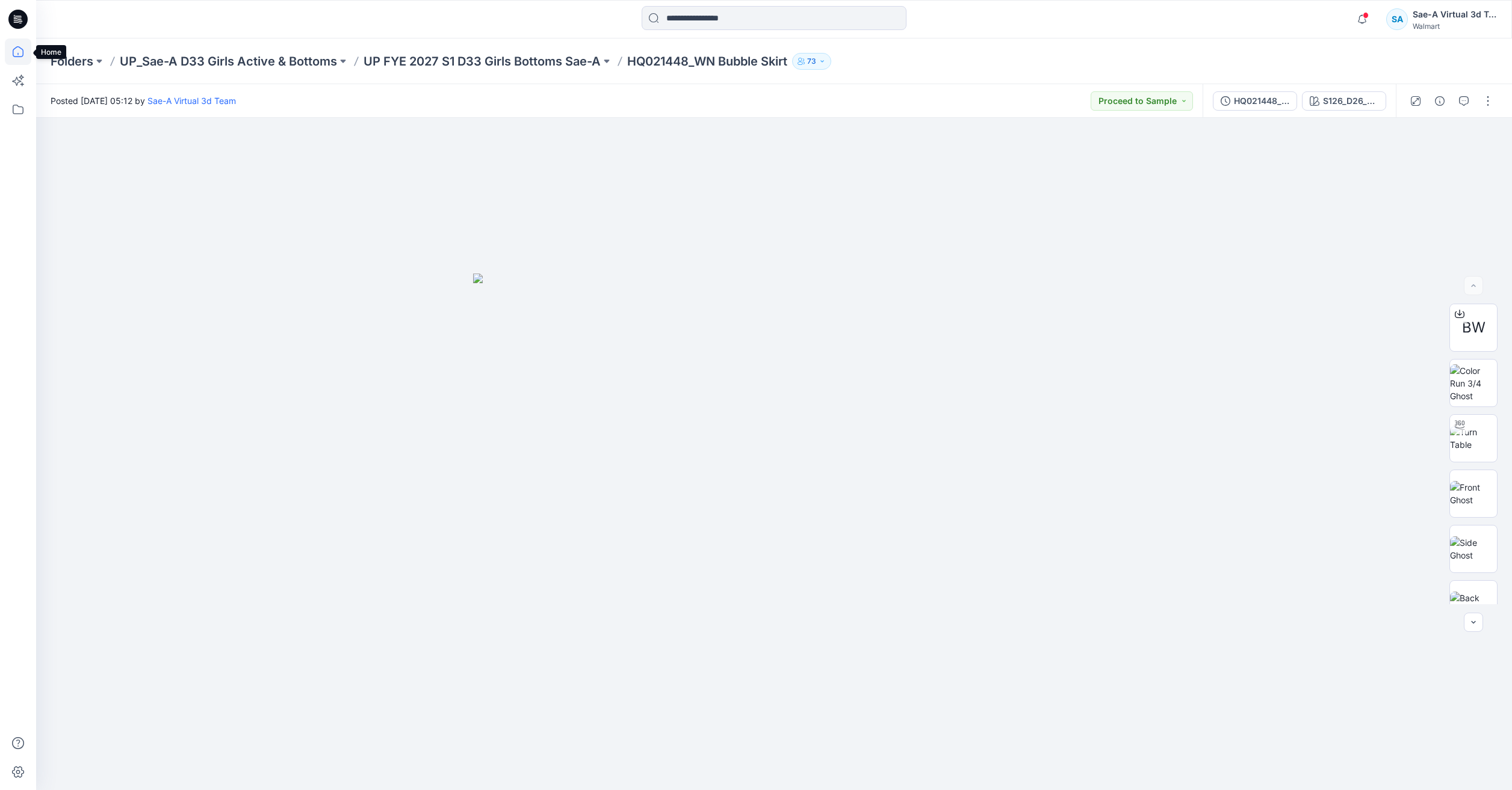
click at [18, 60] on icon at bounding box center [18, 51] width 26 height 26
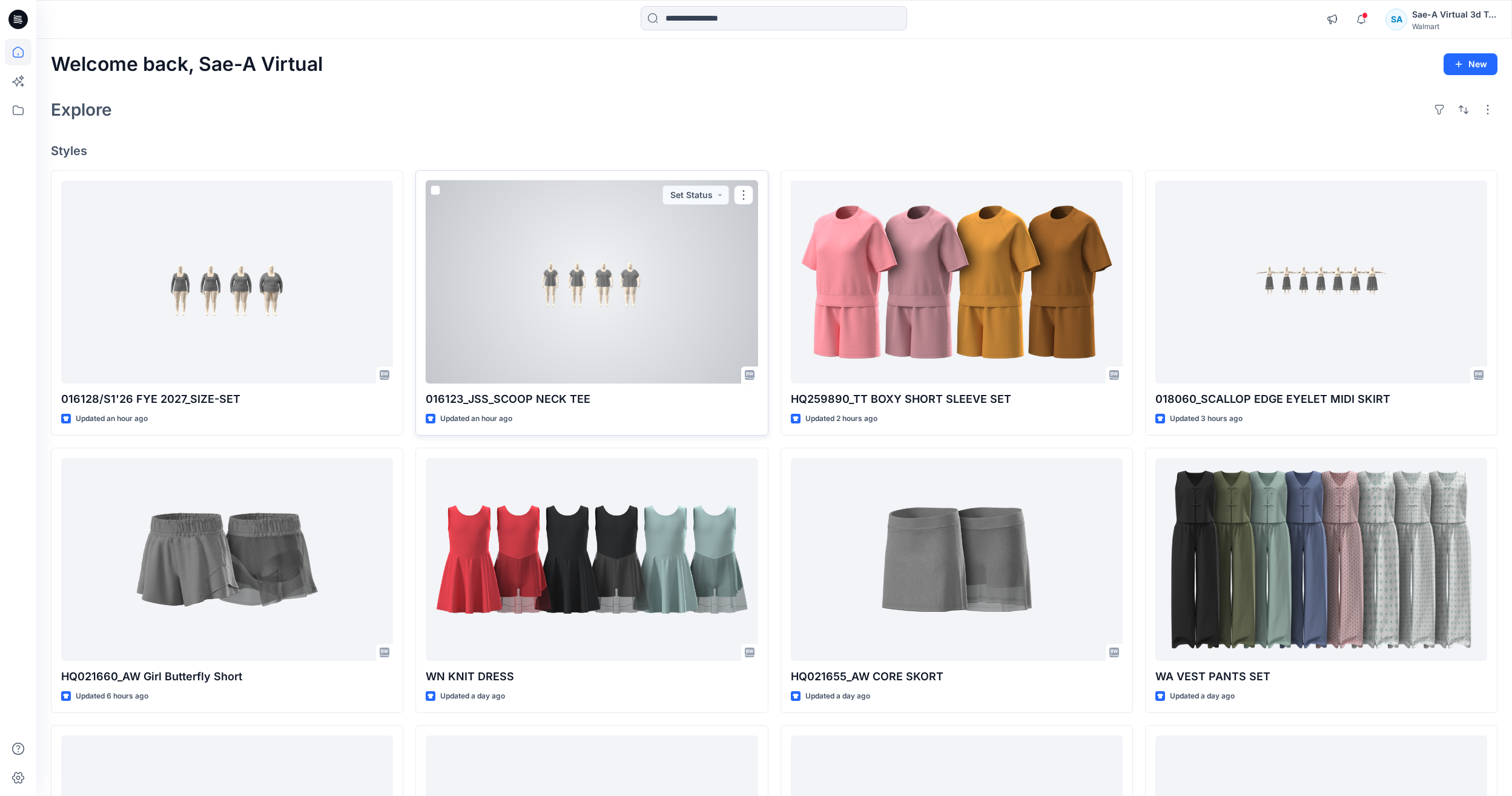
click at [593, 293] on div at bounding box center [591, 282] width 332 height 203
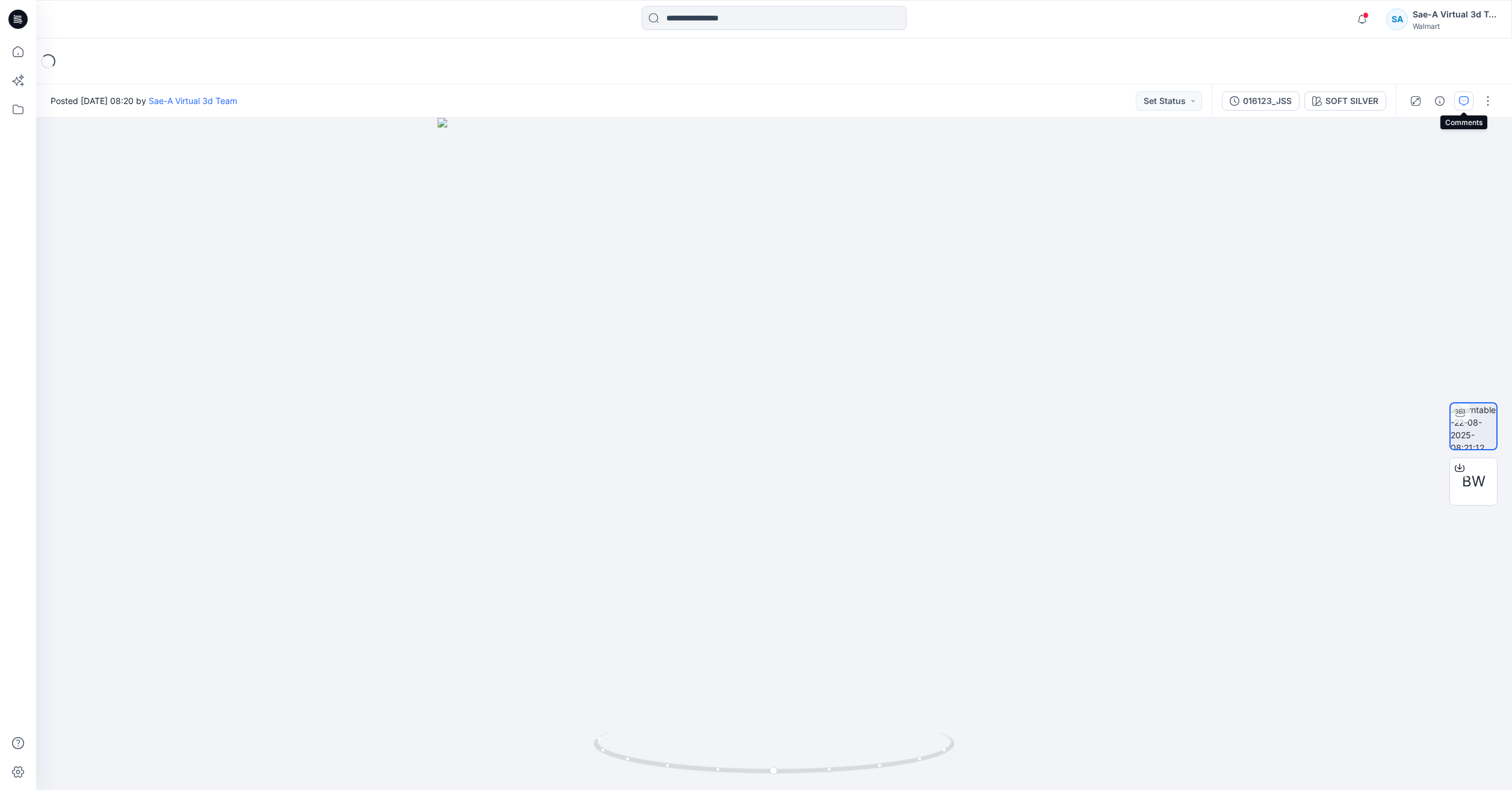
click at [1472, 101] on button "button" at bounding box center [1464, 101] width 19 height 19
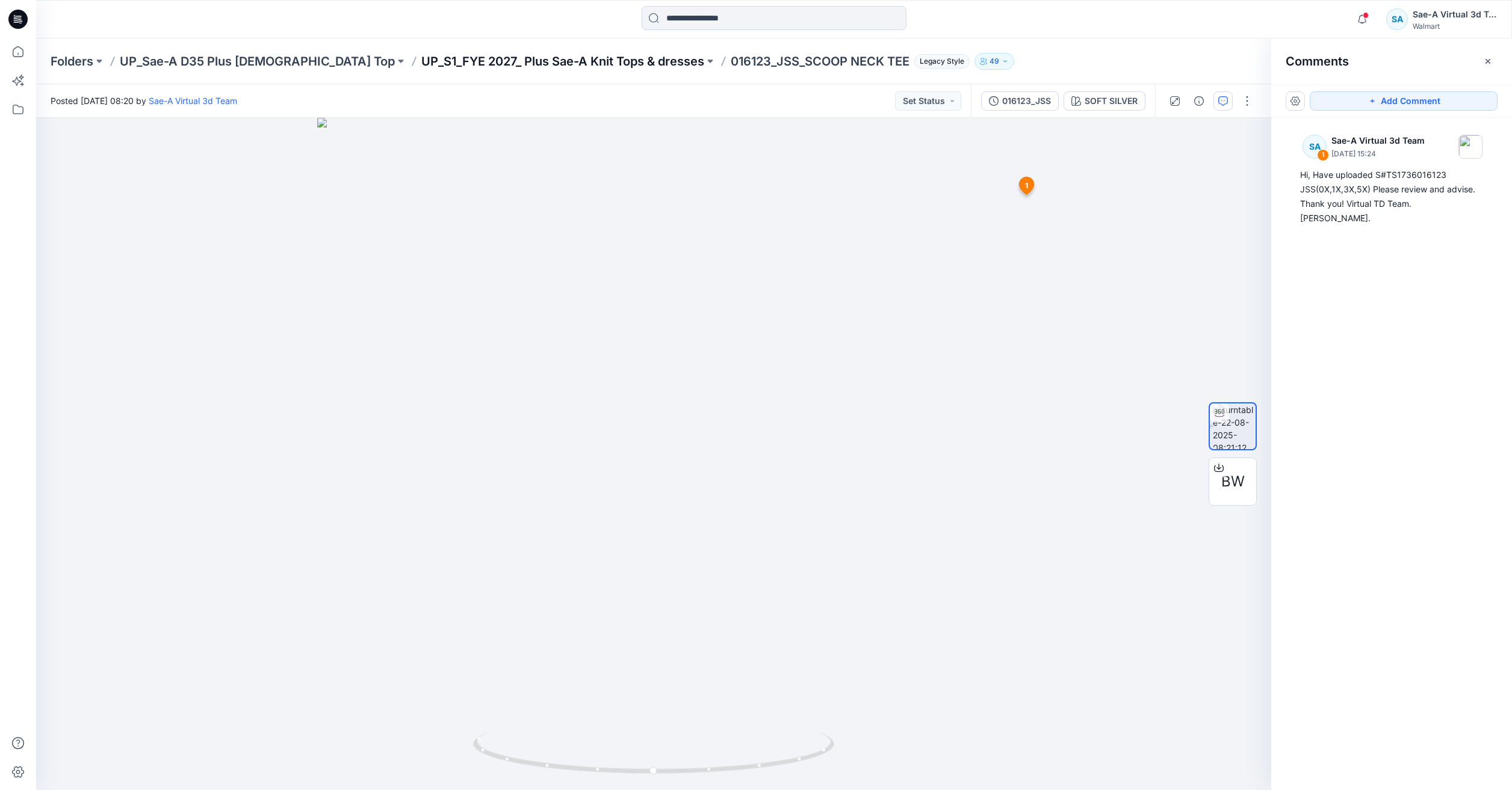
click at [450, 59] on p "UP_S1_FYE 2027_ Plus Sae-A Knit Tops & dresses" at bounding box center [562, 61] width 283 height 17
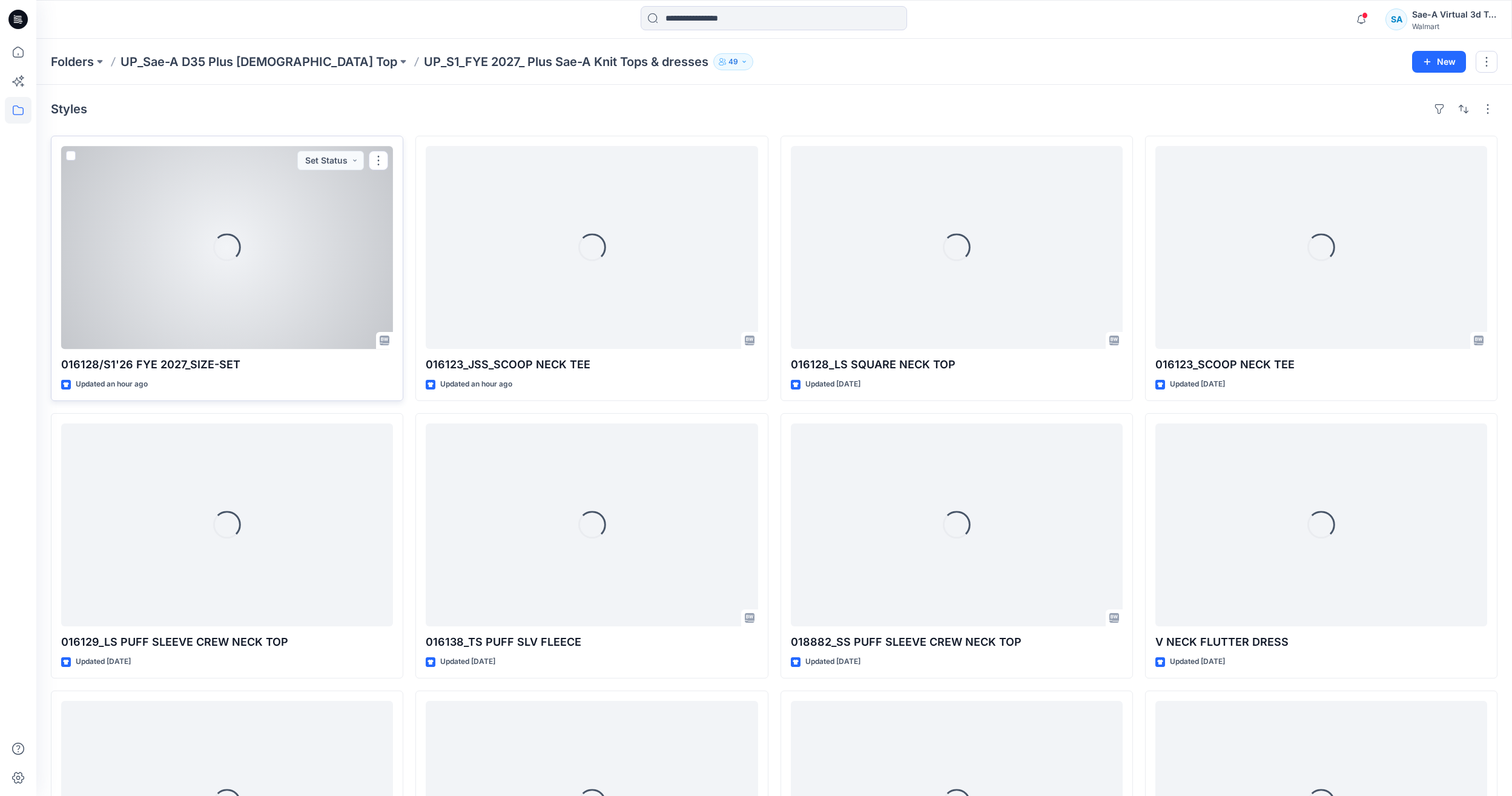
click at [175, 266] on div "Loading..." at bounding box center [227, 248] width 332 height 203
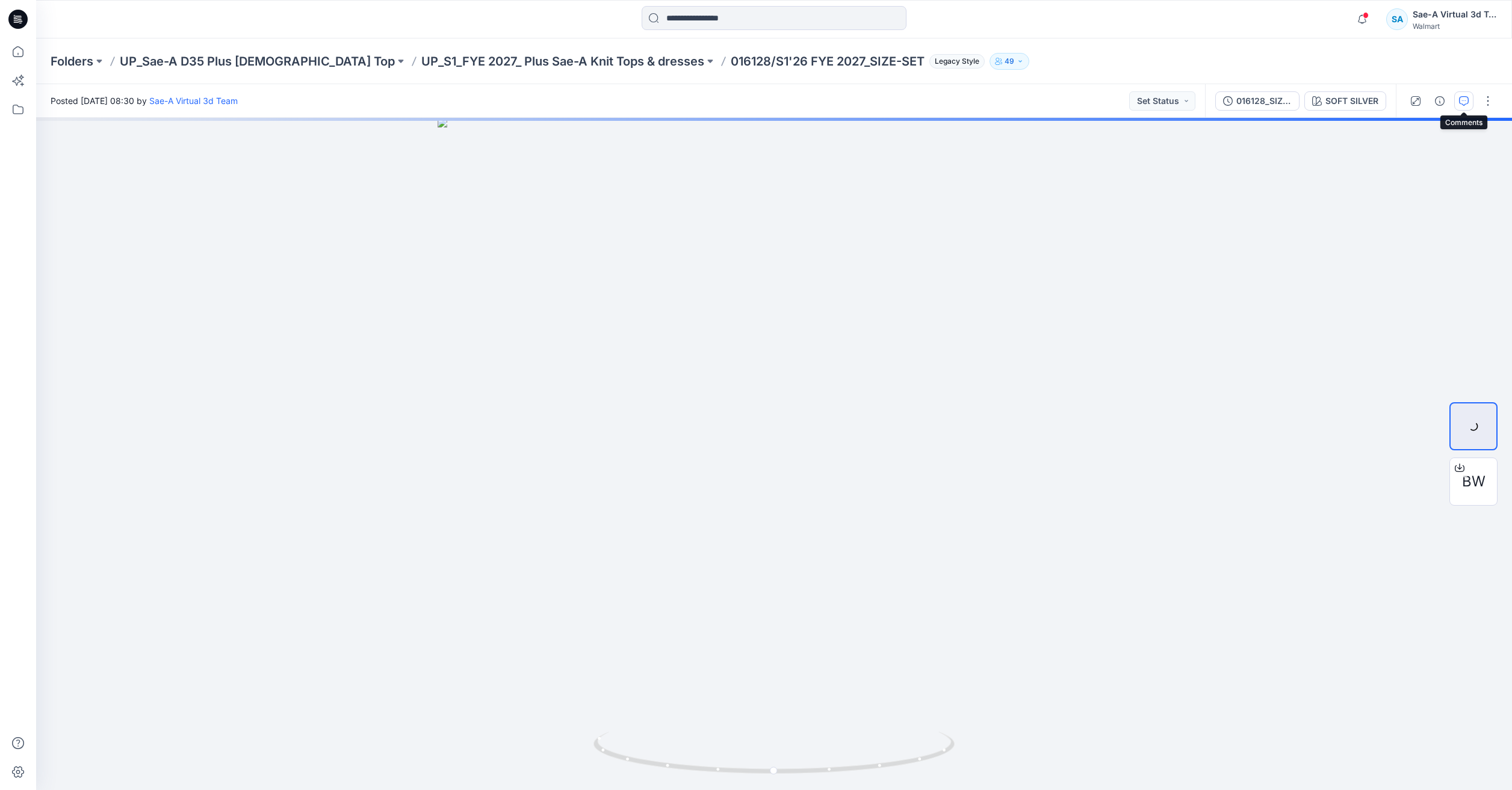
click at [1458, 103] on icon "button" at bounding box center [1463, 100] width 10 height 10
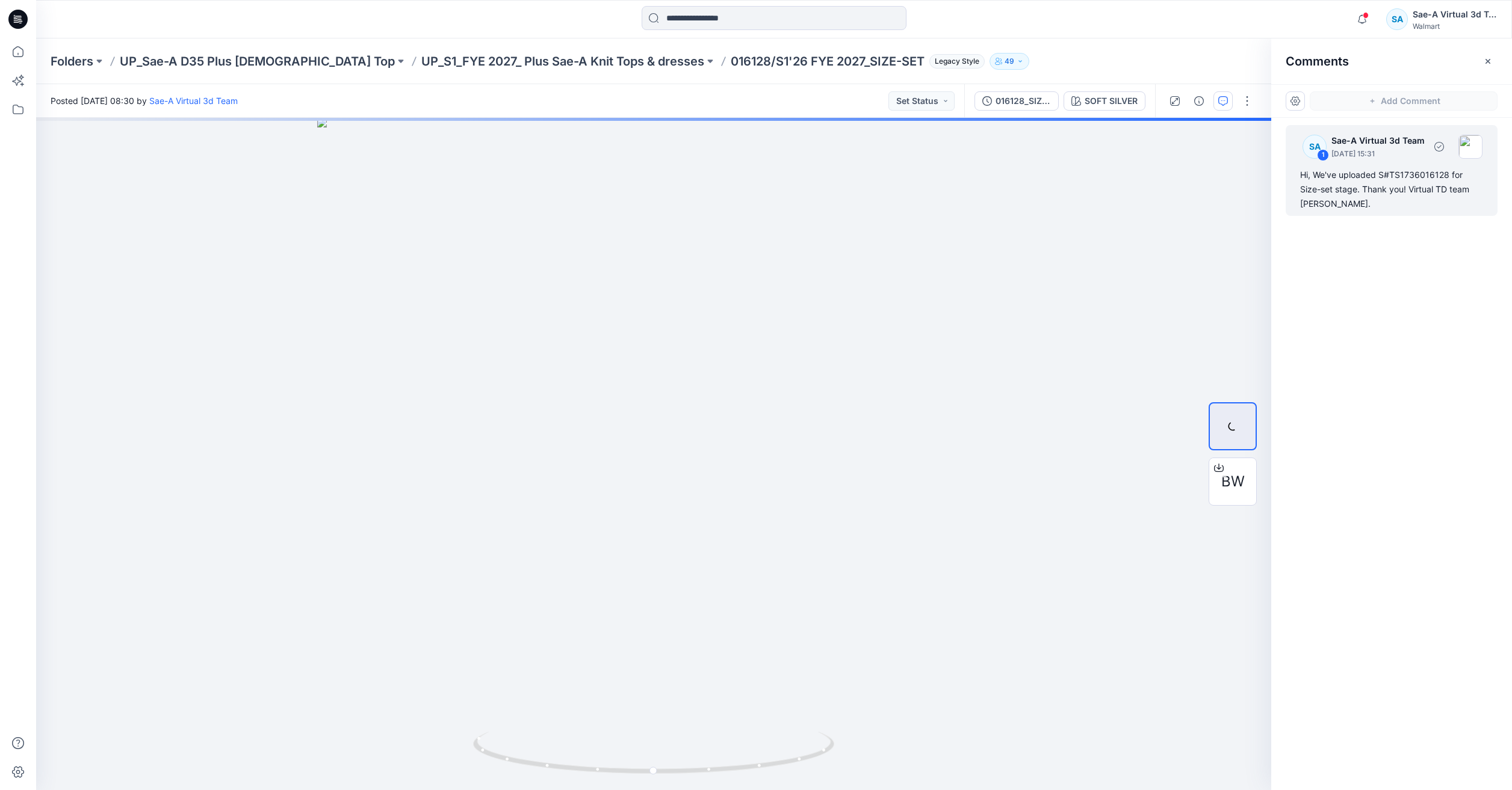
click at [1356, 192] on div "Hi, We've uploaded S#TS1736016128 for Size-set stage. Thank you! Virtual TD tea…" at bounding box center [1391, 189] width 183 height 43
click at [1246, 102] on button "button" at bounding box center [1247, 101] width 19 height 19
click at [1442, 159] on div "SA 1 Sae-A Virtual 3d Team August 22, 2025 15:31" at bounding box center [1387, 146] width 189 height 33
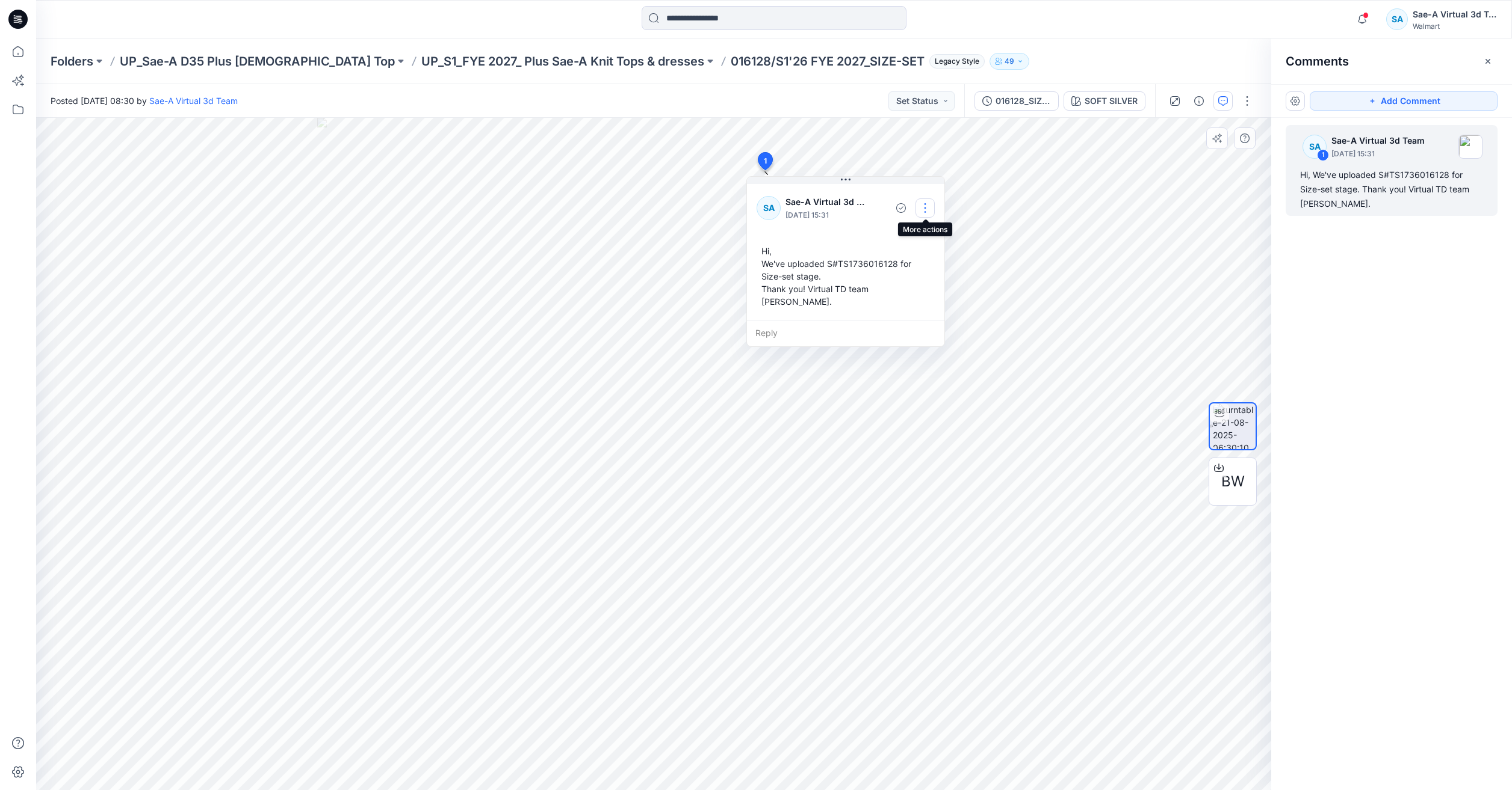
click at [926, 211] on button "button" at bounding box center [925, 208] width 19 height 19
click at [917, 235] on p "Edit comment" at bounding box center [928, 235] width 54 height 12
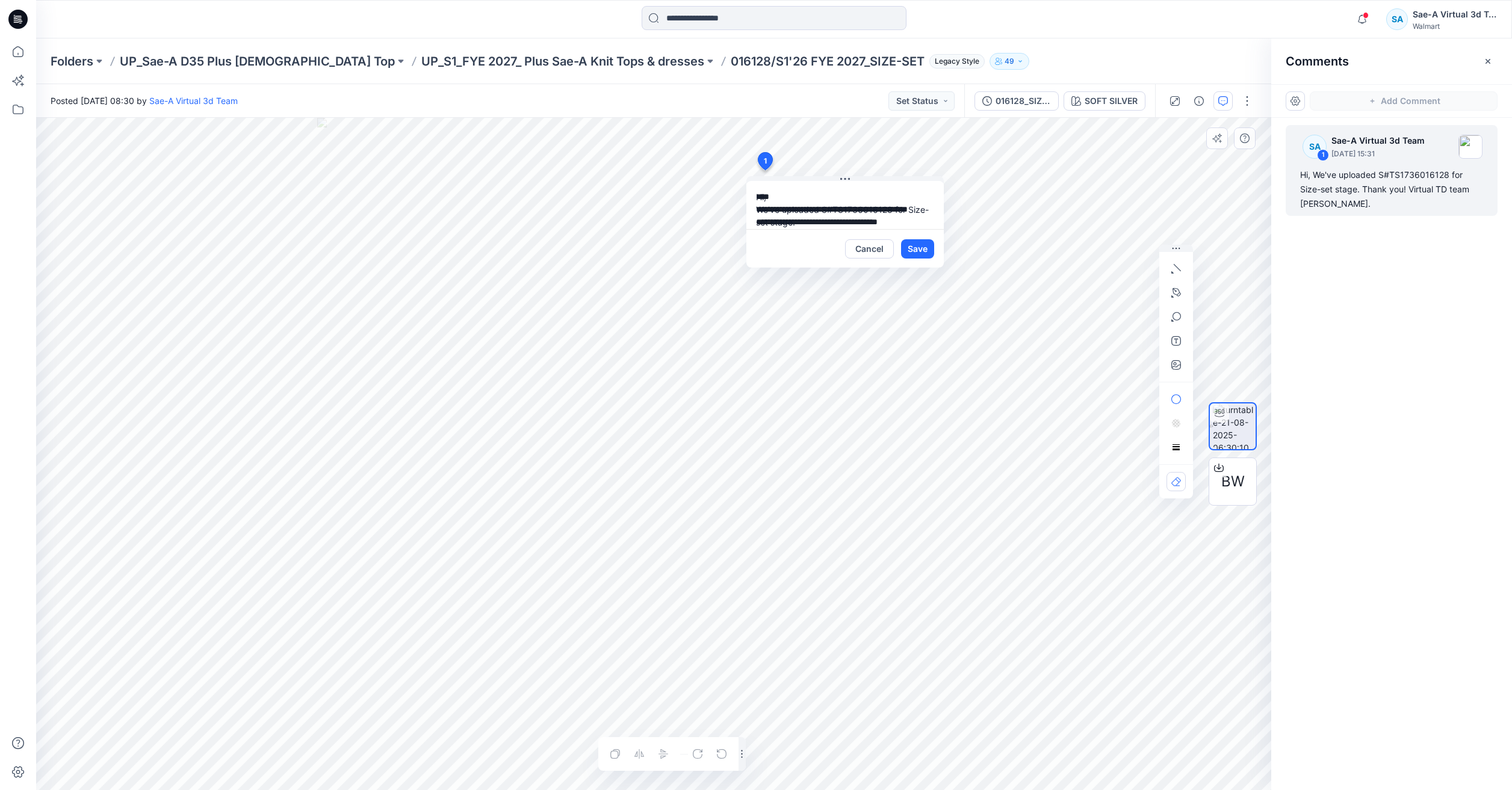
scroll to position [22, 0]
click at [821, 190] on textarea "**********" at bounding box center [845, 205] width 197 height 48
drag, startPoint x: 891, startPoint y: 183, endPoint x: 890, endPoint y: 190, distance: 7.1
click at [891, 183] on textarea "**********" at bounding box center [845, 205] width 197 height 48
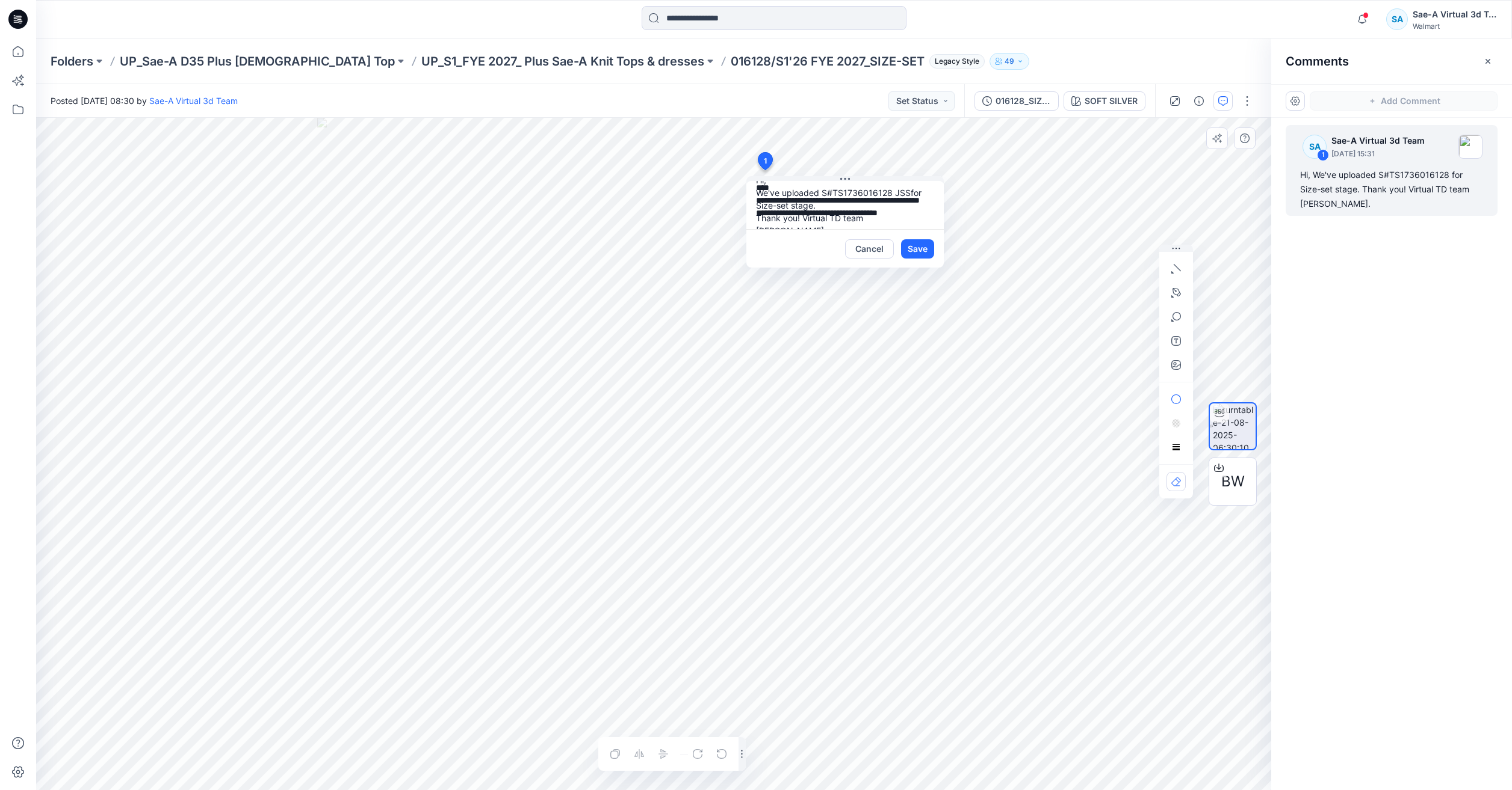
drag, startPoint x: 911, startPoint y: 190, endPoint x: 901, endPoint y: 200, distance: 14.1
click at [901, 200] on textarea "**********" at bounding box center [845, 205] width 197 height 48
type textarea "**********"
click at [909, 252] on button "Save" at bounding box center [917, 249] width 33 height 19
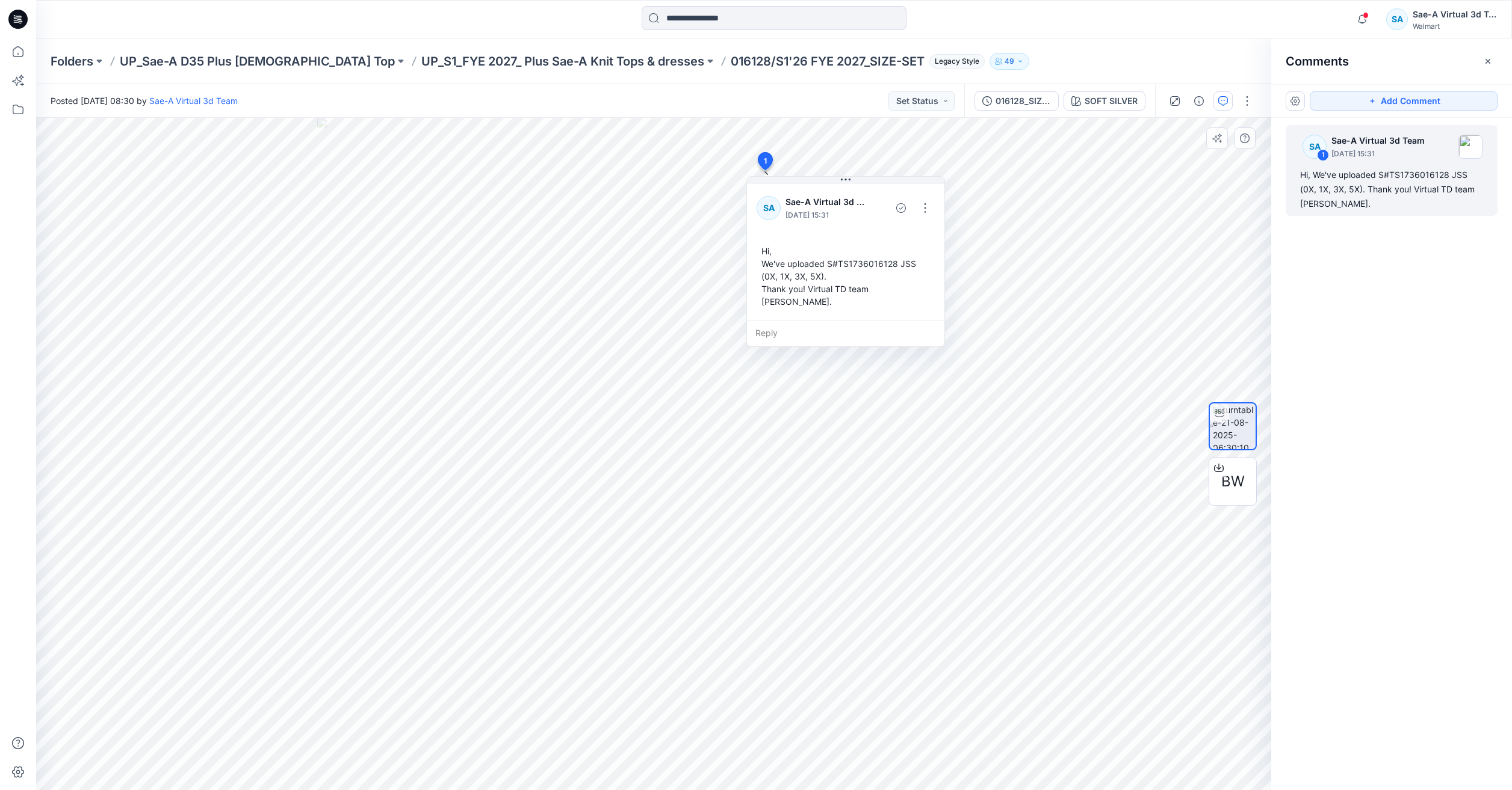
click at [846, 272] on div "Hi, We've uploaded S#TS1736016128 JSS (0X, 1X, 3X, 5X). Thank you! Virtual TD t…" at bounding box center [846, 276] width 178 height 73
click at [927, 211] on button "button" at bounding box center [925, 208] width 19 height 19
click at [917, 239] on p "Edit comment" at bounding box center [928, 235] width 54 height 12
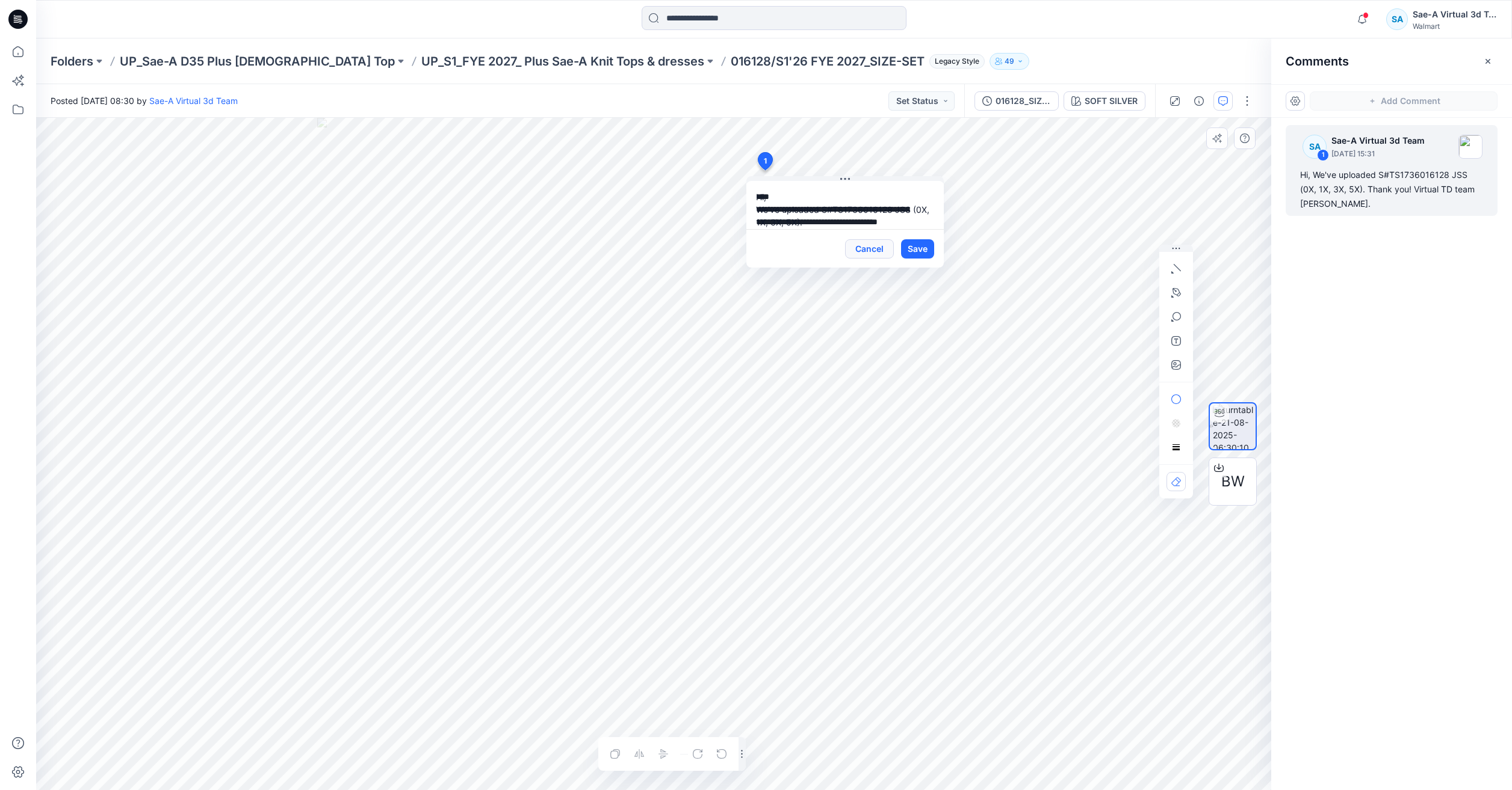
scroll to position [22, 0]
click at [837, 201] on textarea "**********" at bounding box center [845, 205] width 197 height 48
type textarea "**********"
click at [925, 252] on button "Save" at bounding box center [917, 249] width 33 height 19
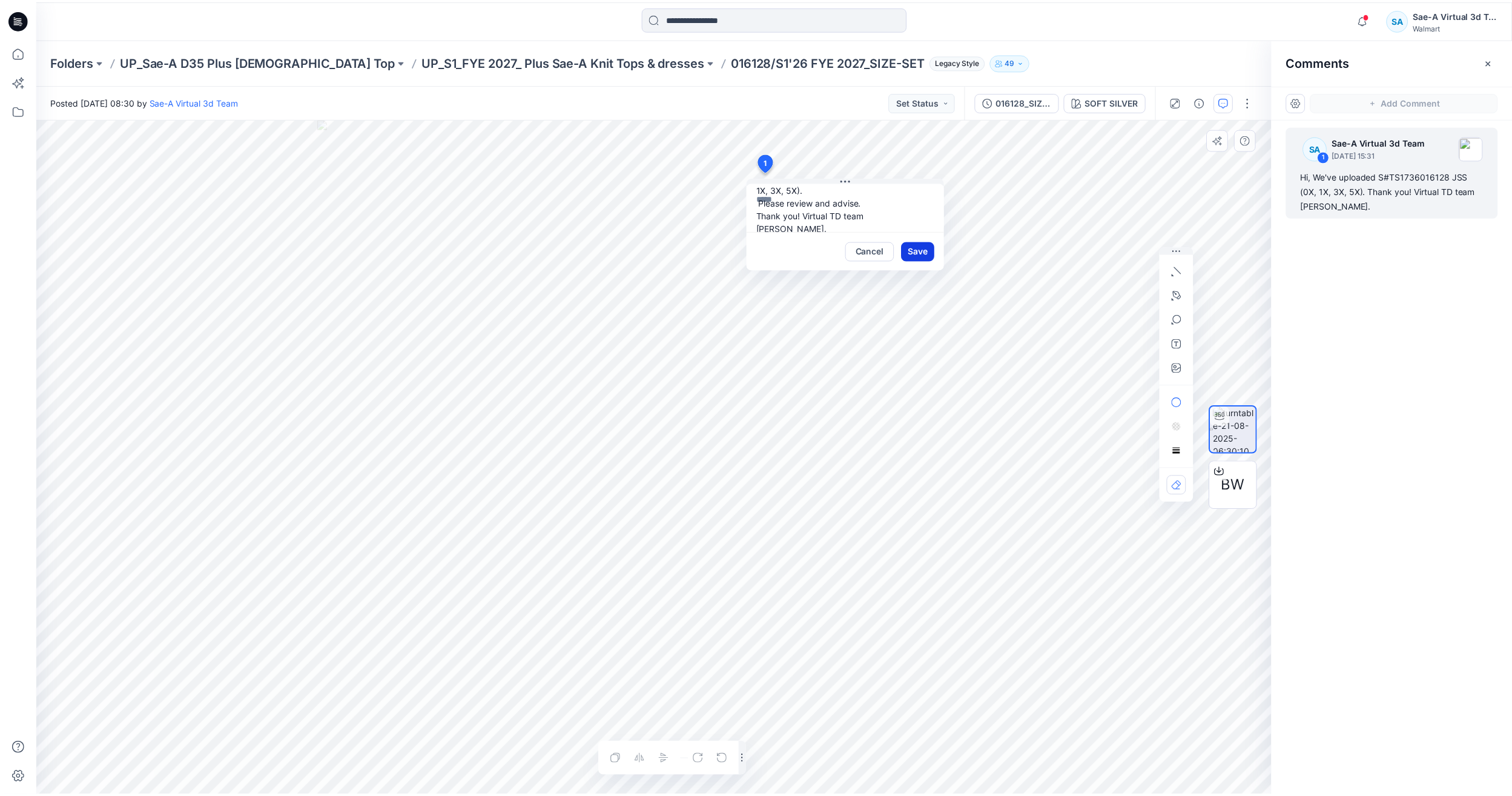
scroll to position [0, 0]
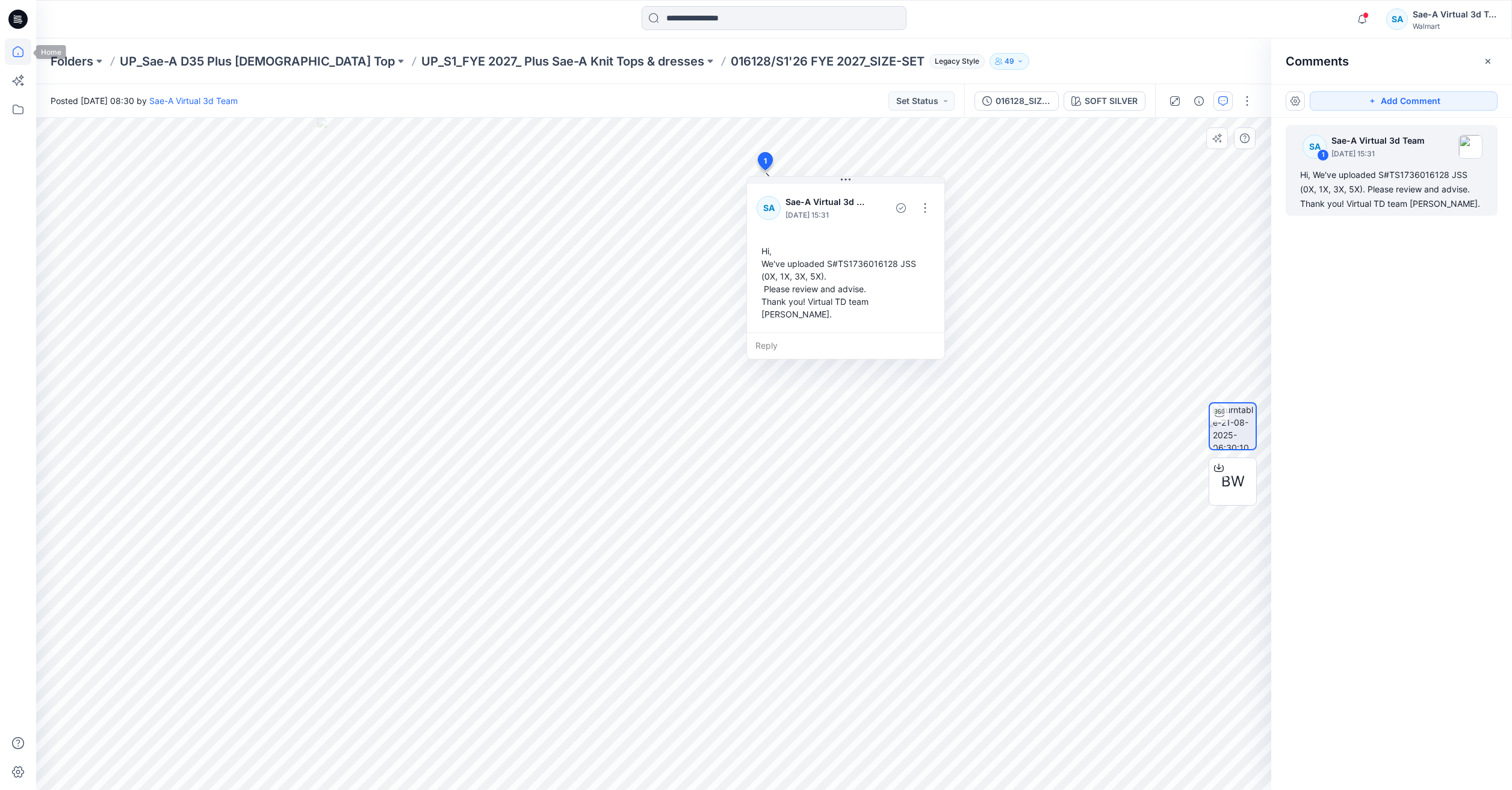
click at [16, 40] on icon at bounding box center [18, 51] width 26 height 26
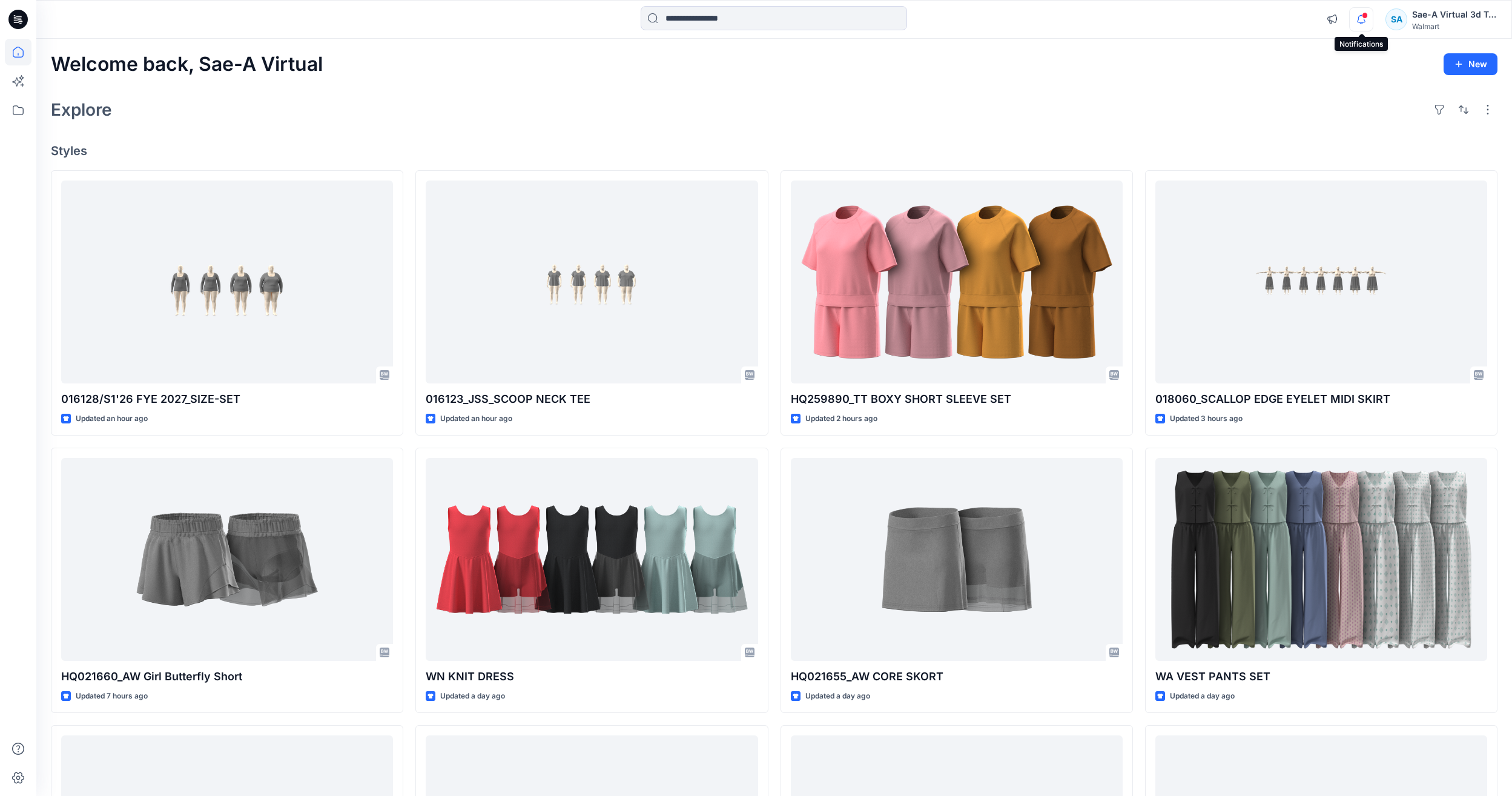
click at [1357, 13] on icon "button" at bounding box center [1361, 19] width 23 height 24
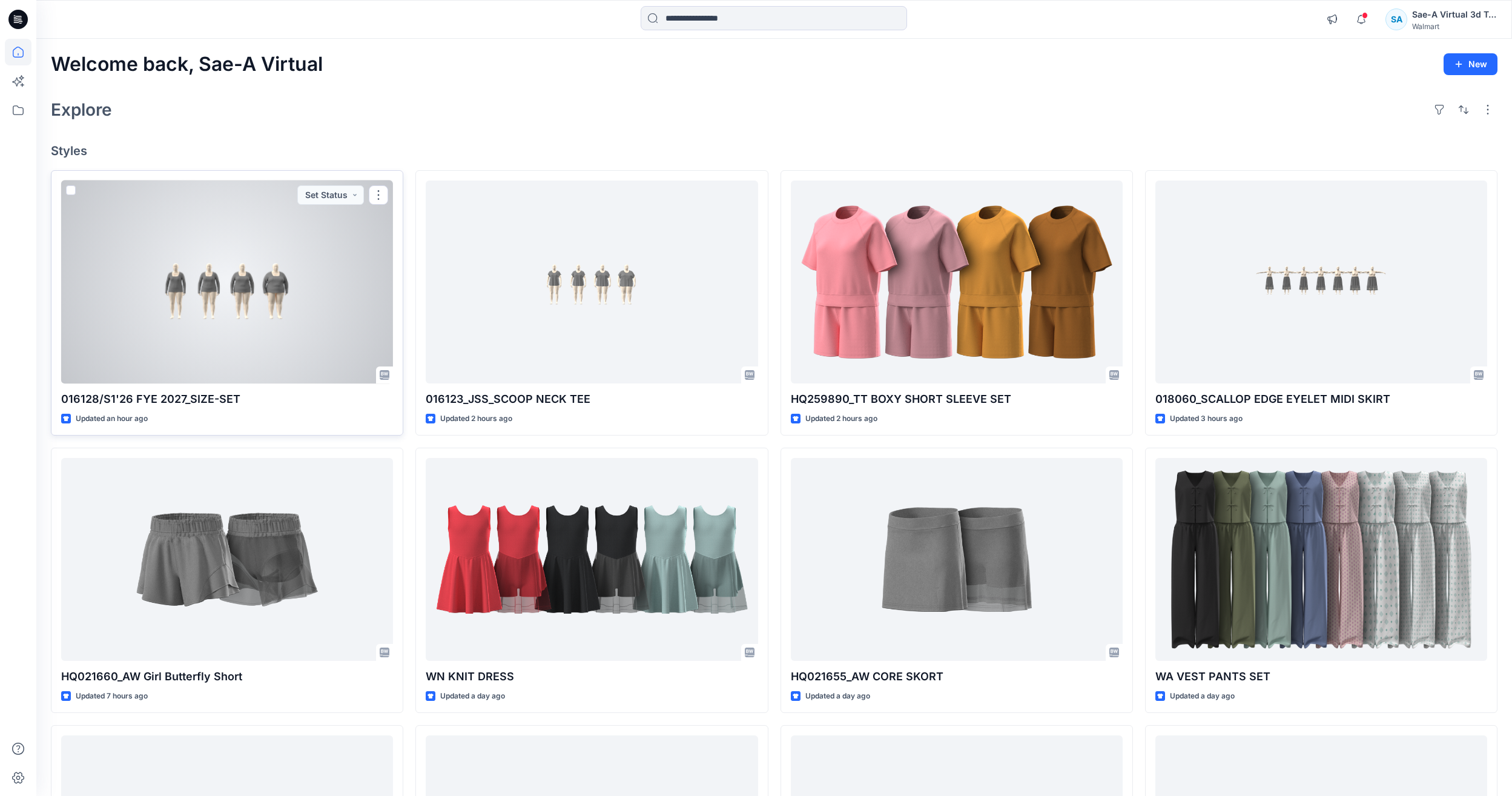
click at [237, 343] on div at bounding box center [227, 282] width 332 height 203
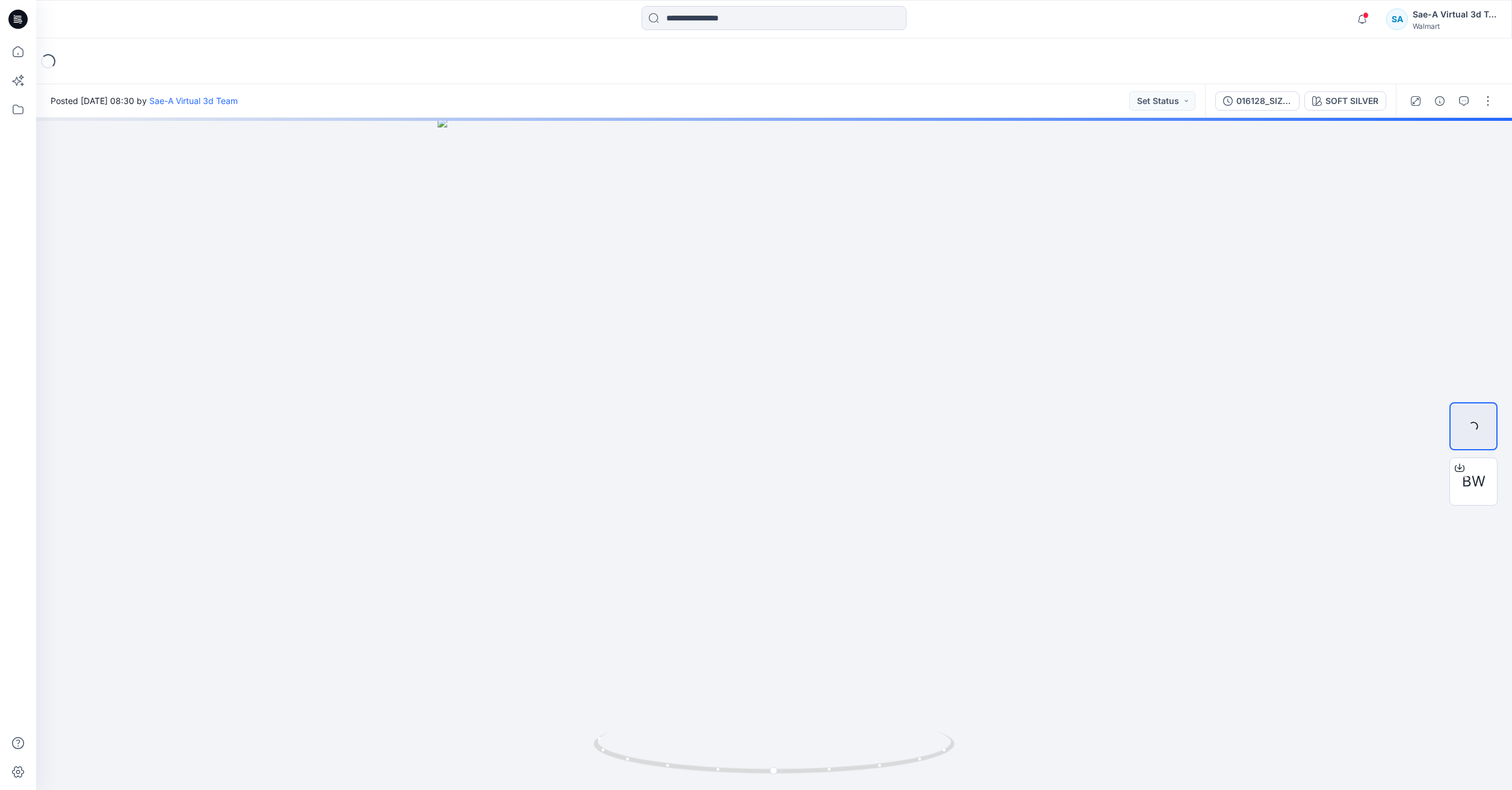
click at [1477, 95] on div at bounding box center [1451, 101] width 112 height 34
click at [1472, 98] on button "button" at bounding box center [1464, 101] width 19 height 19
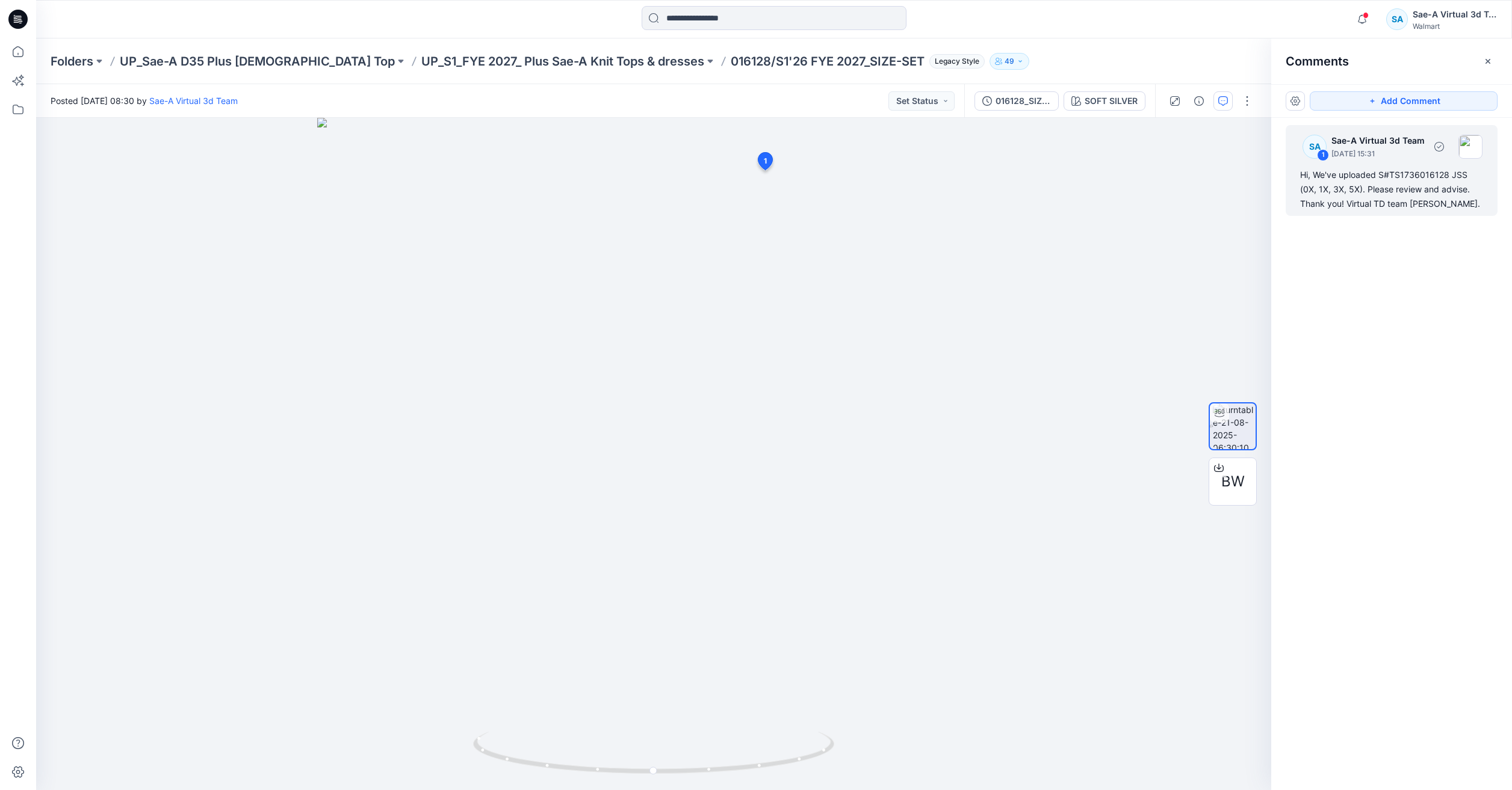
click at [1318, 172] on div "Hi, We've uploaded S#TS1736016128 JSS (0X, 1X, 3X, 5X). Please review and advis…" at bounding box center [1391, 189] width 183 height 43
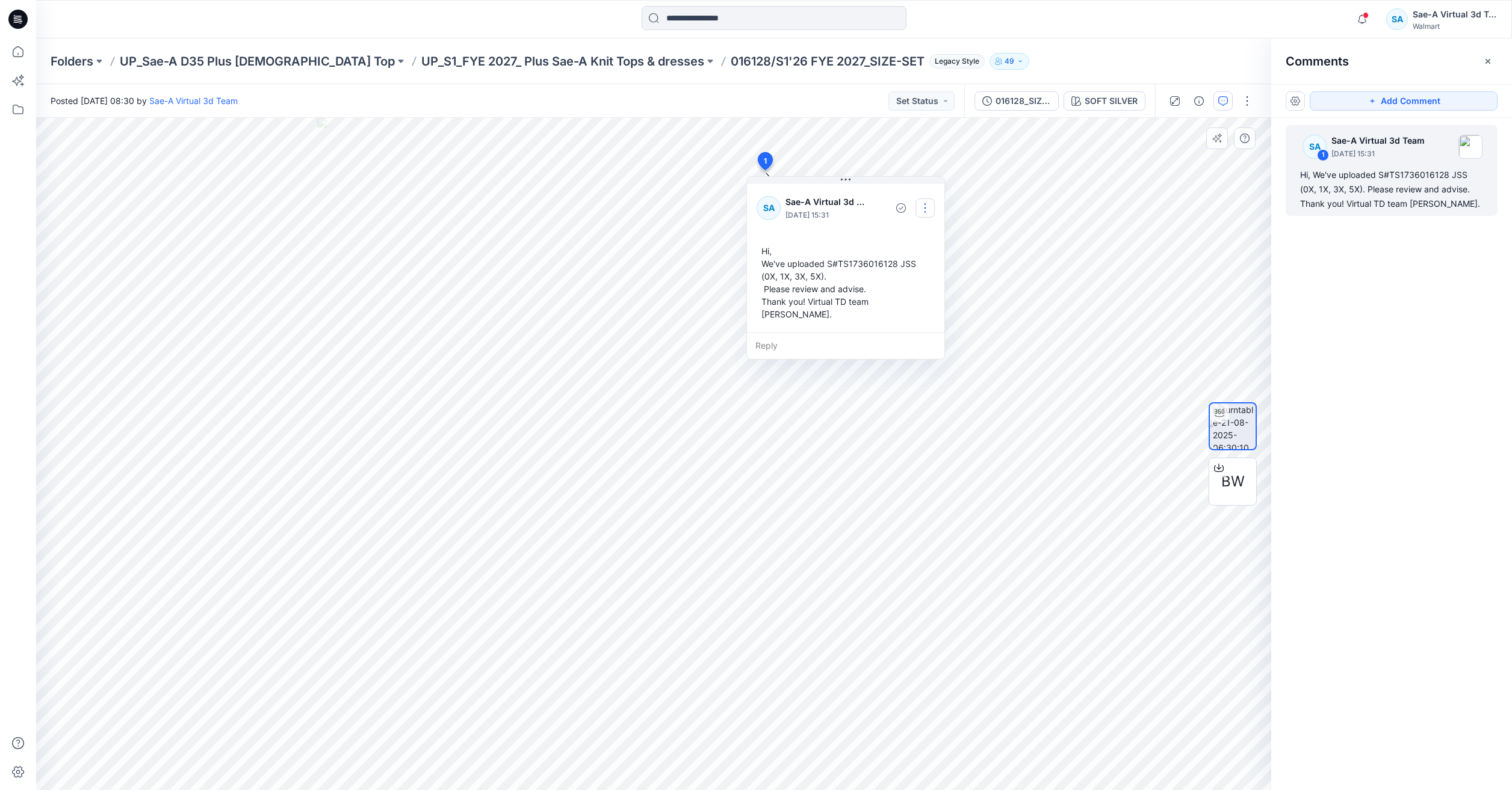
click at [931, 208] on button "button" at bounding box center [925, 208] width 19 height 19
click at [912, 237] on p "Edit comment" at bounding box center [928, 235] width 54 height 12
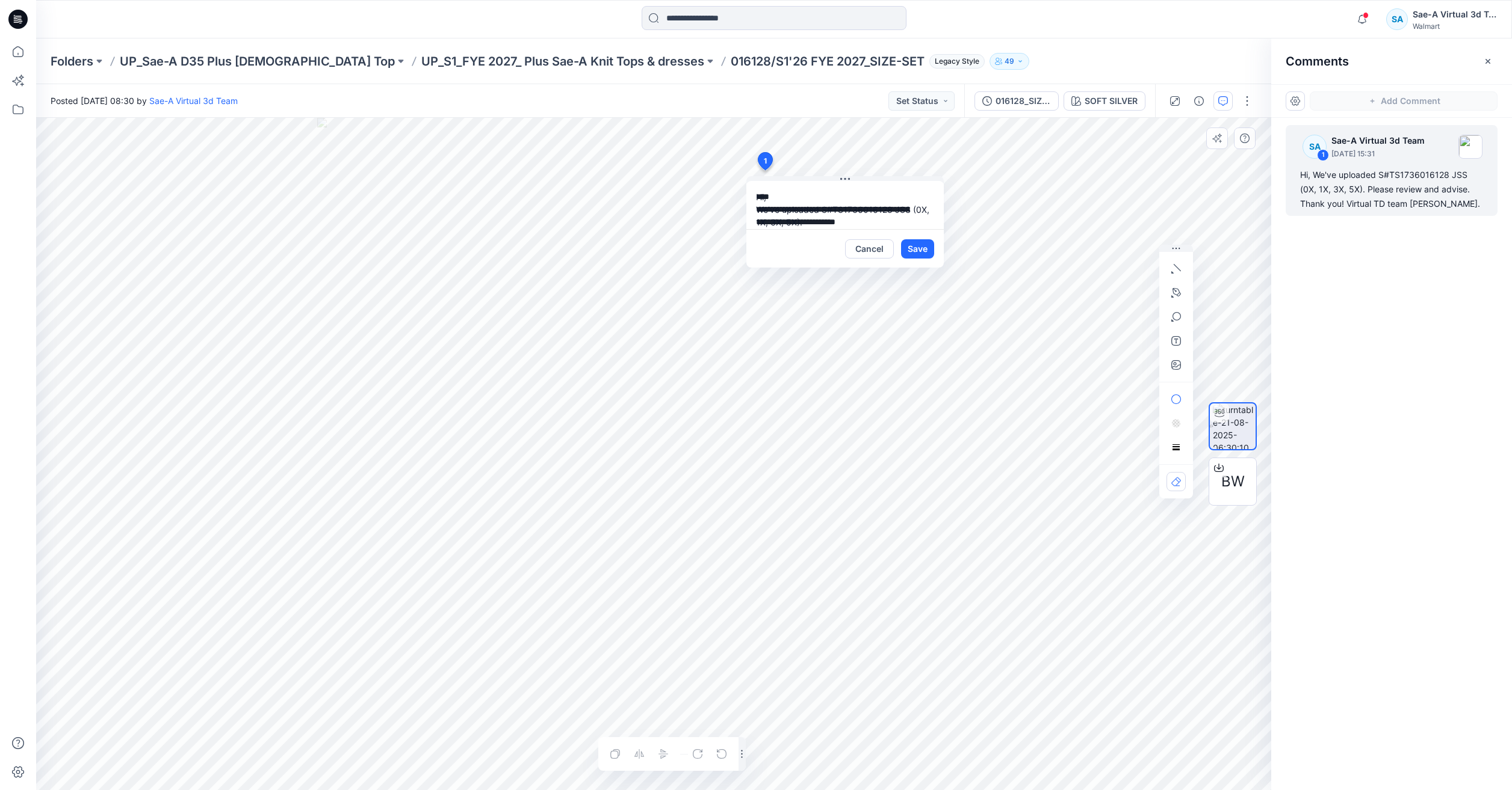
scroll to position [34, 0]
click at [763, 189] on textarea "**********" at bounding box center [845, 205] width 197 height 48
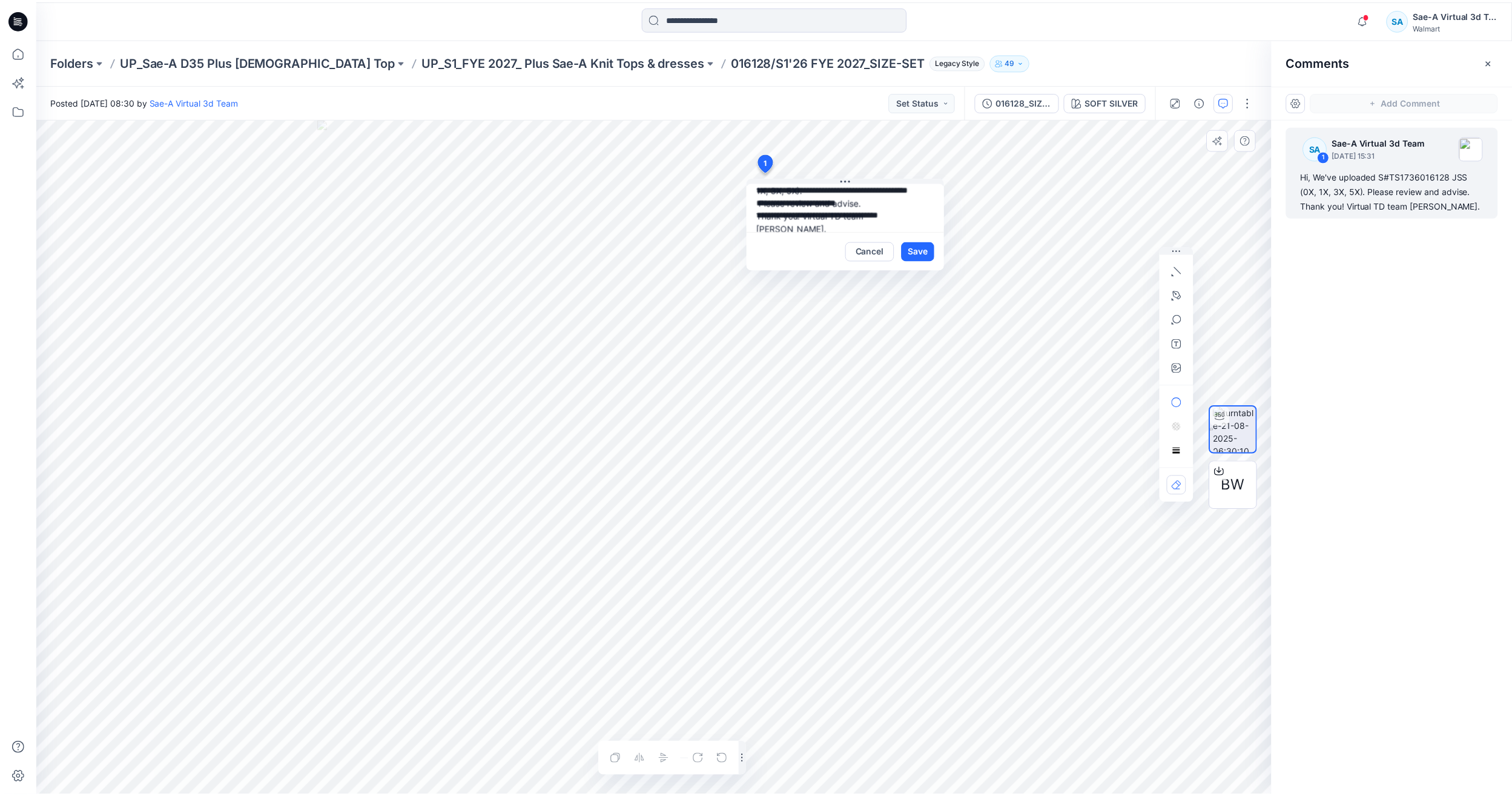
scroll to position [24, 0]
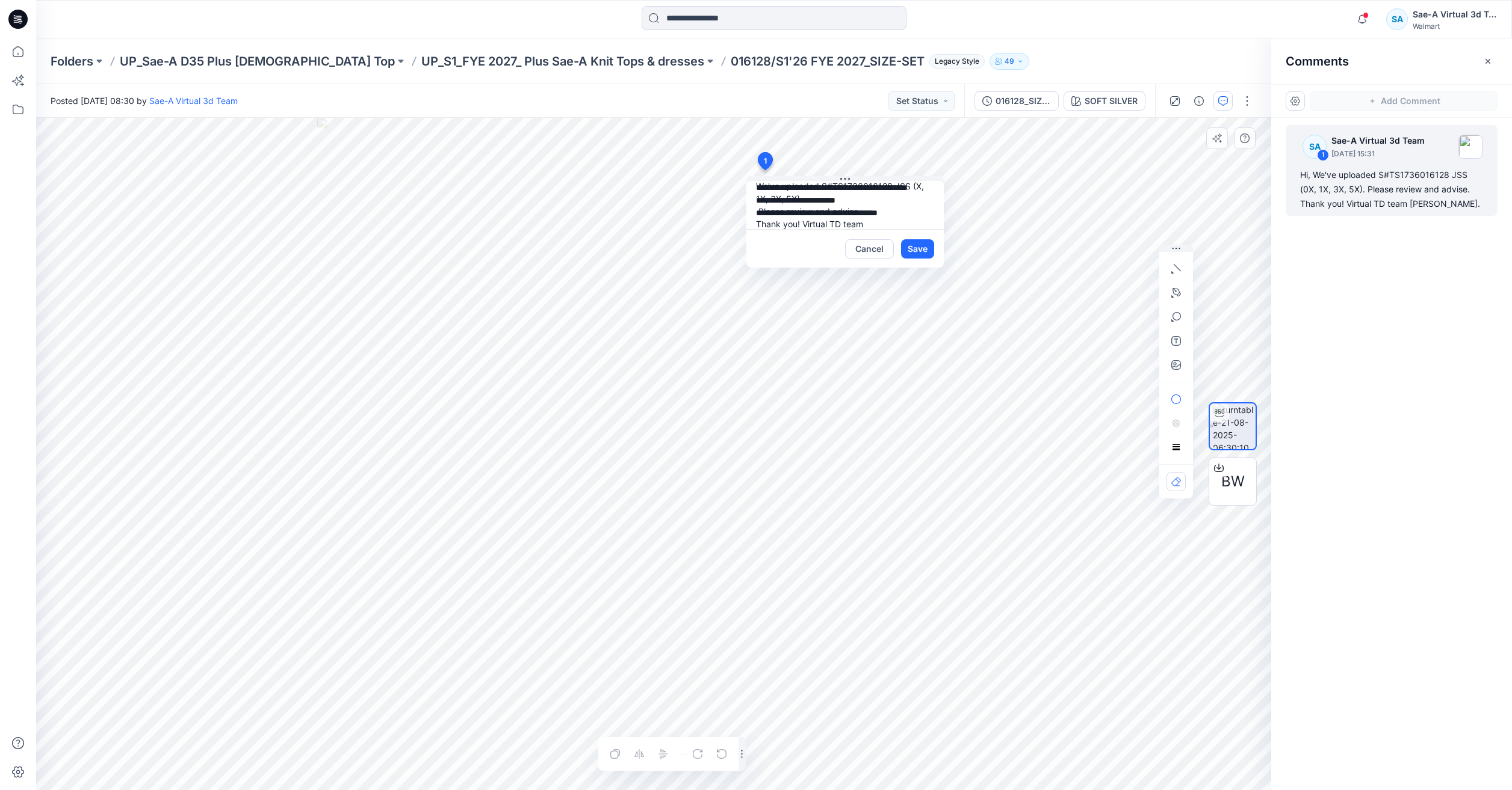
type textarea "**********"
click at [864, 254] on button "Cancel" at bounding box center [869, 249] width 48 height 19
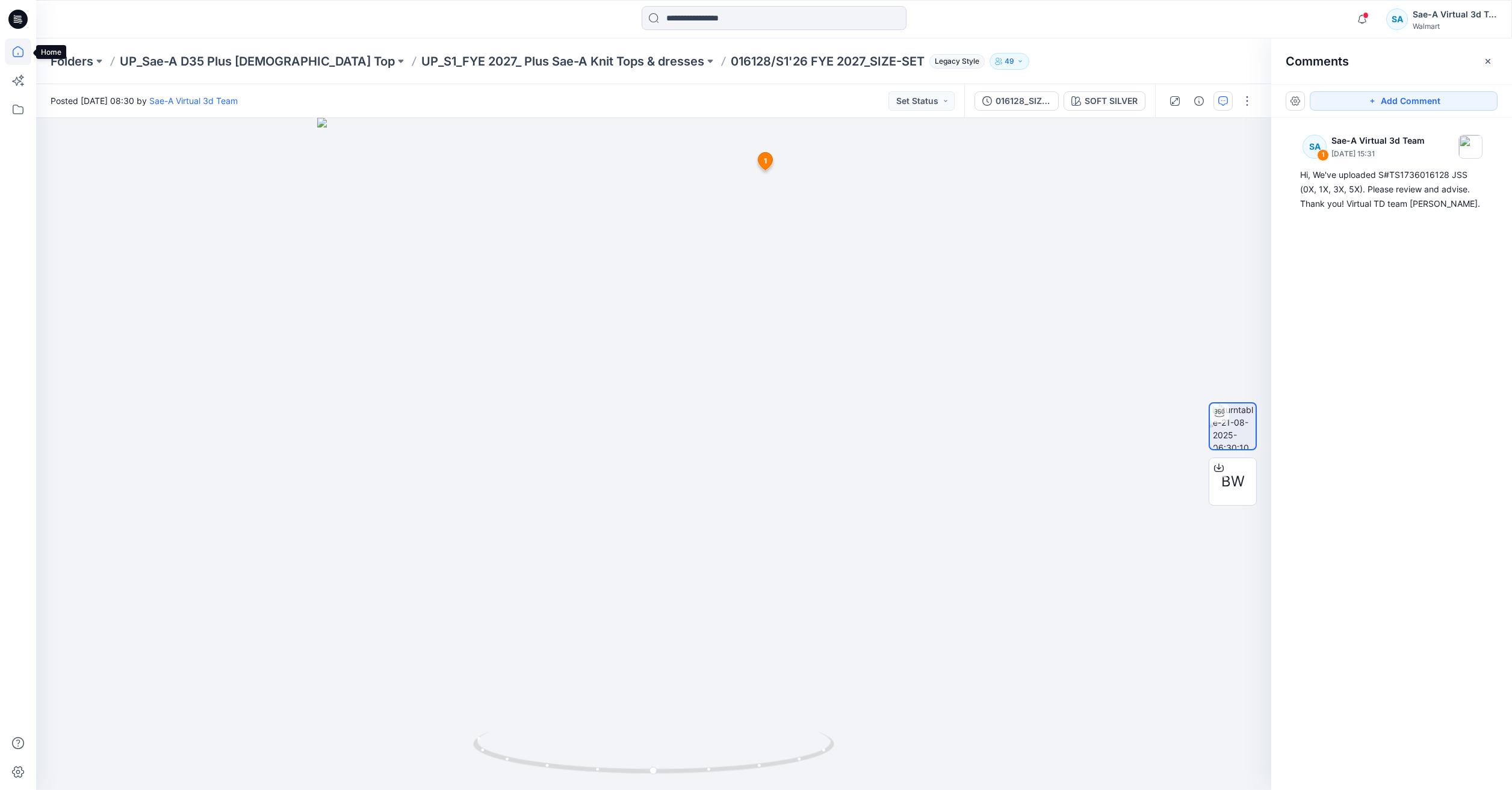
click at [18, 52] on icon at bounding box center [18, 51] width 26 height 26
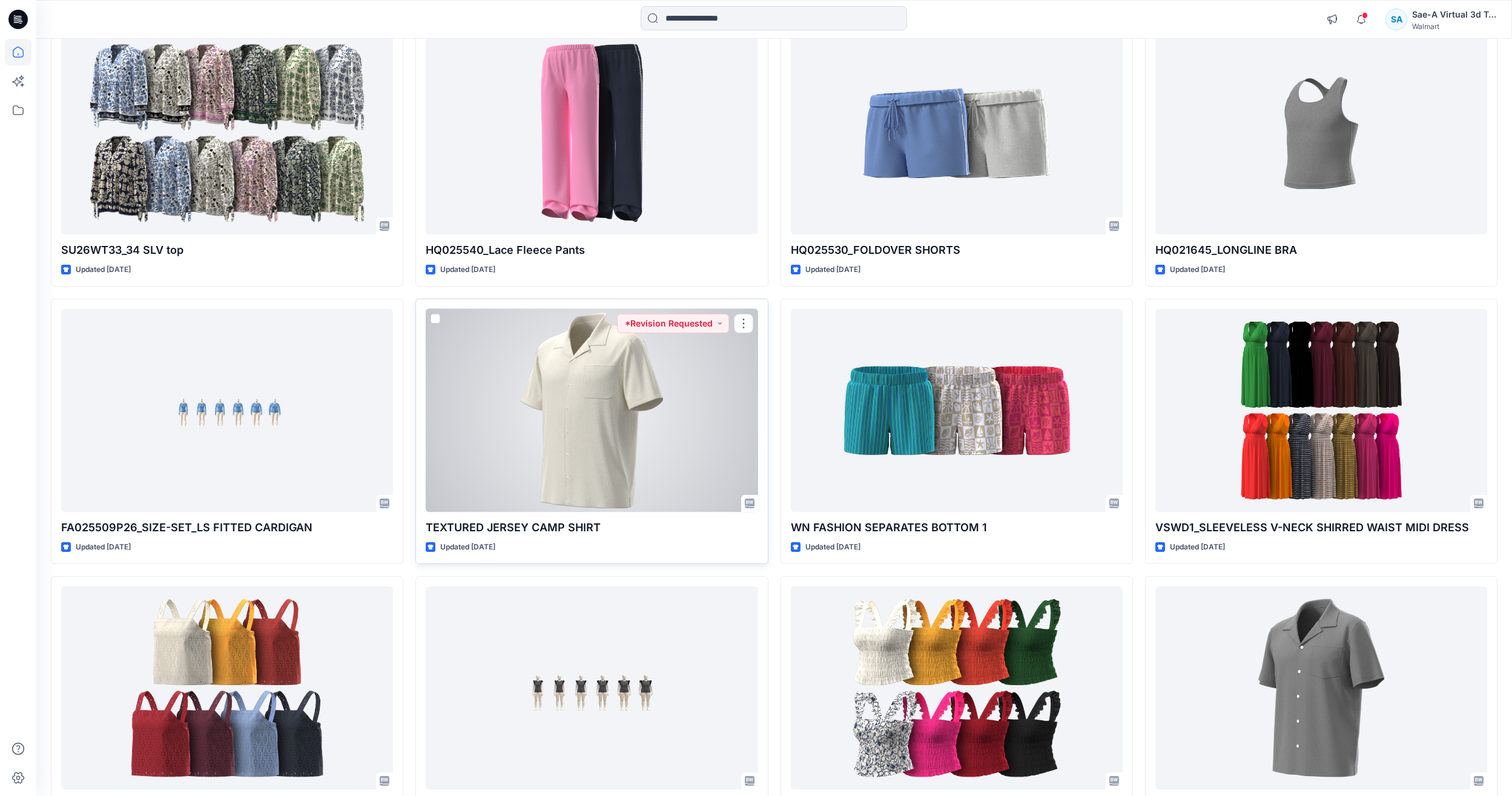
scroll to position [2706, 0]
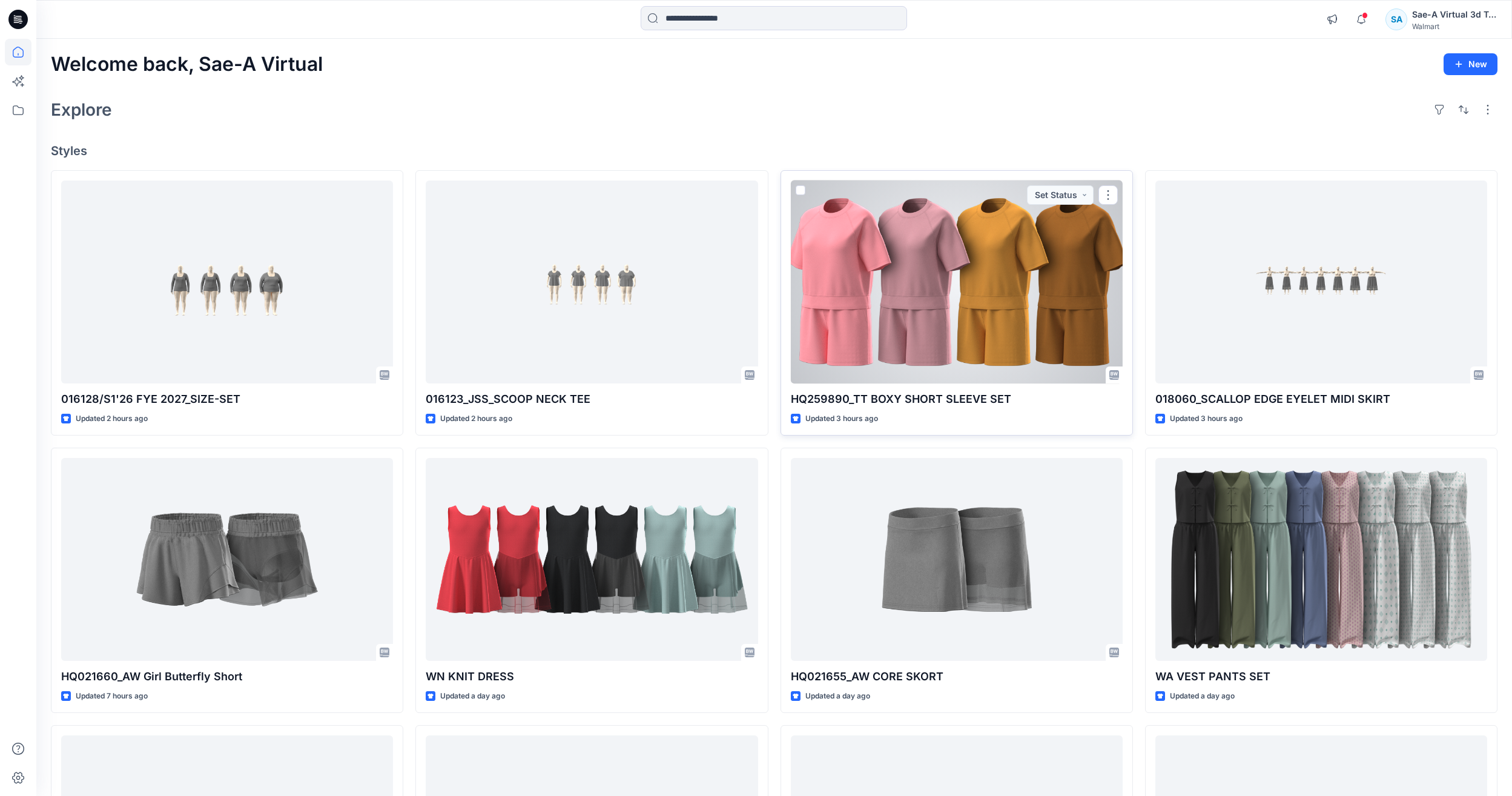
click at [956, 334] on div at bounding box center [957, 282] width 332 height 203
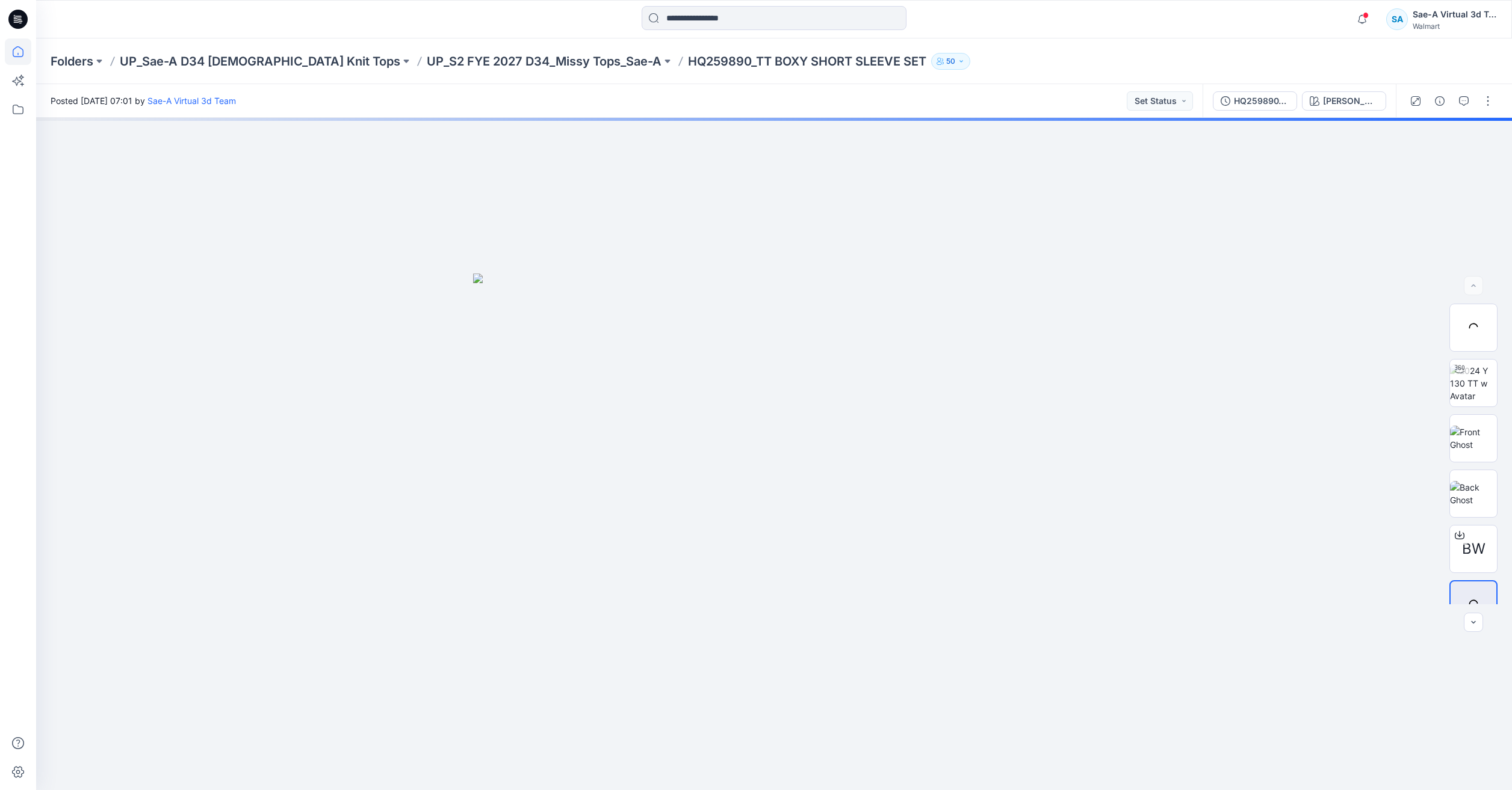
click at [29, 54] on icon at bounding box center [18, 51] width 26 height 26
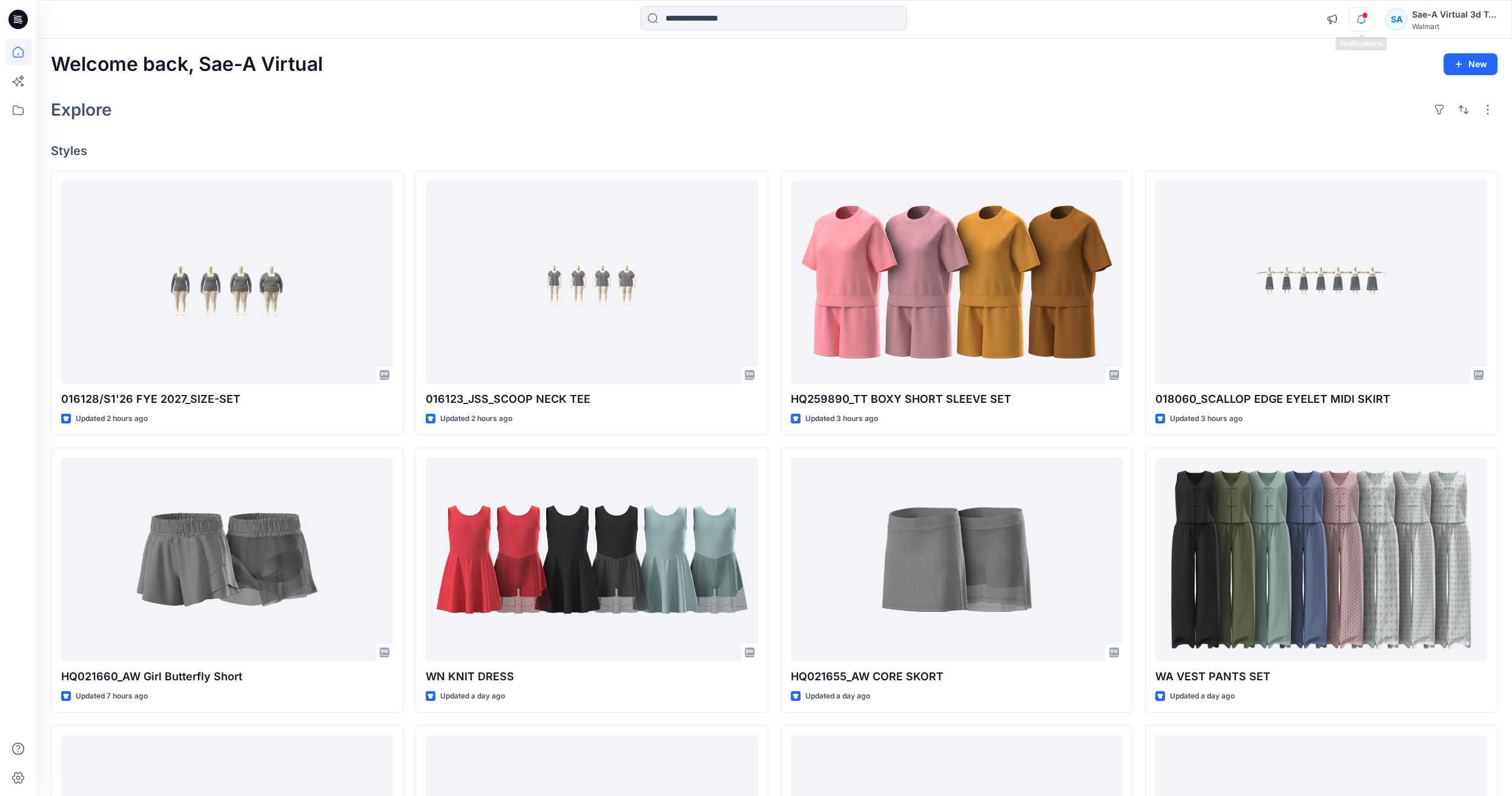
click at [1358, 20] on icon "button" at bounding box center [1361, 19] width 23 height 24
click at [24, 43] on icon at bounding box center [18, 52] width 27 height 27
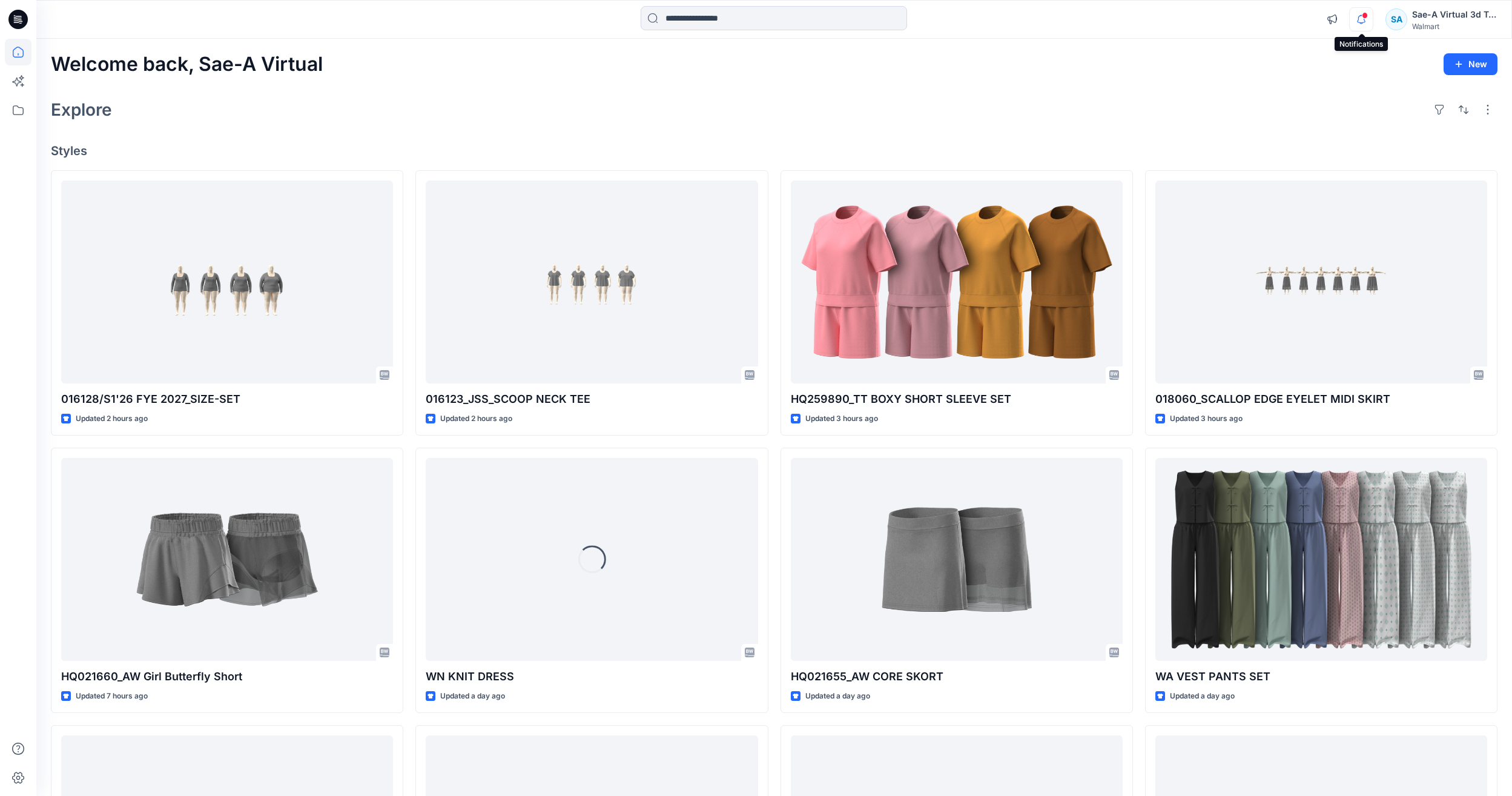
click at [1354, 25] on icon "button" at bounding box center [1361, 19] width 23 height 24
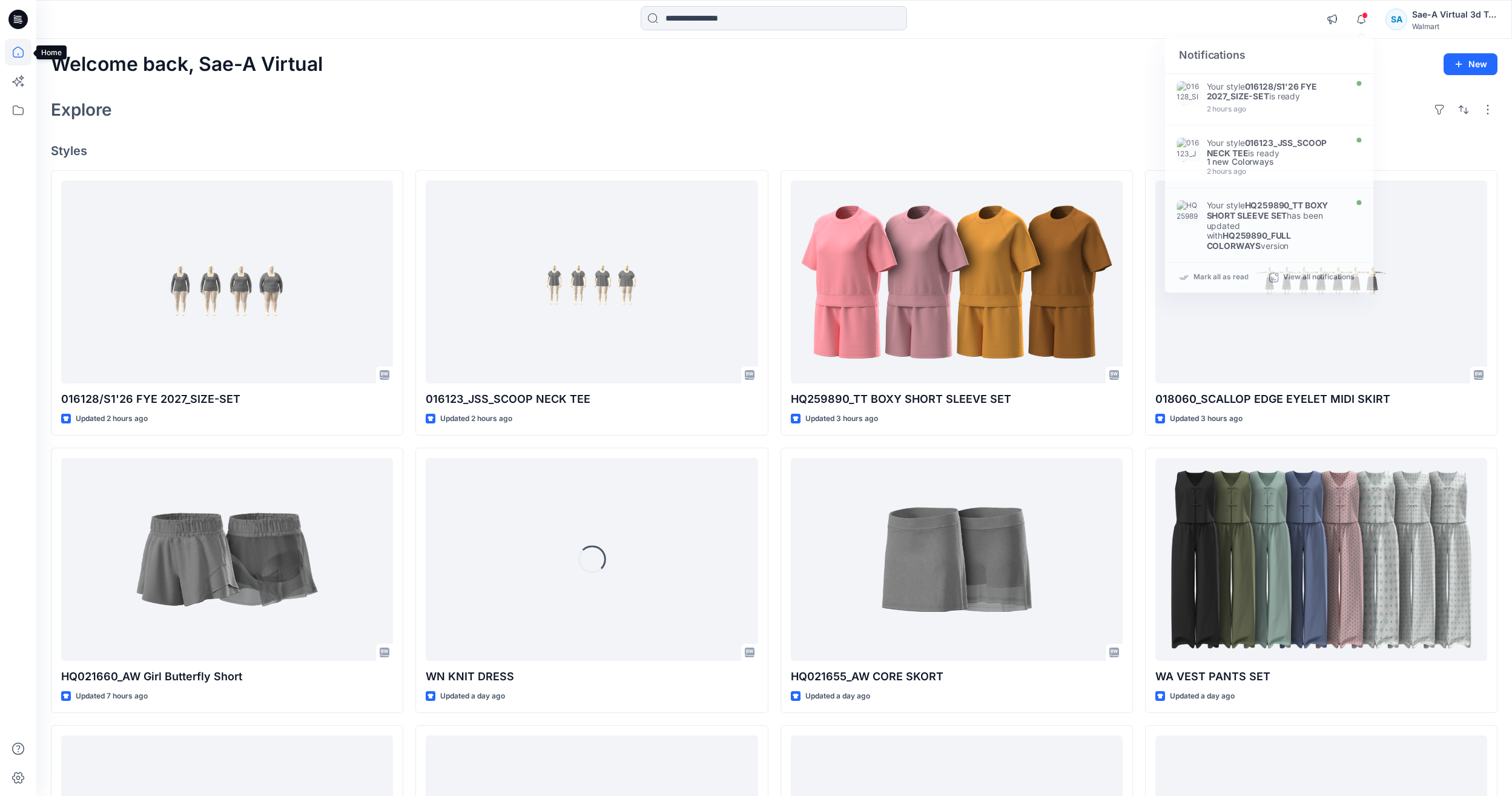
click at [9, 44] on icon at bounding box center [18, 52] width 27 height 27
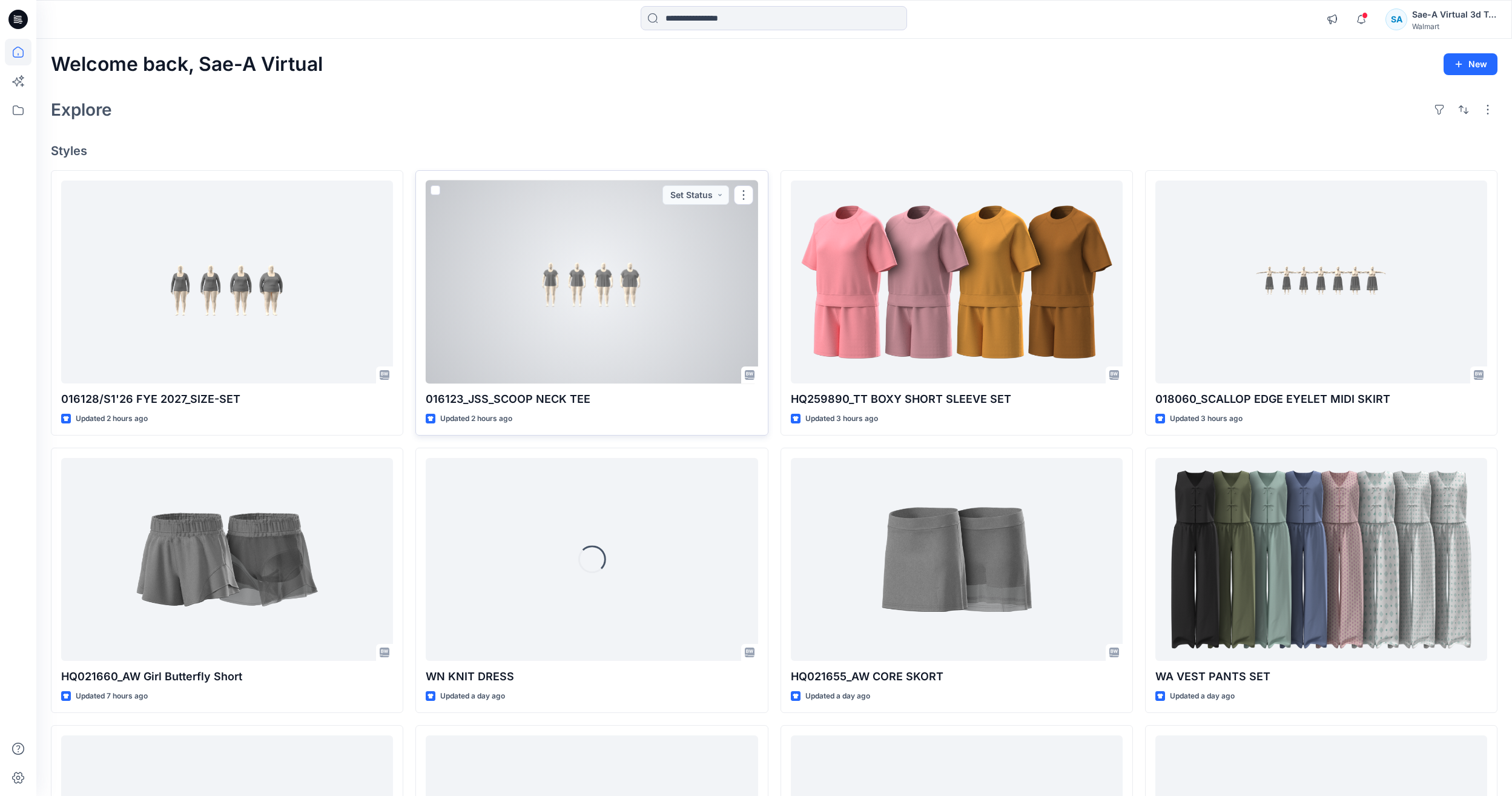
click at [643, 304] on div at bounding box center [591, 282] width 332 height 203
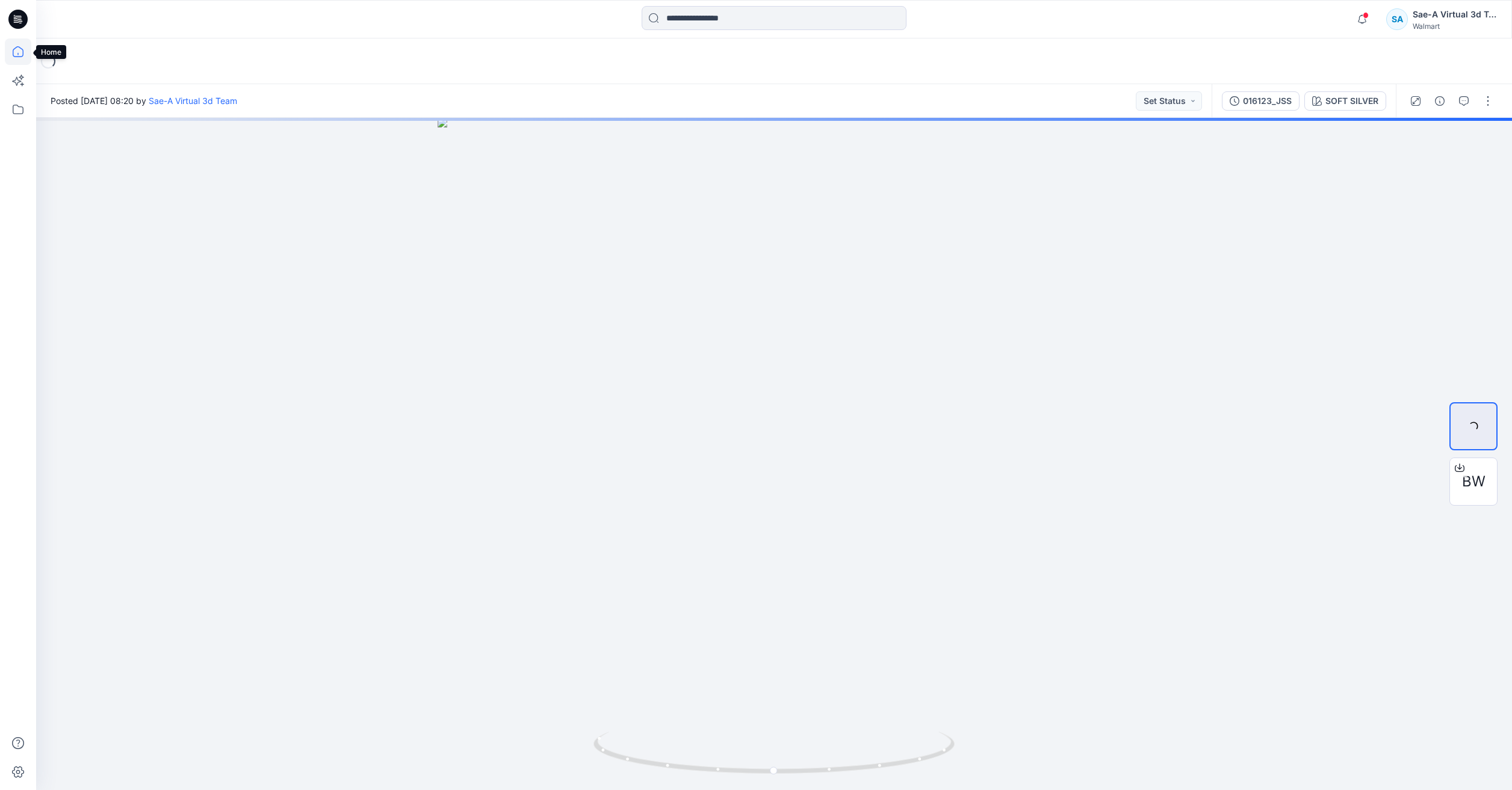
click at [29, 47] on icon at bounding box center [18, 51] width 26 height 26
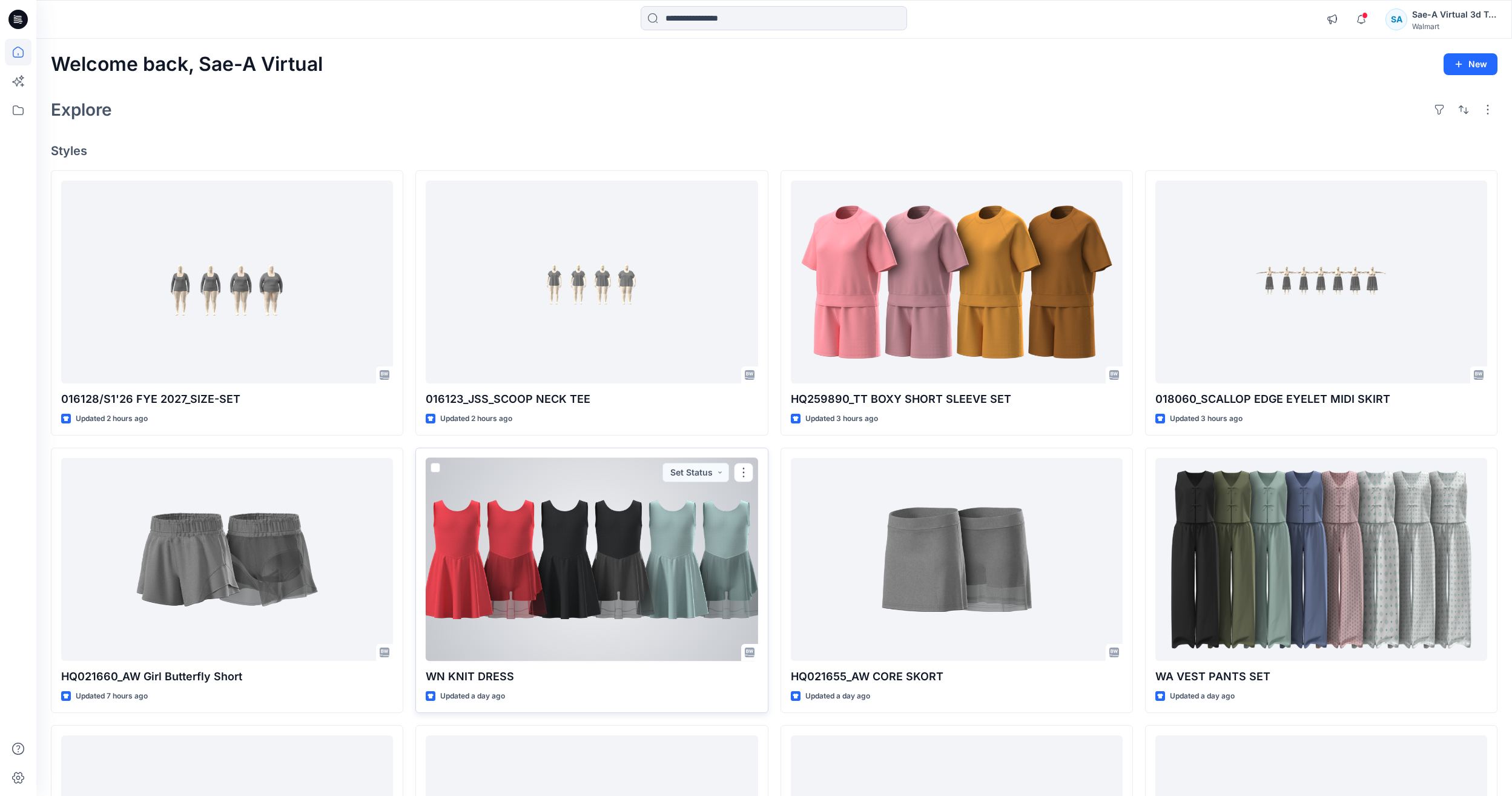
scroll to position [61, 0]
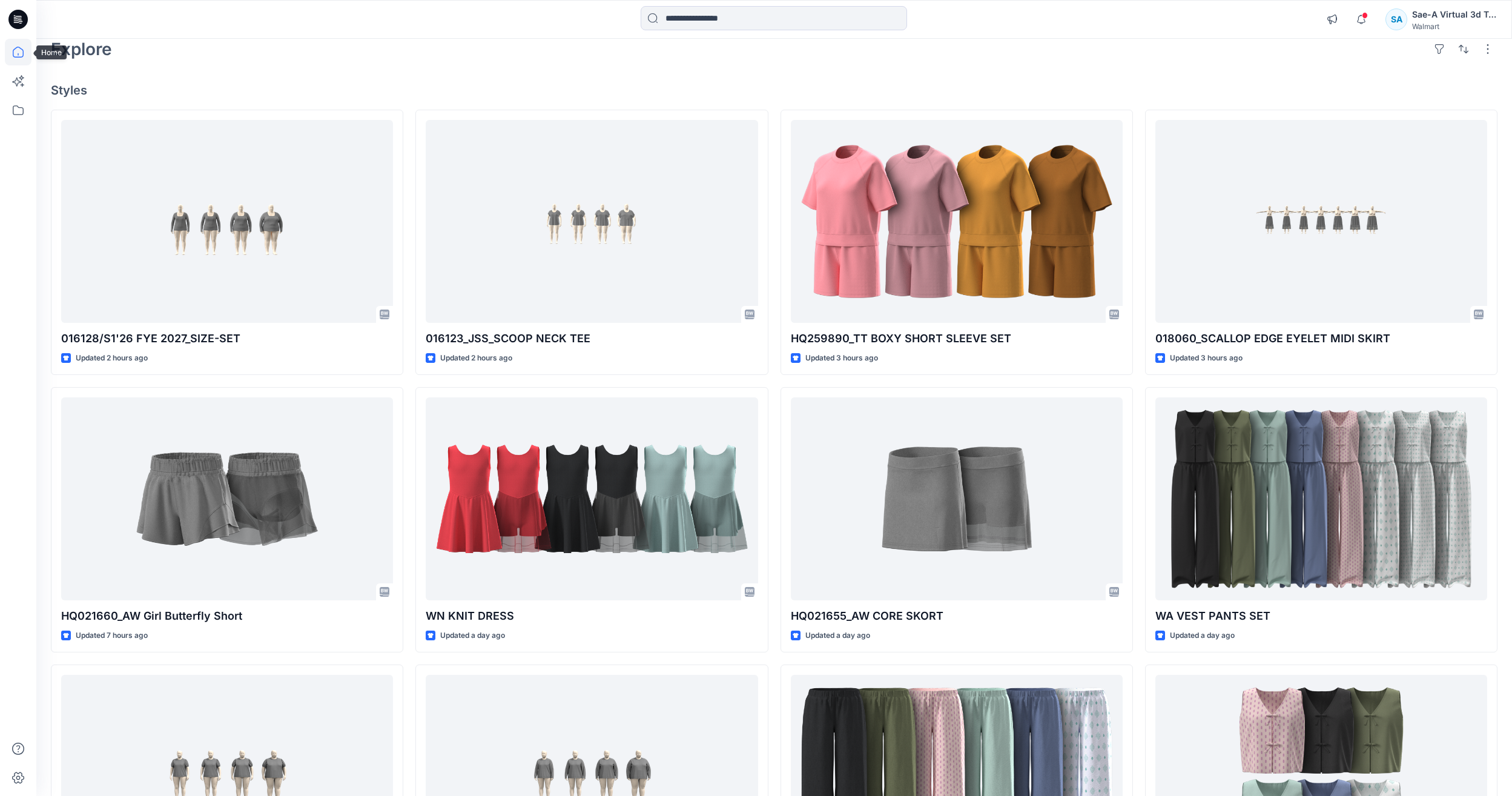
click at [16, 50] on icon at bounding box center [18, 52] width 27 height 27
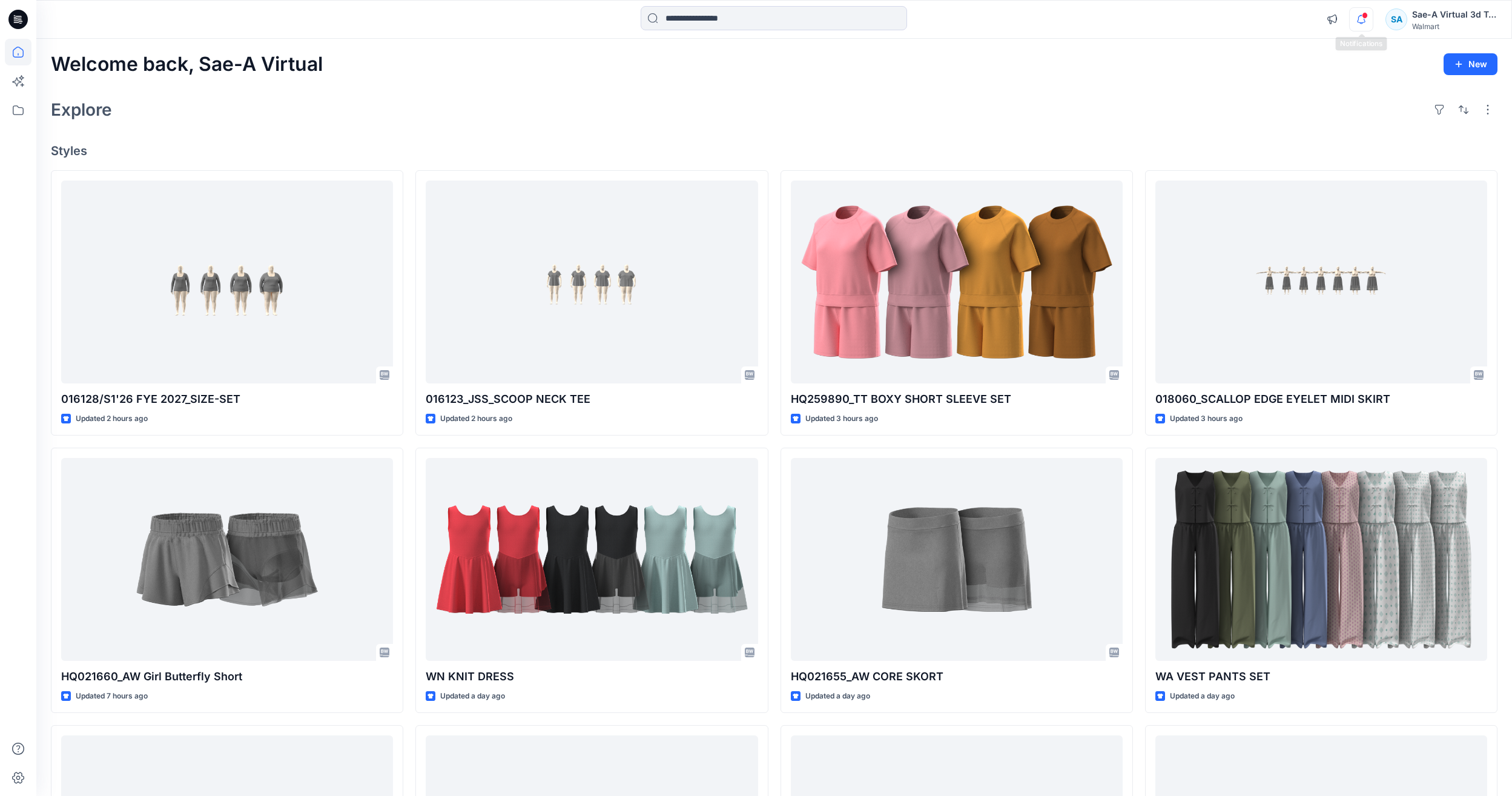
click at [1355, 20] on icon "button" at bounding box center [1361, 19] width 23 height 24
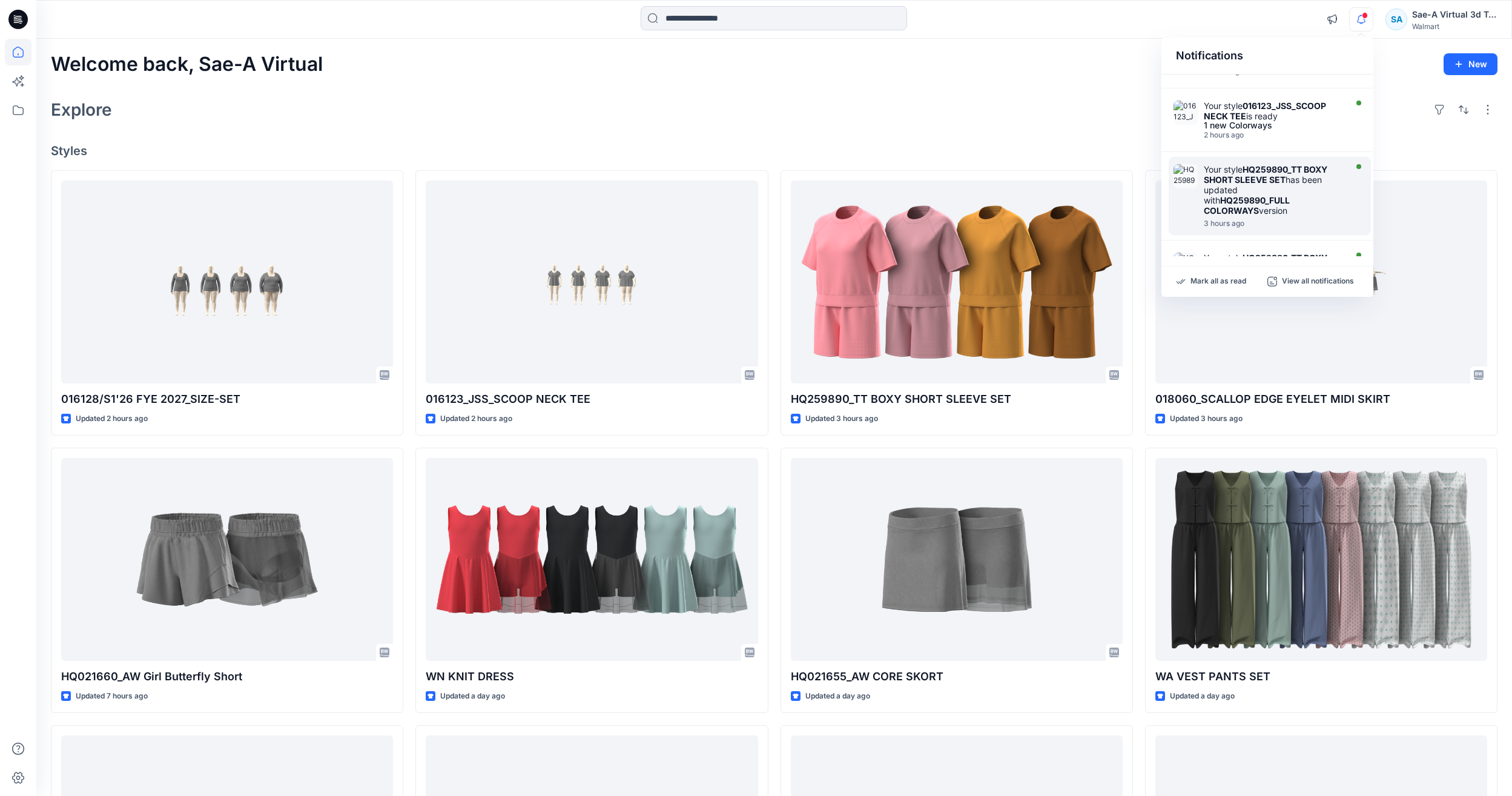
scroll to position [61, 0]
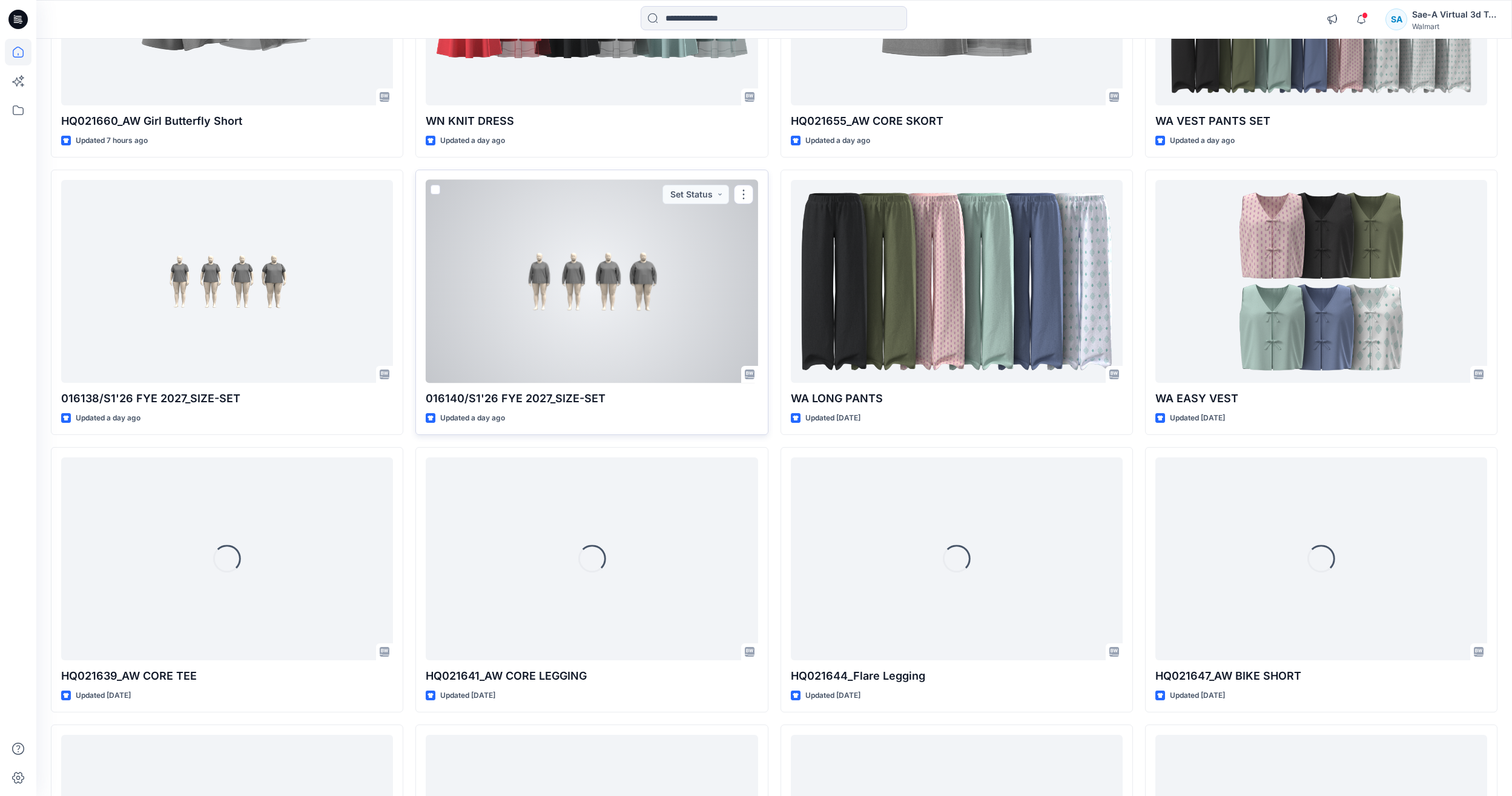
scroll to position [859, 0]
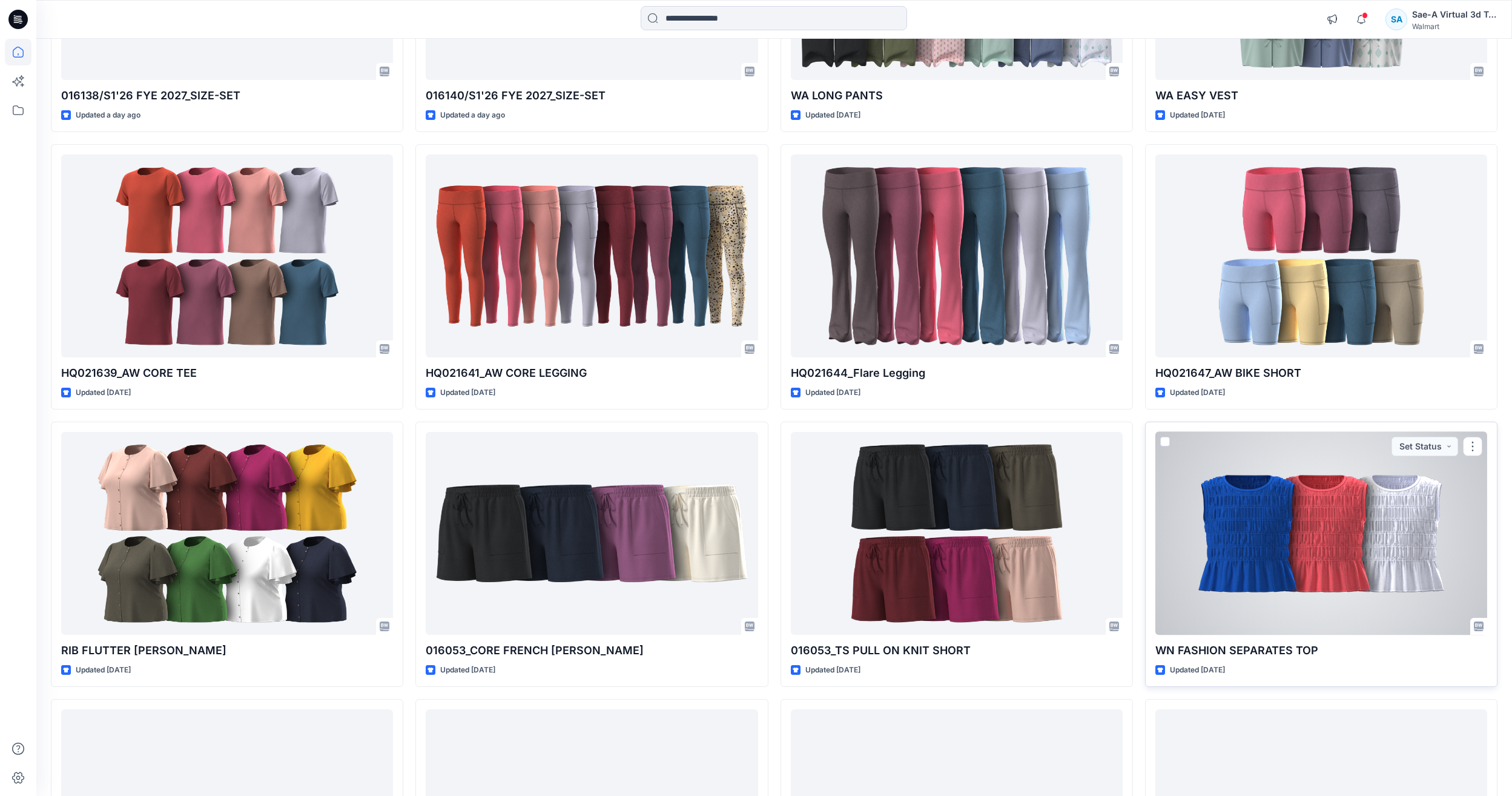
click at [1348, 517] on div at bounding box center [1321, 534] width 332 height 203
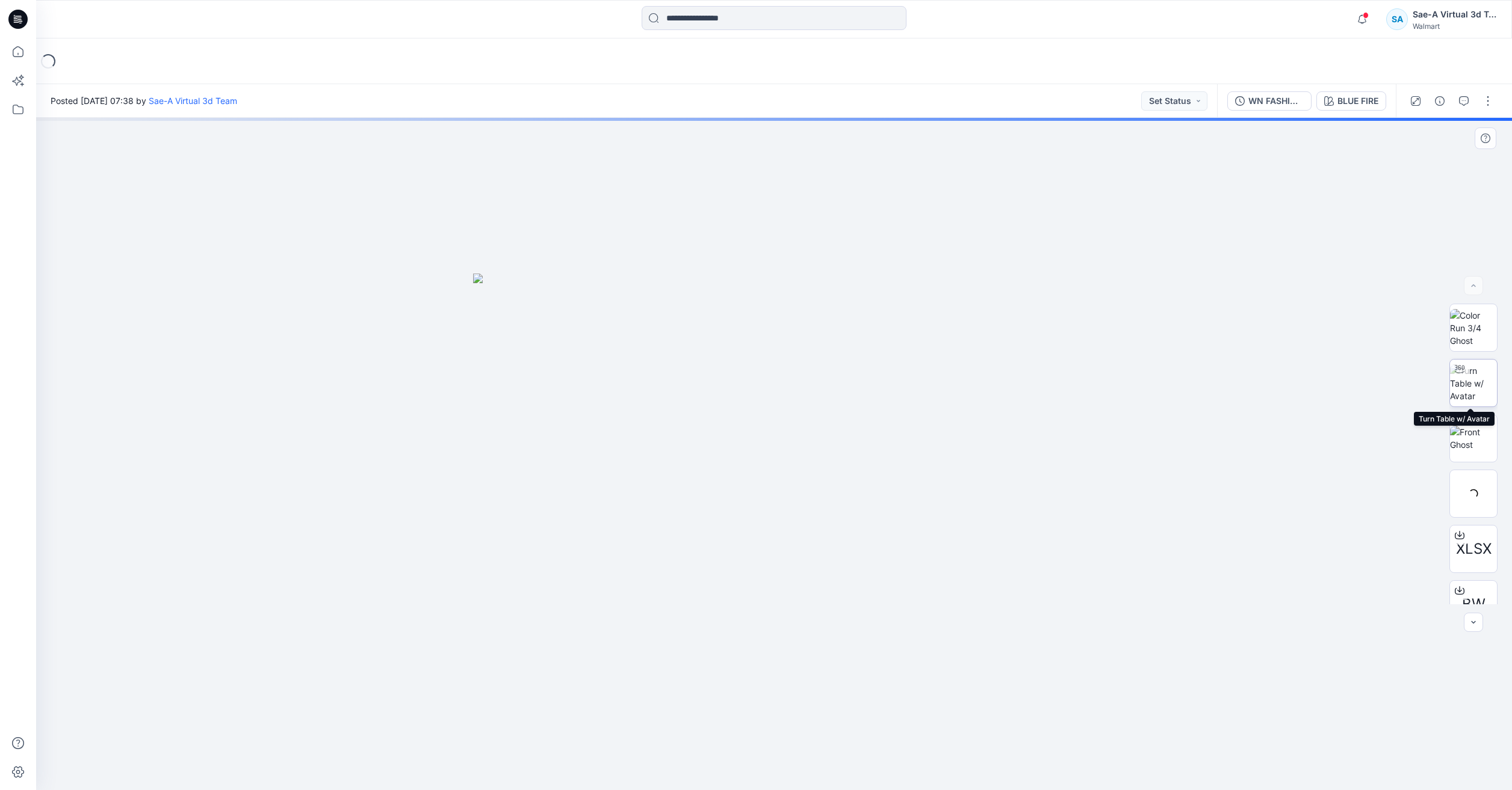
click at [1464, 387] on img at bounding box center [1473, 384] width 47 height 38
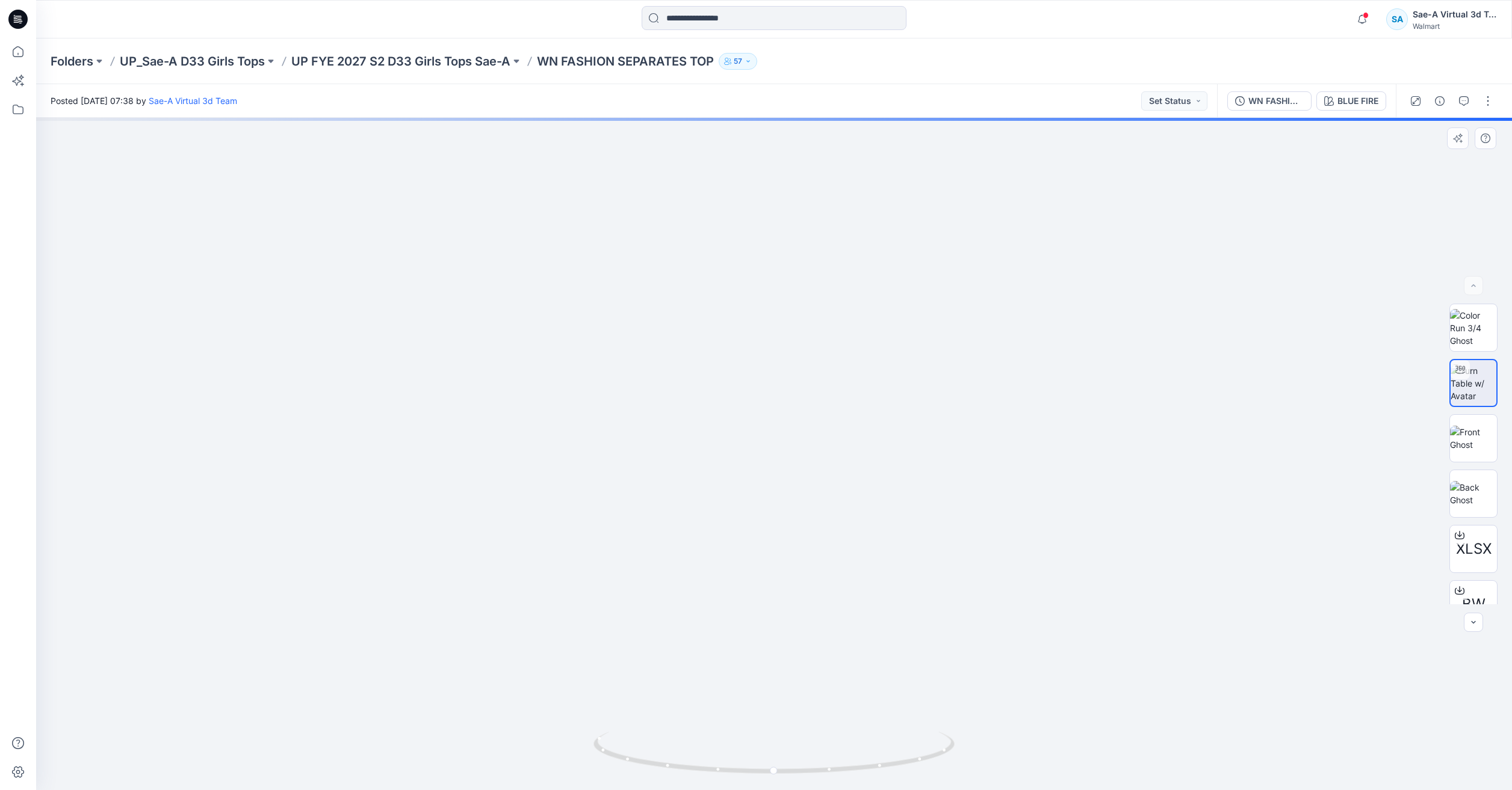
drag, startPoint x: 904, startPoint y: 373, endPoint x: 892, endPoint y: 453, distance: 80.9
drag, startPoint x: 923, startPoint y: 776, endPoint x: 763, endPoint y: 774, distance: 160.0
click at [763, 774] on icon at bounding box center [775, 754] width 364 height 45
